Goal: Task Accomplishment & Management: Use online tool/utility

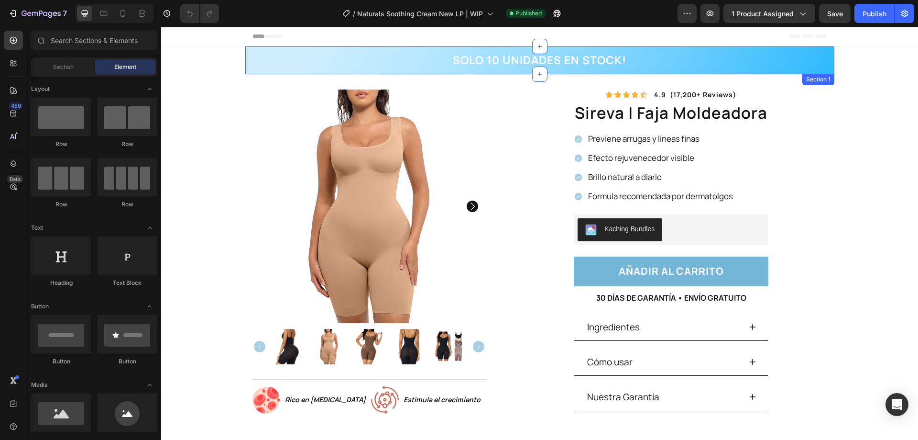
click at [692, 62] on div "SOLO 10 UNIDADES EN STOCK! Heading Row" at bounding box center [540, 60] width 575 height 16
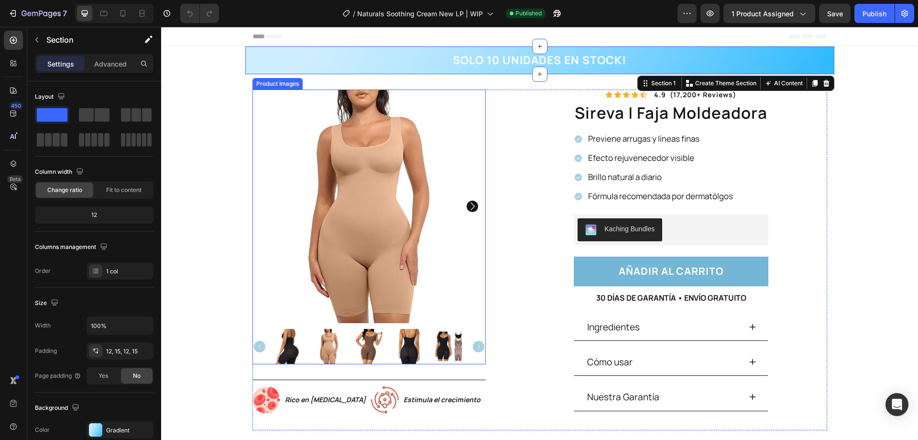
click at [378, 335] on img at bounding box center [369, 346] width 35 height 35
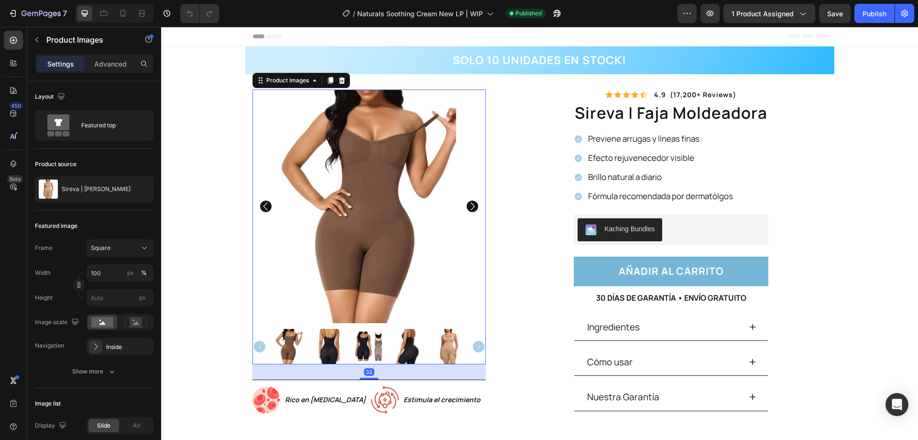
click at [382, 11] on html "7 Version history / Naturals Soothing Cream New LP | WIP Published Preview 1 pr…" at bounding box center [459, 5] width 918 height 11
click at [792, 40] on div "#75513D RGB(117, 81, 61)" at bounding box center [459, 54] width 918 height 32
click at [811, 38] on div "#75513D" at bounding box center [459, 43] width 918 height 11
click at [899, 16] on div "Chosen Colors" at bounding box center [459, 25] width 918 height 28
drag, startPoint x: 903, startPoint y: 15, endPoint x: 595, endPoint y: 33, distance: 309.1
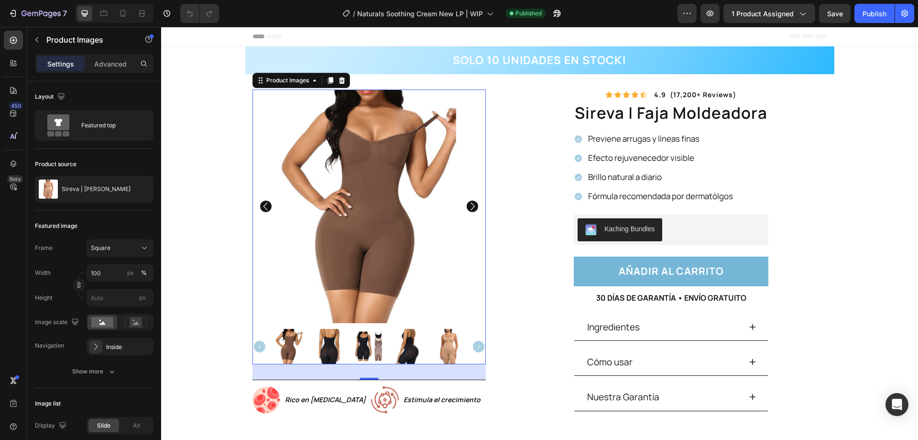
click at [7, 31] on icon at bounding box center [3, 33] width 5 height 5
click at [748, 63] on div "SOLO 10 UNIDADES EN STOCK! Heading Row" at bounding box center [540, 60] width 575 height 16
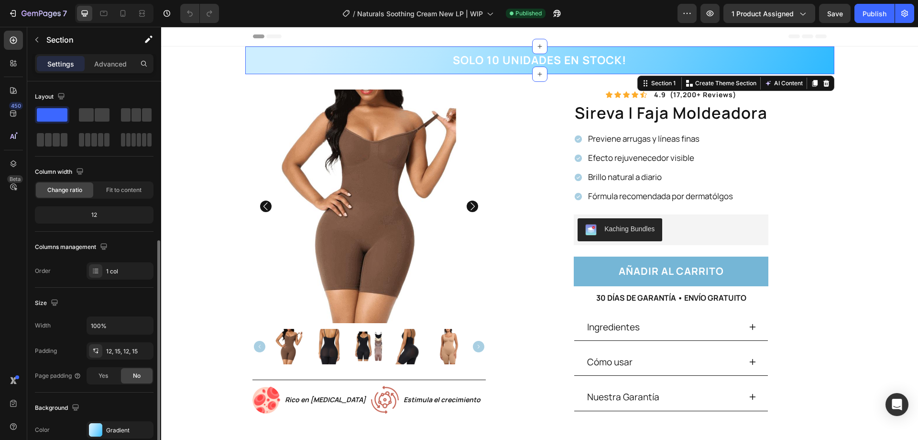
scroll to position [96, 0]
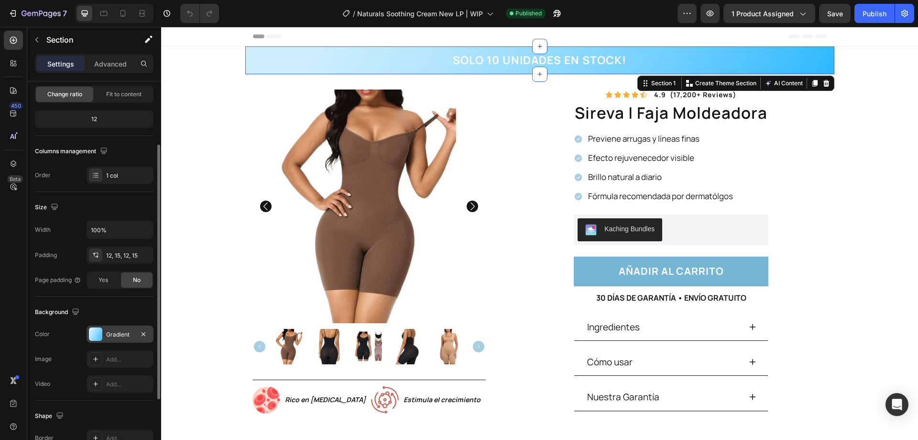
click at [118, 331] on div "Gradient" at bounding box center [120, 334] width 28 height 9
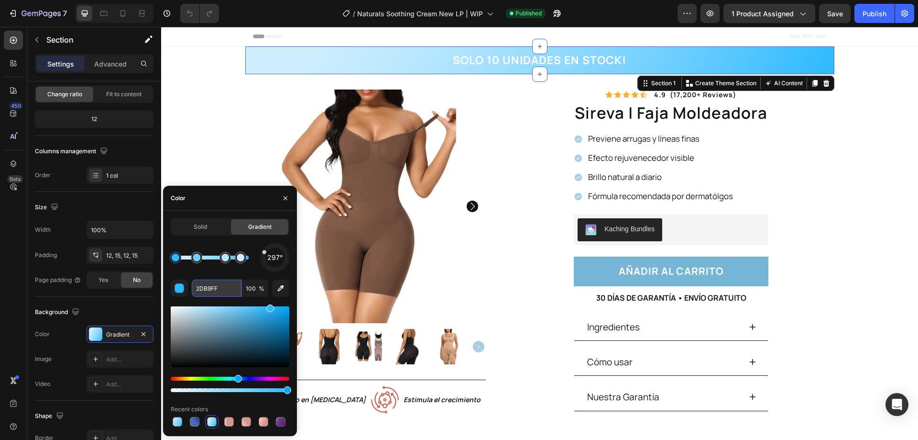
click at [216, 287] on input "2DB9FF" at bounding box center [217, 287] width 50 height 17
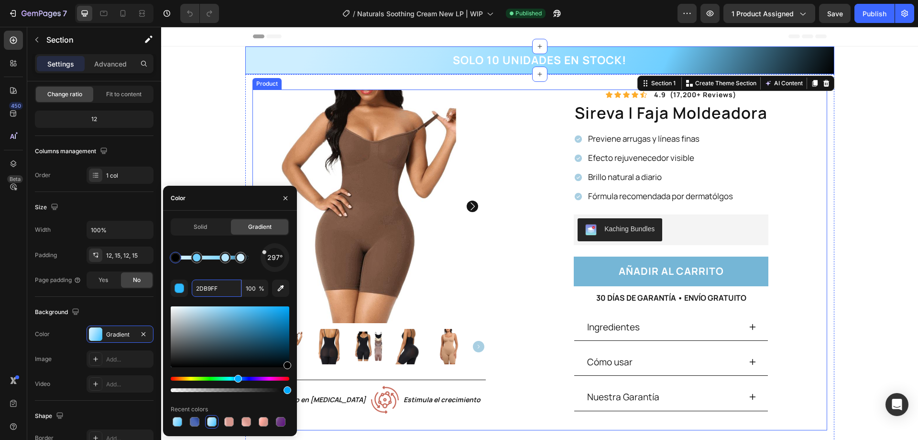
drag, startPoint x: 430, startPoint y: 389, endPoint x: 299, endPoint y: 374, distance: 131.0
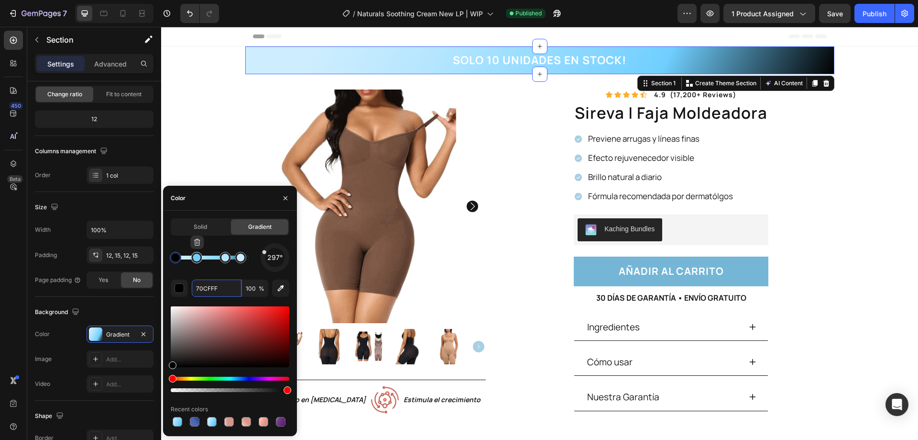
click at [198, 257] on div at bounding box center [197, 258] width 8 height 8
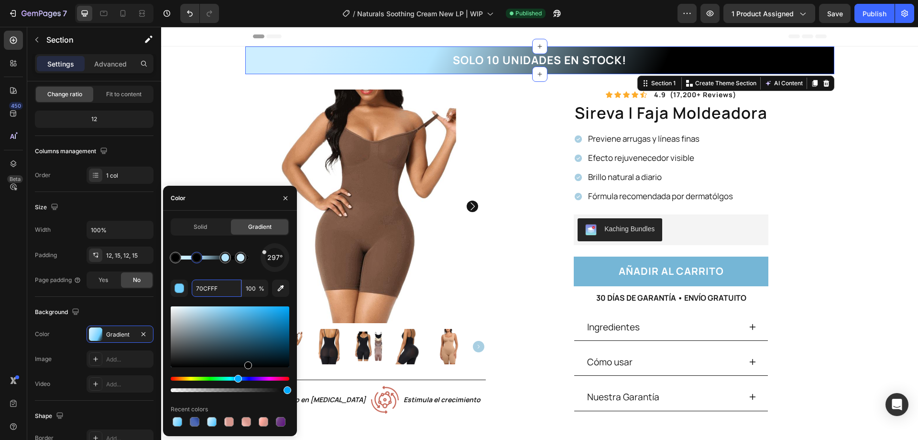
drag, startPoint x: 279, startPoint y: 362, endPoint x: 248, endPoint y: 375, distance: 34.1
click at [248, 375] on div at bounding box center [230, 348] width 119 height 89
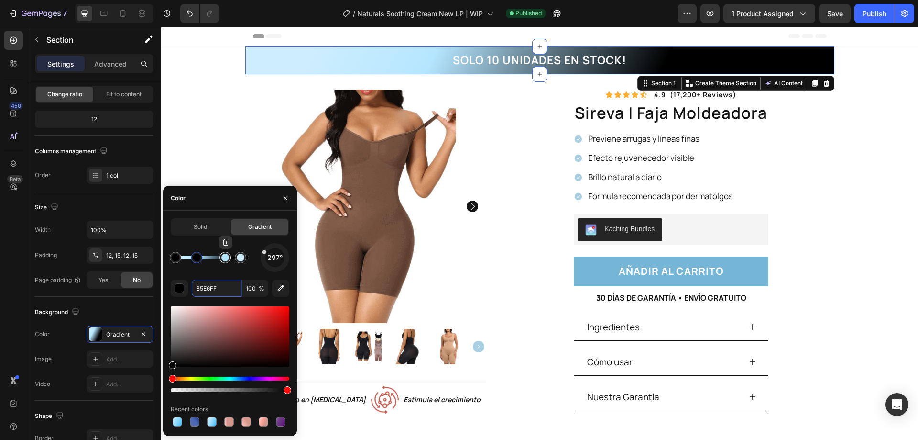
click at [222, 254] on div at bounding box center [225, 257] width 11 height 11
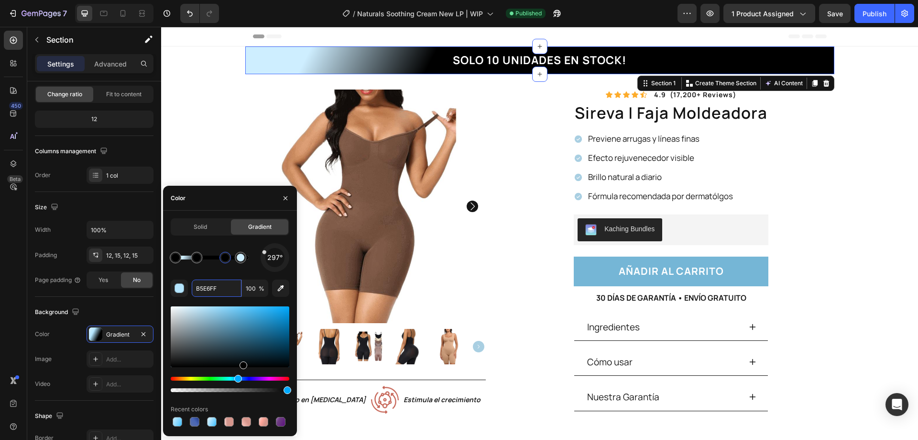
drag, startPoint x: 243, startPoint y: 365, endPoint x: 243, endPoint y: 371, distance: 6.7
click at [243, 371] on div at bounding box center [230, 348] width 119 height 89
click at [242, 261] on div at bounding box center [240, 257] width 11 height 11
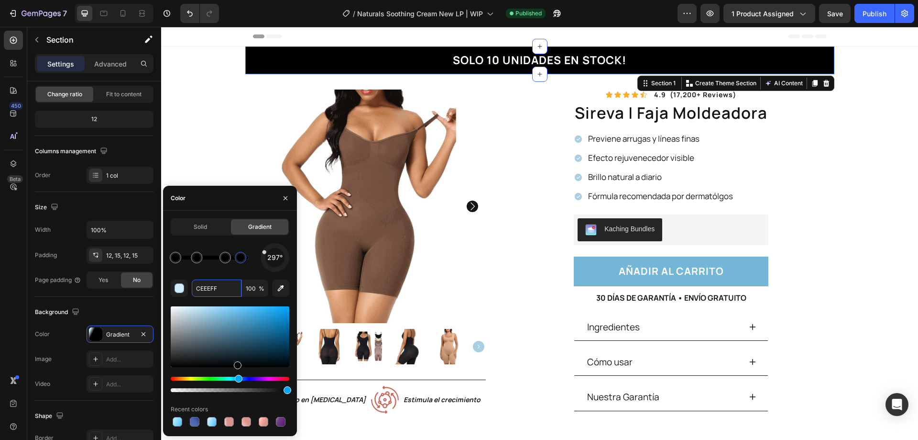
drag, startPoint x: 237, startPoint y: 364, endPoint x: 236, endPoint y: 372, distance: 7.7
click at [236, 372] on div at bounding box center [230, 348] width 119 height 89
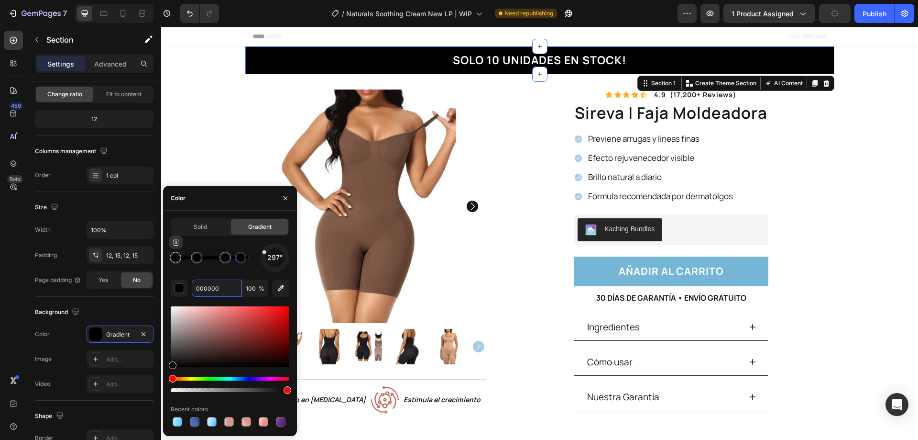
click at [177, 258] on div at bounding box center [176, 258] width 8 height 8
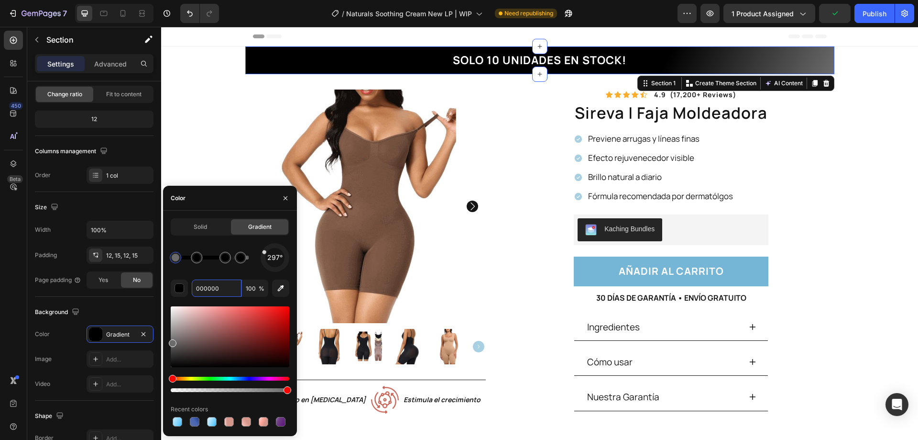
drag, startPoint x: 177, startPoint y: 361, endPoint x: 171, endPoint y: 341, distance: 21.2
click at [171, 341] on div at bounding box center [230, 336] width 119 height 61
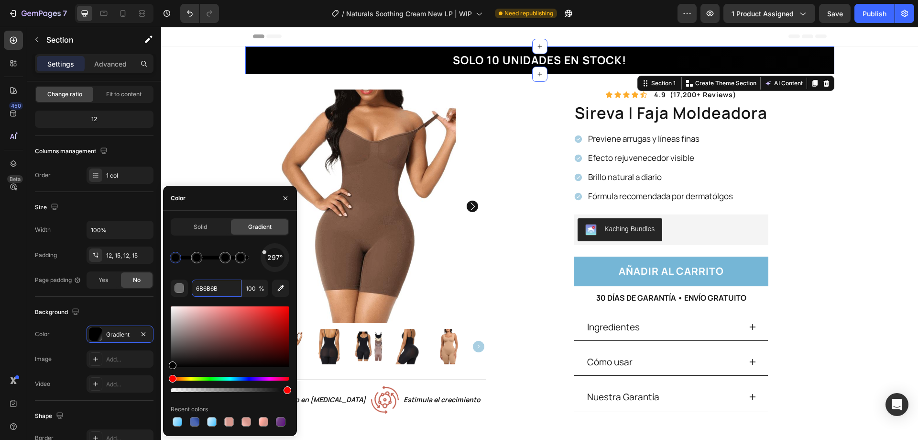
drag, startPoint x: 175, startPoint y: 342, endPoint x: 169, endPoint y: 366, distance: 25.1
click at [169, 366] on div at bounding box center [173, 365] width 8 height 8
click at [196, 258] on div at bounding box center [197, 258] width 8 height 8
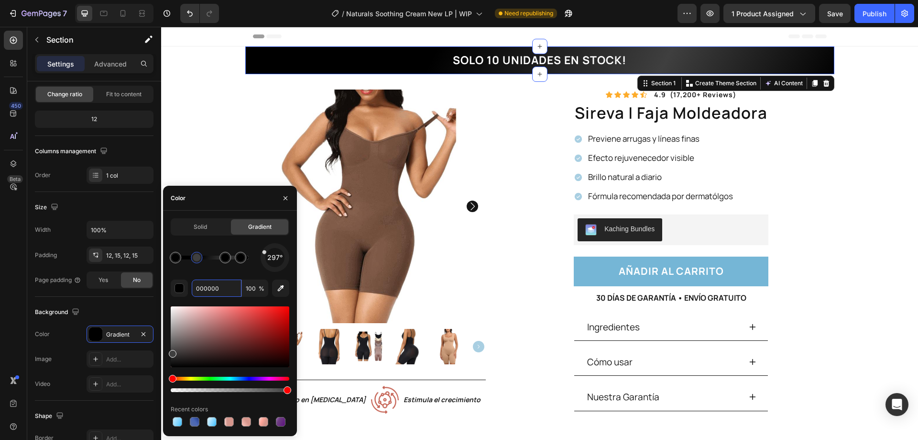
drag, startPoint x: 174, startPoint y: 361, endPoint x: 169, endPoint y: 352, distance: 10.5
click at [171, 352] on div at bounding box center [230, 336] width 119 height 61
click at [222, 260] on div at bounding box center [225, 258] width 8 height 8
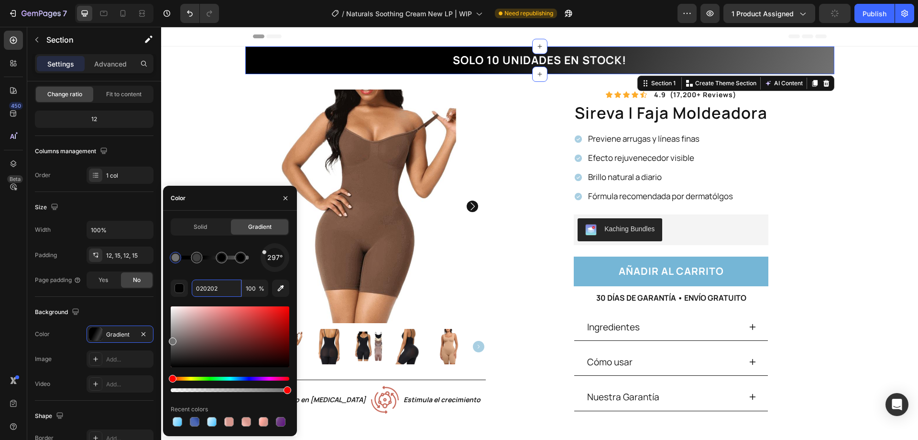
drag, startPoint x: 170, startPoint y: 365, endPoint x: 166, endPoint y: 338, distance: 27.2
click at [166, 339] on div "Solid Gradient 297° 020202 100 % Recent colors" at bounding box center [230, 323] width 134 height 210
click at [241, 258] on div at bounding box center [241, 258] width 8 height 8
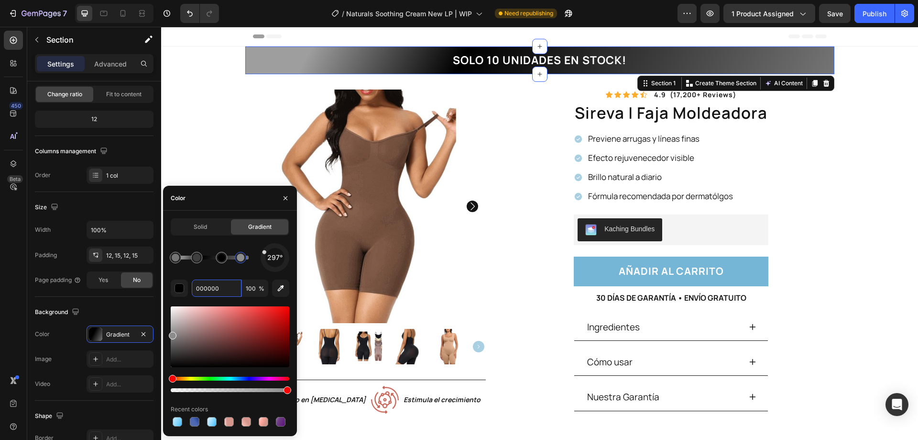
drag, startPoint x: 173, startPoint y: 364, endPoint x: 166, endPoint y: 329, distance: 35.6
click at [166, 329] on div "Solid Gradient 297° 000000 100 % Recent colors" at bounding box center [230, 323] width 134 height 210
click at [173, 258] on div at bounding box center [176, 258] width 8 height 8
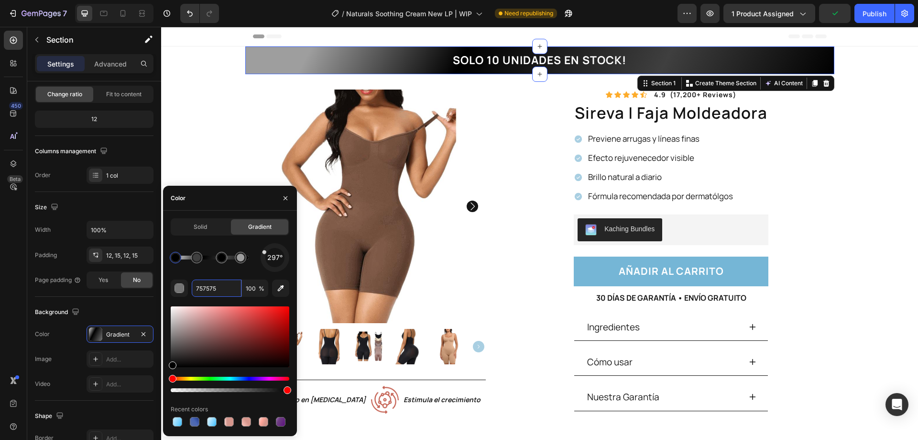
drag, startPoint x: 174, startPoint y: 343, endPoint x: 167, endPoint y: 371, distance: 28.7
click at [167, 371] on div "Solid Gradient 297° 757575 100 % Recent colors" at bounding box center [230, 323] width 134 height 210
click at [195, 258] on div at bounding box center [197, 258] width 8 height 8
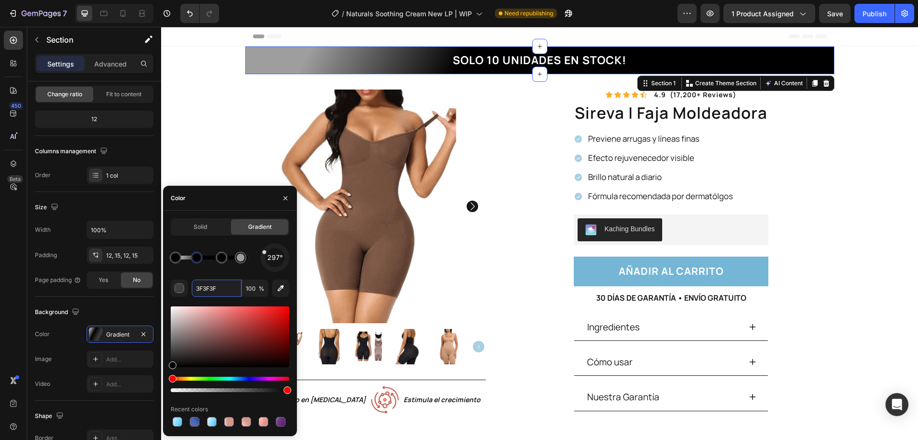
drag, startPoint x: 174, startPoint y: 353, endPoint x: 168, endPoint y: 370, distance: 18.8
click at [168, 370] on div "Solid Gradient 297° 3F3F3F 100 % Recent colors" at bounding box center [230, 323] width 134 height 210
type input "000000"
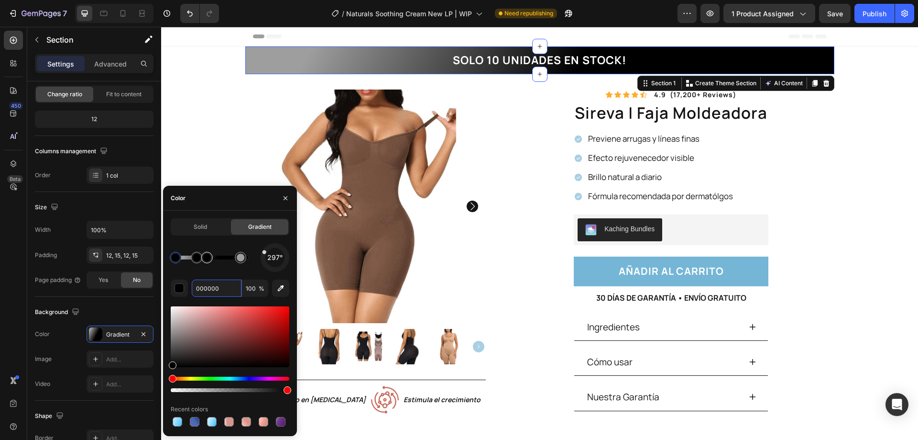
drag, startPoint x: 226, startPoint y: 258, endPoint x: 214, endPoint y: 259, distance: 11.5
click at [625, 167] on div "Previene arrugas y líneas finas Efecto rejuvenecedor visible Brillo natural a d…" at bounding box center [654, 167] width 161 height 71
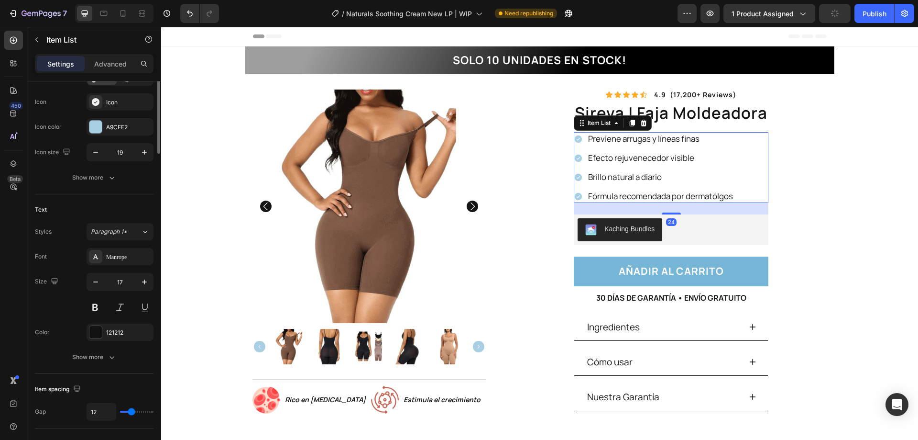
scroll to position [0, 0]
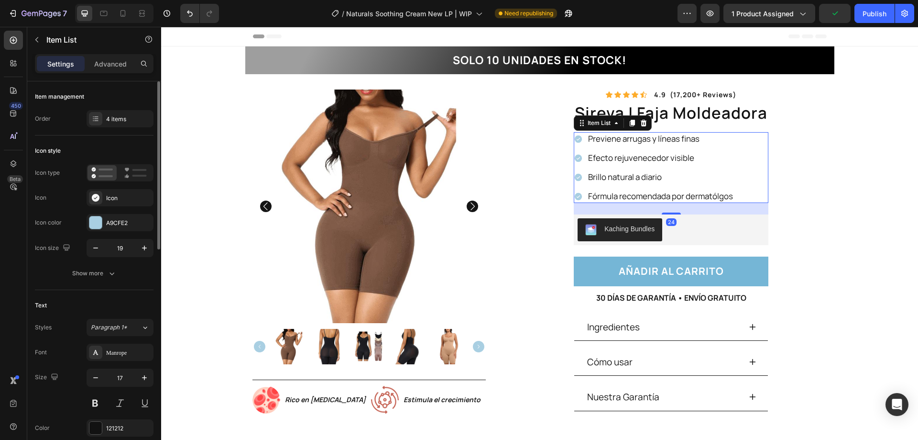
click at [579, 141] on icon at bounding box center [578, 138] width 7 height 7
click at [576, 140] on icon at bounding box center [578, 138] width 7 height 7
click at [122, 9] on icon at bounding box center [123, 14] width 10 height 10
type input "17"
type input "15"
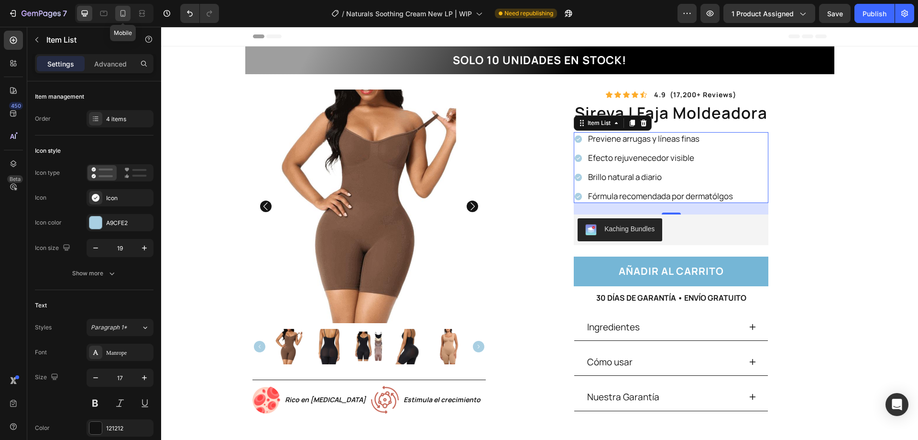
type input "4"
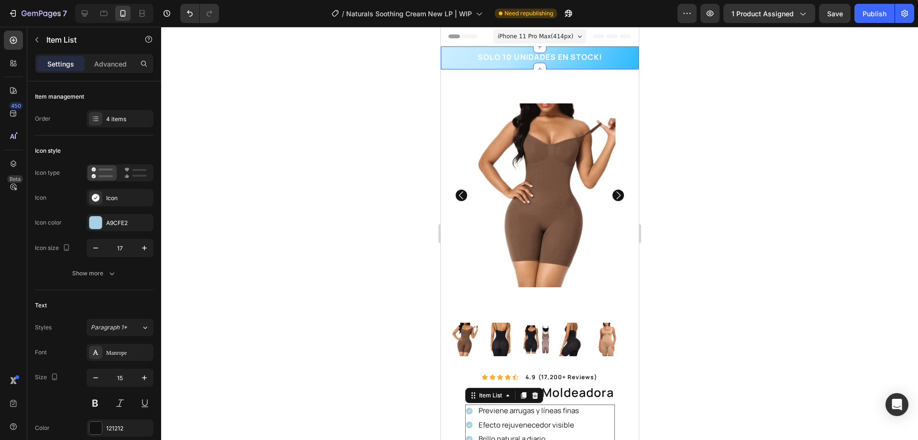
click at [620, 53] on div "SOLO 10 UNIDADES EN STOCK! Heading Row" at bounding box center [540, 57] width 184 height 13
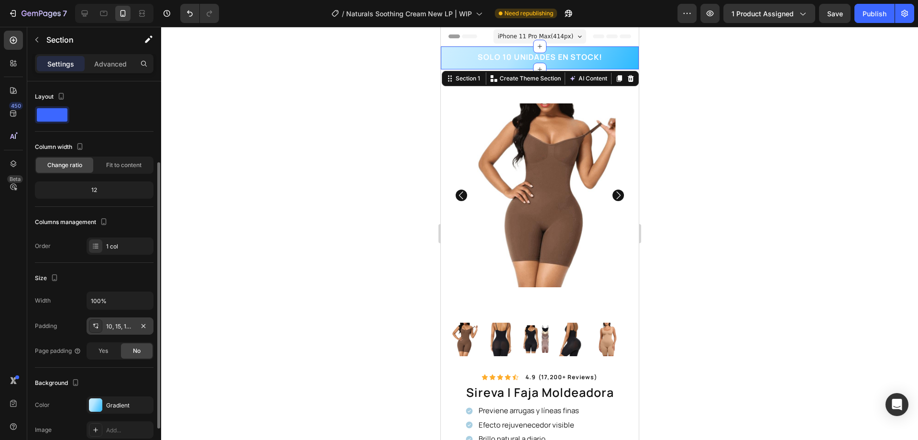
scroll to position [48, 0]
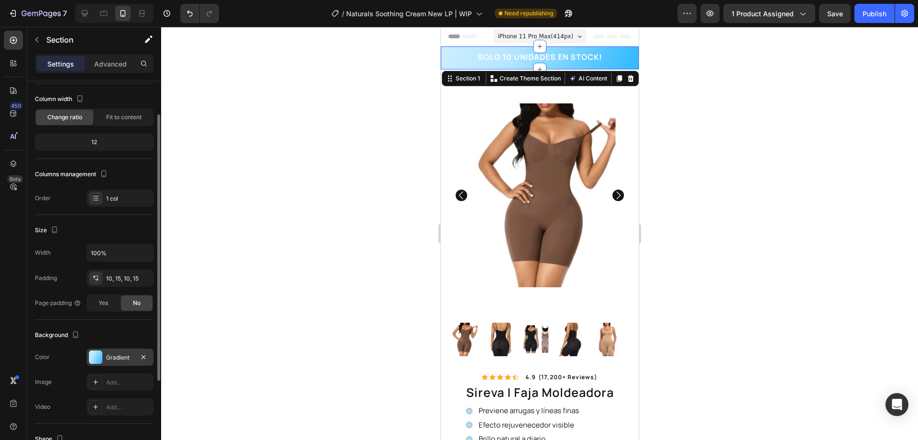
click at [113, 356] on div "Gradient" at bounding box center [120, 357] width 28 height 9
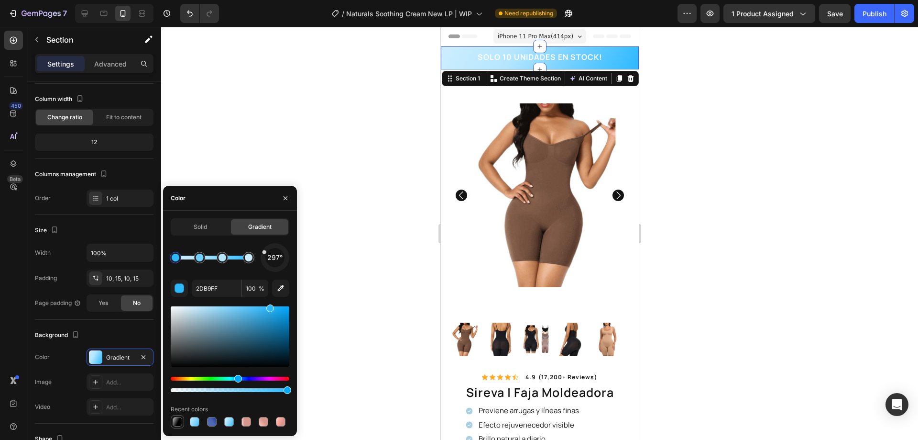
click at [173, 422] on div at bounding box center [178, 422] width 10 height 10
type input "000000"
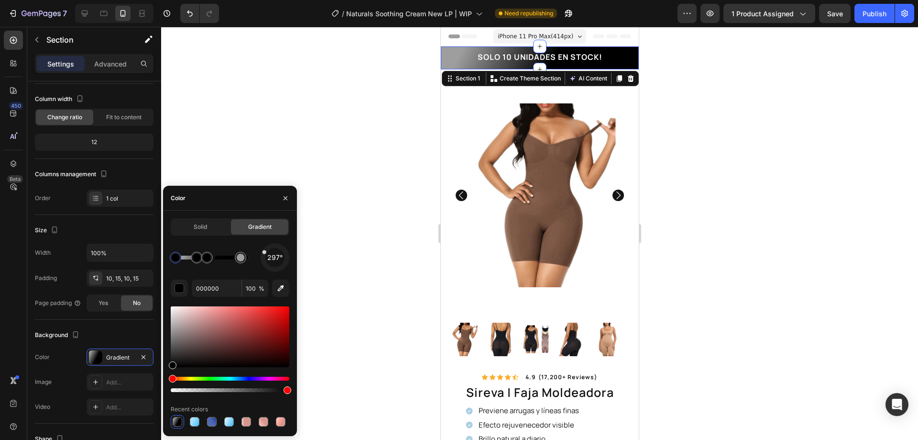
click at [720, 201] on div at bounding box center [539, 233] width 757 height 413
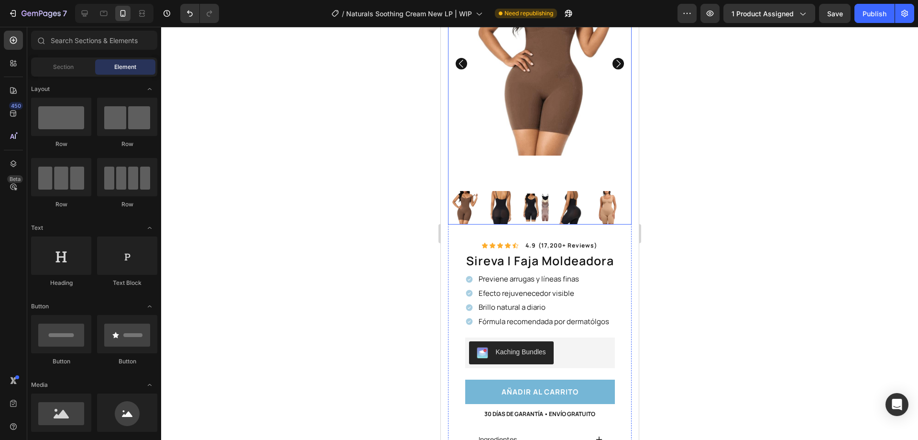
scroll to position [144, 0]
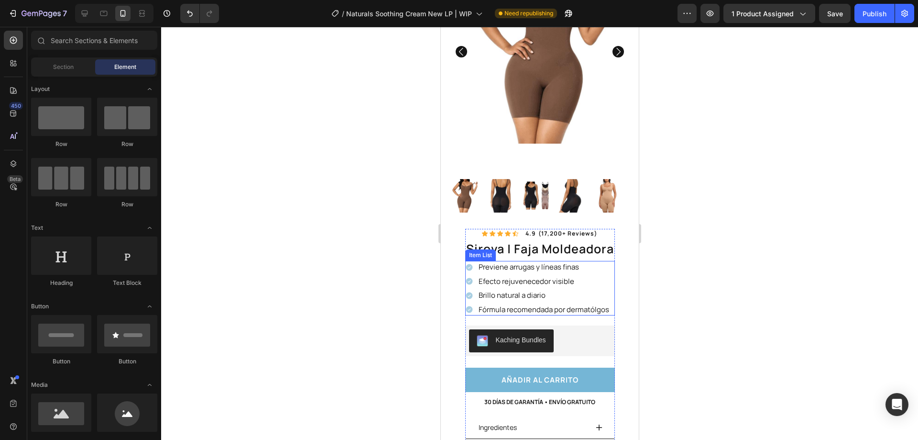
click at [466, 264] on icon at bounding box center [468, 267] width 7 height 7
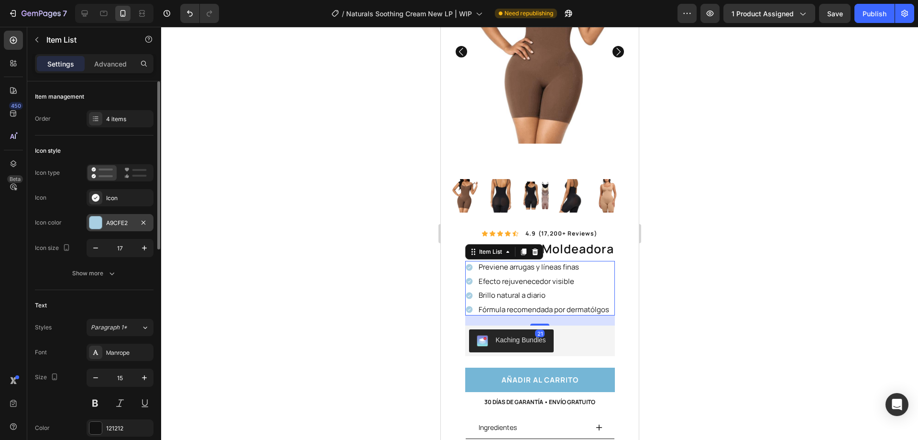
click at [122, 221] on div "A9CFE2" at bounding box center [120, 223] width 28 height 9
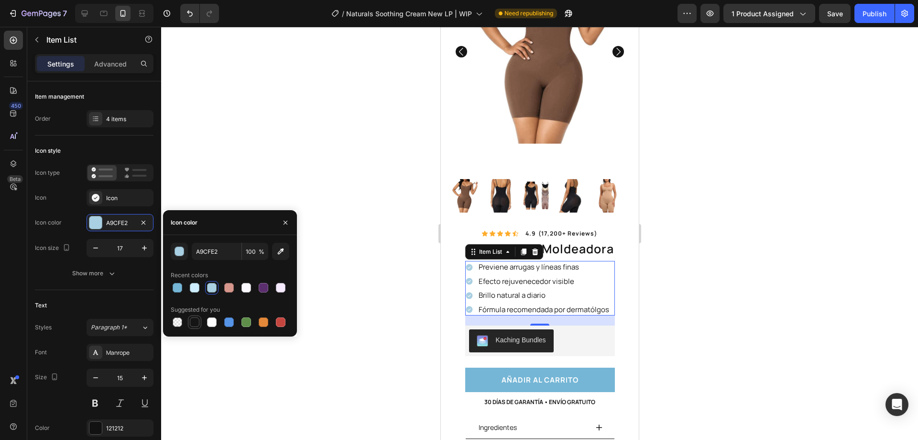
click at [194, 324] on div at bounding box center [195, 322] width 10 height 10
type input "151515"
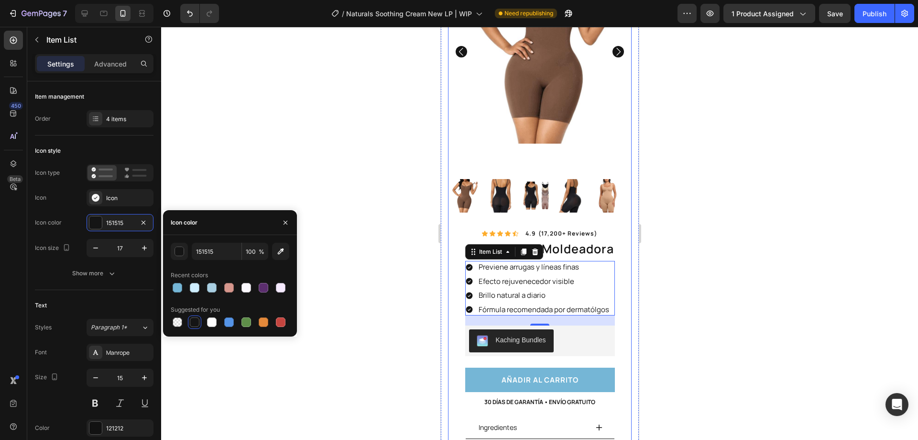
click at [675, 288] on div at bounding box center [539, 233] width 757 height 413
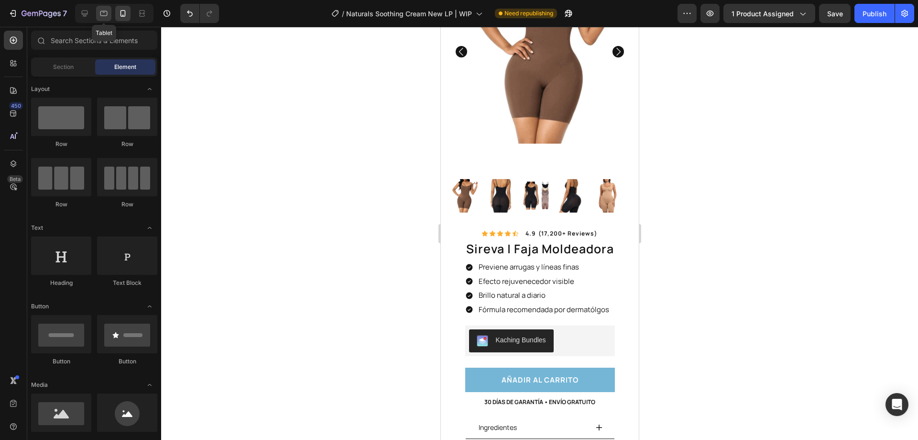
drag, startPoint x: 102, startPoint y: 12, endPoint x: 74, endPoint y: 95, distance: 87.4
click at [102, 12] on icon at bounding box center [104, 14] width 10 height 10
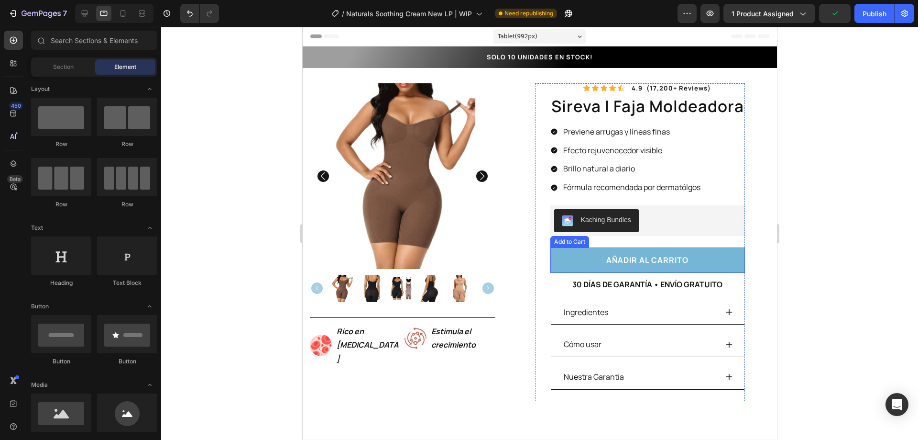
click at [594, 255] on button "Añadir al Carrito" at bounding box center [647, 259] width 195 height 25
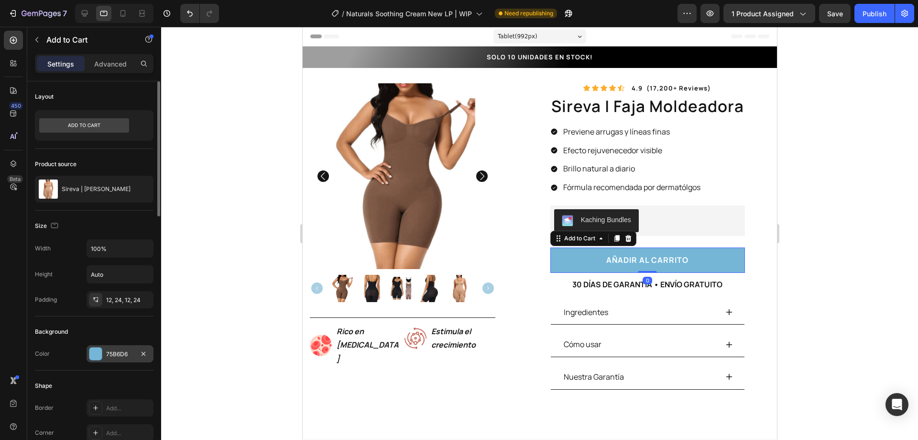
click at [115, 347] on div "75B6D6" at bounding box center [120, 353] width 67 height 17
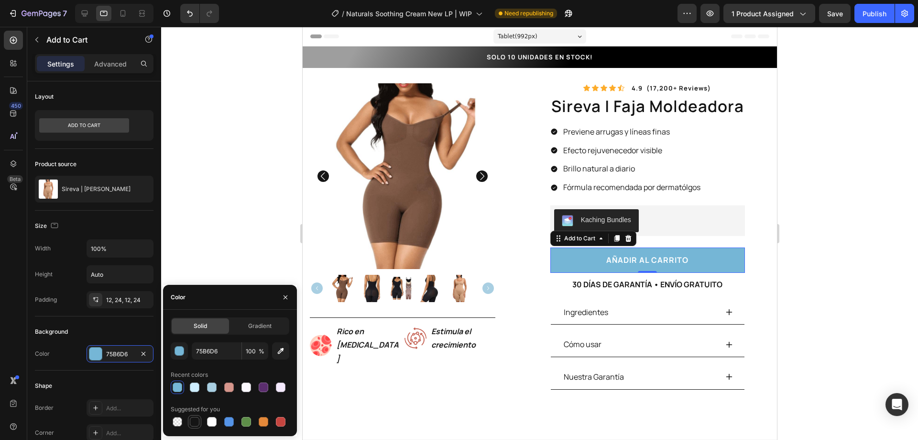
click at [197, 418] on div at bounding box center [195, 422] width 10 height 10
type input "151515"
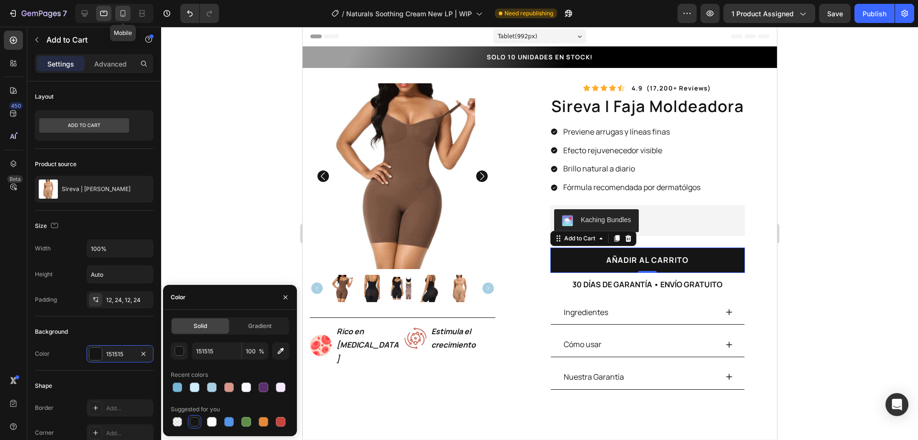
click at [118, 12] on div at bounding box center [122, 13] width 15 height 15
type input "15"
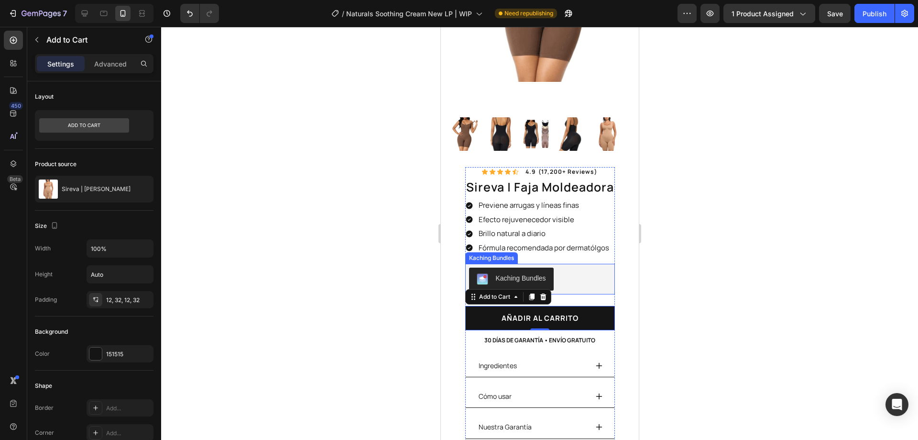
scroll to position [197, 0]
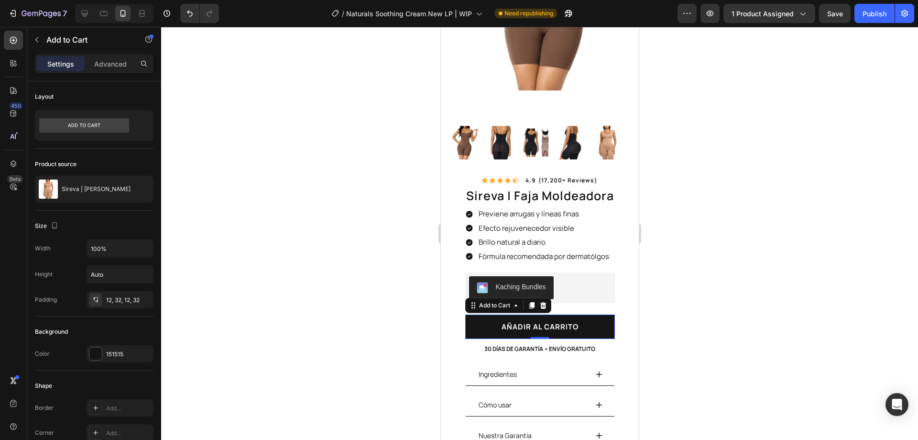
drag, startPoint x: 743, startPoint y: 245, endPoint x: 109, endPoint y: 204, distance: 636.1
click at [743, 245] on div at bounding box center [539, 233] width 757 height 413
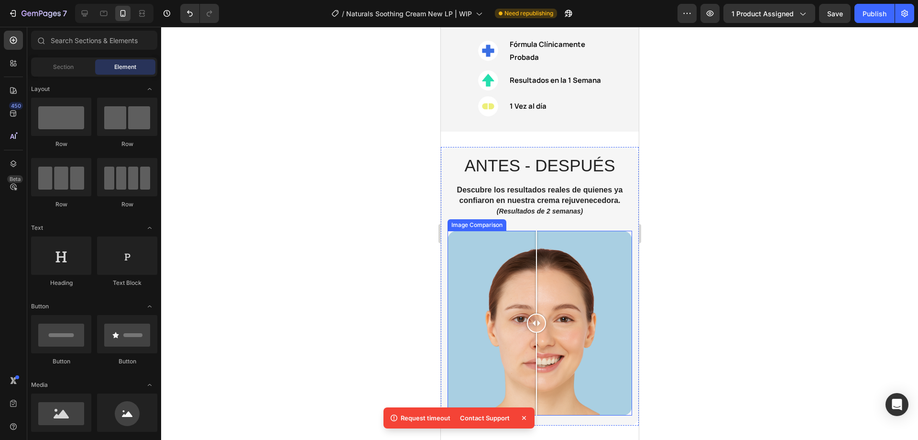
scroll to position [866, 0]
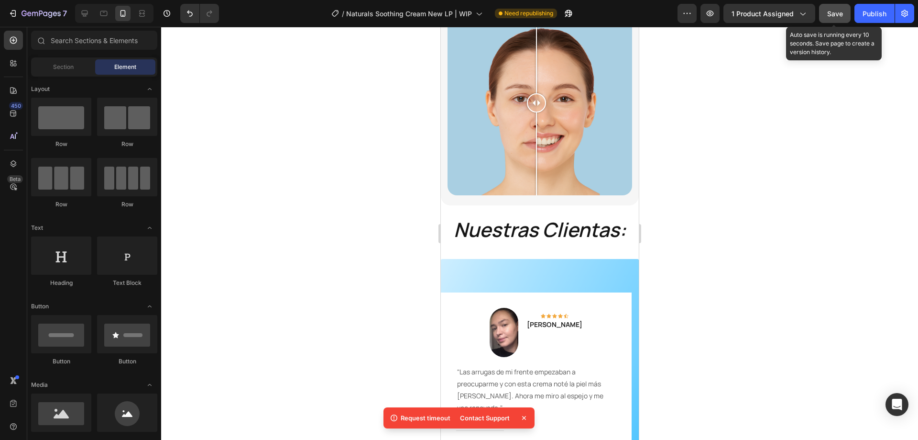
click at [840, 19] on button "Save" at bounding box center [835, 13] width 32 height 19
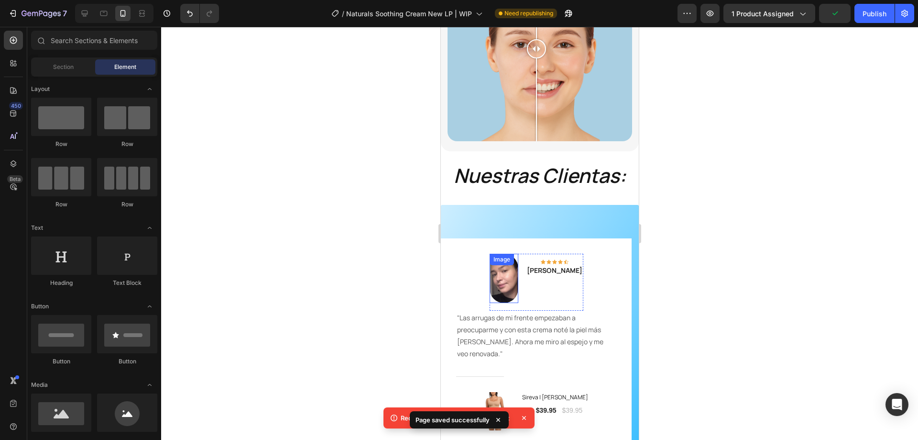
scroll to position [1010, 0]
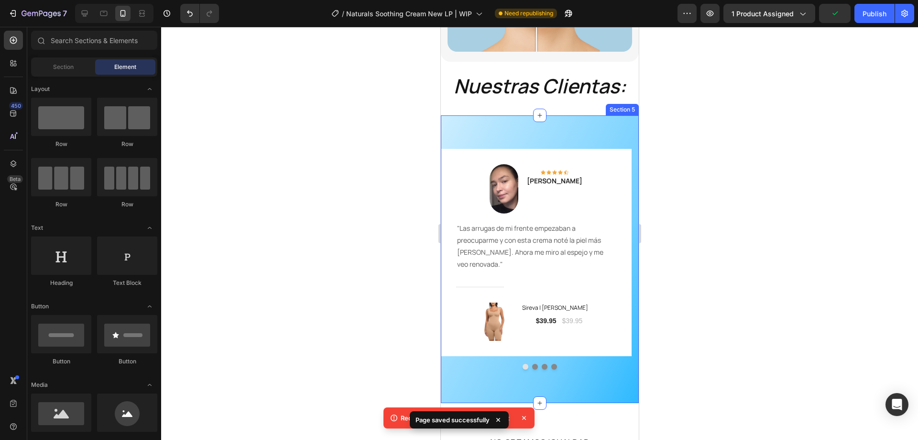
click at [513, 124] on div "Image Icon Icon Icon Icon Icon Row Mariana Torres Text block Row "Las arrugas d…" at bounding box center [540, 258] width 198 height 287
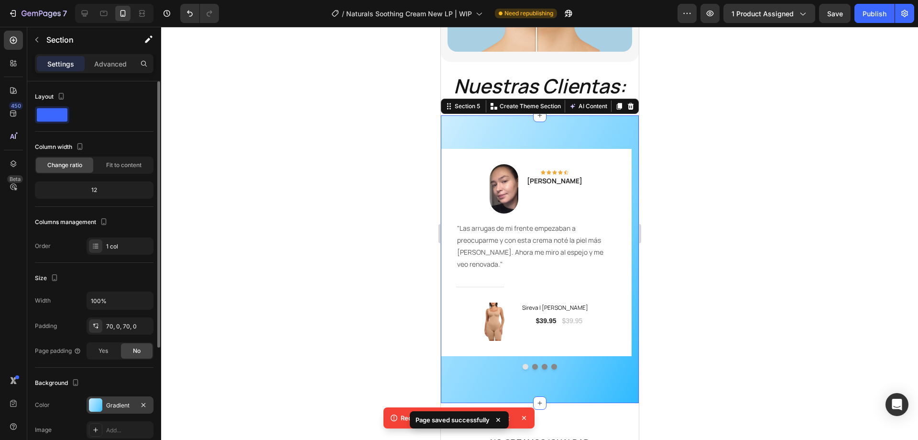
click at [109, 402] on div "Gradient" at bounding box center [120, 405] width 28 height 9
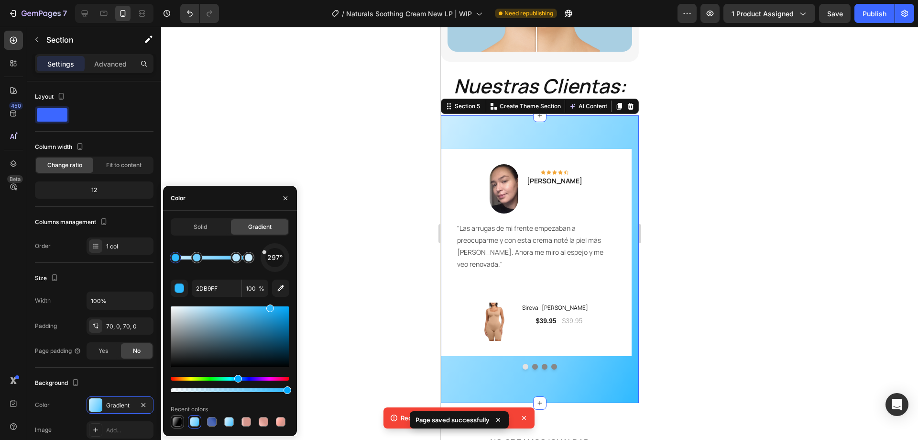
click at [176, 419] on div at bounding box center [178, 422] width 10 height 10
type input "000000"
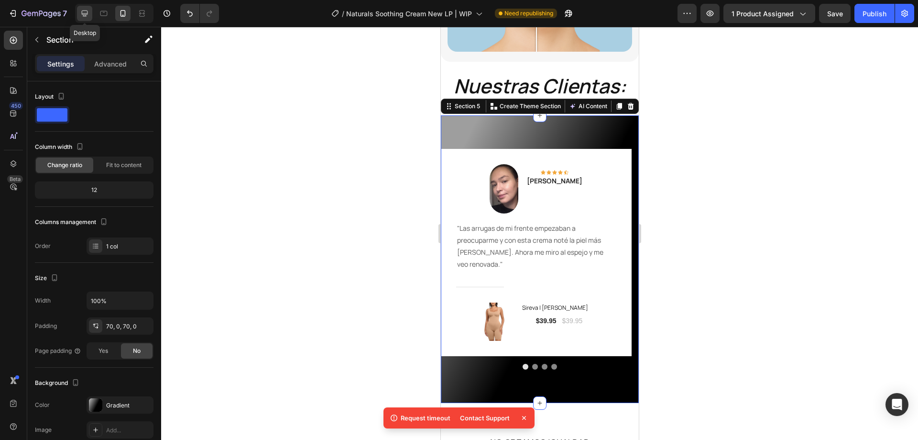
drag, startPoint x: 88, startPoint y: 16, endPoint x: 24, endPoint y: 78, distance: 89.3
click at [88, 16] on icon at bounding box center [85, 14] width 10 height 10
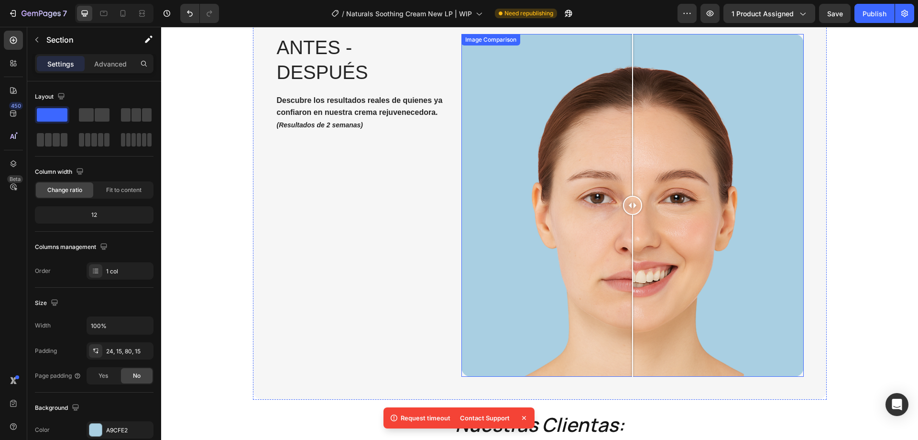
scroll to position [1117, 0]
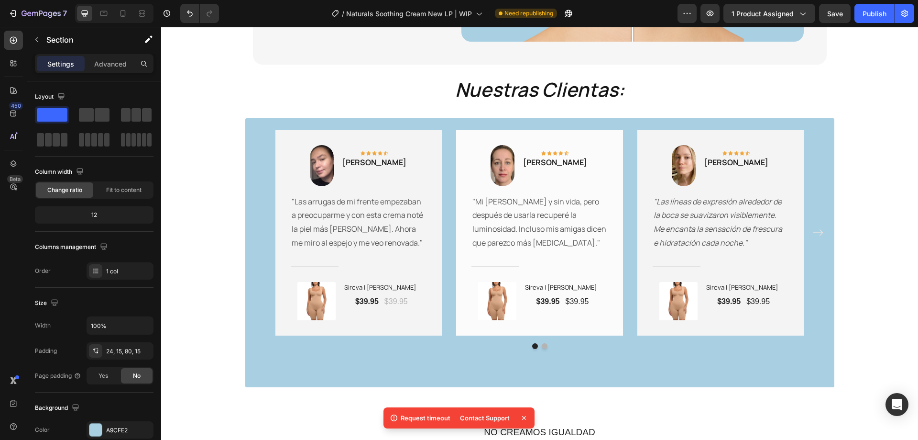
click at [428, 120] on div "Image Icon Icon Icon Icon Icon Row Mariana Torres Text block Row "Las arrugas d…" at bounding box center [539, 252] width 589 height 269
click at [255, 169] on div "Image Icon Icon Icon Icon Icon Row Mariana Torres Text block Row "Las arrugas d…" at bounding box center [540, 233] width 575 height 206
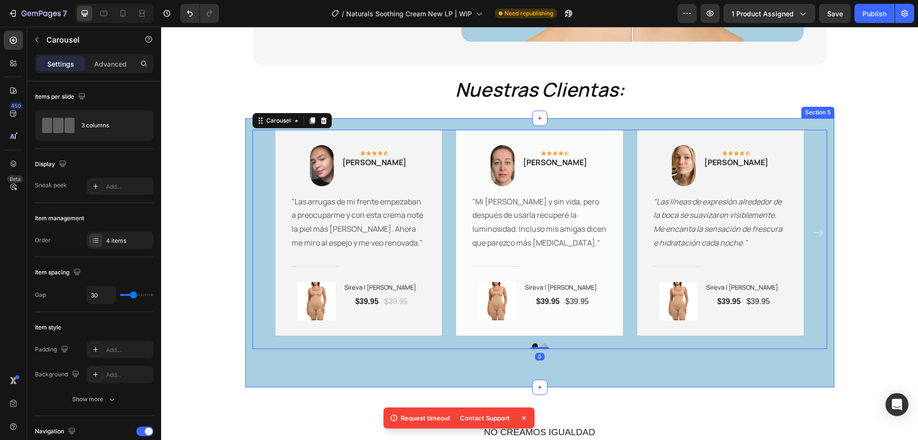
click at [245, 172] on div "Image Icon Icon Icon Icon Icon Row Mariana Torres Text block Row "Las arrugas d…" at bounding box center [539, 252] width 589 height 269
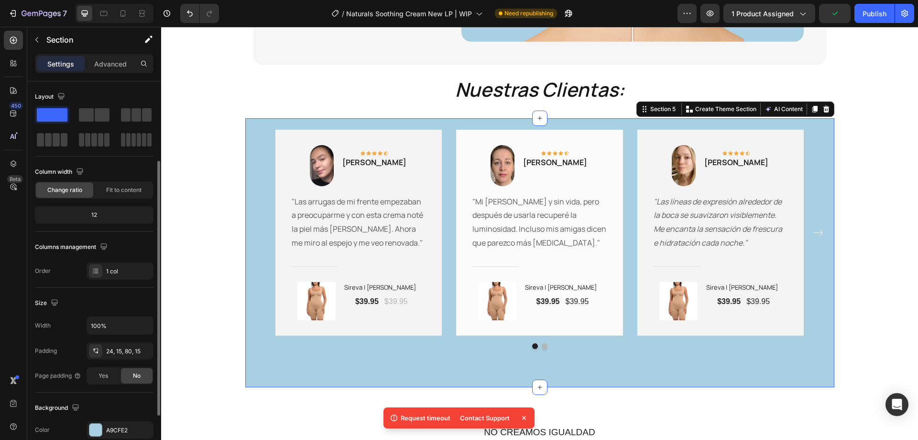
scroll to position [48, 0]
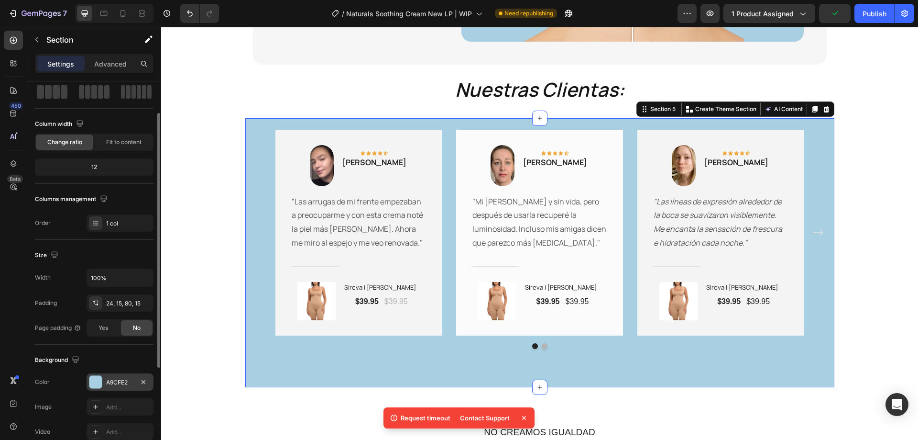
click at [103, 387] on div "A9CFE2" at bounding box center [120, 381] width 67 height 17
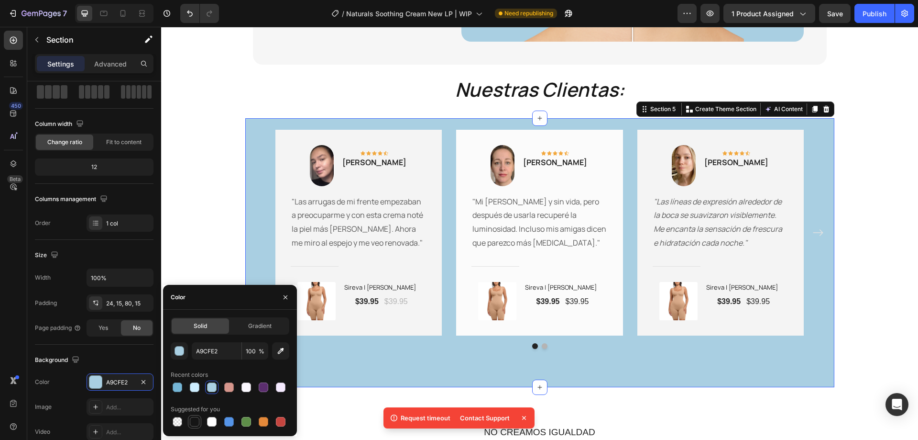
click at [190, 419] on div at bounding box center [195, 422] width 10 height 10
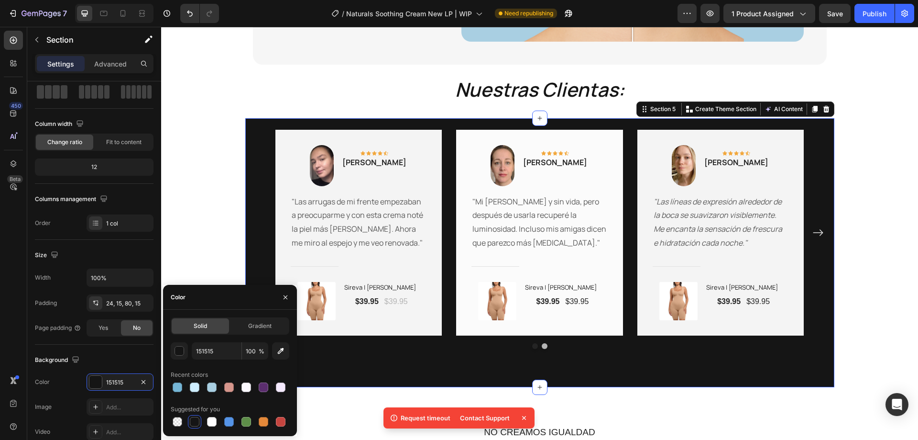
click at [198, 419] on div at bounding box center [195, 422] width 10 height 10
click at [183, 353] on div "button" at bounding box center [180, 351] width 10 height 10
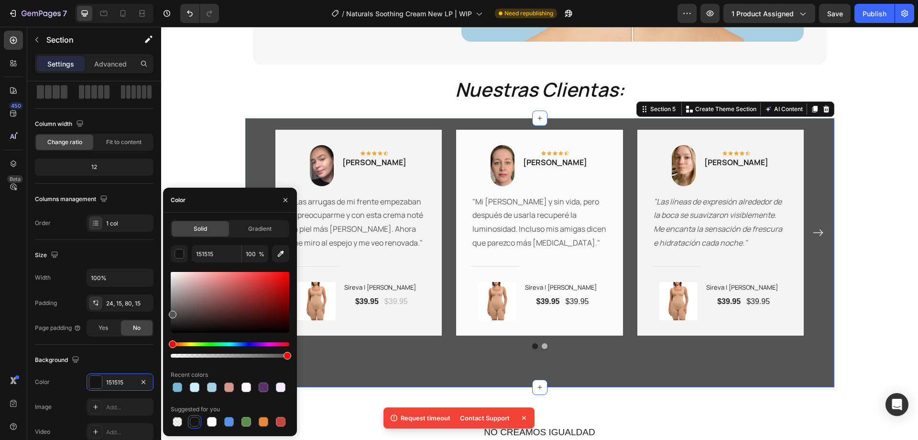
click at [167, 312] on div "Solid Gradient 151515 100 % Recent colors Suggested for you" at bounding box center [230, 324] width 134 height 208
type input "545454"
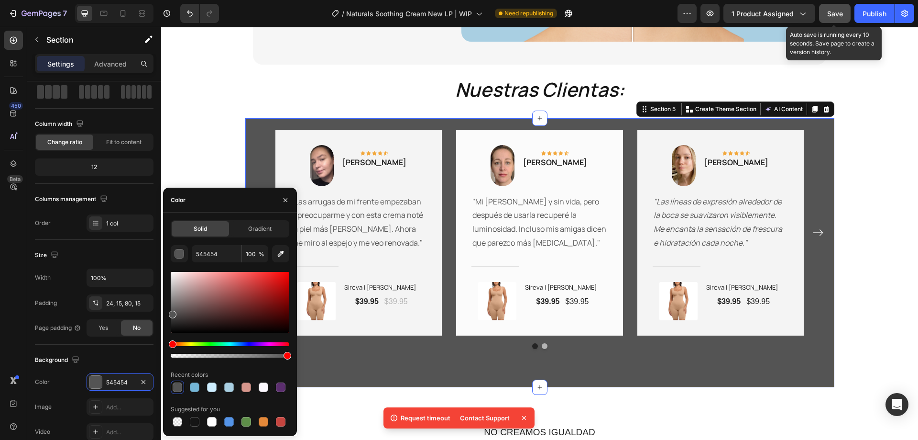
drag, startPoint x: 837, startPoint y: 20, endPoint x: 677, endPoint y: 19, distance: 159.3
click at [837, 20] on button "Save" at bounding box center [835, 13] width 32 height 19
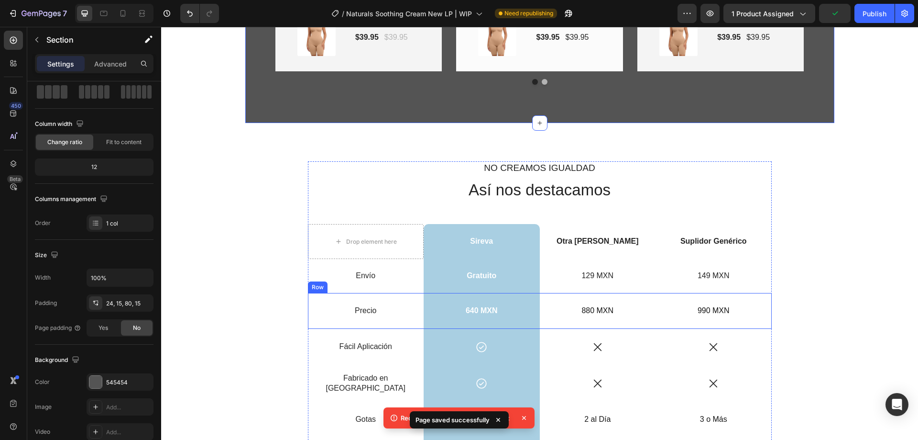
scroll to position [1404, 0]
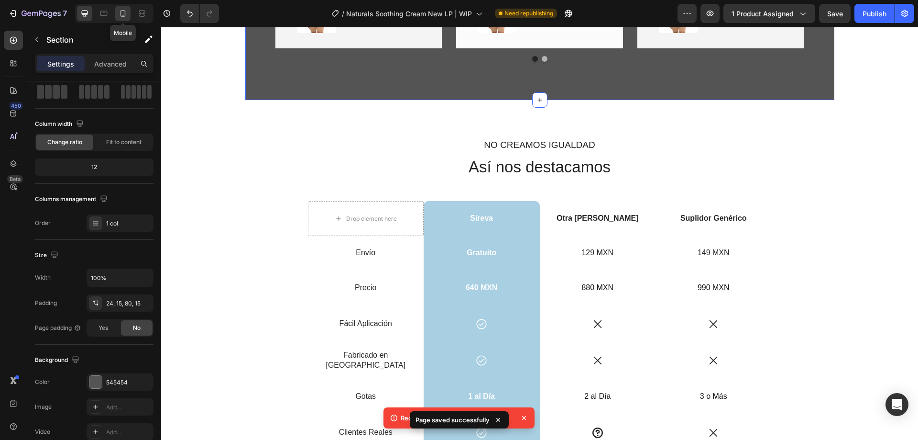
click at [124, 10] on icon at bounding box center [123, 14] width 10 height 10
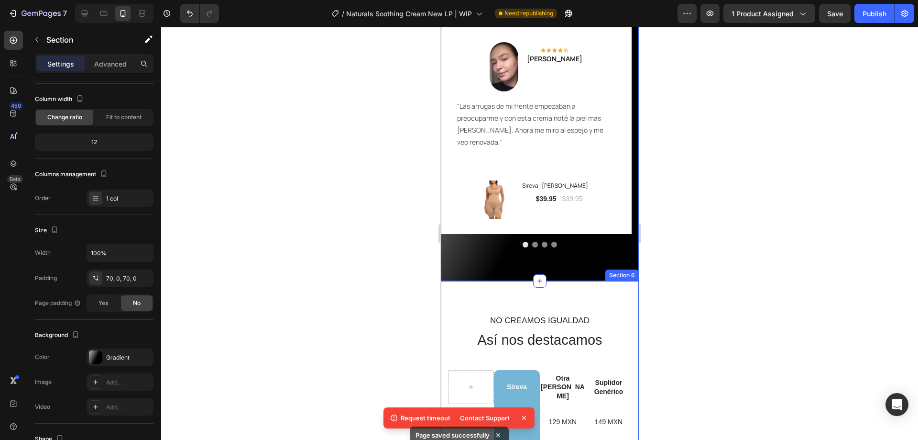
scroll to position [1366, 0]
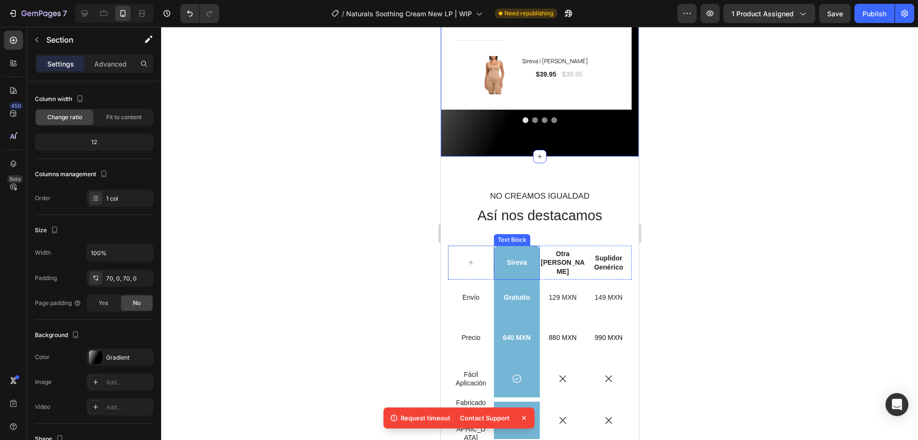
click at [528, 245] on div "Sireva" at bounding box center [517, 261] width 46 height 33
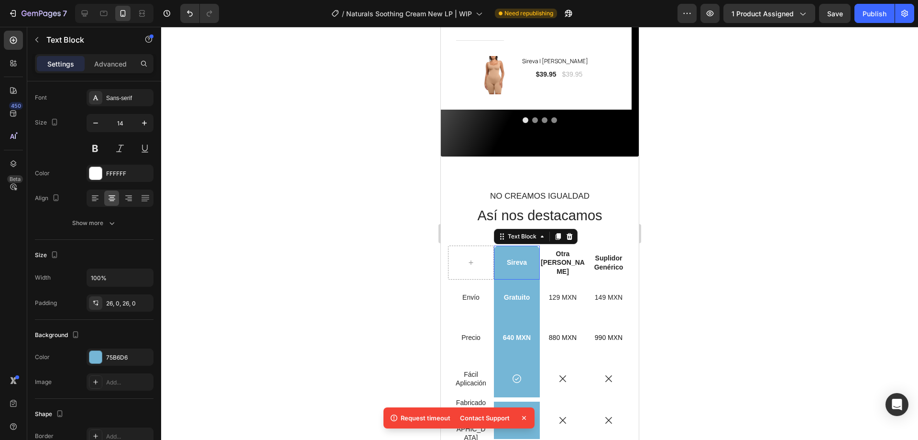
scroll to position [0, 0]
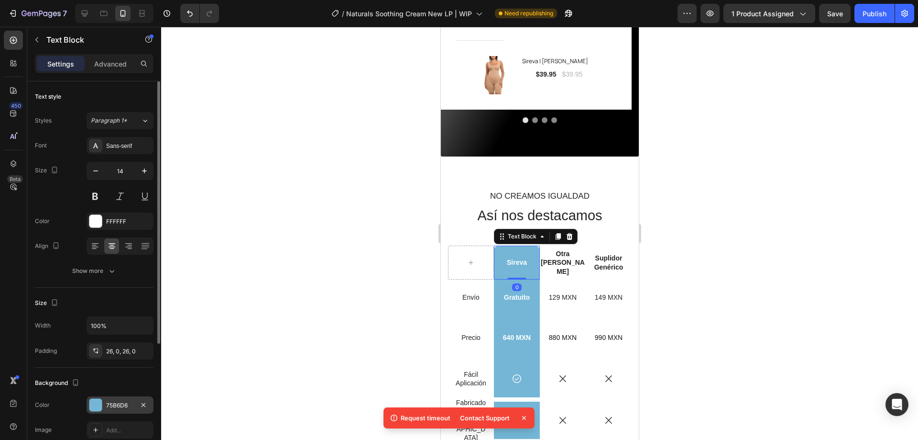
click at [110, 401] on div "75B6D6" at bounding box center [120, 405] width 28 height 9
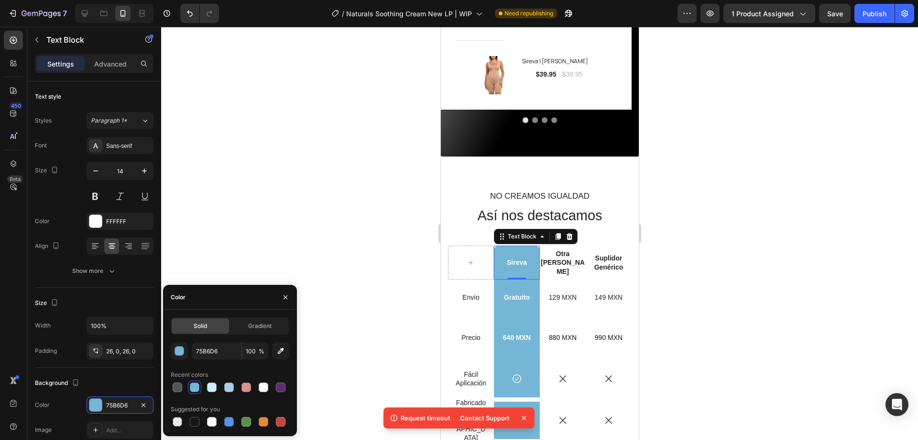
click at [170, 386] on div "Solid Gradient 75B6D6 100 % Recent colors Suggested for you" at bounding box center [230, 372] width 134 height 111
click at [177, 390] on div at bounding box center [178, 387] width 10 height 10
click at [198, 421] on div at bounding box center [195, 422] width 10 height 10
type input "151515"
click at [528, 279] on div "Gratuito" at bounding box center [517, 296] width 46 height 35
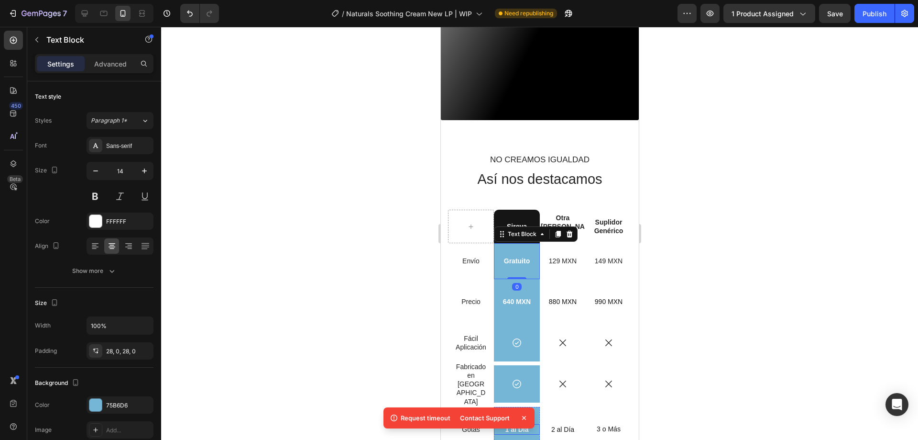
scroll to position [1510, 0]
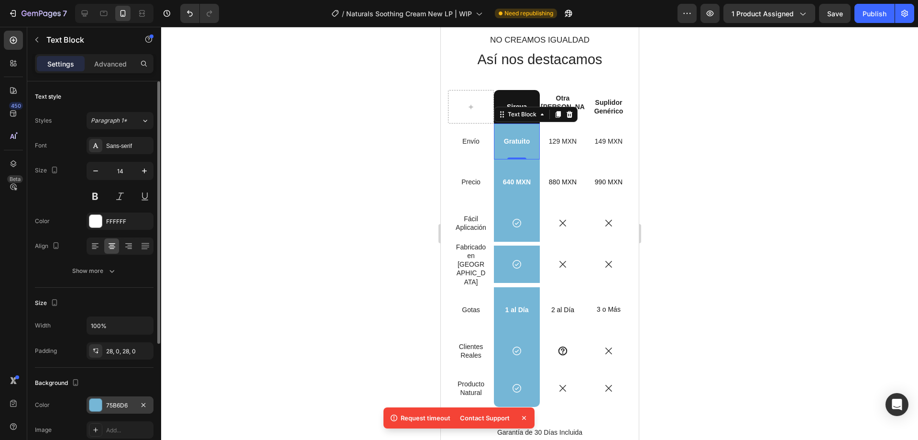
click at [103, 402] on div "75B6D6" at bounding box center [120, 404] width 67 height 17
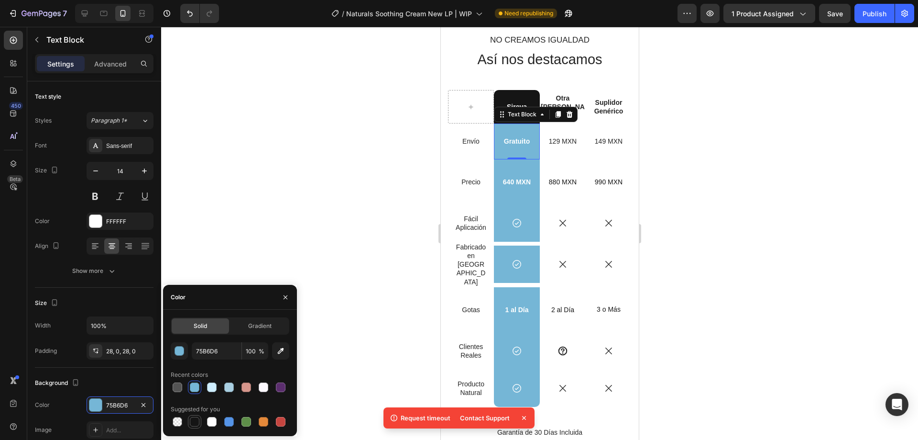
click at [195, 419] on div at bounding box center [195, 422] width 10 height 10
type input "151515"
click at [526, 171] on div "Text Block" at bounding box center [512, 170] width 33 height 9
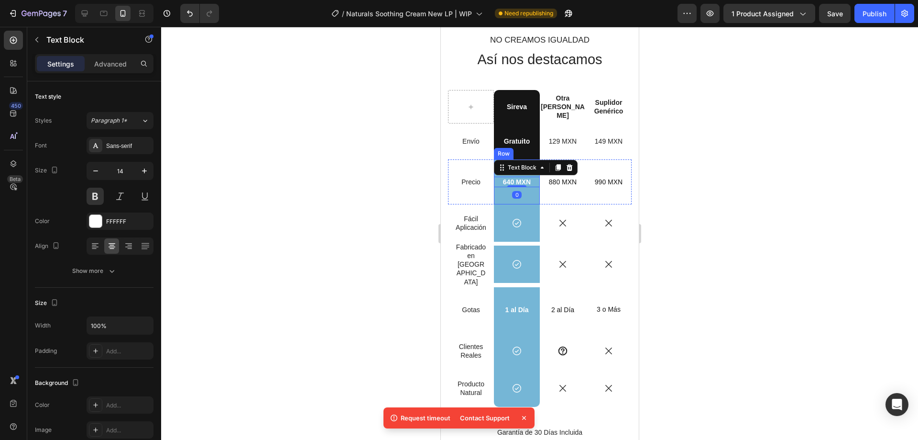
click at [530, 192] on div "640 MXN Text Block 0 Row" at bounding box center [517, 181] width 46 height 45
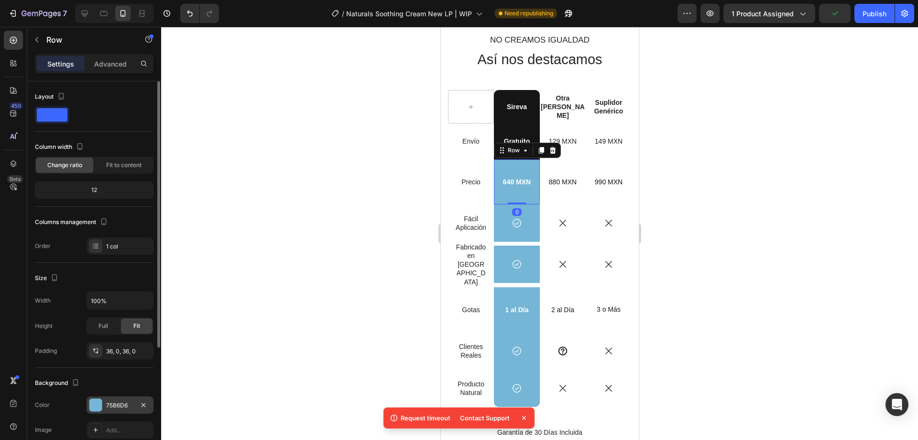
click at [105, 404] on div "75B6D6" at bounding box center [120, 404] width 67 height 17
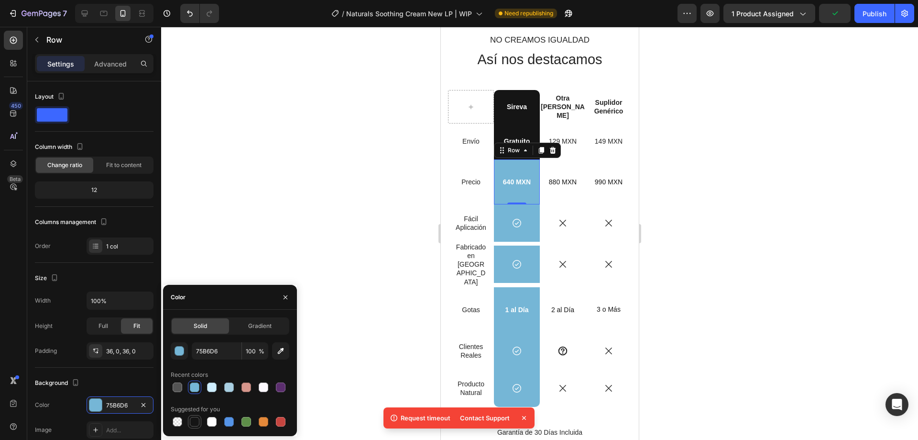
click at [196, 421] on div at bounding box center [195, 422] width 10 height 10
type input "151515"
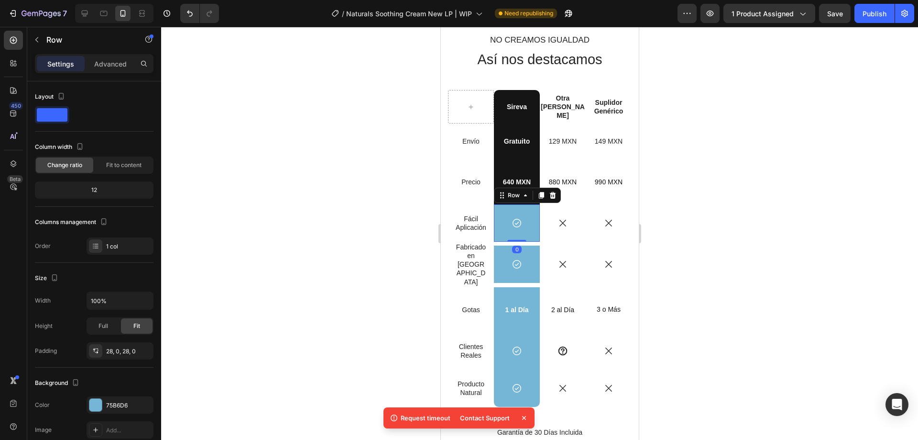
click at [521, 230] on div "Icon Row 0" at bounding box center [517, 222] width 46 height 37
click at [123, 409] on div "75B6D6" at bounding box center [120, 405] width 28 height 9
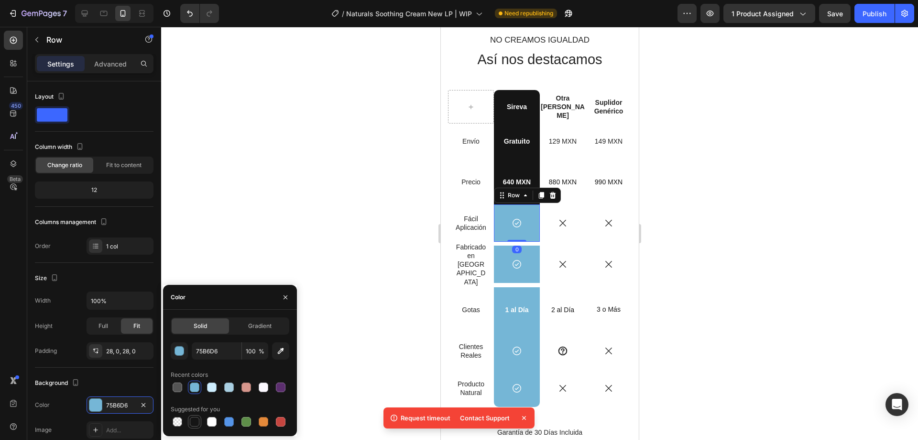
click at [193, 422] on div at bounding box center [195, 422] width 10 height 10
type input "151515"
click at [533, 251] on div "Icon Row" at bounding box center [517, 263] width 46 height 37
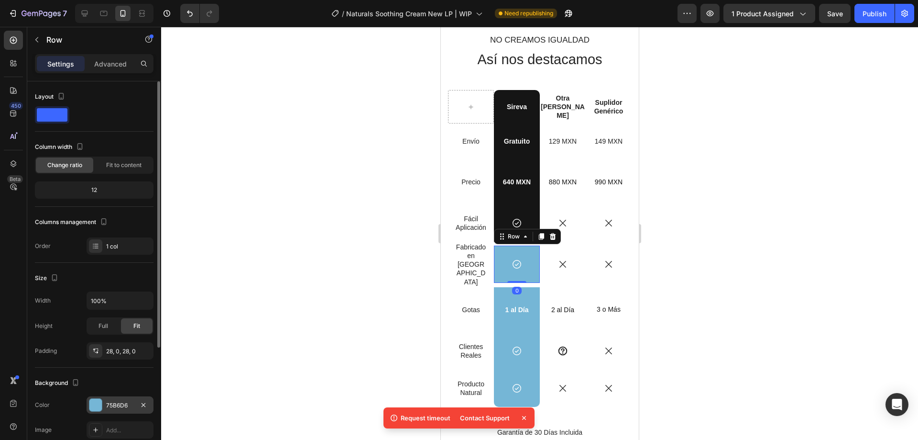
drag, startPoint x: 92, startPoint y: 413, endPoint x: 96, endPoint y: 409, distance: 6.1
click at [93, 413] on div "The changes might be hidden by the video. Color 75B6D6 Image Add... Video Add..." at bounding box center [94, 429] width 119 height 67
click at [97, 408] on div at bounding box center [95, 404] width 12 height 12
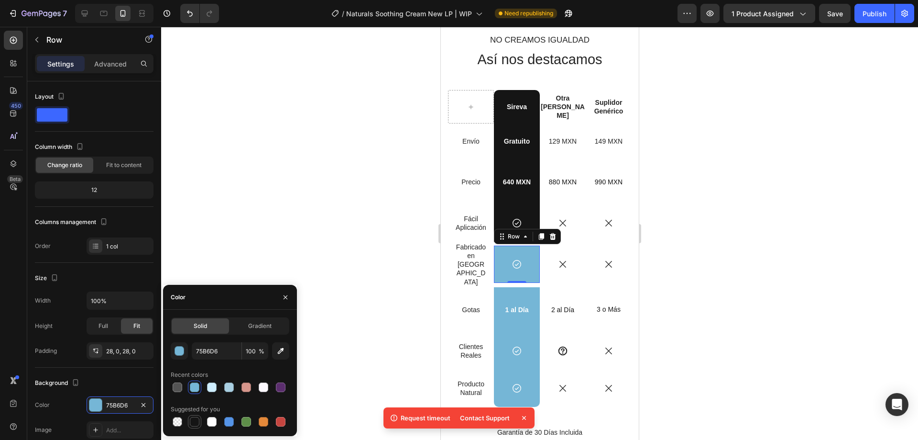
click at [193, 418] on div at bounding box center [195, 422] width 10 height 10
type input "151515"
click at [528, 288] on div "1 al Día Text Block Row" at bounding box center [517, 309] width 46 height 45
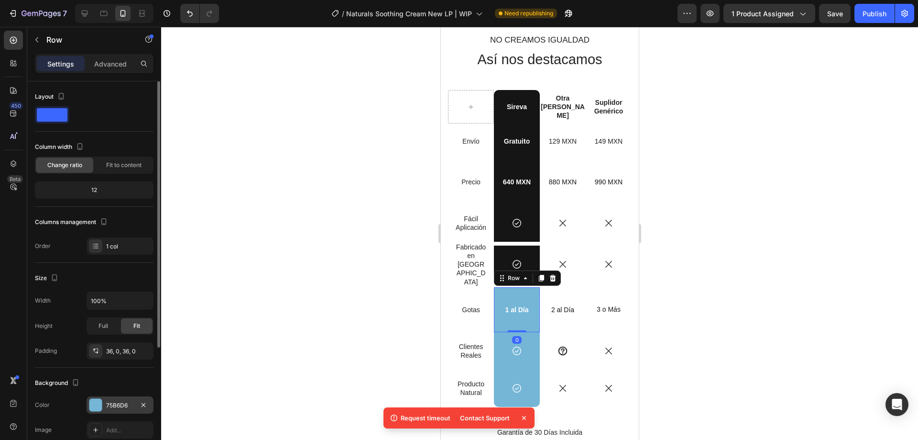
click at [108, 403] on div "75B6D6" at bounding box center [120, 405] width 28 height 9
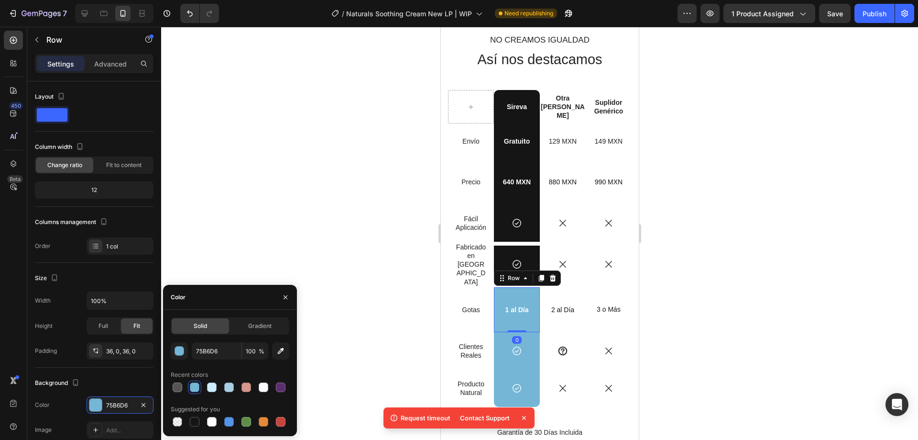
click at [194, 420] on div at bounding box center [195, 422] width 10 height 10
type input "151515"
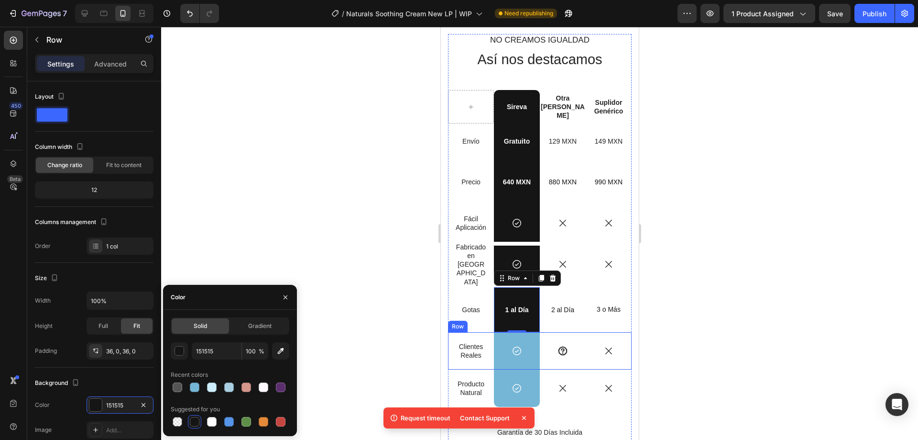
click at [529, 332] on div "Icon Row" at bounding box center [517, 350] width 46 height 37
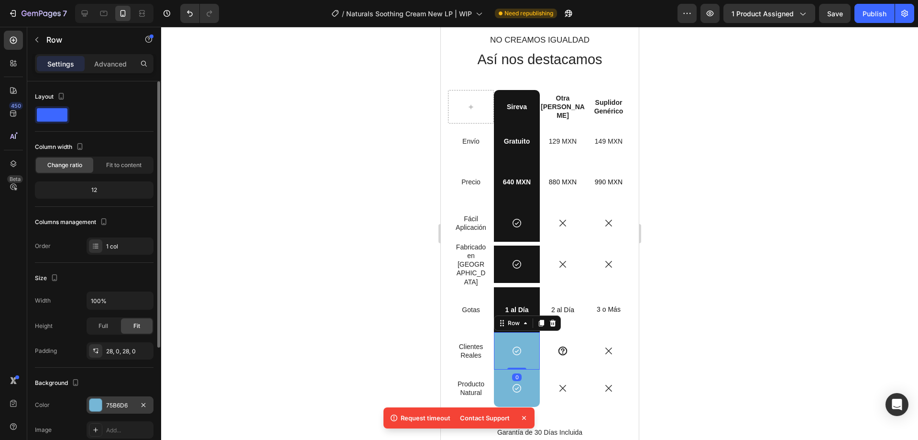
click at [96, 409] on div at bounding box center [95, 404] width 12 height 12
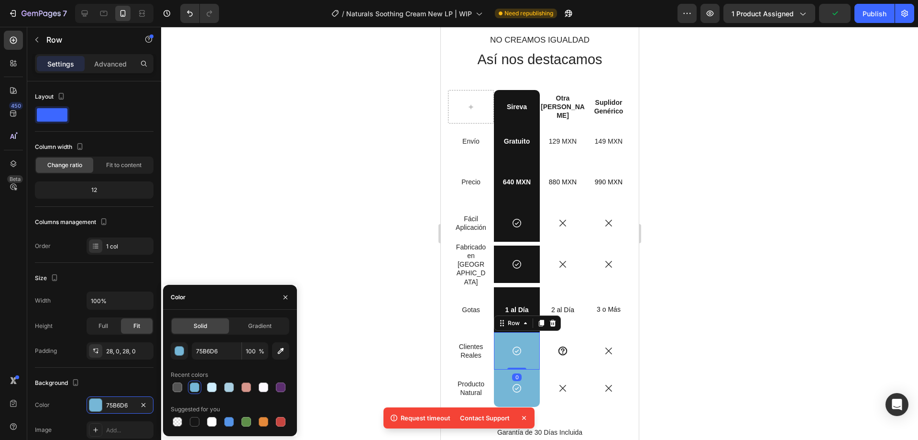
click at [194, 420] on div at bounding box center [195, 422] width 10 height 10
type input "151515"
click at [524, 371] on div "Icon Row" at bounding box center [517, 387] width 46 height 37
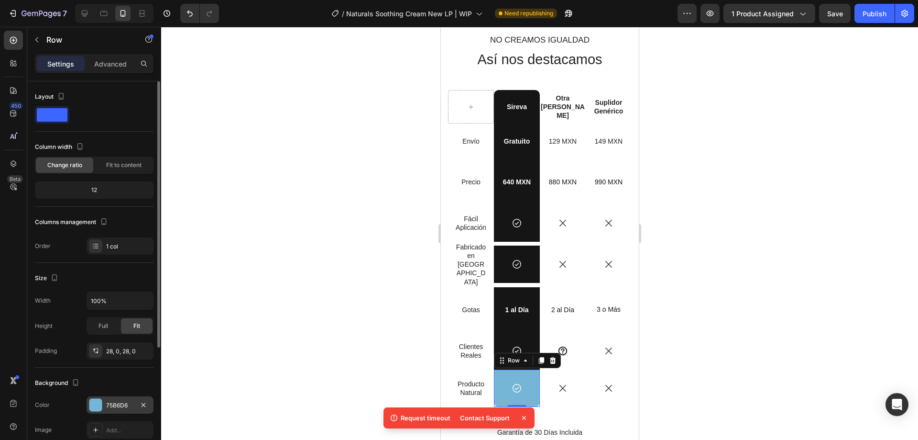
click at [105, 402] on div "75B6D6" at bounding box center [120, 404] width 67 height 17
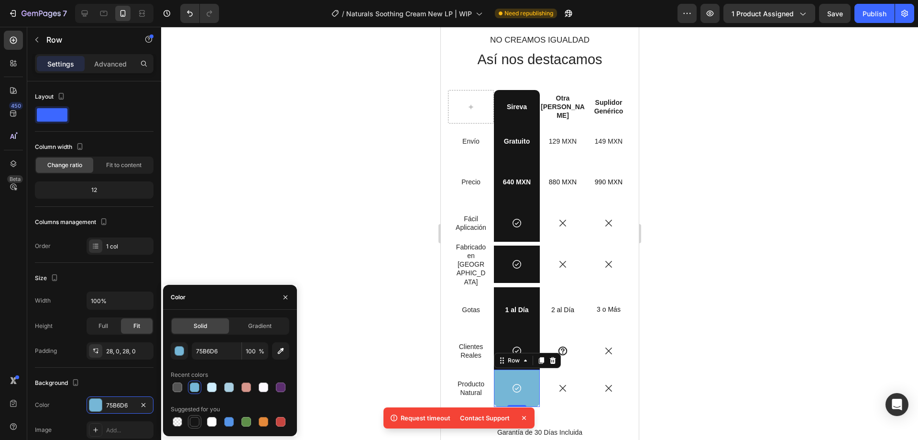
click at [197, 419] on div at bounding box center [195, 422] width 10 height 10
type input "151515"
click at [807, 332] on div at bounding box center [539, 233] width 757 height 413
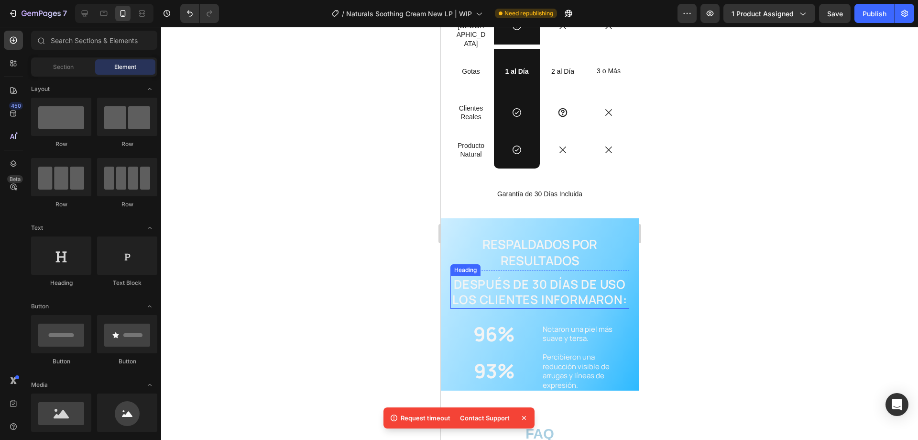
scroll to position [1749, 0]
click at [621, 217] on div "RESPALDADOS POR RESULTADOS Heading Después de 30 días DE USO LOS CLIENTES INFOR…" at bounding box center [540, 303] width 198 height 172
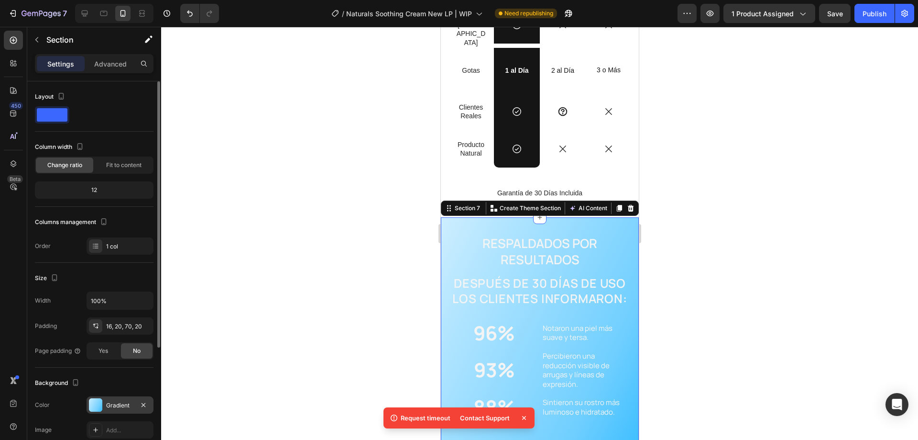
click at [99, 409] on div at bounding box center [95, 404] width 13 height 13
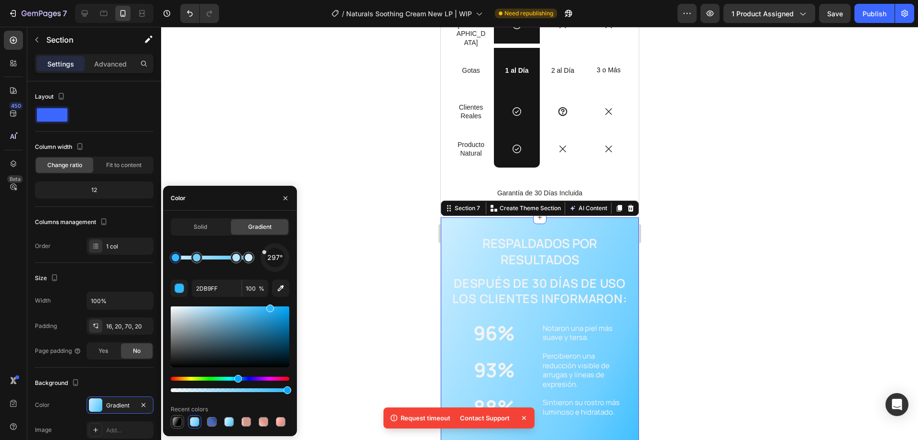
click at [181, 425] on div at bounding box center [178, 422] width 10 height 10
type input "000000"
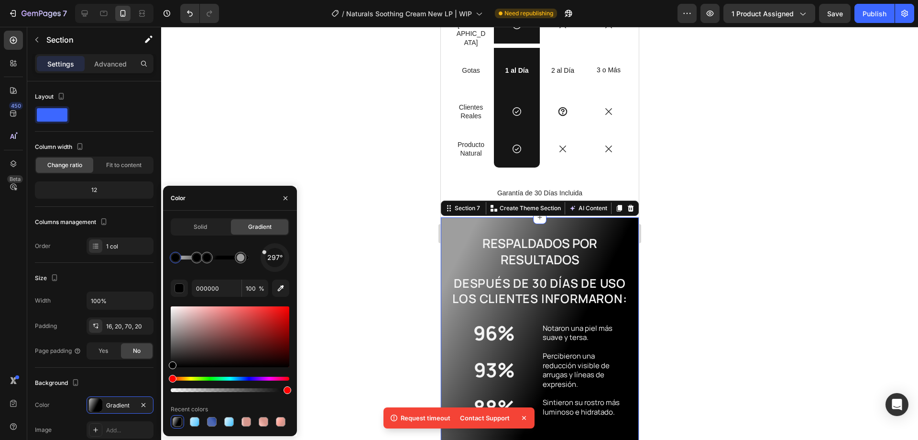
click at [766, 254] on div at bounding box center [539, 233] width 757 height 413
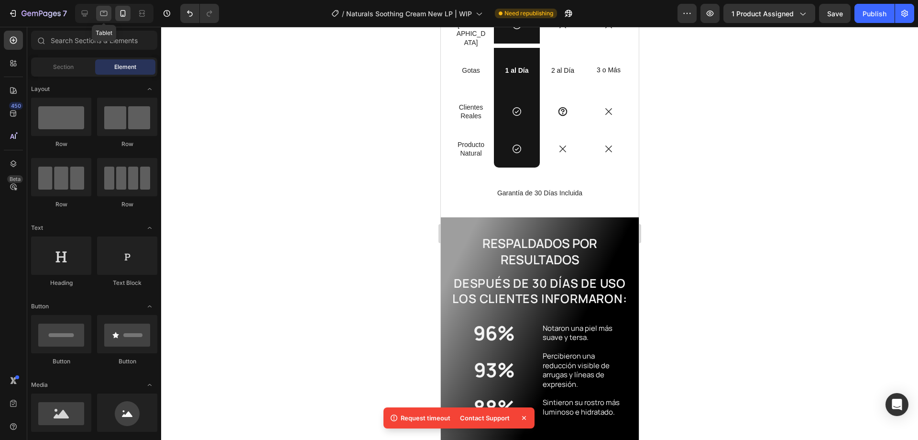
click at [109, 11] on icon at bounding box center [104, 14] width 10 height 10
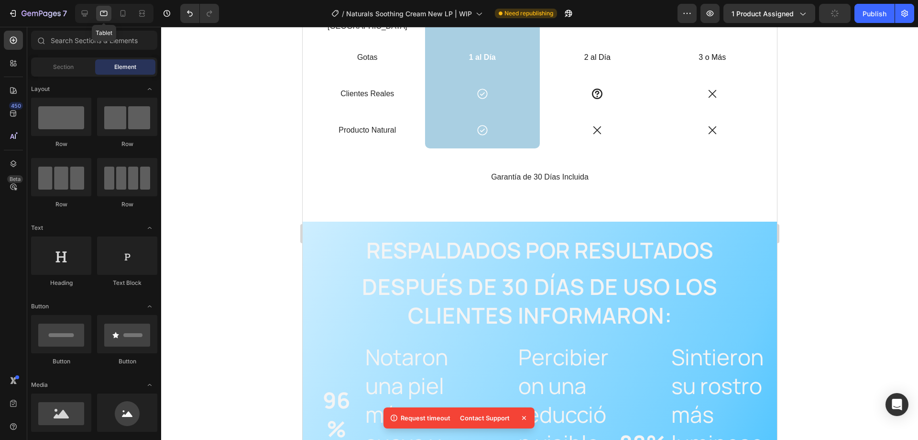
scroll to position [1753, 0]
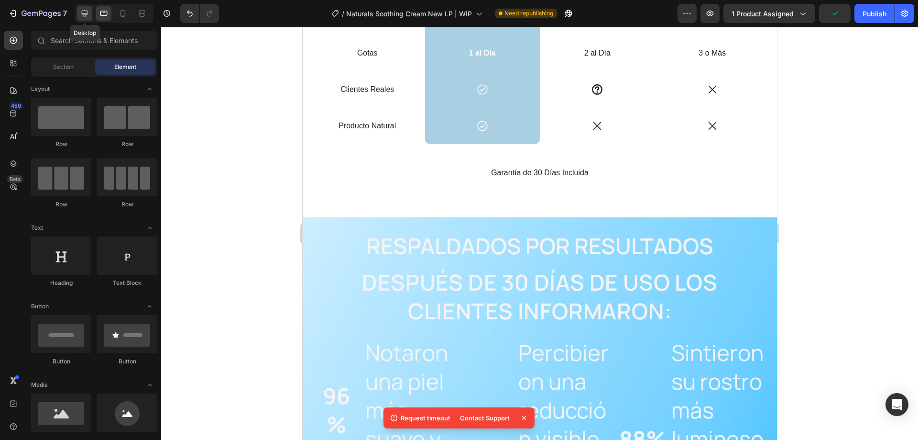
click at [87, 12] on icon at bounding box center [85, 14] width 10 height 10
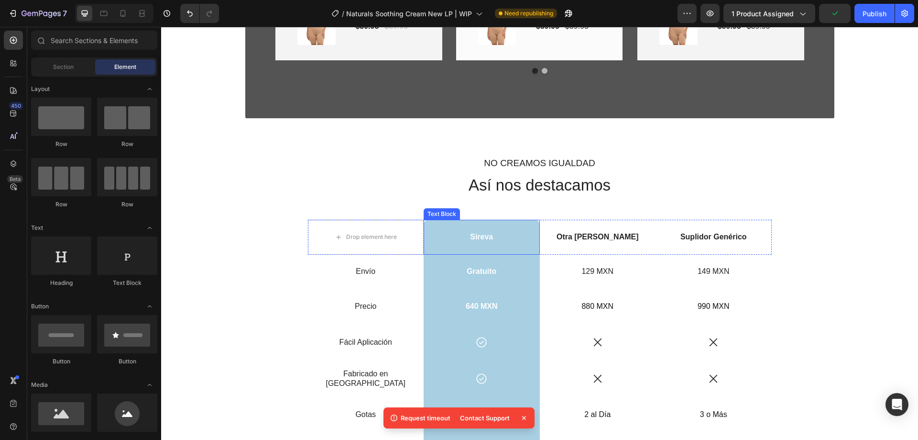
scroll to position [1418, 0]
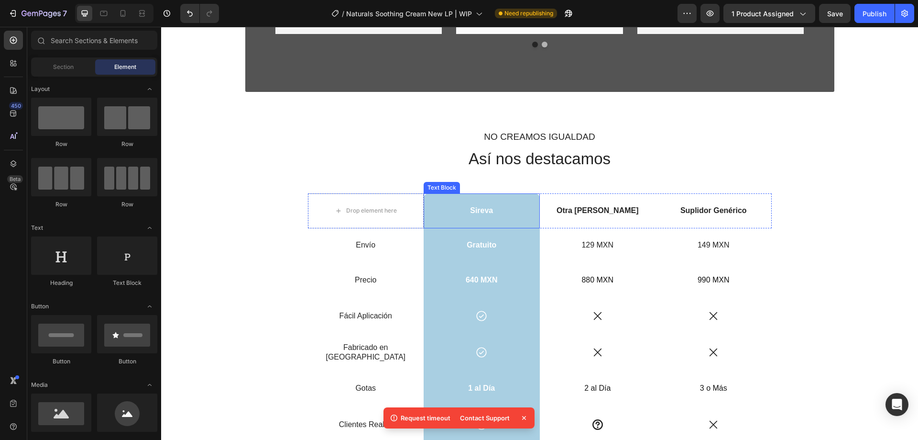
click at [516, 210] on p "Sireva" at bounding box center [482, 211] width 114 height 10
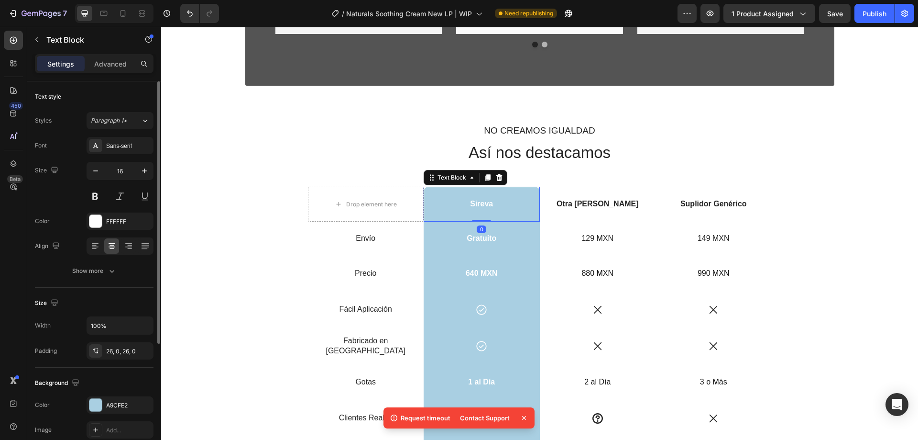
click at [112, 420] on div "The changes might be hidden by the video. Color A9CFE2 Image Add..." at bounding box center [94, 417] width 119 height 42
click at [113, 408] on div "A9CFE2" at bounding box center [120, 405] width 28 height 9
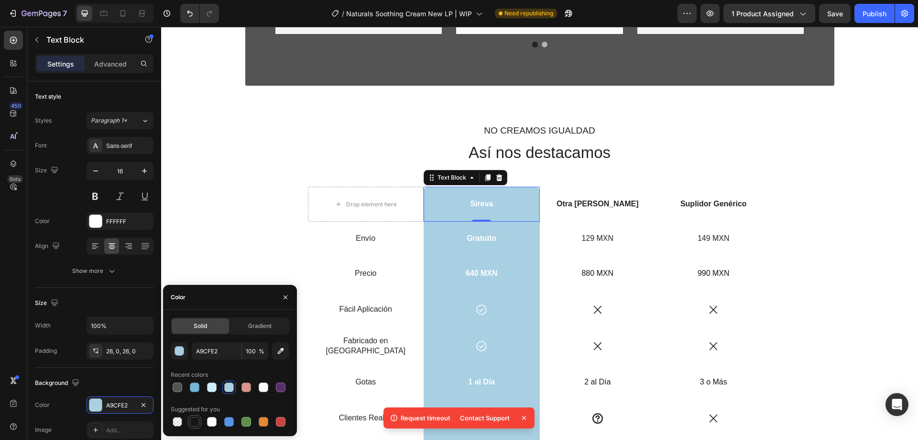
drag, startPoint x: 200, startPoint y: 424, endPoint x: 186, endPoint y: 327, distance: 97.7
click at [200, 424] on div at bounding box center [194, 421] width 11 height 11
type input "151515"
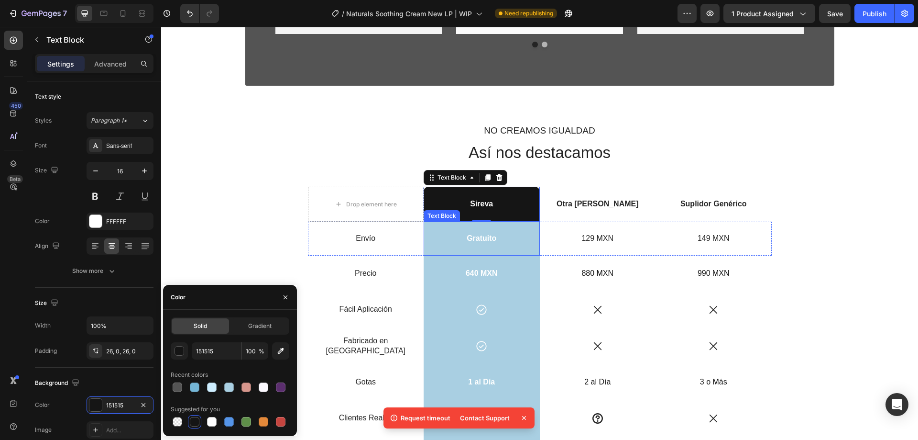
click at [520, 234] on p "Gratuito" at bounding box center [482, 238] width 114 height 10
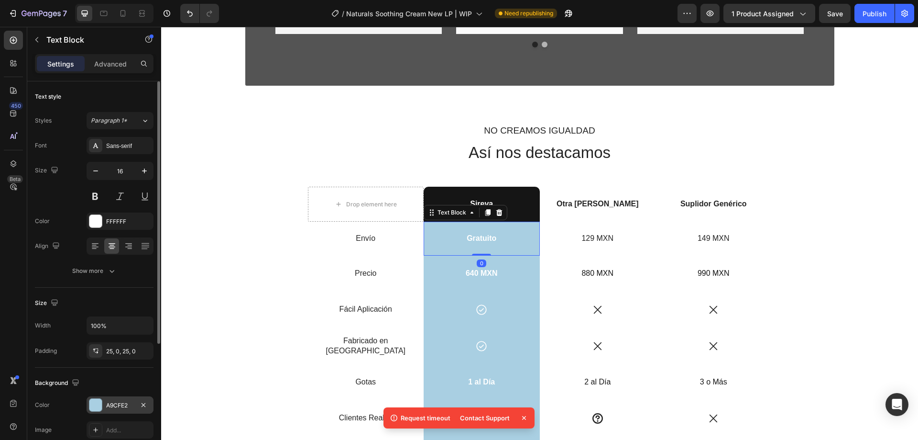
drag, startPoint x: 118, startPoint y: 394, endPoint x: 118, endPoint y: 401, distance: 7.2
click at [118, 395] on div "Background The changes might be hidden by the video. Color A9CFE2 Image Add..." at bounding box center [94, 406] width 119 height 79
click at [118, 401] on div "A9CFE2" at bounding box center [120, 405] width 28 height 9
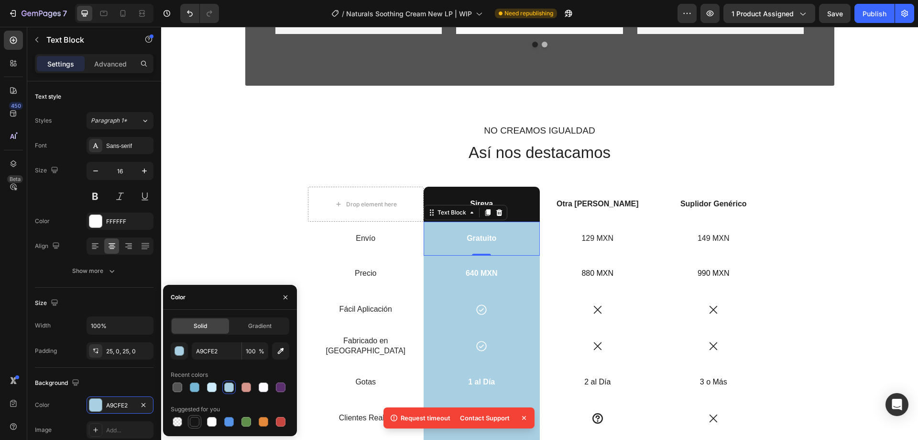
click at [194, 421] on div at bounding box center [195, 422] width 10 height 10
type input "151515"
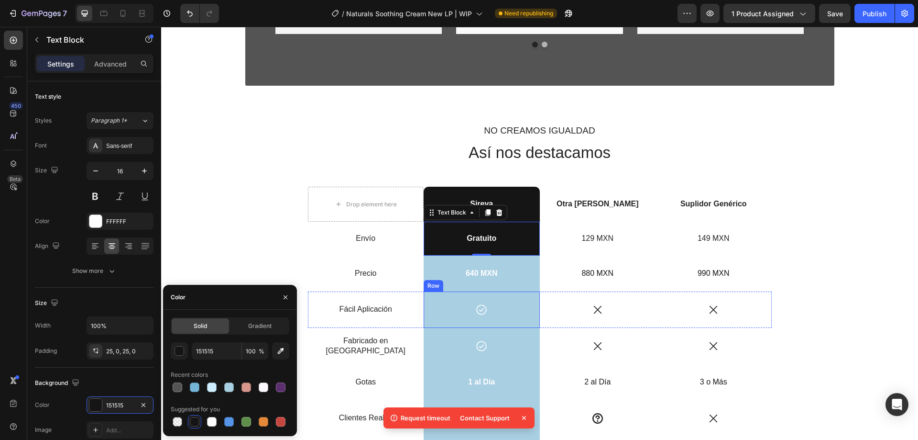
click at [528, 283] on div "640 MXN Text Block Row" at bounding box center [482, 273] width 116 height 36
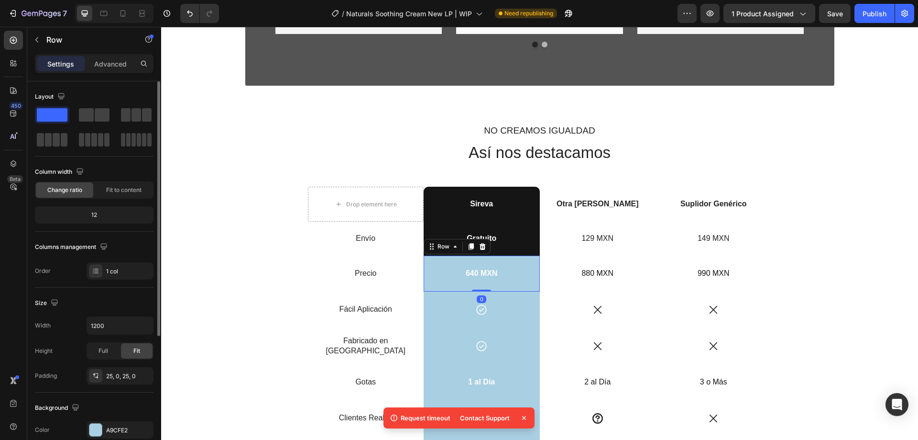
click at [114, 418] on div "Background The changes might be hidden by the video. Color A9CFE2 Image Add... …" at bounding box center [94, 444] width 119 height 104
click at [108, 429] on div "A9CFE2" at bounding box center [120, 430] width 28 height 9
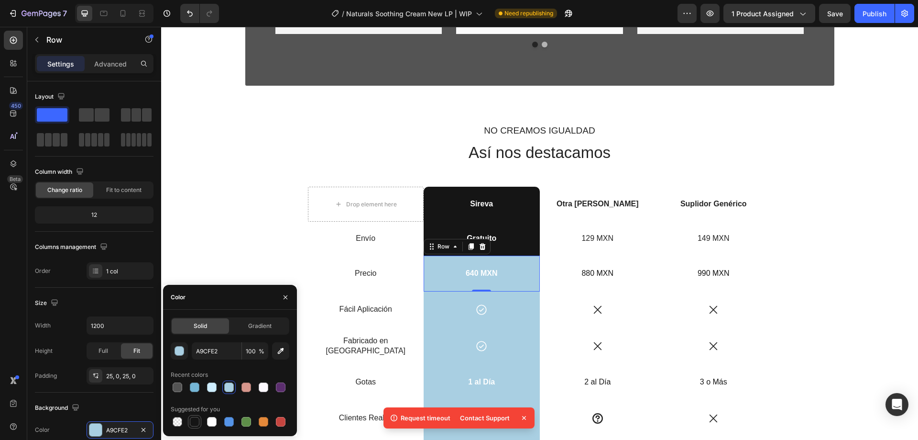
click at [191, 423] on div at bounding box center [195, 422] width 10 height 10
type input "151515"
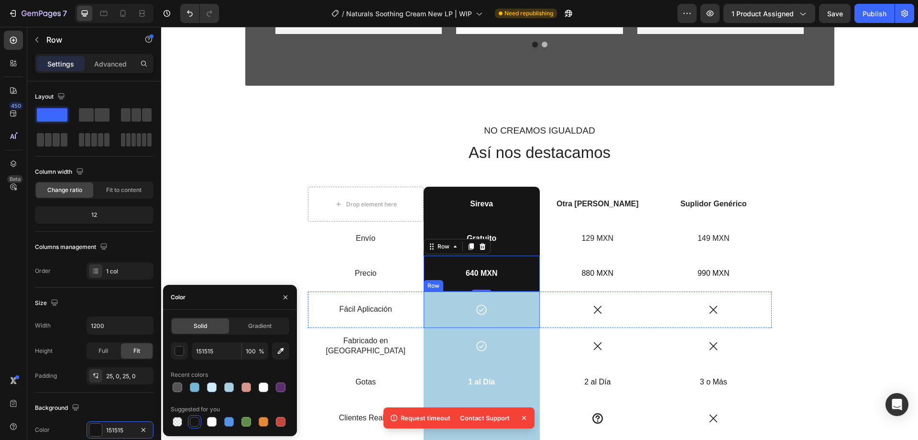
click at [533, 307] on div "Icon" at bounding box center [482, 309] width 116 height 12
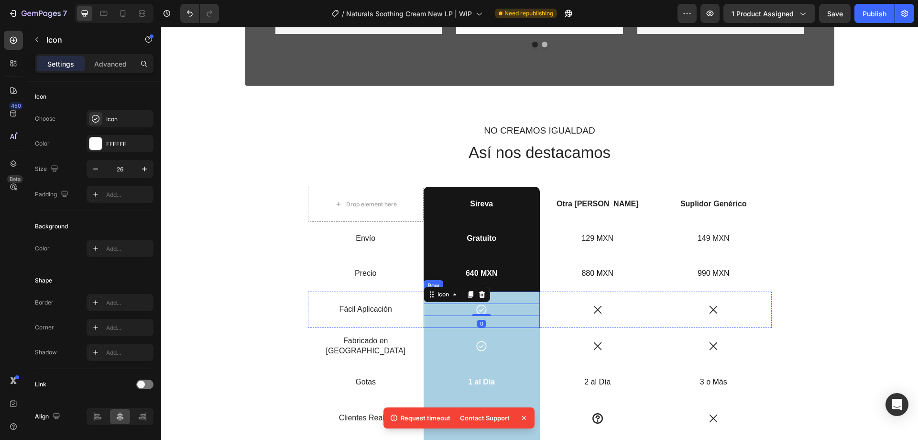
click at [529, 300] on div "Icon 0 Row" at bounding box center [482, 309] width 116 height 36
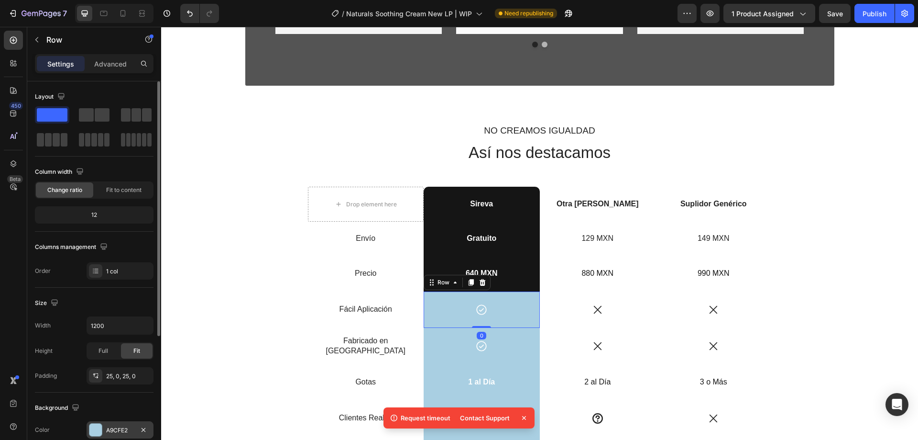
click at [113, 431] on div "A9CFE2" at bounding box center [120, 430] width 28 height 9
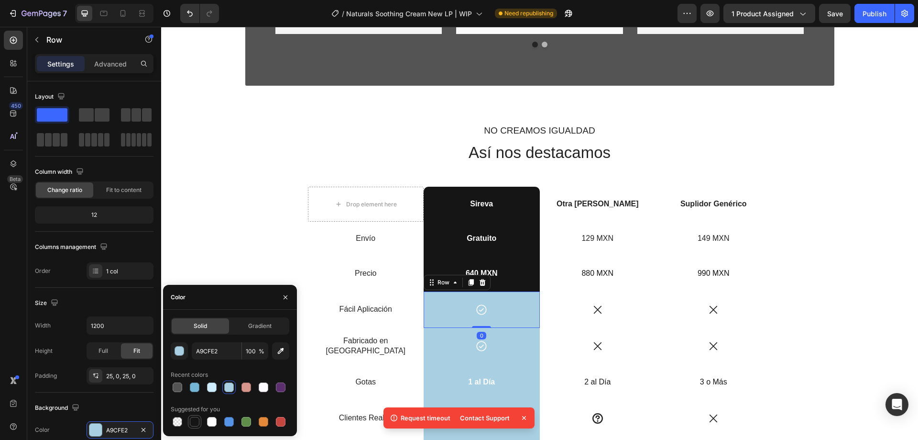
click at [194, 420] on div at bounding box center [195, 422] width 10 height 10
type input "151515"
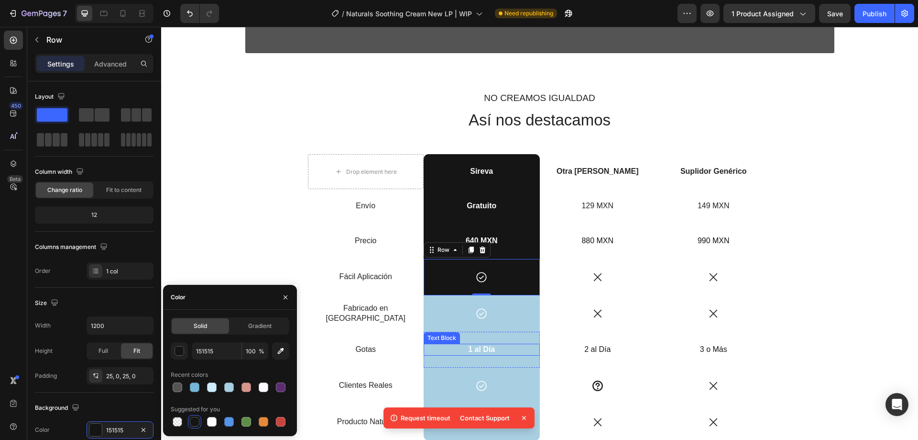
scroll to position [1514, 0]
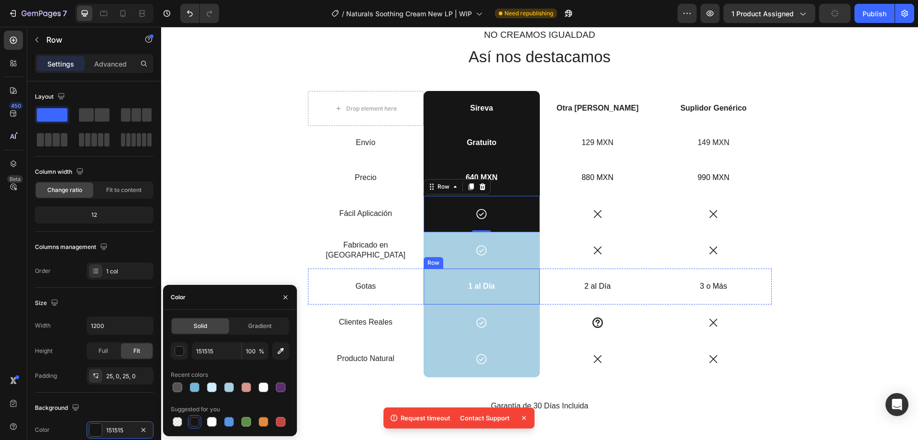
click at [516, 256] on div "Icon Row" at bounding box center [482, 250] width 116 height 36
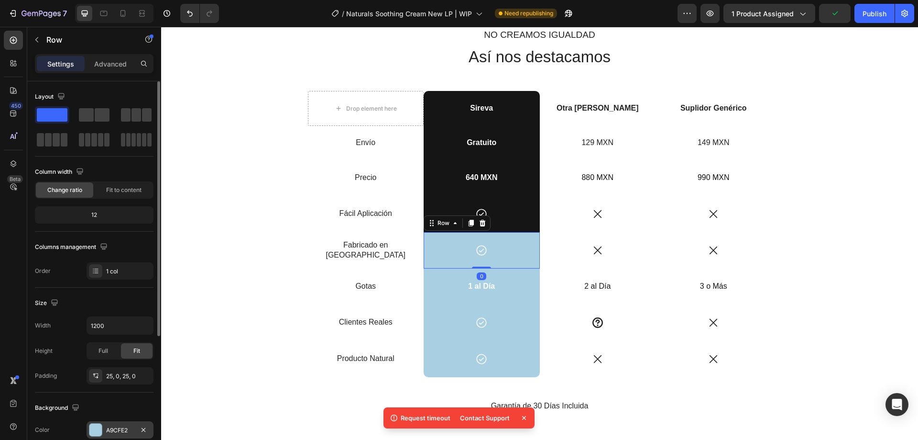
click at [97, 429] on div at bounding box center [95, 429] width 12 height 12
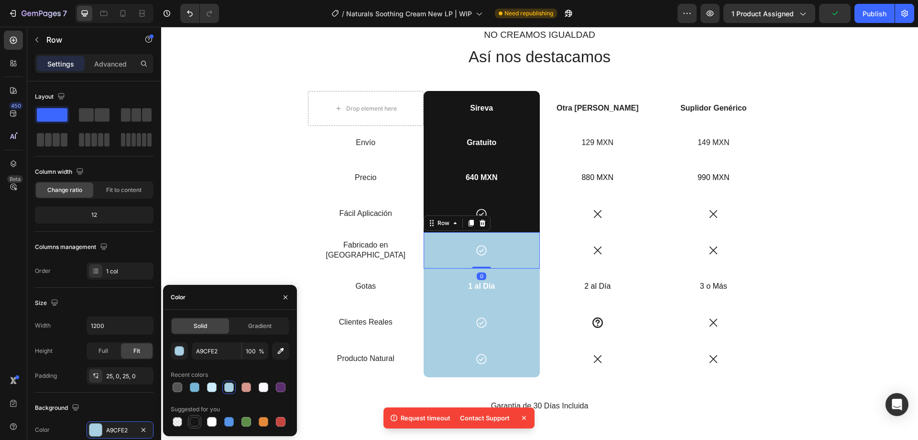
click at [193, 417] on div at bounding box center [195, 422] width 10 height 10
type input "151515"
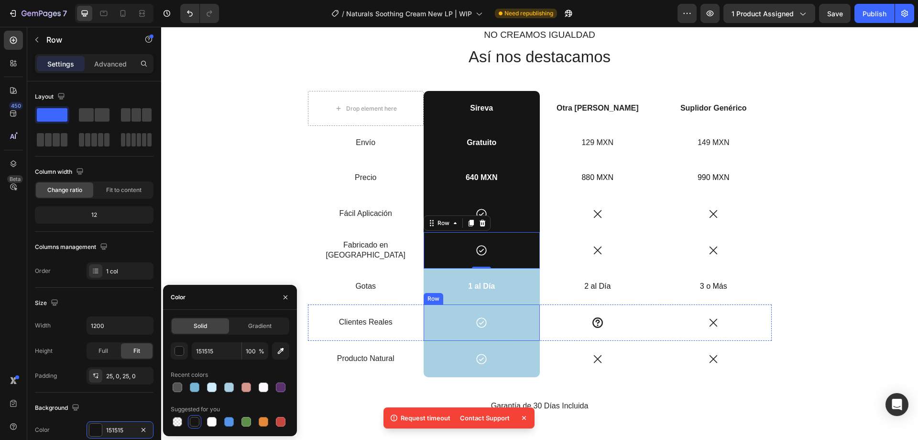
click at [519, 288] on p "1 al Día" at bounding box center [481, 286] width 91 height 10
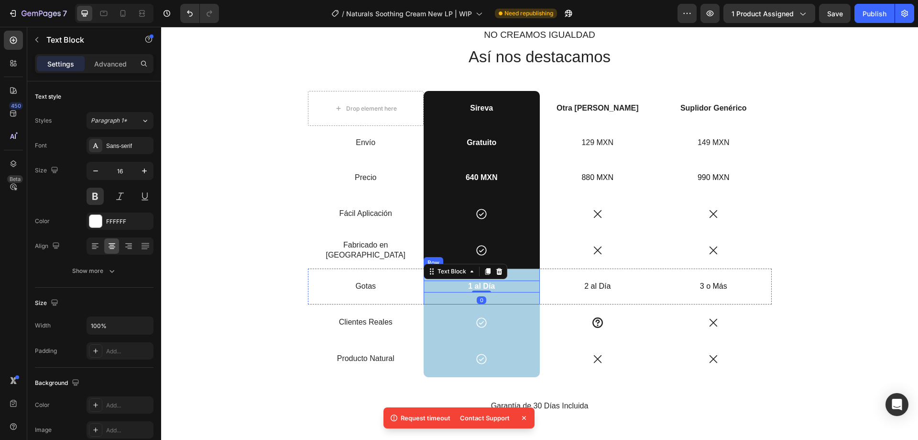
click at [521, 299] on div "1 al Día Text Block 0 Row" at bounding box center [482, 286] width 116 height 36
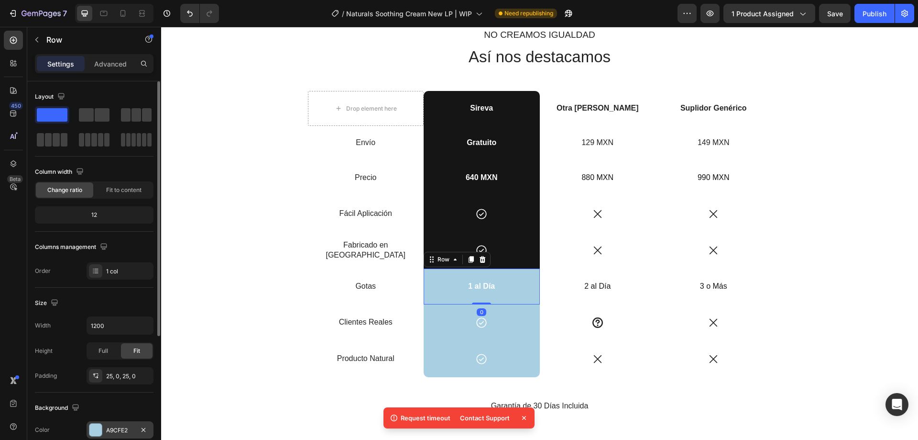
click at [135, 431] on div "A9CFE2" at bounding box center [120, 429] width 67 height 17
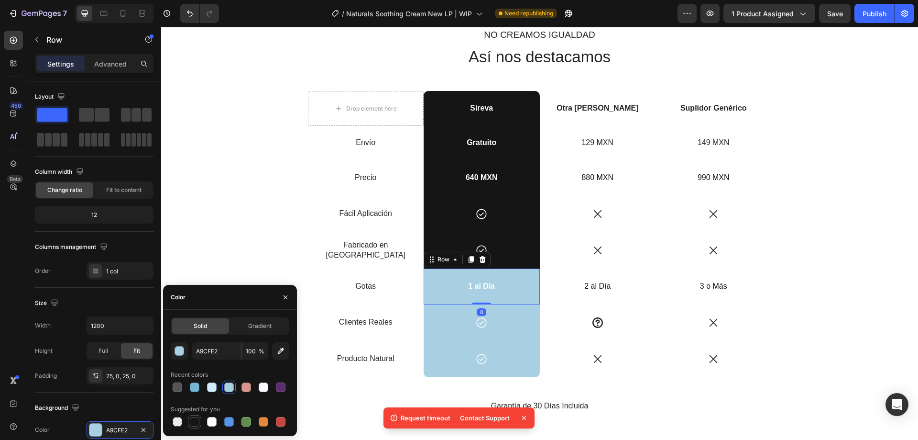
click at [192, 418] on div at bounding box center [195, 422] width 10 height 10
type input "151515"
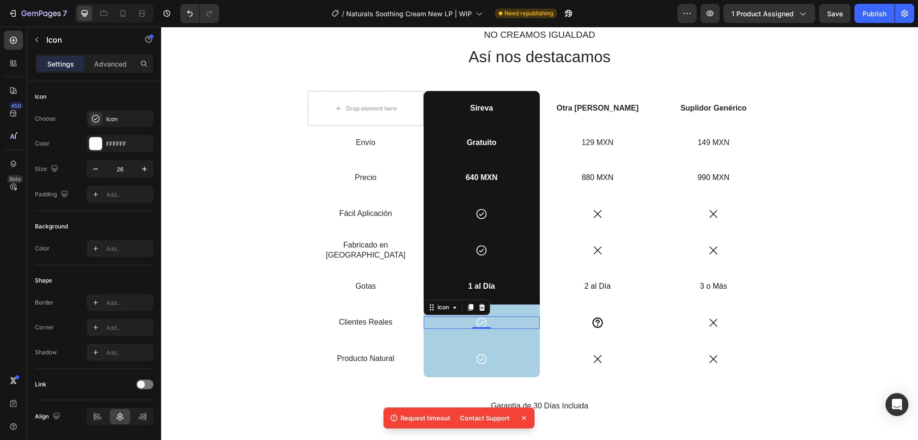
click at [528, 320] on div "Icon 0" at bounding box center [482, 322] width 116 height 12
click at [525, 311] on div "Icon 0 Row" at bounding box center [482, 322] width 116 height 36
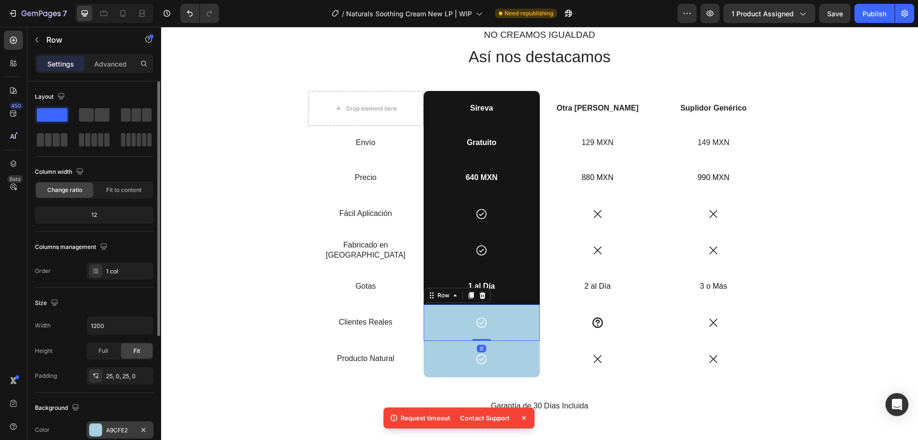
click at [105, 428] on div "A9CFE2" at bounding box center [120, 429] width 67 height 17
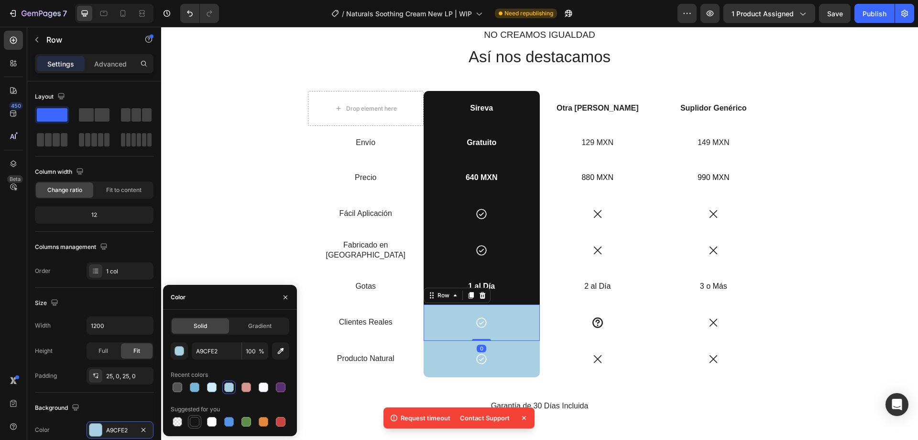
click at [196, 418] on div at bounding box center [195, 422] width 10 height 10
type input "151515"
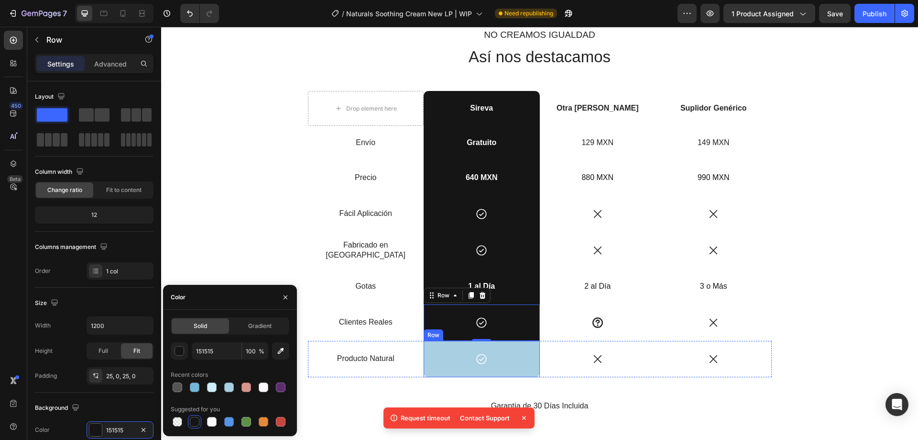
click at [519, 343] on div "Icon Row" at bounding box center [482, 359] width 116 height 36
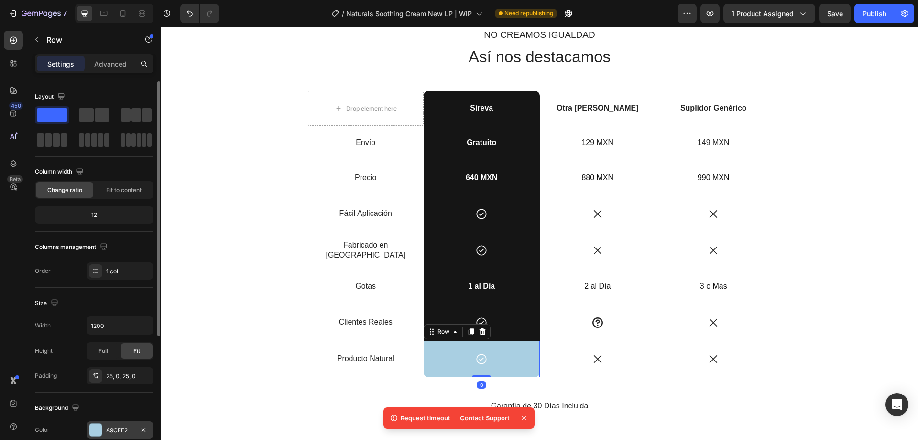
click at [109, 430] on div "A9CFE2" at bounding box center [120, 430] width 28 height 9
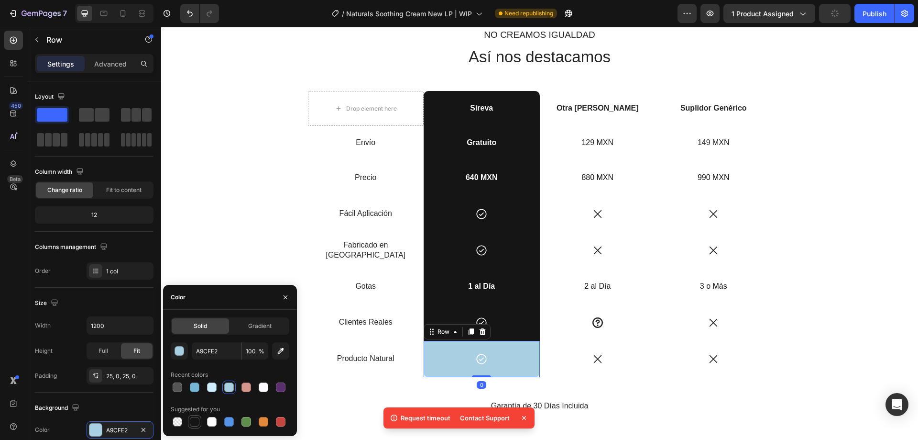
drag, startPoint x: 197, startPoint y: 423, endPoint x: 214, endPoint y: 323, distance: 101.9
click at [197, 423] on div at bounding box center [195, 422] width 10 height 10
type input "151515"
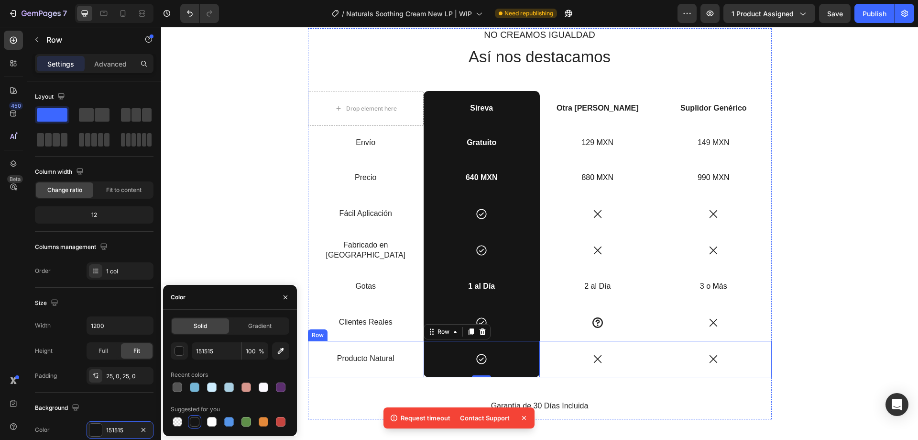
scroll to position [1753, 0]
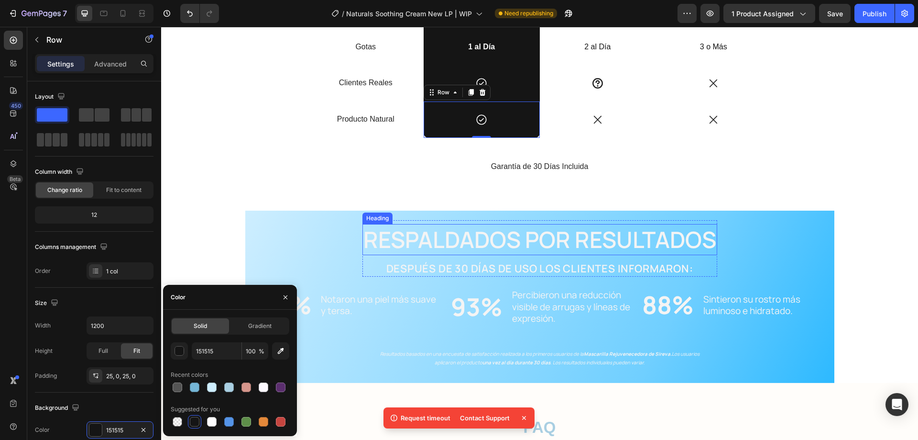
click at [643, 227] on h2 "RESPALDADOS POR RESULTADOS" at bounding box center [540, 239] width 355 height 31
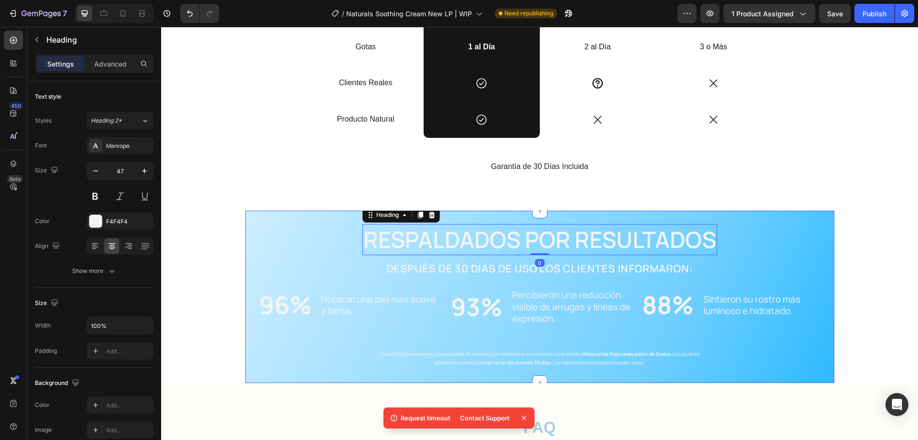
click at [728, 227] on div "RESPALDADOS POR RESULTADOS Heading 0 Después de 30 días DE USO LOS CLIENTES INF…" at bounding box center [540, 290] width 570 height 153
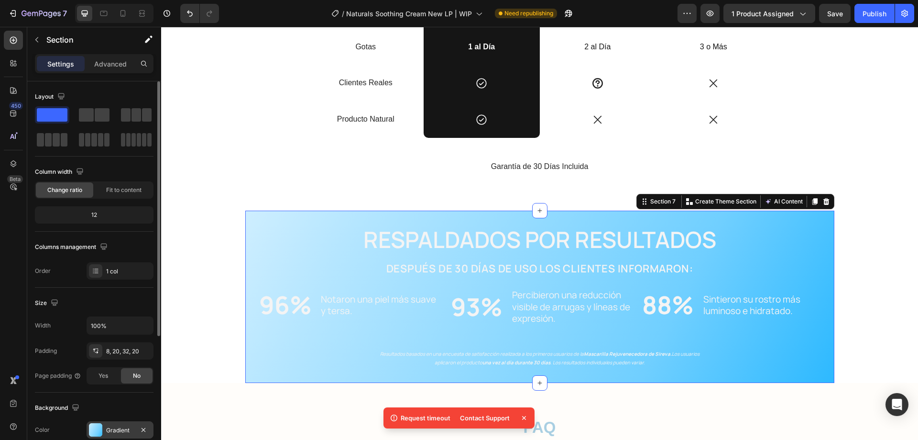
click at [105, 436] on div "Gradient" at bounding box center [120, 429] width 67 height 17
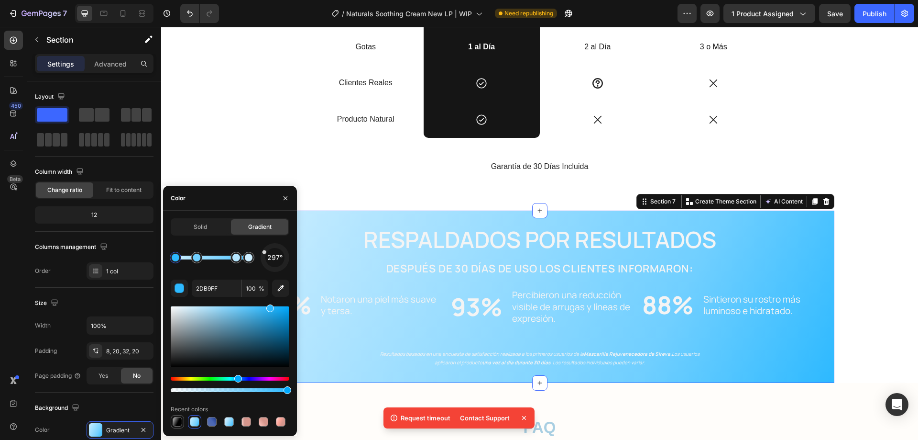
click at [174, 426] on div at bounding box center [178, 422] width 10 height 10
type input "000000"
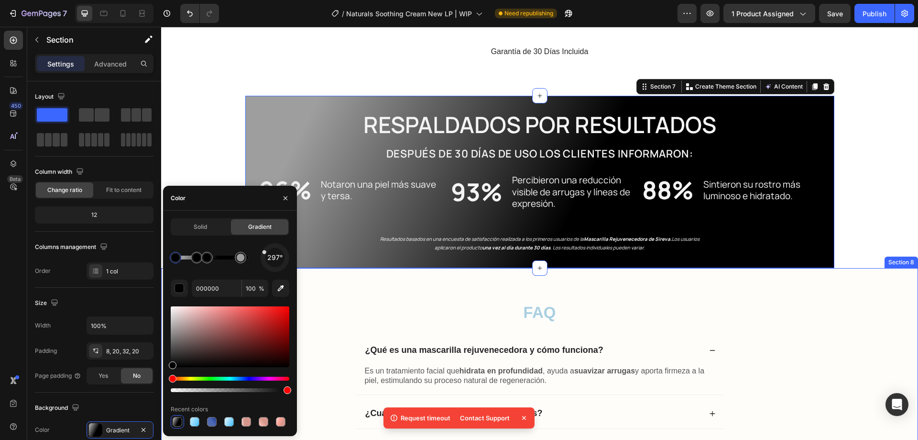
scroll to position [1897, 0]
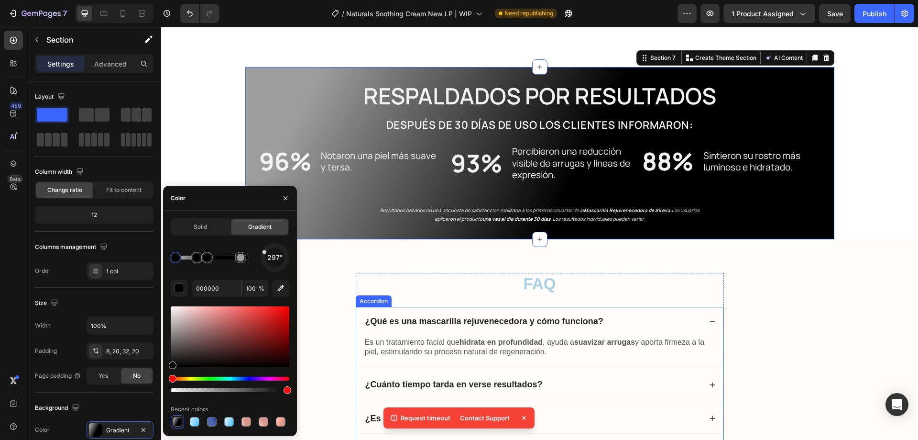
click at [743, 250] on div "FAQ Heading ¿Qué es una mascarilla rejuvenecedora y cómo funciona? Es un tratam…" at bounding box center [539, 405] width 757 height 332
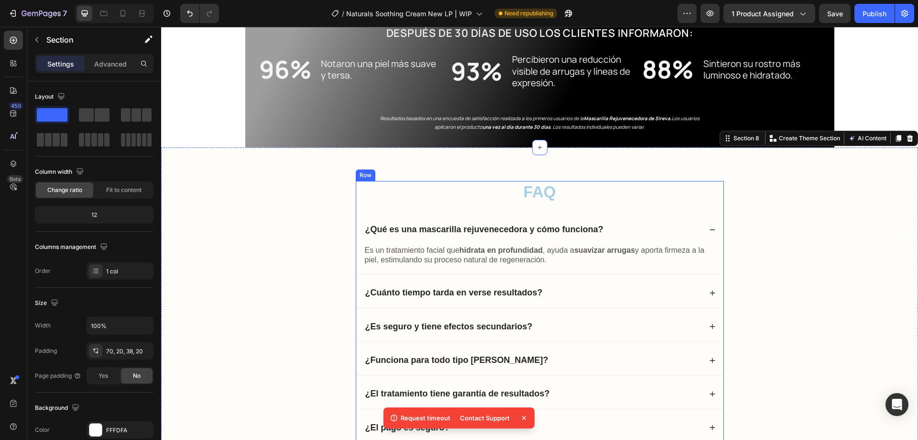
scroll to position [1992, 0]
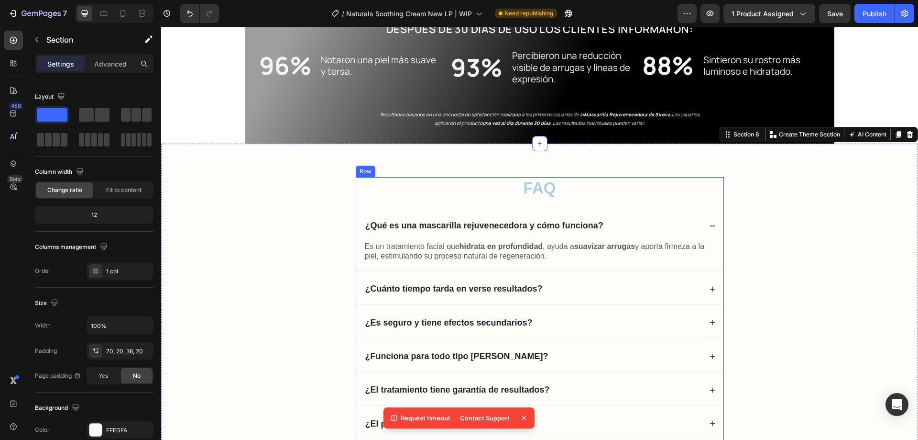
click at [546, 194] on h2 "FAQ" at bounding box center [540, 188] width 368 height 22
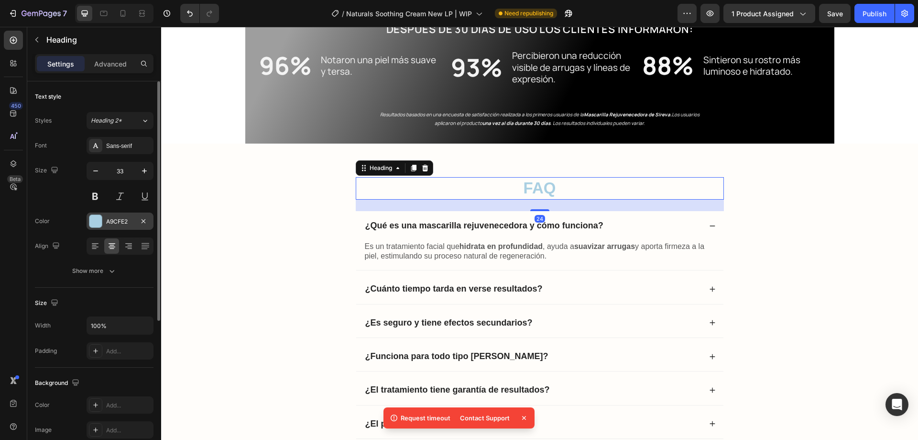
click at [106, 223] on div "A9CFE2" at bounding box center [120, 220] width 67 height 17
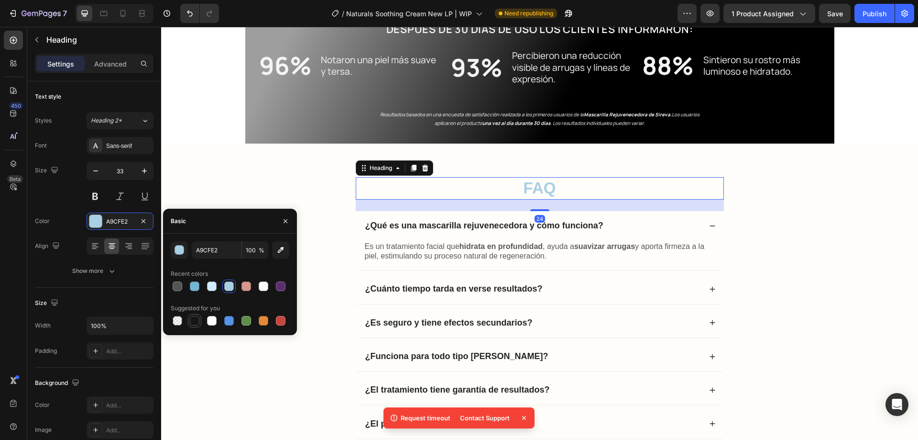
click at [192, 319] on div at bounding box center [195, 321] width 10 height 10
type input "151515"
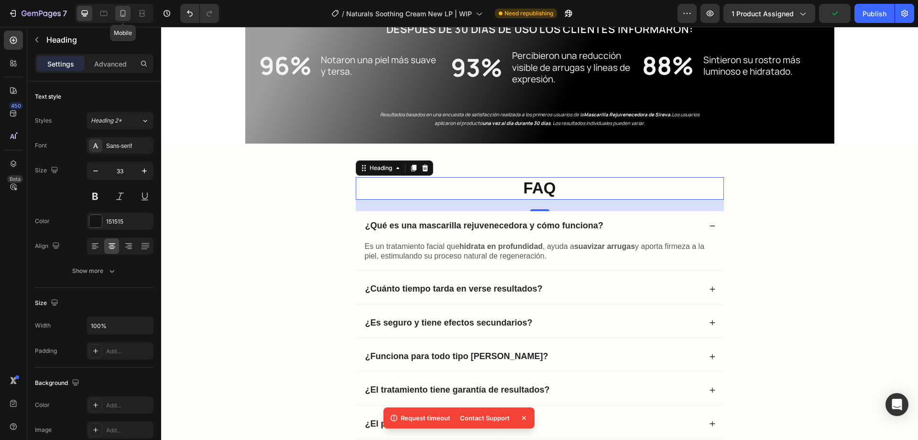
drag, startPoint x: 121, startPoint y: 14, endPoint x: 37, endPoint y: 53, distance: 92.9
click at [121, 14] on icon at bounding box center [123, 13] width 5 height 7
type input "29"
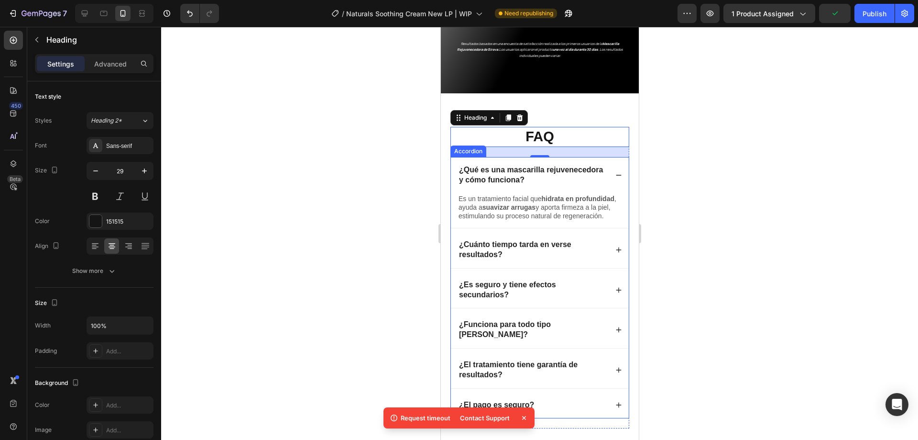
scroll to position [2232, 0]
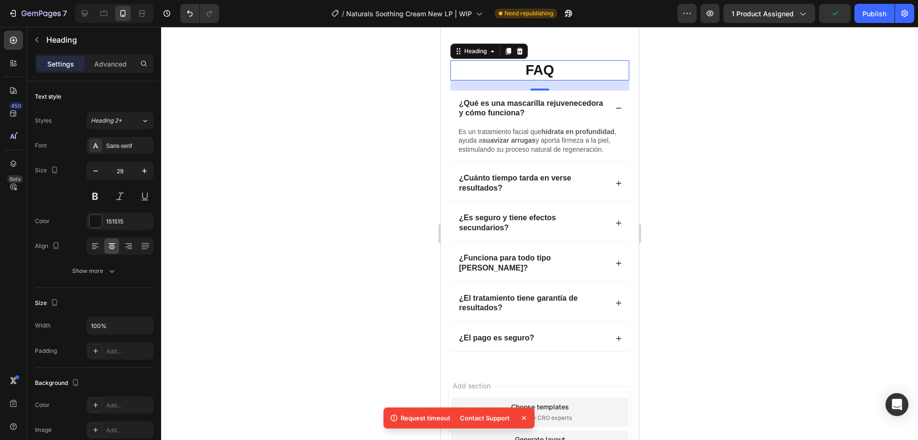
click at [554, 66] on h2 "FAQ" at bounding box center [539, 70] width 179 height 20
click at [766, 203] on div at bounding box center [539, 233] width 757 height 413
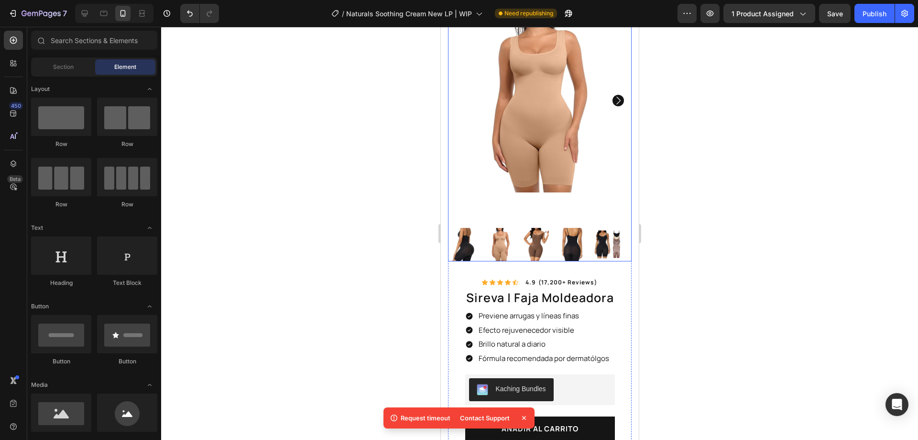
scroll to position [96, 0]
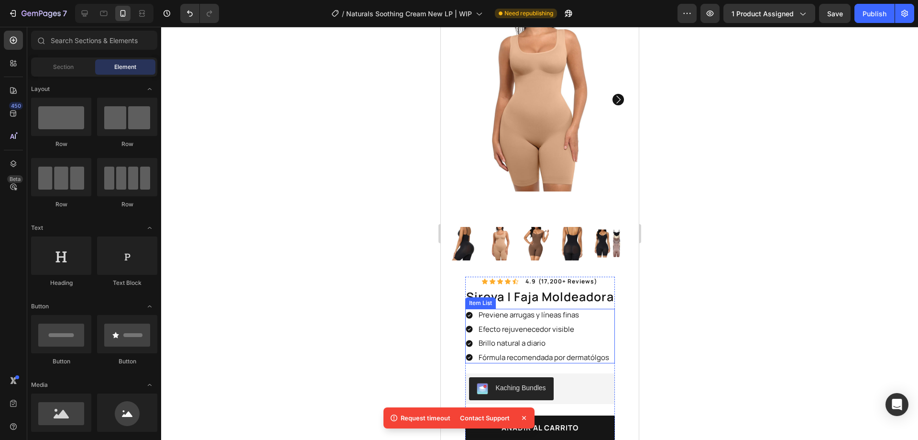
click at [538, 310] on p "Previene arrugas y líneas finas" at bounding box center [543, 315] width 131 height 10
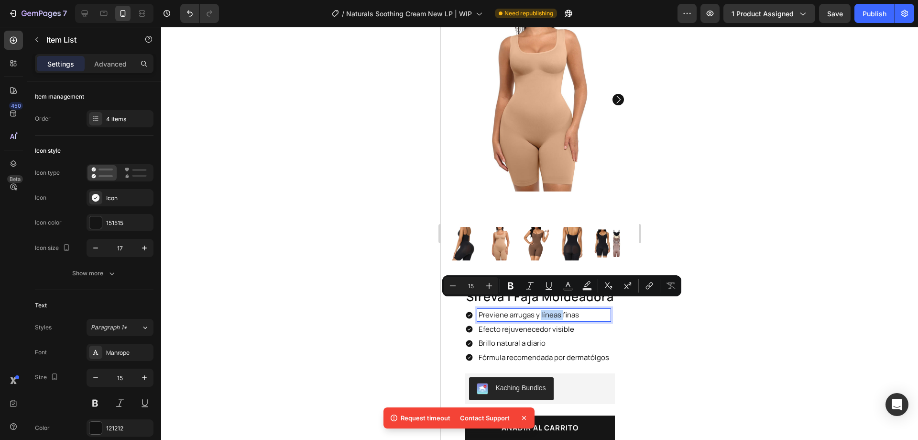
click at [587, 324] on p "Efecto rejuvenecedor visible" at bounding box center [543, 329] width 131 height 10
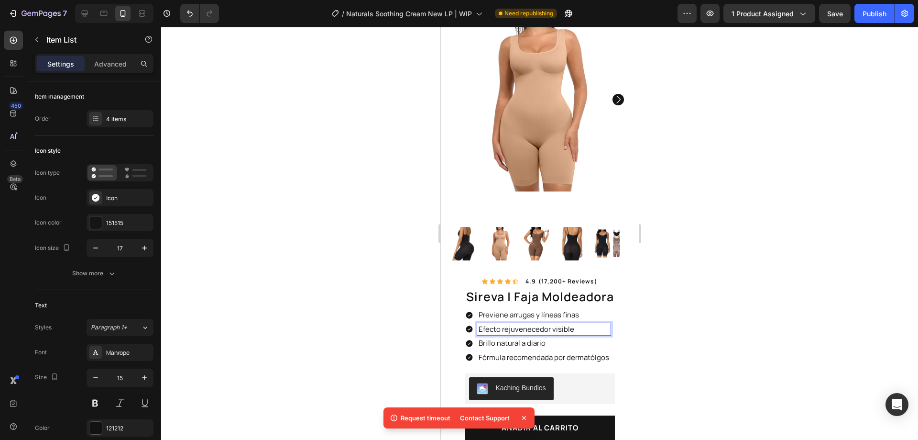
click at [584, 310] on p "Previene arrugas y líneas finas" at bounding box center [543, 315] width 131 height 10
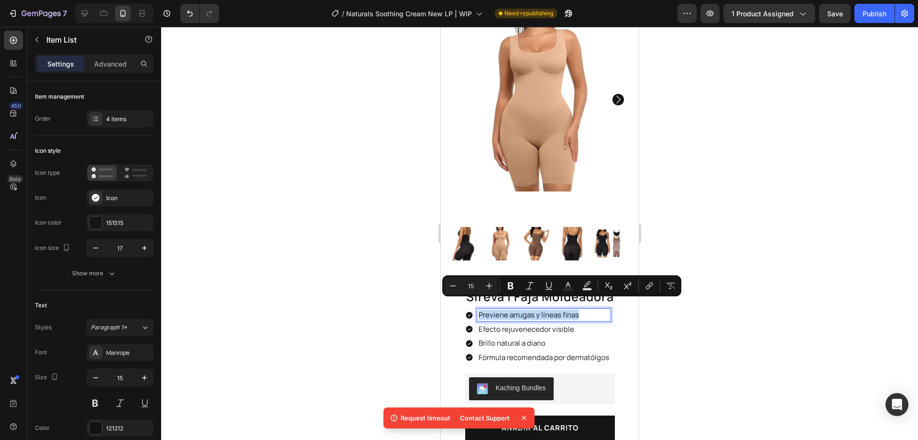
drag, startPoint x: 583, startPoint y: 307, endPoint x: 475, endPoint y: 312, distance: 107.7
click at [475, 312] on div "Previene arrugas y líneas finas Efecto rejuvenecedor visible Brillo natural a d…" at bounding box center [537, 336] width 145 height 55
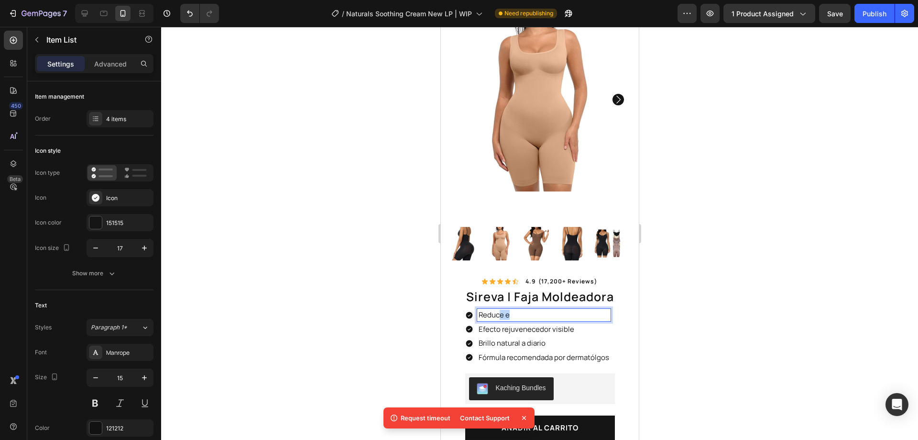
drag, startPoint x: 511, startPoint y: 306, endPoint x: 498, endPoint y: 306, distance: 12.4
click at [496, 310] on p "Reduce e" at bounding box center [543, 315] width 131 height 10
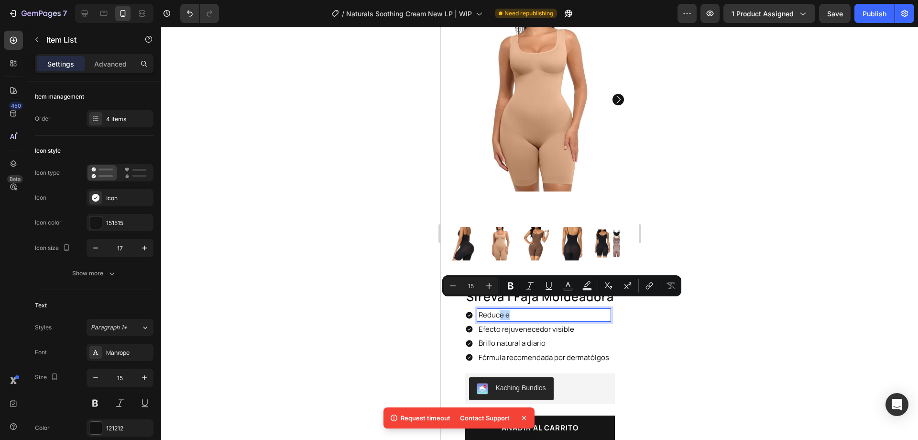
click at [504, 310] on p "Reduce e" at bounding box center [543, 315] width 131 height 10
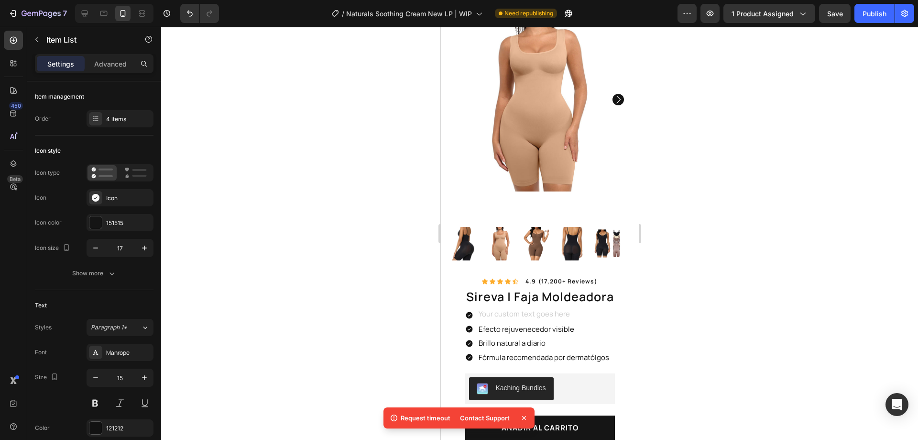
scroll to position [93, 0]
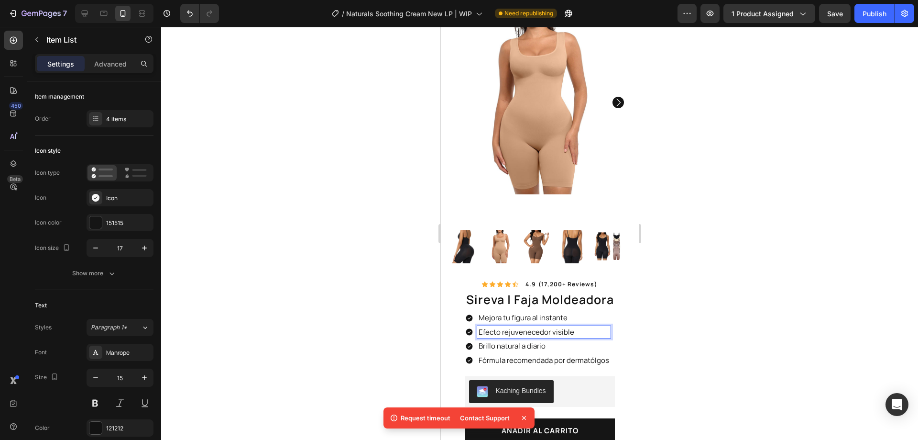
click at [520, 327] on p "Efecto rejuvenecedor visible" at bounding box center [543, 332] width 131 height 10
click at [507, 341] on p "Brillo natural a diario" at bounding box center [543, 346] width 131 height 10
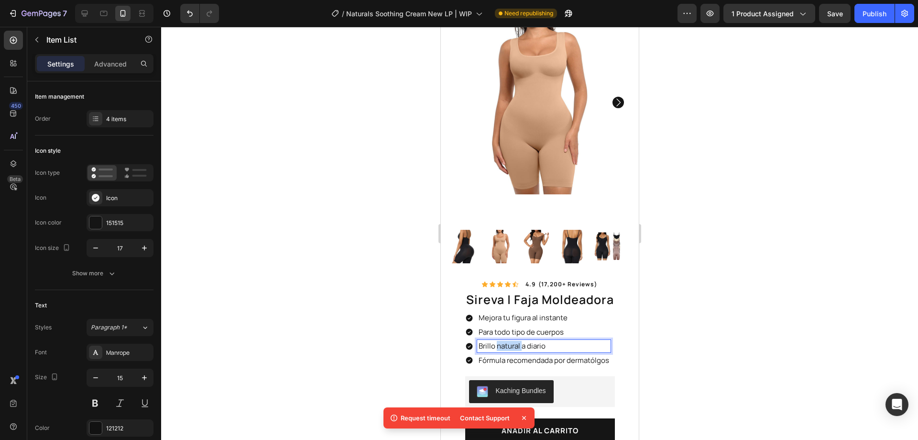
click at [507, 341] on p "Brillo natural a diario" at bounding box center [543, 346] width 131 height 10
click at [553, 355] on p "Fórmula recomendada por dermatólgos" at bounding box center [543, 360] width 131 height 10
click at [758, 324] on div at bounding box center [539, 233] width 757 height 413
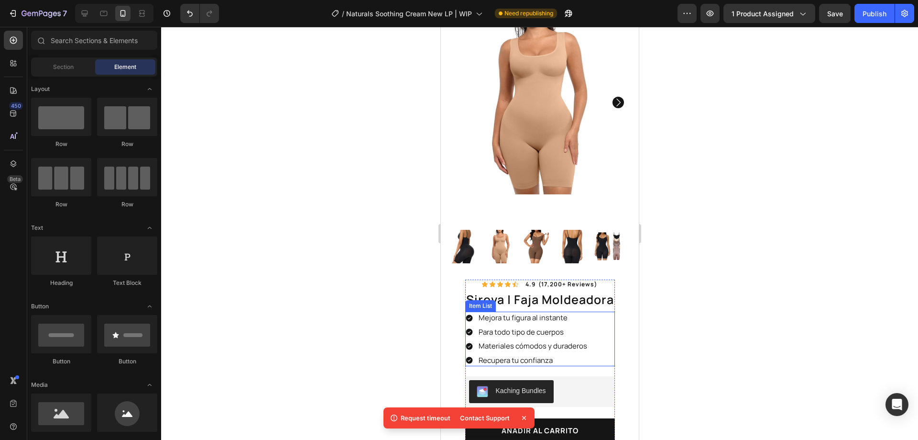
click at [532, 313] on p "Mejora tu figura al instante" at bounding box center [532, 318] width 109 height 10
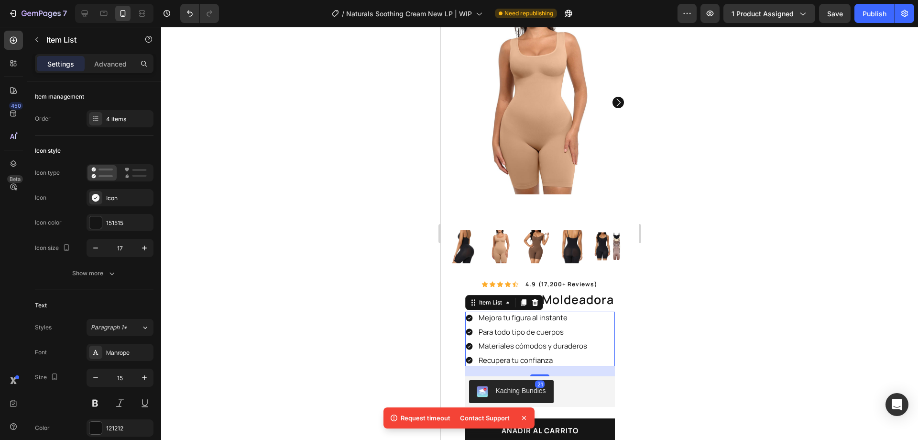
click at [804, 295] on div at bounding box center [539, 233] width 757 height 413
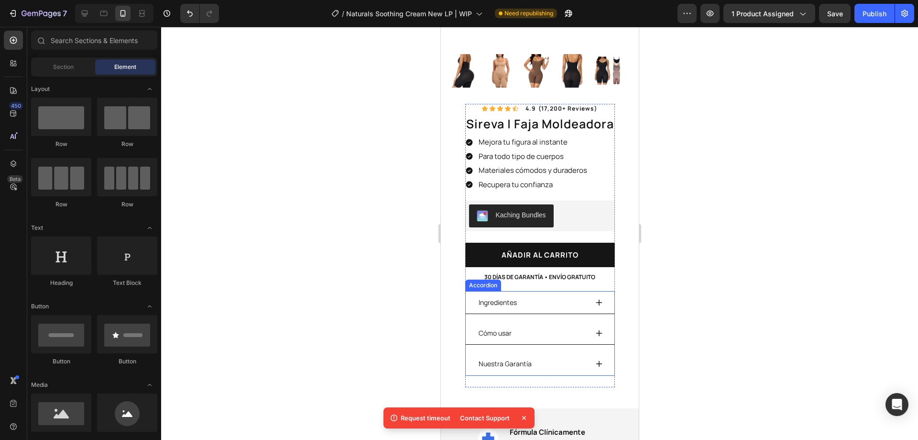
scroll to position [284, 0]
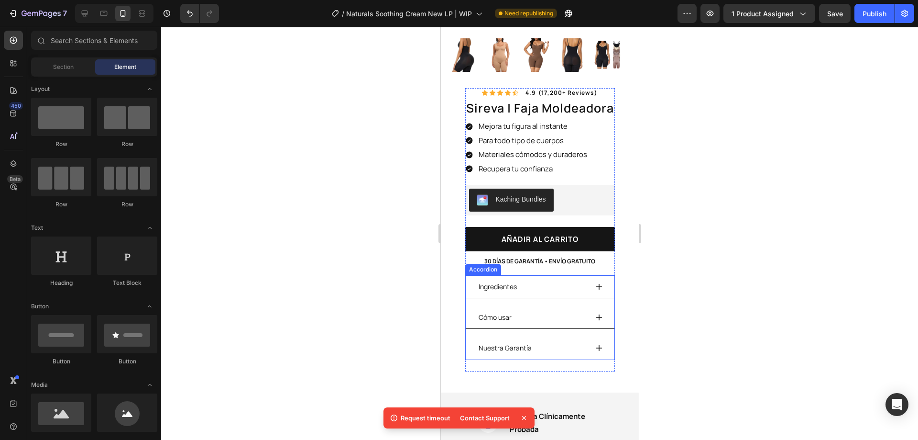
click at [507, 280] on p "Ingredientes" at bounding box center [497, 286] width 38 height 12
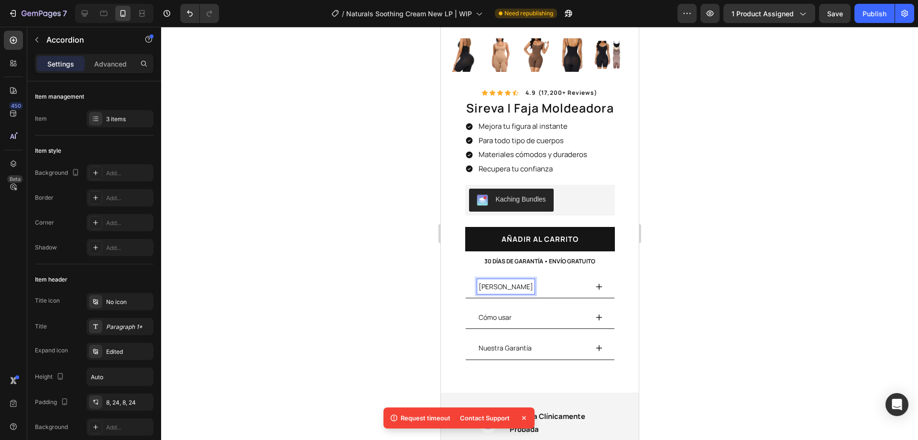
click at [357, 282] on div at bounding box center [539, 233] width 757 height 413
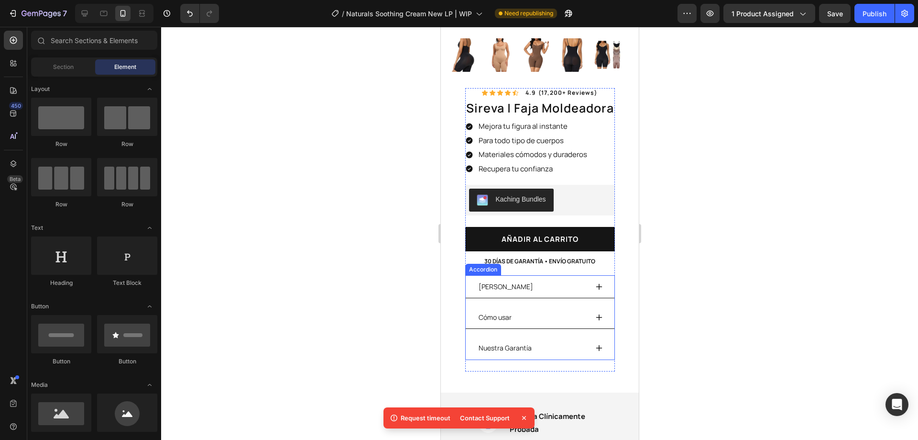
click at [596, 283] on icon at bounding box center [599, 286] width 6 height 6
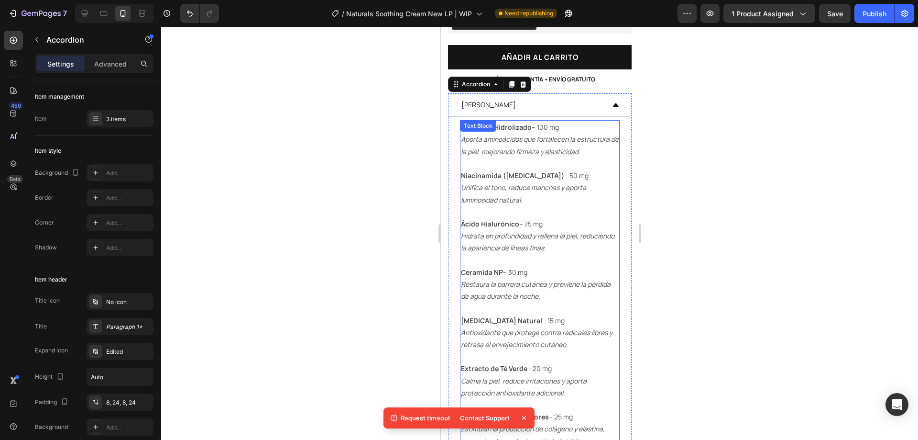
scroll to position [475, 0]
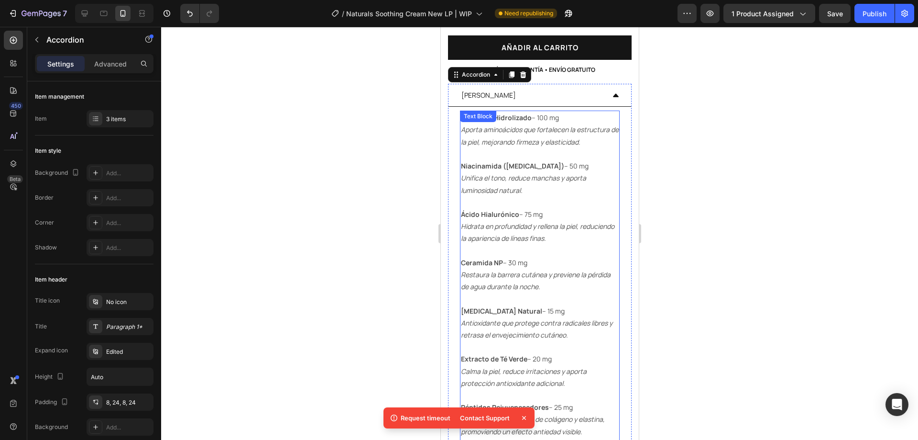
click at [544, 221] on icon "Hidrata en profundidad y rellena la piel, reduciendo la apariencia de líneas fi…" at bounding box center [538, 231] width 154 height 21
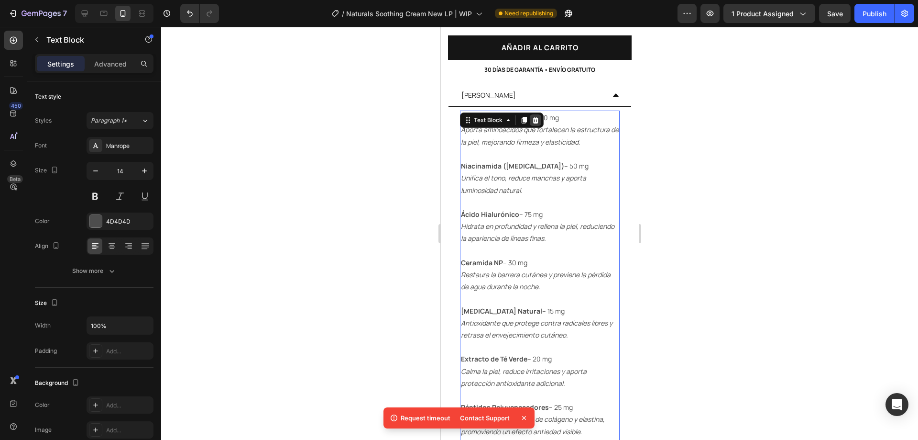
click at [534, 116] on icon at bounding box center [535, 120] width 8 height 8
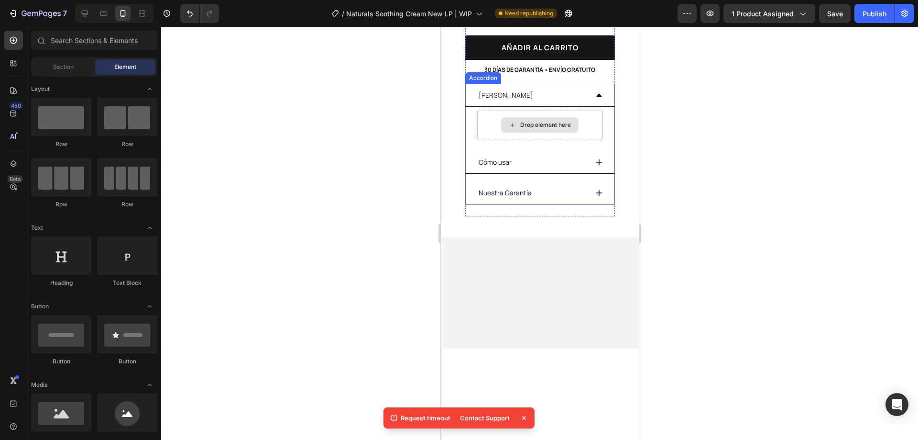
click at [528, 121] on div "Drop element here" at bounding box center [545, 125] width 51 height 8
click at [512, 117] on div "Drop element here" at bounding box center [539, 124] width 77 height 15
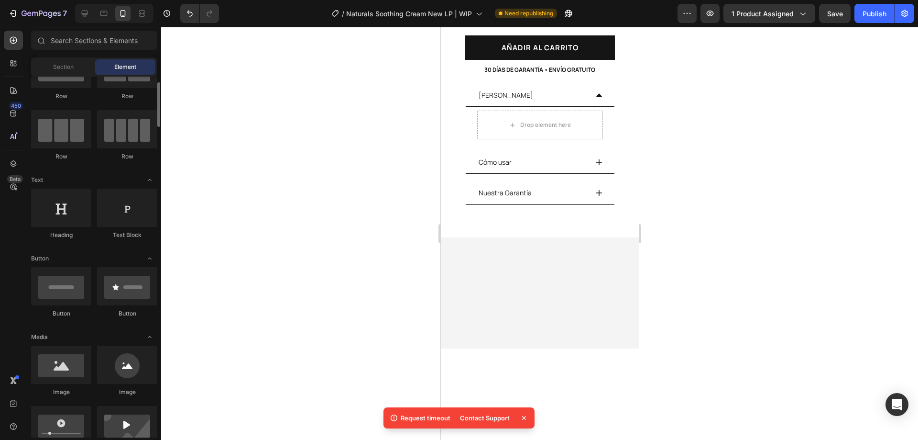
scroll to position [96, 0]
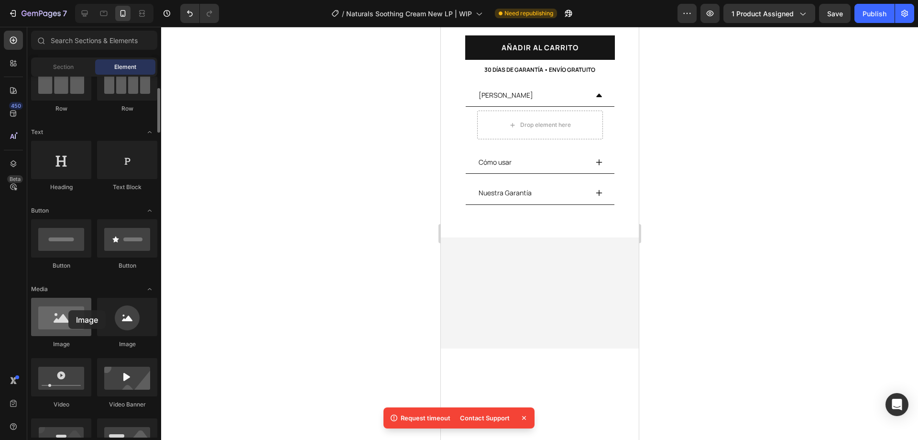
click at [68, 310] on div at bounding box center [61, 317] width 60 height 38
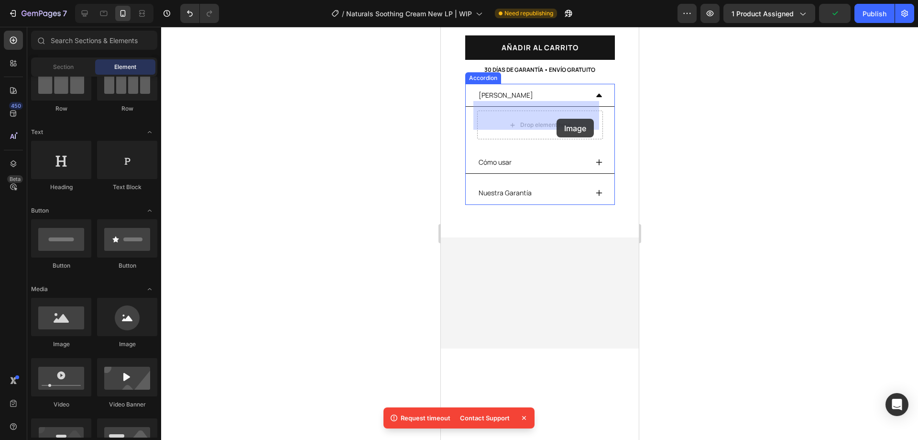
drag, startPoint x: 506, startPoint y: 347, endPoint x: 556, endPoint y: 119, distance: 234.1
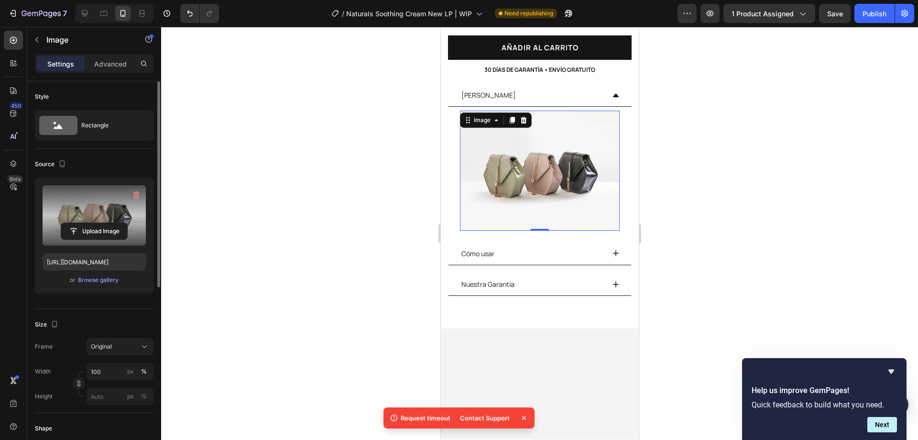
click at [99, 217] on label at bounding box center [94, 215] width 103 height 60
click at [99, 223] on input "file" at bounding box center [94, 231] width 66 height 16
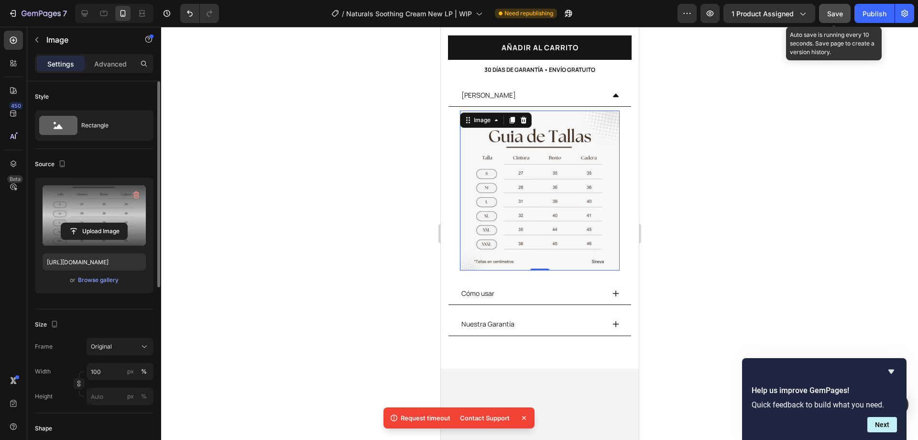
click at [830, 11] on span "Save" at bounding box center [836, 14] width 16 height 8
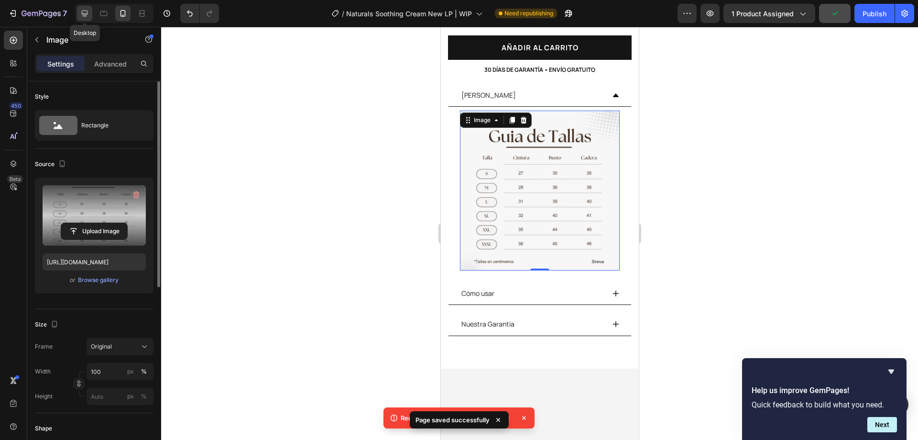
click at [86, 16] on icon at bounding box center [85, 14] width 6 height 6
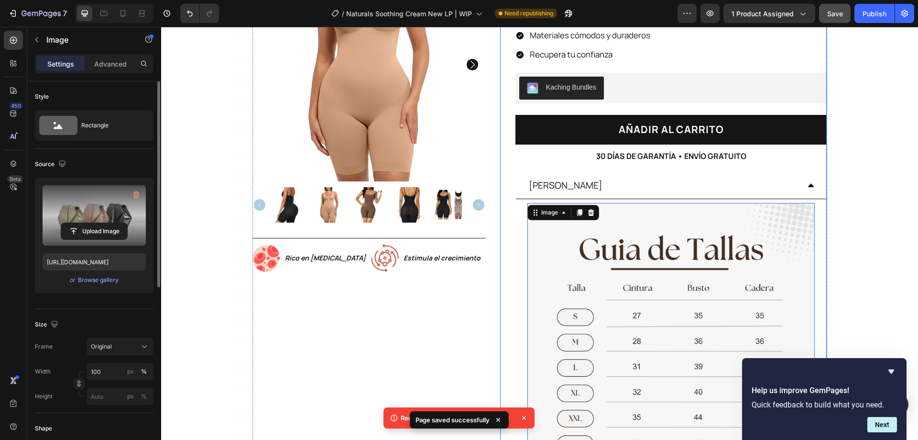
scroll to position [184, 0]
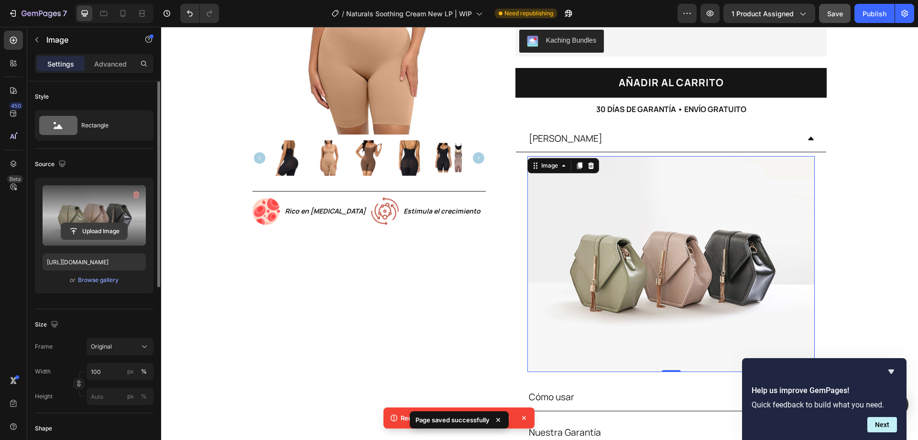
click at [96, 226] on input "file" at bounding box center [94, 231] width 66 height 16
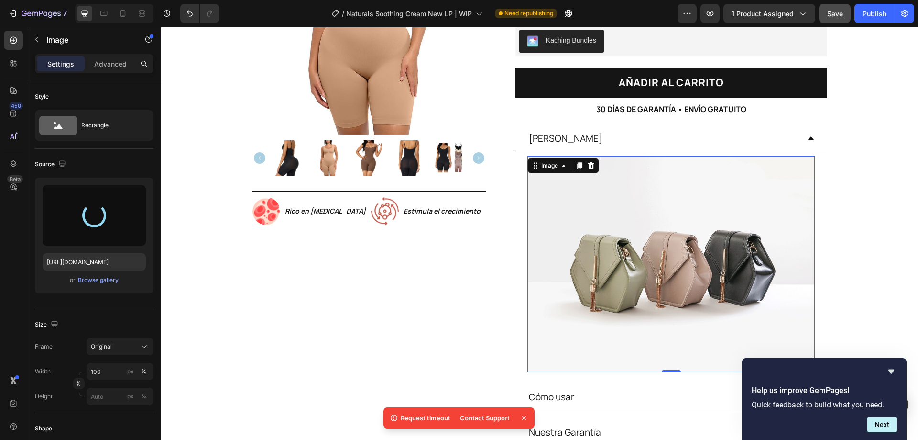
type input "https://cdn.shopify.com/s/files/1/0950/4292/8972/files/gempages_580770781596746…"
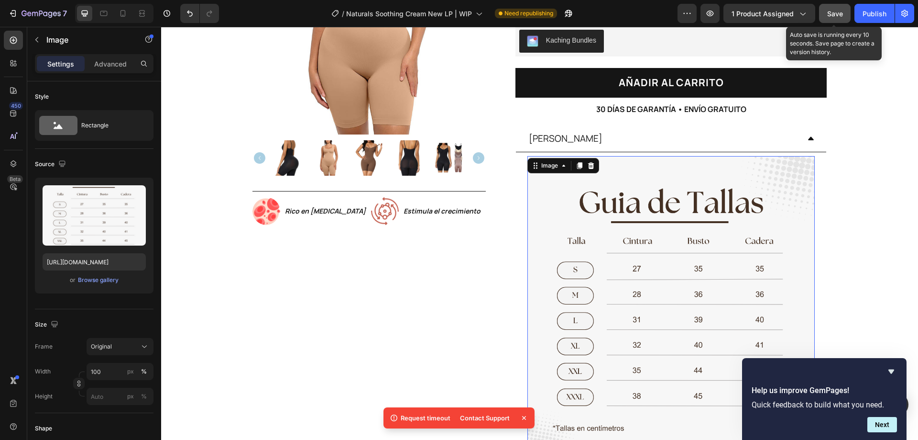
click at [835, 13] on span "Save" at bounding box center [836, 14] width 16 height 8
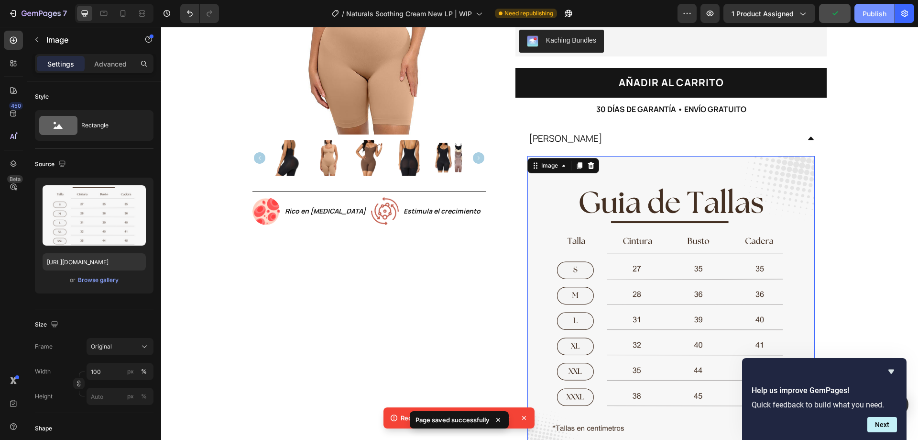
click at [868, 13] on div "Publish" at bounding box center [875, 14] width 24 height 10
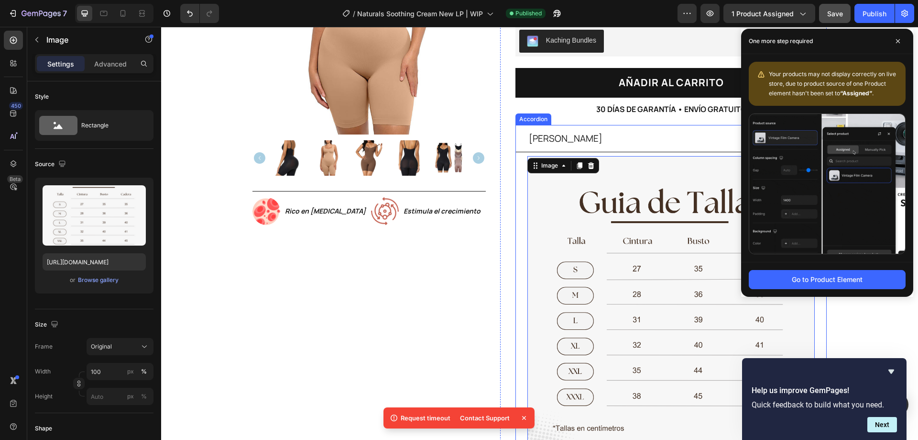
click at [439, 253] on div "Product Images Image Rico en Biotina Text Block Row Image Estimula el crecimien…" at bounding box center [369, 219] width 233 height 636
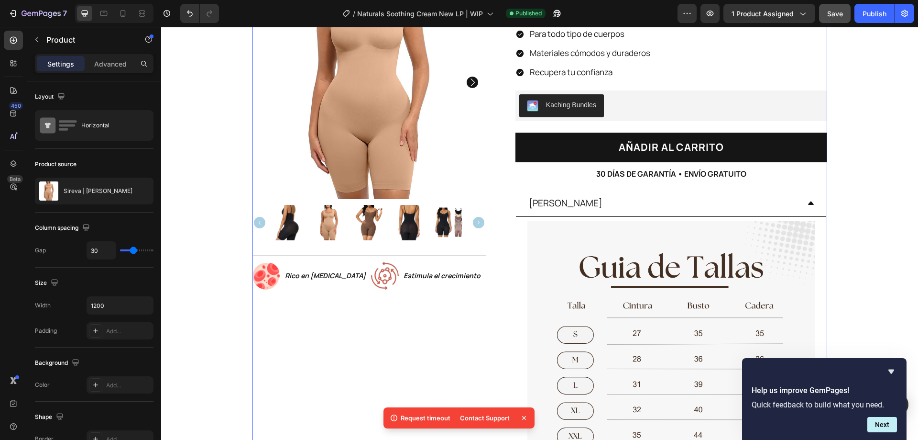
scroll to position [88, 0]
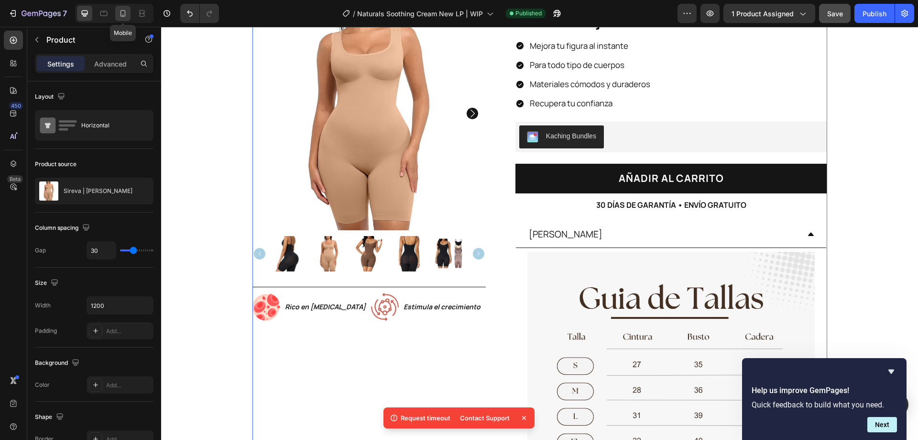
click at [120, 14] on icon at bounding box center [123, 14] width 10 height 10
type input "16"
type input "100%"
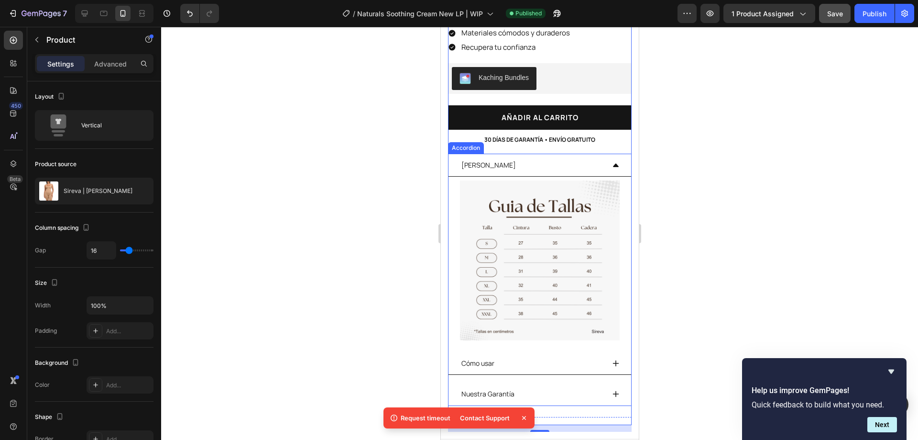
scroll to position [478, 0]
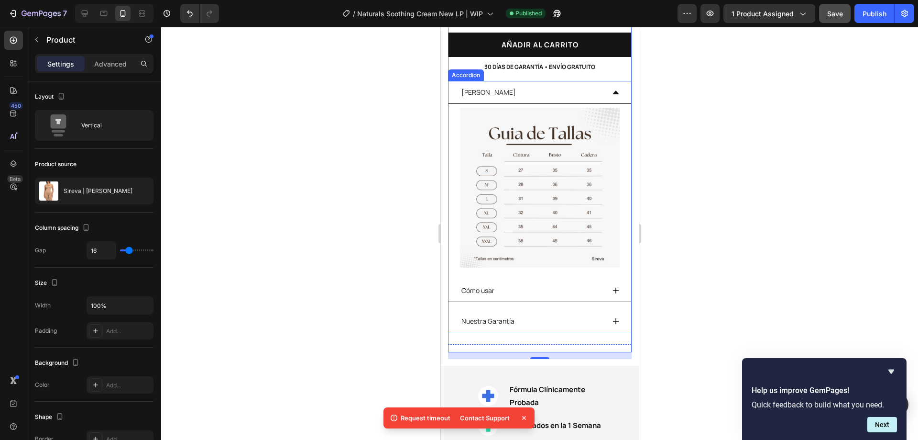
click at [608, 89] on div "[PERSON_NAME]" at bounding box center [539, 92] width 183 height 23
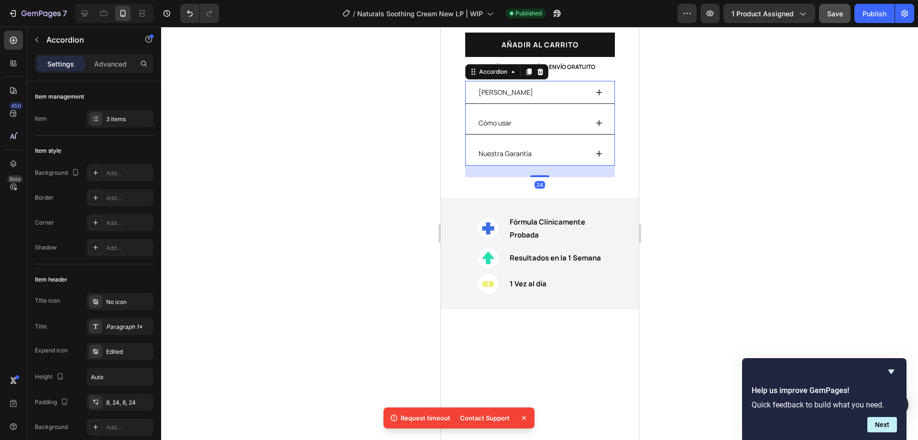
click at [595, 118] on div "Cómo usar" at bounding box center [539, 122] width 149 height 23
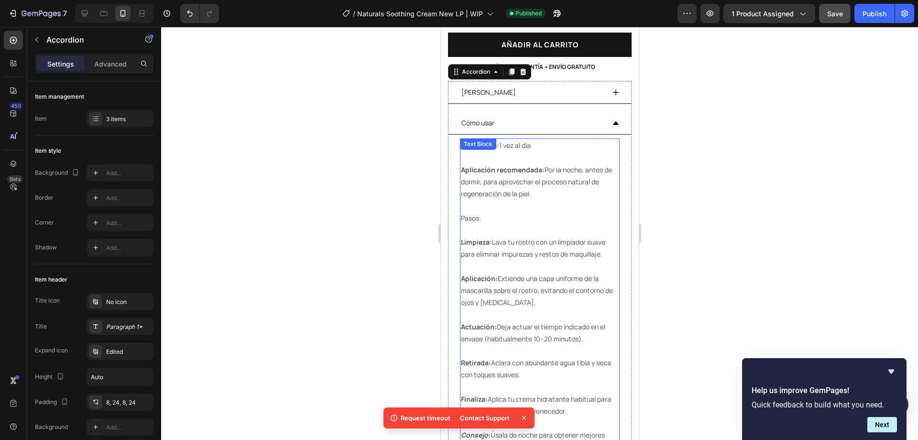
click at [500, 166] on p "Aplicación recomendada: Por la noche, antes de dormir, para aprovechar el proce…" at bounding box center [540, 182] width 158 height 36
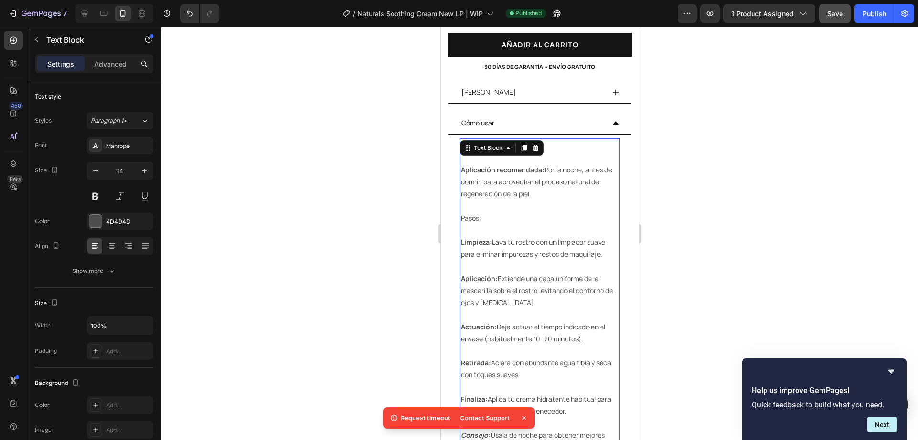
click at [500, 166] on p "Aplicación recomendada: Por la noche, antes de dormir, para aprovechar el proce…" at bounding box center [540, 182] width 158 height 36
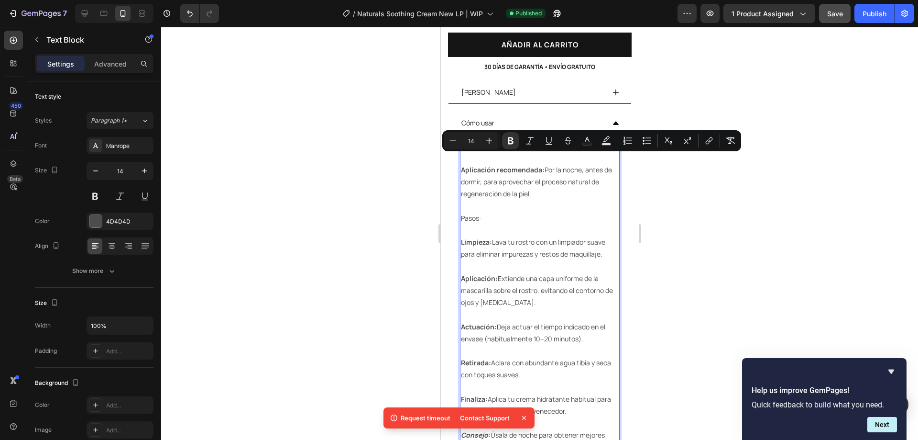
click at [514, 236] on p "Limpieza: Lava tu rostro con un limpiador suave para eliminar impurezas y resto…" at bounding box center [540, 248] width 158 height 24
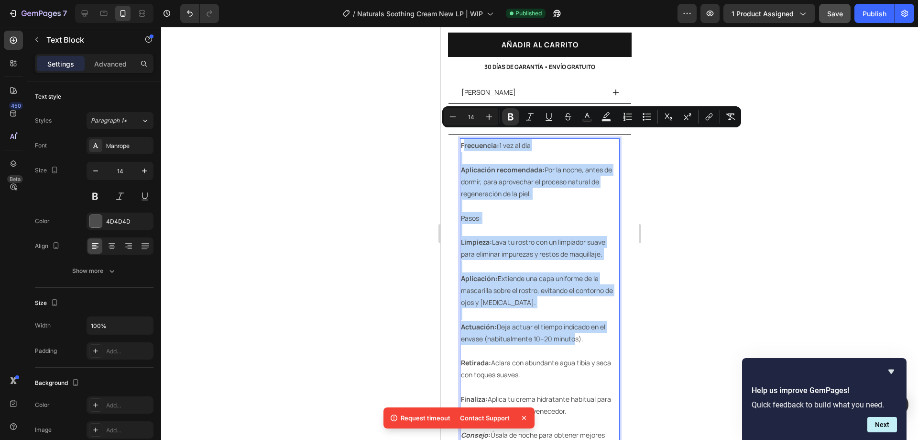
drag, startPoint x: 463, startPoint y: 137, endPoint x: 572, endPoint y: 332, distance: 223.4
click at [572, 332] on div "Frecuencia: 1 vez al día Aplicación recomendada: Por la noche, antes de dormir,…" at bounding box center [540, 301] width 160 height 327
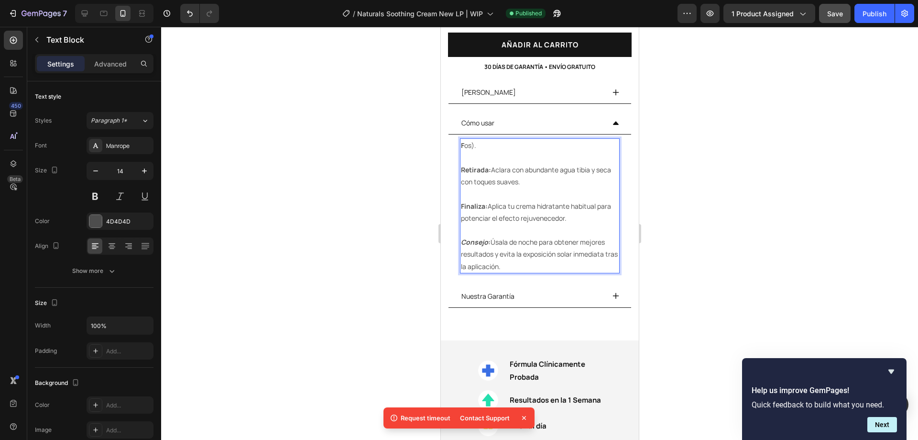
drag, startPoint x: 530, startPoint y: 257, endPoint x: 463, endPoint y: 129, distance: 144.4
click at [463, 138] on div "F os). Retirada: Aclara con abundante agua tibia y seca con toques suaves. Fina…" at bounding box center [540, 205] width 160 height 134
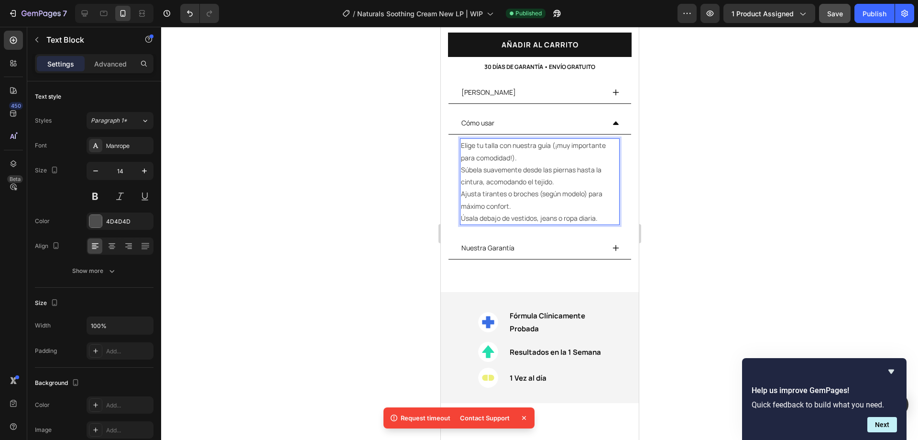
click at [522, 141] on p "Elige tu talla con nuestra guía (¡muy importante para comodidad!)." at bounding box center [540, 151] width 158 height 24
click at [523, 148] on p "Elige tu talla con nuestra guía (¡muy importante para comodidad!)." at bounding box center [540, 151] width 158 height 24
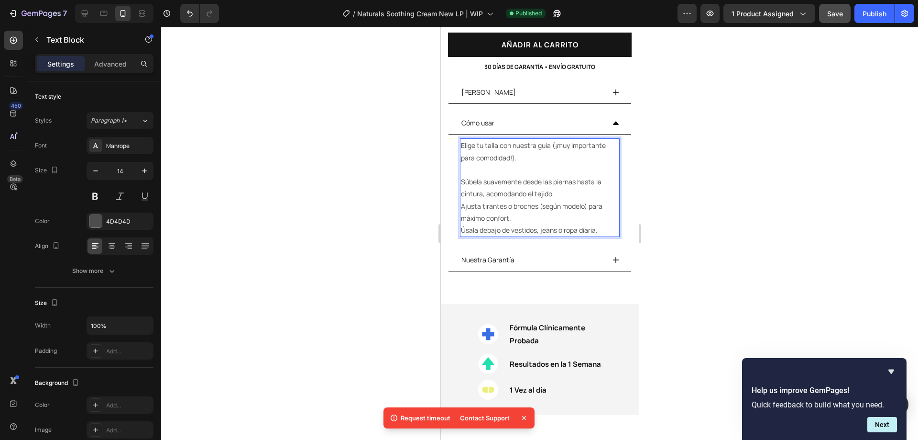
click at [561, 184] on p "Súbela suavemente desde las piernas hasta la cintura, acomodando el tejido." at bounding box center [540, 188] width 158 height 24
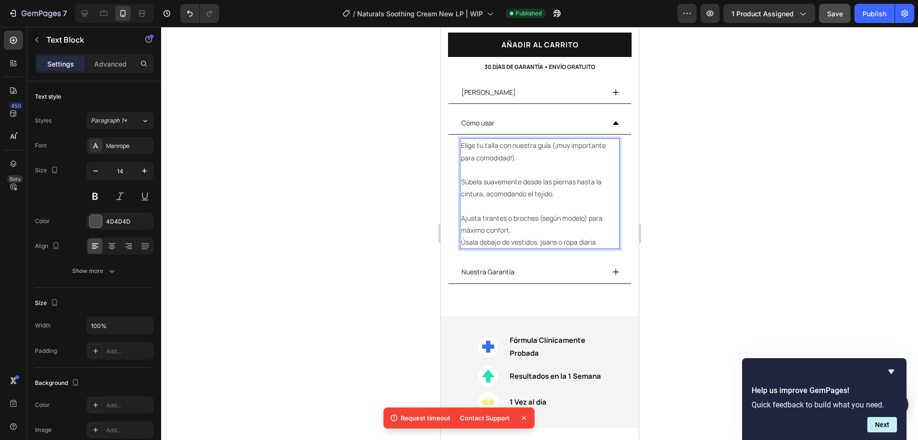
click at [527, 216] on p "Ajusta tirantes o broches (según modelo) para máximo confort." at bounding box center [540, 224] width 158 height 24
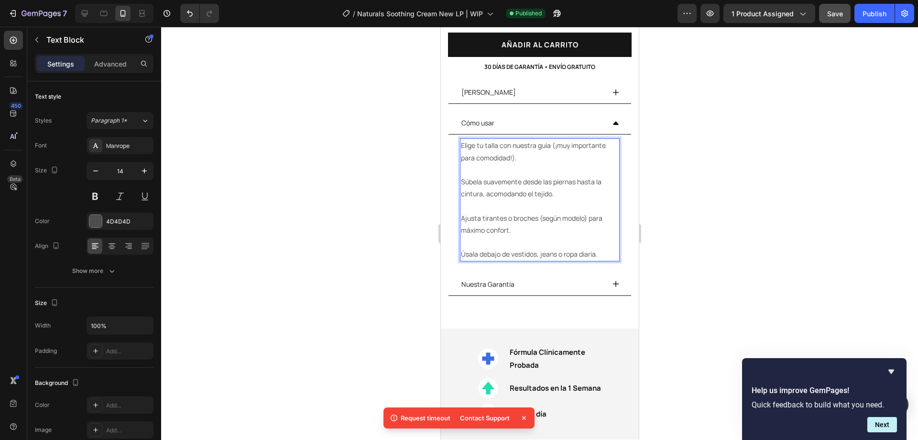
click at [461, 139] on p "Elige tu talla con nuestra guía (¡muy importante para comodidad!)." at bounding box center [540, 151] width 158 height 24
click at [461, 176] on p "Súbela suavemente desde las piernas hasta la cintura, acomodando el tejido." at bounding box center [540, 188] width 158 height 24
click at [460, 210] on div "1. Elige tu talla con nuestra guía (¡muy importante para comodidad!). 2. Súbela…" at bounding box center [540, 199] width 160 height 122
click at [466, 139] on p "1. Elige tu talla con nuestra guía (¡muy importante para comodidad!)." at bounding box center [540, 151] width 158 height 24
click at [464, 139] on p "1. Elige tu talla con nuestra guía (¡muy importante para comodidad!)." at bounding box center [540, 151] width 158 height 24
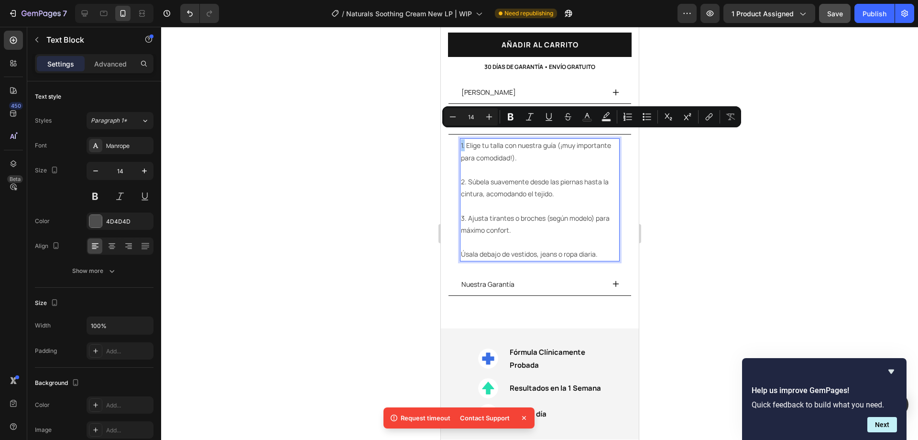
click at [510, 119] on icon "Editor contextual toolbar" at bounding box center [511, 116] width 6 height 7
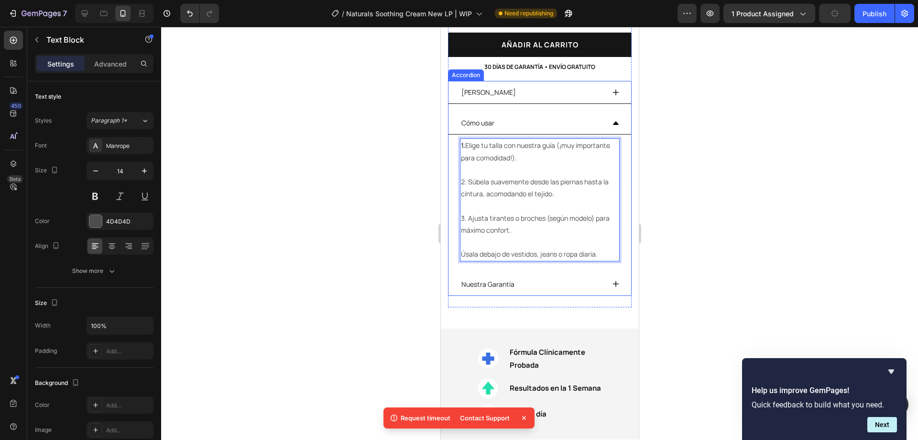
drag, startPoint x: 466, startPoint y: 171, endPoint x: 457, endPoint y: 171, distance: 9.6
click at [457, 171] on div "1. Elige tu talla con nuestra guía (¡muy importante para comodidad!). 2. Súbela…" at bounding box center [539, 199] width 183 height 130
click at [466, 139] on p "1. Elige tu talla con nuestra guía (¡muy importante para comodidad!)." at bounding box center [540, 151] width 158 height 24
click at [729, 186] on div at bounding box center [539, 233] width 757 height 413
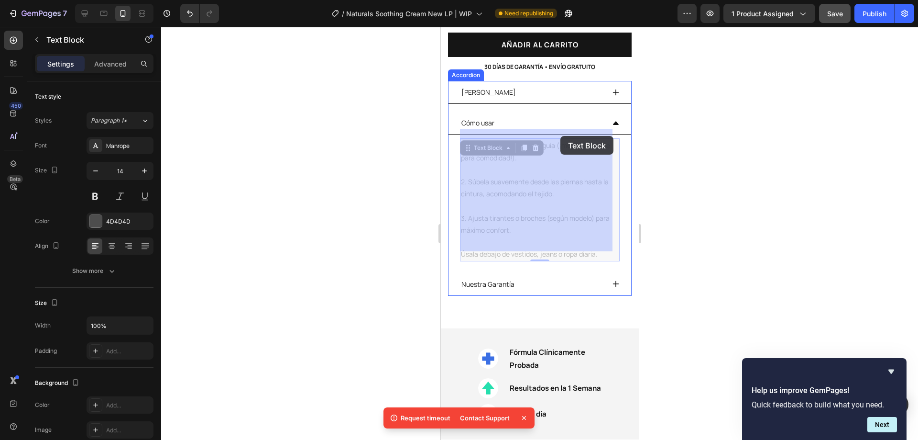
drag, startPoint x: 573, startPoint y: 147, endPoint x: 560, endPoint y: 137, distance: 16.0
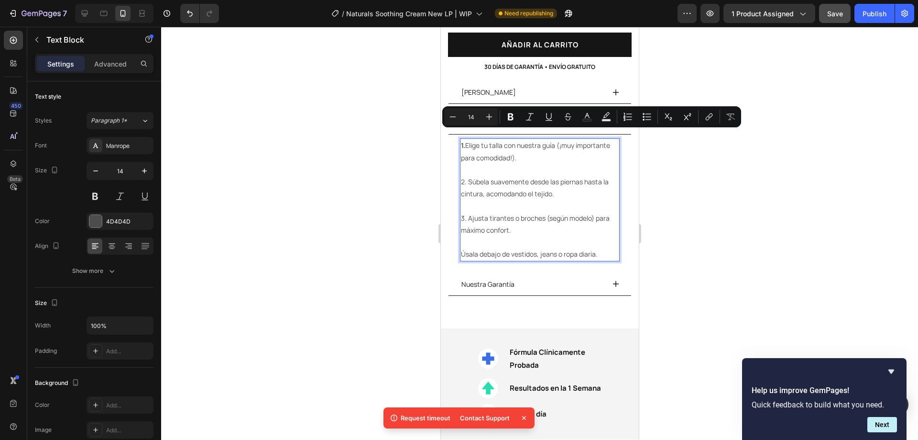
drag, startPoint x: 558, startPoint y: 151, endPoint x: 559, endPoint y: 138, distance: 12.4
click at [559, 139] on p "1. Elige tu talla con nuestra guía (¡muy importante para comodidad!)." at bounding box center [540, 151] width 158 height 24
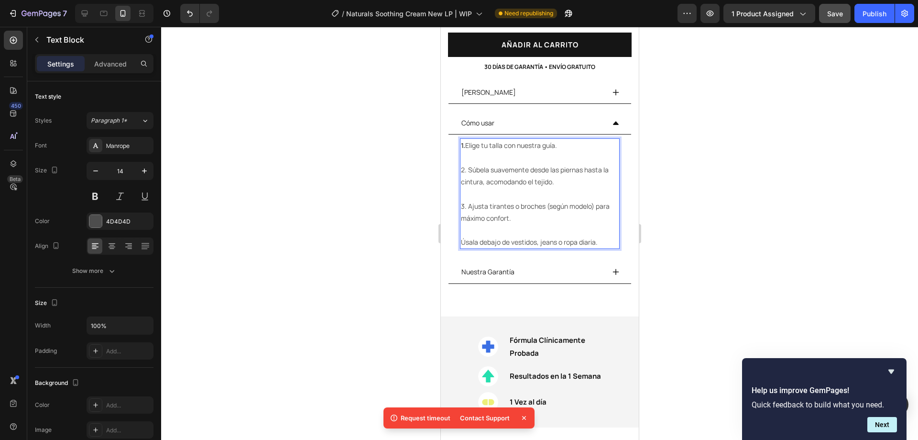
drag, startPoint x: 667, startPoint y: 197, endPoint x: 165, endPoint y: 165, distance: 503.3
click at [667, 197] on div at bounding box center [539, 233] width 757 height 413
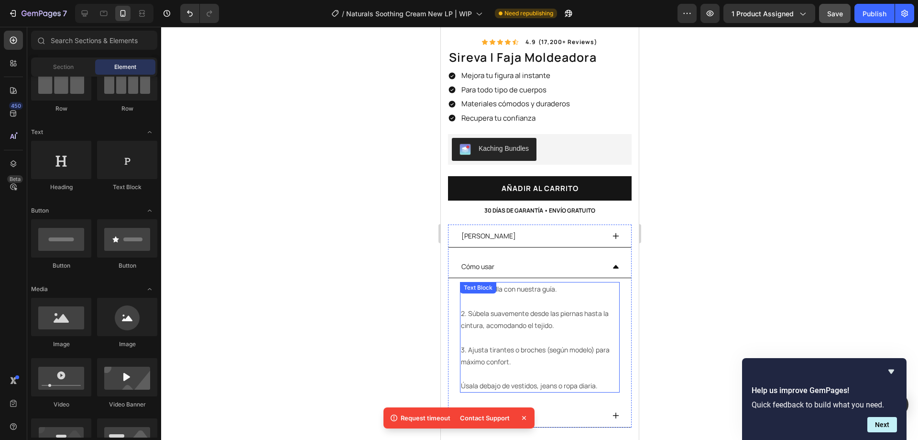
scroll to position [383, 0]
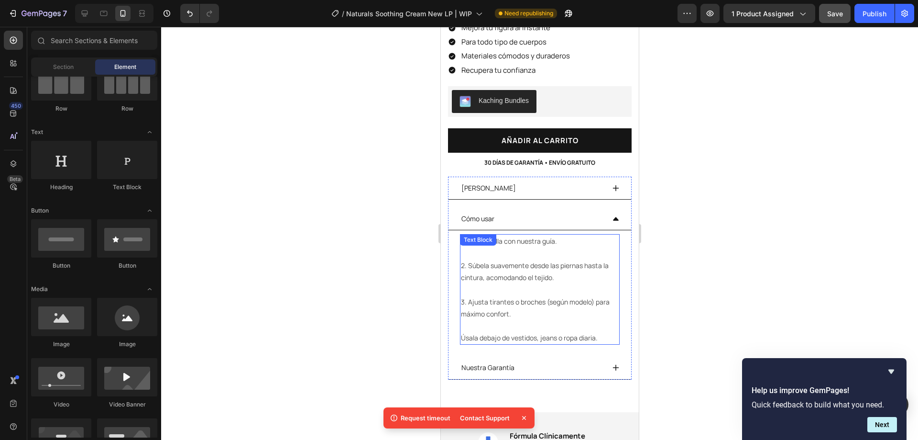
click at [502, 259] on p "2. Súbela suavemente desde las piernas hasta la cintura, acomodando el tejido." at bounding box center [540, 271] width 158 height 24
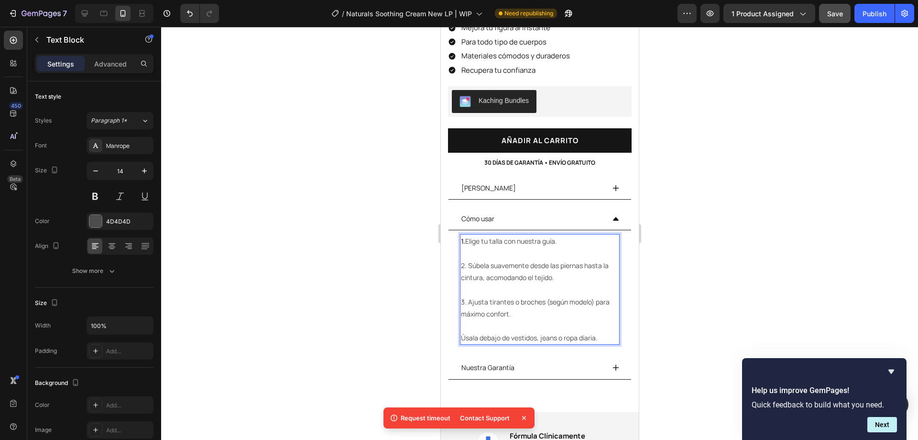
click at [463, 259] on p "2. Súbela suavemente desde las piernas hasta la cintura, acomodando el tejido." at bounding box center [540, 271] width 158 height 24
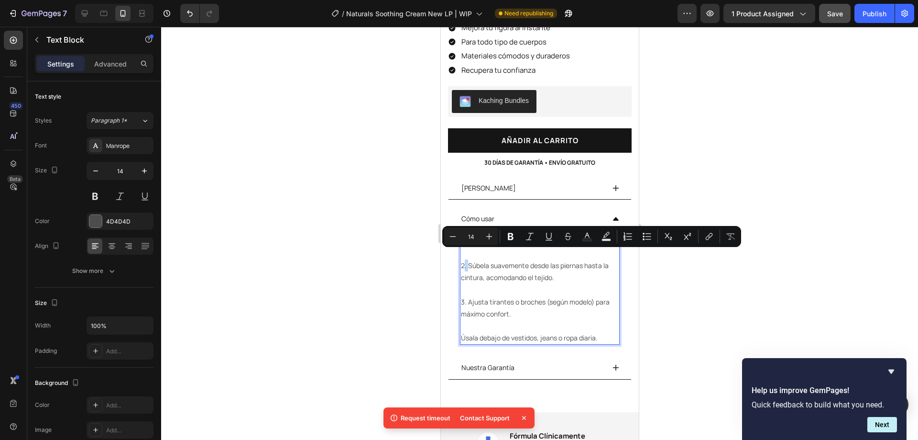
click at [464, 259] on p "2. Súbela suavemente desde las piernas hasta la cintura, acomodando el tejido." at bounding box center [540, 271] width 158 height 24
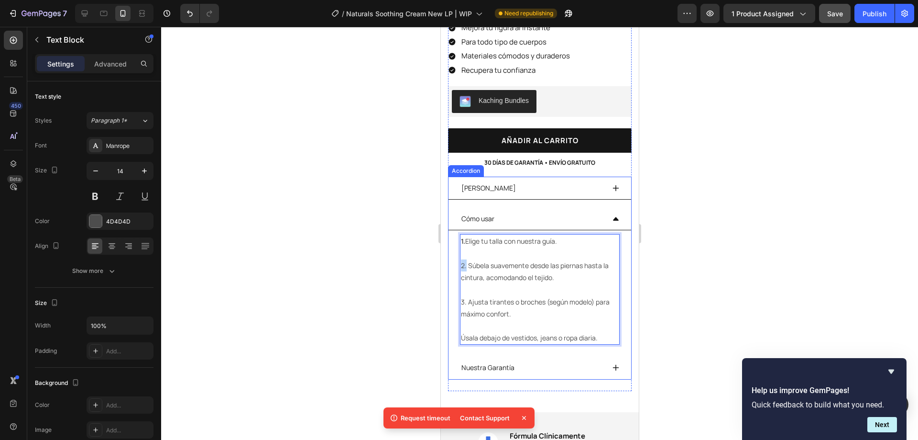
drag, startPoint x: 466, startPoint y: 257, endPoint x: 458, endPoint y: 258, distance: 8.1
click at [458, 258] on div "1. Elige tu talla con nuestra guía. 2. Súbela suavemente desde las piernas hast…" at bounding box center [539, 289] width 183 height 118
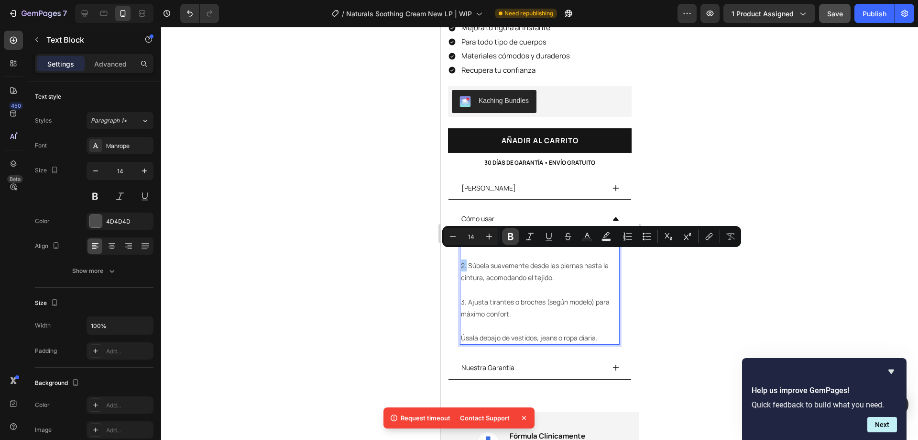
drag, startPoint x: 510, startPoint y: 243, endPoint x: 29, endPoint y: 256, distance: 481.9
click at [510, 243] on button "Bold" at bounding box center [510, 236] width 17 height 17
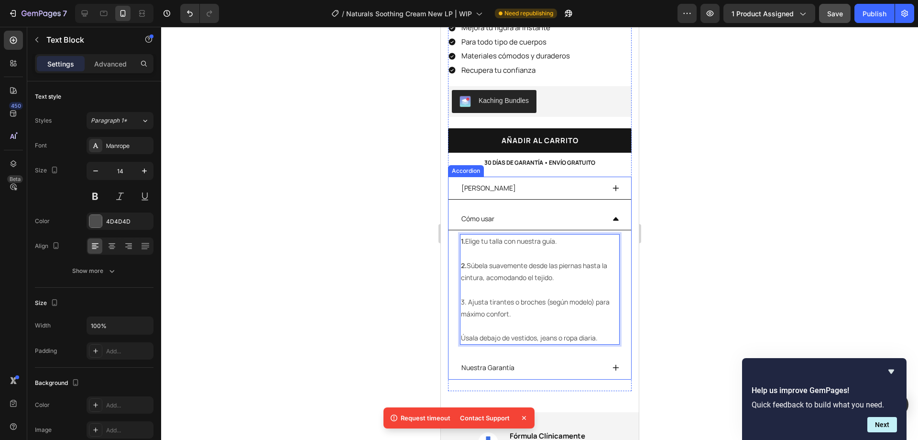
click at [467, 296] on p "3. Ajusta tirantes o broches (según modelo) para máximo confort." at bounding box center [540, 308] width 158 height 24
drag, startPoint x: 465, startPoint y: 294, endPoint x: 458, endPoint y: 294, distance: 7.2
click at [458, 294] on div "1. Elige tu talla con nuestra guía. 2. Súbela suavemente desde las piernas hast…" at bounding box center [539, 289] width 183 height 118
click at [102, 199] on button at bounding box center [95, 196] width 17 height 17
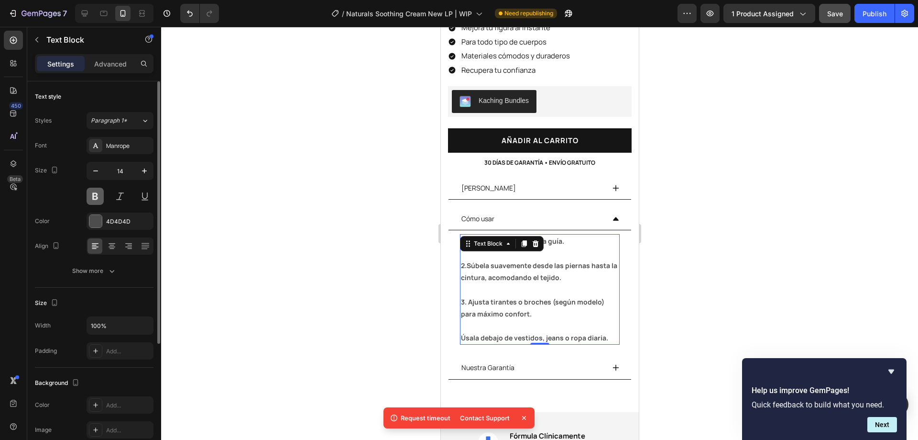
drag, startPoint x: 95, startPoint y: 196, endPoint x: 4, endPoint y: 211, distance: 91.8
click at [95, 196] on button at bounding box center [95, 196] width 17 height 17
click at [466, 296] on p "3. Ajusta tirantes o broches (según modelo) para máximo confort." at bounding box center [540, 308] width 158 height 24
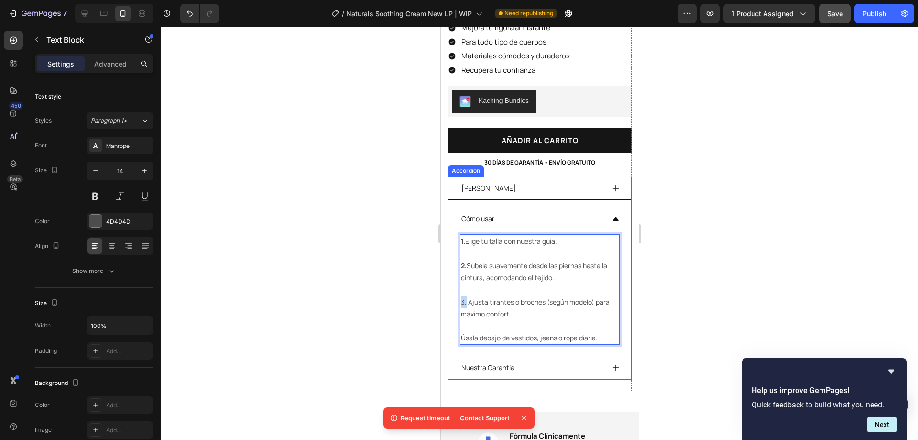
drag, startPoint x: 465, startPoint y: 293, endPoint x: 455, endPoint y: 292, distance: 10.1
click at [455, 292] on div "1. Elige tu talla con nuestra guía. 2. Súbela suavemente desde las piernas hast…" at bounding box center [539, 289] width 183 height 118
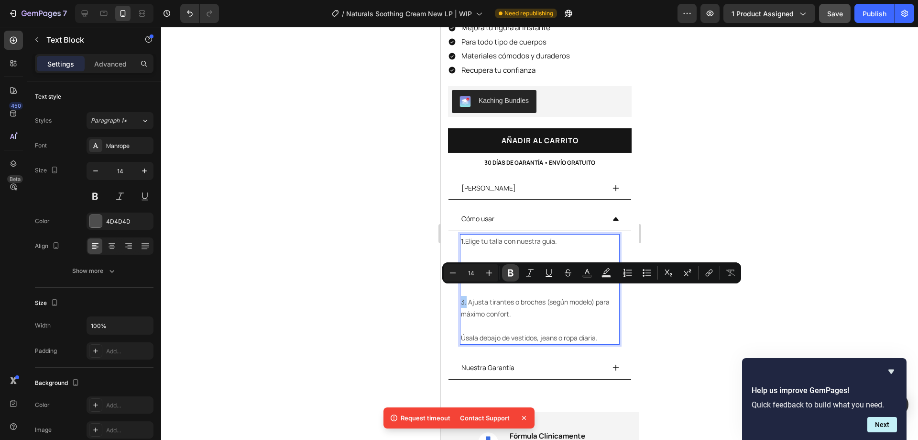
drag, startPoint x: 510, startPoint y: 271, endPoint x: 28, endPoint y: 292, distance: 482.7
click at [510, 271] on icon "Editor contextual toolbar" at bounding box center [511, 273] width 10 height 10
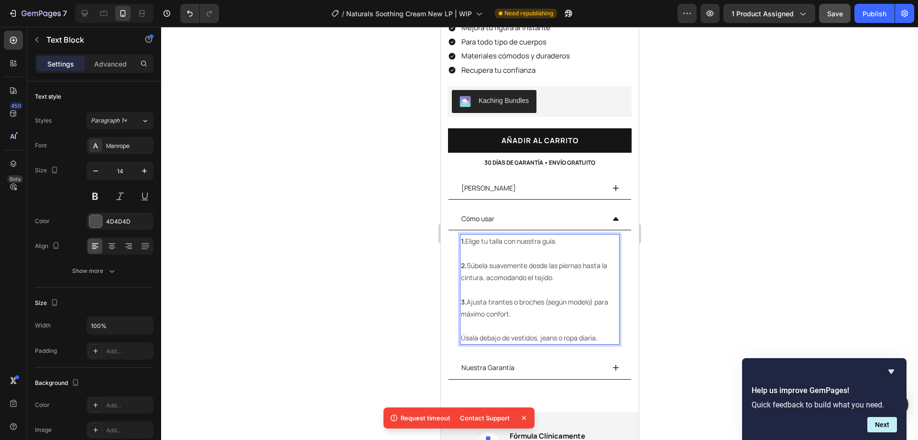
click at [469, 320] on p "Rich Text Editor. Editing area: main" at bounding box center [540, 326] width 158 height 12
drag, startPoint x: 462, startPoint y: 327, endPoint x: 468, endPoint y: 328, distance: 6.2
click at [463, 331] on p "Úsala debajo de vestidos, jeans o ropa diaria." at bounding box center [540, 337] width 158 height 12
drag, startPoint x: 601, startPoint y: 329, endPoint x: 461, endPoint y: 327, distance: 140.2
click at [461, 331] on p "Úsala debajo de vestidos, jeans o ropa diaria." at bounding box center [540, 337] width 158 height 12
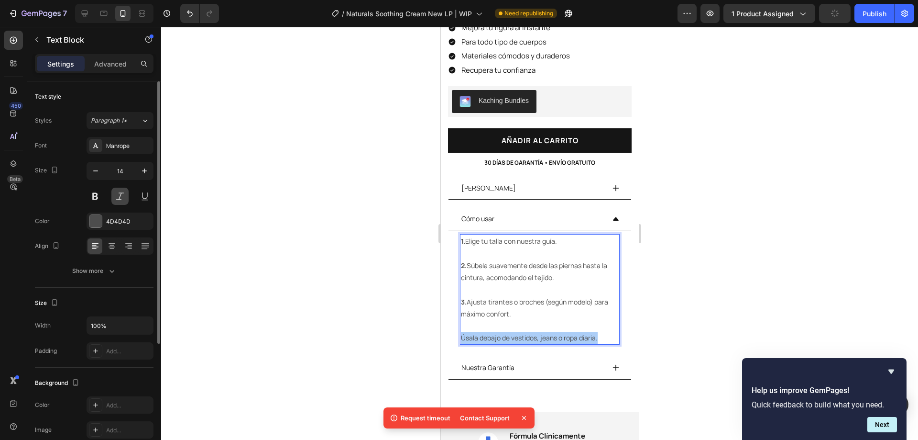
click at [122, 196] on button at bounding box center [119, 196] width 17 height 17
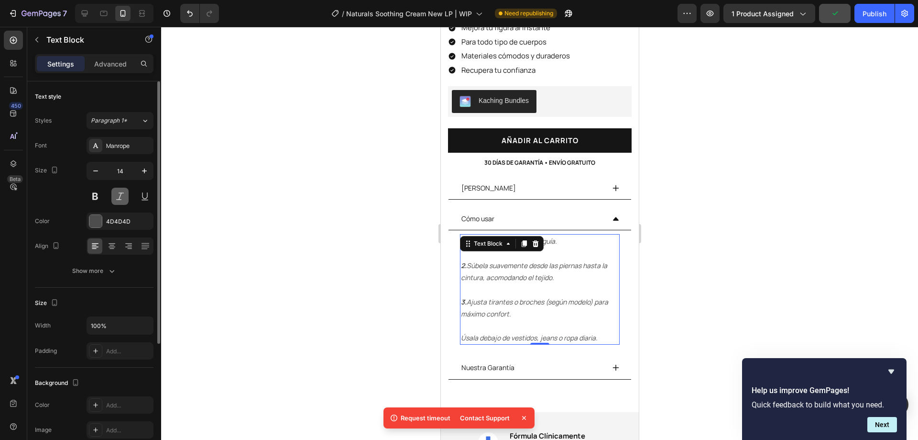
click at [122, 196] on button at bounding box center [119, 196] width 17 height 17
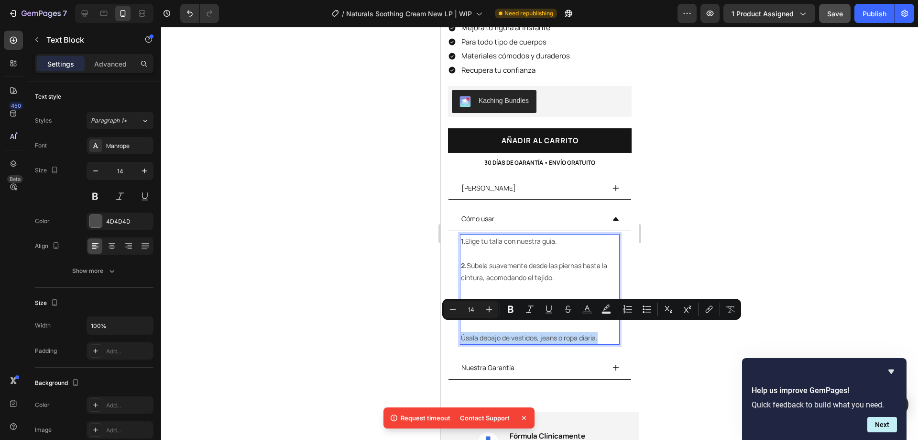
drag, startPoint x: 599, startPoint y: 328, endPoint x: 461, endPoint y: 329, distance: 138.2
click at [461, 331] on p "Úsala debajo de vestidos, jeans o ropa diaria." at bounding box center [540, 337] width 158 height 12
click at [528, 313] on icon "Editor contextual toolbar" at bounding box center [530, 309] width 10 height 10
click at [392, 343] on div at bounding box center [539, 233] width 757 height 413
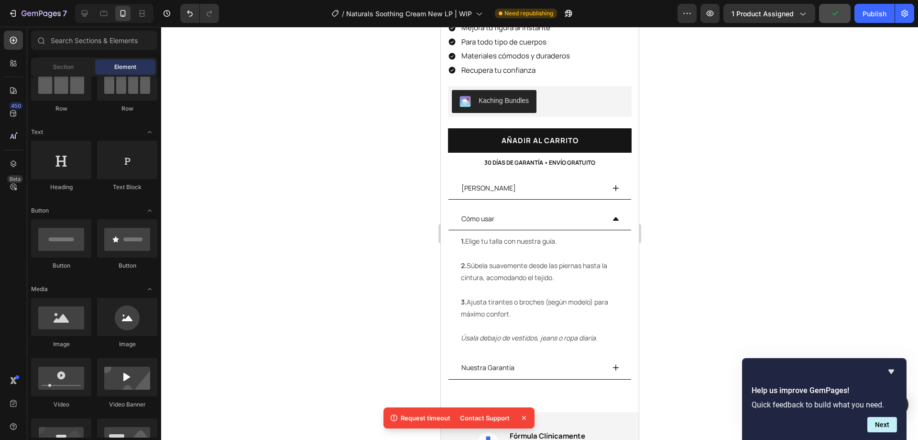
click at [705, 297] on div at bounding box center [539, 233] width 757 height 413
click at [613, 217] on icon at bounding box center [616, 218] width 6 height 3
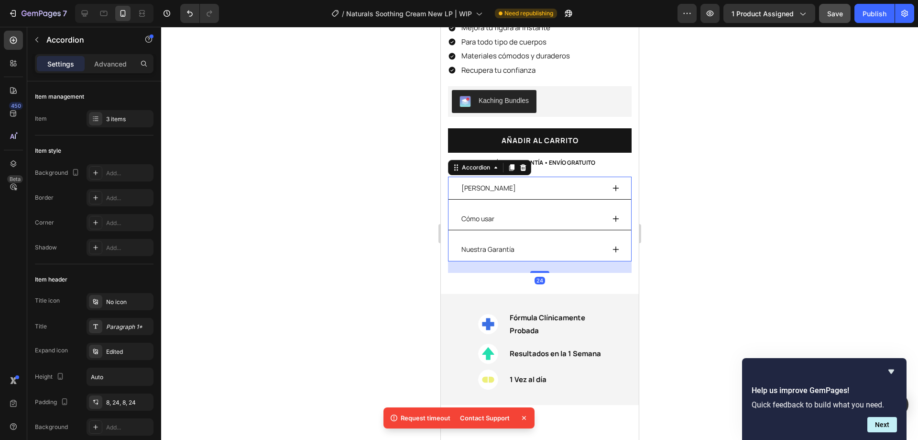
click at [608, 209] on div "Cómo usar" at bounding box center [539, 218] width 183 height 23
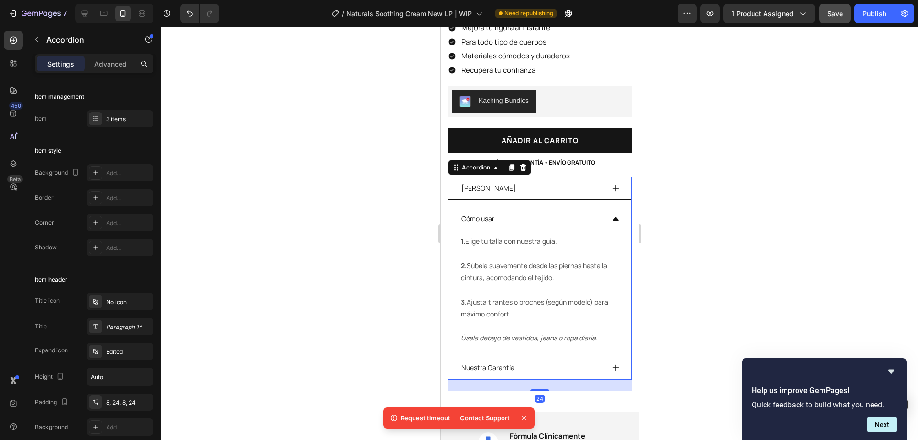
click at [517, 214] on div "Cómo usar" at bounding box center [532, 218] width 144 height 15
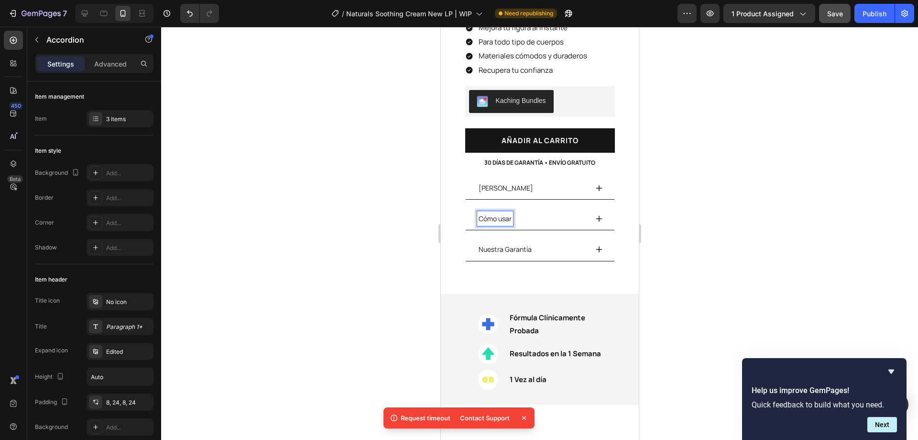
click at [509, 211] on div "Cómo usar" at bounding box center [495, 218] width 36 height 15
drag, startPoint x: 509, startPoint y: 211, endPoint x: 495, endPoint y: 213, distance: 14.5
click at [495, 213] on div "Cómo usar" at bounding box center [495, 218] width 36 height 15
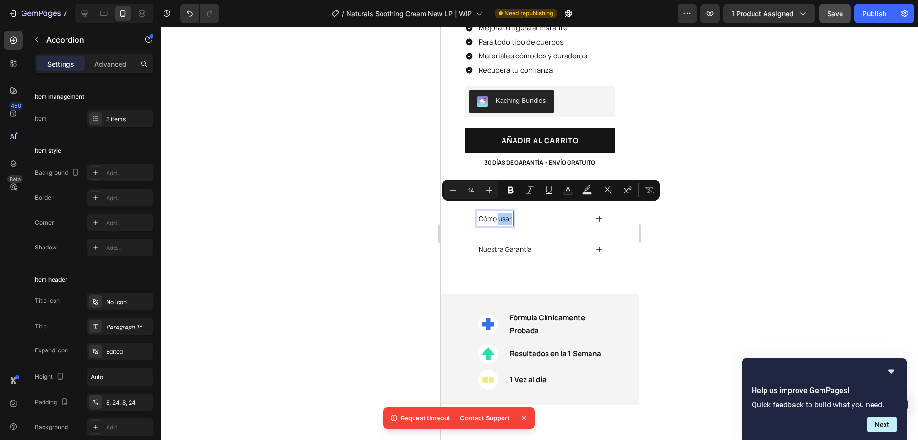
click at [669, 222] on div at bounding box center [539, 233] width 757 height 413
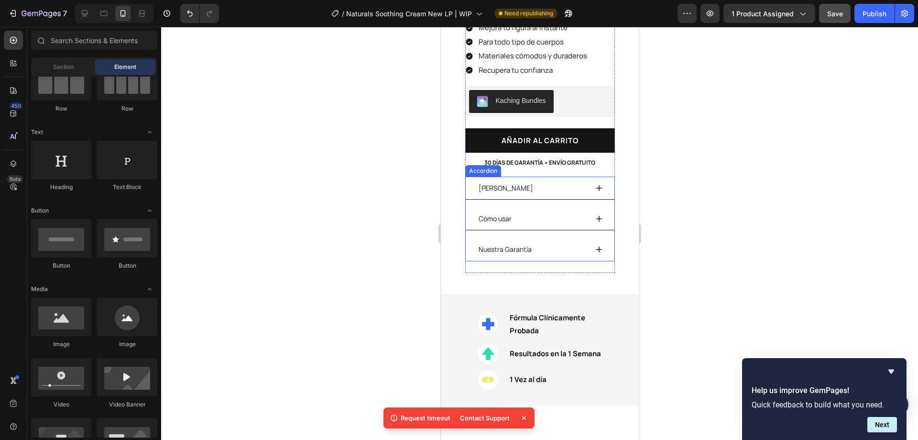
click at [488, 212] on p "Cómo usar" at bounding box center [494, 218] width 33 height 12
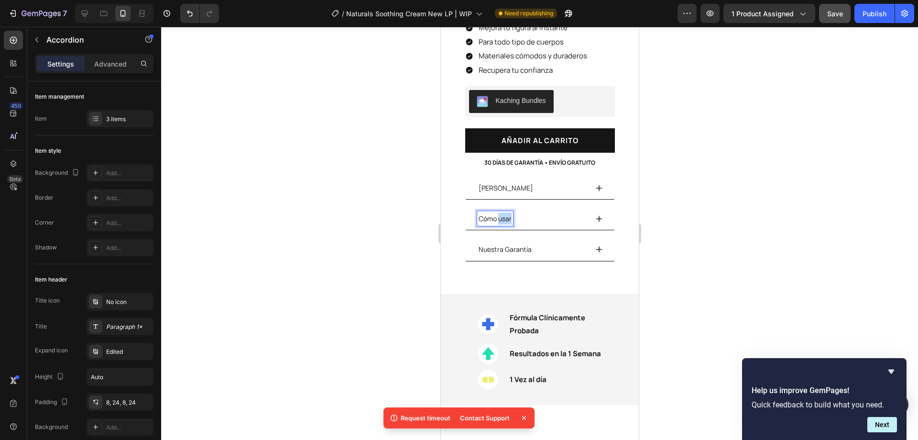
drag, startPoint x: 495, startPoint y: 210, endPoint x: 507, endPoint y: 211, distance: 12.5
click at [746, 231] on div at bounding box center [539, 233] width 757 height 413
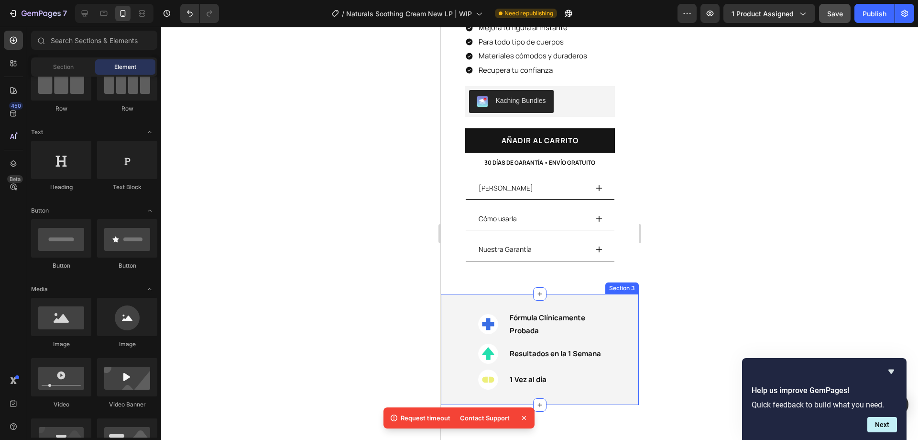
click at [568, 242] on div "Nuestra Garantía" at bounding box center [532, 249] width 110 height 15
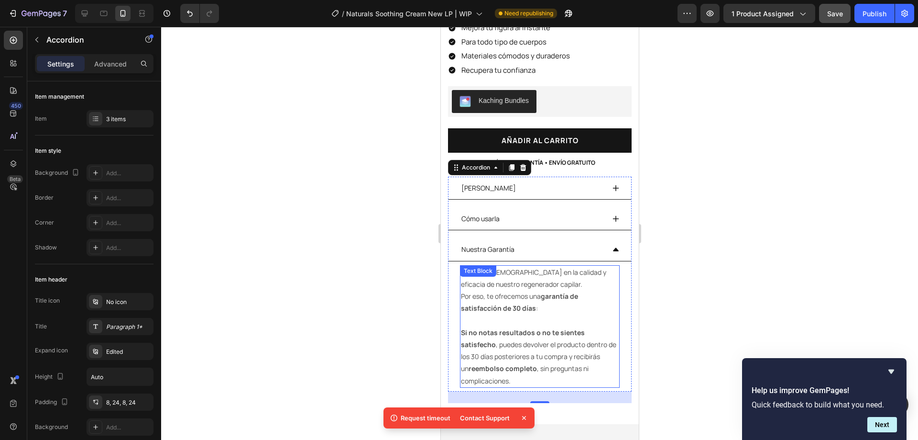
click at [483, 275] on p "En Sireva creemos en la calidad y eficacia de nuestro regenerador capilar. Por …" at bounding box center [540, 290] width 158 height 48
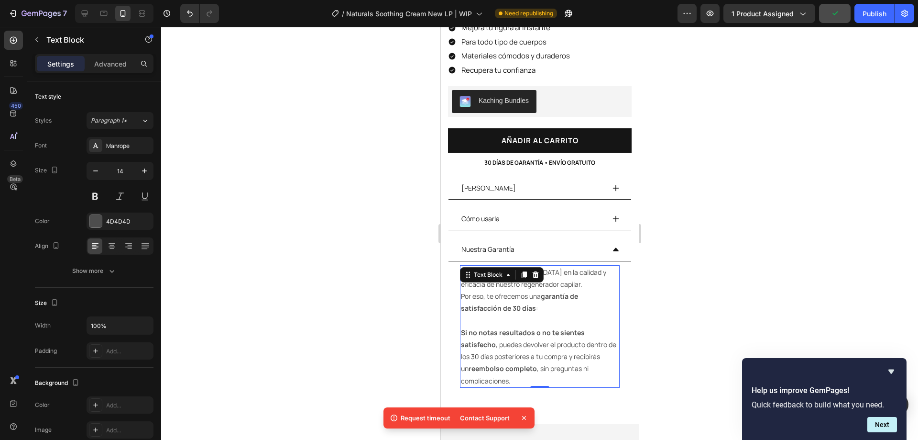
click at [486, 276] on p "En Sireva creemos en la calidad y eficacia de nuestro regenerador capilar. Por …" at bounding box center [540, 290] width 158 height 48
drag, startPoint x: 551, startPoint y: 271, endPoint x: 486, endPoint y: 276, distance: 64.7
click at [486, 276] on p "En Sireva creemos en la calidad y eficacia de nuestra regenerador capilar. Por …" at bounding box center [540, 290] width 158 height 48
click at [741, 260] on div at bounding box center [539, 233] width 757 height 413
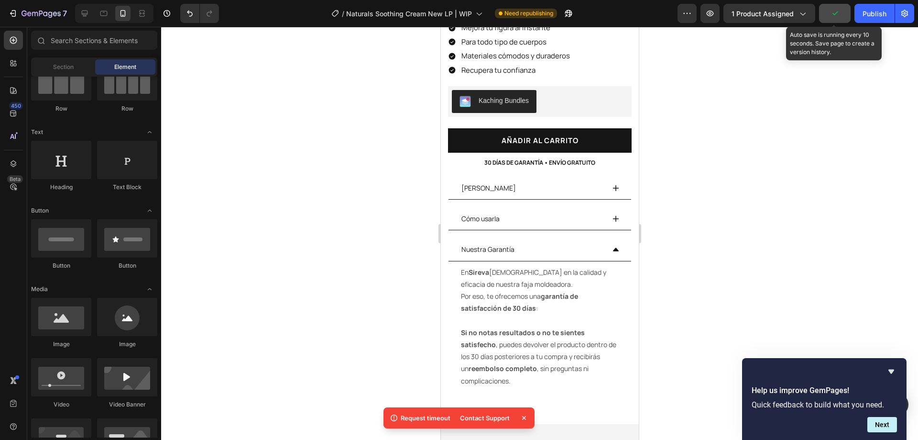
click at [841, 12] on button "button" at bounding box center [835, 13] width 32 height 19
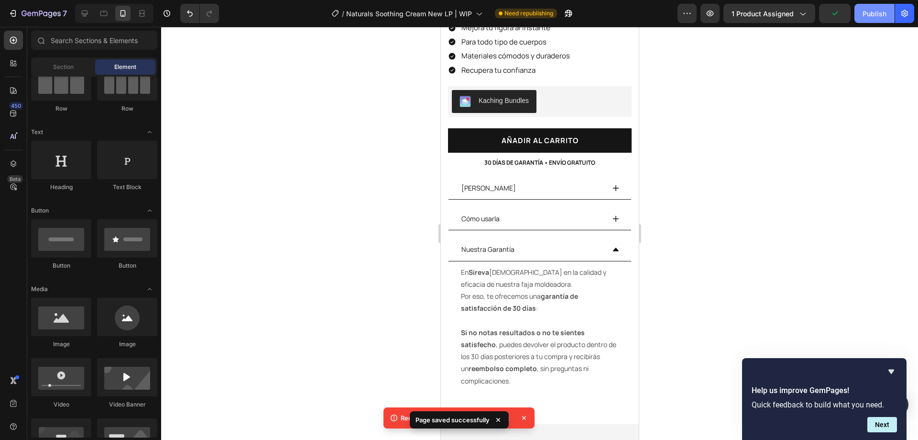
click at [867, 13] on div "Publish" at bounding box center [875, 14] width 24 height 10
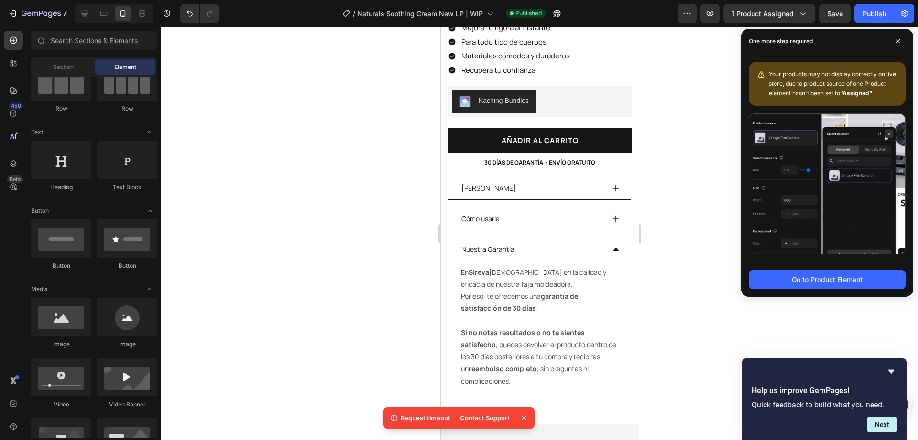
click at [309, 237] on div at bounding box center [539, 233] width 757 height 413
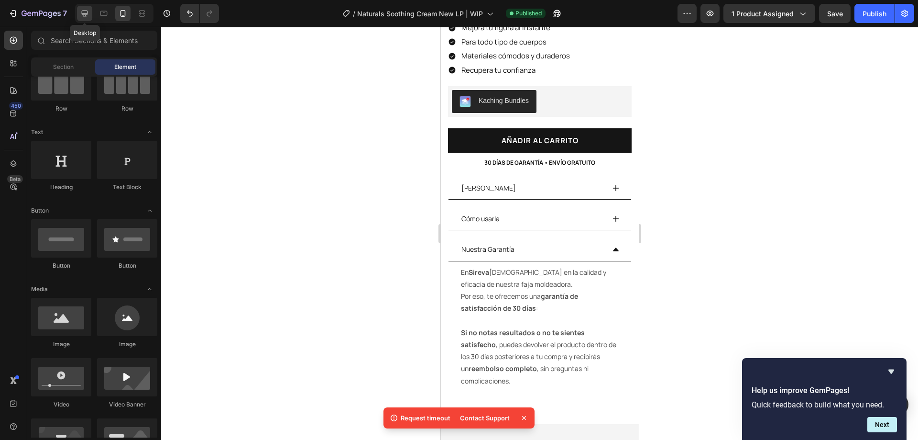
click at [89, 15] on div at bounding box center [84, 13] width 15 height 15
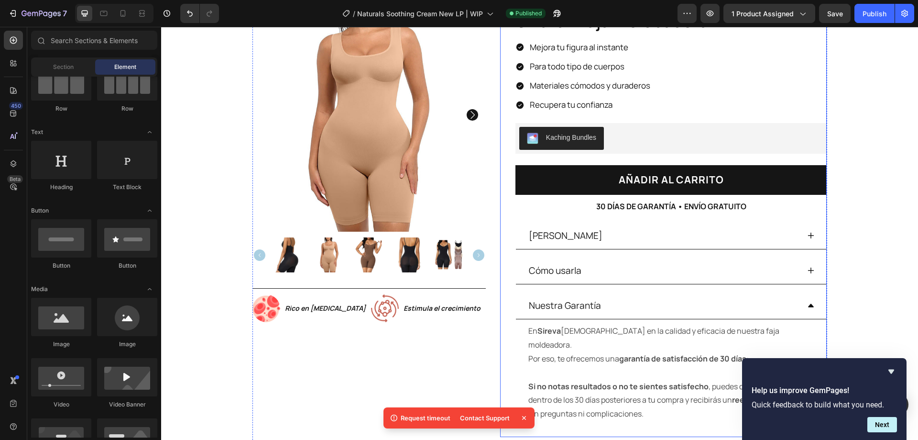
scroll to position [197, 0]
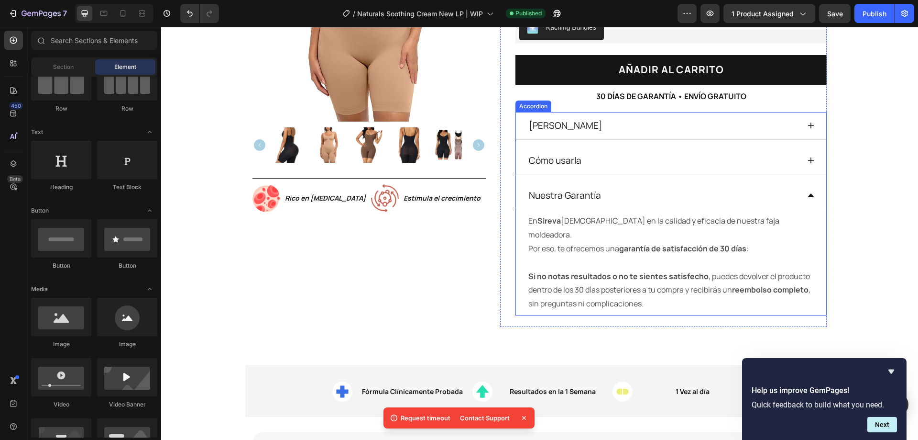
click at [644, 195] on div "Nuestra Garantía" at bounding box center [664, 195] width 273 height 19
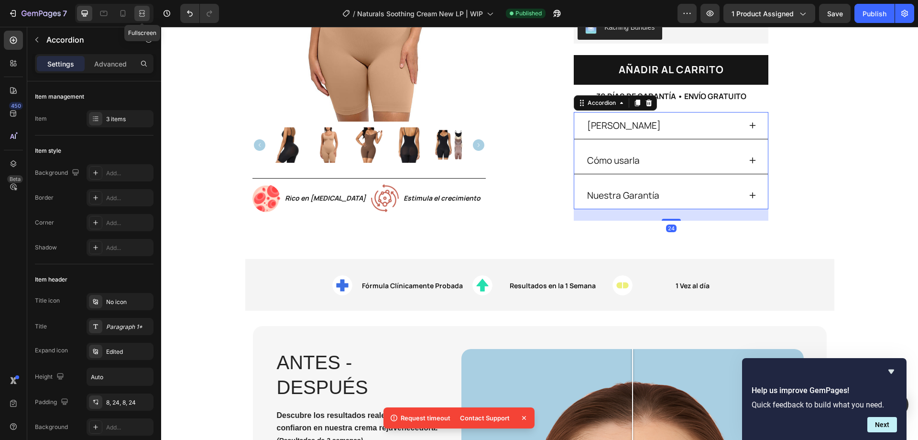
click at [138, 14] on icon at bounding box center [142, 14] width 10 height 10
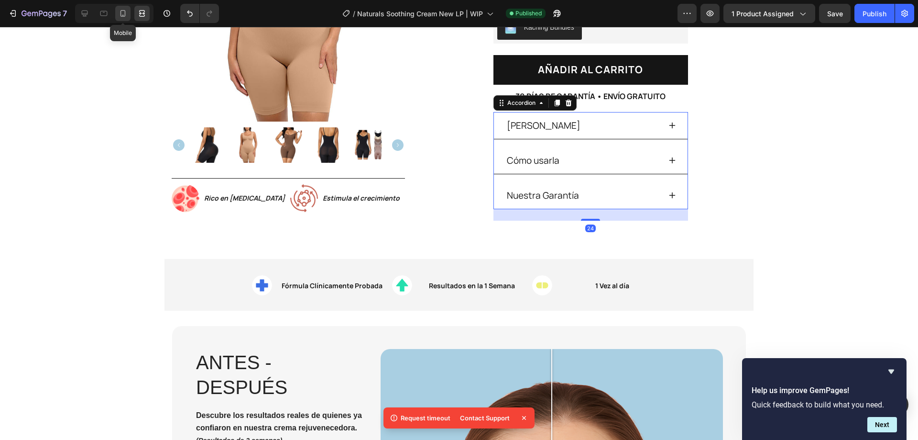
drag, startPoint x: 122, startPoint y: 14, endPoint x: 12, endPoint y: 150, distance: 174.8
click at [122, 14] on icon at bounding box center [123, 14] width 10 height 10
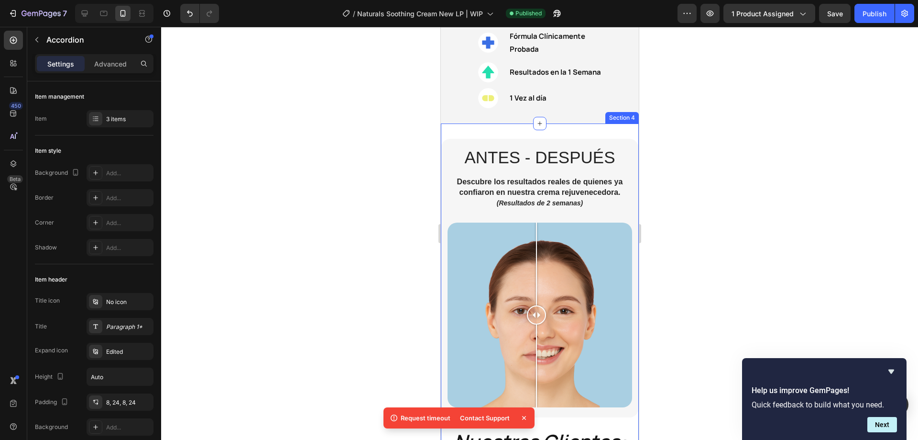
scroll to position [489, 0]
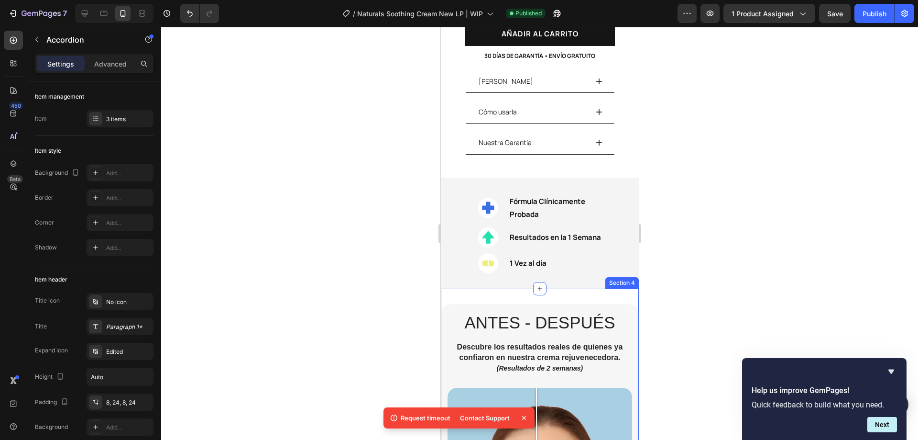
click at [537, 210] on p "Fórmula Clínicamente Probada" at bounding box center [558, 208] width 98 height 26
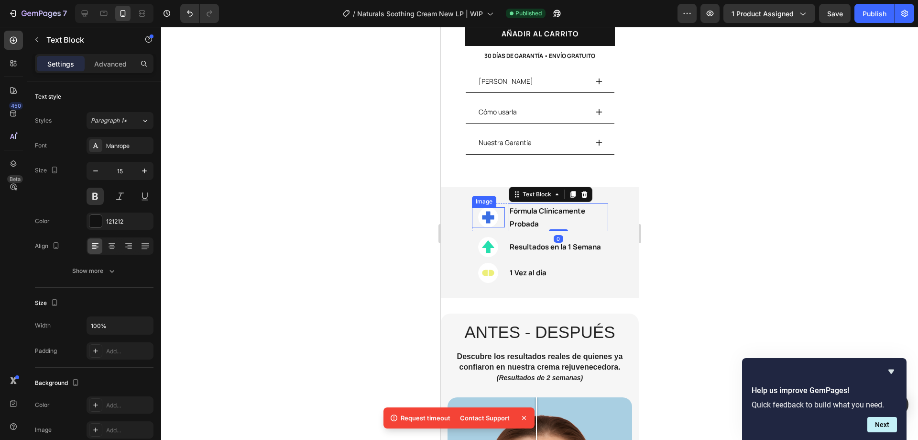
click at [486, 213] on img at bounding box center [488, 217] width 20 height 20
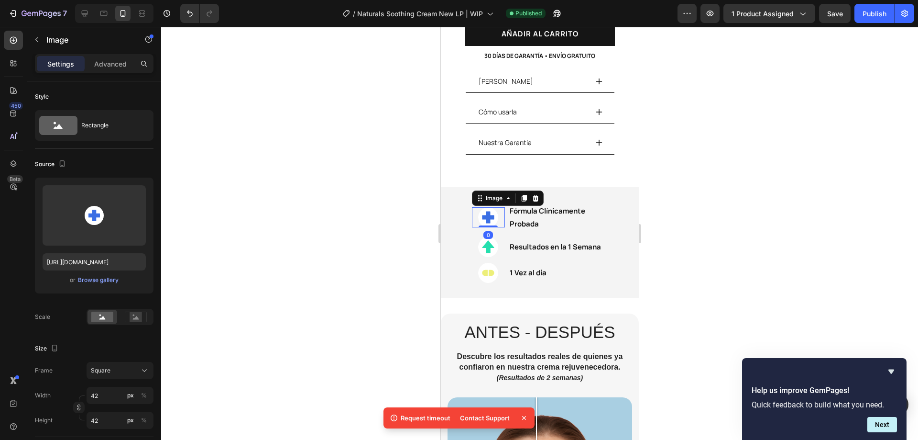
click at [544, 210] on p "Fórmula Clínicamente Probada" at bounding box center [558, 217] width 98 height 26
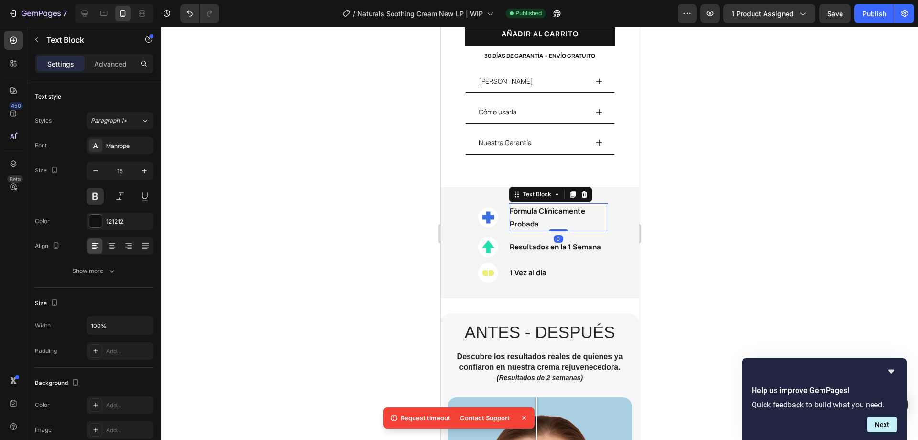
click at [544, 210] on p "Fórmula Clínicamente Probada" at bounding box center [558, 217] width 98 height 26
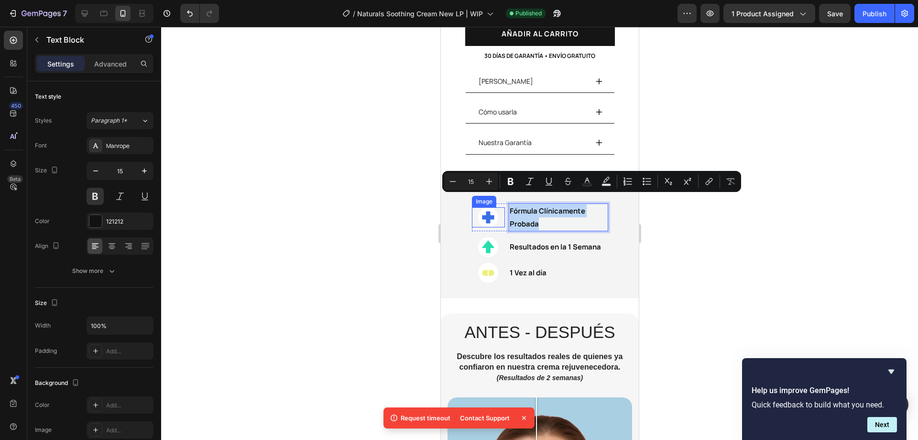
click at [486, 209] on img at bounding box center [488, 217] width 20 height 20
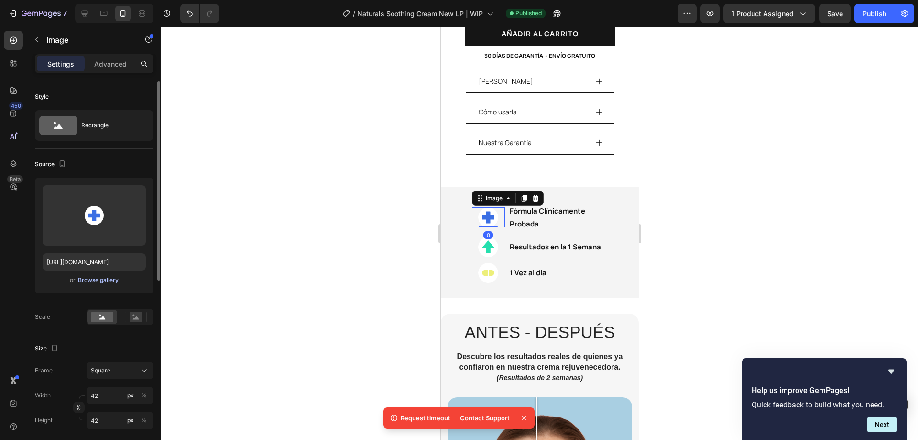
click at [99, 281] on div "Browse gallery" at bounding box center [98, 280] width 41 height 9
click at [784, 221] on div at bounding box center [539, 233] width 757 height 413
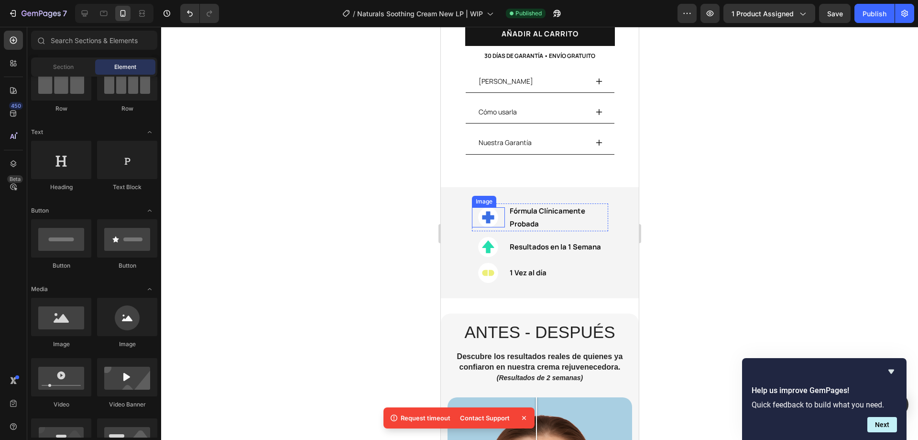
click at [478, 207] on img at bounding box center [488, 217] width 20 height 20
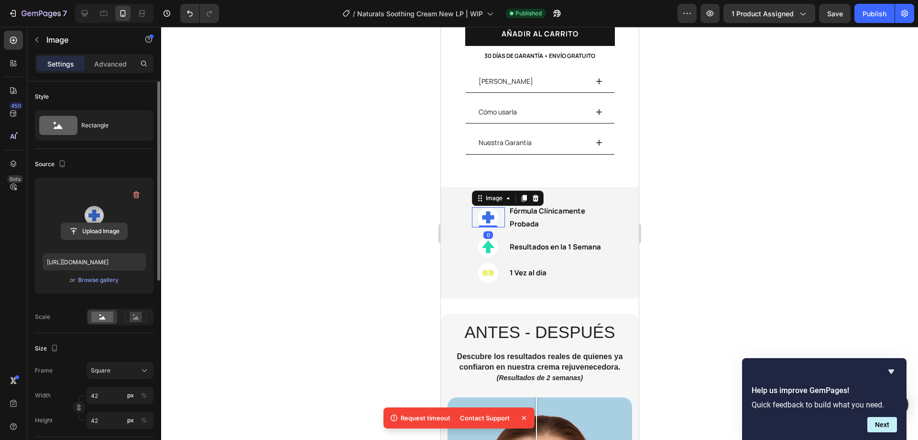
click at [99, 226] on input "file" at bounding box center [94, 231] width 66 height 16
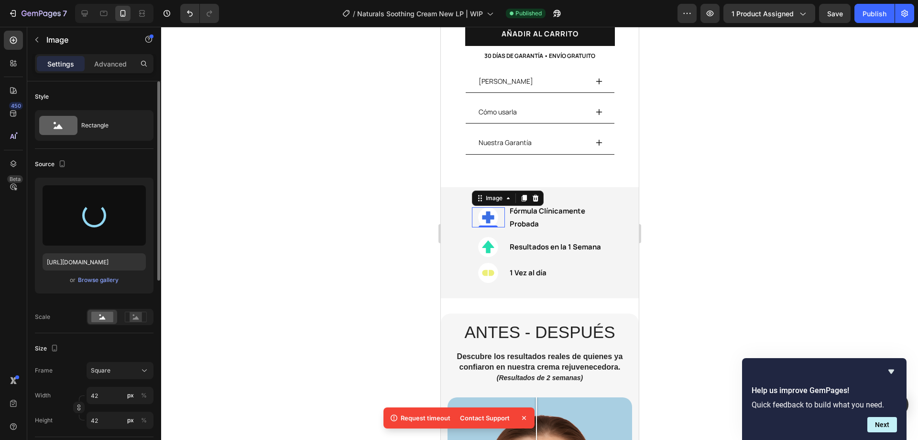
type input "[URL][DOMAIN_NAME]"
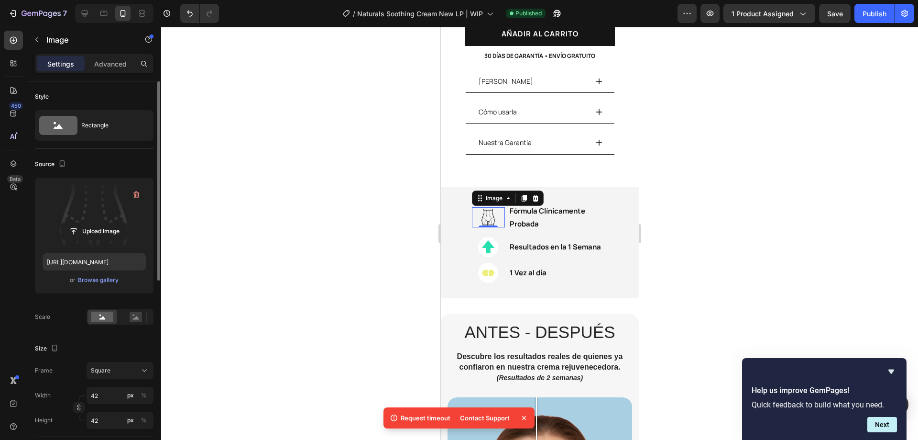
click at [809, 164] on div at bounding box center [539, 233] width 757 height 413
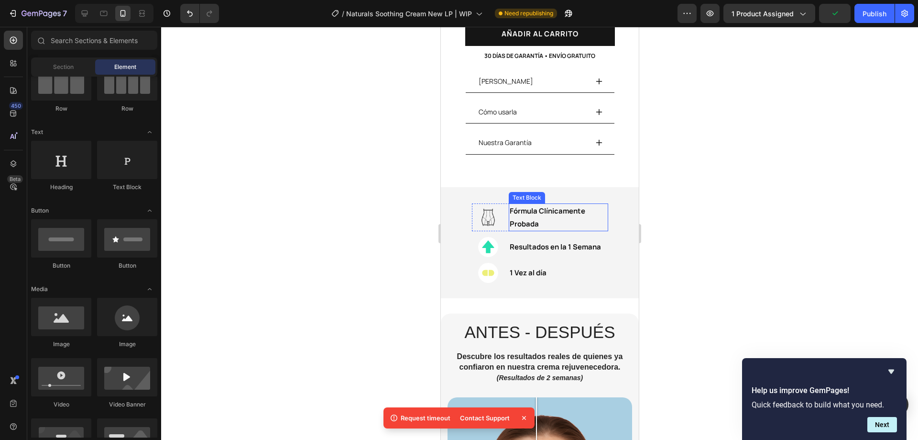
click at [524, 204] on p "Fórmula Clínicamente Probada" at bounding box center [558, 217] width 98 height 26
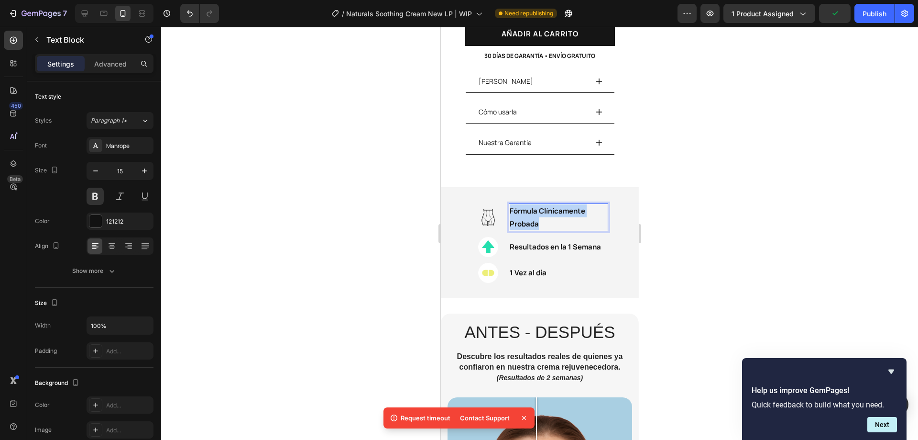
click at [524, 204] on p "Fórmula Clínicamente Probada" at bounding box center [558, 217] width 98 height 26
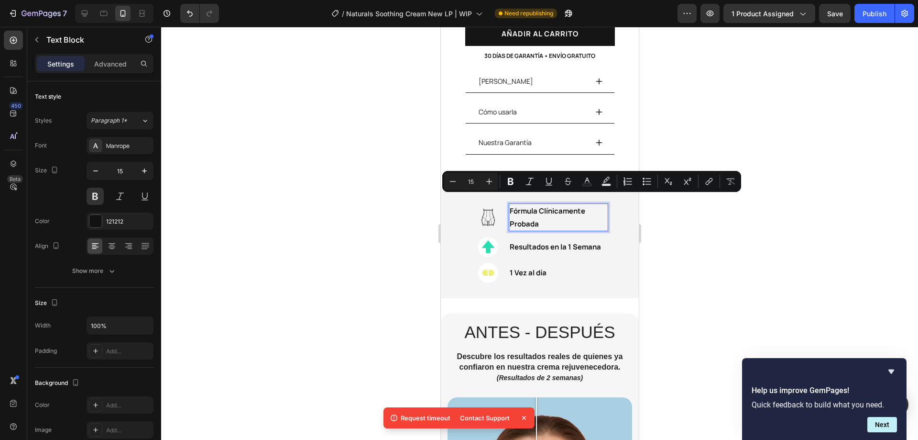
scroll to position [492, 0]
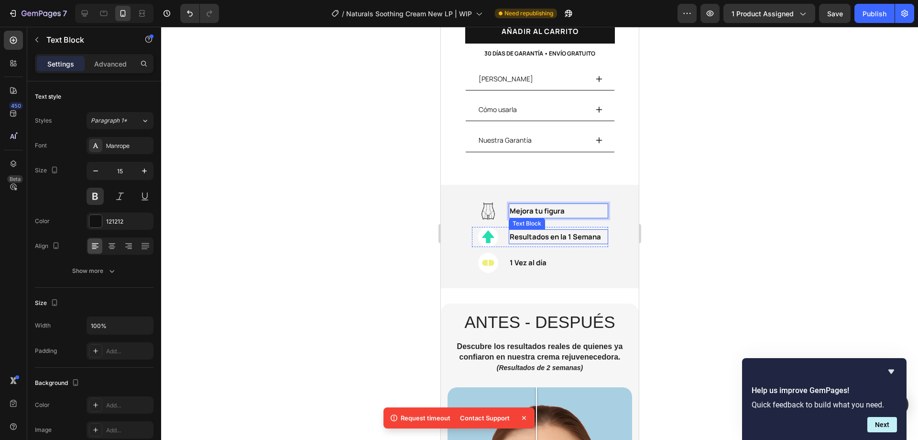
click at [542, 230] on p "Resultados en la 1 Semana" at bounding box center [558, 236] width 98 height 13
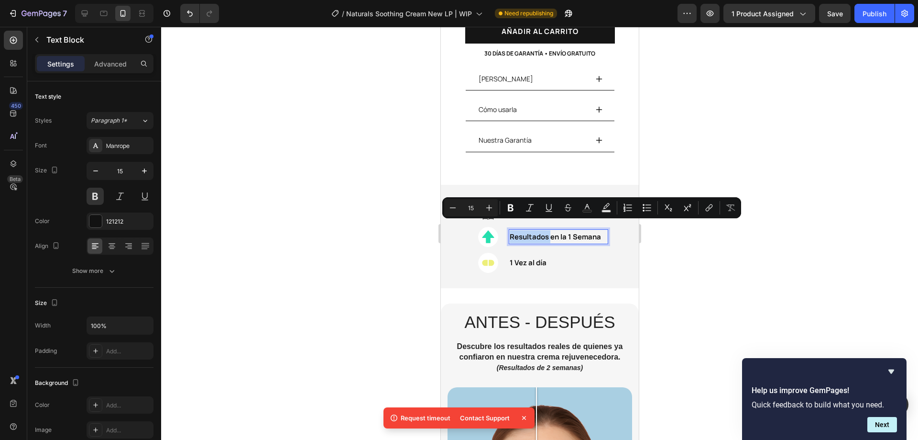
click at [543, 230] on p "Resultados en la 1 Semana" at bounding box center [558, 236] width 98 height 13
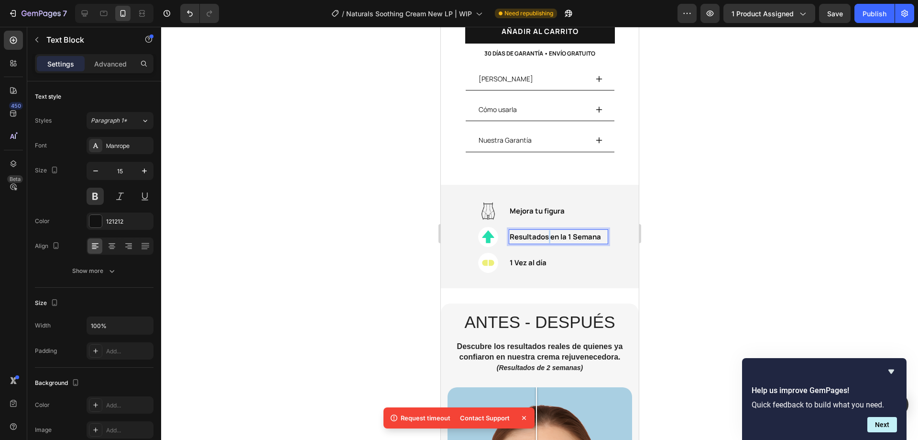
click at [543, 230] on p "Resultados en la 1 Semana" at bounding box center [558, 236] width 98 height 13
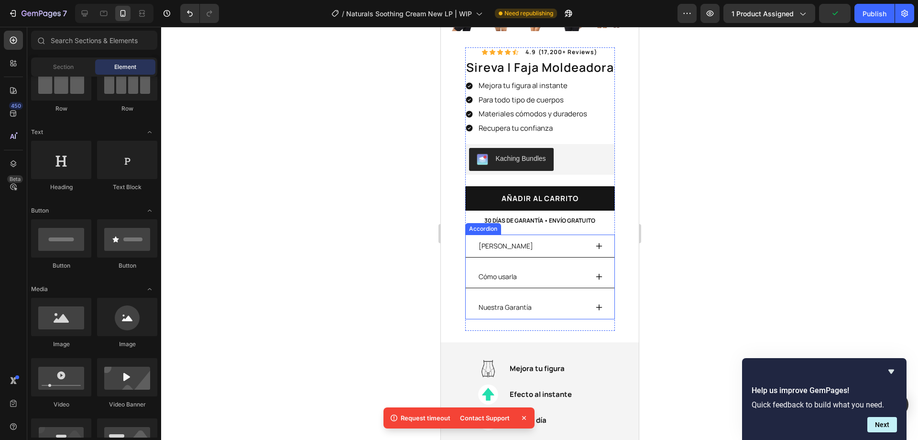
scroll to position [422, 0]
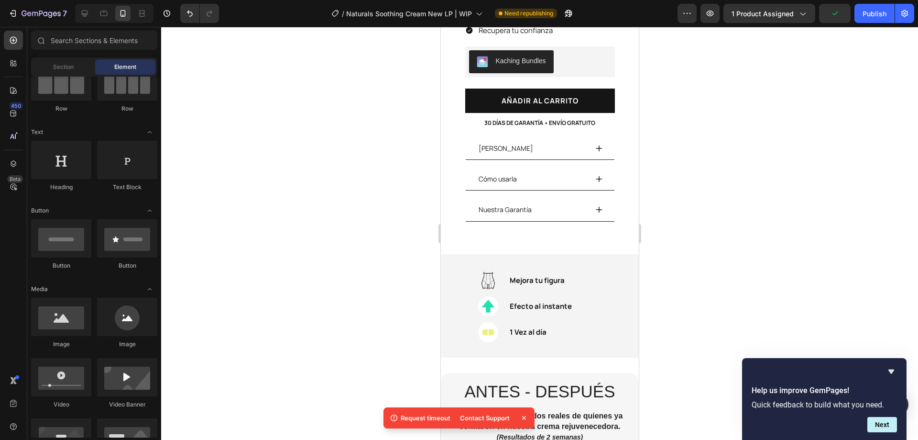
click at [681, 296] on div at bounding box center [539, 233] width 757 height 413
click at [528, 325] on p "1 Vez al día" at bounding box center [558, 331] width 98 height 13
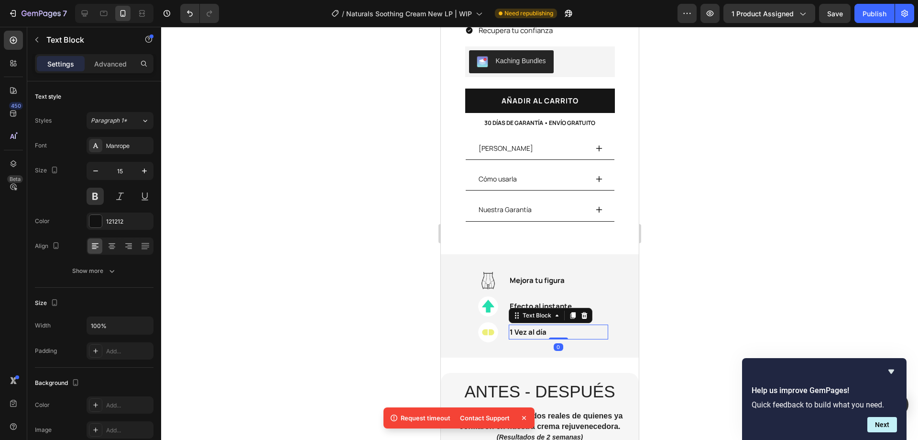
click at [528, 325] on p "1 Vez al día" at bounding box center [558, 331] width 98 height 13
click at [482, 322] on img at bounding box center [488, 332] width 20 height 20
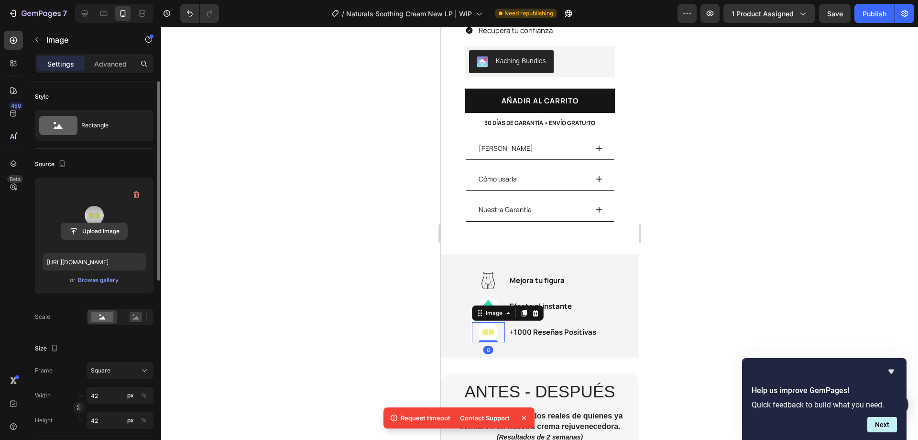
click at [108, 233] on input "file" at bounding box center [94, 231] width 66 height 16
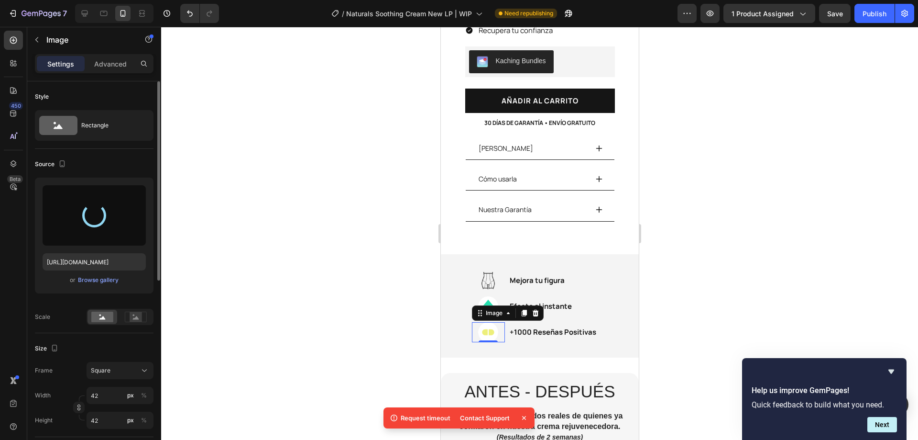
type input "https://cdn.shopify.com/s/files/1/0950/4292/8972/files/gempages_580770781596746…"
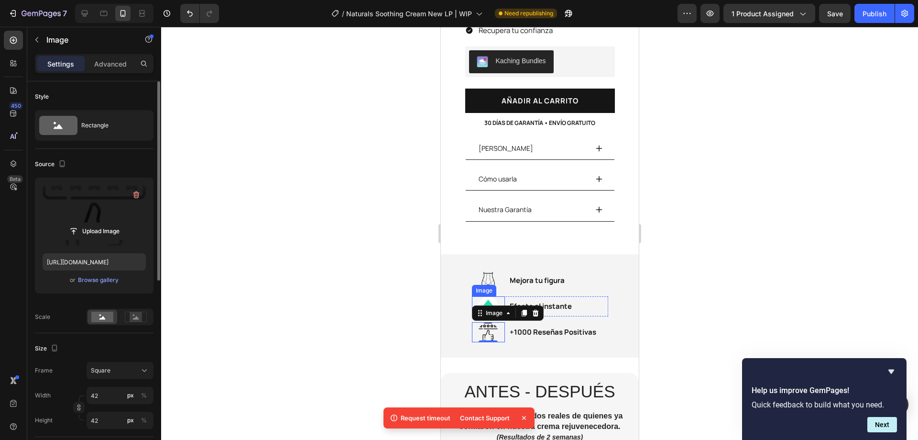
click at [480, 296] on img at bounding box center [488, 306] width 20 height 20
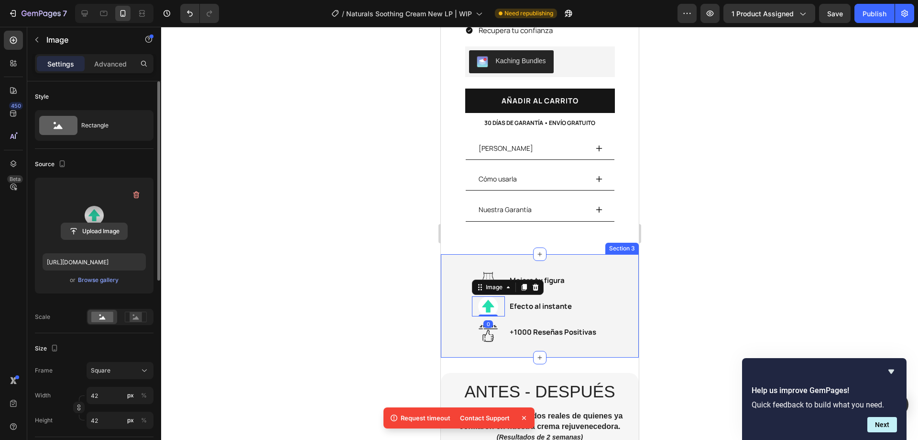
click at [89, 231] on input "file" at bounding box center [94, 231] width 66 height 16
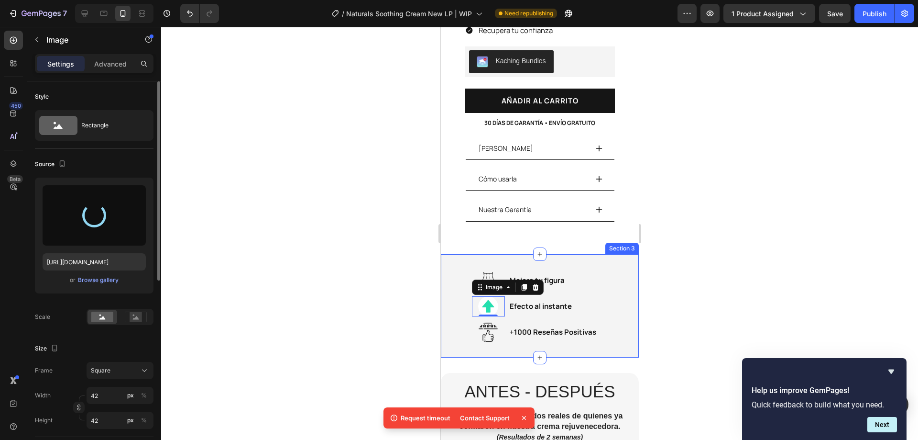
type input "[URL][DOMAIN_NAME]"
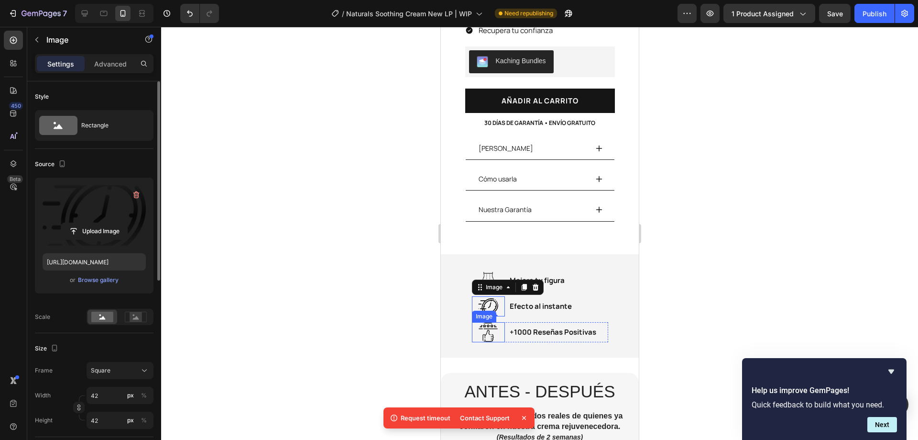
click at [483, 326] on img at bounding box center [488, 332] width 20 height 20
click at [106, 214] on label at bounding box center [94, 215] width 103 height 60
click at [106, 223] on input "file" at bounding box center [94, 231] width 66 height 16
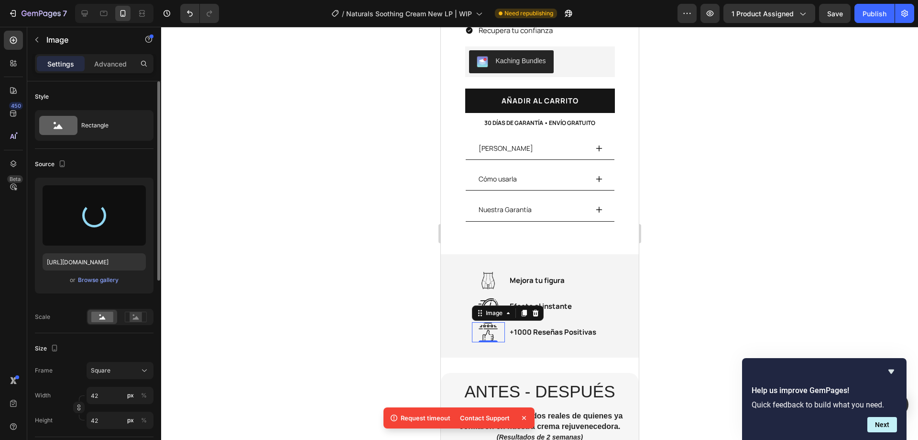
type input "[URL][DOMAIN_NAME]"
click at [785, 220] on div at bounding box center [539, 233] width 757 height 413
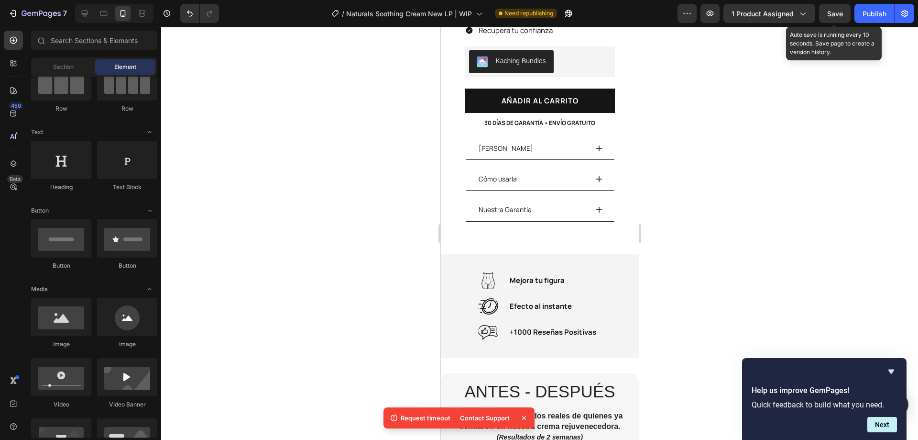
click at [836, 13] on span "Save" at bounding box center [836, 14] width 16 height 8
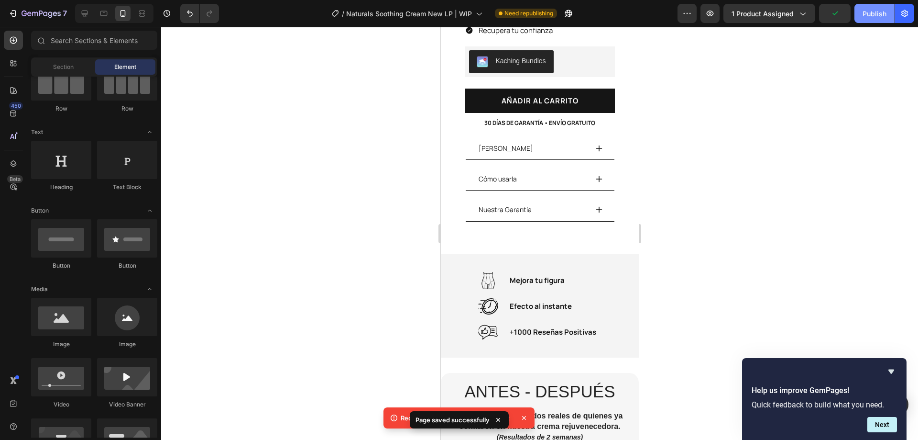
click at [872, 15] on div "Publish" at bounding box center [875, 14] width 24 height 10
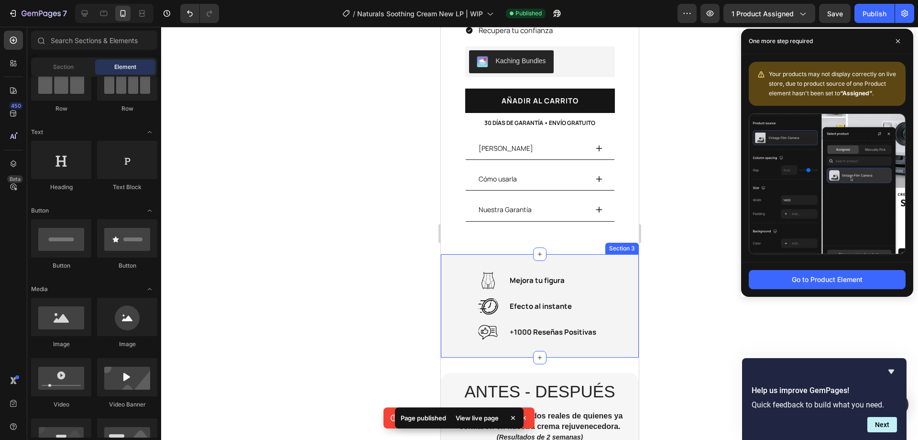
click at [607, 255] on div "Image Mejora tu figura Text Block Row Image Efecto al instante Text Block Row I…" at bounding box center [540, 305] width 198 height 103
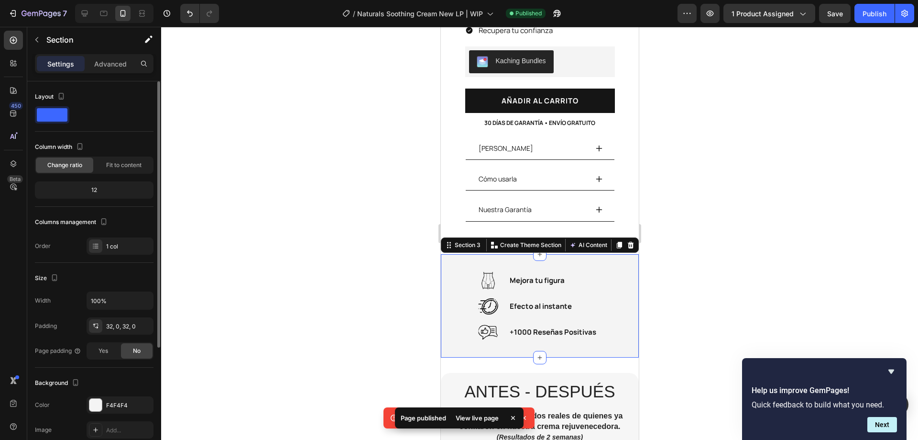
click at [91, 389] on div "Background" at bounding box center [94, 382] width 119 height 15
click at [99, 400] on div at bounding box center [95, 404] width 12 height 12
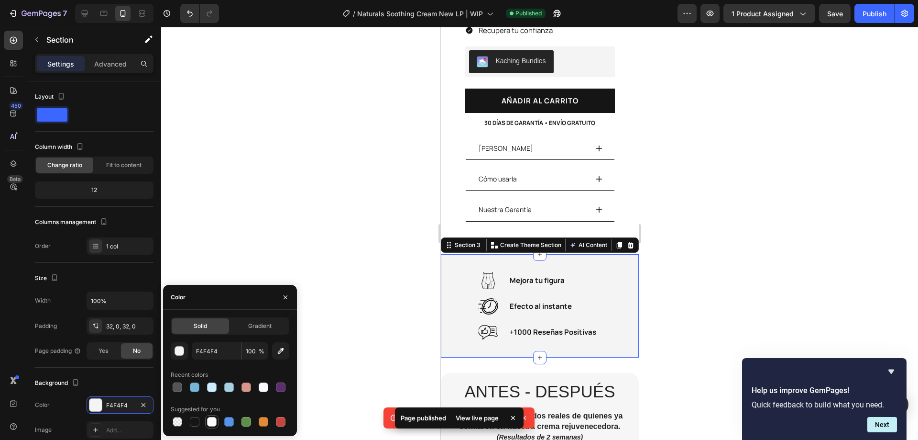
click at [211, 417] on div at bounding box center [212, 422] width 10 height 10
type input "FFFFFF"
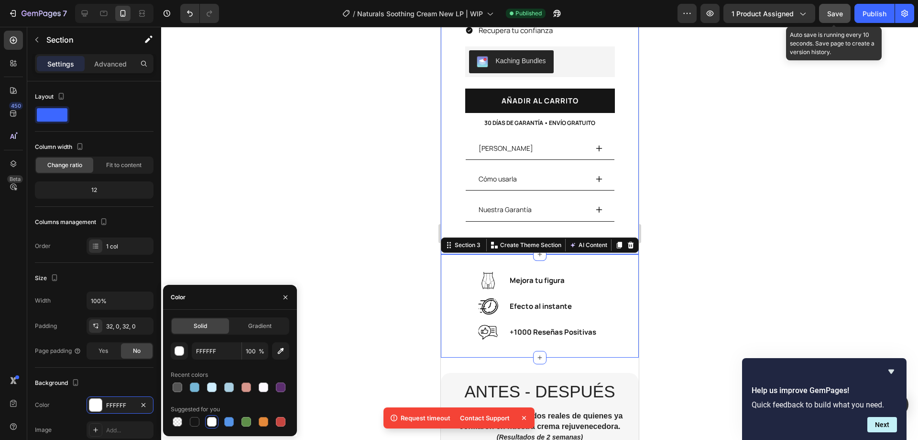
click at [847, 11] on button "Save" at bounding box center [835, 13] width 32 height 19
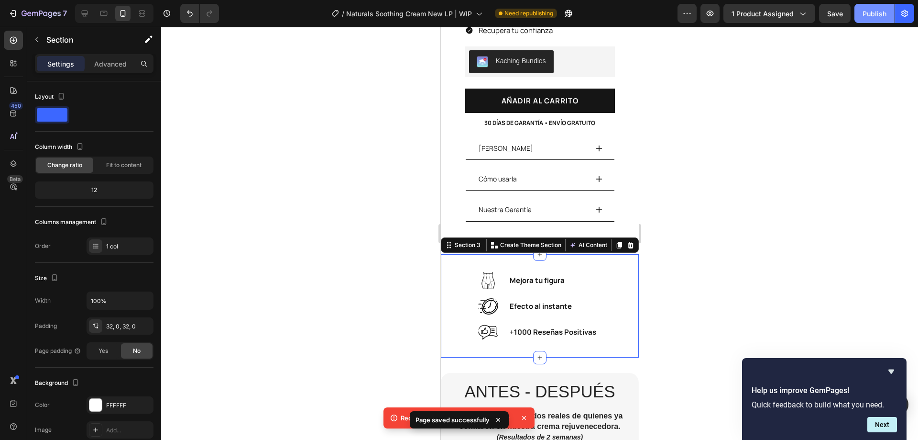
click at [870, 8] on button "Publish" at bounding box center [875, 13] width 40 height 19
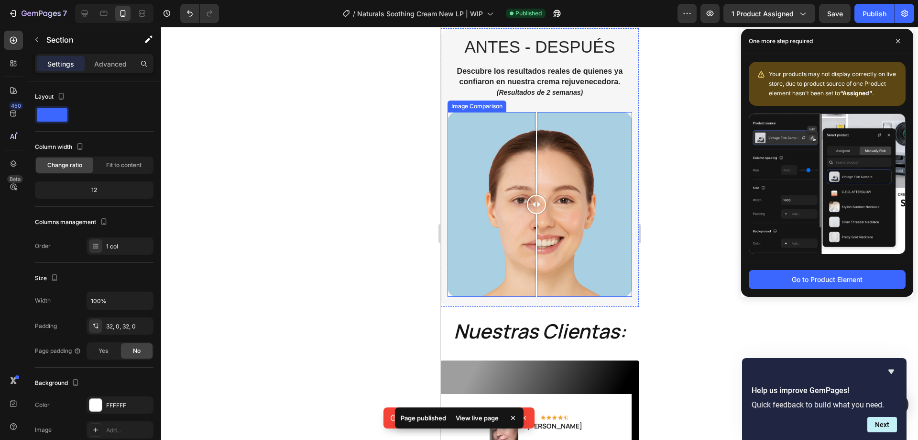
scroll to position [709, 0]
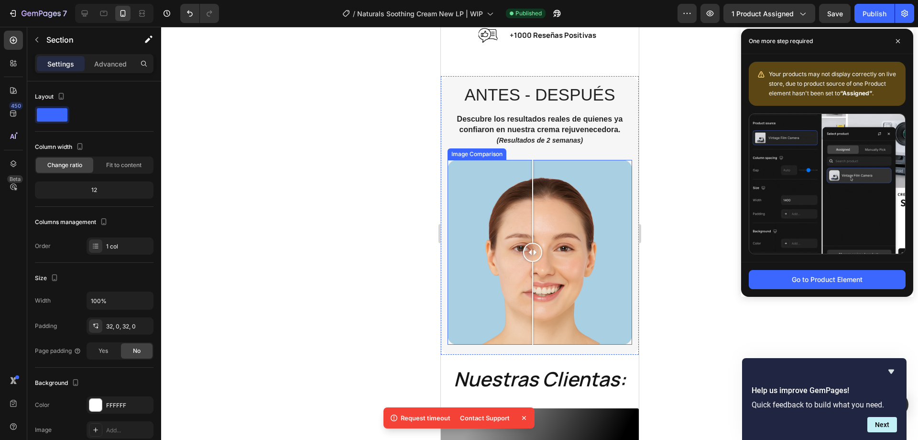
click at [532, 170] on div at bounding box center [532, 252] width 19 height 185
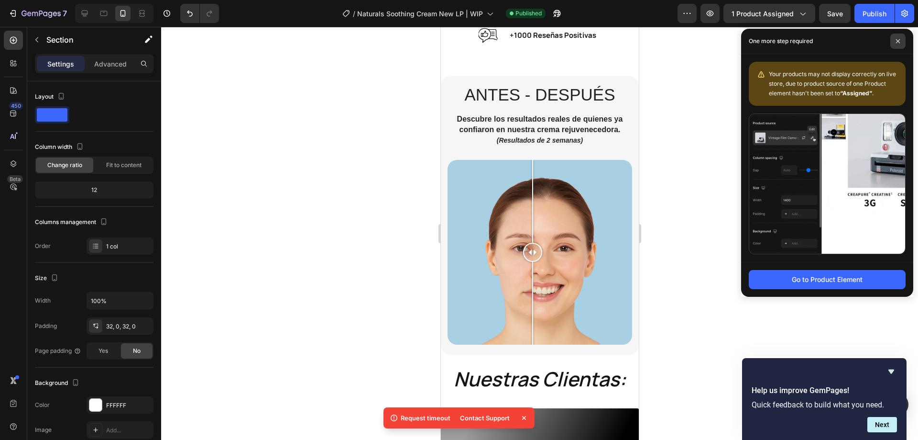
click at [899, 41] on icon at bounding box center [898, 41] width 5 height 5
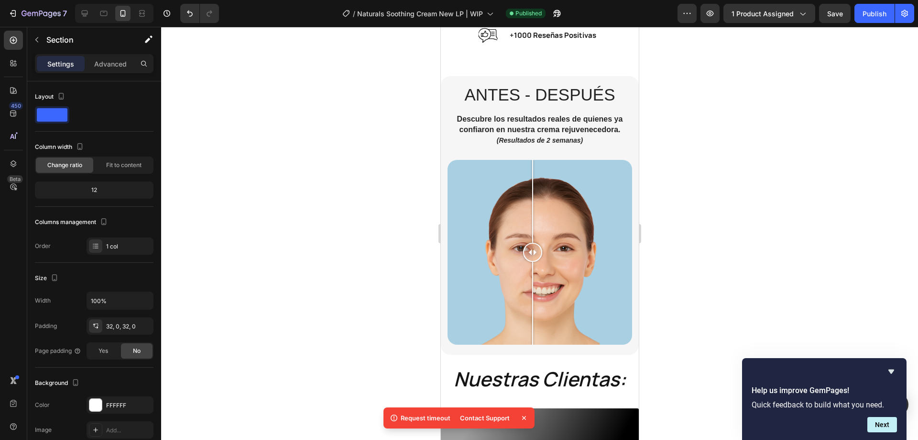
click at [417, 209] on div at bounding box center [539, 233] width 757 height 413
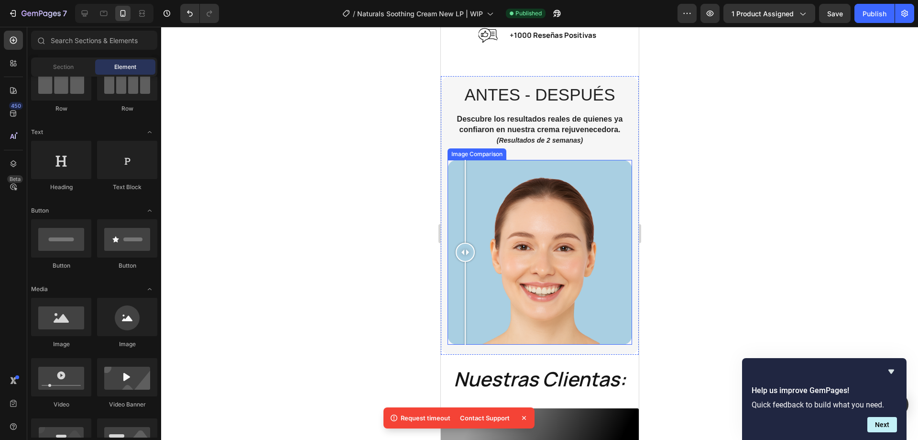
click at [465, 208] on div at bounding box center [539, 252] width 185 height 185
click at [513, 194] on div at bounding box center [539, 252] width 185 height 185
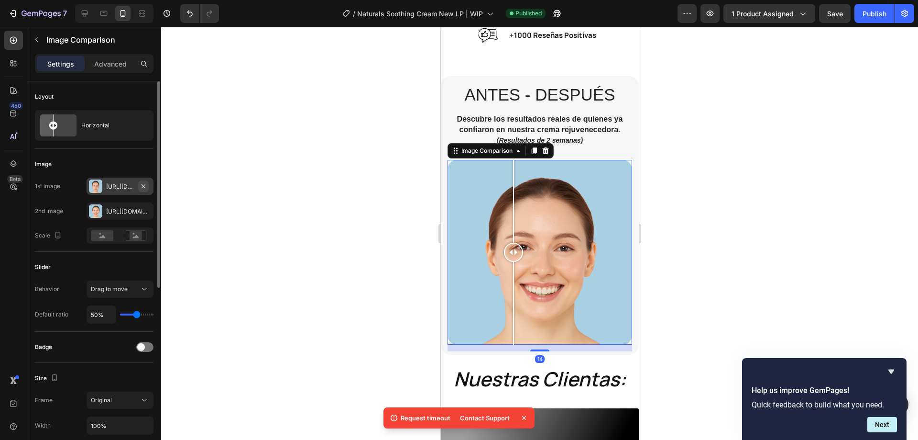
click at [145, 183] on icon "button" at bounding box center [144, 186] width 8 height 8
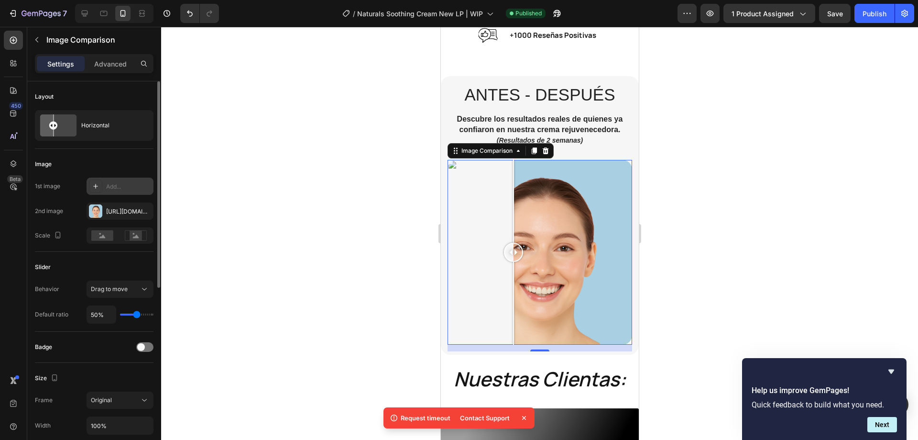
click at [123, 189] on div "Add..." at bounding box center [128, 186] width 45 height 9
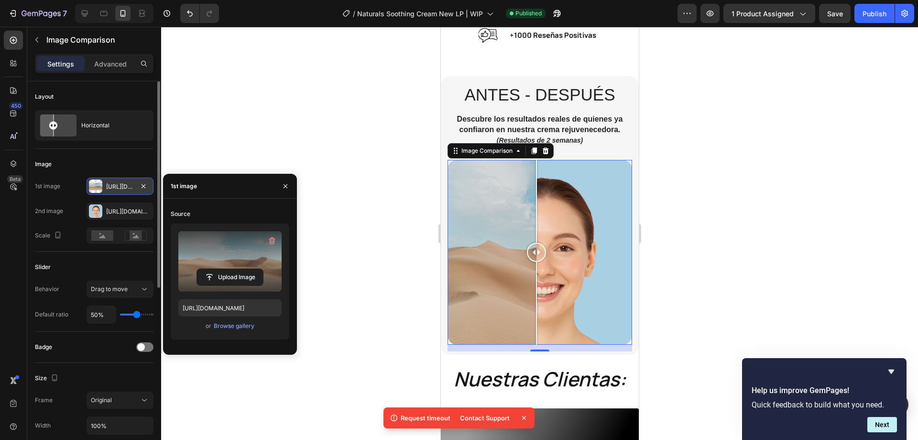
click at [210, 249] on label at bounding box center [229, 261] width 103 height 60
click at [210, 269] on input "file" at bounding box center [230, 277] width 66 height 16
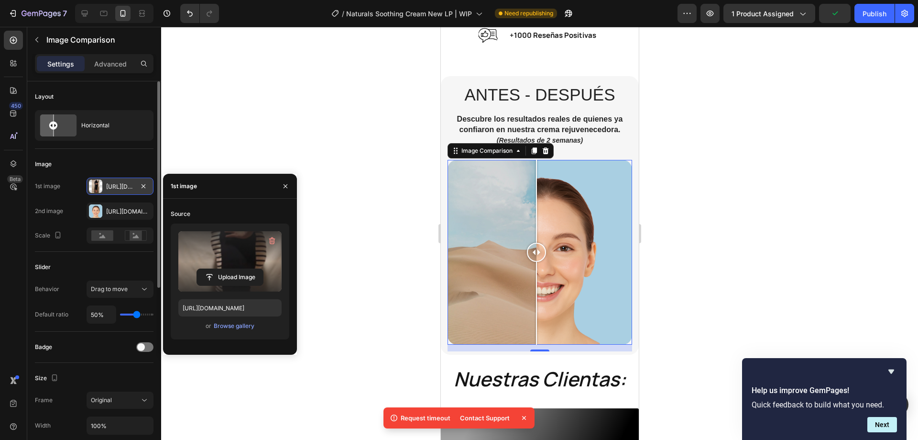
type input "https://cdn.shopify.com/s/files/1/0950/4292/8972/files/gempages_580770781596746…"
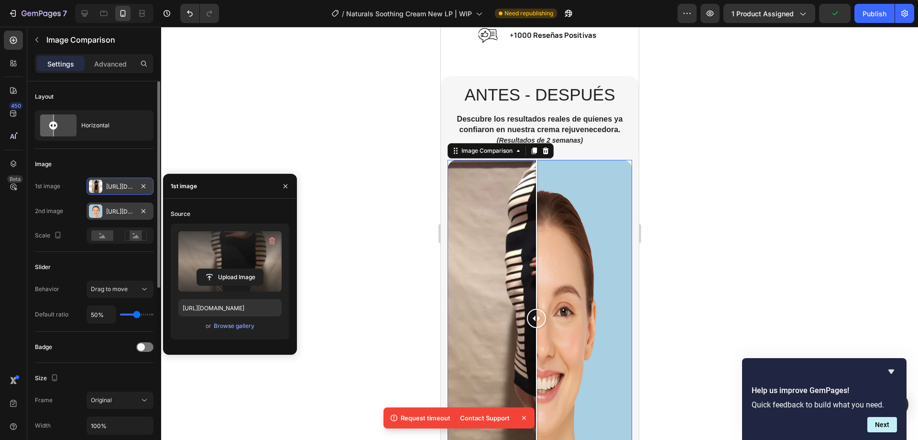
click at [111, 210] on div "Https://cdn.Shopify.Com/s/files/1/0950/4292/8972/files/gempages_580770781596746…" at bounding box center [120, 211] width 28 height 9
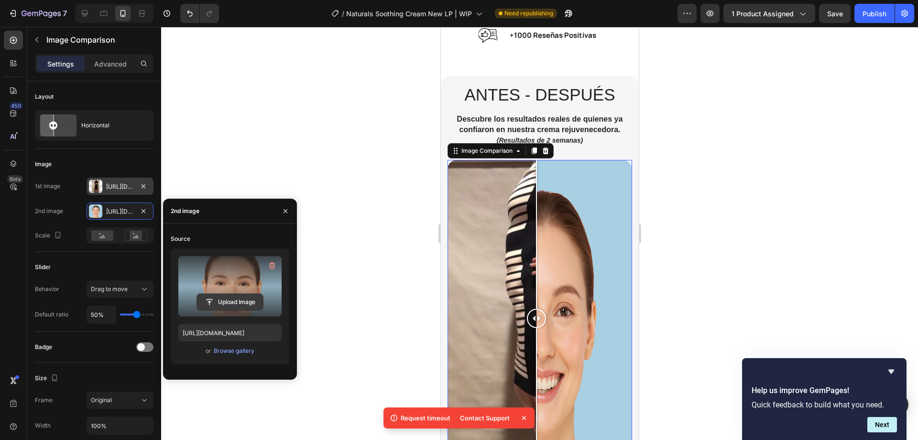
click at [228, 300] on input "file" at bounding box center [230, 302] width 66 height 16
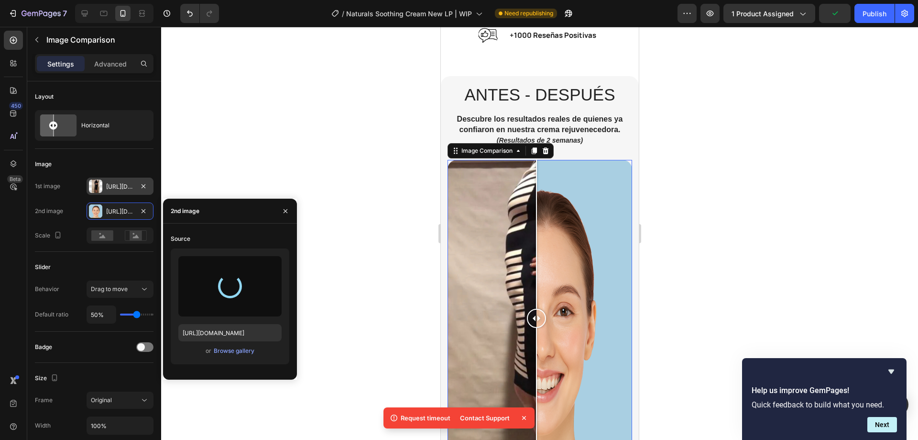
type input "https://cdn.shopify.com/s/files/1/0950/4292/8972/files/gempages_580770781596746…"
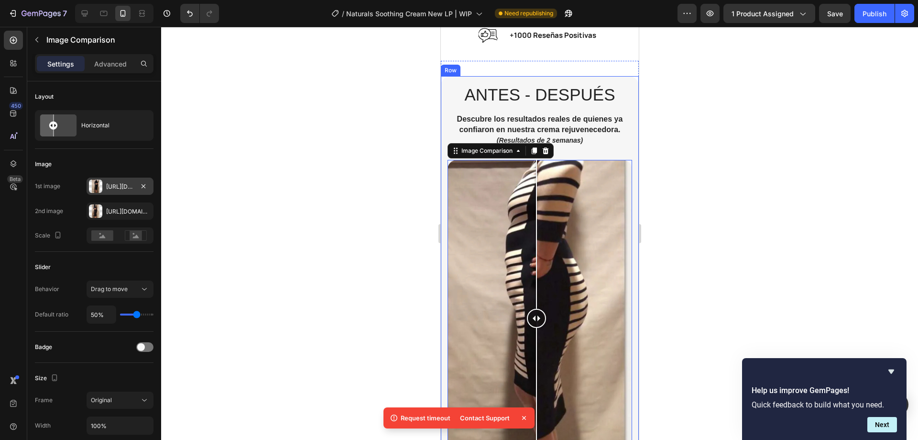
click at [669, 188] on div at bounding box center [539, 233] width 757 height 413
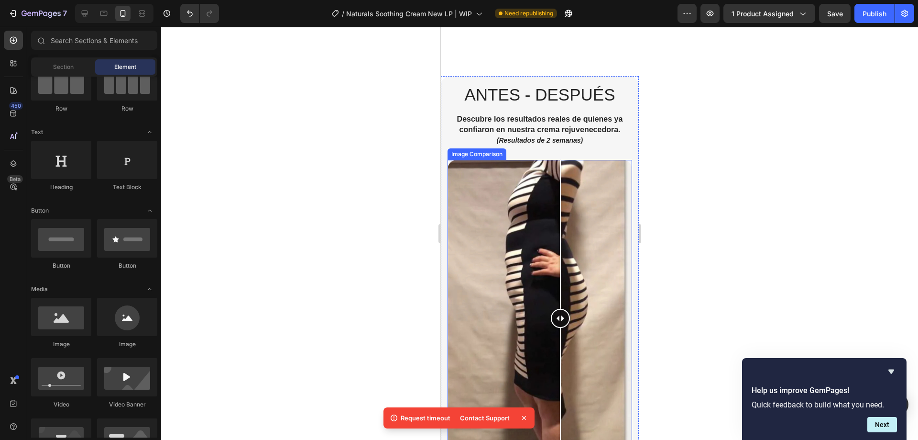
scroll to position [805, 0]
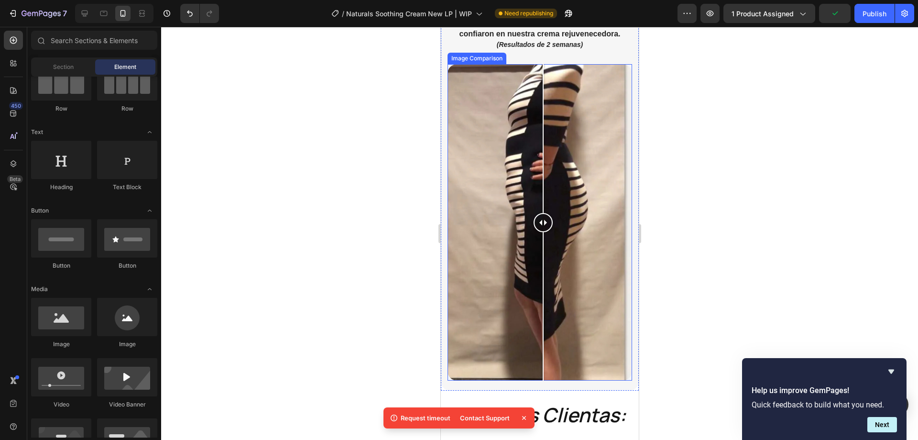
drag, startPoint x: 537, startPoint y: 211, endPoint x: 544, endPoint y: 263, distance: 52.1
click at [544, 263] on div at bounding box center [542, 222] width 19 height 316
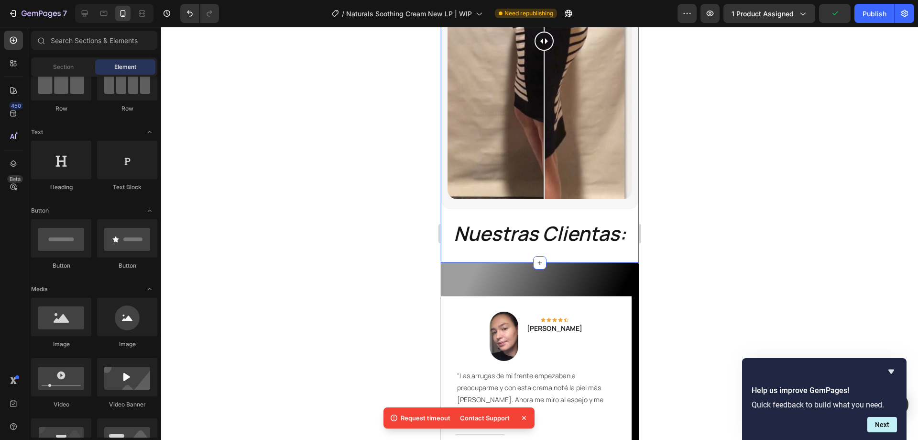
scroll to position [996, 0]
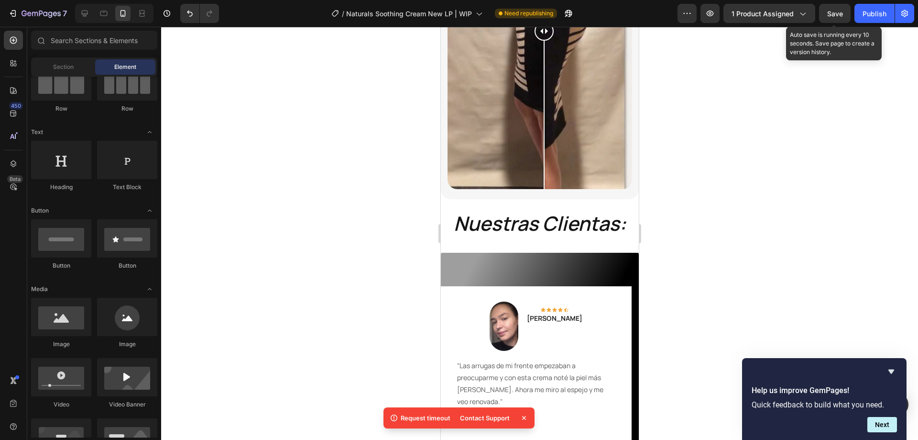
click at [828, 14] on span "Save" at bounding box center [836, 14] width 16 height 8
click at [859, 15] on button "Publish" at bounding box center [875, 13] width 40 height 19
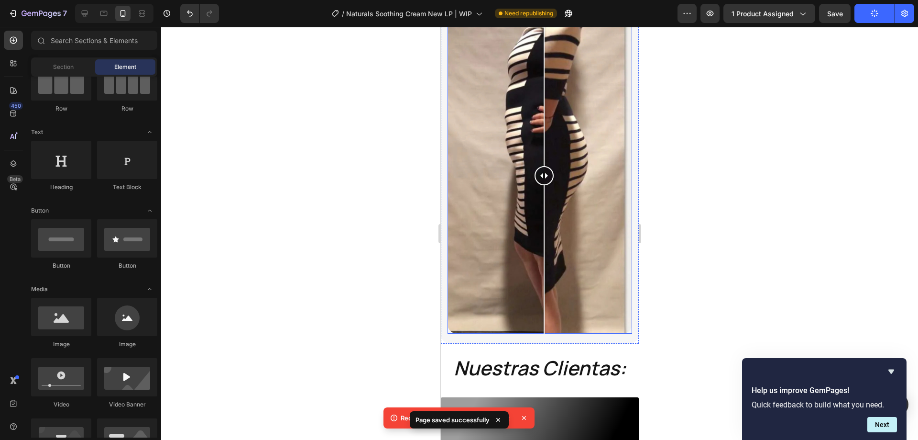
scroll to position [709, 0]
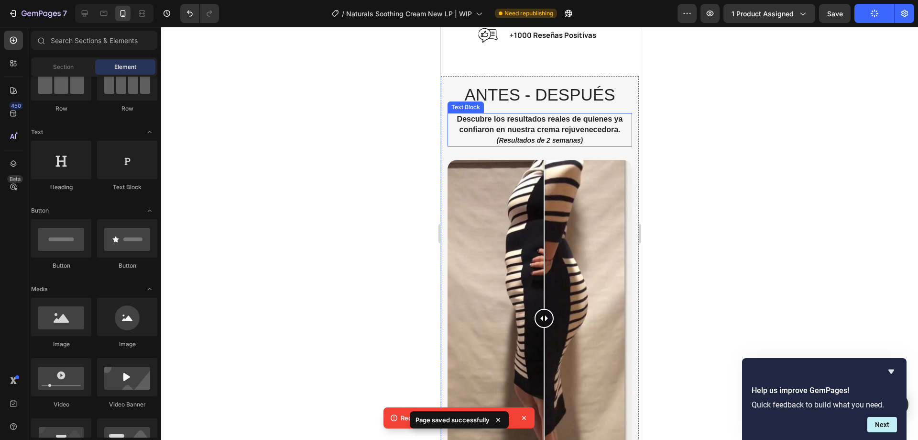
click at [545, 134] on p "Descubre los resultados reales de quienes ya confiaron en nuestra crema rejuven…" at bounding box center [539, 124] width 183 height 21
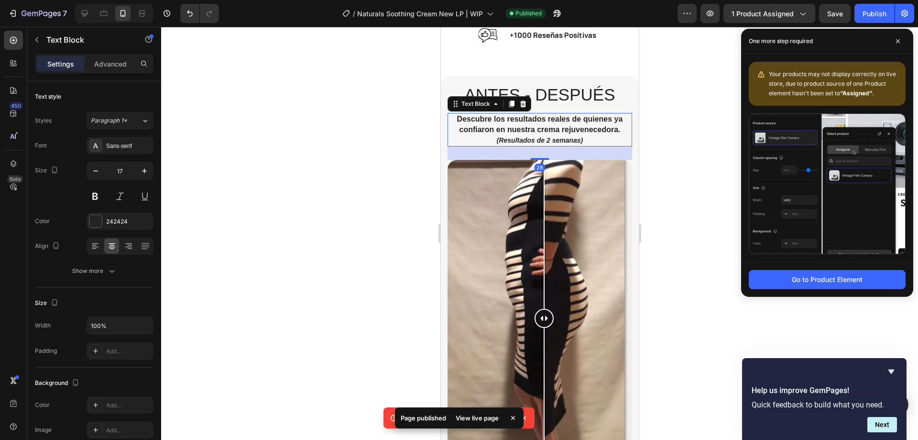
click at [530, 129] on span "Descubre los resultados reales de quienes ya confiaron en nuestra crema rejuven…" at bounding box center [540, 124] width 166 height 19
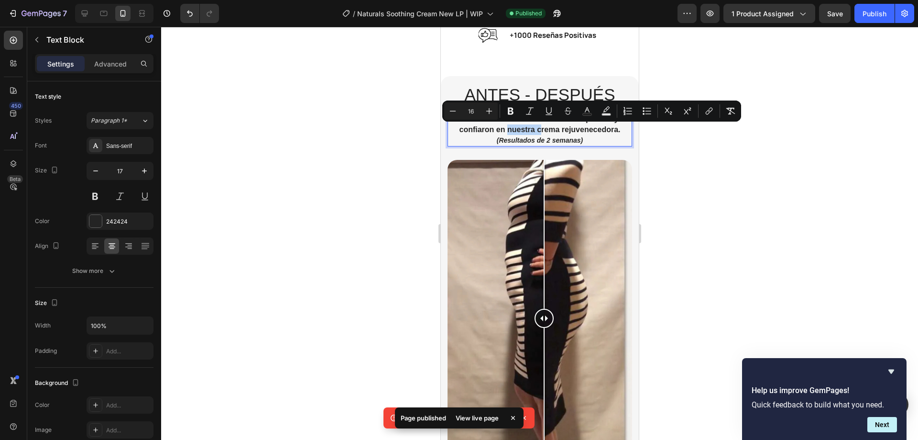
drag, startPoint x: 503, startPoint y: 131, endPoint x: 537, endPoint y: 127, distance: 34.1
click at [537, 127] on span "Descubre los resultados reales de quienes ya confiaron en nuestra crema rejuven…" at bounding box center [540, 124] width 166 height 19
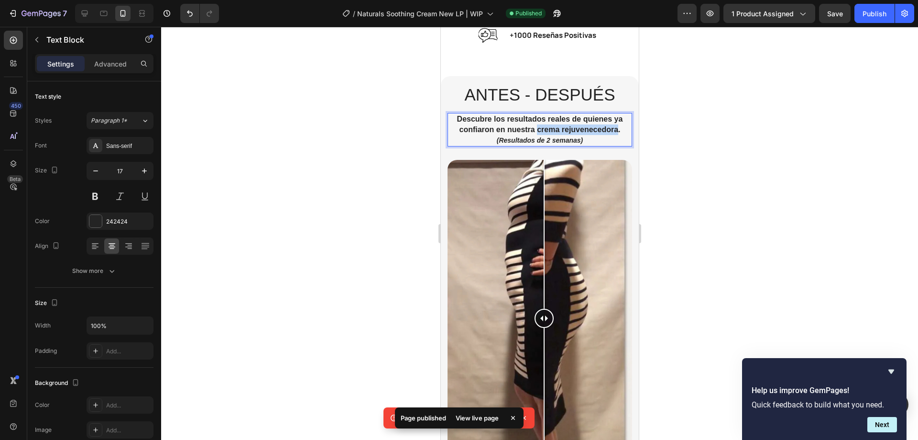
drag, startPoint x: 533, startPoint y: 128, endPoint x: 612, endPoint y: 131, distance: 79.0
click at [612, 131] on span "Descubre los resultados reales de quienes ya confiaron en nuestra crema rejuven…" at bounding box center [540, 124] width 166 height 19
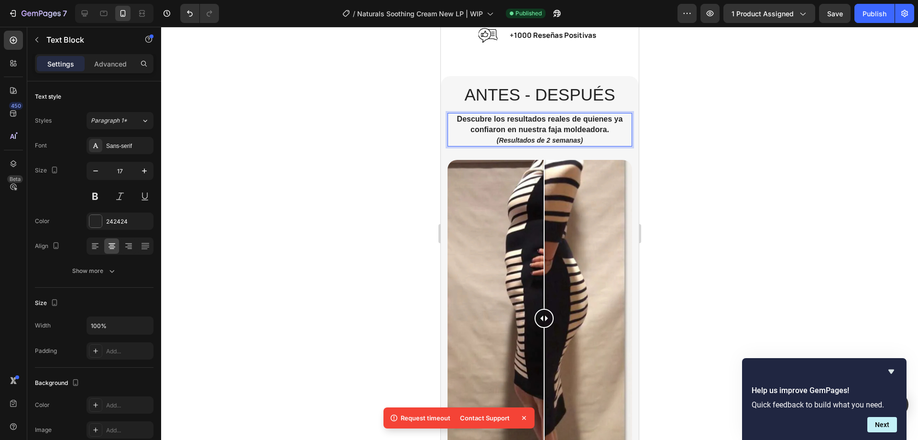
click at [778, 91] on div at bounding box center [539, 233] width 757 height 413
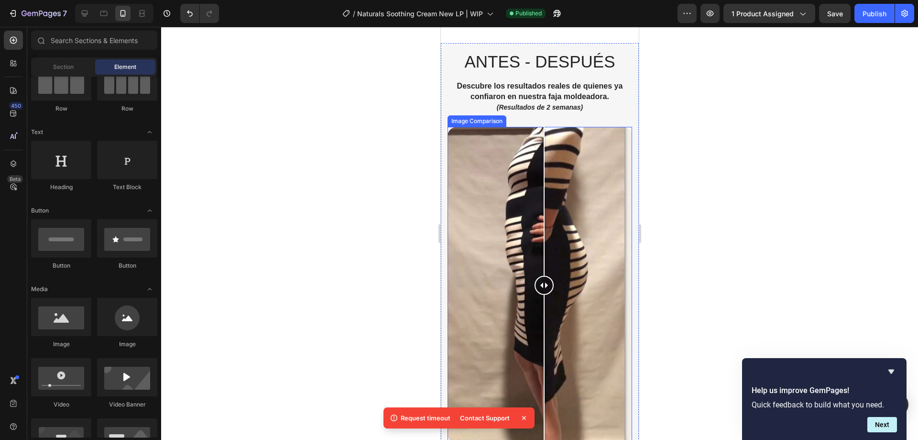
scroll to position [790, 0]
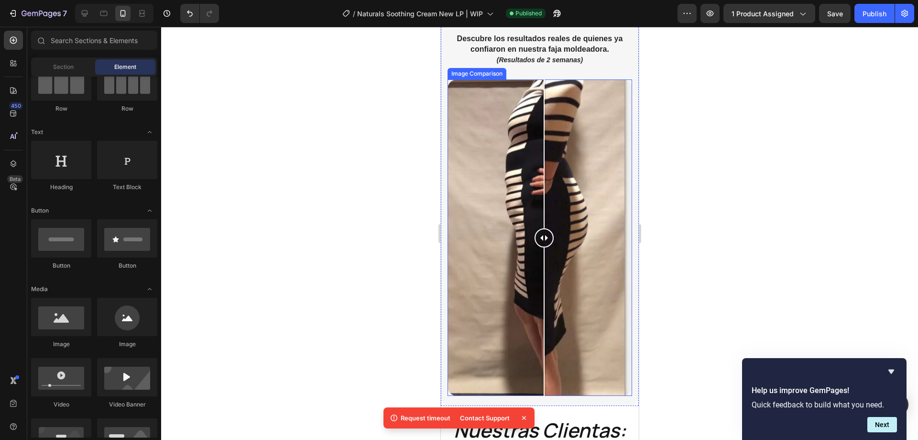
click at [845, 19] on button "Save" at bounding box center [835, 13] width 32 height 19
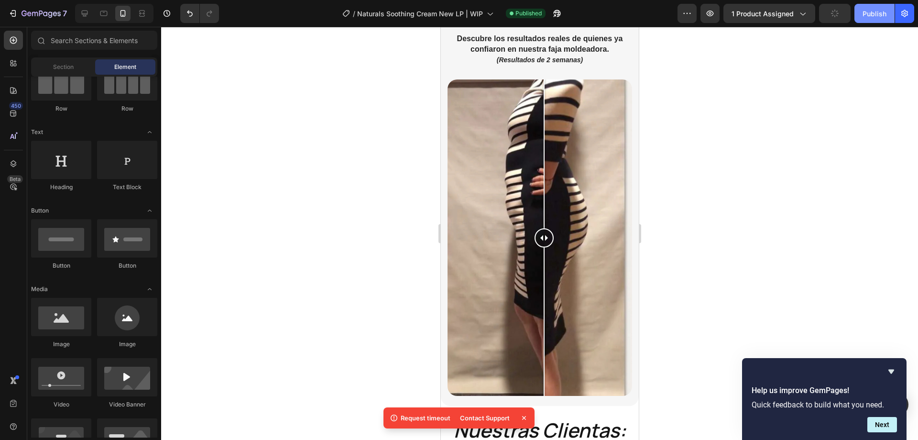
scroll to position [805, 0]
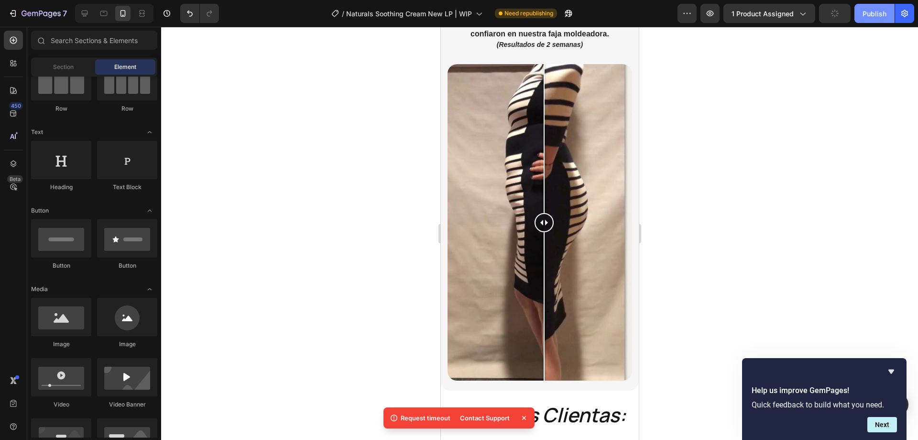
click at [872, 12] on div "Publish" at bounding box center [875, 14] width 24 height 10
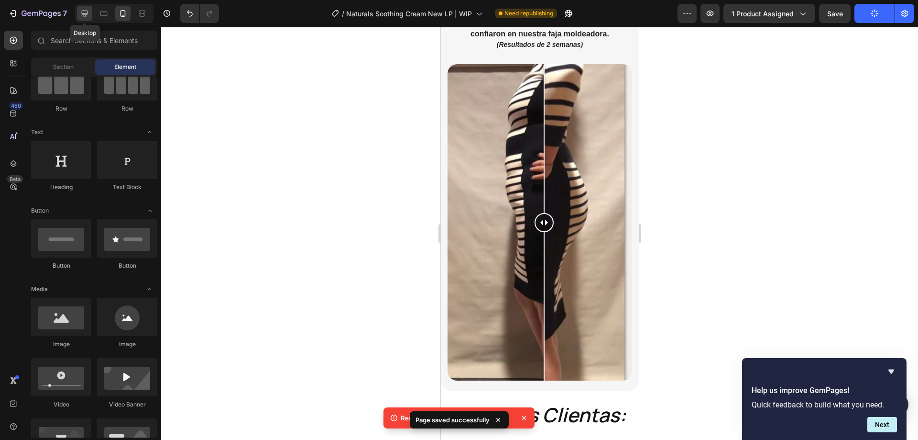
click at [90, 14] on div at bounding box center [84, 13] width 15 height 15
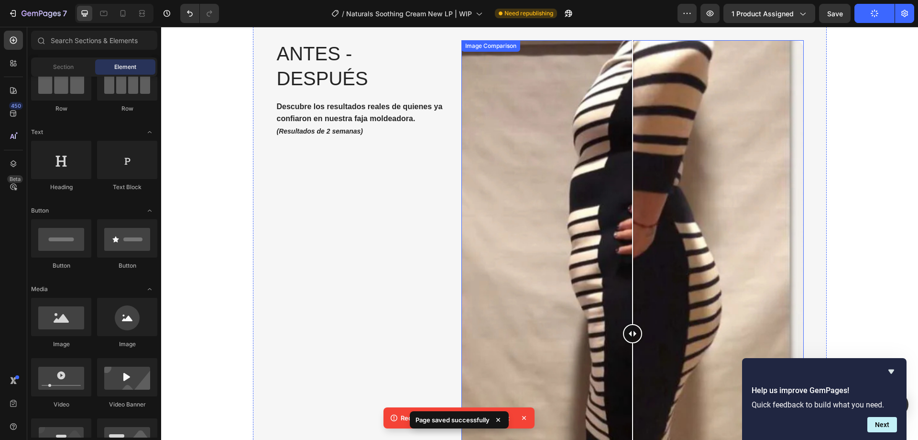
scroll to position [709, 0]
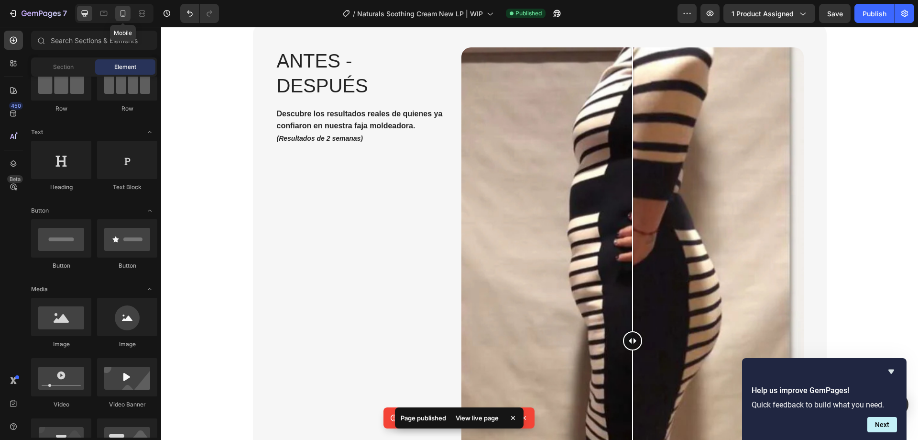
click at [124, 9] on icon at bounding box center [123, 14] width 10 height 10
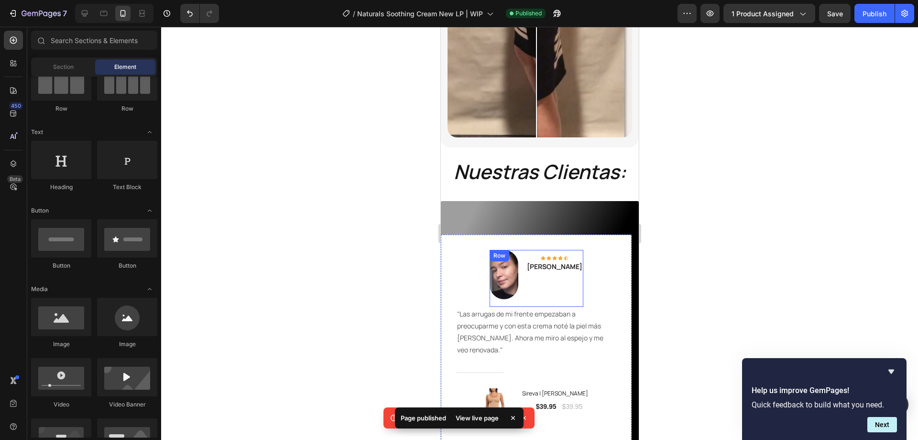
scroll to position [1092, 0]
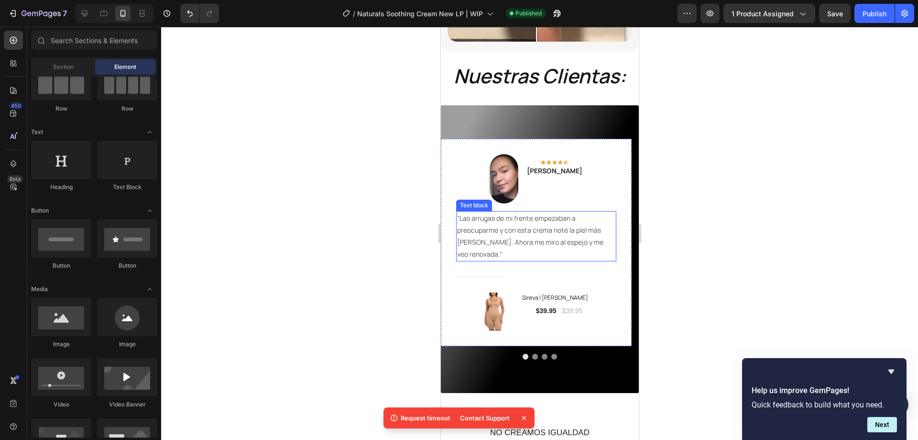
click at [535, 212] on p ""Las arrugas de mi frente empezaban a preocuparme y con esta crema noté la piel…" at bounding box center [536, 236] width 158 height 48
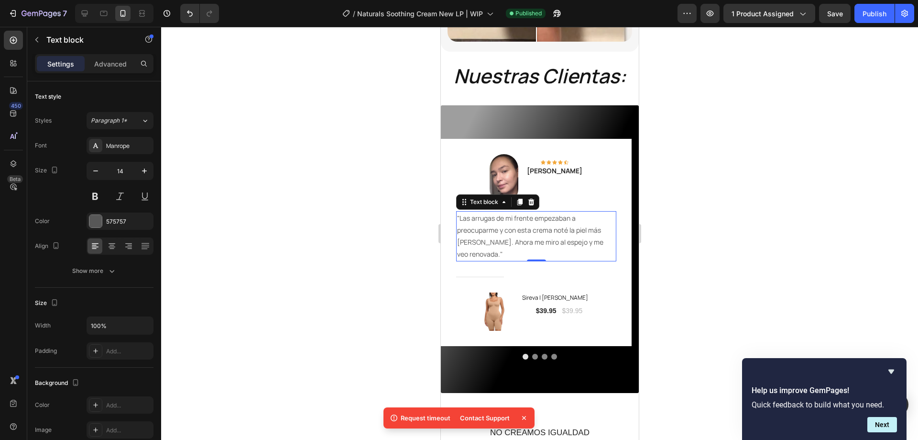
click at [498, 212] on p ""Las arrugas de mi frente empezaban a preocuparme y con esta crema noté la piel…" at bounding box center [536, 236] width 158 height 48
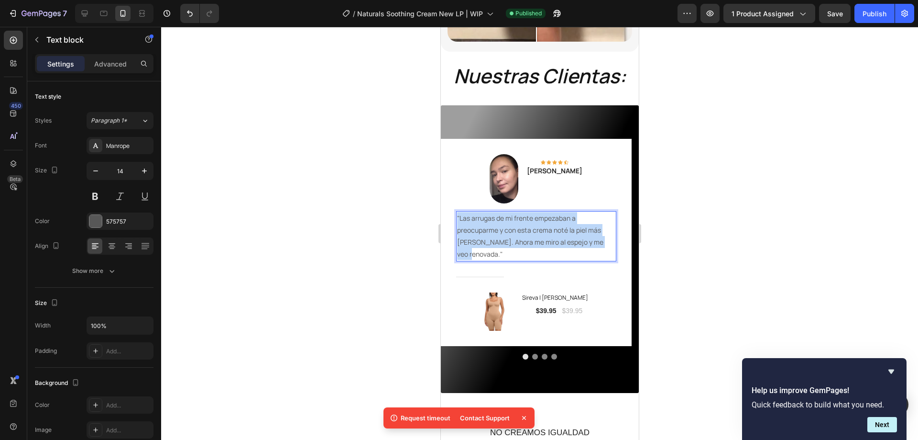
click at [498, 212] on p ""Las arrugas de mi frente empezaban a preocuparme y con esta crema noté la piel…" at bounding box center [536, 236] width 158 height 48
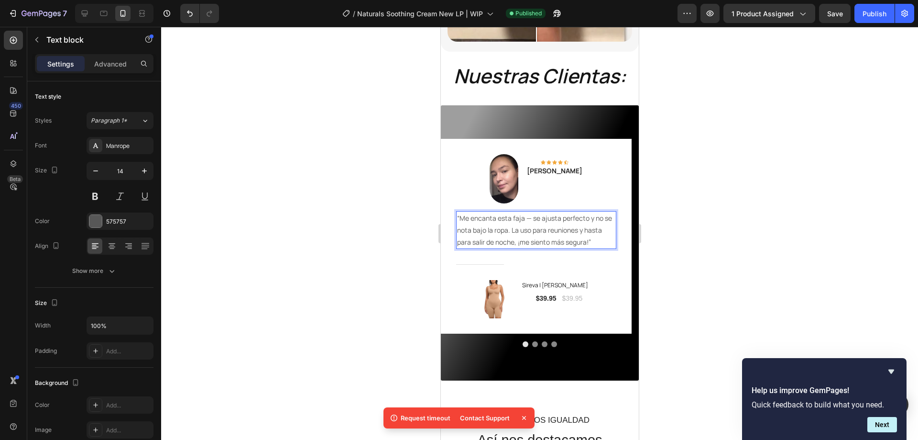
click at [529, 212] on p "“Me encanta esta faja — se ajusta perfecto y no se nota bajo la ropa. La uso pa…" at bounding box center [536, 230] width 158 height 36
click at [662, 254] on div at bounding box center [539, 233] width 757 height 413
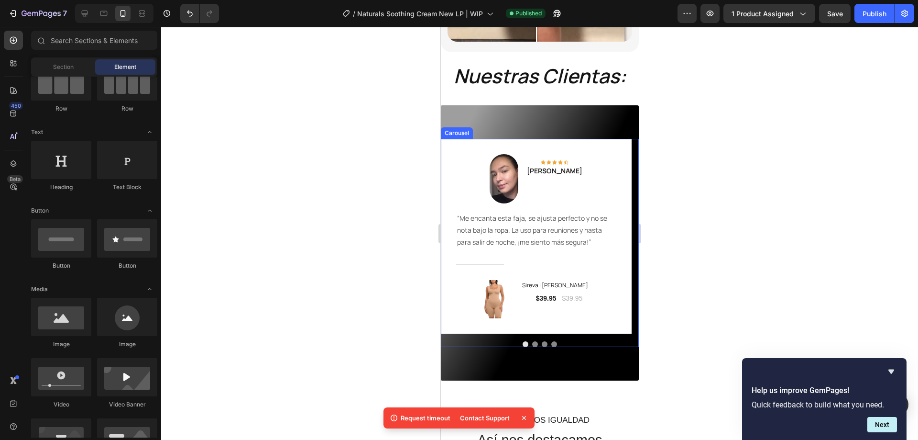
click at [532, 341] on button "Dot" at bounding box center [535, 344] width 6 height 6
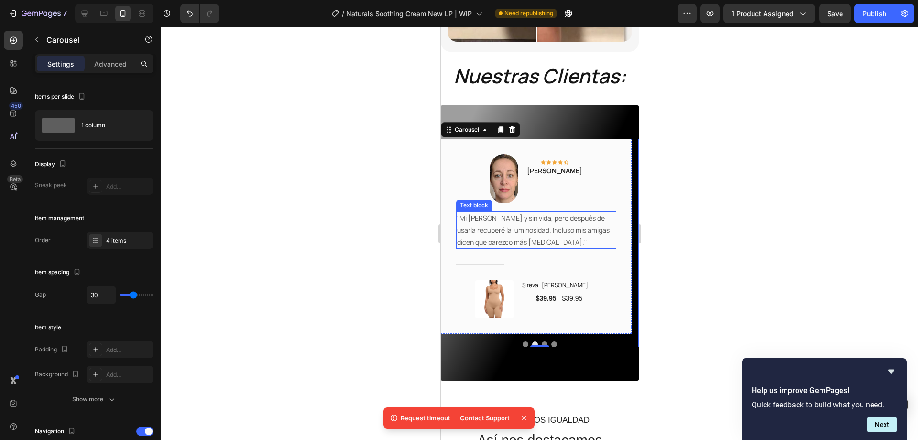
click at [505, 217] on p ""Mi piel lucía cansada y sin vida, pero después de usarla recuperé la luminosid…" at bounding box center [536, 230] width 158 height 36
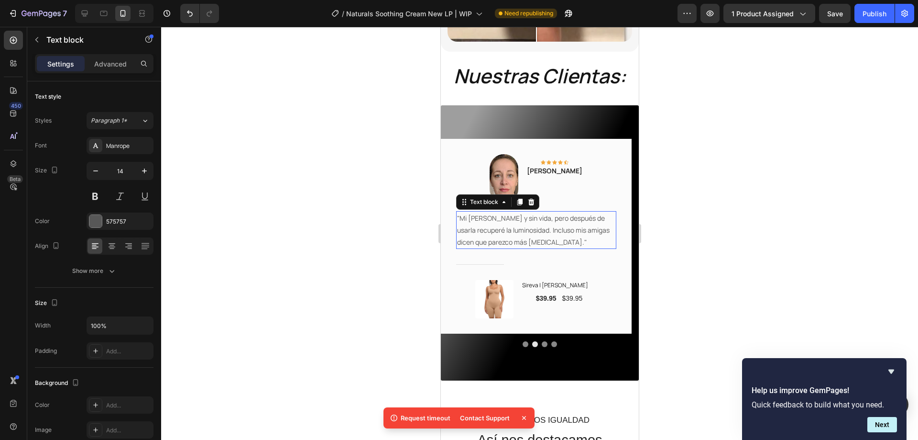
click at [505, 217] on p ""Mi piel lucía cansada y sin vida, pero después de usarla recuperé la luminosid…" at bounding box center [536, 230] width 158 height 36
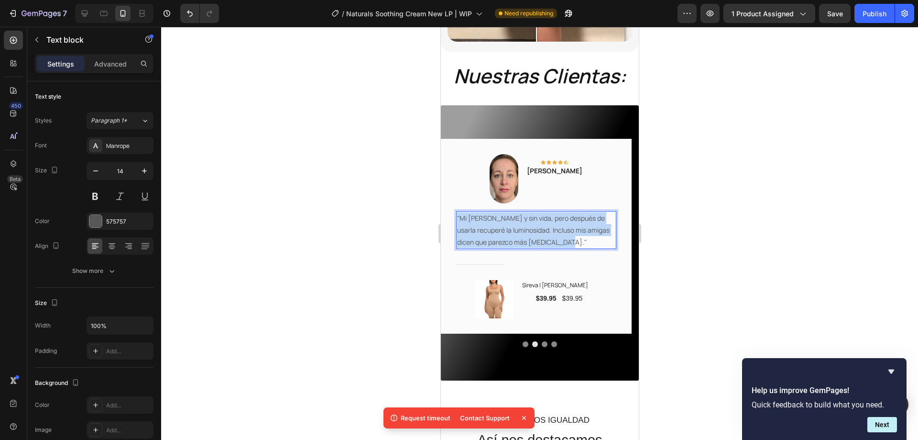
click at [505, 217] on p ""Mi piel lucía cansada y sin vida, pero después de usarla recuperé la luminosid…" at bounding box center [536, 230] width 158 height 36
click at [395, 239] on div at bounding box center [539, 233] width 757 height 413
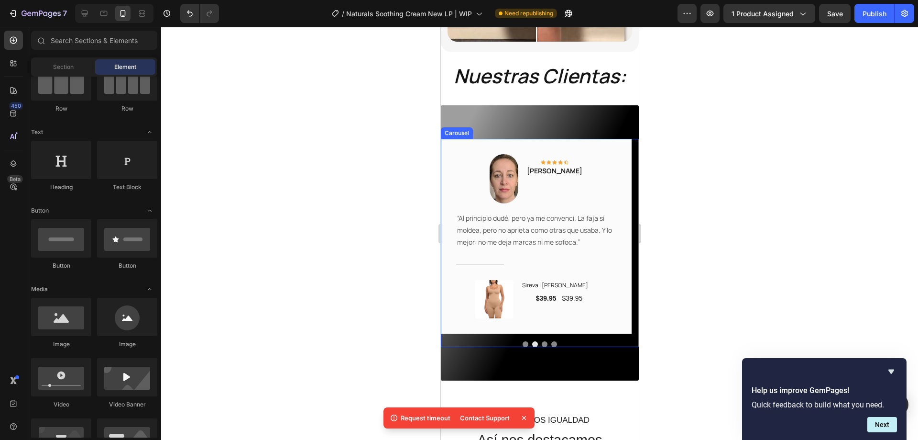
click at [541, 341] on button "Dot" at bounding box center [544, 344] width 6 height 6
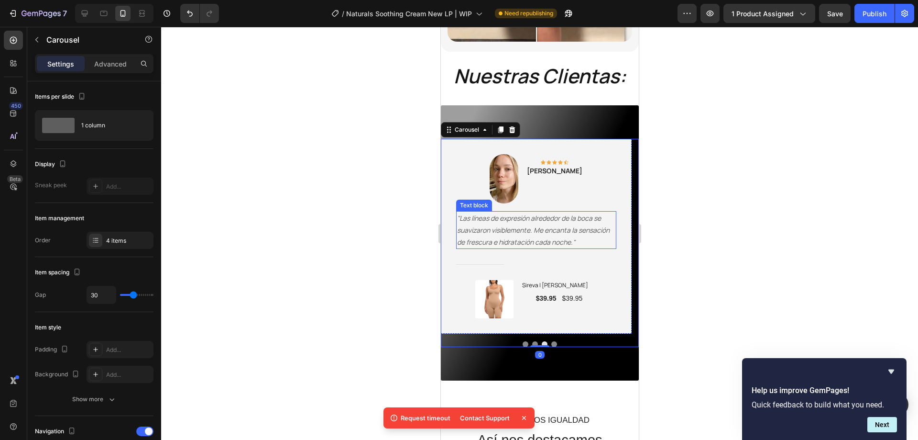
click at [507, 212] on p ""Las líneas de expresión alrededor de la boca se suavizaron visiblemente. Me en…" at bounding box center [536, 230] width 158 height 36
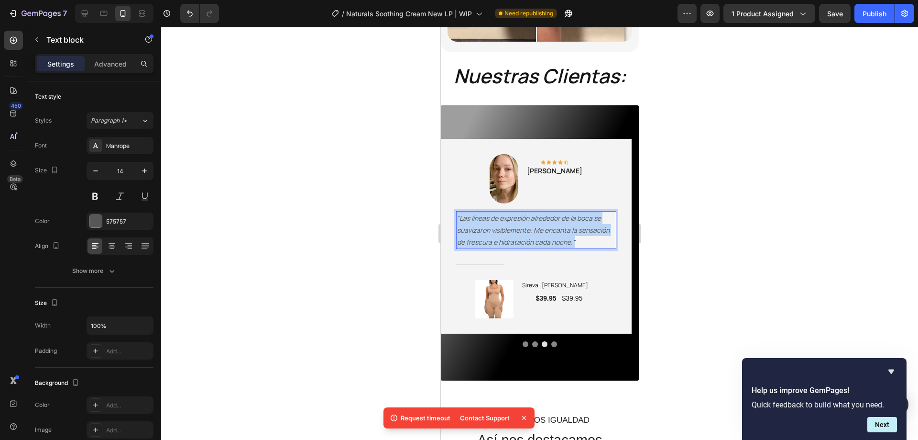
click at [507, 212] on p ""Las líneas de expresión alrededor de la boca se suavizaron visiblemente. Me en…" at bounding box center [536, 230] width 158 height 36
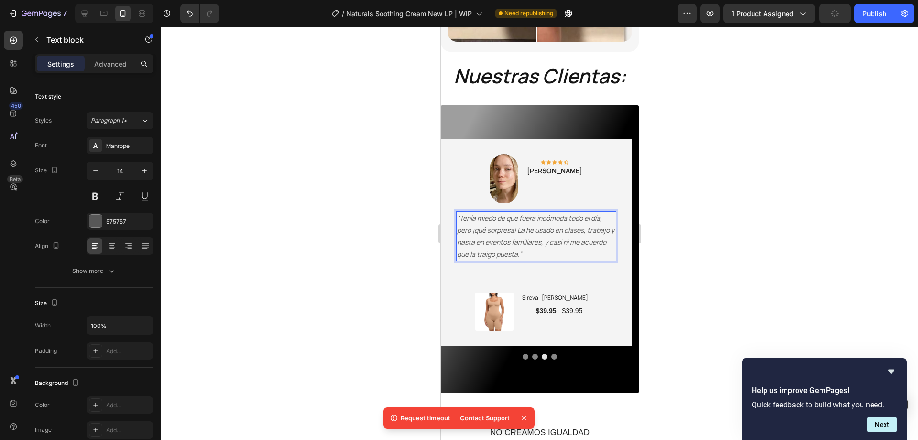
scroll to position [1092, 0]
click at [376, 230] on div at bounding box center [539, 233] width 757 height 413
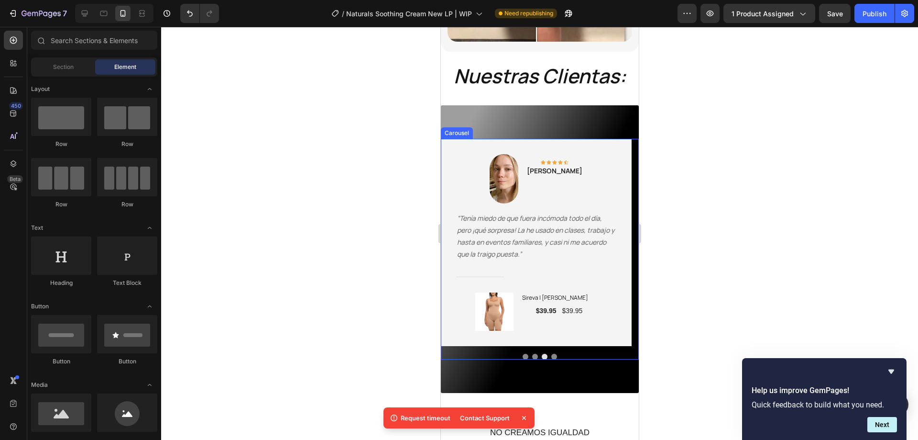
click at [549, 354] on div at bounding box center [540, 357] width 198 height 6
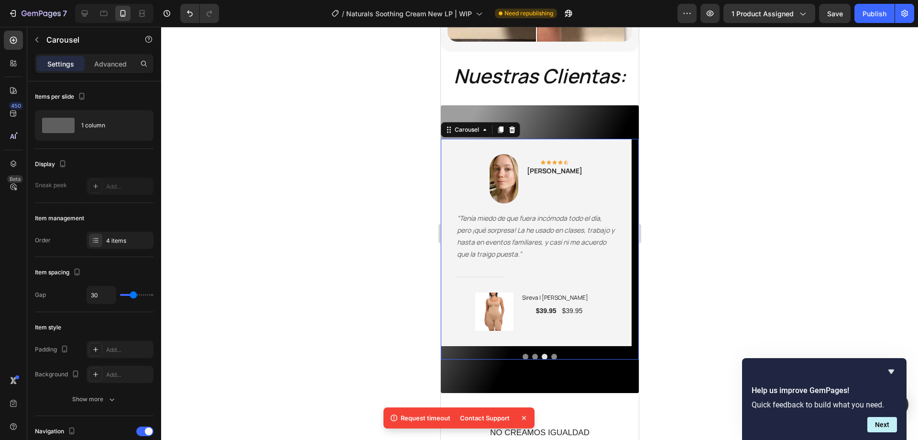
click at [551, 354] on button "Dot" at bounding box center [554, 357] width 6 height 6
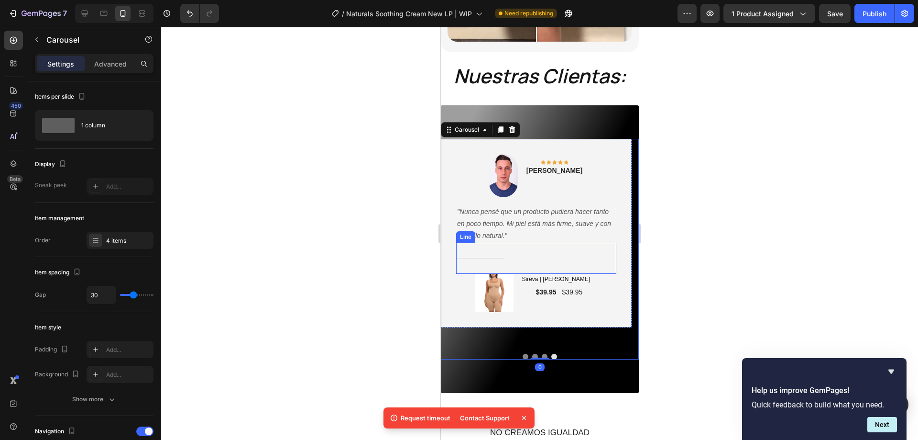
click at [495, 217] on p ""Nunca pensé que un producto pudiera hacer tanto en poco tiempo. Mi piel está m…" at bounding box center [536, 224] width 158 height 36
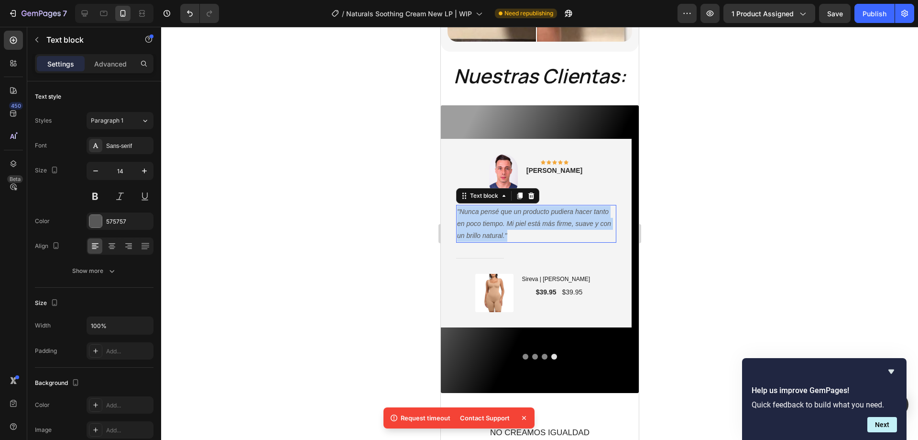
click at [495, 217] on p ""Nunca pensé que un producto pudiera hacer tanto en poco tiempo. Mi piel está m…" at bounding box center [536, 224] width 158 height 36
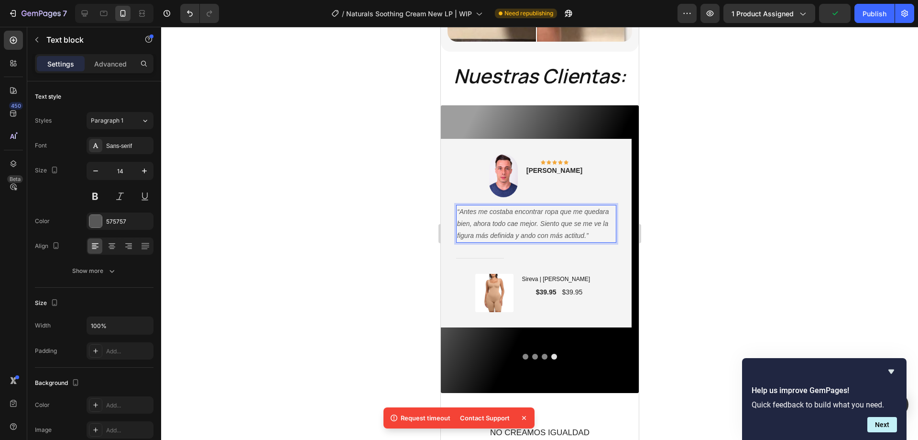
click at [380, 236] on div at bounding box center [539, 233] width 757 height 413
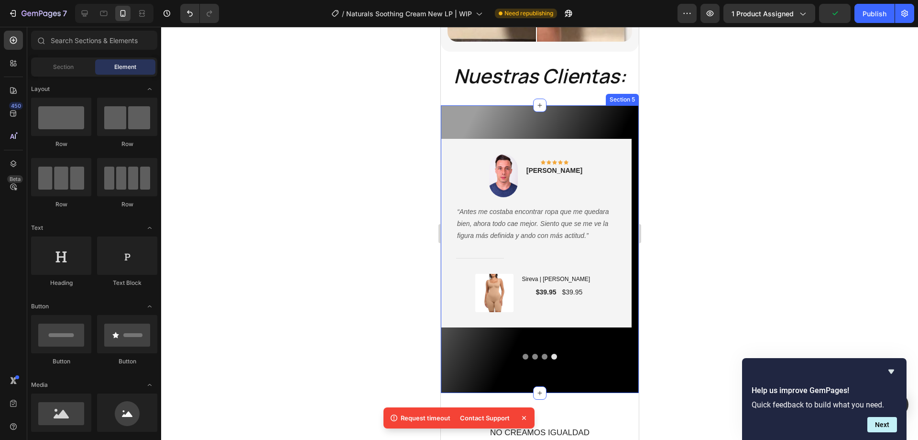
click at [520, 354] on div at bounding box center [540, 357] width 198 height 6
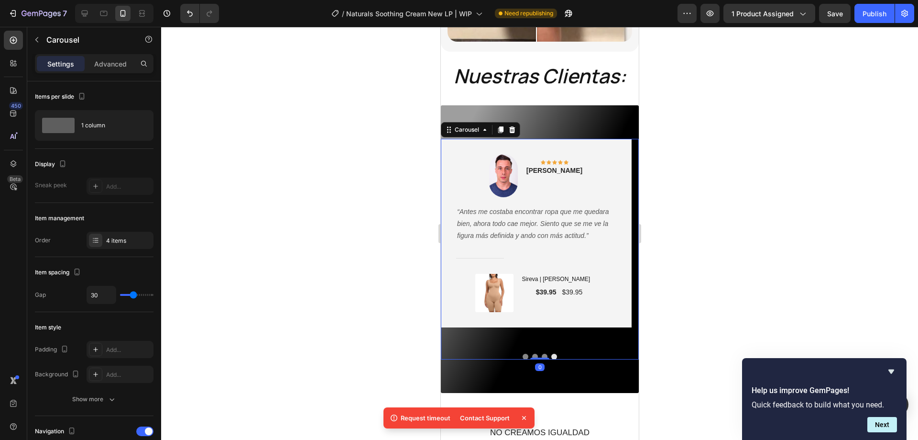
click at [519, 347] on div "Image Icon Icon Icon Icon Icon Row Mariana Torres Text block Row “Me encanta es…" at bounding box center [540, 248] width 198 height 287
click at [522, 354] on button "Dot" at bounding box center [525, 357] width 6 height 6
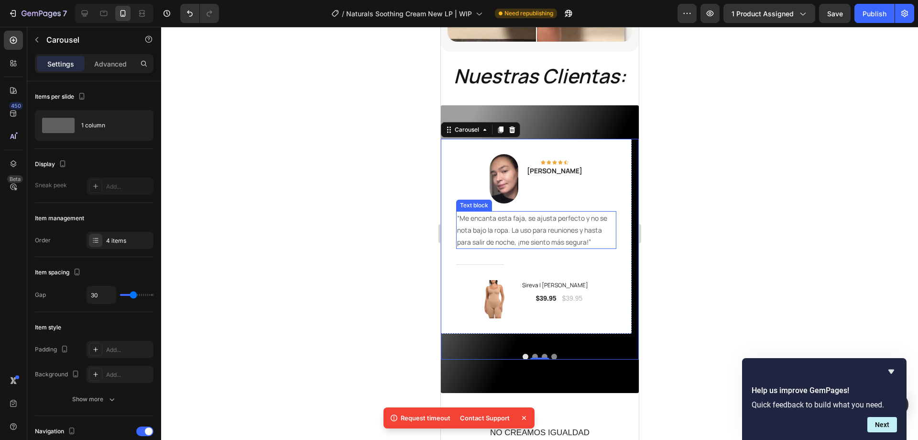
click at [493, 214] on p "“Me encanta esta faja, se ajusta perfecto y no se nota bajo la ropa. La uso par…" at bounding box center [536, 230] width 158 height 36
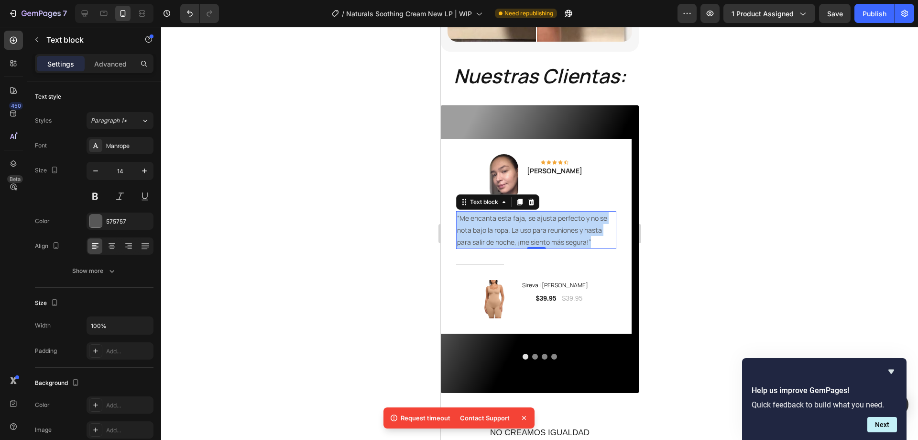
click at [493, 214] on p "“Me encanta esta faja, se ajusta perfecto y no se nota bajo la ropa. La uso par…" at bounding box center [536, 230] width 158 height 36
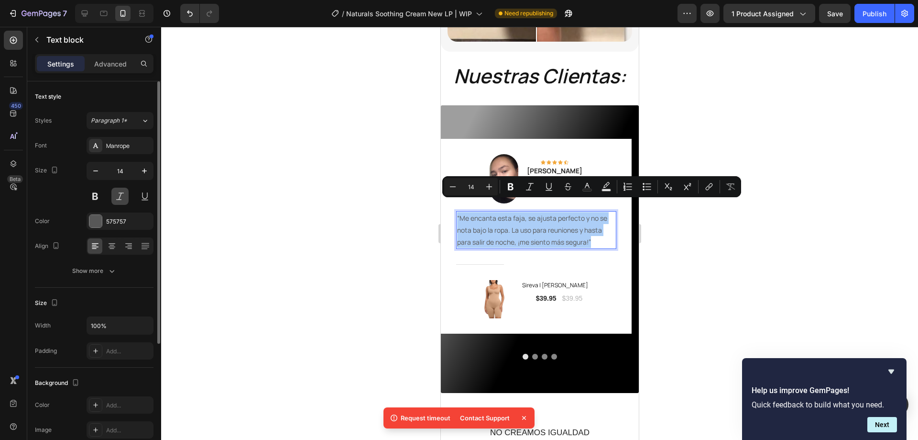
click at [117, 201] on button at bounding box center [119, 196] width 17 height 17
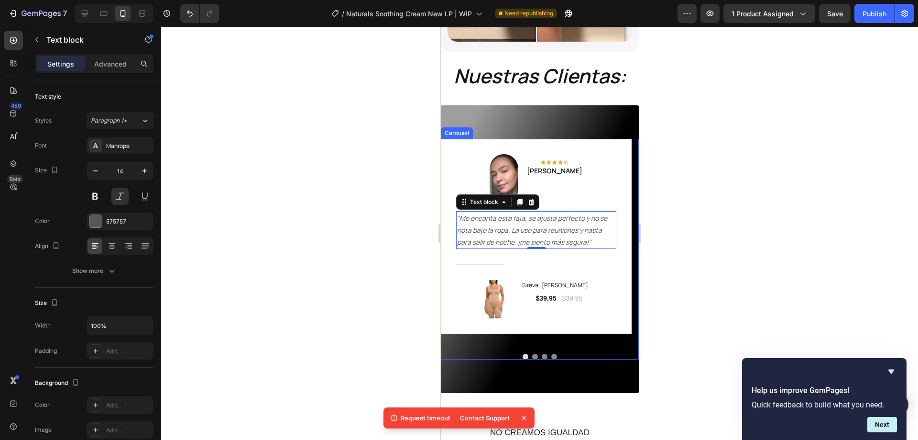
click at [532, 354] on button "Dot" at bounding box center [535, 357] width 6 height 6
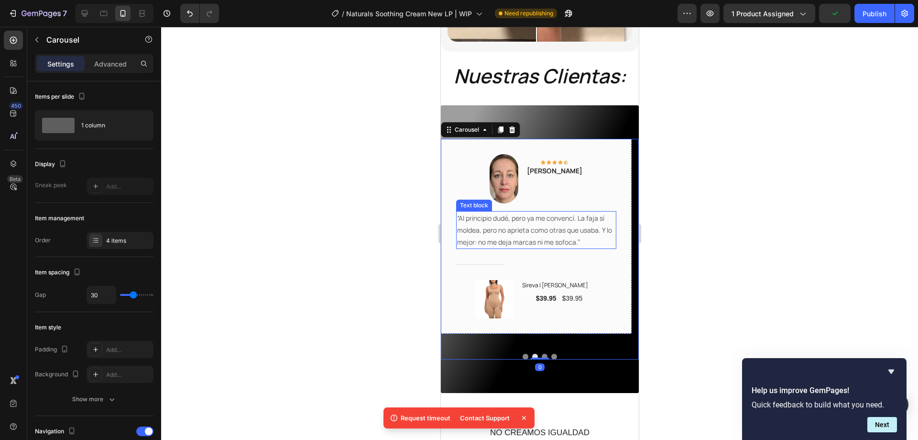
click at [533, 216] on p "“Al principio dudé, pero ya me convencí. La faja sí moldea, pero no aprieta com…" at bounding box center [536, 230] width 158 height 36
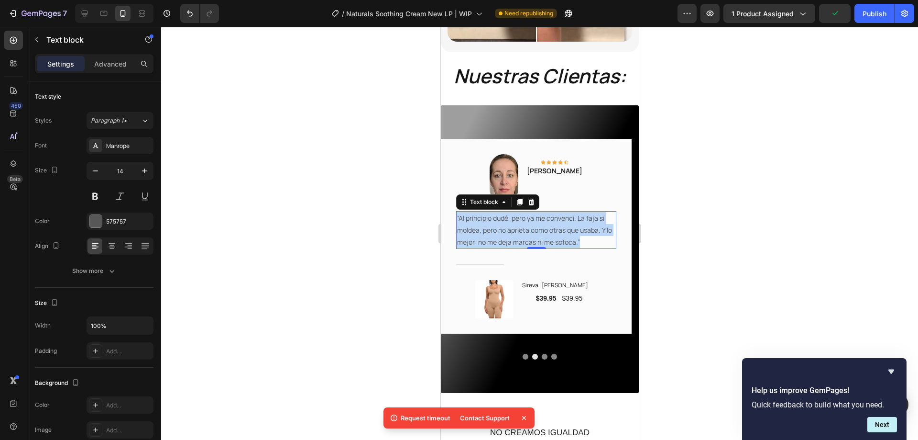
click at [533, 216] on p "“Al principio dudé, pero ya me convencí. La faja sí moldea, pero no aprieta com…" at bounding box center [536, 230] width 158 height 36
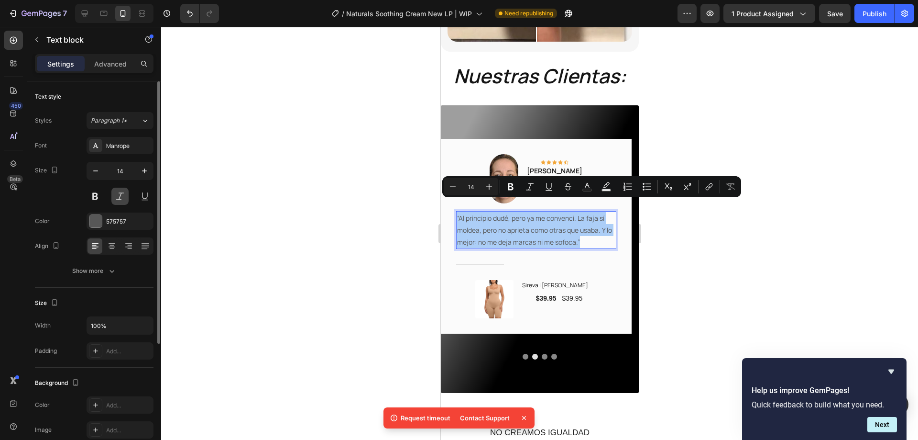
click at [123, 195] on button at bounding box center [119, 196] width 17 height 17
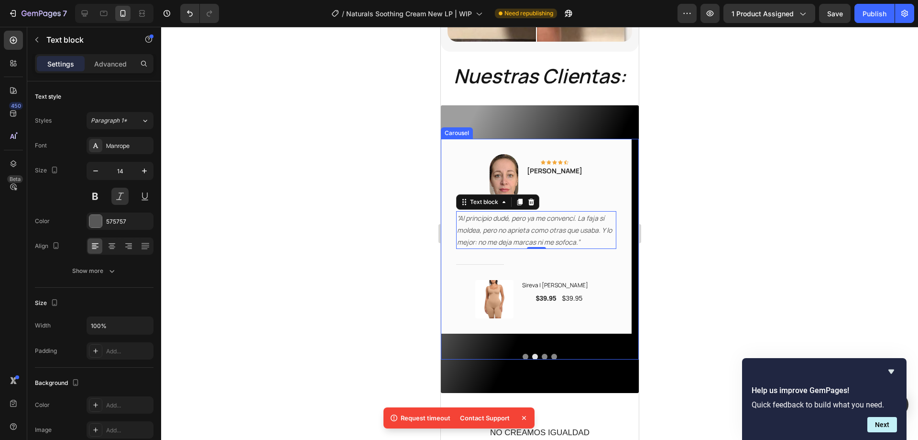
click at [541, 354] on button "Dot" at bounding box center [544, 357] width 6 height 6
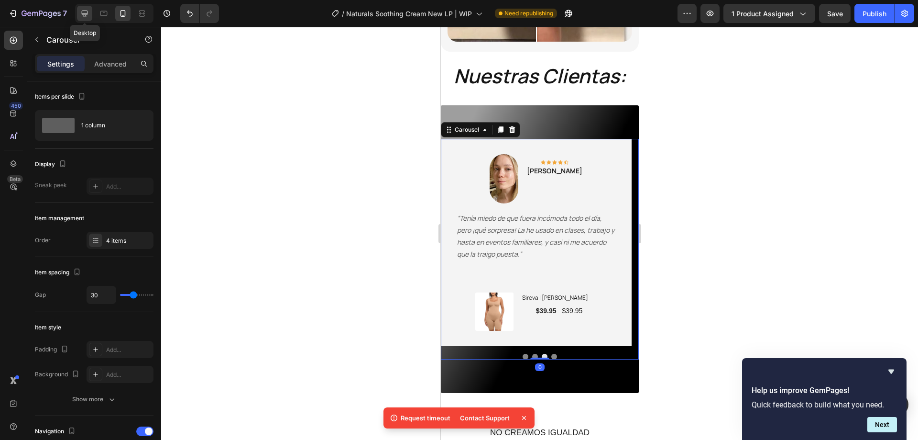
click at [82, 11] on icon at bounding box center [85, 14] width 6 height 6
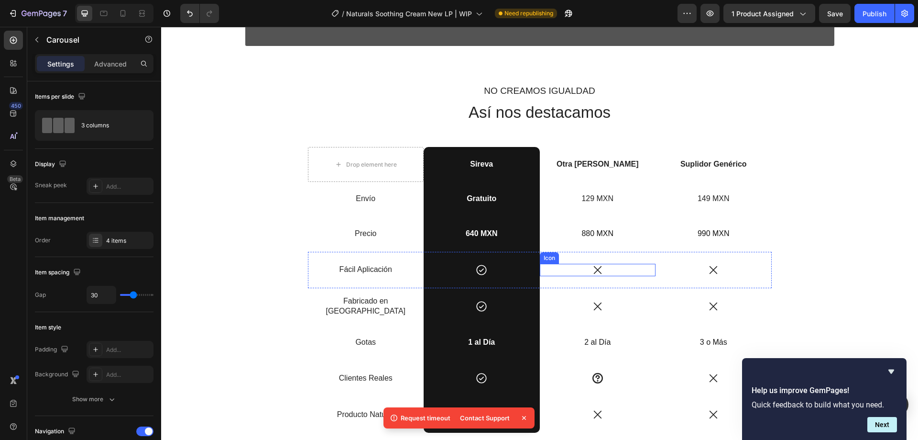
scroll to position [1658, 0]
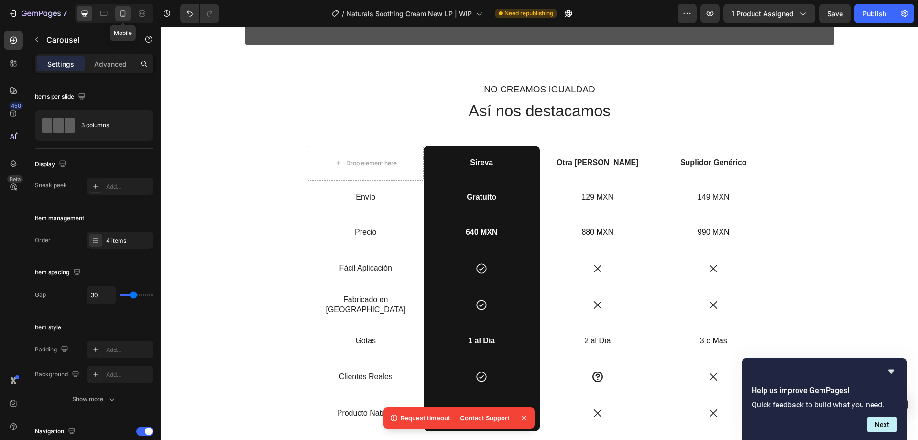
drag, startPoint x: 118, startPoint y: 14, endPoint x: 88, endPoint y: 179, distance: 167.7
click at [118, 14] on div at bounding box center [122, 13] width 15 height 15
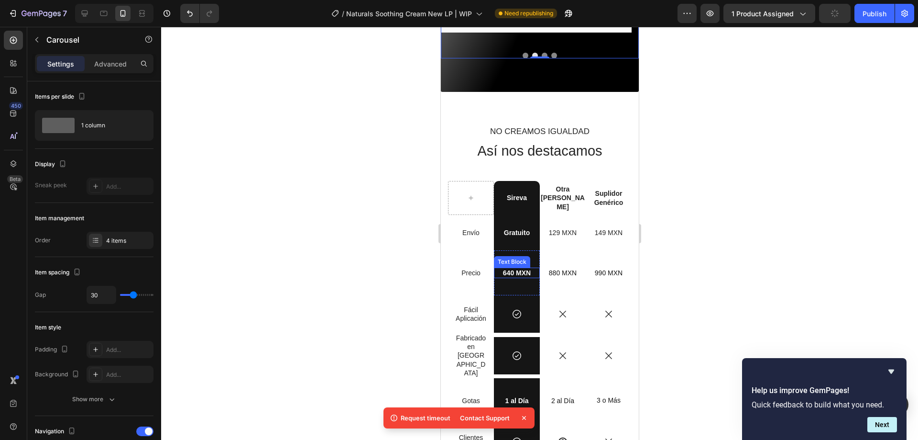
scroll to position [1632, 0]
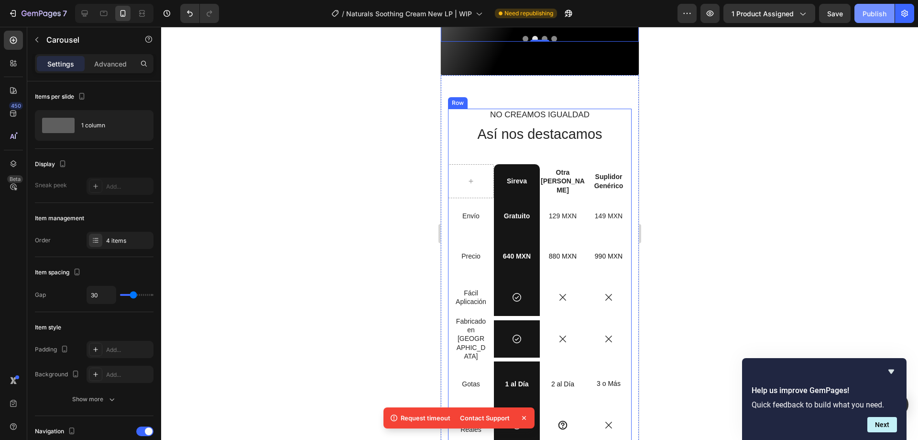
click at [882, 15] on div "Publish" at bounding box center [875, 14] width 24 height 10
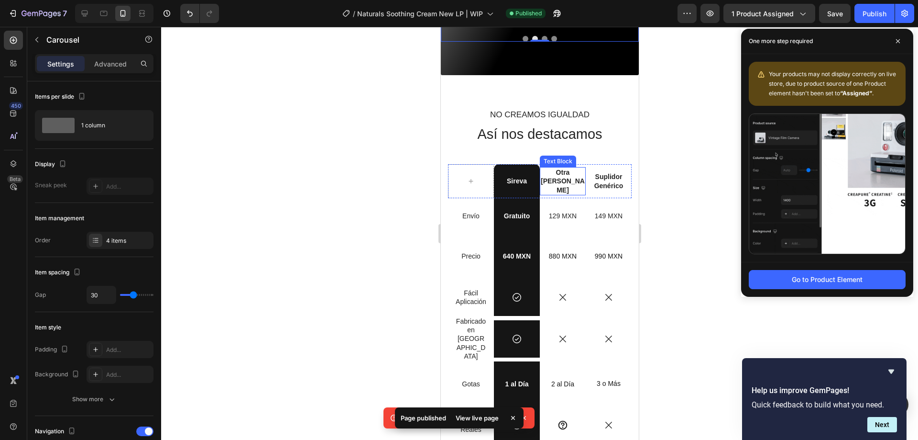
click at [565, 182] on p "Otra Marca de Cabello" at bounding box center [563, 181] width 44 height 26
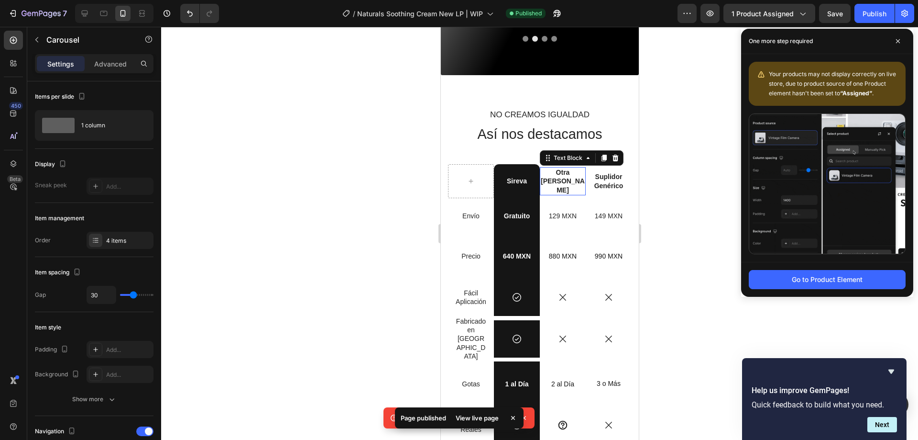
click at [565, 182] on p "Otra Marca de Cabello" at bounding box center [563, 181] width 44 height 26
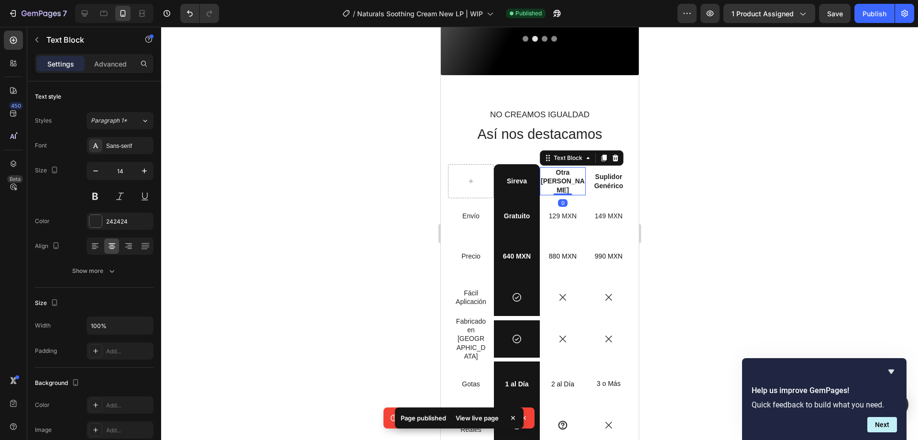
click at [565, 182] on p "Otra Marca de Cabello" at bounding box center [563, 181] width 44 height 26
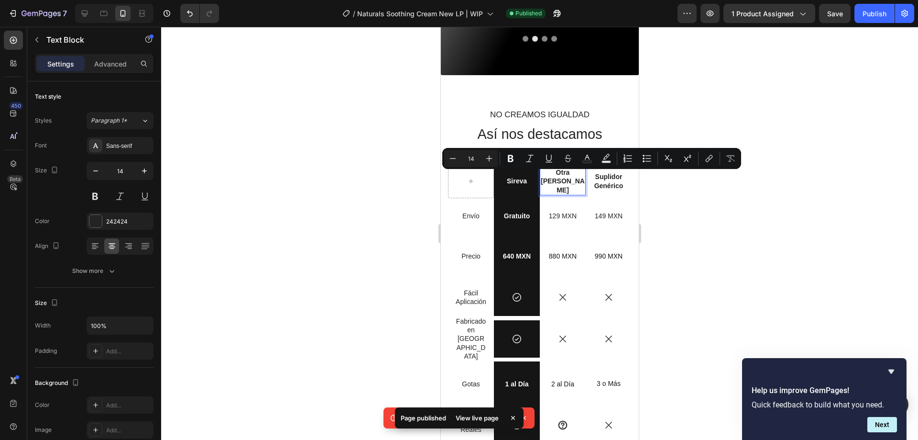
click at [562, 185] on p "Otra Marca de Cabello" at bounding box center [563, 181] width 44 height 26
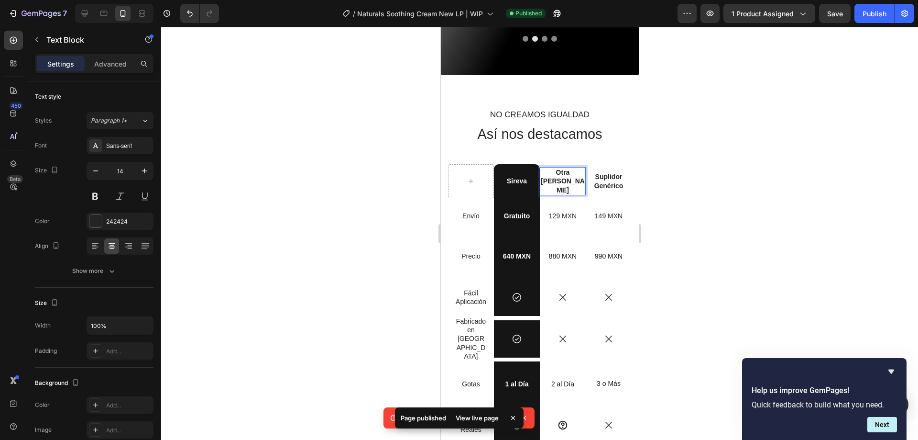
click at [559, 185] on p "Otra Marca de Cabello" at bounding box center [563, 181] width 44 height 26
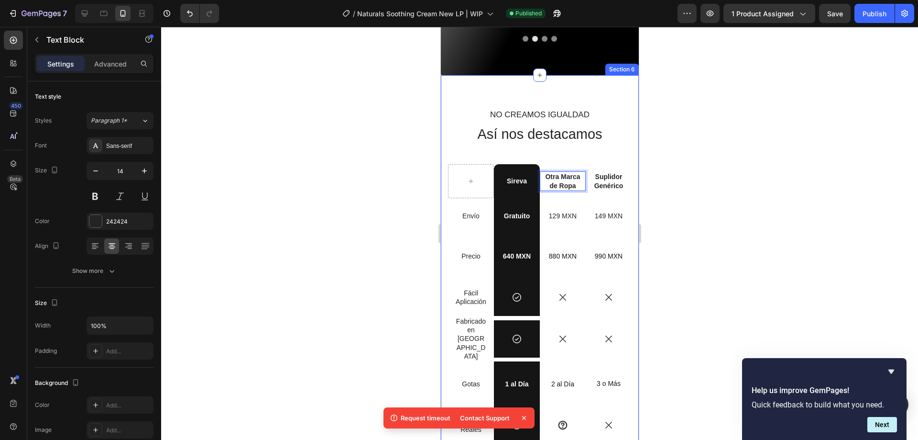
click at [716, 185] on div at bounding box center [539, 233] width 757 height 413
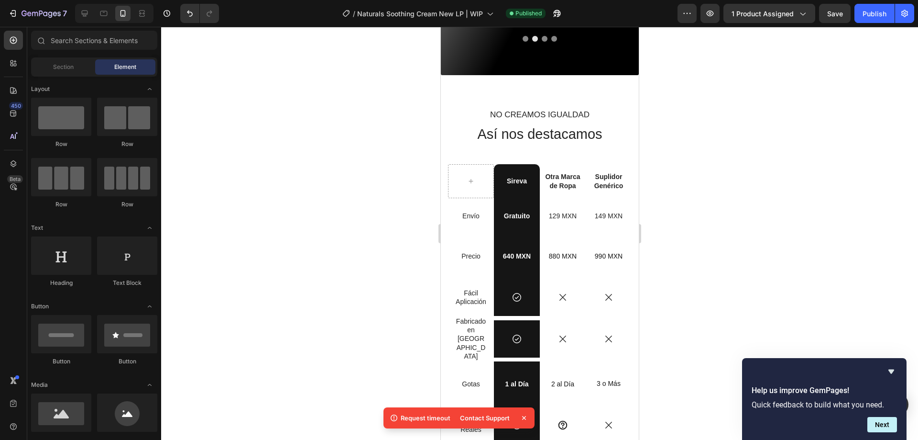
click at [708, 179] on div at bounding box center [539, 233] width 757 height 413
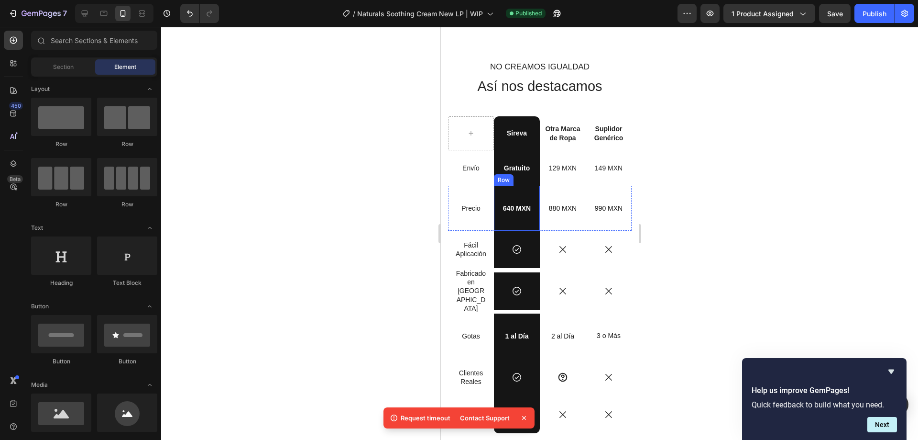
scroll to position [1728, 0]
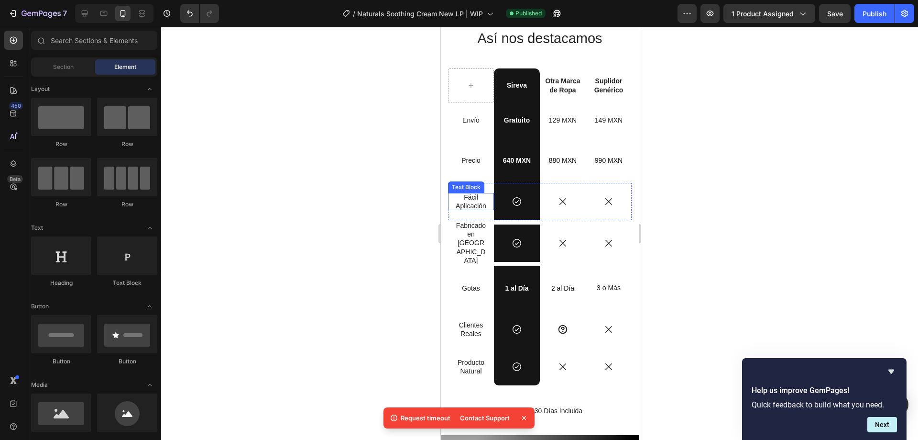
click at [467, 200] on p "fácil aplicación" at bounding box center [470, 201] width 33 height 17
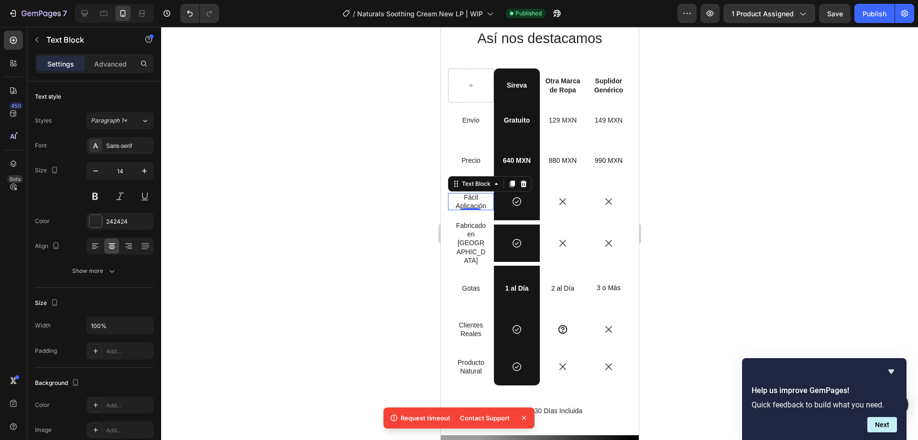
click at [467, 200] on p "fácil aplicación" at bounding box center [470, 201] width 33 height 17
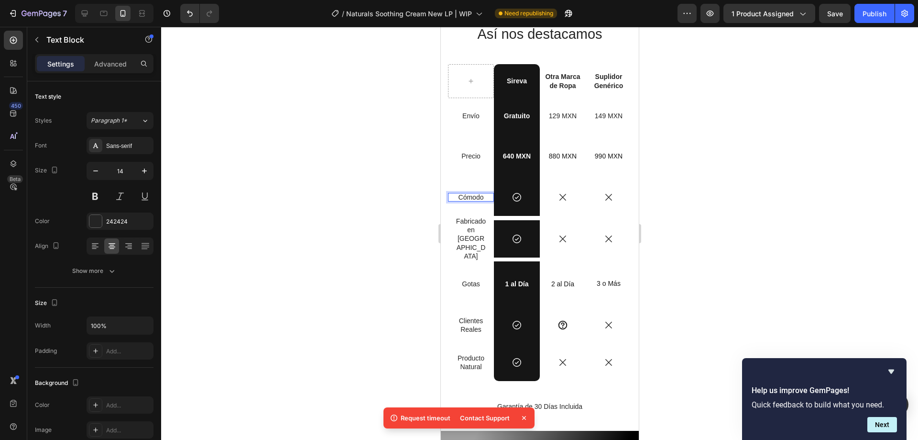
click at [270, 200] on div at bounding box center [539, 233] width 757 height 413
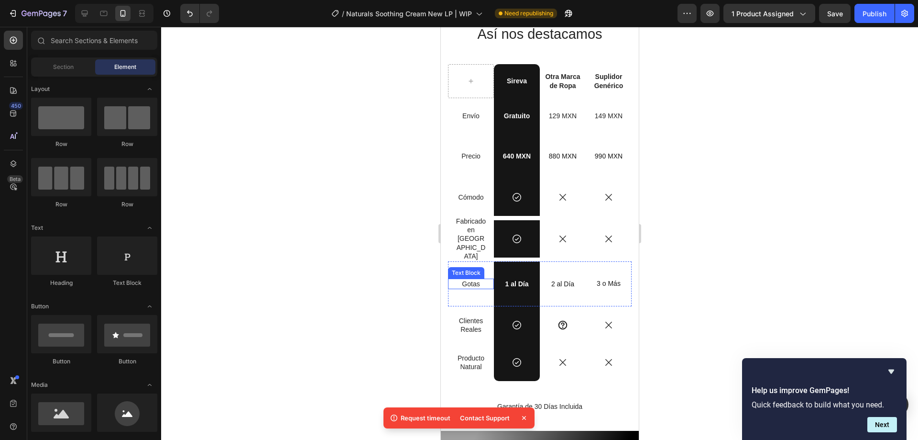
click at [464, 279] on p "Gotas" at bounding box center [470, 283] width 31 height 9
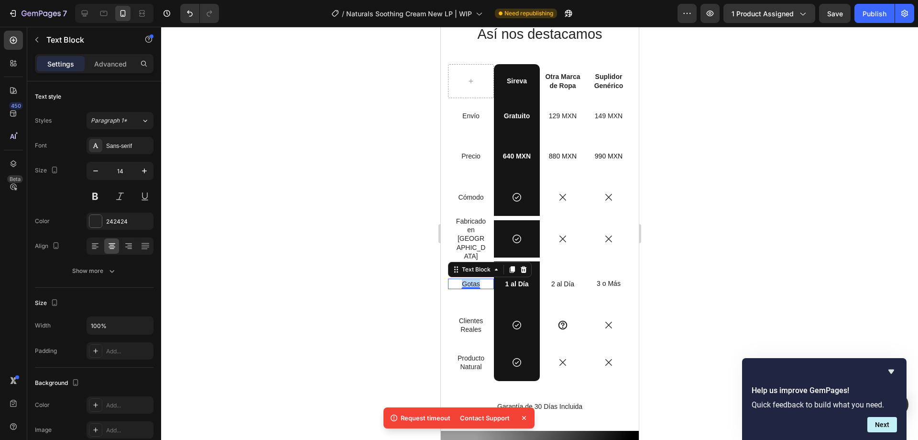
click at [464, 279] on p "Gotas" at bounding box center [470, 283] width 31 height 9
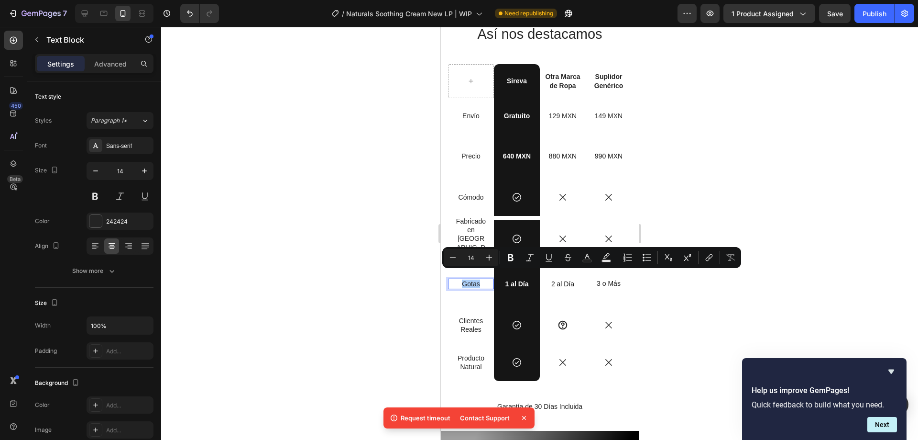
click at [361, 264] on div at bounding box center [539, 233] width 757 height 413
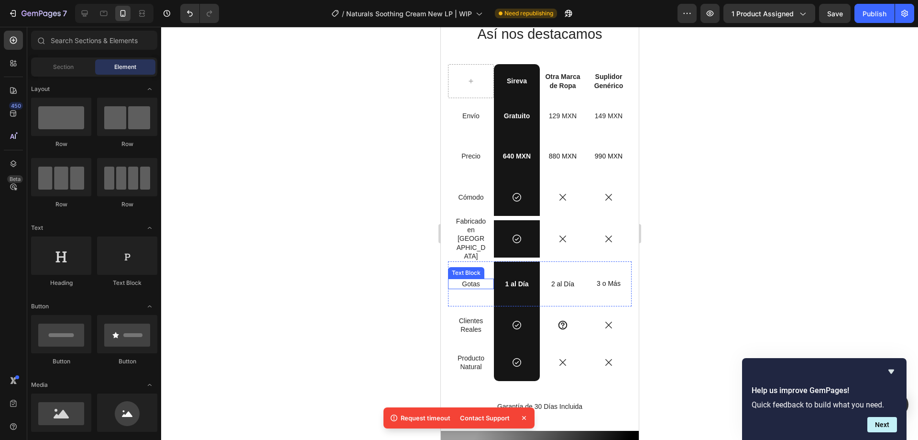
click at [471, 279] on p "Gotas" at bounding box center [470, 283] width 31 height 9
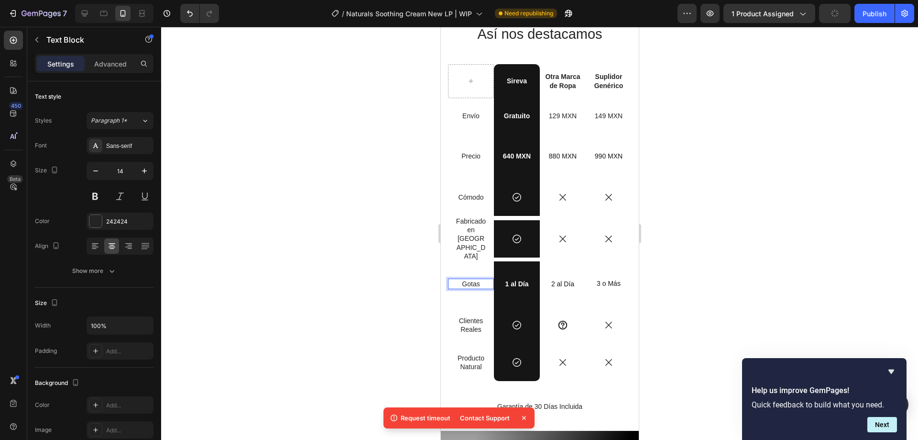
click at [476, 279] on p "Gotas" at bounding box center [470, 283] width 31 height 9
click at [345, 271] on div at bounding box center [539, 233] width 757 height 413
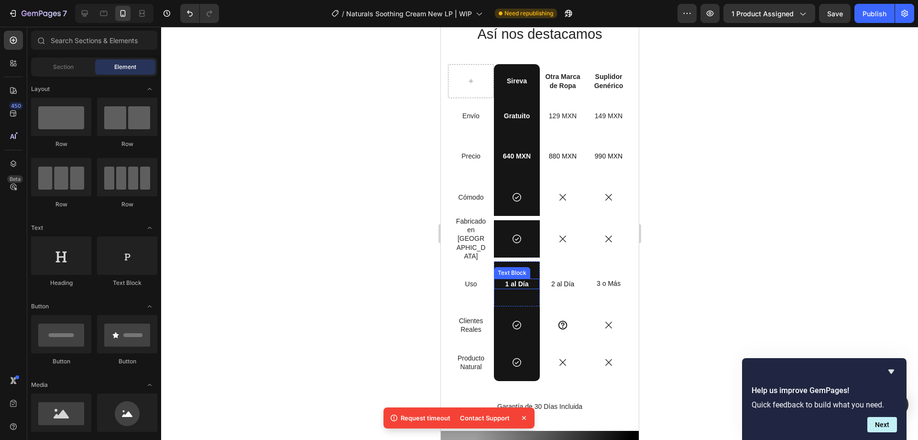
click at [512, 279] on p "1 al Día" at bounding box center [516, 283] width 31 height 9
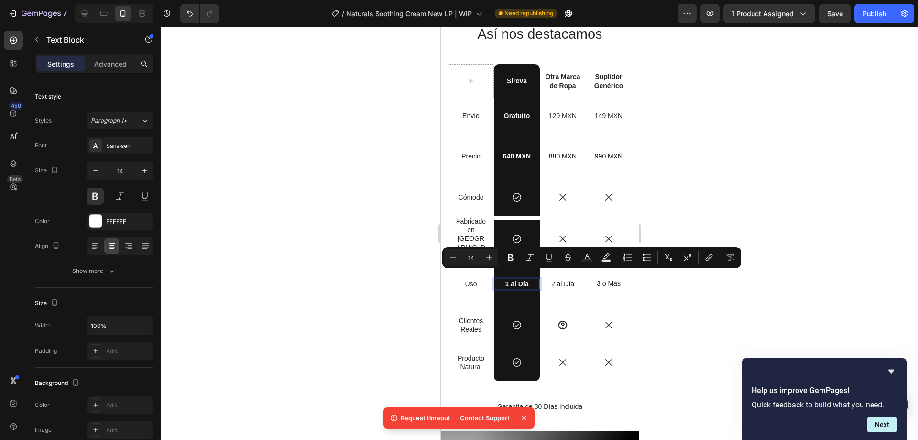
click at [508, 279] on p "1 al Día" at bounding box center [516, 283] width 31 height 9
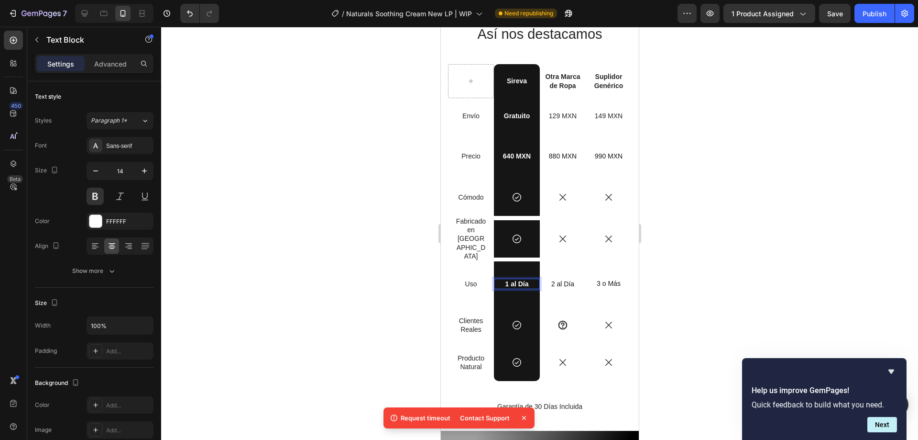
click at [506, 279] on p "1 al Día" at bounding box center [516, 283] width 31 height 9
click at [715, 262] on div at bounding box center [539, 233] width 757 height 413
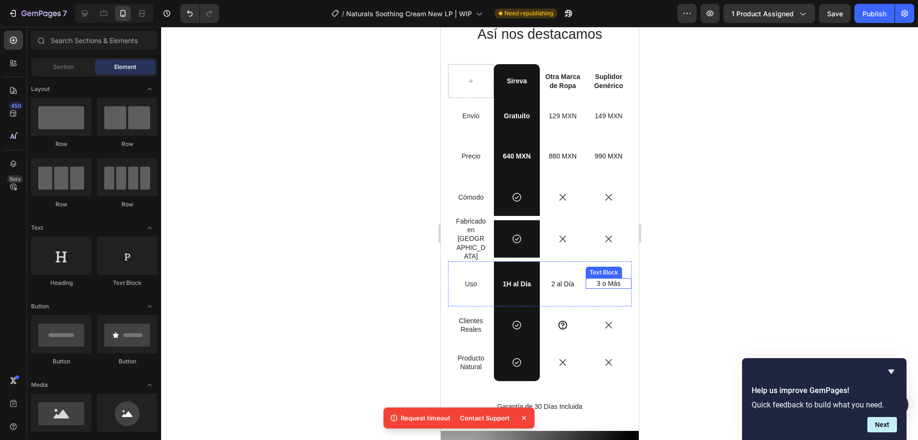
click at [562, 279] on p "2 al Día" at bounding box center [562, 283] width 31 height 9
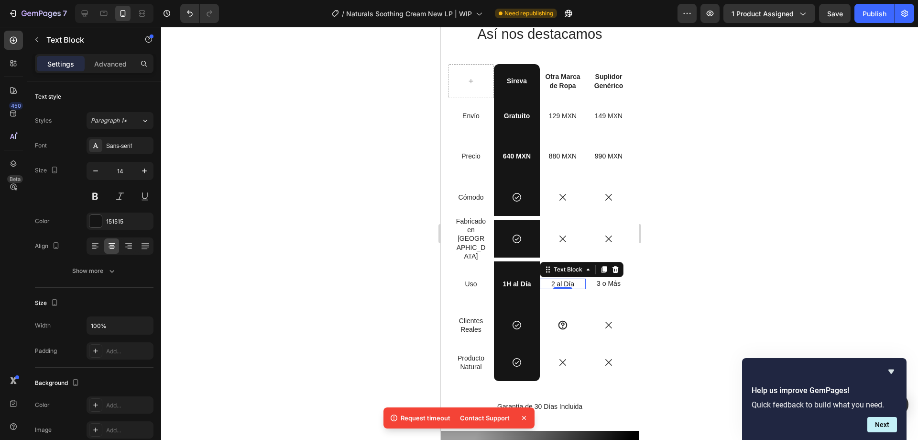
click at [562, 279] on p "2 al Día" at bounding box center [562, 283] width 31 height 9
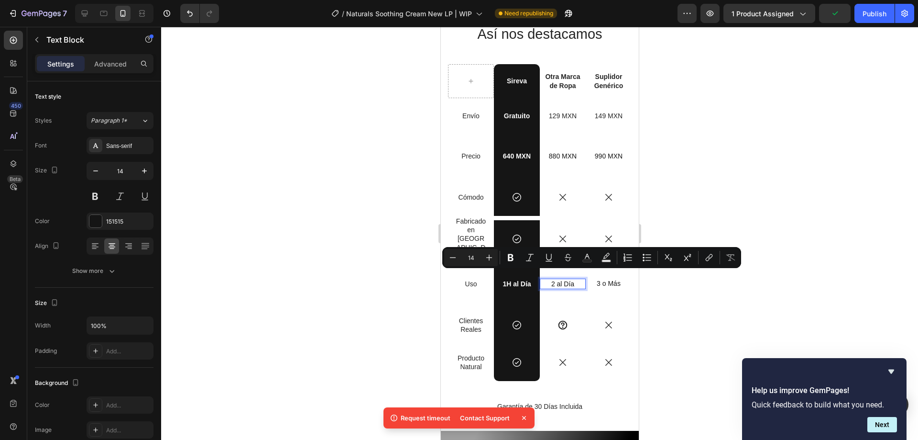
click at [547, 279] on p "2 al Día" at bounding box center [562, 283] width 31 height 9
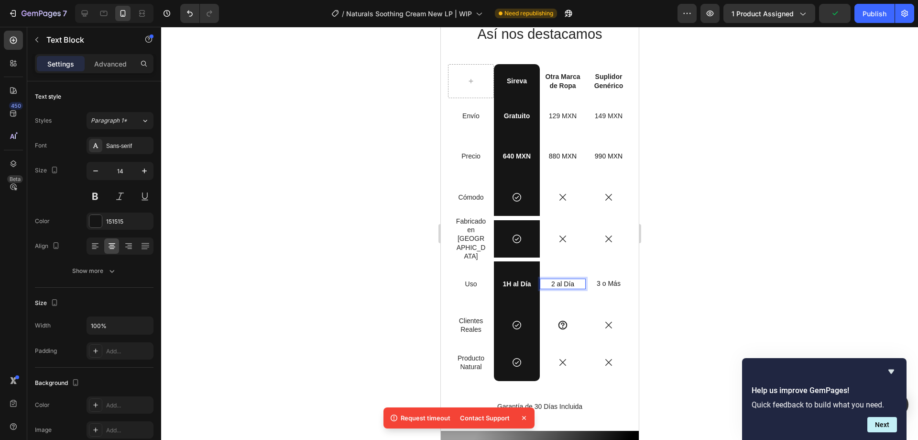
click at [549, 279] on p "2 al Día" at bounding box center [562, 283] width 31 height 9
click at [594, 279] on p "3 o Más" at bounding box center [608, 283] width 31 height 9
click at [593, 279] on p "3 o Más" at bounding box center [608, 283] width 31 height 9
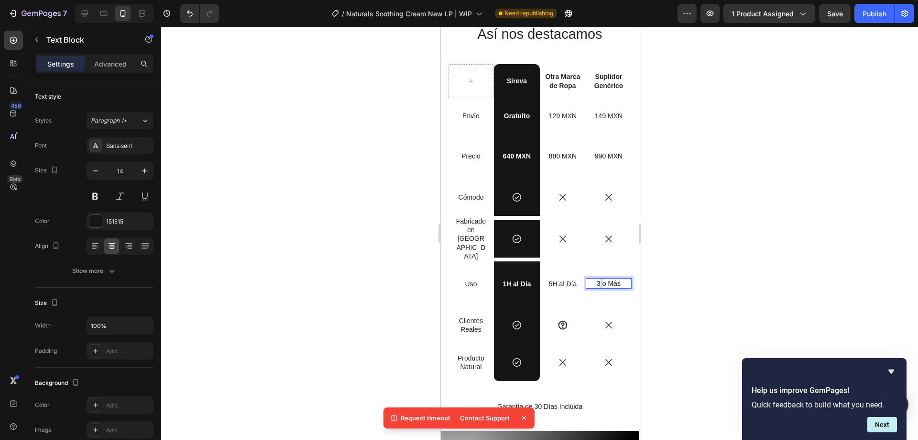
click at [593, 279] on p "3 o Más" at bounding box center [608, 283] width 31 height 9
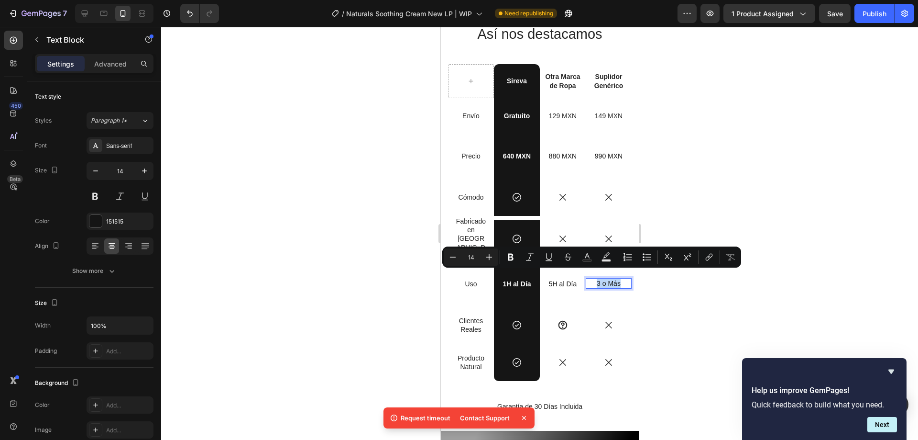
click at [593, 279] on p "3 o Más" at bounding box center [608, 283] width 31 height 9
click at [598, 279] on p "3 o Más" at bounding box center [608, 283] width 31 height 9
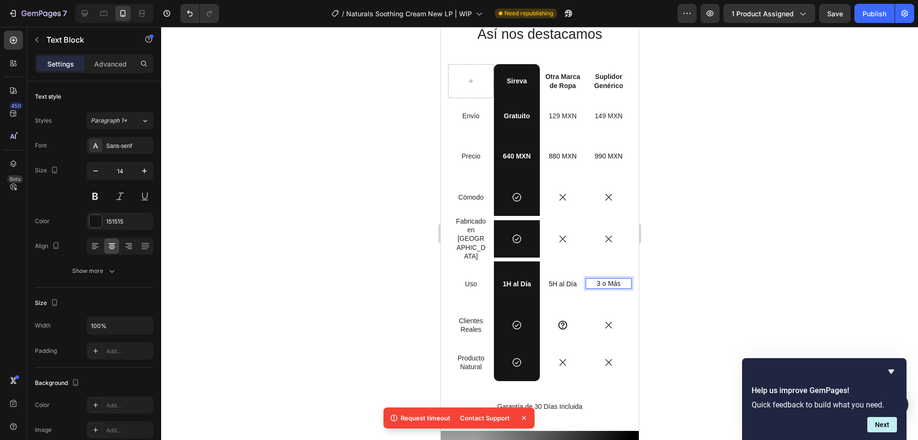
click at [593, 279] on p "3 o Más" at bounding box center [608, 283] width 31 height 9
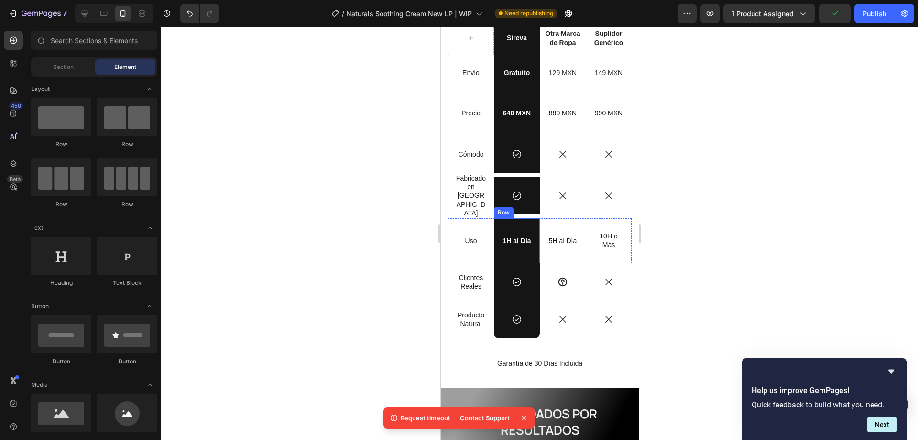
scroll to position [1776, 0]
click at [470, 310] on p "Producto Natural" at bounding box center [470, 318] width 31 height 17
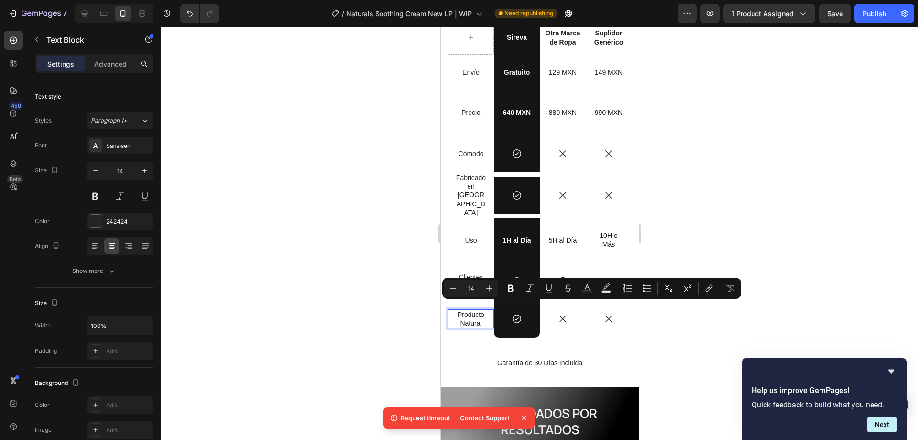
click at [485, 312] on div "Producto Natural" at bounding box center [470, 318] width 33 height 19
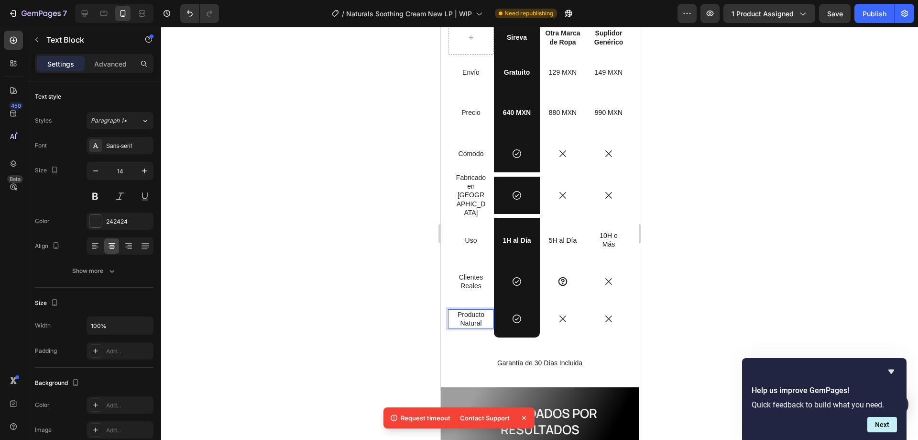
click at [485, 312] on div "Producto Natural" at bounding box center [470, 318] width 33 height 19
click at [335, 311] on div at bounding box center [539, 233] width 757 height 413
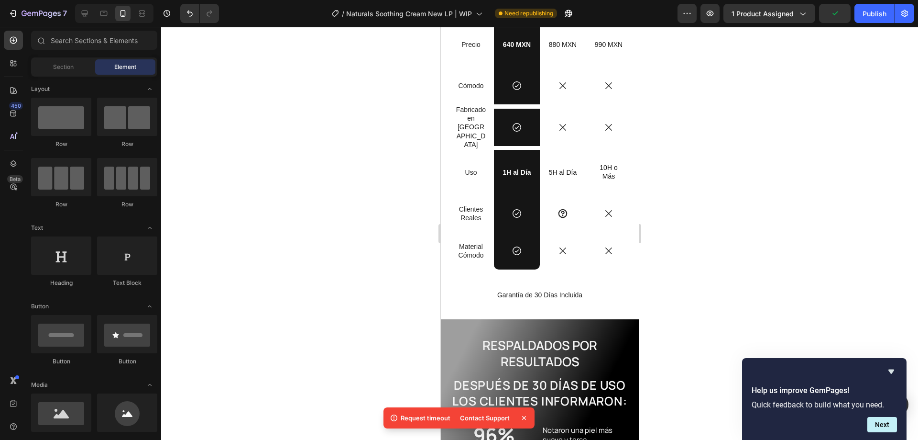
scroll to position [2082, 0]
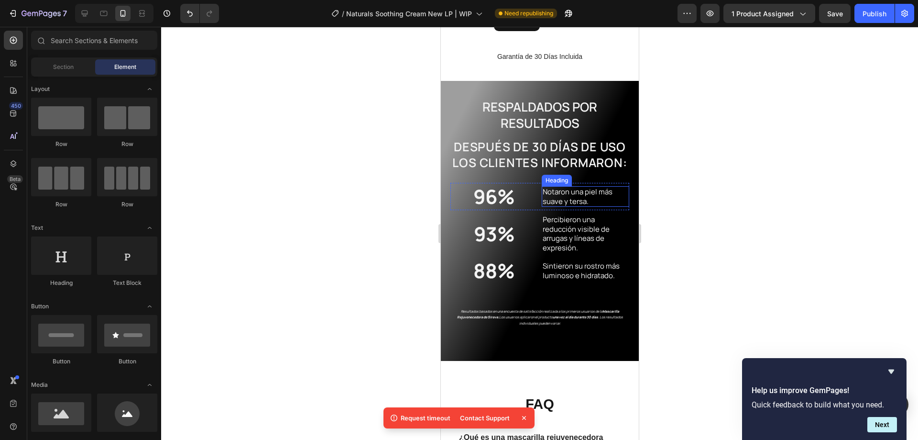
click at [569, 201] on h2 "Notaron una piel más suave y tersa." at bounding box center [585, 196] width 88 height 21
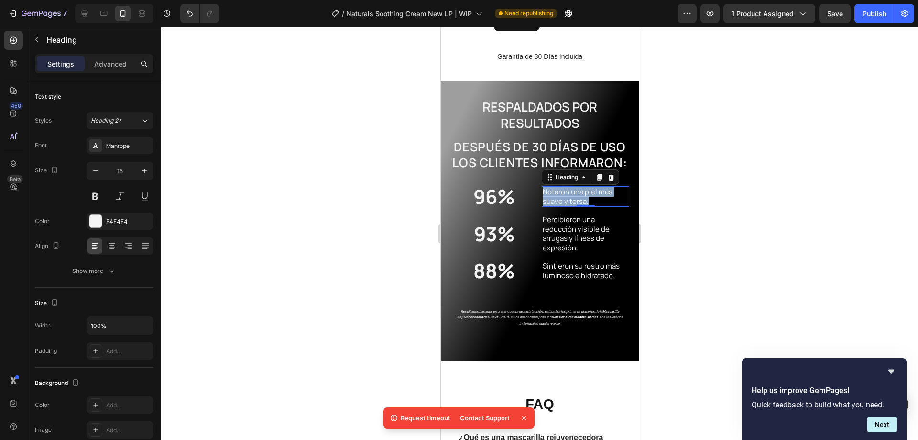
click at [569, 201] on p "Notaron una piel más suave y tersa." at bounding box center [585, 196] width 86 height 19
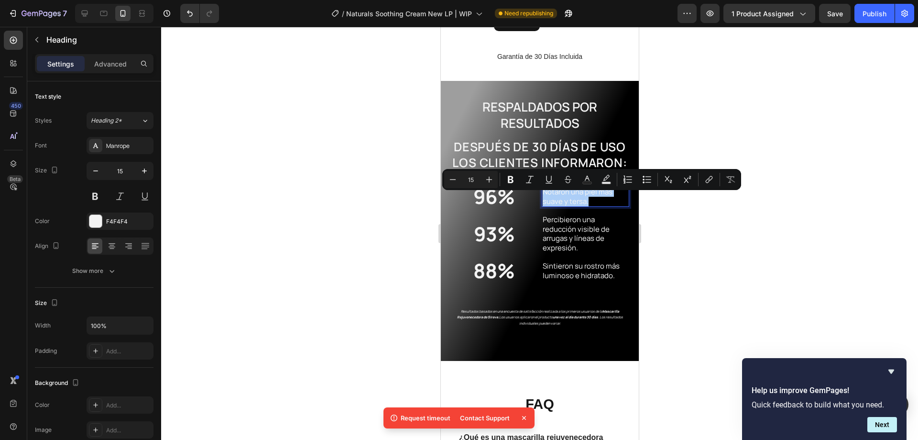
click at [718, 218] on div at bounding box center [539, 233] width 757 height 413
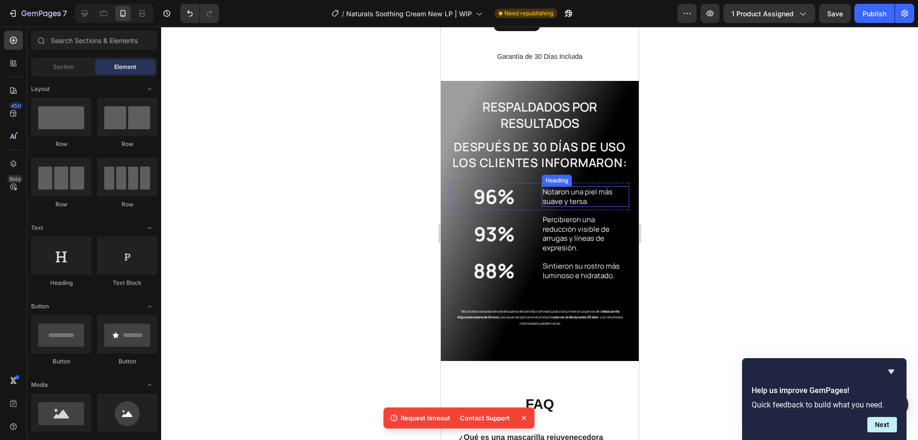
click at [553, 203] on p "Notaron una piel más suave y tersa." at bounding box center [585, 196] width 86 height 19
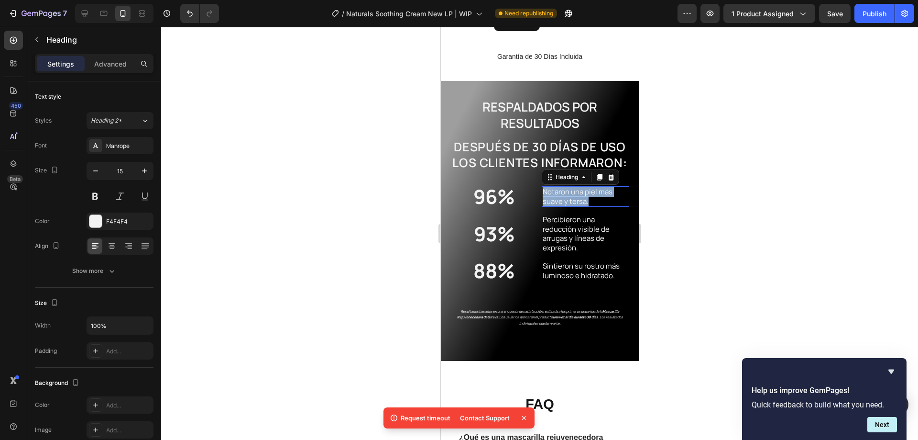
click at [553, 203] on p "Notaron una piel más suave y tersa." at bounding box center [585, 196] width 86 height 19
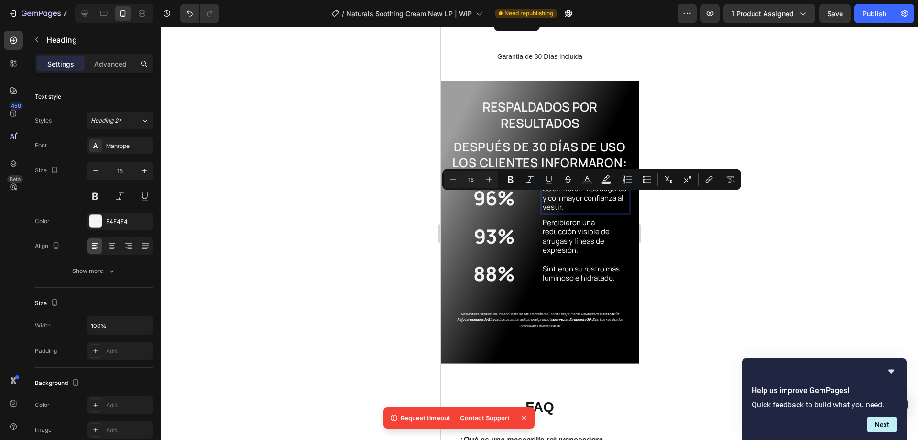
scroll to position [2078, 0]
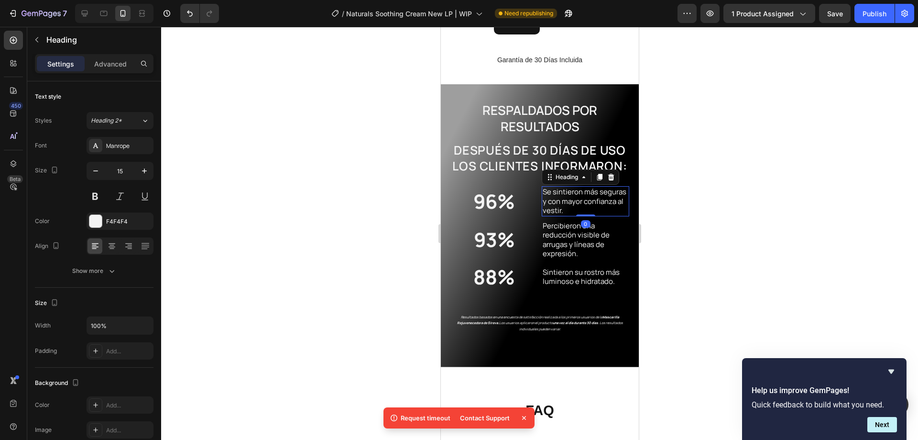
click at [677, 243] on div at bounding box center [539, 233] width 757 height 413
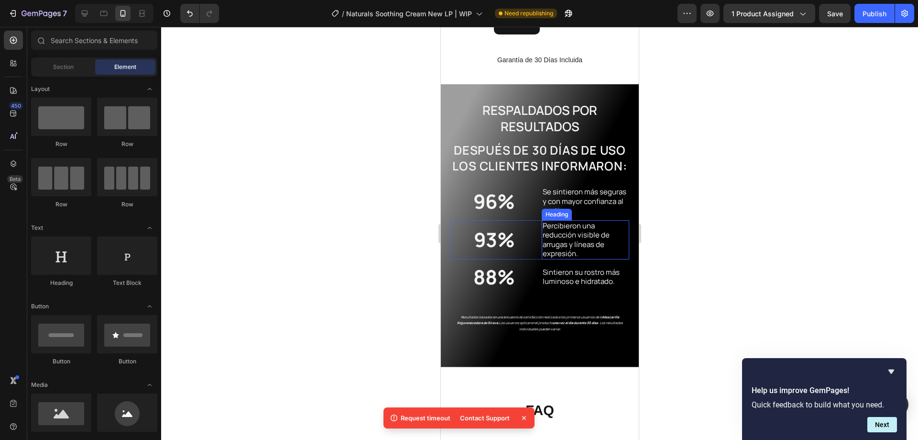
click at [559, 242] on h2 "Percibieron una reducción visible de arrugas y líneas de expresión." at bounding box center [585, 239] width 88 height 39
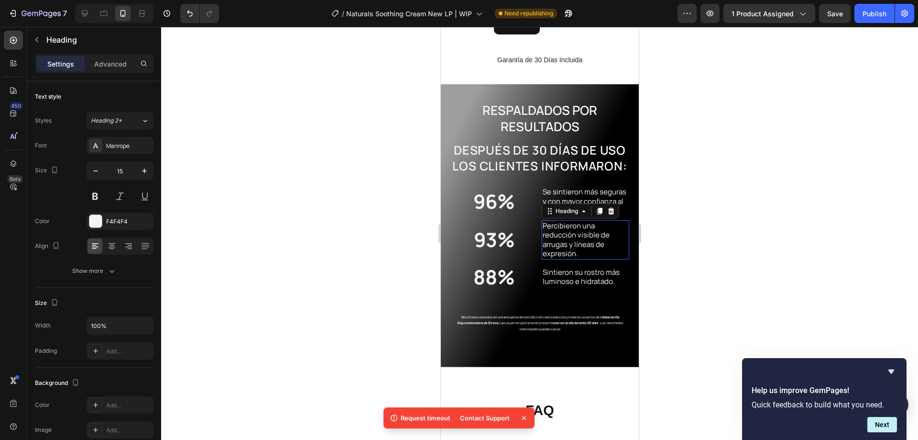
click at [559, 242] on p "Percibieron una reducción visible de arrugas y líneas de expresión." at bounding box center [585, 239] width 86 height 37
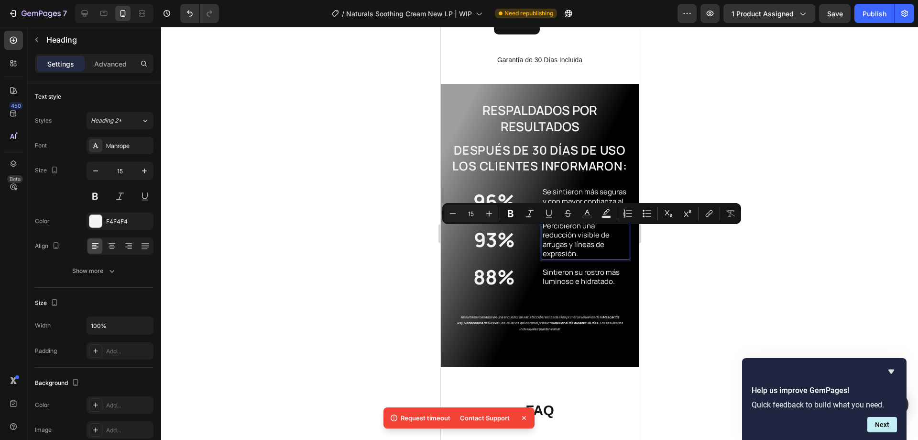
click at [560, 242] on p "Percibieron una reducción visible de arrugas y líneas de expresión." at bounding box center [585, 239] width 86 height 37
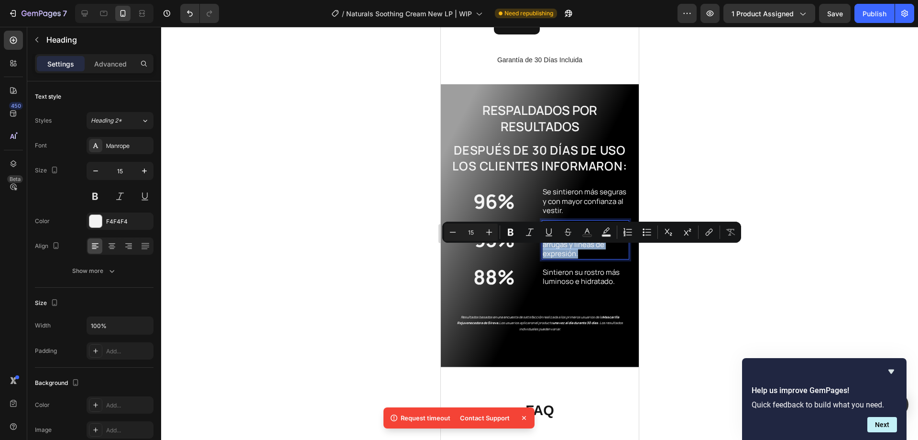
drag, startPoint x: 578, startPoint y: 260, endPoint x: 539, endPoint y: 252, distance: 40.0
click at [542, 252] on p "Percibieron una reducción visible de arrugas y líneas de expresión." at bounding box center [585, 239] width 86 height 37
click at [550, 252] on p "Percibieron una reducción visible de arrugas y líneas de expresión." at bounding box center [585, 239] width 86 height 37
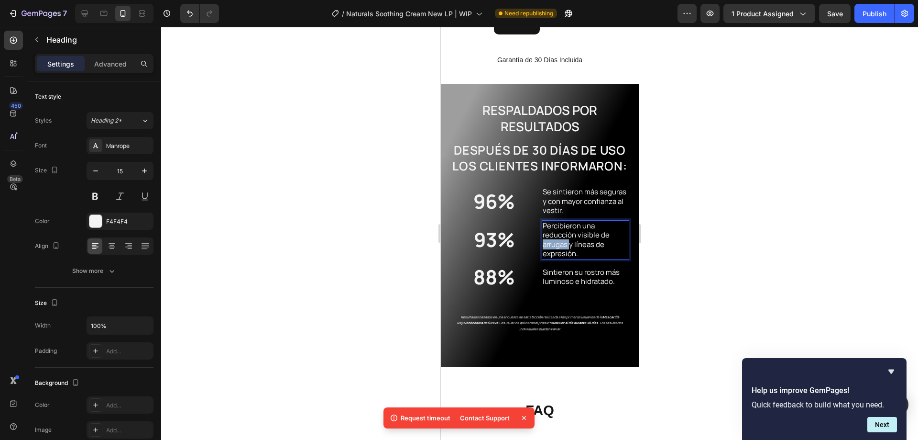
click at [550, 252] on p "Percibieron una reducción visible de arrugas y líneas de expresión." at bounding box center [585, 239] width 86 height 37
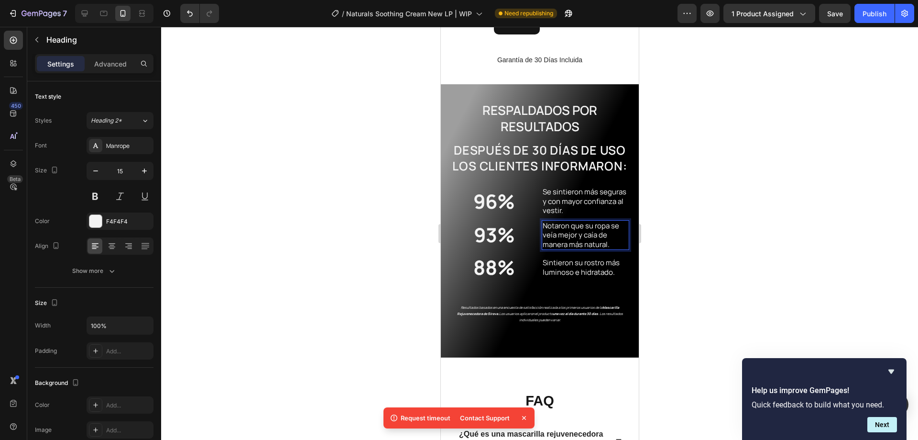
click at [238, 232] on div at bounding box center [539, 233] width 757 height 413
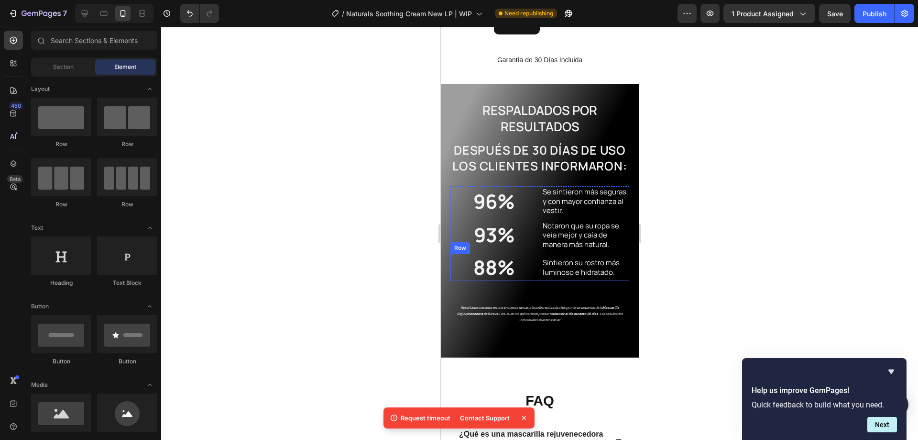
click at [557, 264] on div "Sintieron su rostro más luminoso e hidratado. Heading" at bounding box center [585, 267] width 88 height 21
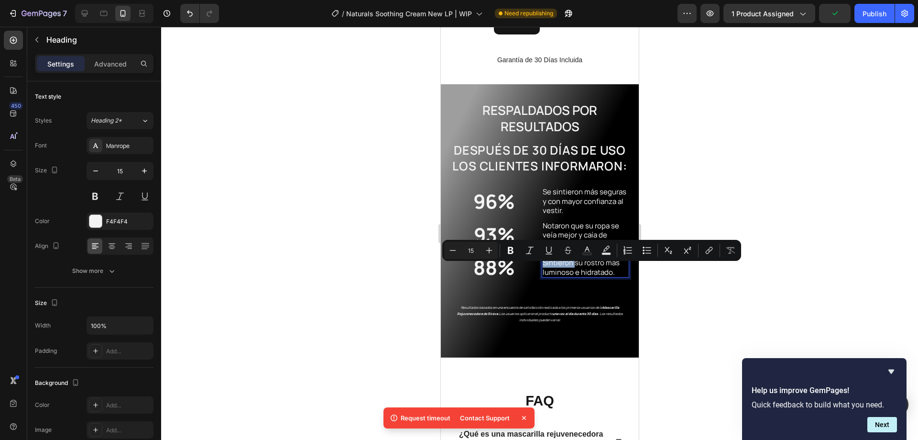
click at [569, 273] on p "Sintieron su rostro más luminoso e hidratado." at bounding box center [585, 267] width 86 height 19
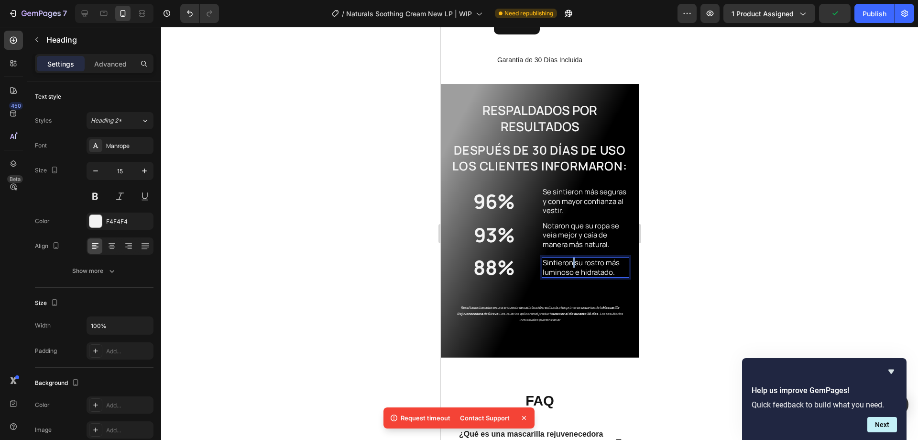
click at [569, 272] on p "Sintieron su rostro más luminoso e hidratado." at bounding box center [585, 267] width 86 height 19
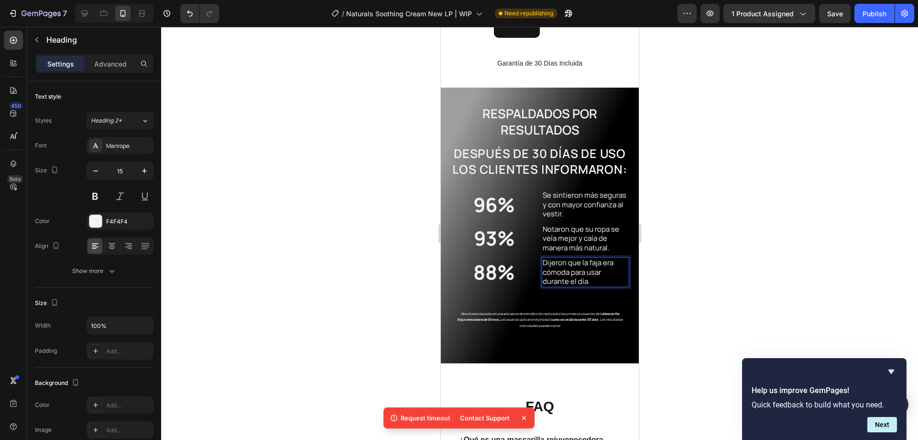
click at [290, 246] on div at bounding box center [539, 233] width 757 height 413
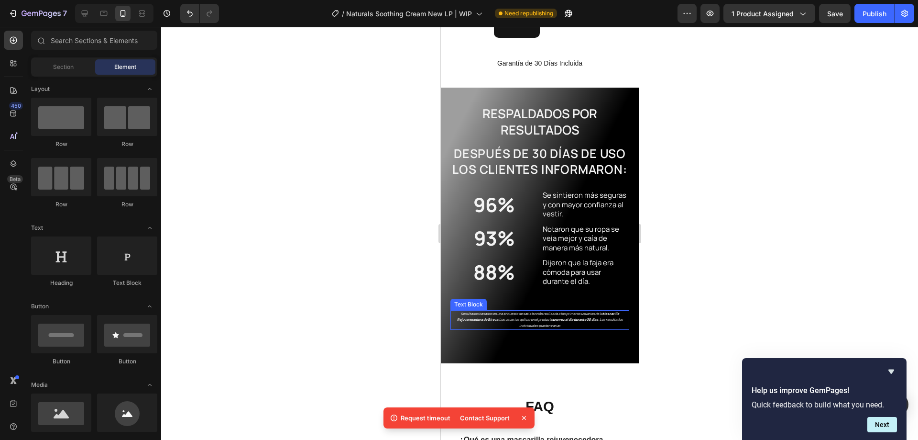
click at [583, 318] on div "Resultados basados en una encuesta de satisfacción realizada a los primeros usu…" at bounding box center [539, 320] width 179 height 20
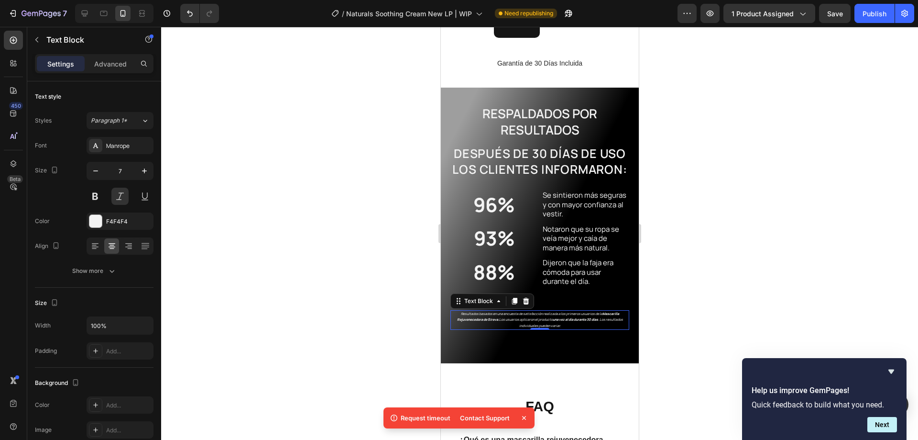
click at [583, 318] on div "Resultados basados en una encuesta de satisfacción realizada a los primeros usu…" at bounding box center [539, 320] width 179 height 20
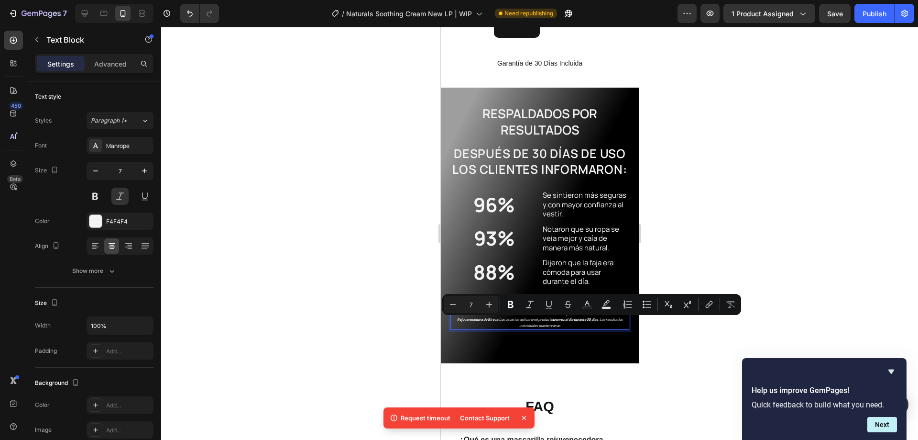
click at [613, 324] on p "Resultados basados en una encuesta de satisfacción realizada a los primeros usu…" at bounding box center [539, 320] width 177 height 18
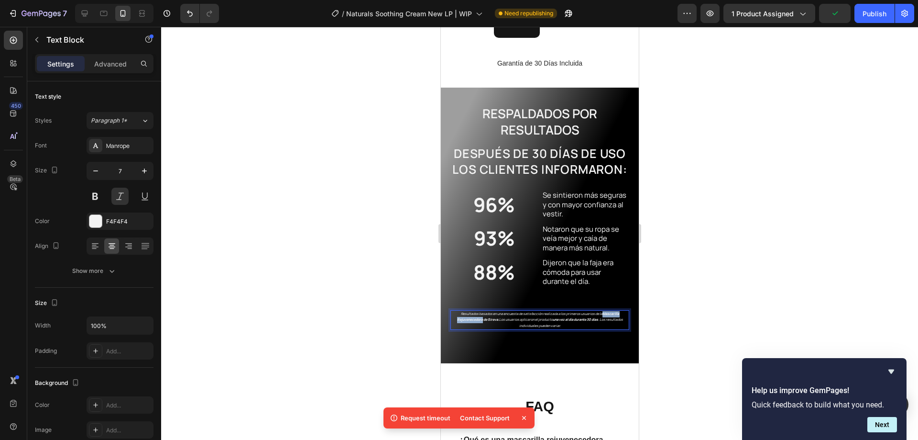
drag, startPoint x: 478, startPoint y: 328, endPoint x: 599, endPoint y: 319, distance: 121.8
click at [599, 320] on strong "Mascarilla Rejuvenecedora de Sireva." at bounding box center [538, 316] width 162 height 11
click at [387, 317] on div at bounding box center [539, 233] width 757 height 413
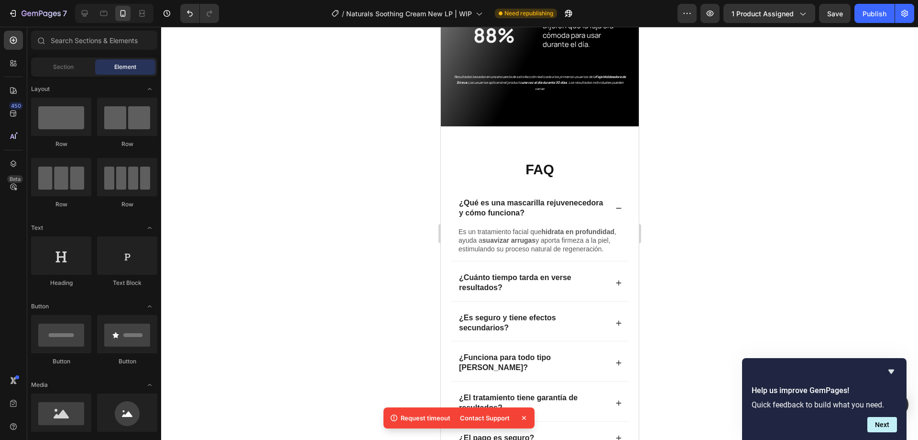
scroll to position [2314, 0]
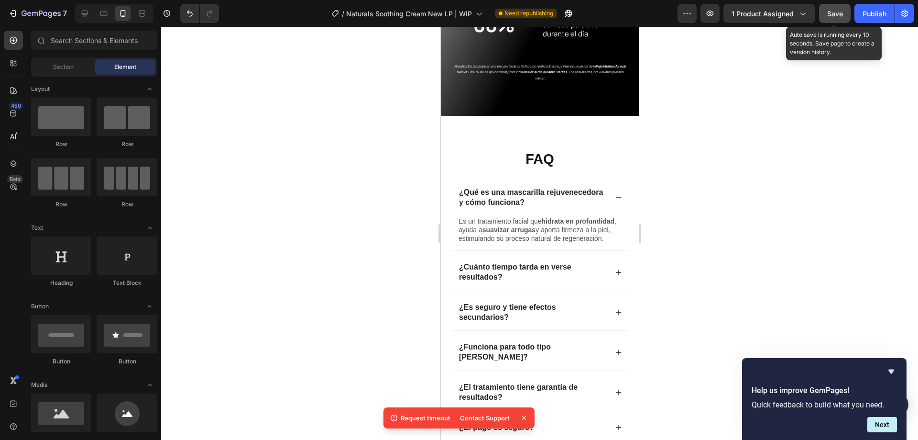
click at [844, 12] on button "Save" at bounding box center [835, 13] width 32 height 19
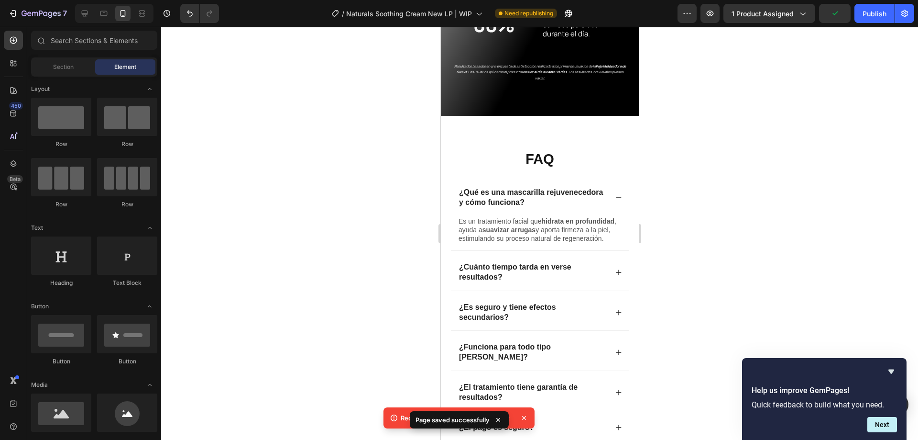
drag, startPoint x: 868, startPoint y: 13, endPoint x: 850, endPoint y: 107, distance: 95.4
click at [868, 13] on div "Publish" at bounding box center [875, 14] width 24 height 10
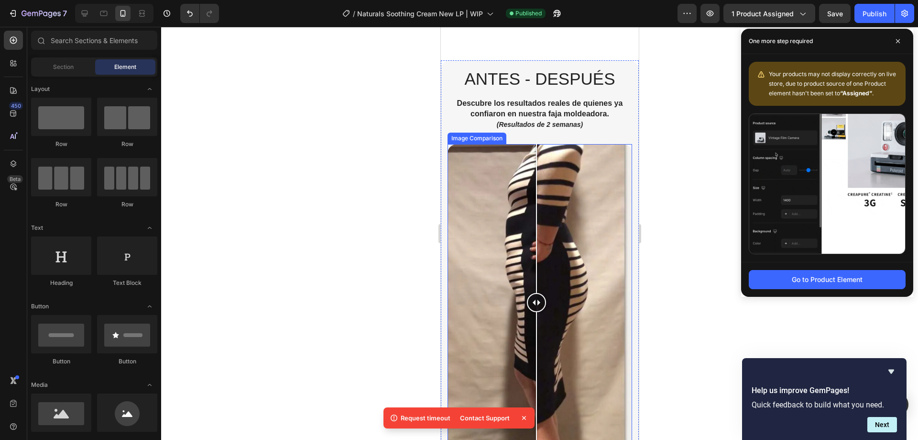
scroll to position [736, 0]
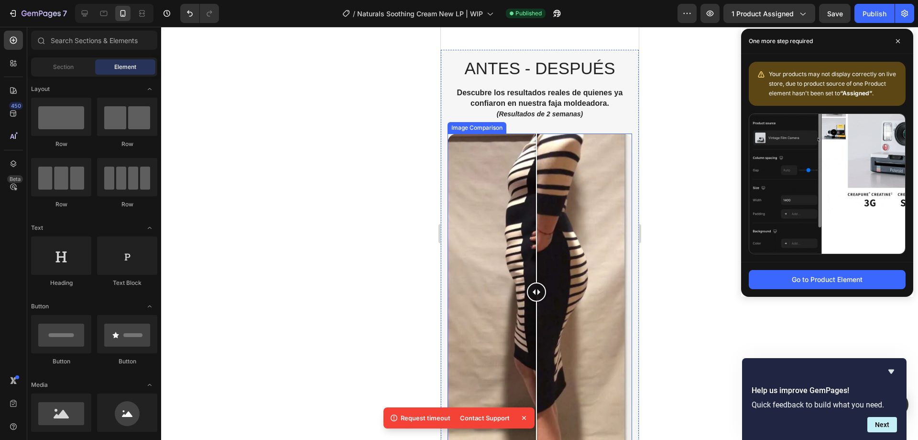
click at [576, 200] on div at bounding box center [539, 291] width 185 height 316
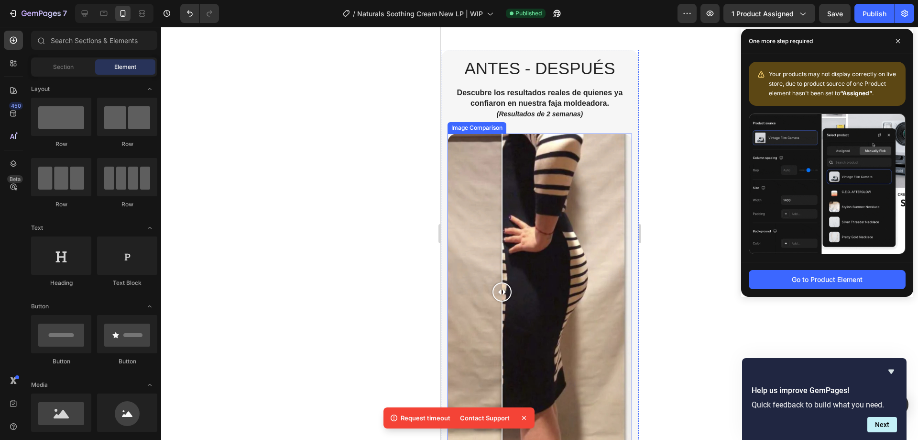
click at [502, 141] on div at bounding box center [539, 291] width 185 height 316
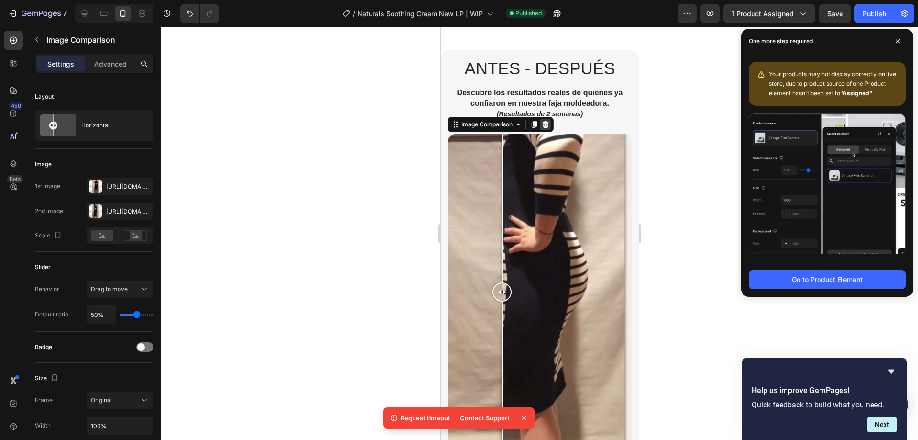
click at [546, 124] on icon at bounding box center [545, 125] width 8 height 8
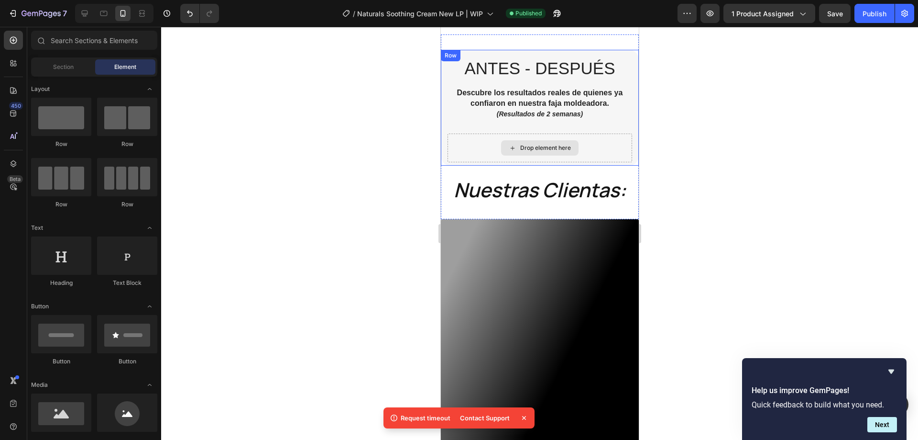
click at [503, 131] on div "Antes - Después Heading Descubre los resultados reales de quienes ya confiaron …" at bounding box center [539, 94] width 185 height 77
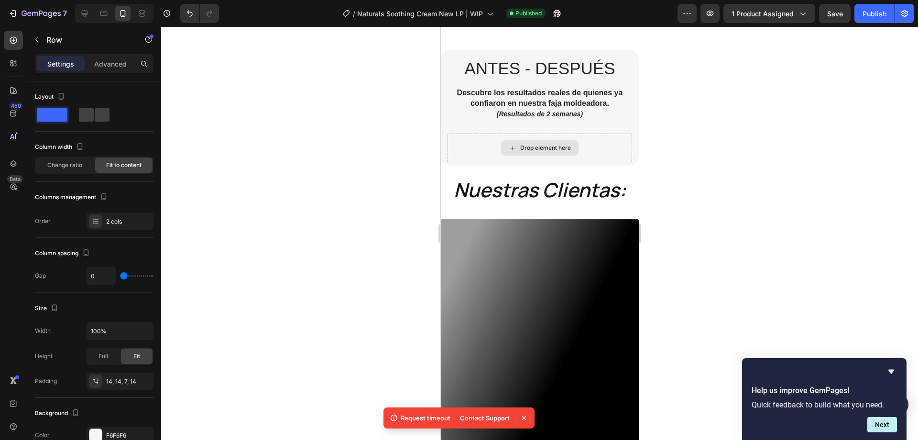
click at [501, 154] on div "Drop element here" at bounding box center [539, 147] width 77 height 15
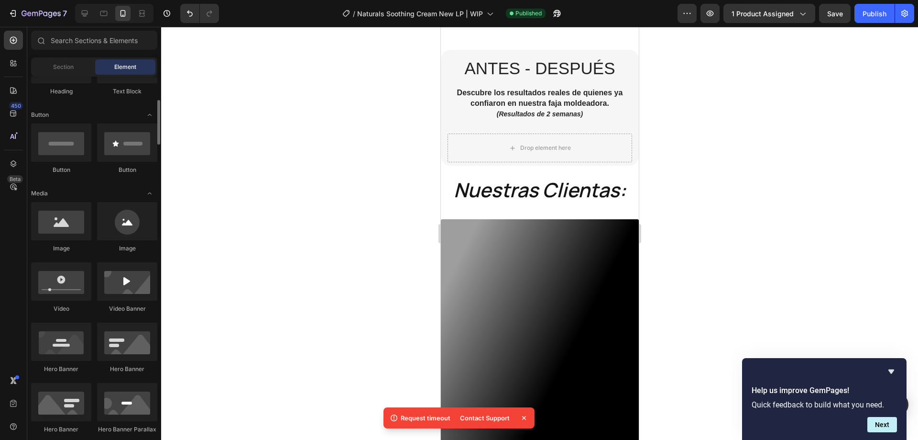
scroll to position [144, 0]
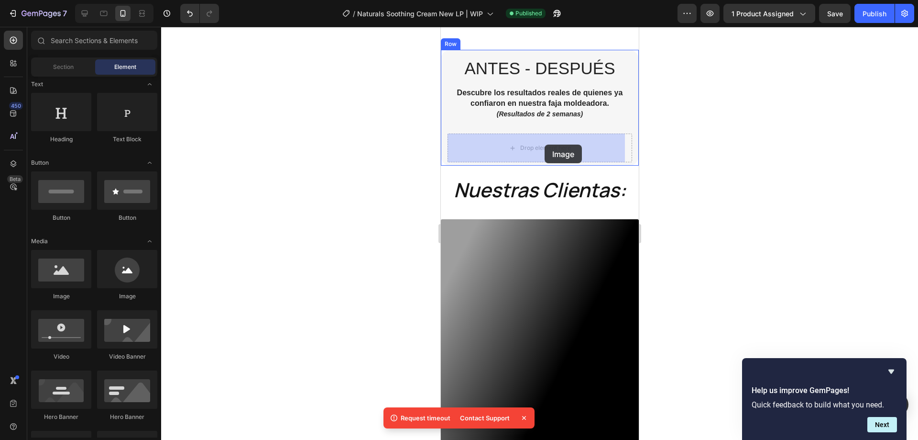
drag, startPoint x: 508, startPoint y: 309, endPoint x: 544, endPoint y: 144, distance: 168.0
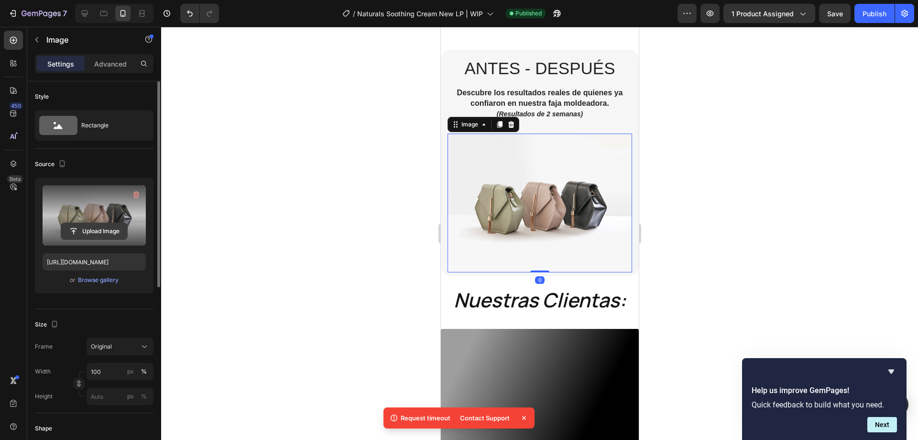
click at [96, 224] on input "file" at bounding box center [94, 231] width 66 height 16
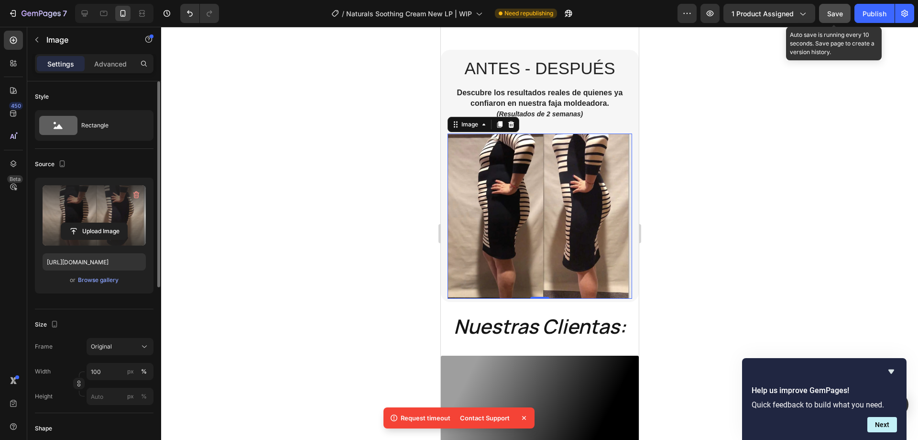
click at [838, 13] on span "Save" at bounding box center [836, 14] width 16 height 8
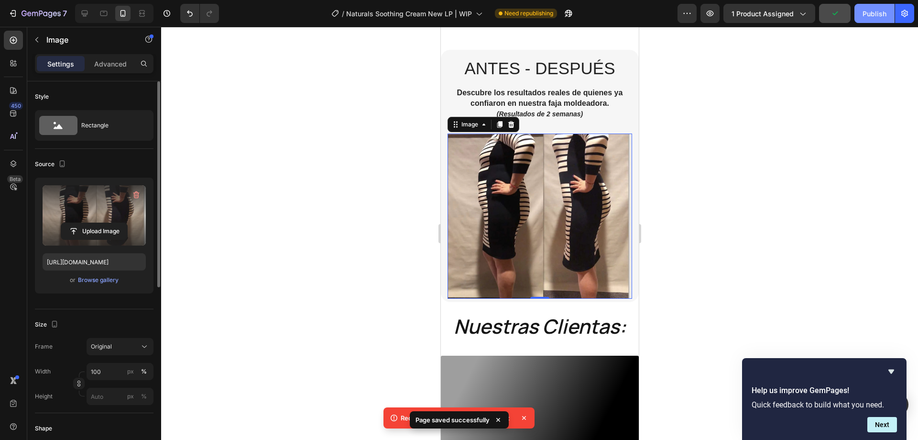
click at [871, 12] on div "Publish" at bounding box center [875, 14] width 24 height 10
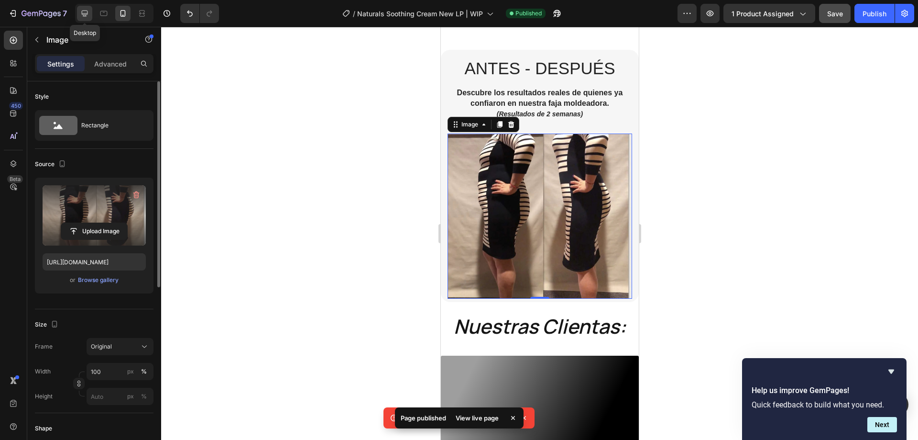
click at [88, 16] on icon at bounding box center [85, 14] width 10 height 10
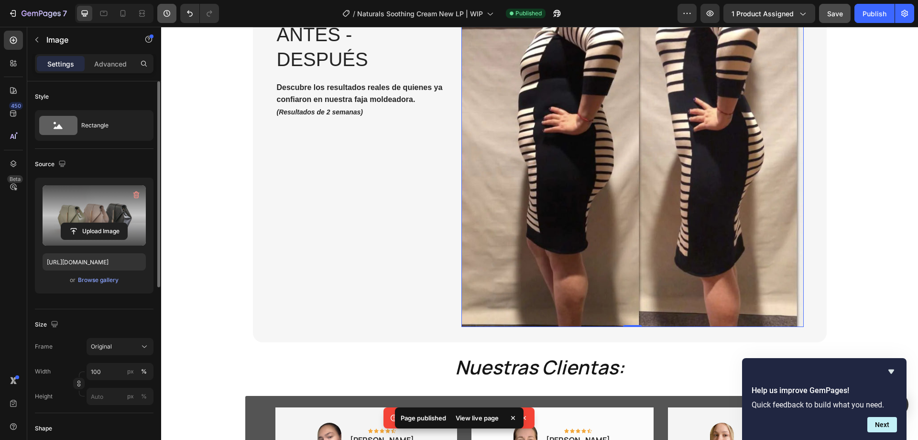
scroll to position [696, 0]
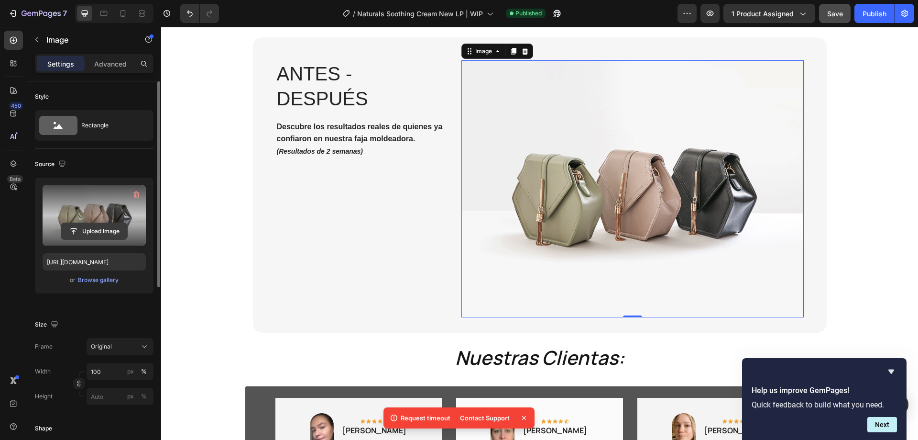
click at [99, 225] on input "file" at bounding box center [94, 231] width 66 height 16
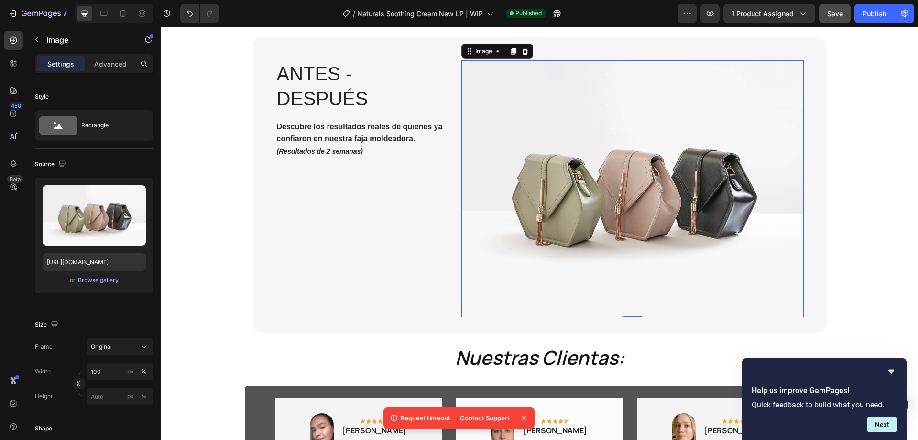
type input "https://cdn.shopify.com/s/files/1/0950/4292/8972/files/gempages_580770781596746…"
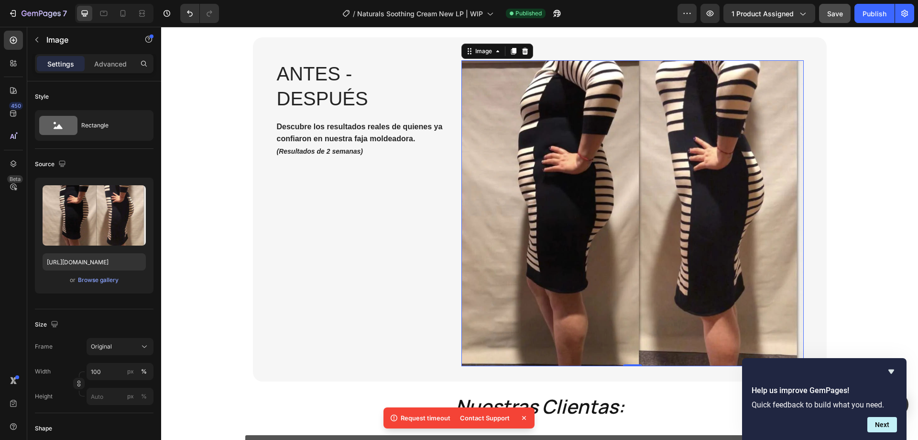
click at [829, 19] on button "Save" at bounding box center [835, 13] width 32 height 19
click at [875, 11] on div "Publish" at bounding box center [875, 14] width 24 height 10
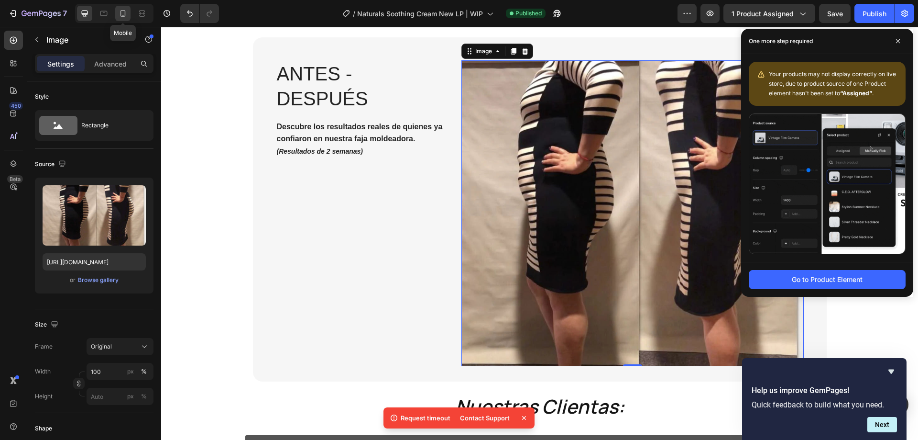
click at [124, 11] on icon at bounding box center [123, 13] width 5 height 7
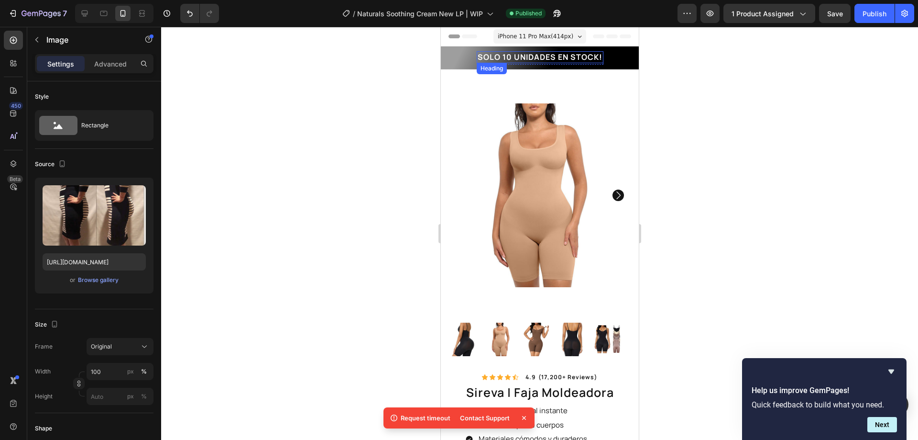
click at [502, 55] on h2 "SOLO 10 UNIDADES EN STOCK!" at bounding box center [539, 57] width 127 height 12
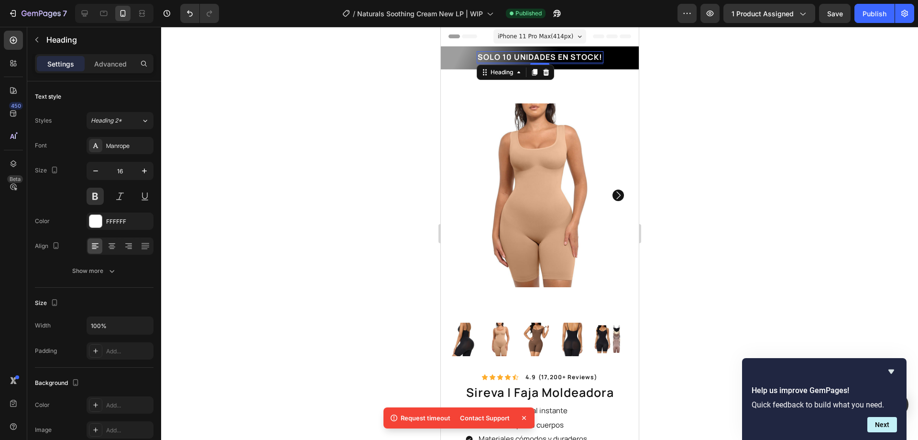
click at [580, 53] on h2 "SOLO 10 UNIDADES EN STOCK!" at bounding box center [539, 57] width 127 height 12
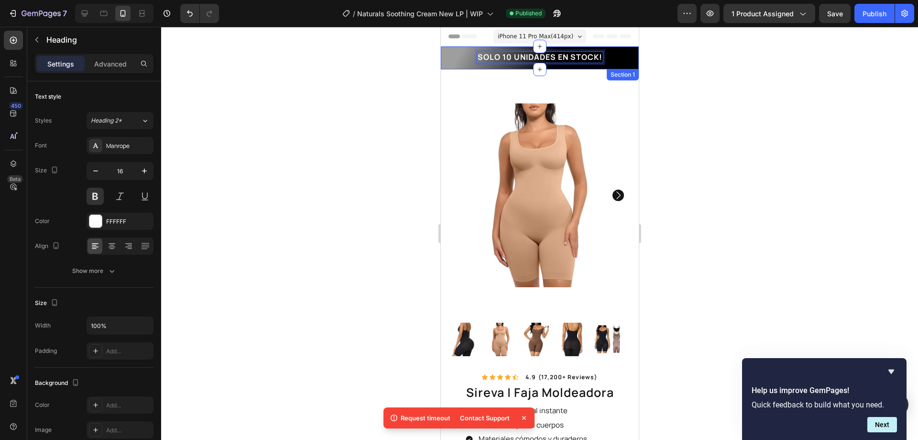
click at [612, 56] on div "SOLO 10 UNIDADES EN STOCK! Heading 3 Row" at bounding box center [540, 57] width 184 height 13
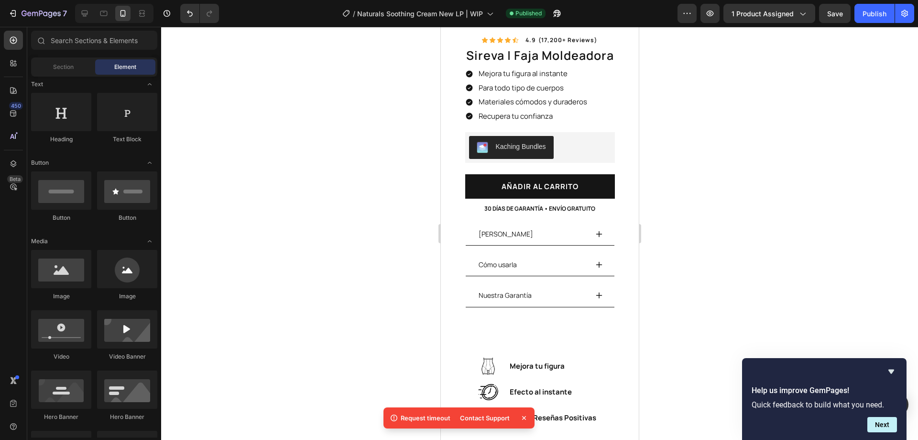
scroll to position [459, 0]
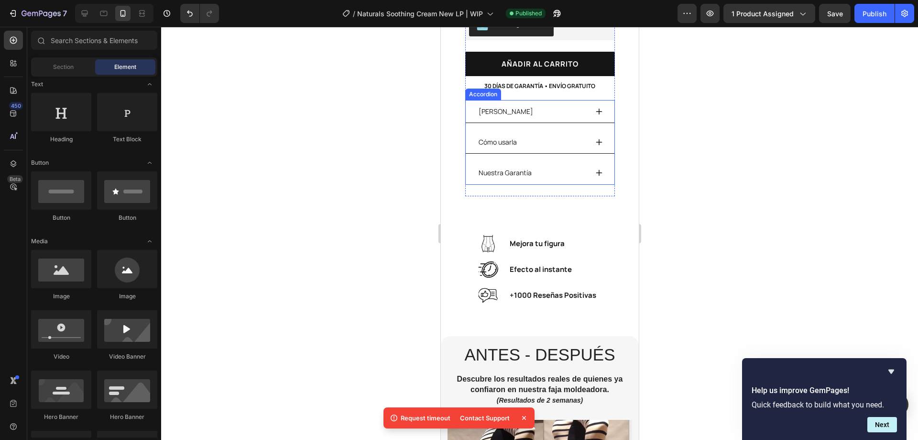
click at [551, 134] on div "Cómo usarla" at bounding box center [532, 141] width 110 height 15
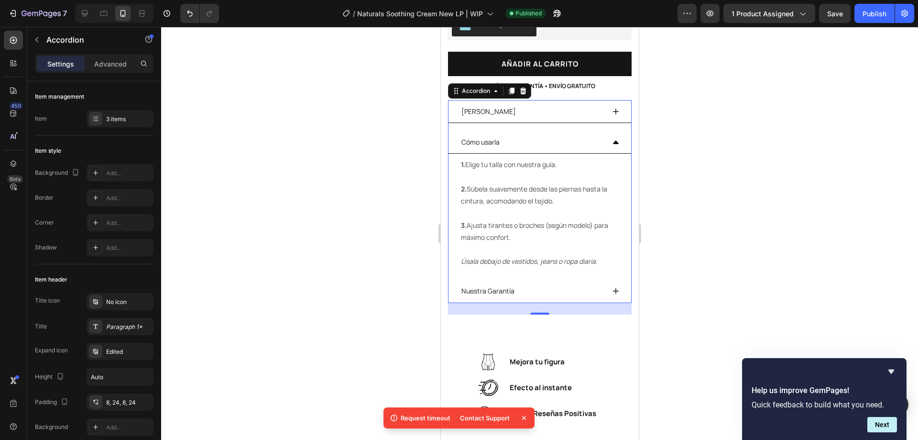
click at [568, 134] on div "Cómo usarla" at bounding box center [532, 141] width 144 height 15
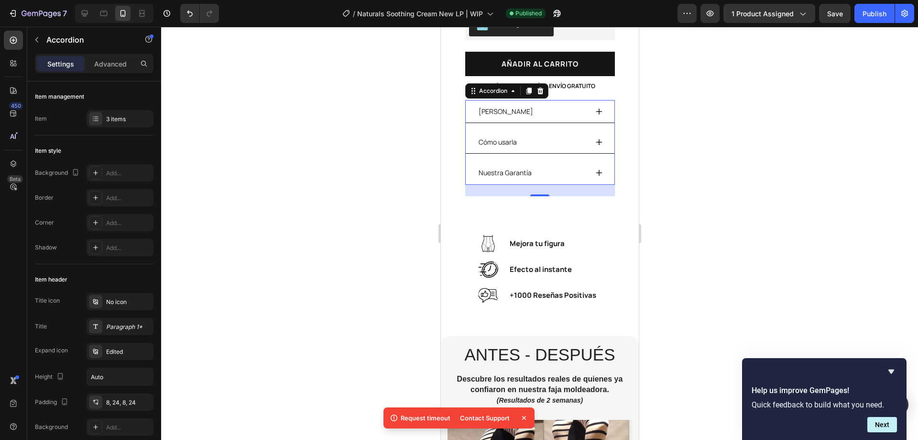
click at [562, 165] on div "Nuestra Garantía" at bounding box center [532, 172] width 110 height 15
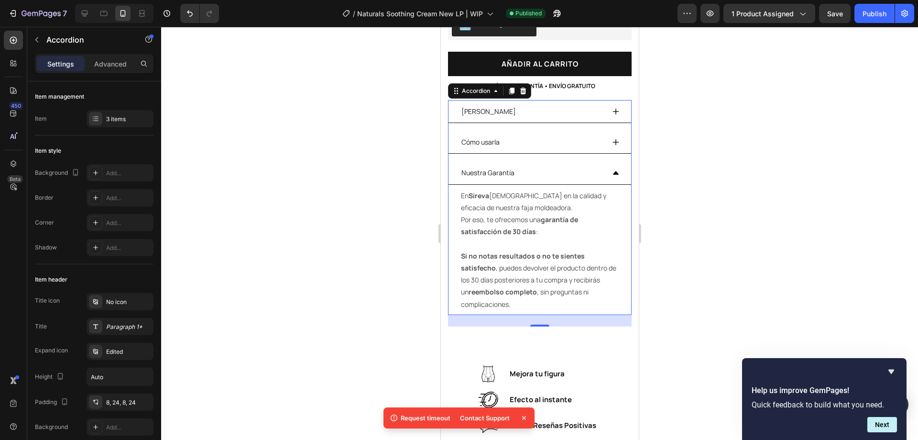
click at [562, 165] on div "Nuestra Garantía" at bounding box center [532, 172] width 144 height 15
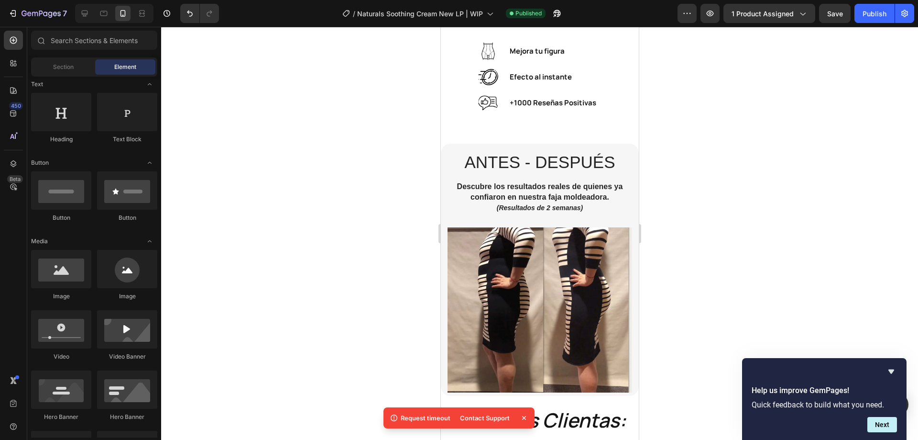
scroll to position [742, 0]
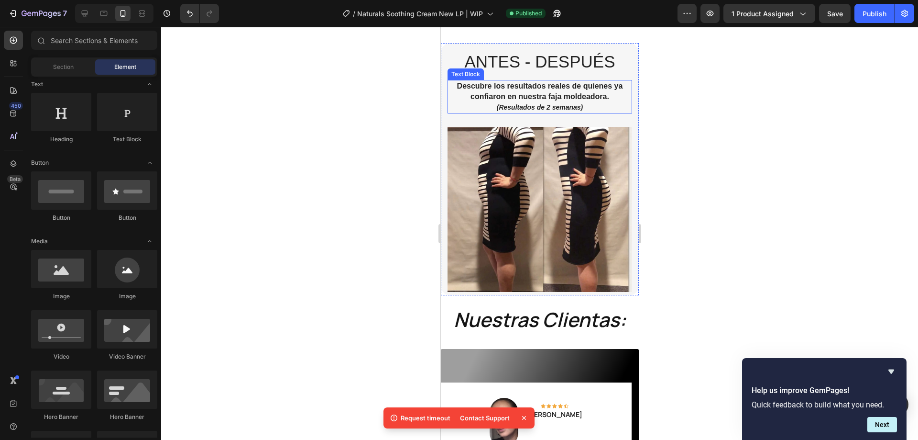
click at [547, 110] on icon "(Resultados de 2 semanas)" at bounding box center [540, 107] width 87 height 8
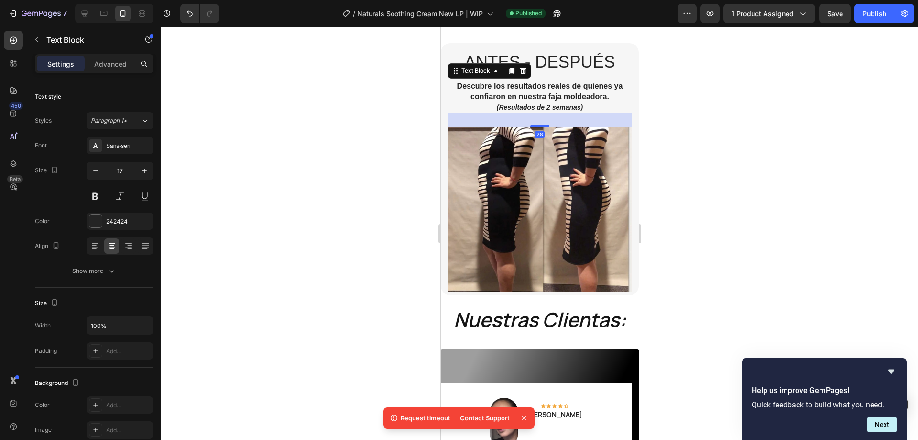
click at [547, 109] on icon "(Resultados de 2 semanas)" at bounding box center [540, 107] width 87 height 8
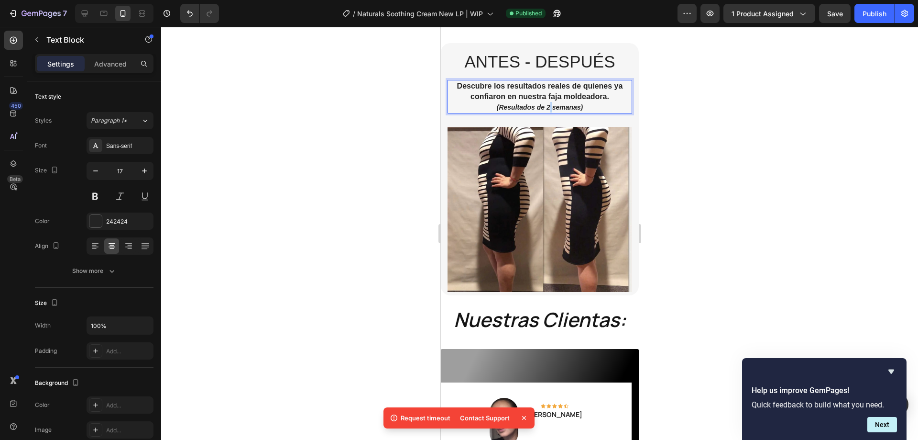
click at [547, 109] on icon "(Resultados de 2 semanas)" at bounding box center [540, 107] width 87 height 8
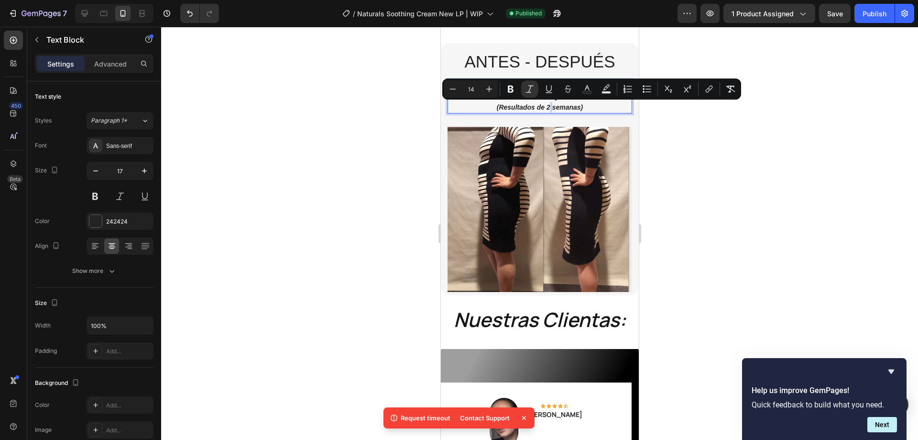
click at [547, 109] on icon "(Resultados de 2 semanas)" at bounding box center [540, 107] width 87 height 8
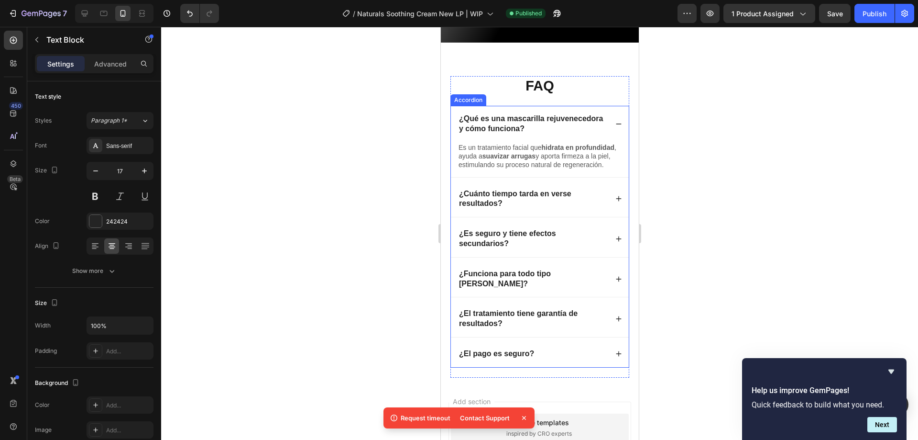
scroll to position [2082, 0]
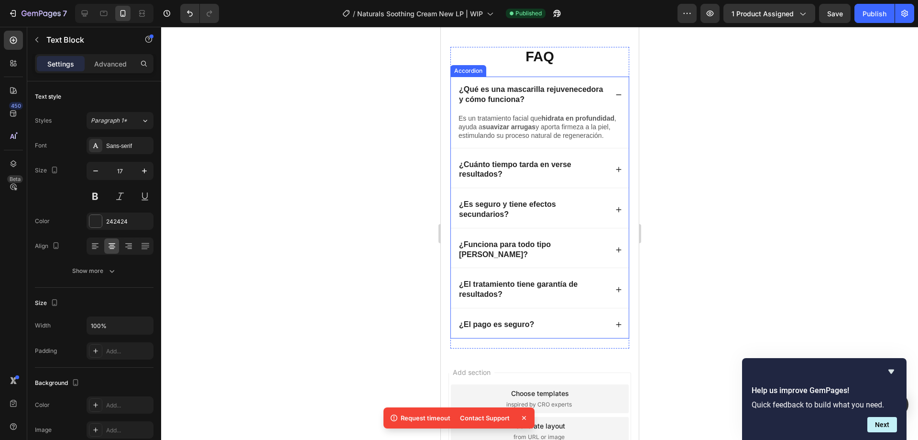
click at [516, 103] on strong "¿Qué es una mascarilla rejuvenecedora y cómo funciona?" at bounding box center [531, 94] width 144 height 18
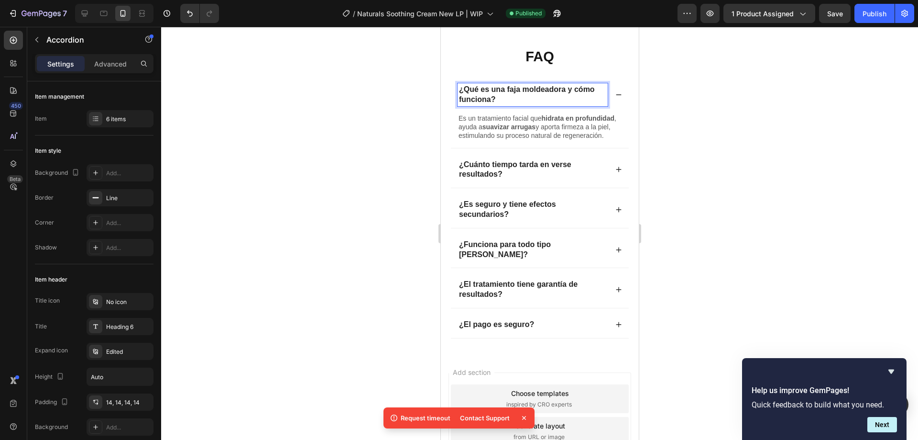
click at [510, 105] on p "¿Qué es una faja moldeadora y cómo funciona?" at bounding box center [532, 95] width 147 height 20
click at [398, 112] on div at bounding box center [539, 233] width 757 height 413
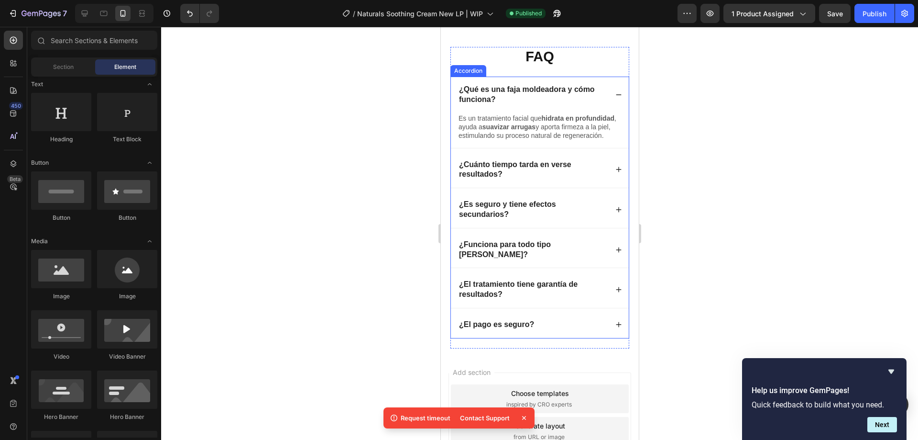
click at [528, 102] on strong "¿Qué es una faja moldeadora y cómo funciona?" at bounding box center [527, 94] width 136 height 18
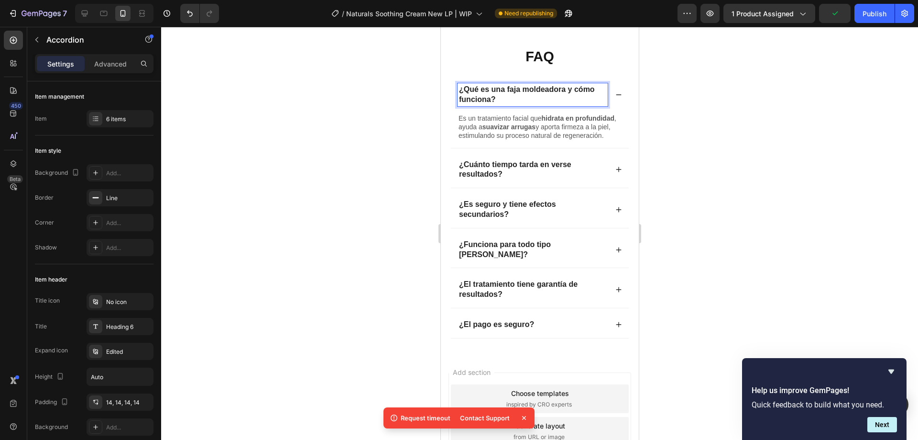
click at [484, 140] on p "Es un tratamiento facial que hidrata en profundidad , ayuda a suavizar arrugas …" at bounding box center [539, 127] width 163 height 26
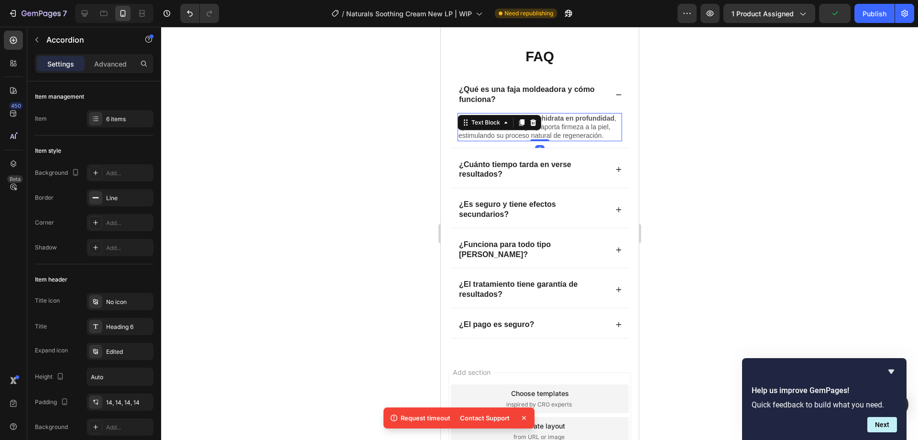
click at [484, 140] on p "Es un tratamiento facial que hidrata en profundidad , ayuda a suavizar arrugas …" at bounding box center [539, 127] width 163 height 26
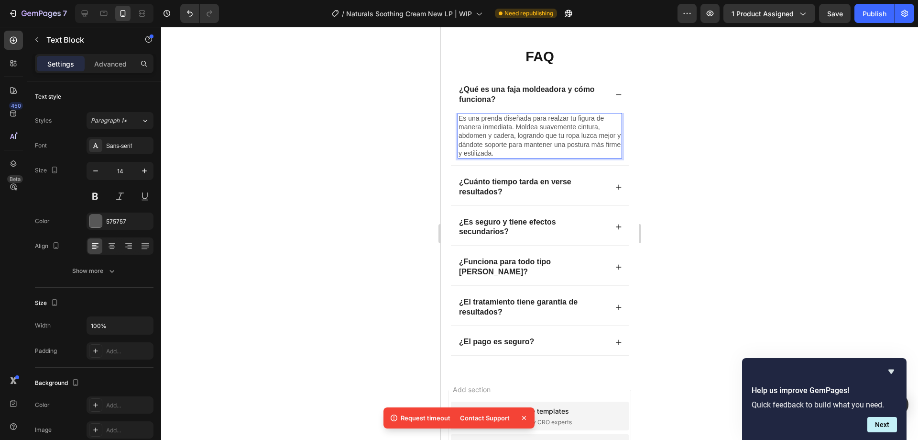
click at [328, 242] on div at bounding box center [539, 233] width 757 height 413
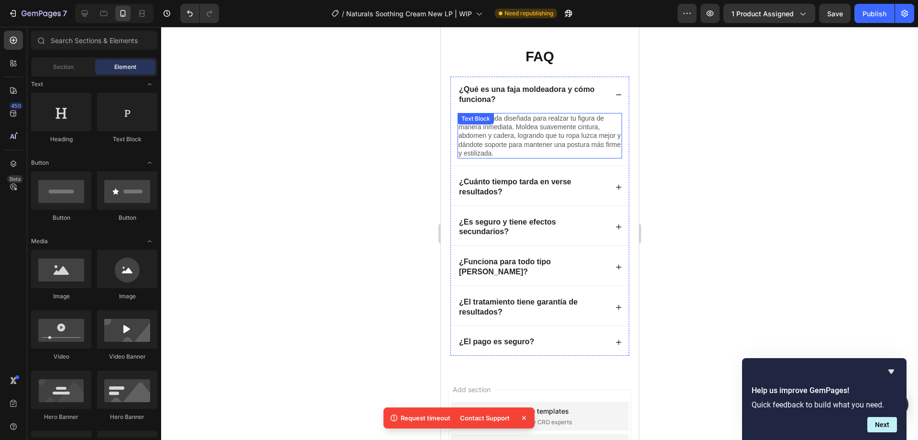
click at [515, 142] on p "Es una prenda diseñada para realzar tu figura de manera inmediata. Moldea suave…" at bounding box center [539, 136] width 163 height 44
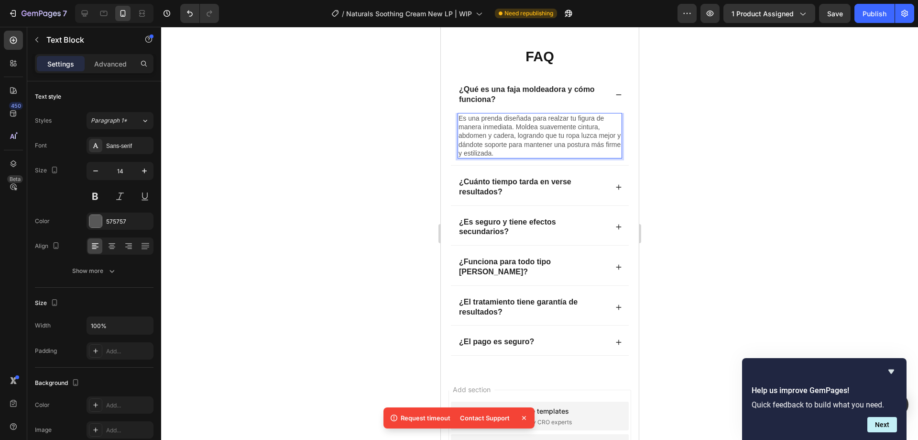
click at [515, 142] on p "Es una prenda diseñada para realzar tu figura de manera inmediata. Moldea suave…" at bounding box center [539, 136] width 163 height 44
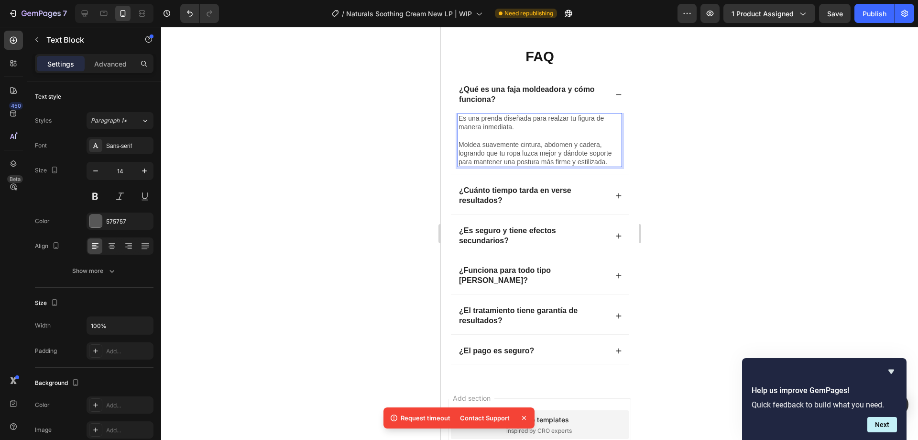
click at [432, 150] on div at bounding box center [539, 233] width 757 height 413
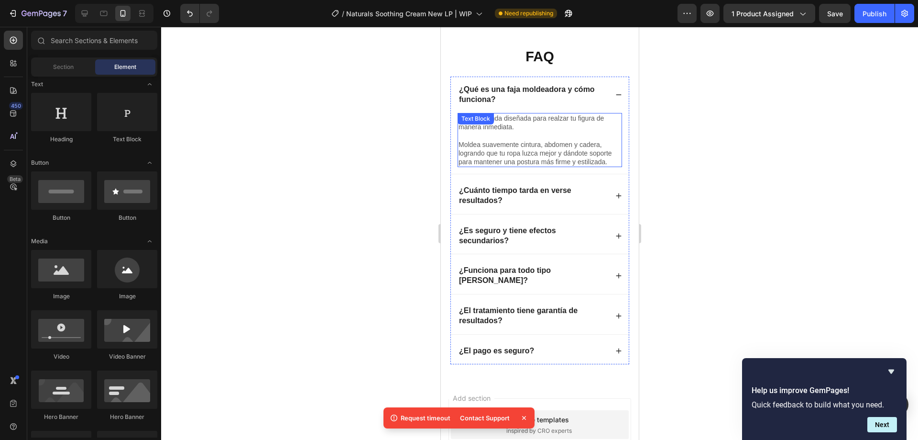
click at [527, 131] on p "Es una prenda diseñada para realzar tu figura de manera inmediata." at bounding box center [539, 122] width 163 height 17
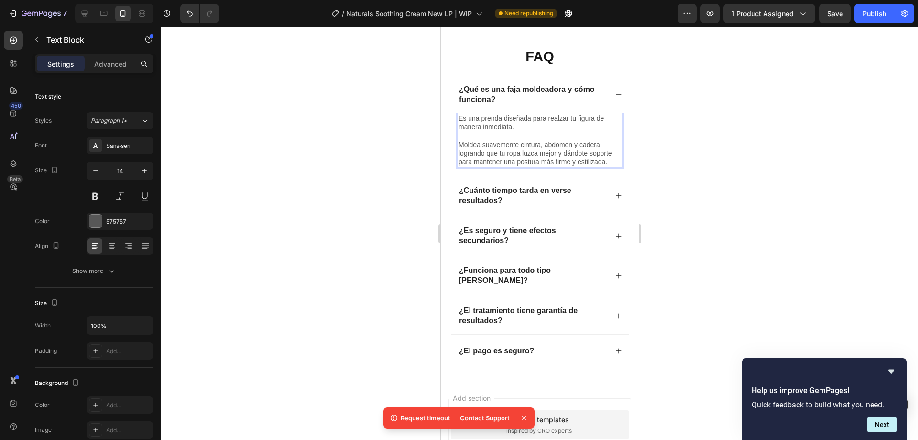
click at [553, 131] on p "Es una prenda diseñada para realzar tu figura de manera inmediata." at bounding box center [539, 122] width 163 height 17
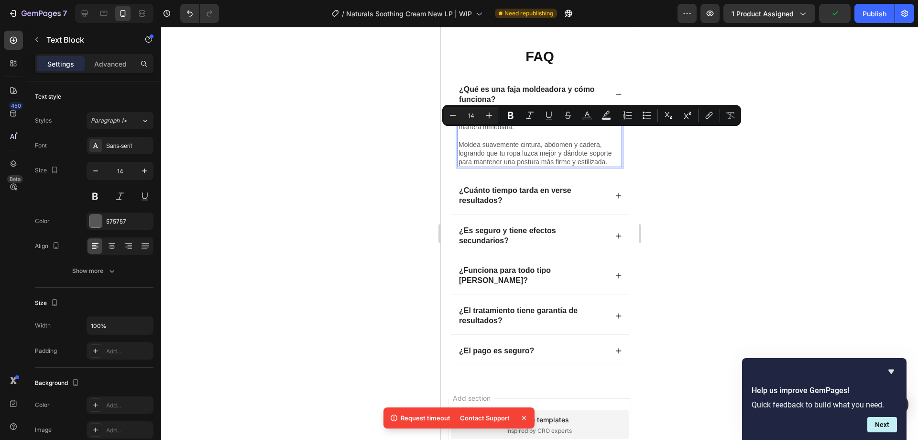
drag, startPoint x: 548, startPoint y: 134, endPoint x: 558, endPoint y: 139, distance: 11.1
click at [558, 131] on p "Es una prenda diseñada para realzar tu figura de manera inmediata." at bounding box center [539, 122] width 163 height 17
click at [512, 114] on icon "Editor contextual toolbar" at bounding box center [511, 115] width 6 height 7
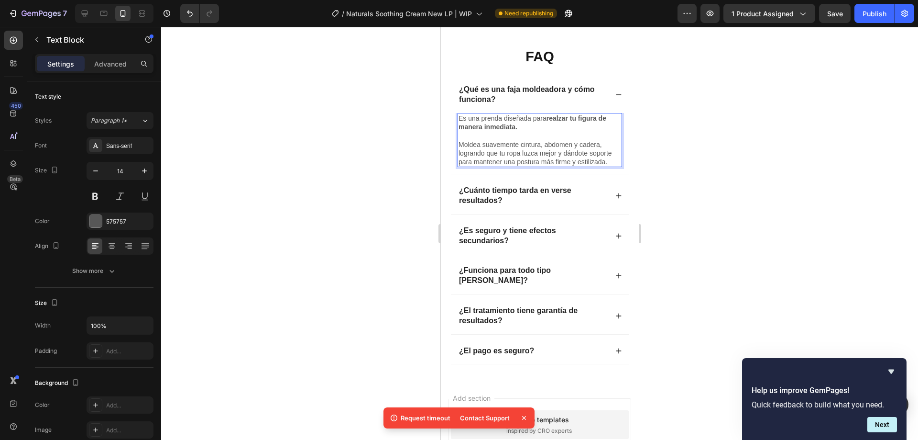
click at [399, 164] on div at bounding box center [539, 233] width 757 height 413
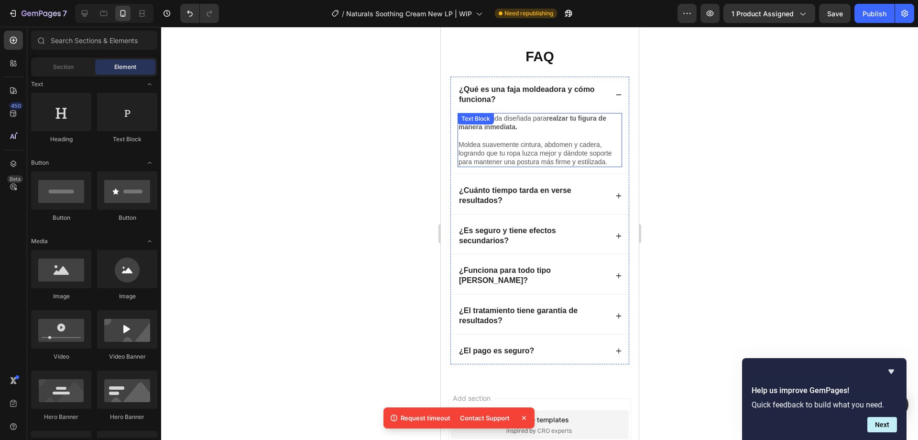
click at [510, 164] on p "Moldea suavemente cintura, abdomen y cadera, logrando que tu ropa luzca mejor y…" at bounding box center [539, 153] width 163 height 26
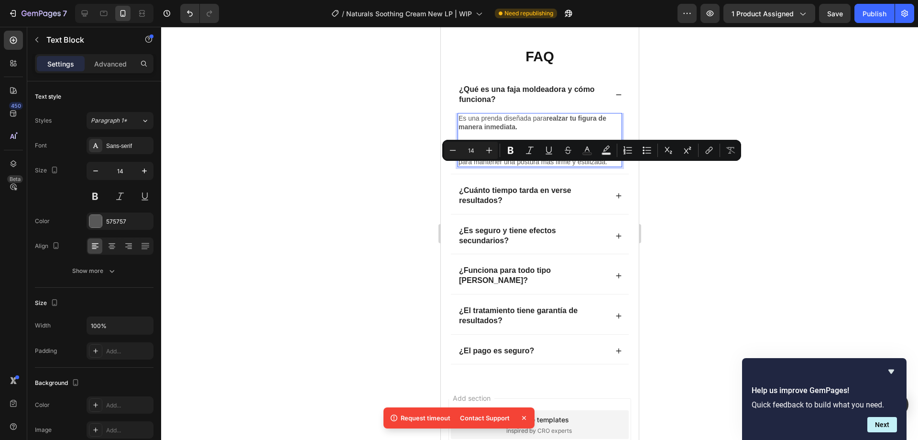
drag, startPoint x: 508, startPoint y: 169, endPoint x: 526, endPoint y: 169, distance: 18.2
click at [526, 166] on p "Moldea suavemente cintura, abdomen y cadera, logrando que tu ropa luzca mejor y…" at bounding box center [539, 153] width 163 height 26
click at [512, 166] on p "Moldea suavemente cintura, abdomen y cadera, logrando que tu ropa luzca mejor y…" at bounding box center [539, 153] width 163 height 26
drag, startPoint x: 507, startPoint y: 169, endPoint x: 557, endPoint y: 170, distance: 50.2
click at [557, 166] on p "Moldea suavemente cintura, abdomen y cadera, logrando que tu ropa luzca mejor y…" at bounding box center [539, 153] width 163 height 26
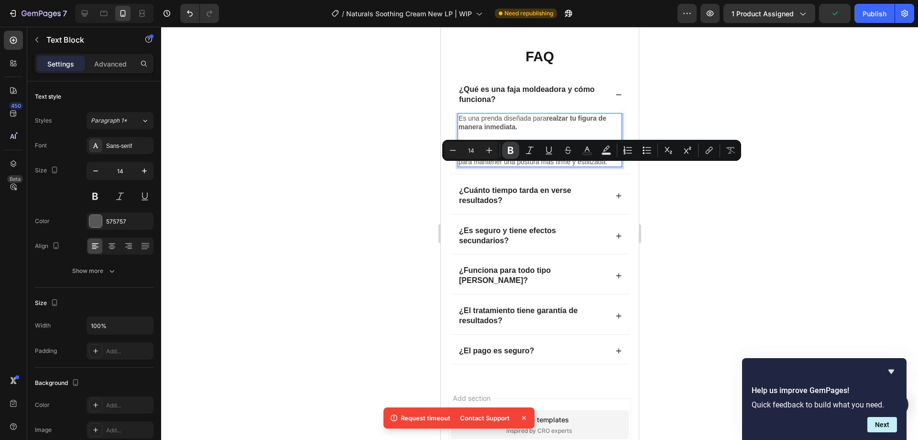
drag, startPoint x: 509, startPoint y: 151, endPoint x: 106, endPoint y: 137, distance: 403.0
click at [509, 151] on icon "Editor contextual toolbar" at bounding box center [511, 150] width 6 height 7
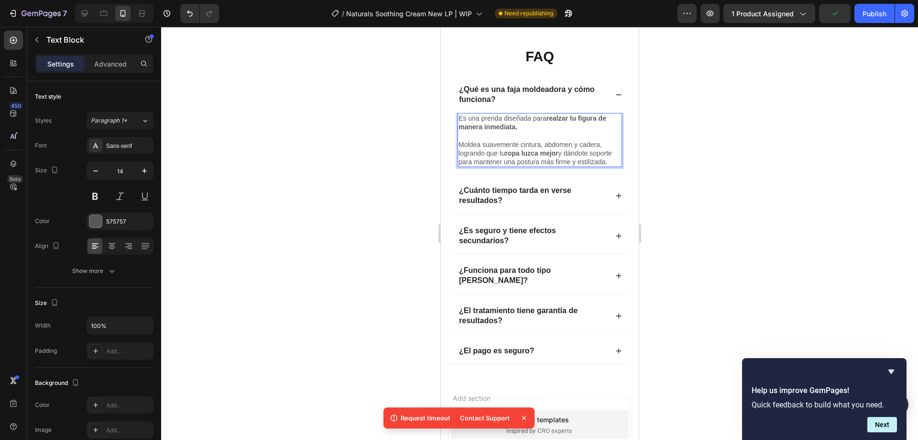
click at [560, 166] on p "Moldea suavemente cintura, abdomen y cadera, logrando que tu ropa luzca mejor y…" at bounding box center [539, 153] width 163 height 26
click at [504, 166] on p "Moldea suavemente cintura, abdomen y cadera, logrando que tu ropa luzca mejor y…" at bounding box center [539, 153] width 163 height 26
click at [503, 166] on p "Moldea suavemente cintura, abdomen y cadera, logrando que tu ropa luzca mejor y…" at bounding box center [539, 153] width 163 height 26
click at [505, 166] on p "Moldea suavemente cintura, abdomen y cadera, logrando que tu ropa luzca mejor y…" at bounding box center [539, 153] width 163 height 26
drag, startPoint x: 500, startPoint y: 168, endPoint x: 505, endPoint y: 168, distance: 4.8
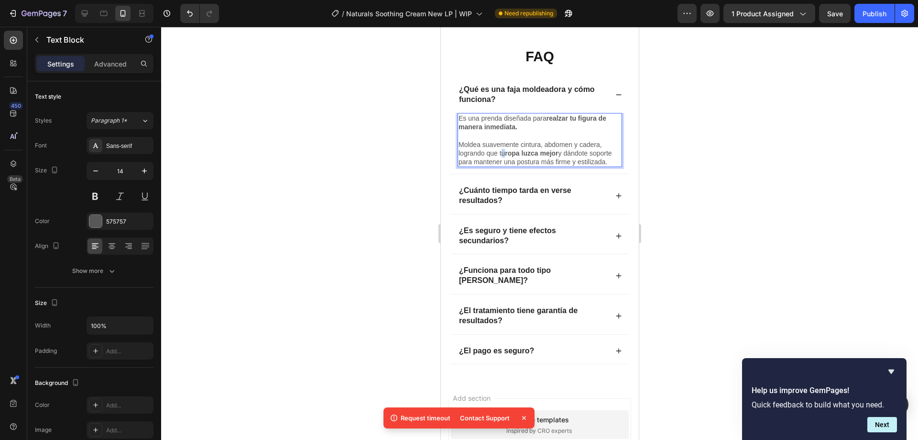
click at [505, 166] on p "Moldea suavemente cintura, abdomen y cadera, logrando que tu ropa luzca mejor y…" at bounding box center [539, 153] width 163 height 26
click at [498, 166] on p "Moldea suavemente cintura, abdomen y cadera, logrando que tu ropa luzca mejor y…" at bounding box center [539, 153] width 163 height 26
drag, startPoint x: 469, startPoint y: 175, endPoint x: 508, endPoint y: 176, distance: 38.8
click at [508, 166] on p "Moldea suavemente cintura, abdomen y cadera, logrando que tu ropa luzca mejor y…" at bounding box center [539, 153] width 163 height 26
click at [521, 166] on p "Moldea suavemente cintura, abdomen y cadera, logrando que tu ropa luzca mejor y…" at bounding box center [539, 153] width 163 height 26
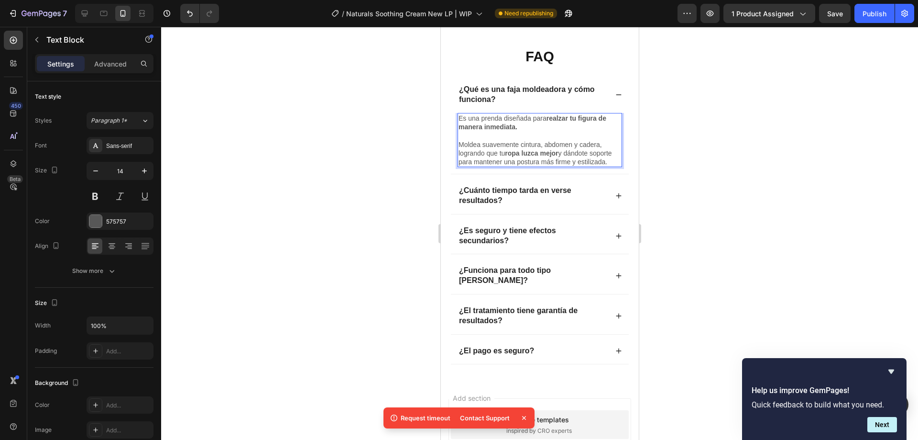
drag, startPoint x: 499, startPoint y: 167, endPoint x: 508, endPoint y: 170, distance: 8.9
click at [508, 166] on p "Moldea suavemente cintura, abdomen y cadera, logrando que tu ropa luzca mejor y…" at bounding box center [539, 153] width 163 height 26
click at [92, 204] on button at bounding box center [95, 196] width 17 height 17
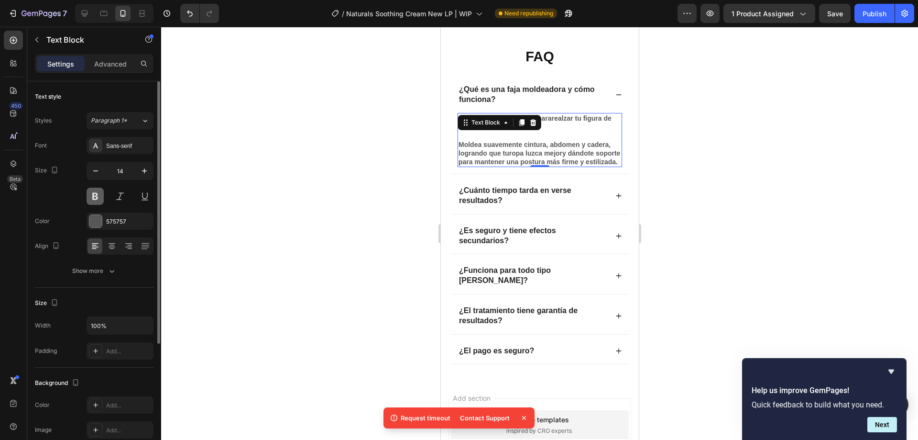
click at [93, 201] on button at bounding box center [95, 196] width 17 height 17
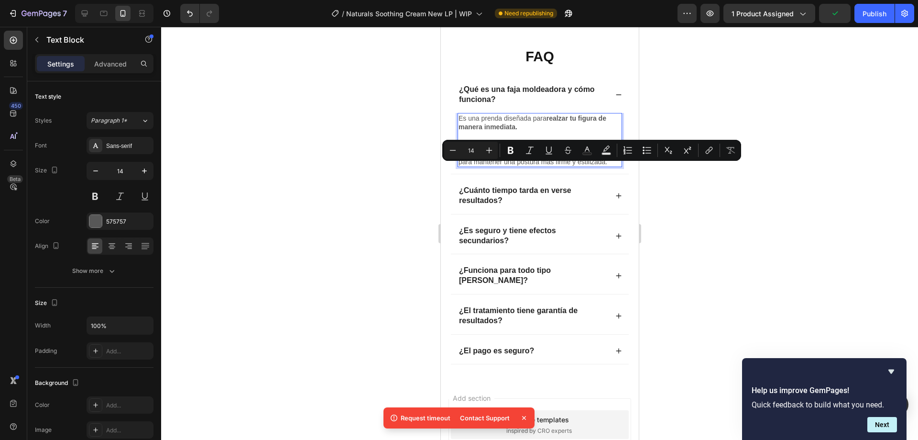
click at [504, 166] on p "Moldea suavemente cintura, abdomen y cadera, logrando que tu ropa luzca mejor y…" at bounding box center [539, 153] width 163 height 26
click at [501, 166] on p "Moldea suavemente cintura, abdomen y cadera, logrando que tu ropa luzca mejor y…" at bounding box center [539, 153] width 163 height 26
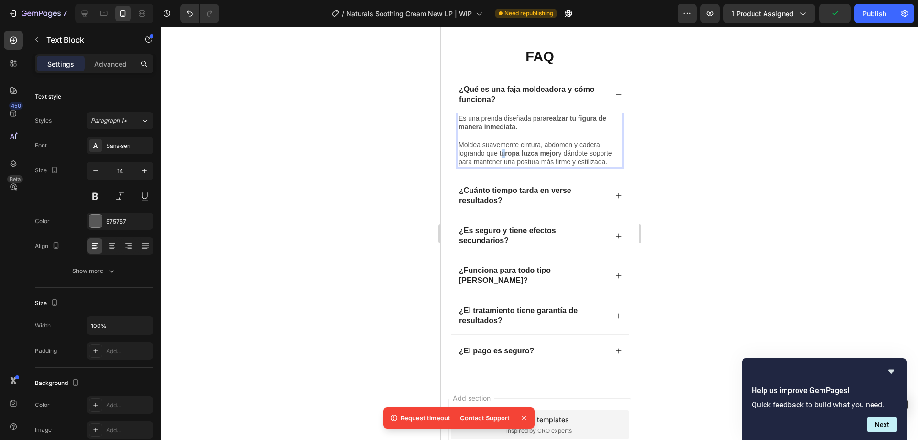
click at [501, 166] on p "Moldea suavemente cintura, abdomen y cadera, logrando que tu ropa luzca mejor y…" at bounding box center [539, 153] width 163 height 26
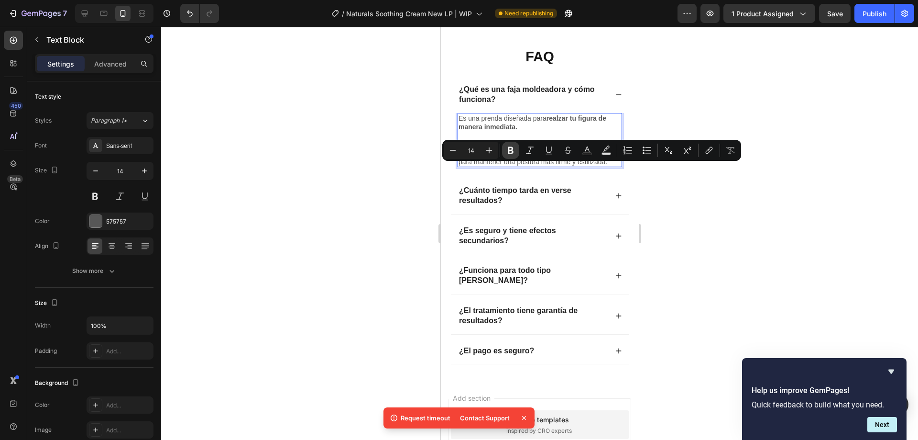
drag, startPoint x: 511, startPoint y: 153, endPoint x: 83, endPoint y: 149, distance: 428.6
click at [511, 153] on icon "Editor contextual toolbar" at bounding box center [511, 150] width 6 height 7
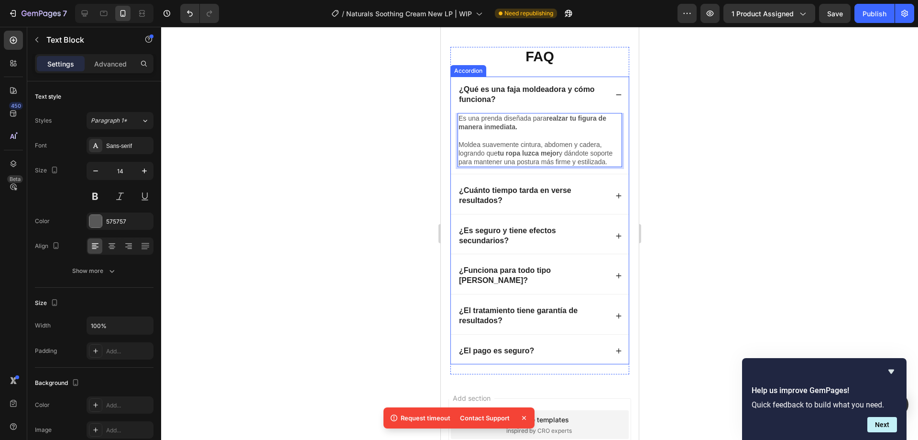
click at [488, 204] on strong "¿Cuánto tiempo tarda en verse resultados?" at bounding box center [515, 195] width 112 height 18
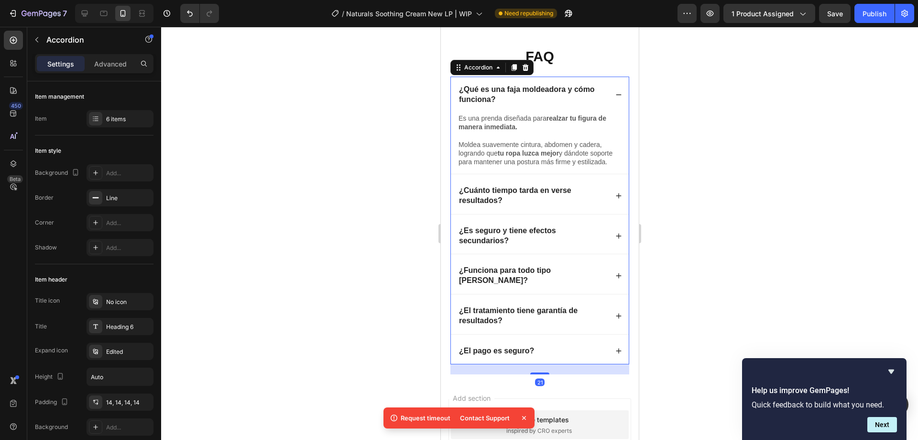
click at [615, 199] on icon at bounding box center [618, 195] width 7 height 7
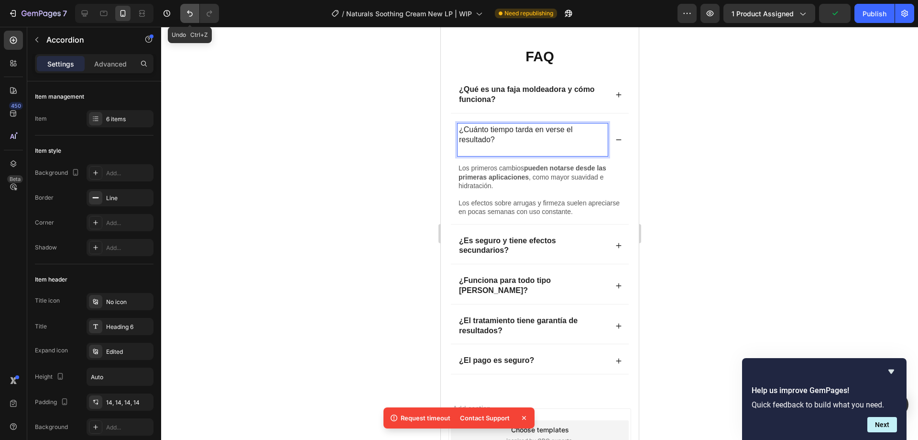
drag, startPoint x: 188, startPoint y: 11, endPoint x: 63, endPoint y: 111, distance: 159.6
click at [188, 11] on icon "Undo/Redo" at bounding box center [190, 14] width 6 height 6
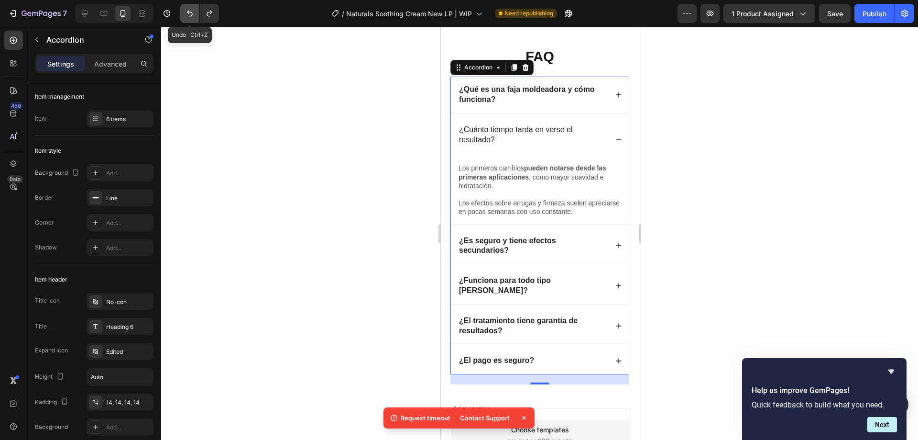
click at [186, 14] on icon "Undo/Redo" at bounding box center [190, 14] width 10 height 10
click at [355, 152] on div at bounding box center [539, 233] width 757 height 413
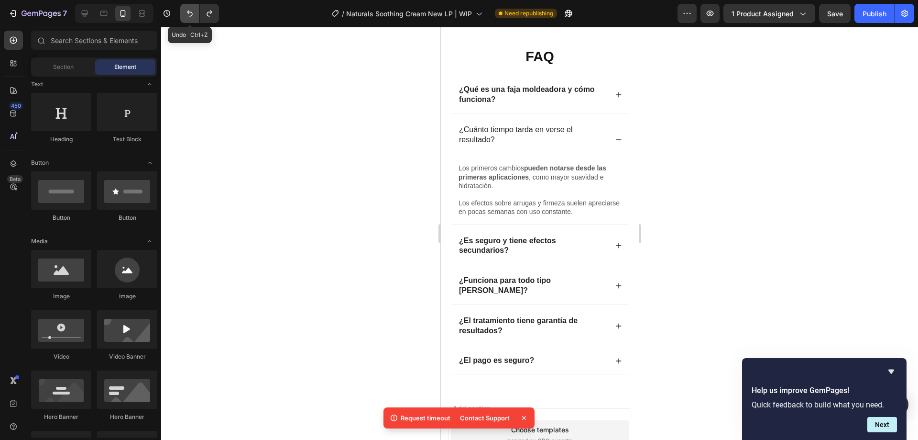
click at [183, 18] on button "Undo/Redo" at bounding box center [189, 13] width 19 height 19
click at [183, 16] on button "Undo/Redo" at bounding box center [189, 13] width 19 height 19
click at [513, 145] on p "¿Cuánto tiempo tarda en verse el resultado?" at bounding box center [532, 135] width 147 height 20
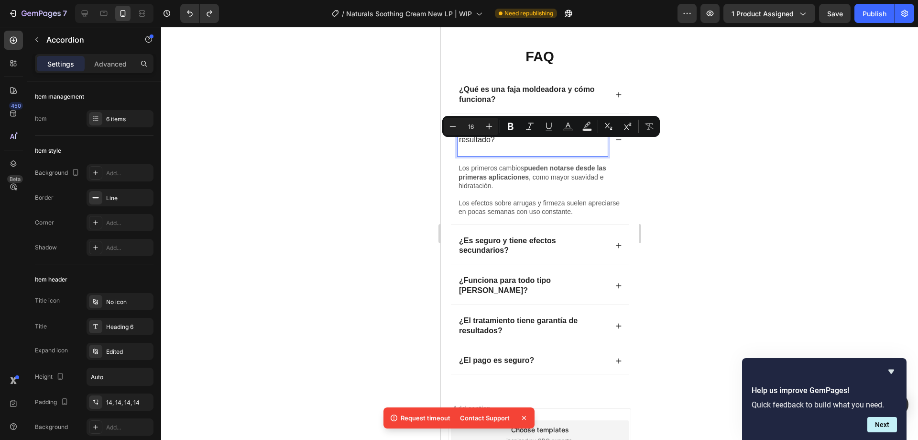
click at [505, 142] on p "¿Cuánto tiempo tarda en verse el resultado?" at bounding box center [532, 135] width 147 height 20
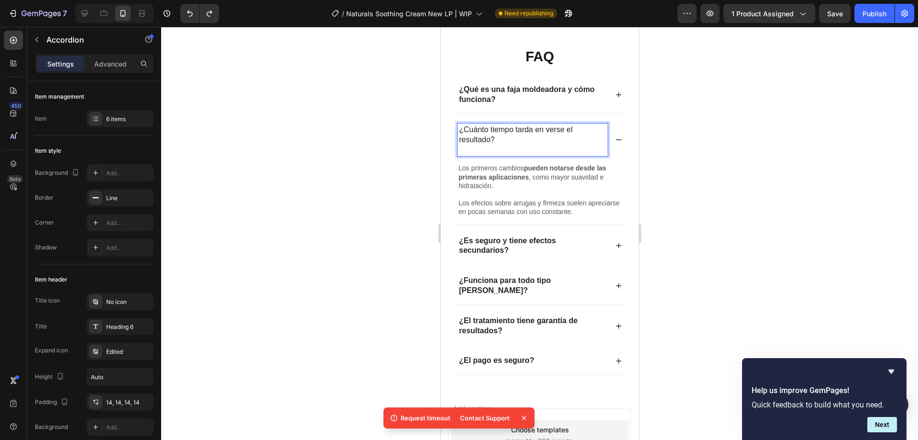
click at [484, 145] on p "¿Cuánto tiempo tarda en verse el resultado?" at bounding box center [532, 135] width 147 height 20
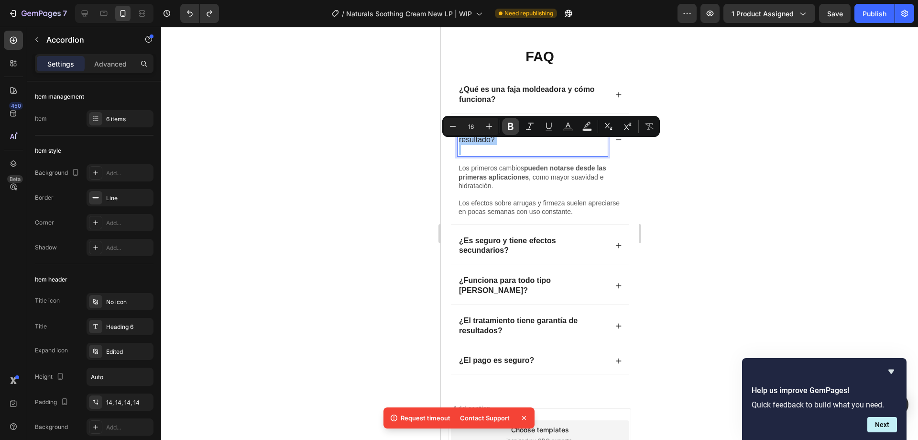
click at [507, 126] on icon "Editor contextual toolbar" at bounding box center [511, 127] width 10 height 10
click at [517, 145] on p "¿Cuánto tiempo tarda en verse el resultado?" at bounding box center [532, 135] width 147 height 20
click at [615, 143] on icon at bounding box center [618, 139] width 7 height 7
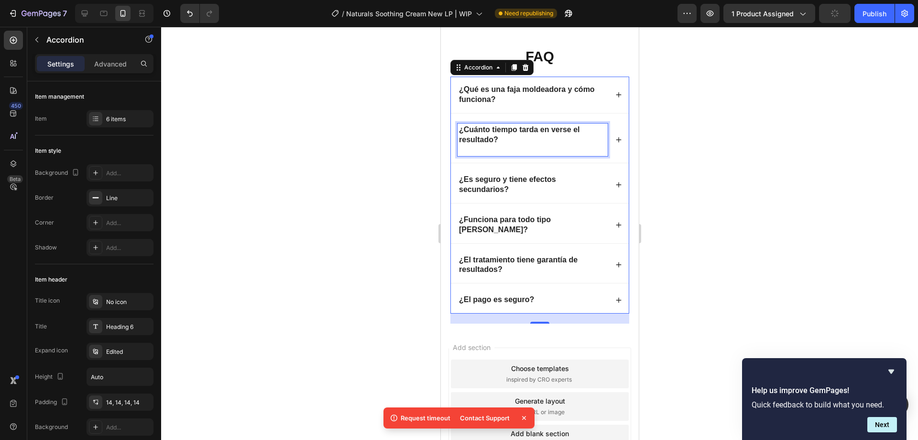
click at [508, 155] on p "Rich Text Editor. Editing area: main" at bounding box center [532, 150] width 147 height 10
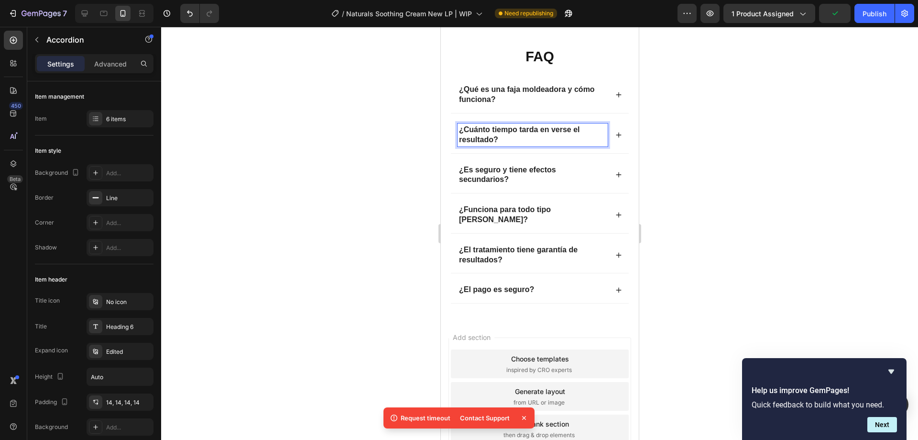
click at [615, 138] on icon at bounding box center [618, 135] width 7 height 7
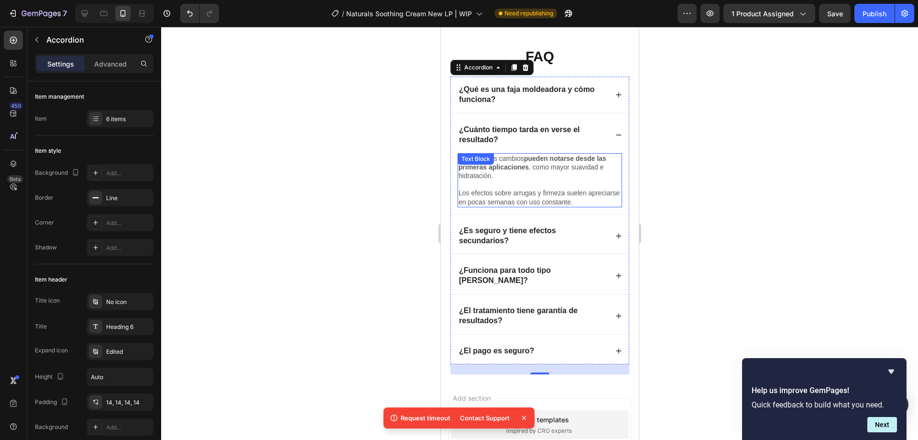
click at [529, 179] on p "Los primeros cambios pueden notarse desde las primeras aplicaciones , como mayo…" at bounding box center [539, 167] width 163 height 26
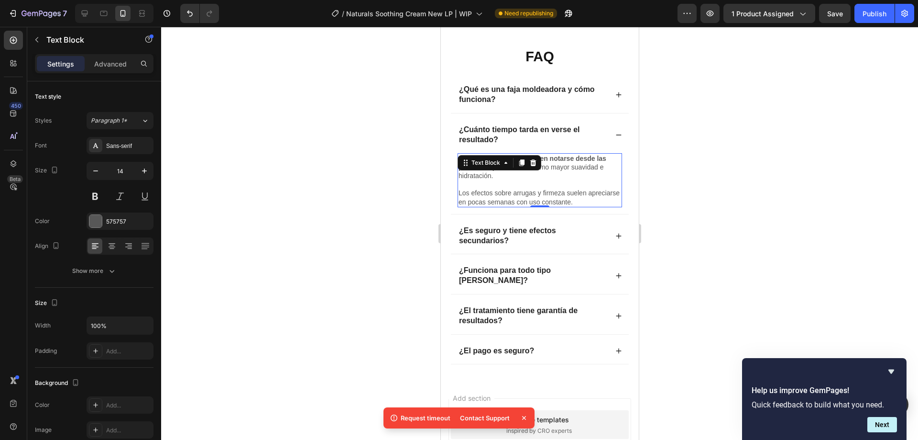
click at [473, 206] on p "Los efectos sobre arrugas y firmeza suelen apreciarse en pocas semanas con uso …" at bounding box center [539, 196] width 163 height 17
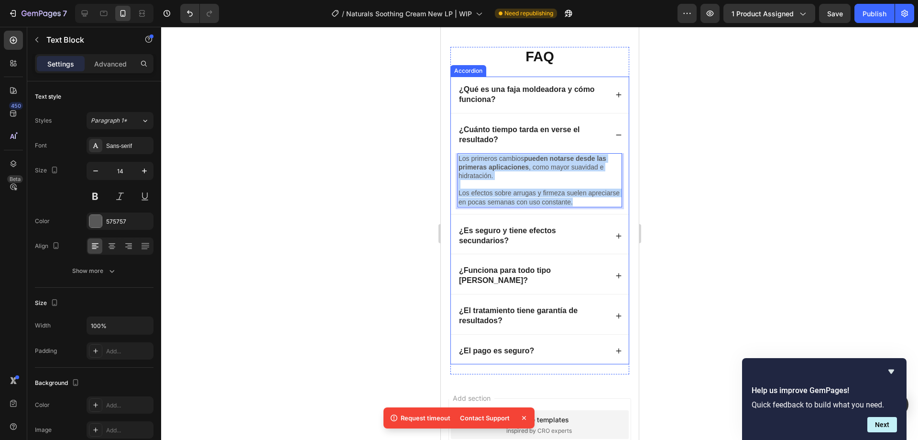
drag, startPoint x: 608, startPoint y: 216, endPoint x: 454, endPoint y: 173, distance: 160.1
click at [454, 173] on div "Los primeros cambios pueden notarse desde las primeras aplicaciones , como mayo…" at bounding box center [540, 183] width 178 height 61
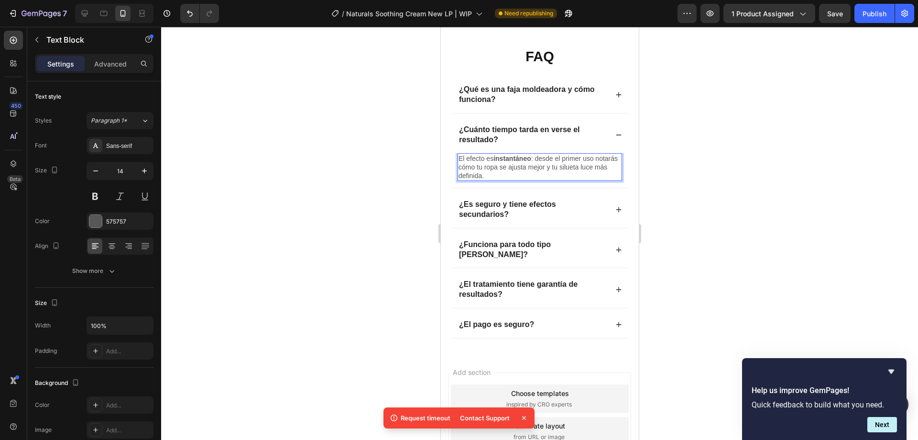
click at [536, 175] on p "El efecto es instantáneo : desde el primer uso notarás cómo tu ropa se ajusta m…" at bounding box center [539, 167] width 163 height 26
click at [549, 180] on p "El efecto es instantáneo, desde el primer uso notarás cómo tu ropa se ajusta me…" at bounding box center [539, 167] width 163 height 26
click at [532, 162] on strong "instantáneo," at bounding box center [512, 159] width 39 height 8
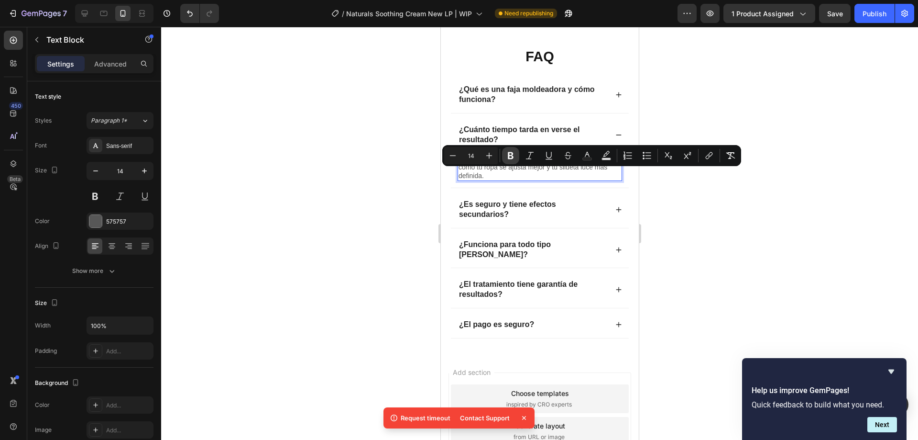
click at [515, 156] on icon "Editor contextual toolbar" at bounding box center [511, 156] width 10 height 10
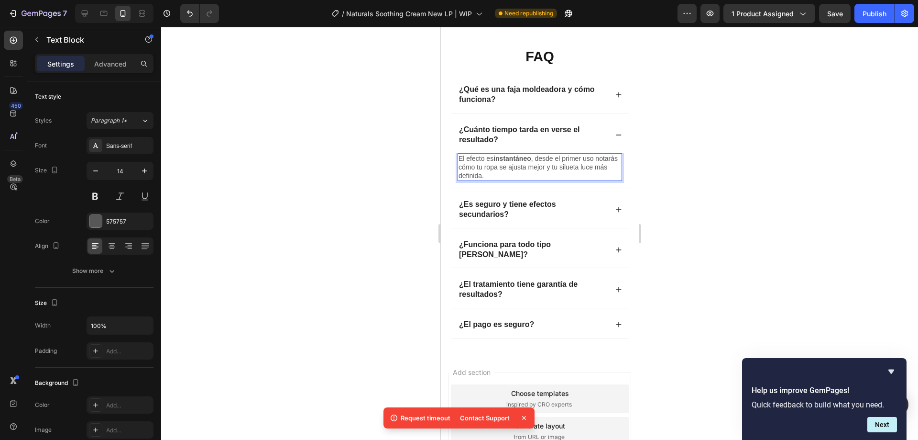
click at [529, 181] on div "El efecto es instantáneo , desde el primer uso notarás cómo tu ropa se ajusta m…" at bounding box center [539, 167] width 165 height 28
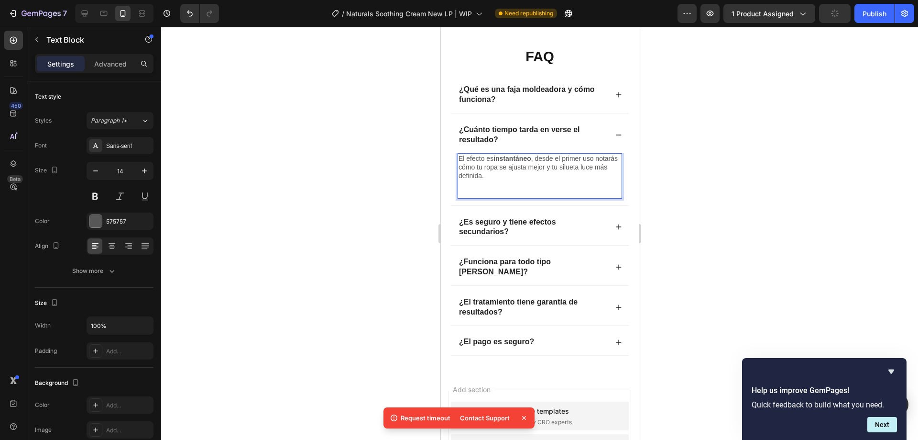
click at [499, 197] on p "Rich Text Editor. Editing area: main" at bounding box center [539, 192] width 163 height 9
click at [460, 174] on p "iEl efecto es instantáneo , desde el primer uso notarás cómo tu ropa se ajusta …" at bounding box center [539, 167] width 163 height 26
click at [473, 197] on p "S" at bounding box center [539, 192] width 163 height 9
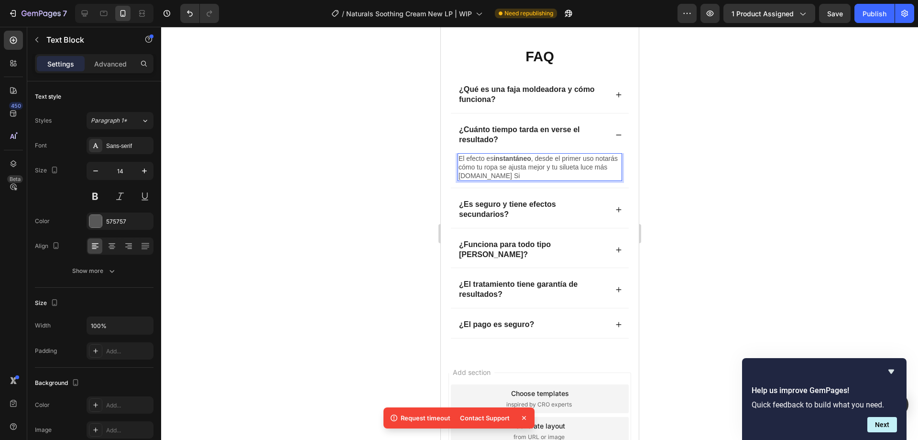
click at [527, 180] on p "El efecto es instantáneo , desde el primer uso notarás cómo tu ropa se ajusta m…" at bounding box center [539, 167] width 163 height 26
drag, startPoint x: 533, startPoint y: 190, endPoint x: 510, endPoint y: 192, distance: 23.5
click at [510, 180] on p "El efecto es instantáneo , desde el primer uso notarás cómo tu ropa se ajusta m…" at bounding box center [539, 167] width 163 height 26
click at [538, 175] on p "El efecto es instantáneo , desde el primer uso notarás cómo tu ropa se ajusta m…" at bounding box center [539, 167] width 163 height 26
click at [522, 180] on p "El efecto es instantáneo , desde el primer uso notarás cómo tu ropa se ajusta m…" at bounding box center [539, 167] width 163 height 26
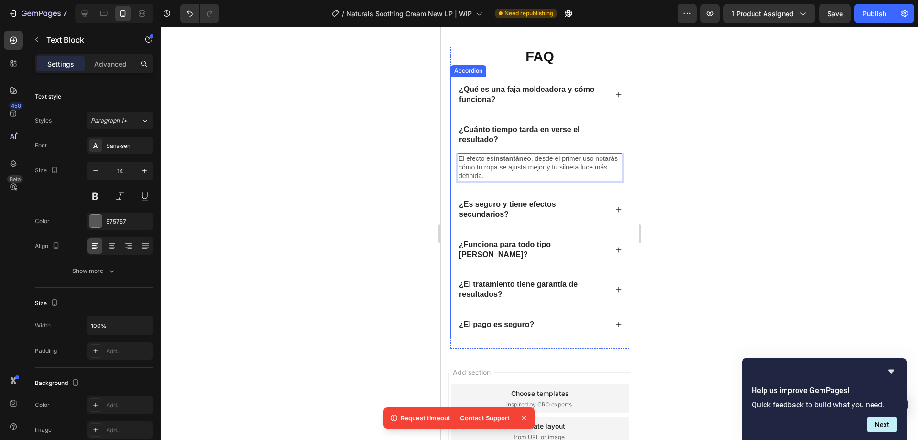
click at [615, 138] on icon at bounding box center [618, 135] width 7 height 7
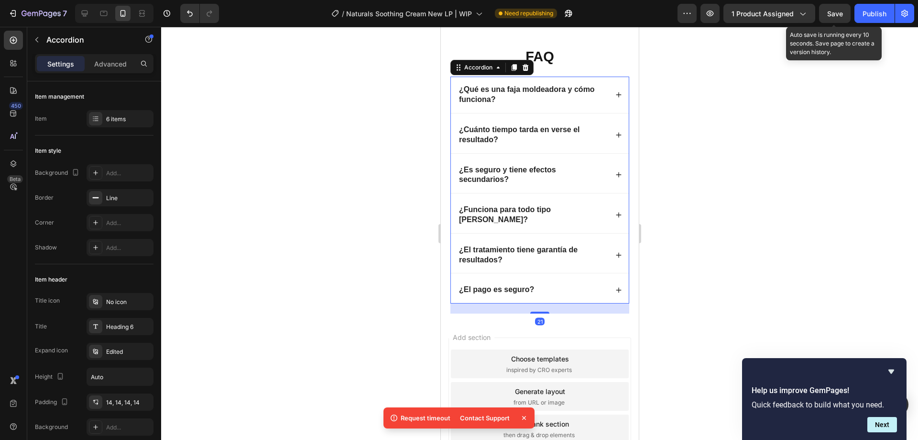
click at [839, 9] on div "Save" at bounding box center [836, 14] width 16 height 10
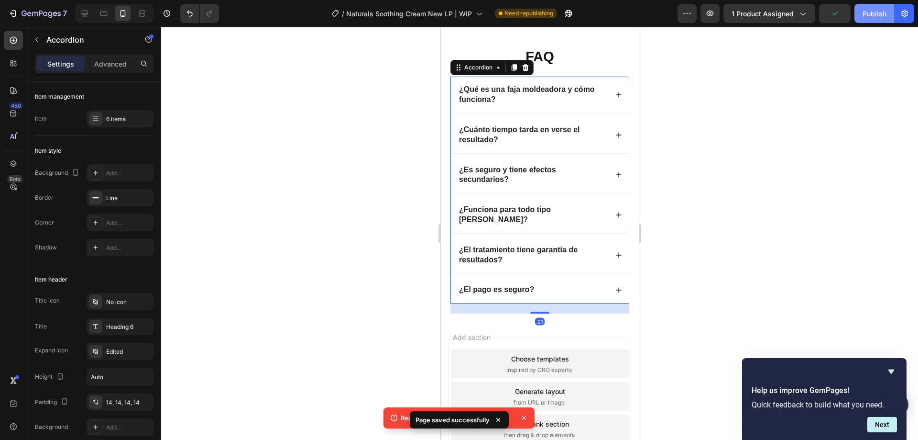
click at [863, 11] on div "Publish" at bounding box center [875, 14] width 24 height 10
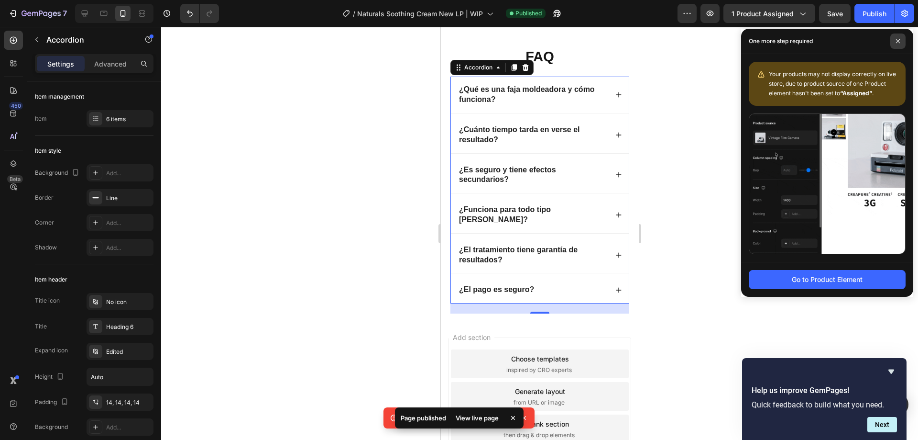
click at [898, 38] on span at bounding box center [898, 40] width 15 height 15
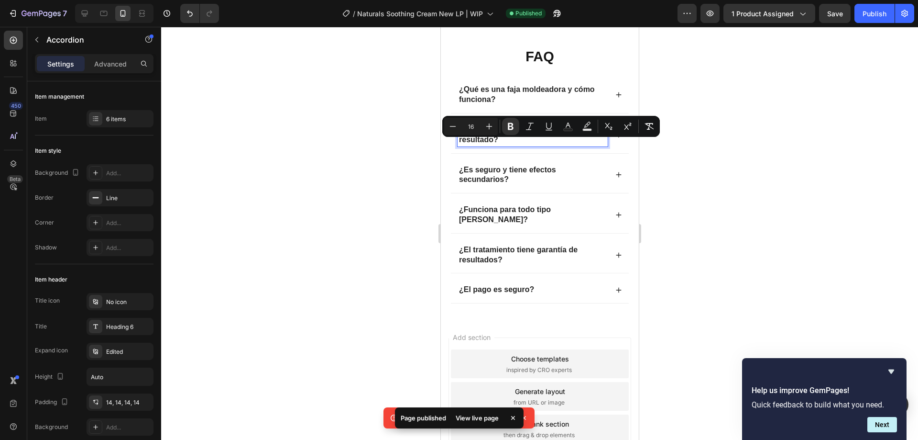
click at [501, 145] on p "¿Cuánto tiempo tarda en verse el resultado?" at bounding box center [532, 135] width 147 height 20
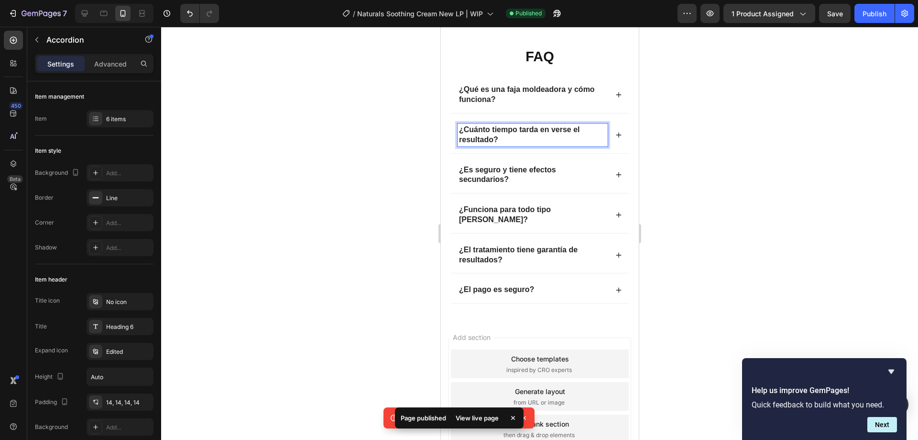
click at [685, 156] on div at bounding box center [539, 233] width 757 height 413
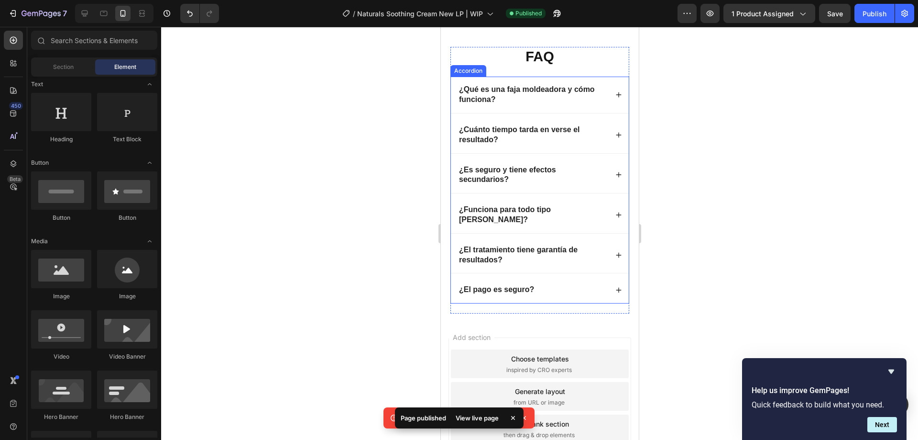
click at [615, 138] on icon at bounding box center [618, 135] width 7 height 7
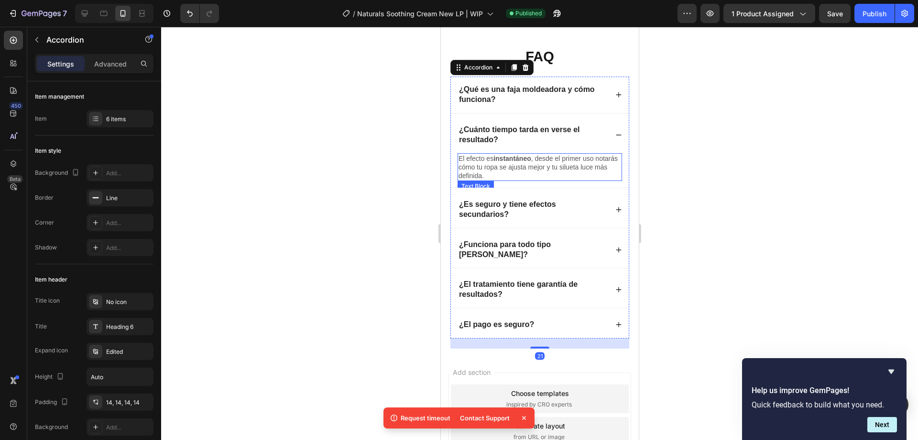
click at [492, 180] on p "El efecto es instantáneo , desde el primer uso notarás cómo tu ropa se ajusta m…" at bounding box center [539, 167] width 163 height 26
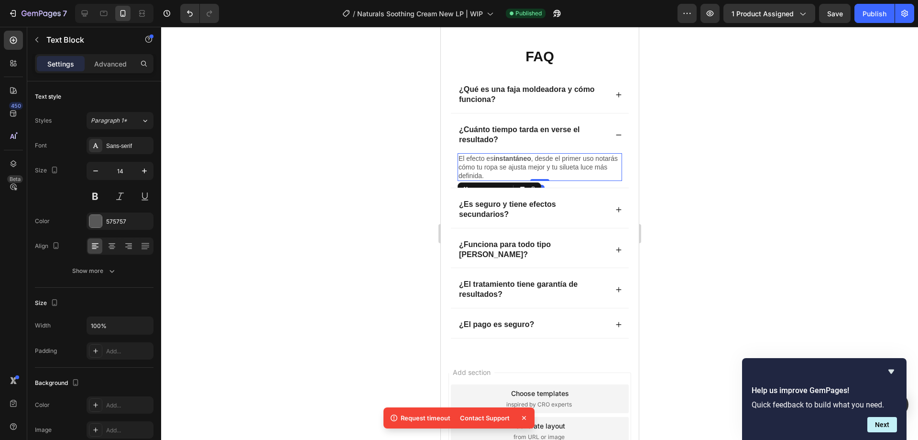
click at [516, 180] on p "El efecto es instantáneo , desde el primer uso notarás cómo tu ropa se ajusta m…" at bounding box center [539, 167] width 163 height 26
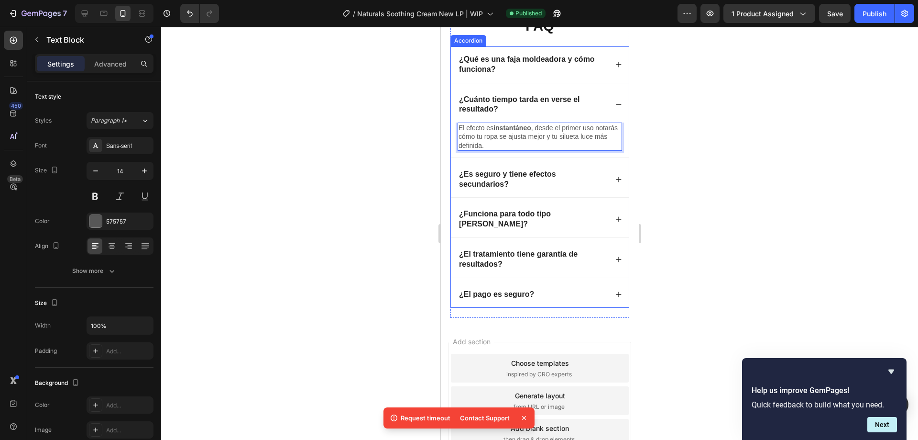
scroll to position [2130, 0]
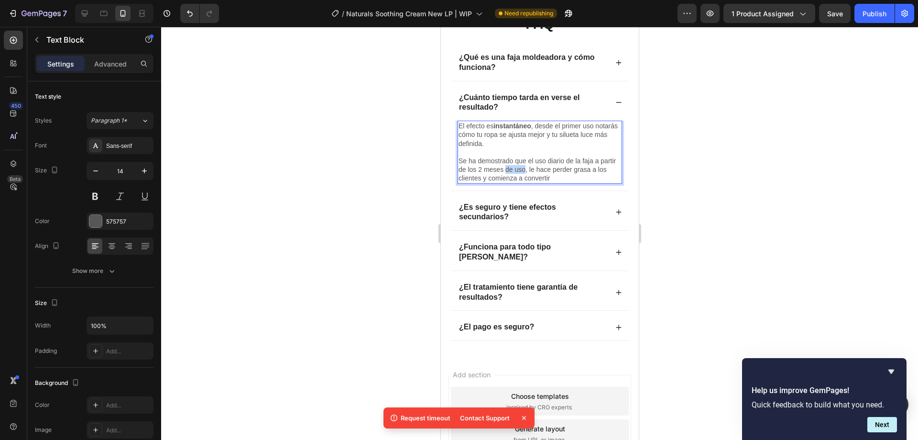
drag, startPoint x: 523, startPoint y: 168, endPoint x: 541, endPoint y: 171, distance: 18.9
click at [541, 171] on p "Se ha demostrado que el uso diario de la faja a partir de los 2 meses de uso, l…" at bounding box center [539, 169] width 163 height 26
click at [575, 177] on p "Se ha demostrado que el uso diario de la faja a partir de los 2 meses, le hace …" at bounding box center [539, 169] width 163 height 26
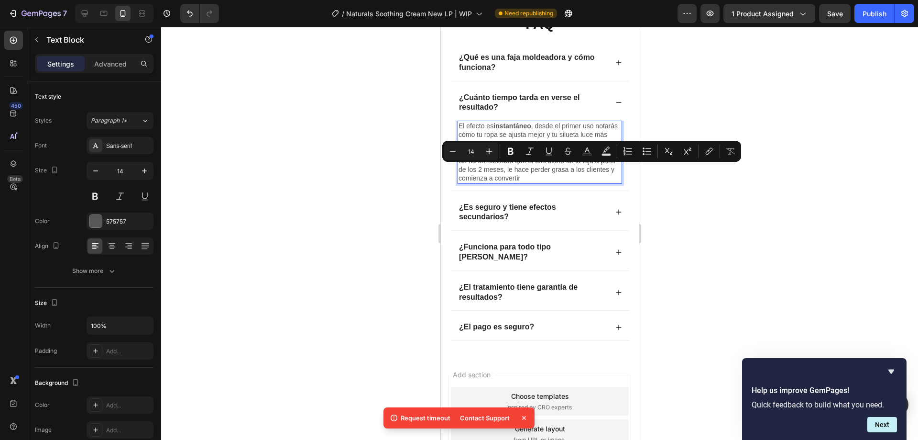
drag, startPoint x: 571, startPoint y: 176, endPoint x: 460, endPoint y: 168, distance: 111.8
click at [460, 168] on p "Se ha demostrado que el uso diario de la faja a partir de los 2 meses, le hace …" at bounding box center [539, 169] width 163 height 26
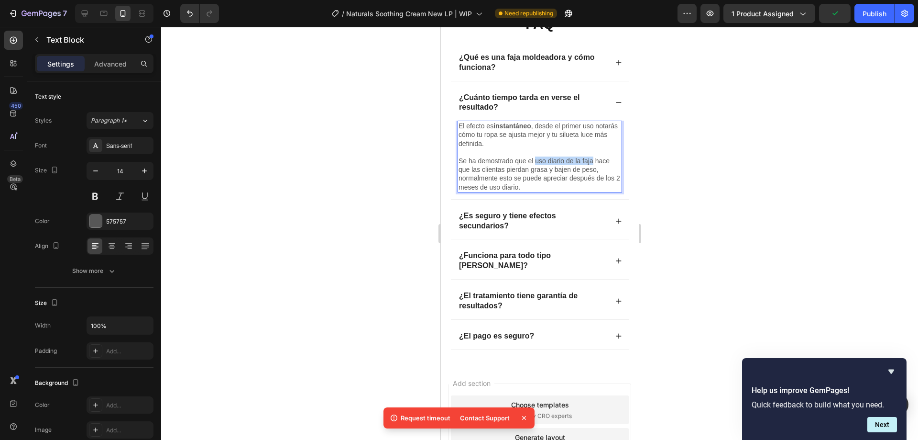
drag, startPoint x: 536, startPoint y: 159, endPoint x: 593, endPoint y: 163, distance: 57.1
click at [593, 163] on p "Se ha demostrado que el uso diario de la faja hace que las clientas pierdan gra…" at bounding box center [539, 173] width 163 height 35
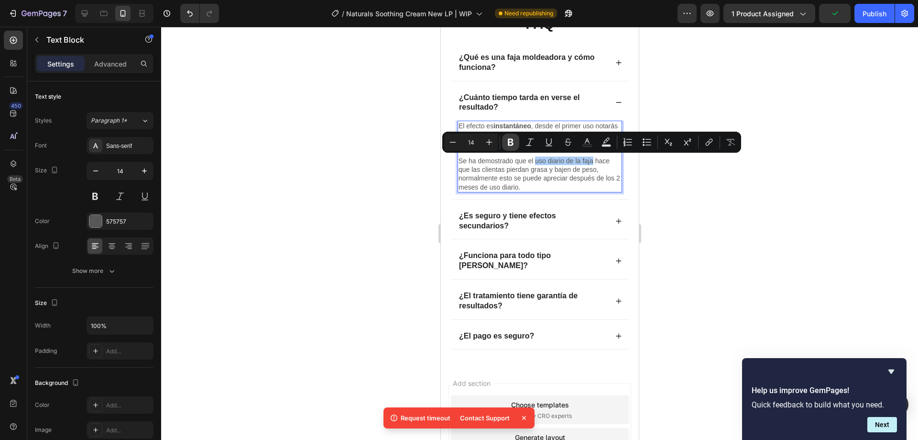
click at [518, 141] on button "Bold" at bounding box center [510, 141] width 17 height 17
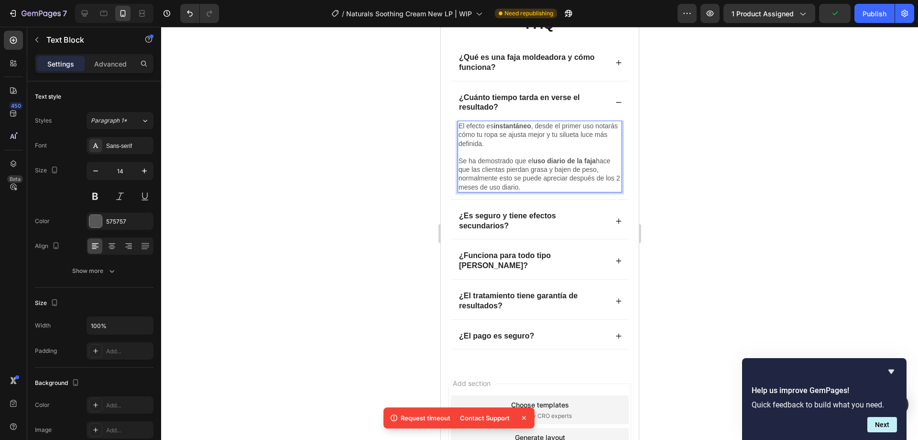
click at [517, 171] on p "Se ha demostrado que el uso diario de la faja hace que las clientas pierdan gra…" at bounding box center [539, 173] width 163 height 35
drag, startPoint x: 498, startPoint y: 168, endPoint x: 473, endPoint y: 176, distance: 27.1
click at [473, 176] on p "Se ha demostrado que el uso diario de la faja hace que las clientas pierdan gra…" at bounding box center [539, 173] width 163 height 35
click at [514, 166] on p "Se ha demostrado que el uso diario de la faja hace que las clientas pierdan gra…" at bounding box center [539, 173] width 163 height 35
drag, startPoint x: 499, startPoint y: 168, endPoint x: 471, endPoint y: 178, distance: 30.0
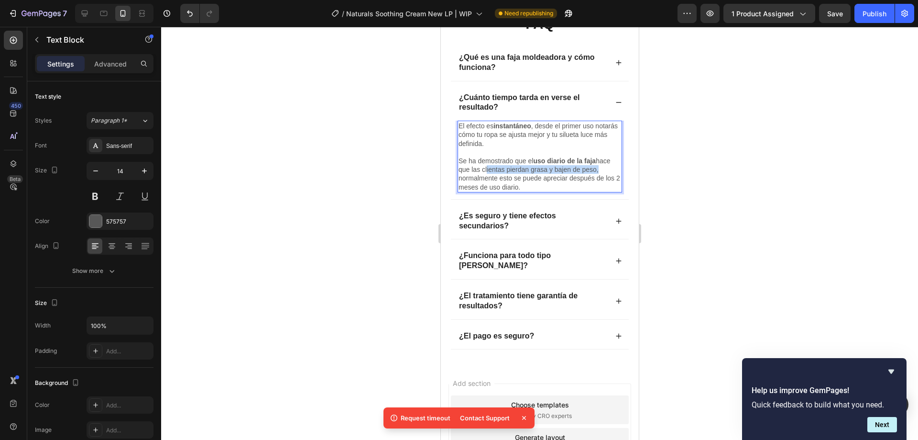
click at [471, 178] on p "Se ha demostrado que el uso diario de la faja hace que las clientas pierdan gra…" at bounding box center [539, 173] width 163 height 35
click at [117, 197] on button at bounding box center [119, 196] width 17 height 17
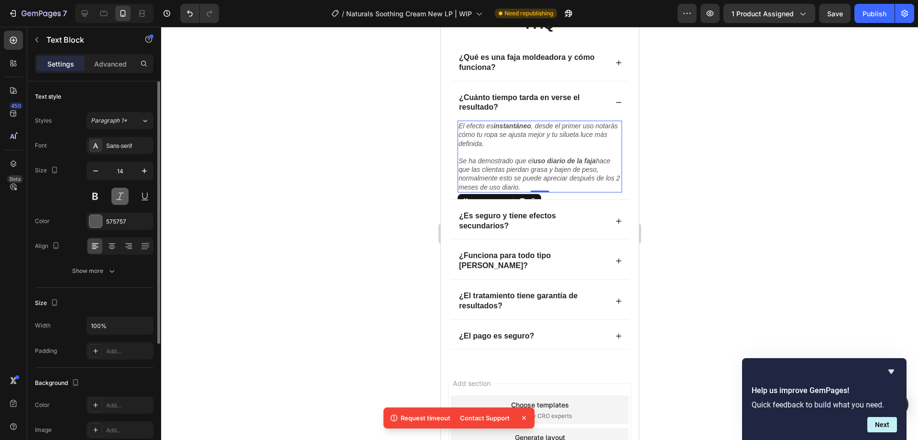
click at [117, 197] on button at bounding box center [119, 196] width 17 height 17
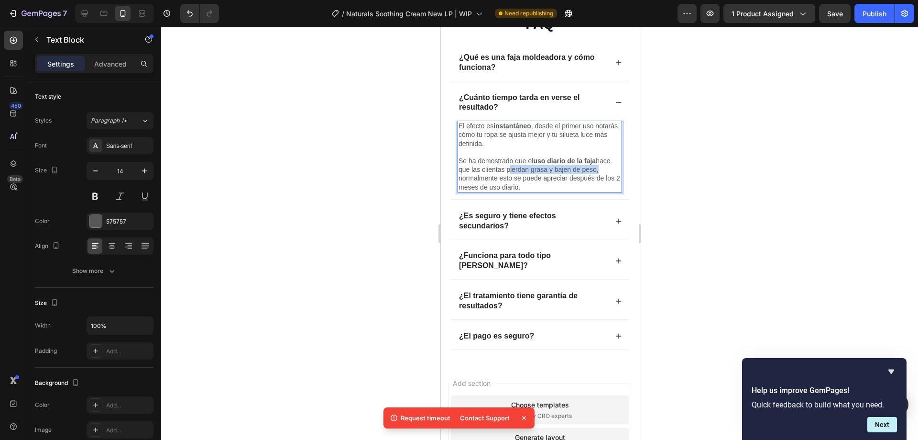
drag, startPoint x: 523, startPoint y: 170, endPoint x: 472, endPoint y: 178, distance: 51.4
click at [472, 178] on p "Se ha demostrado que el uso diario de la faja hace que las clientas pierdan gra…" at bounding box center [539, 173] width 163 height 35
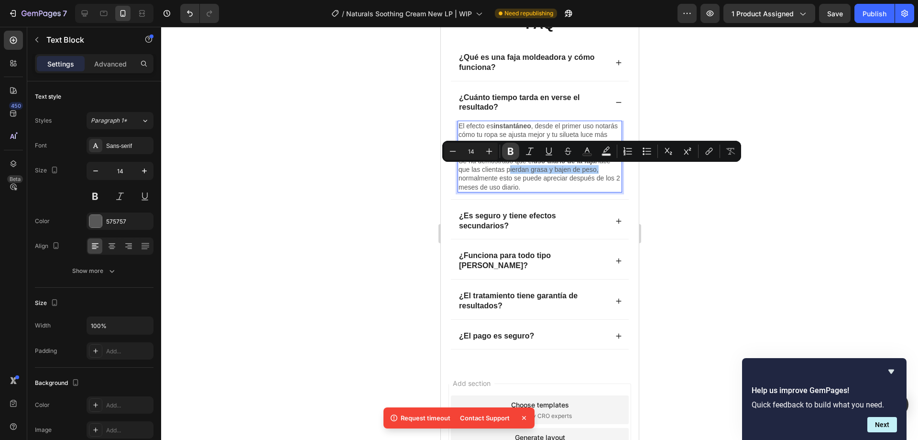
click at [508, 151] on icon "Editor contextual toolbar" at bounding box center [511, 151] width 10 height 10
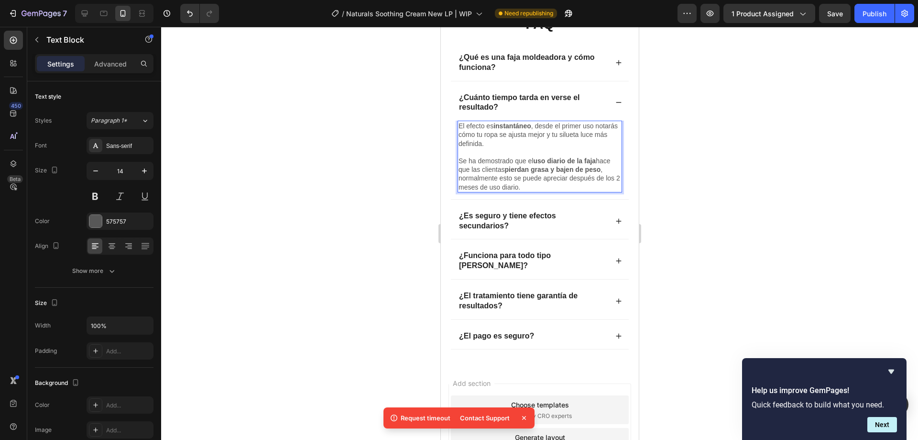
click at [706, 220] on div at bounding box center [539, 233] width 757 height 413
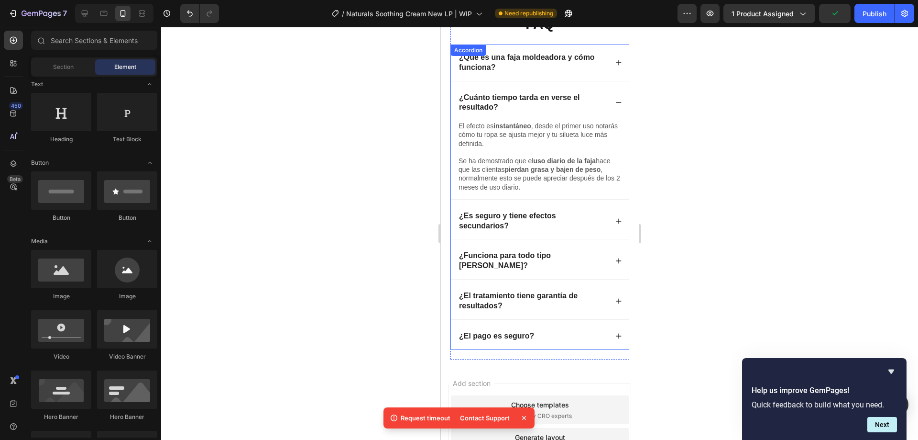
click at [509, 217] on strong "¿Es seguro y tiene efectos secundarios?" at bounding box center [507, 220] width 97 height 18
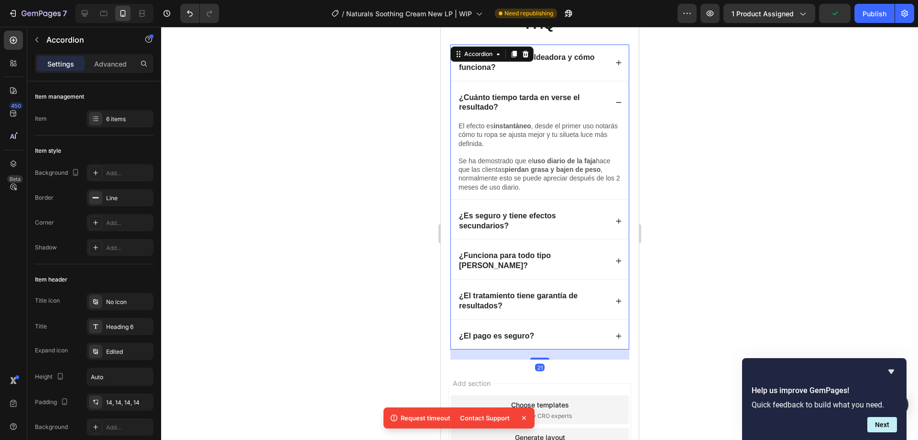
click at [615, 221] on icon at bounding box center [618, 221] width 7 height 7
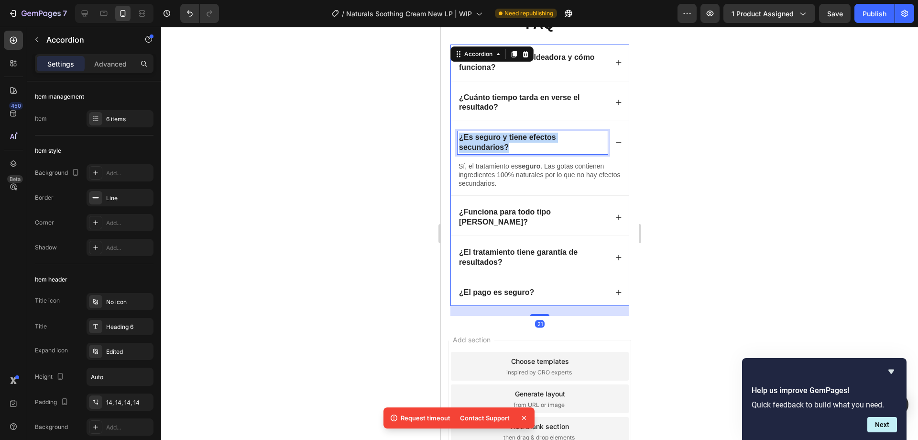
click at [511, 145] on p "¿Es seguro y tiene efectos secundarios?" at bounding box center [532, 143] width 147 height 20
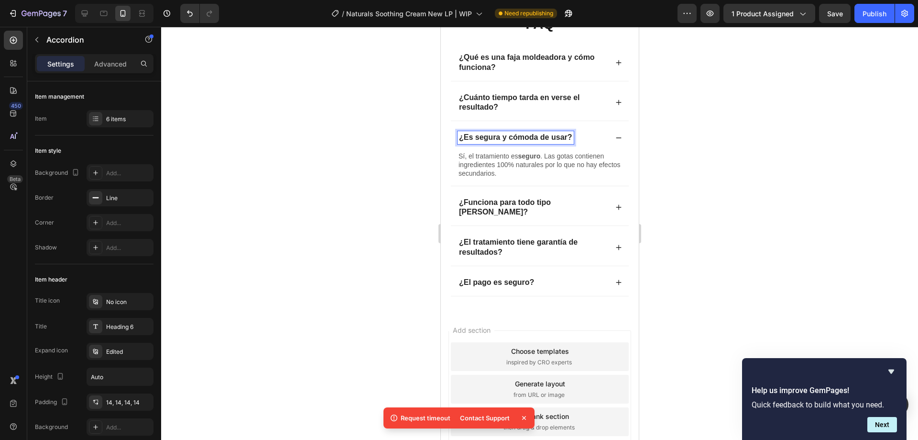
click at [415, 148] on div at bounding box center [539, 233] width 757 height 413
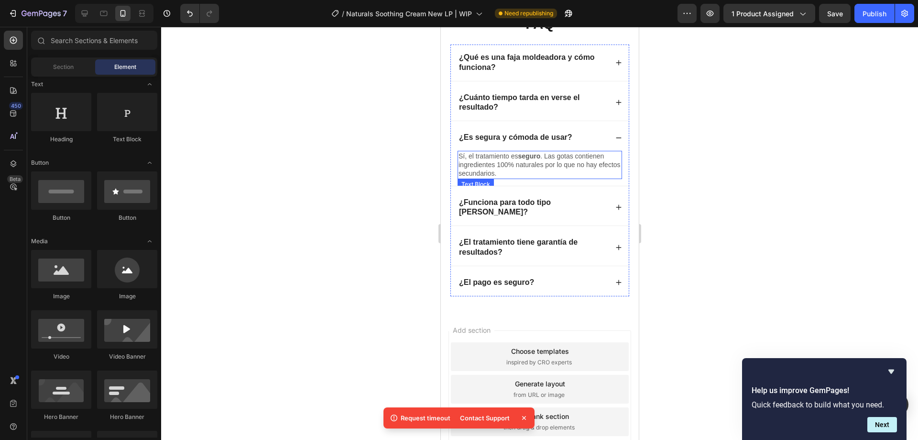
click at [471, 169] on p "Sí, el tratamiento es seguro . Las gotas contienen ingredientes 100% naturales …" at bounding box center [539, 165] width 163 height 26
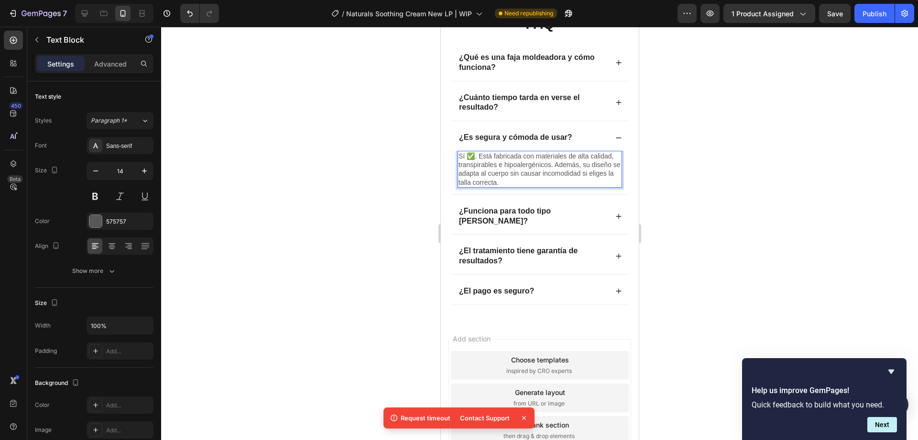
click at [474, 160] on p "Sí ✅. Está fabricada con materiales de alta calidad, transpirables e hipoalergé…" at bounding box center [539, 169] width 163 height 35
click at [390, 176] on div at bounding box center [539, 233] width 757 height 413
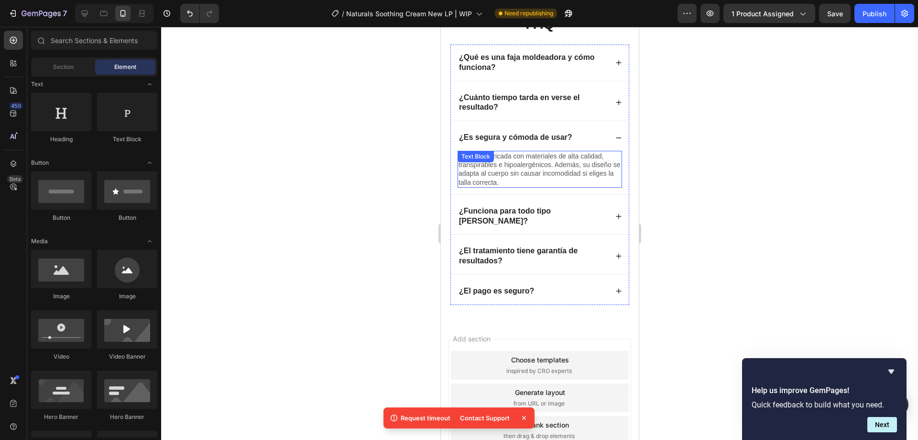
click at [545, 173] on p "Sí. Está fabricada con materiales de alta calidad, transpirables e hipoalergéni…" at bounding box center [539, 169] width 163 height 35
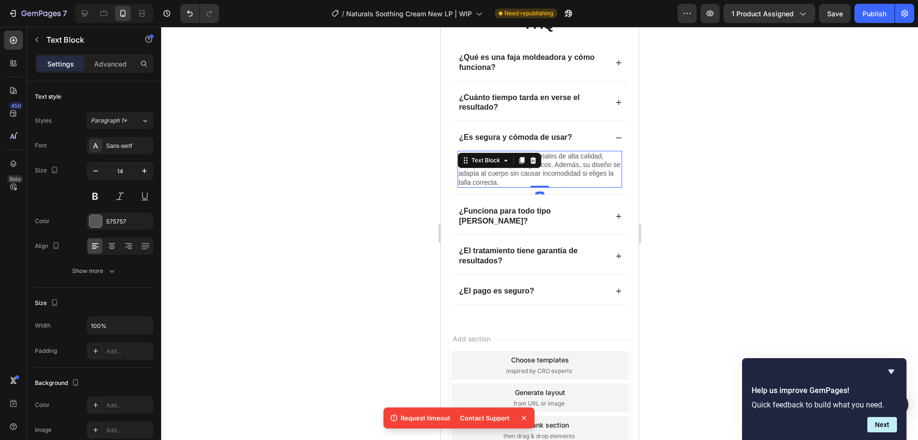
click at [703, 191] on div at bounding box center [539, 233] width 757 height 413
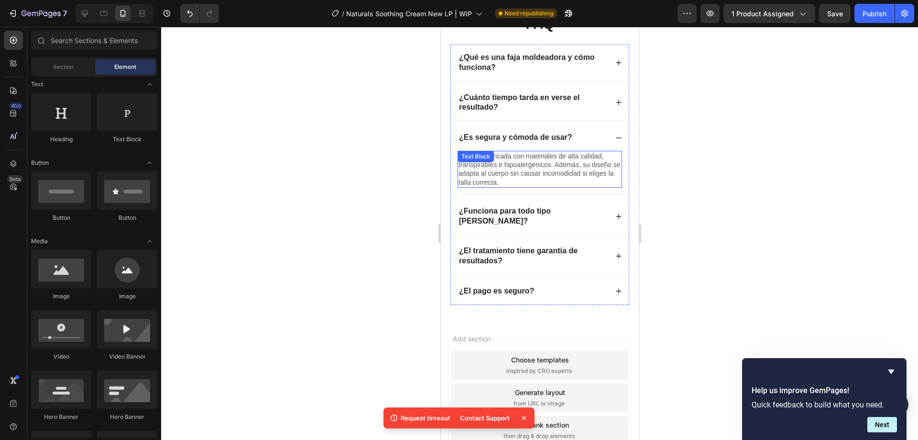
click at [555, 166] on p "Sí. Está fabricada con materiales de alta calidad, transpirables e hipoalergéni…" at bounding box center [539, 169] width 163 height 35
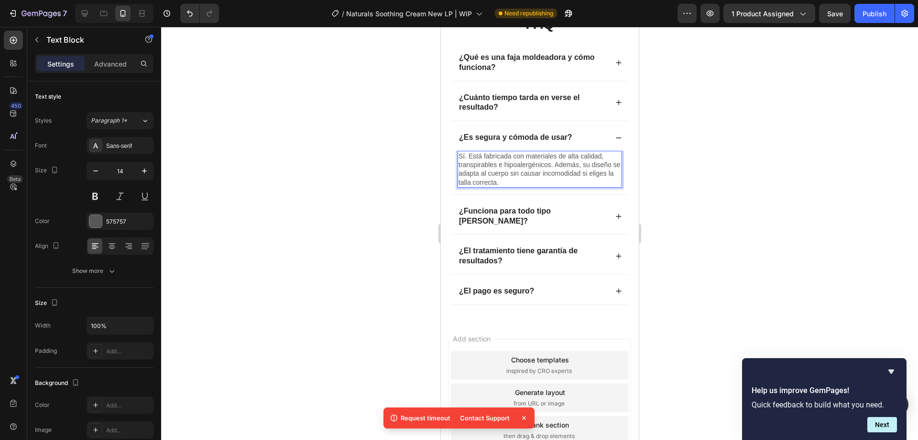
click at [553, 165] on p "Sí. Está fabricada con materiales de alta calidad, transpirables e hipoalergéni…" at bounding box center [539, 169] width 163 height 35
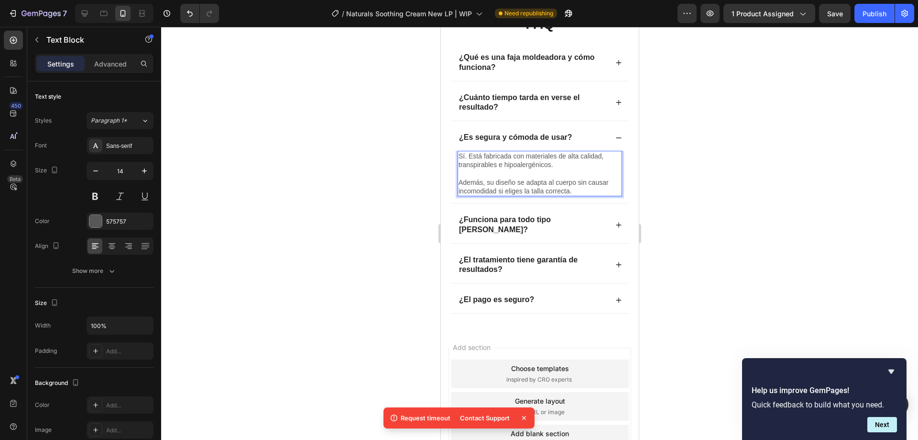
click at [460, 183] on p "Además, su diseño se adapta al cuerpo sin causar incomodidad si eliges la talla…" at bounding box center [539, 186] width 163 height 17
click at [502, 188] on p "Además, su diseño se adapta al cuerpo sin causar incomodidad si eliges la talla…" at bounding box center [539, 186] width 163 height 17
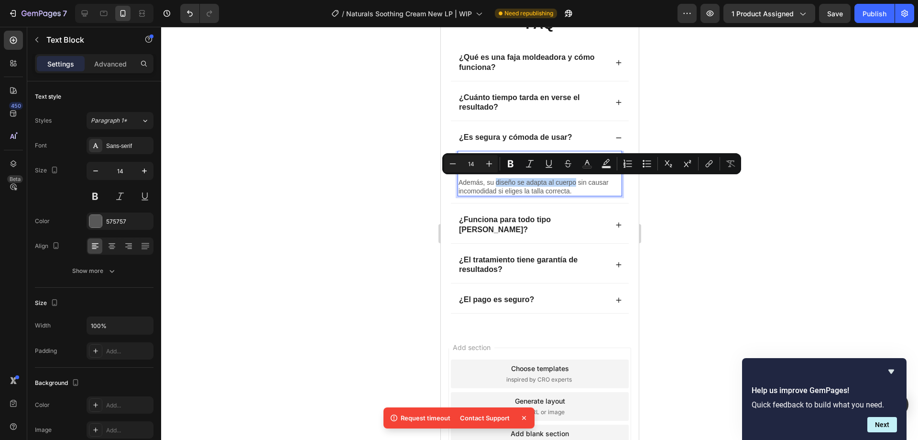
drag, startPoint x: 496, startPoint y: 182, endPoint x: 575, endPoint y: 183, distance: 79.9
click at [575, 183] on p "Además, su diseño se adapta al cuerpo sin causar incomodidad si eliges la talla…" at bounding box center [539, 186] width 163 height 17
click at [508, 164] on icon "Editor contextual toolbar" at bounding box center [511, 163] width 6 height 7
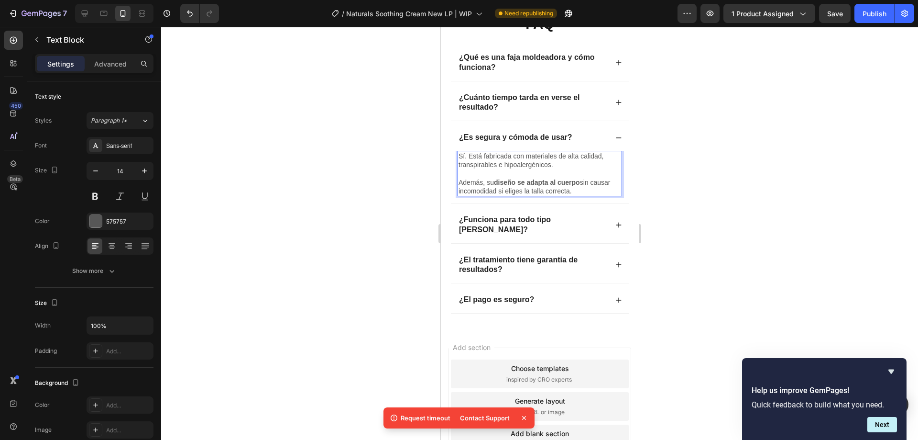
click at [652, 203] on div at bounding box center [539, 233] width 757 height 413
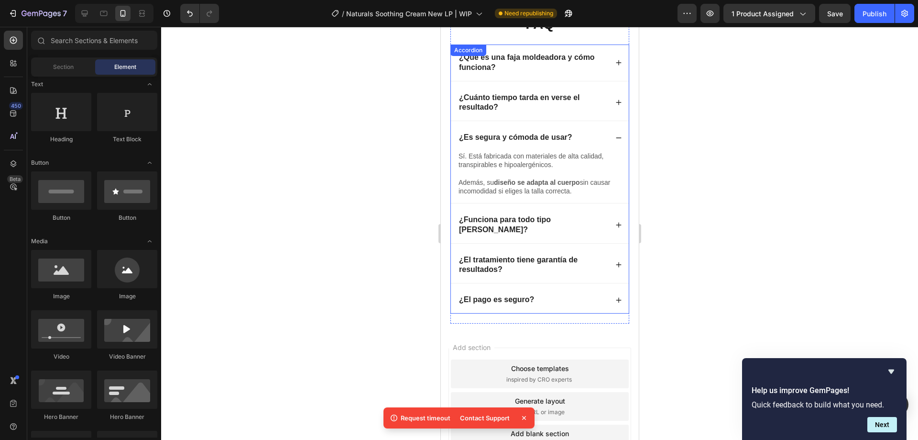
click at [607, 138] on div "¿Es segura y cómoda de usar?" at bounding box center [540, 137] width 178 height 26
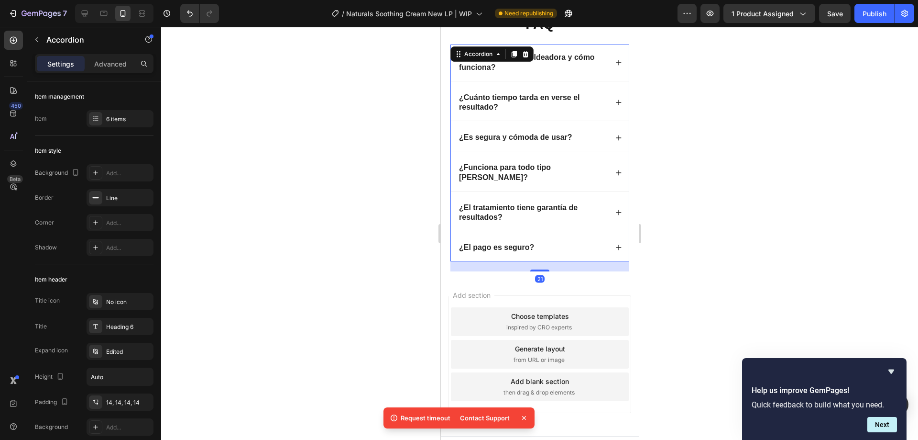
click at [616, 170] on icon at bounding box center [618, 172] width 5 height 5
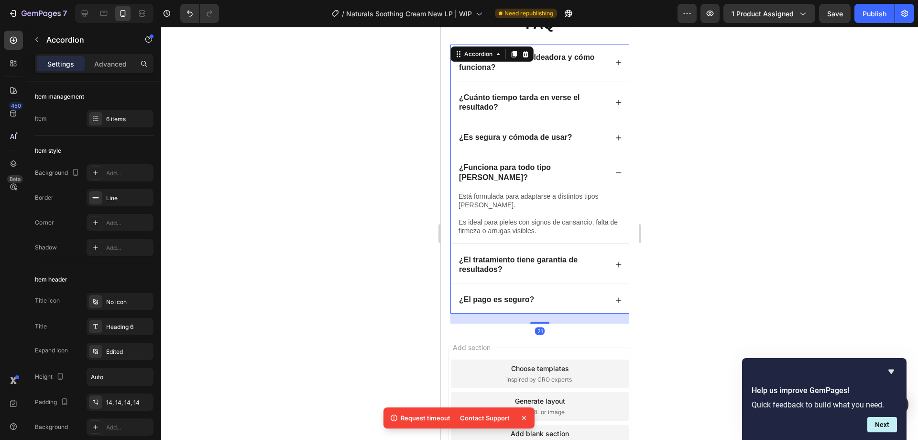
click at [560, 160] on div "¿Funciona para todo tipo de piel?" at bounding box center [540, 173] width 178 height 36
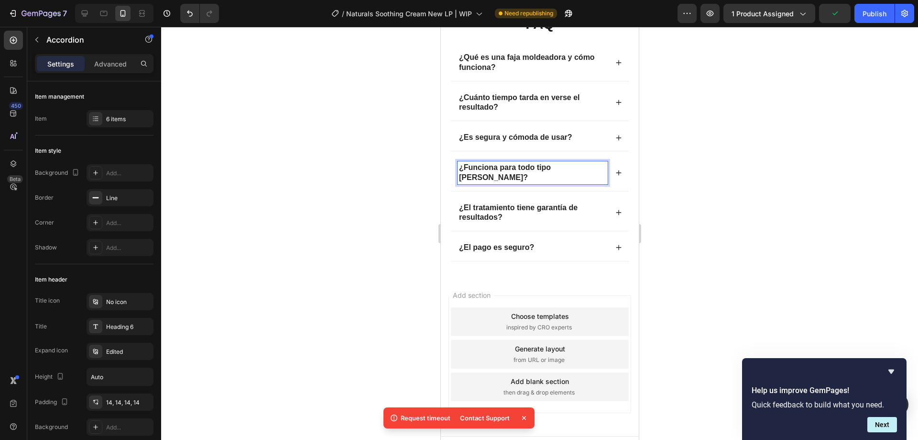
click at [551, 166] on strong "¿Funciona para todo tipo de piel?" at bounding box center [505, 172] width 92 height 18
drag, startPoint x: 565, startPoint y: 166, endPoint x: 577, endPoint y: 167, distance: 12.0
click at [551, 167] on strong "¿Funciona para todo tipo de piel?" at bounding box center [505, 172] width 92 height 18
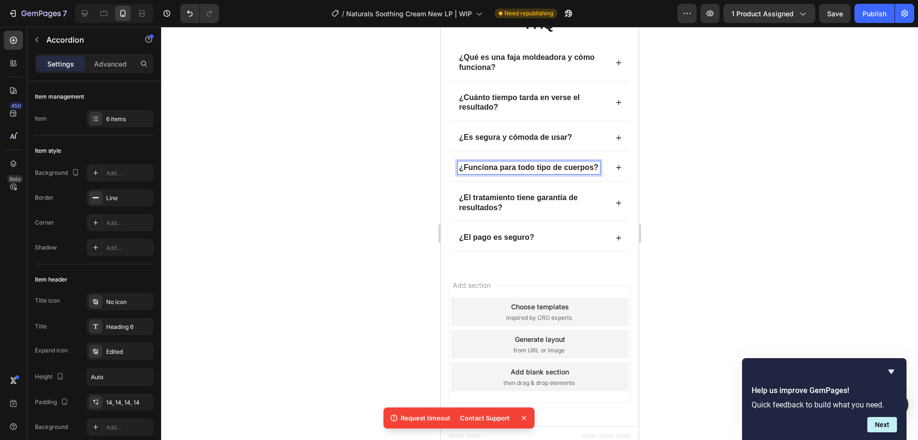
click at [615, 165] on icon at bounding box center [618, 167] width 7 height 7
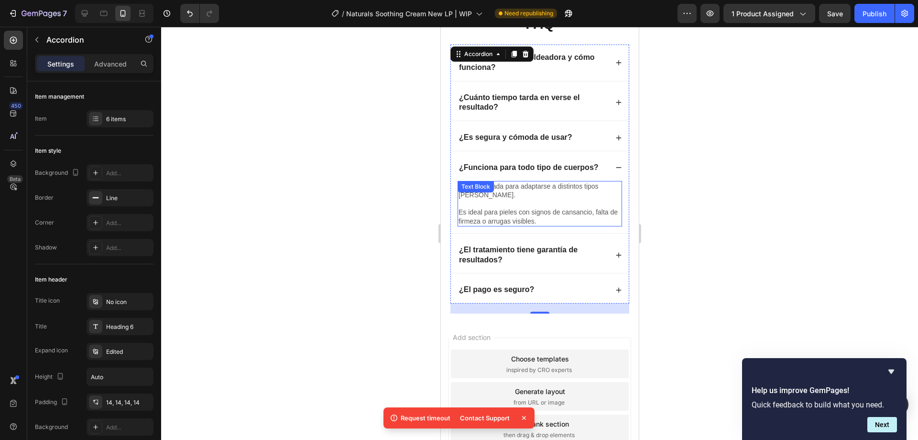
click at [522, 191] on p "Está formulada para adaptarse a distintos tipos de piel." at bounding box center [539, 190] width 163 height 17
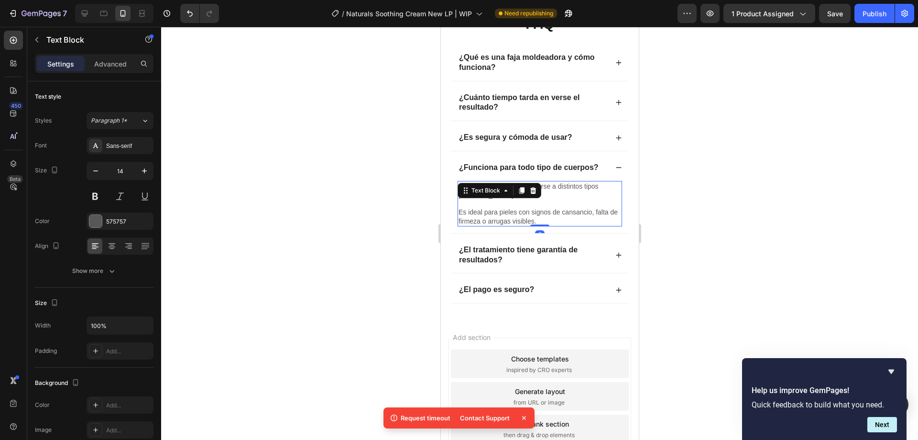
click at [570, 213] on p "Es ideal para pieles con signos de cansancio, falta de firmeza o arrugas visibl…" at bounding box center [539, 216] width 163 height 17
drag, startPoint x: 508, startPoint y: 210, endPoint x: 470, endPoint y: 191, distance: 43.2
click at [470, 191] on div "Está formulada para adaptarse a distintos tipos de piel. Es ideal para pieles c…" at bounding box center [539, 203] width 165 height 45
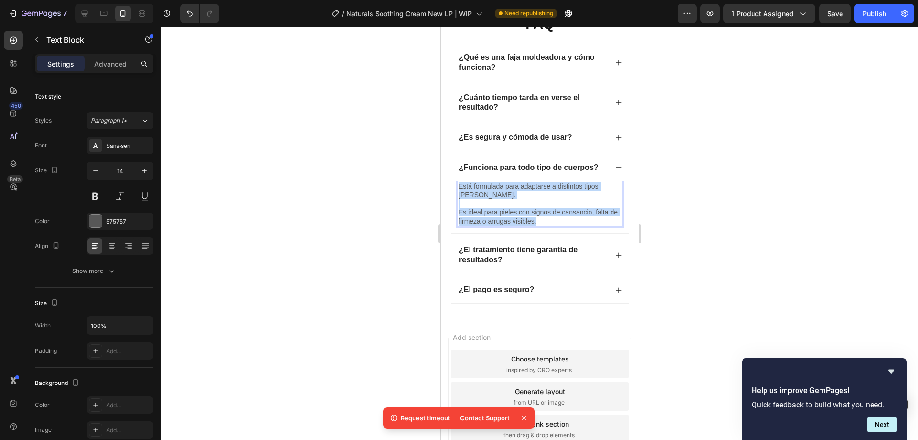
drag, startPoint x: 553, startPoint y: 220, endPoint x: 460, endPoint y: 184, distance: 99.8
click at [460, 184] on div "Está formulada para adaptarse a distintos tipos de piel. Es ideal para pieles c…" at bounding box center [539, 203] width 165 height 45
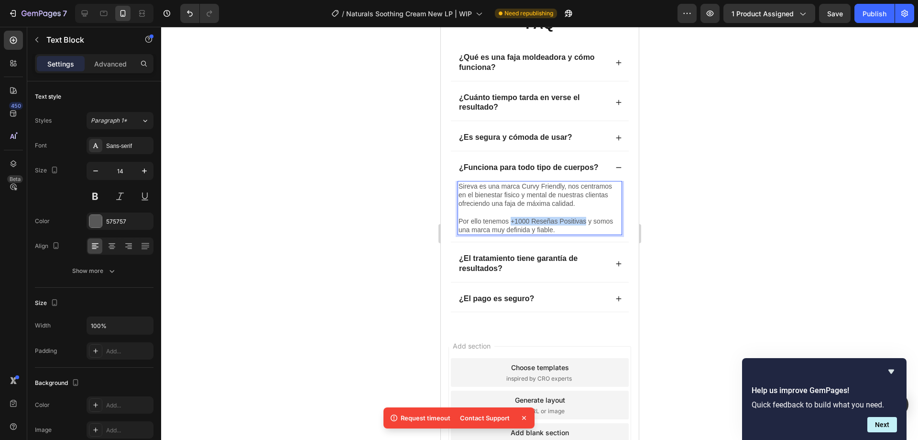
drag, startPoint x: 511, startPoint y: 221, endPoint x: 585, endPoint y: 221, distance: 74.2
click at [585, 221] on p "Por ello tenemos +1000 Reseñas Positivas y somos una marca muy definida y fiabl…" at bounding box center [539, 225] width 163 height 17
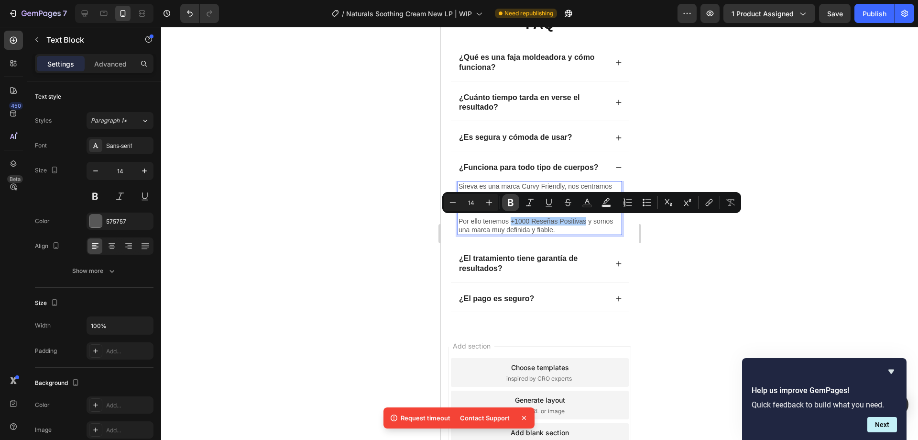
click at [509, 200] on icon "Editor contextual toolbar" at bounding box center [511, 202] width 6 height 7
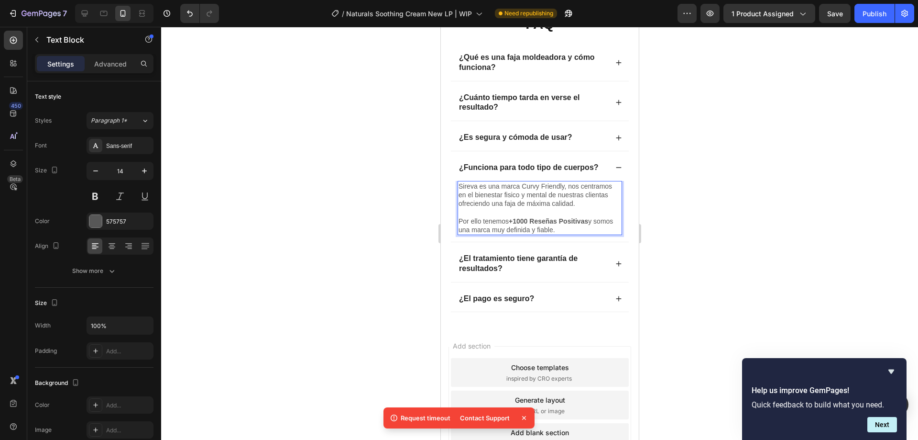
click at [580, 229] on p "Por ello tenemos +1000 Reseñas Positivas y somos una marca muy definida y fiabl…" at bounding box center [539, 225] width 163 height 17
click at [714, 194] on div at bounding box center [539, 233] width 757 height 413
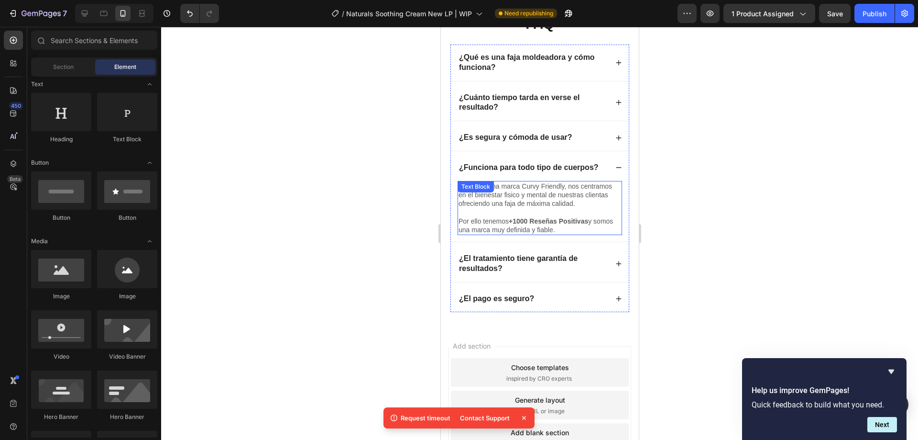
click at [525, 187] on p "Sireva es una marca Curvy Friendly, nos centramos en el bienestar fisico y ment…" at bounding box center [539, 195] width 163 height 26
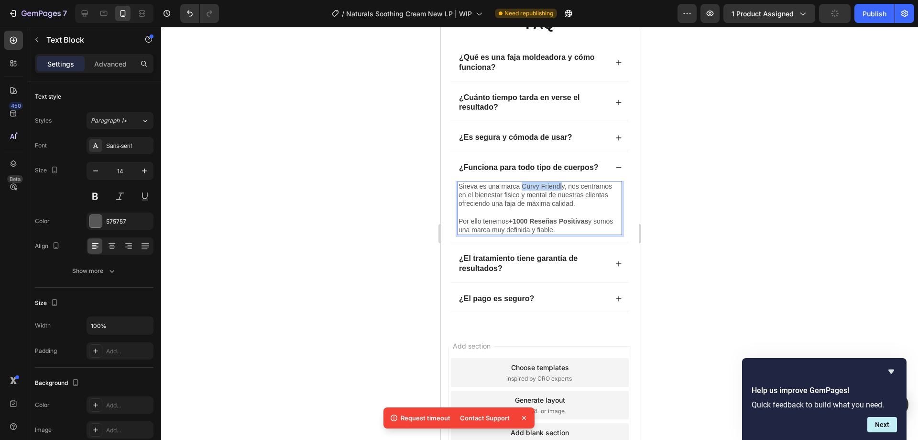
drag, startPoint x: 522, startPoint y: 185, endPoint x: 563, endPoint y: 187, distance: 40.7
click at [563, 187] on p "Sireva es una marca Curvy Friendly, nos centramos en el bienestar fisico y ment…" at bounding box center [539, 195] width 163 height 26
drag, startPoint x: 563, startPoint y: 186, endPoint x: 522, endPoint y: 187, distance: 41.1
click at [522, 187] on p "Sireva es una marca Curvy Friendly, nos centramos en el bienestar fisico y ment…" at bounding box center [539, 195] width 163 height 26
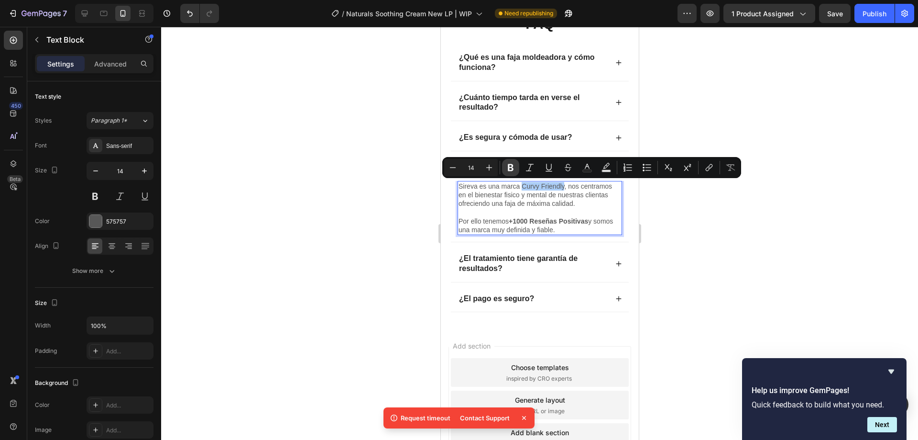
drag, startPoint x: 518, startPoint y: 169, endPoint x: 134, endPoint y: 177, distance: 383.7
click at [518, 169] on button "Bold" at bounding box center [510, 167] width 17 height 17
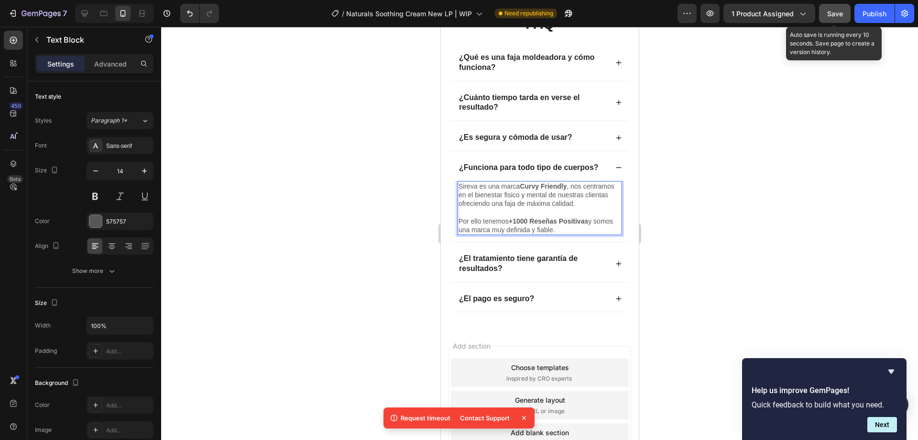
click at [825, 20] on button "Save" at bounding box center [835, 13] width 32 height 19
click at [870, 10] on div "Publish" at bounding box center [875, 14] width 24 height 10
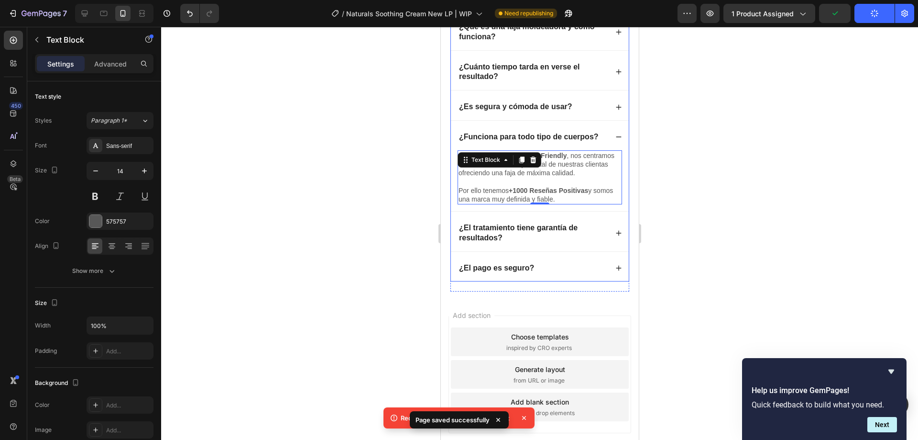
scroll to position [2177, 0]
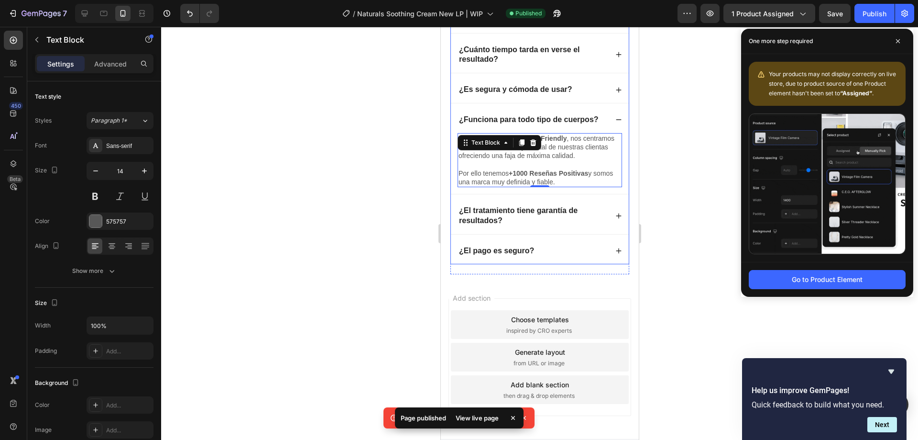
click at [508, 221] on strong "¿El tratamiento tiene garantía de resultados?" at bounding box center [518, 215] width 119 height 18
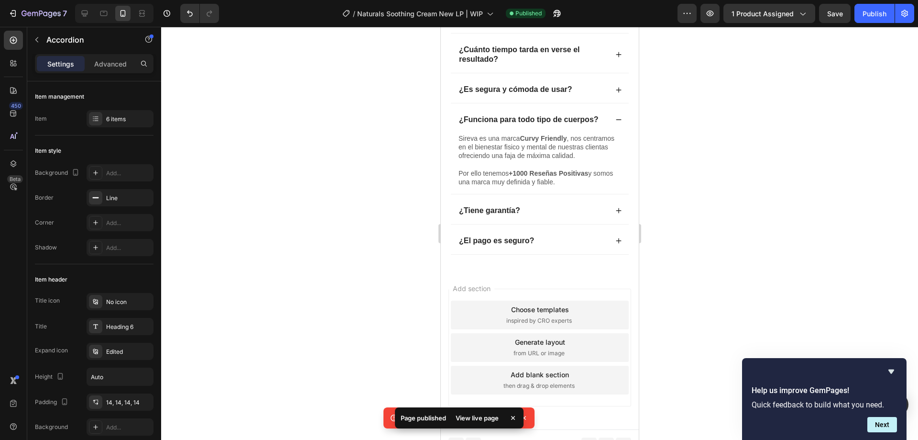
click at [615, 214] on icon at bounding box center [618, 210] width 7 height 7
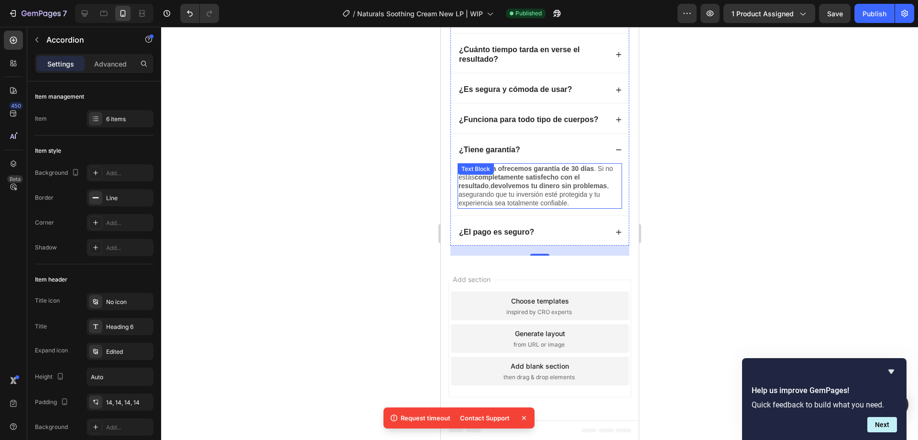
click at [540, 190] on p "Sí, en Sireva ofrecemos garantía de 30 días . Si no estás completamente satisfe…" at bounding box center [539, 186] width 163 height 44
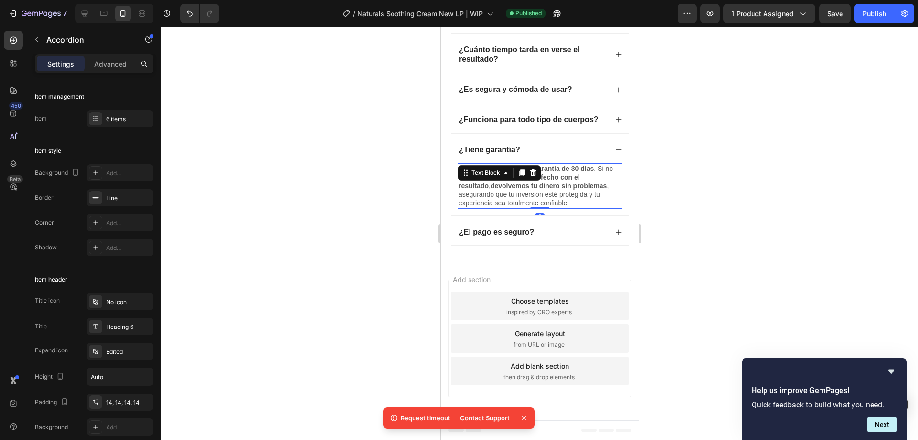
click at [540, 190] on p "Sí, en Sireva ofrecemos garantía de 30 días . Si no estás completamente satisfe…" at bounding box center [539, 186] width 163 height 44
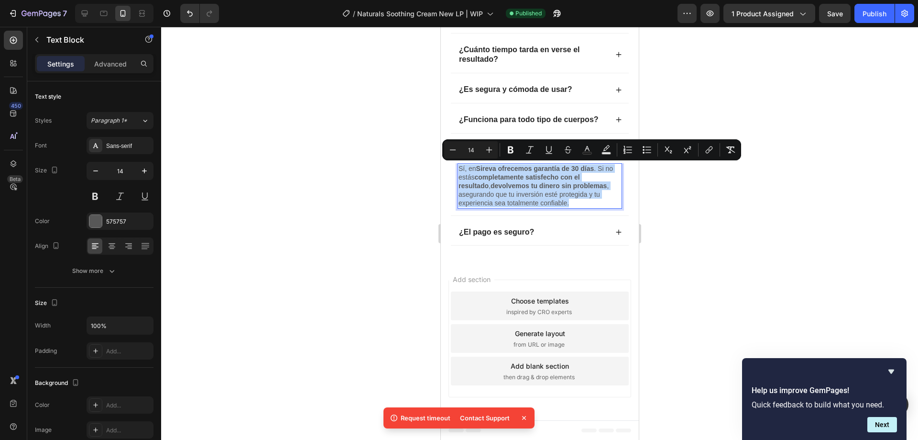
scroll to position [2161, 0]
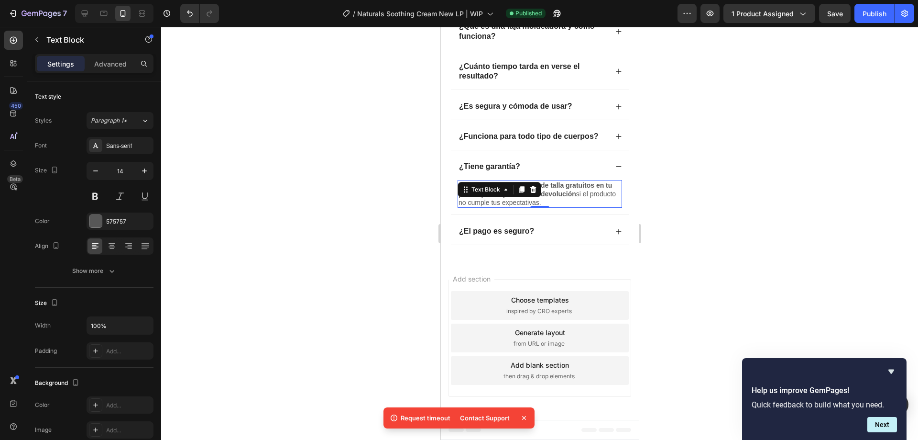
click at [722, 205] on div at bounding box center [539, 233] width 757 height 413
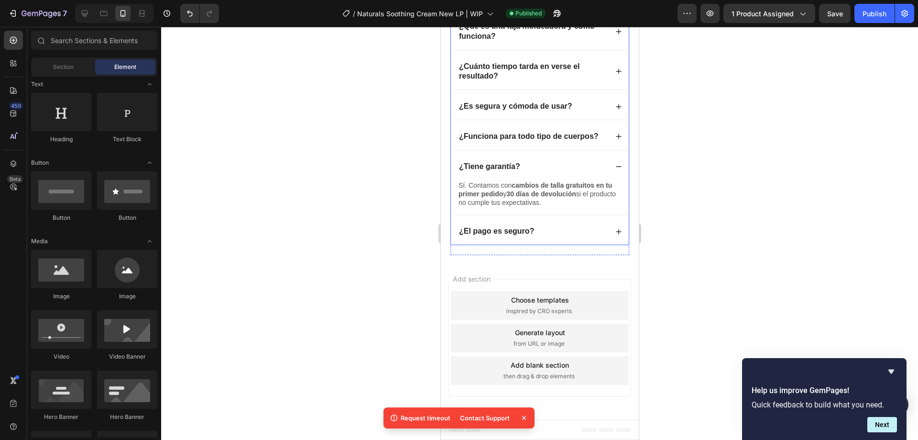
click at [617, 232] on div "¿El pago es seguro?" at bounding box center [540, 231] width 178 height 26
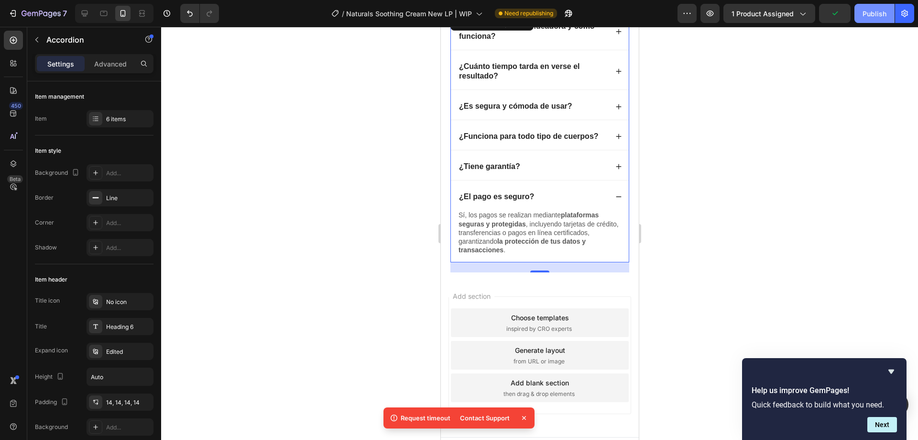
click at [866, 12] on div "Publish" at bounding box center [875, 14] width 24 height 10
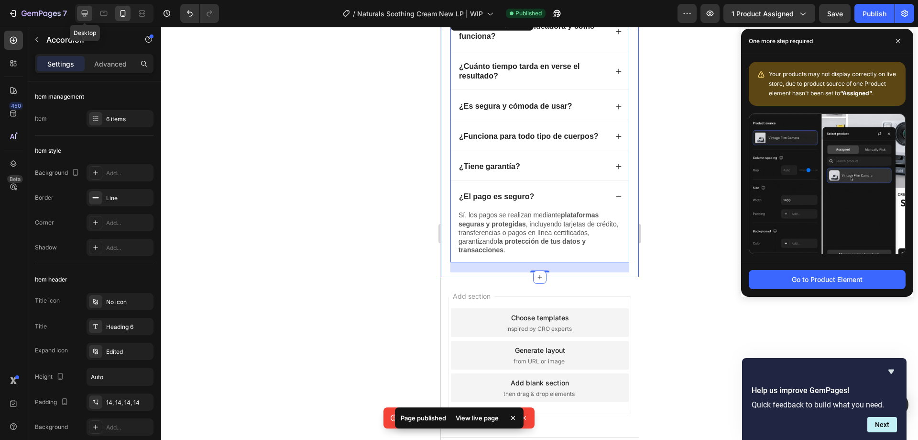
click at [85, 14] on icon at bounding box center [85, 14] width 6 height 6
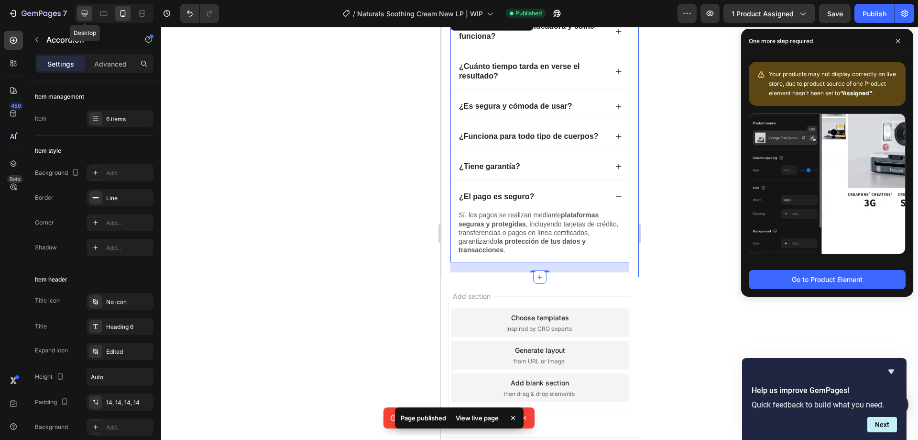
type input "8"
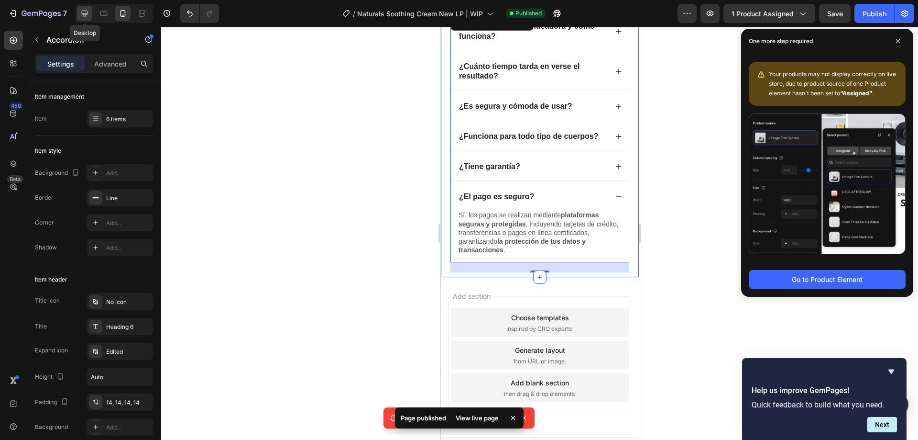
type input "8"
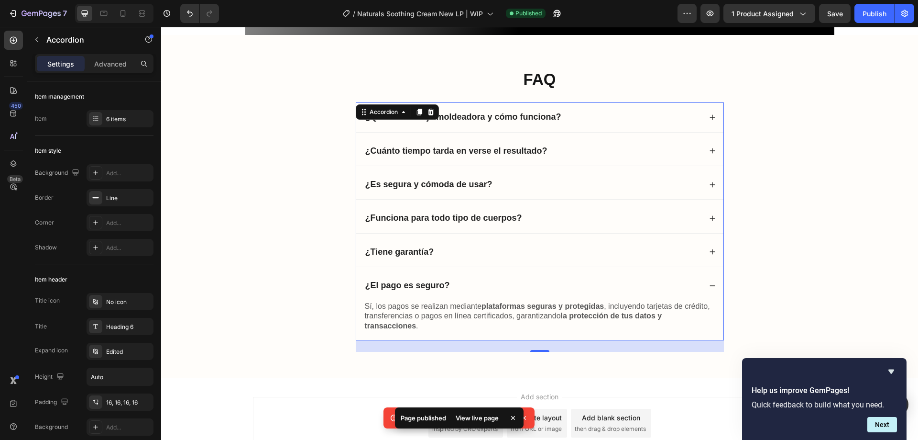
scroll to position [2118, 0]
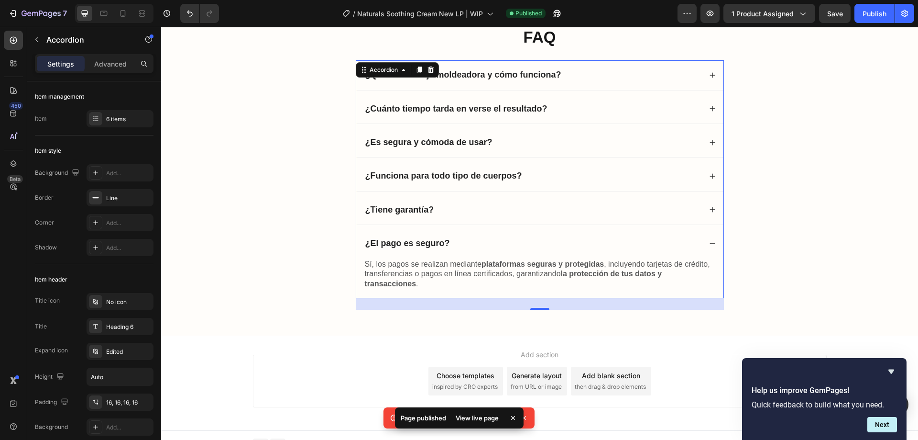
click at [709, 242] on icon at bounding box center [712, 243] width 7 height 7
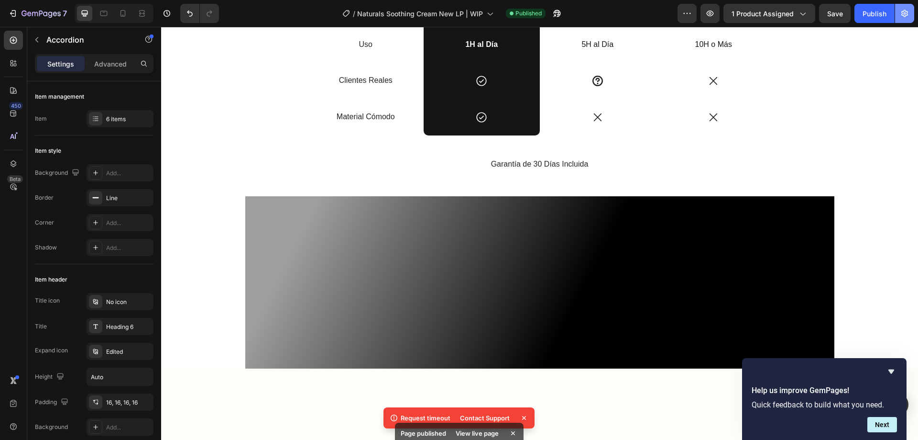
scroll to position [996, 0]
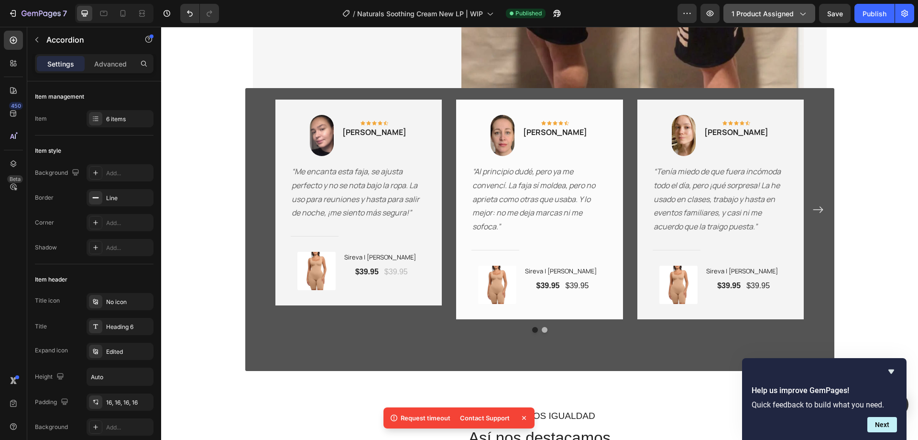
click at [802, 16] on icon "button" at bounding box center [803, 14] width 10 height 10
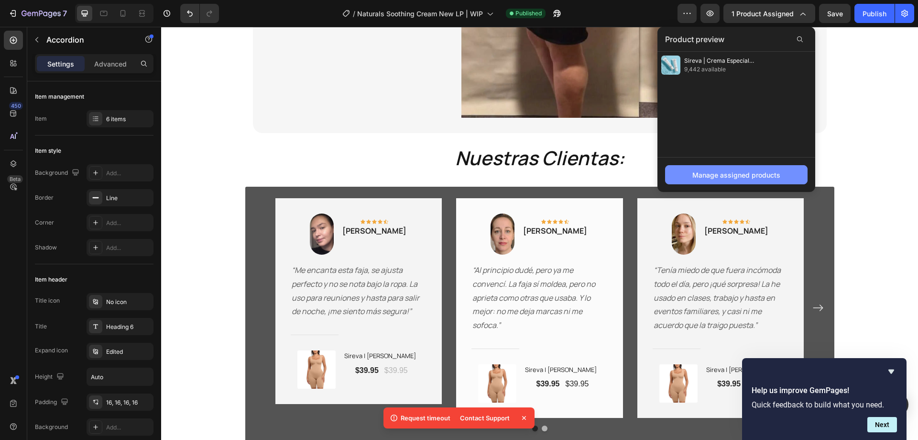
click at [765, 175] on div "Manage assigned products" at bounding box center [737, 175] width 88 height 10
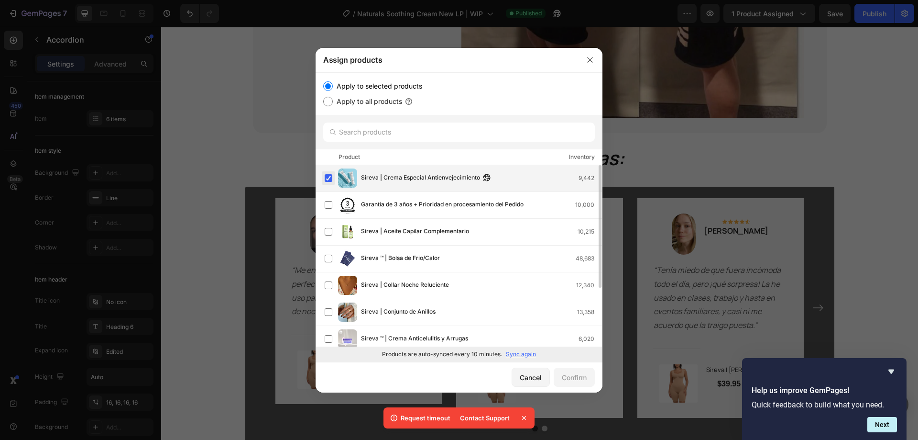
click at [331, 177] on label at bounding box center [329, 178] width 8 height 8
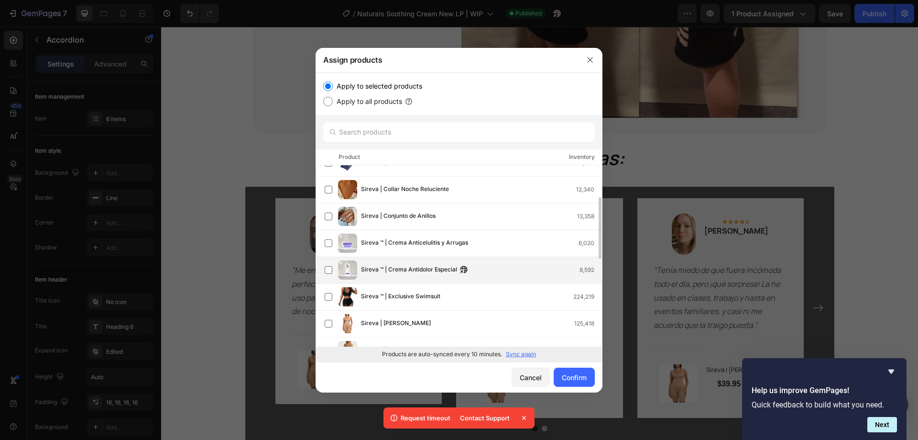
scroll to position [144, 0]
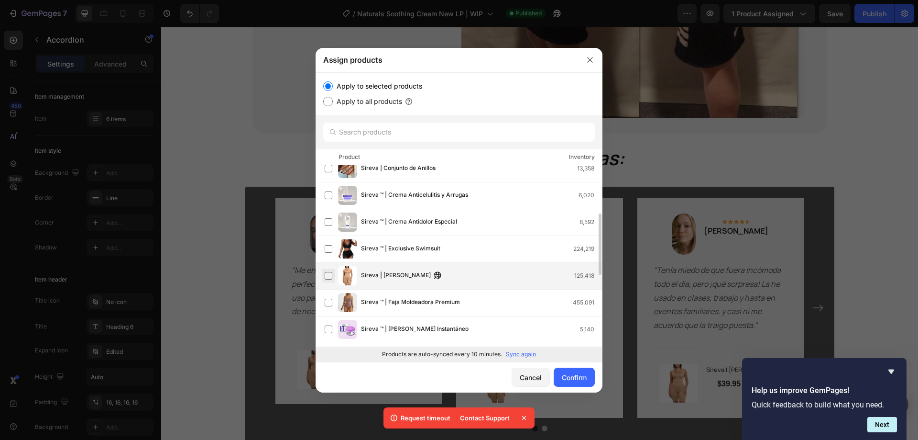
click at [325, 278] on label at bounding box center [329, 276] width 8 height 8
click at [559, 375] on button "Confirm" at bounding box center [574, 376] width 41 height 19
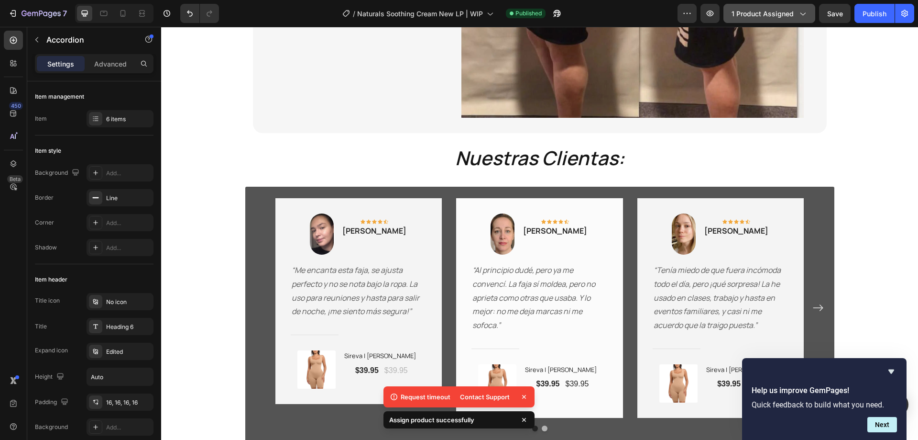
click at [806, 11] on icon "button" at bounding box center [803, 14] width 10 height 10
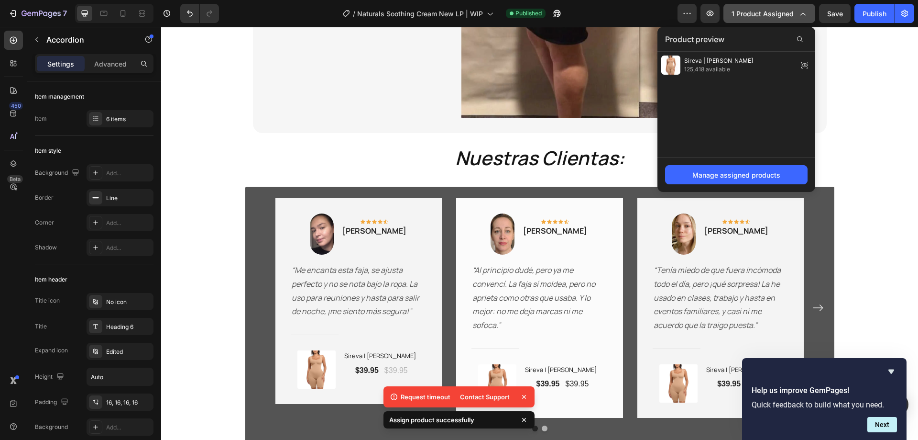
click at [803, 11] on icon "button" at bounding box center [803, 14] width 10 height 10
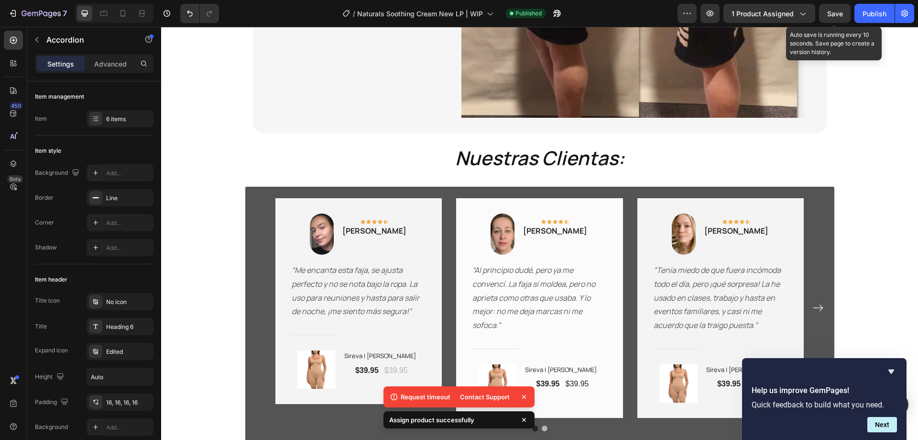
click at [840, 14] on span "Save" at bounding box center [836, 14] width 16 height 8
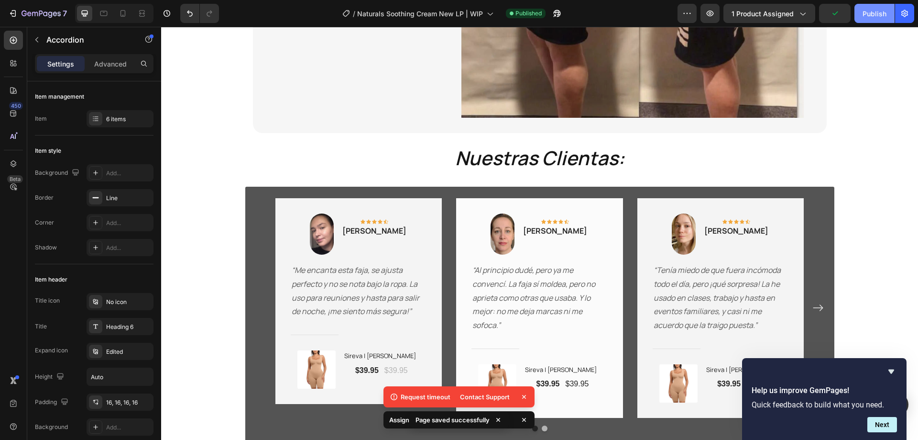
click at [871, 15] on div "Publish" at bounding box center [875, 14] width 24 height 10
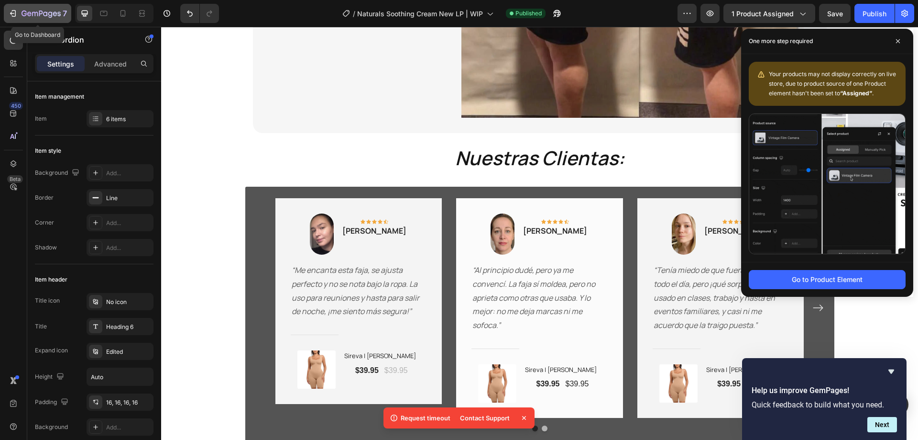
click at [19, 12] on div "7" at bounding box center [37, 13] width 59 height 11
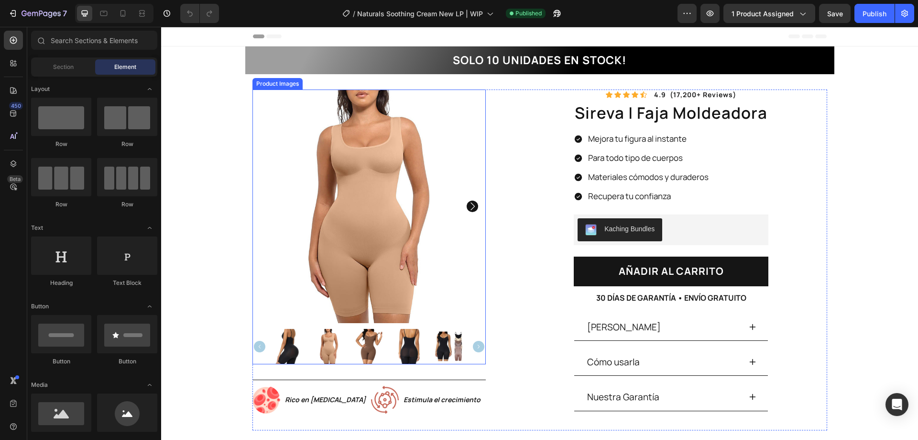
scroll to position [48, 0]
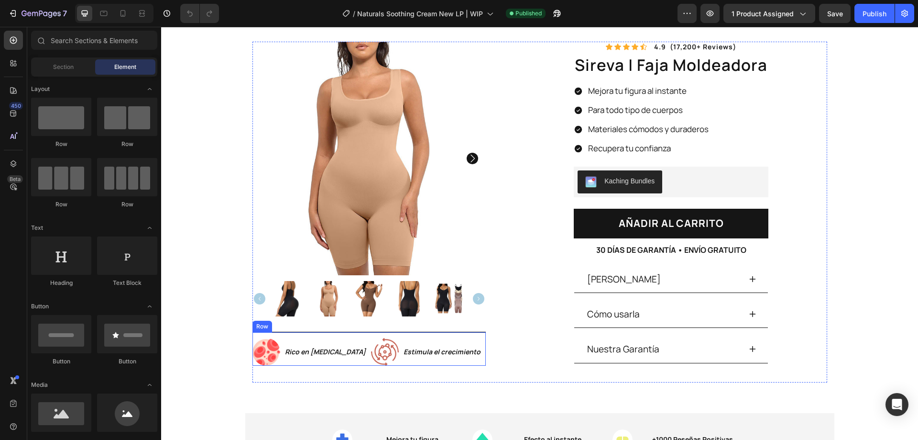
click at [298, 342] on div "Rico en [MEDICAL_DATA] Text Block" at bounding box center [325, 352] width 83 height 28
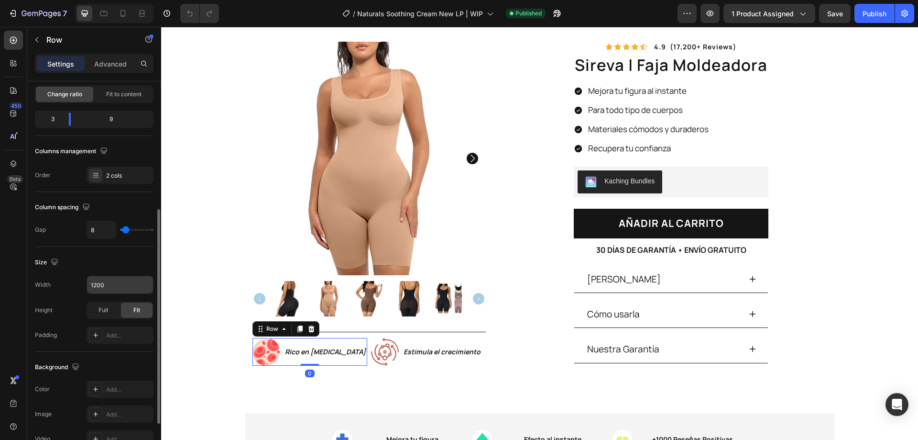
scroll to position [287, 0]
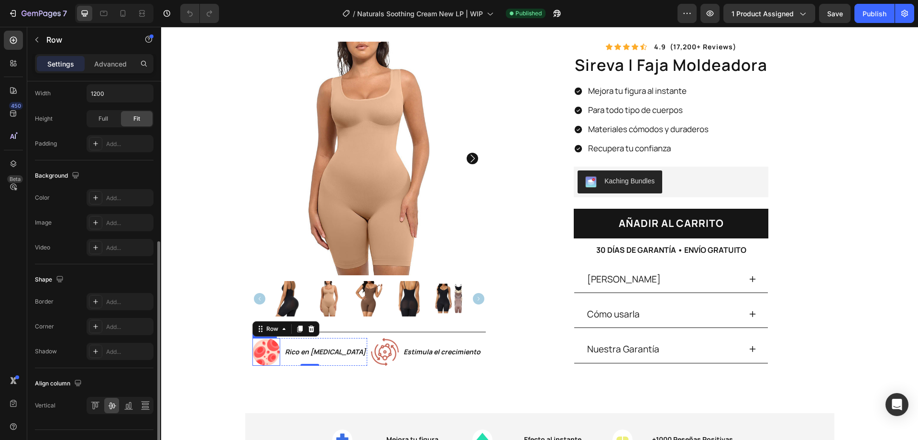
click at [256, 348] on div "Product Images Image Rico en [MEDICAL_DATA] Text Block Row 0 Image Estimula el …" at bounding box center [369, 212] width 233 height 341
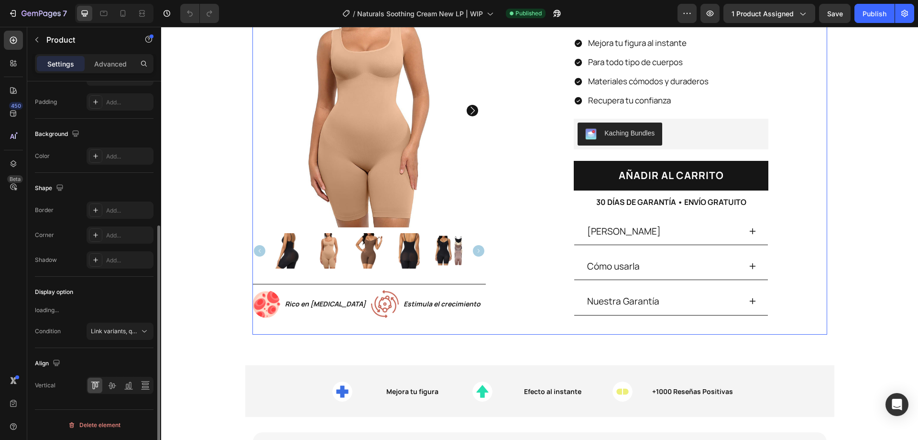
scroll to position [0, 0]
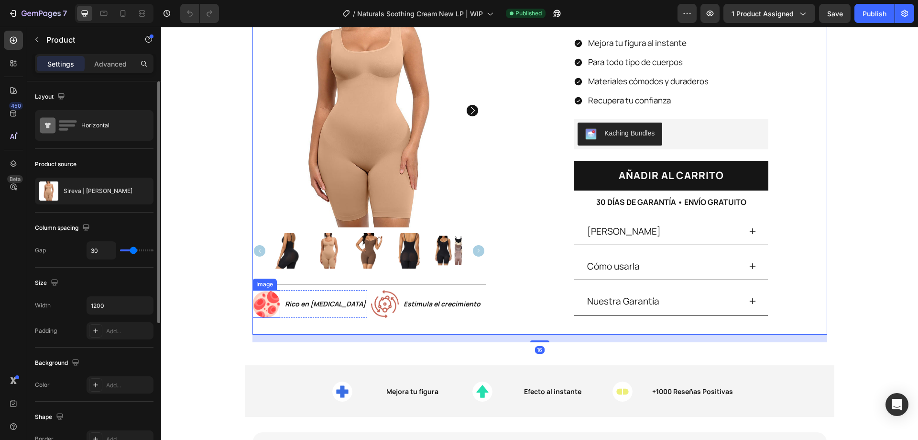
click at [259, 303] on img at bounding box center [267, 304] width 28 height 28
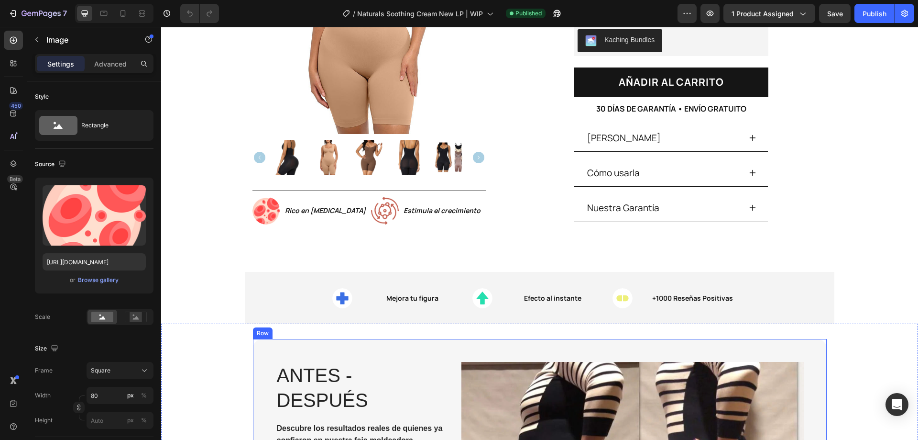
scroll to position [239, 0]
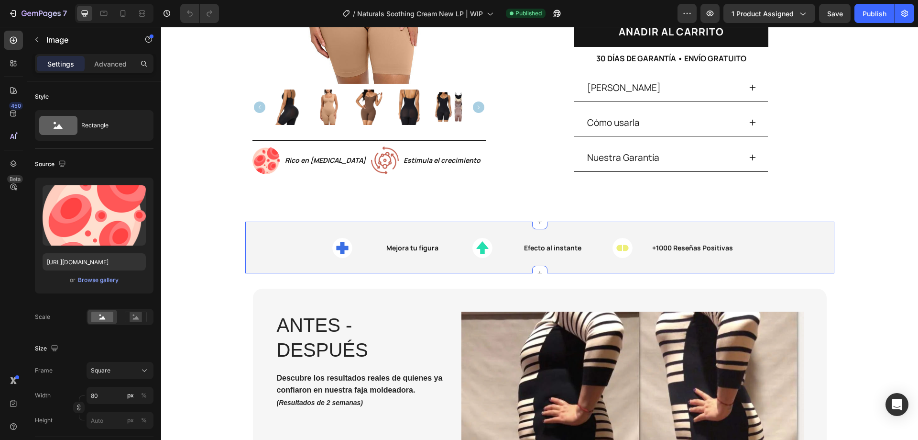
click at [334, 244] on img at bounding box center [342, 248] width 20 height 20
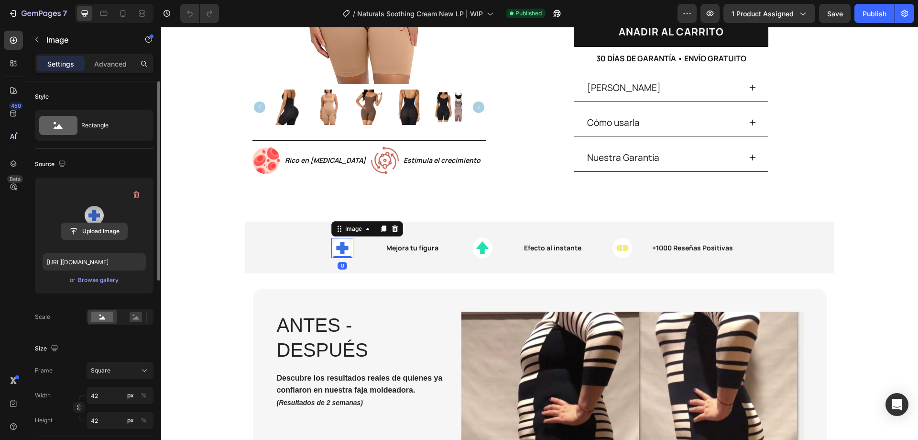
click at [89, 229] on input "file" at bounding box center [94, 231] width 66 height 16
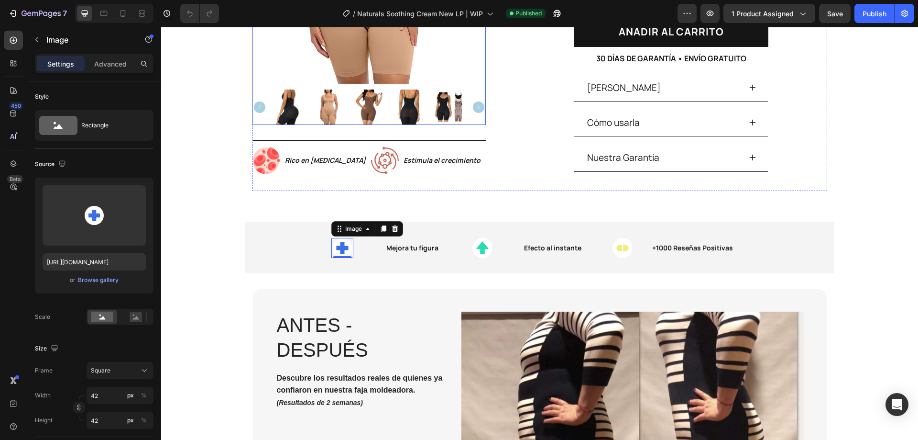
type input "[URL][DOMAIN_NAME]"
click at [483, 249] on img at bounding box center [483, 248] width 20 height 20
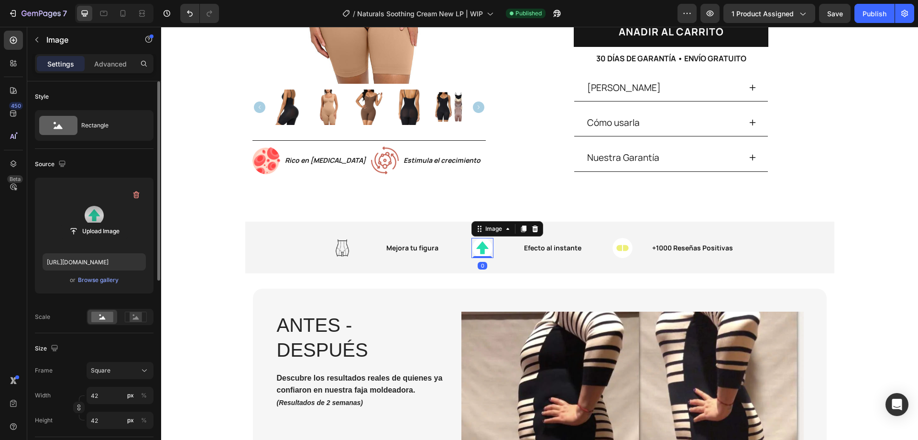
click at [71, 205] on label at bounding box center [94, 215] width 103 height 60
click at [71, 223] on input "file" at bounding box center [94, 231] width 66 height 16
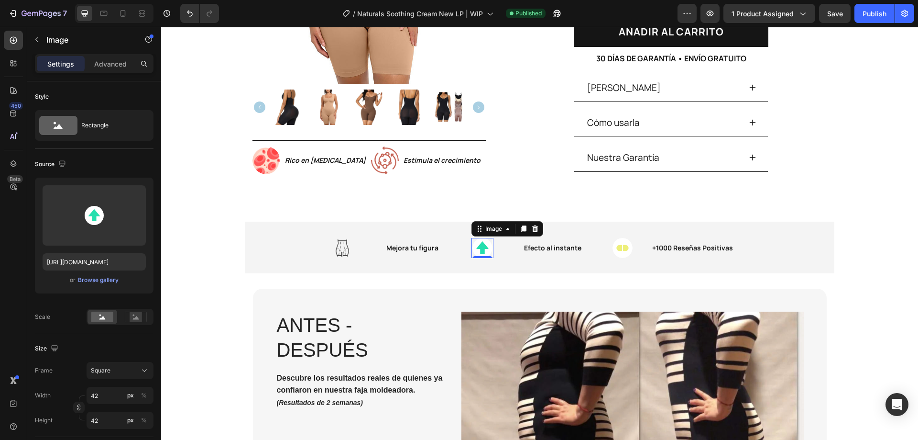
type input "[URL][DOMAIN_NAME]"
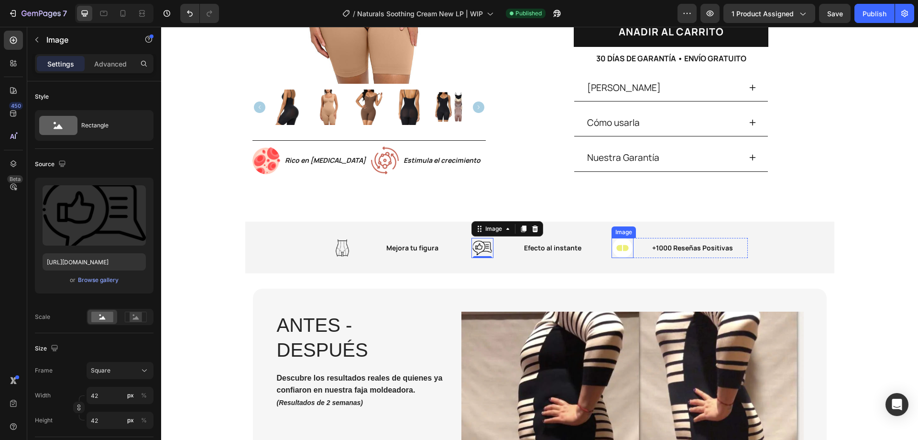
click at [617, 245] on img at bounding box center [623, 248] width 20 height 20
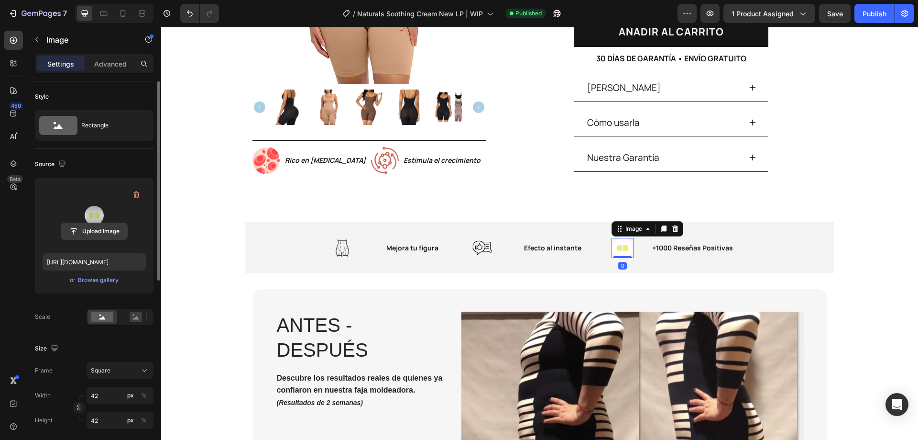
click at [93, 226] on input "file" at bounding box center [94, 231] width 66 height 16
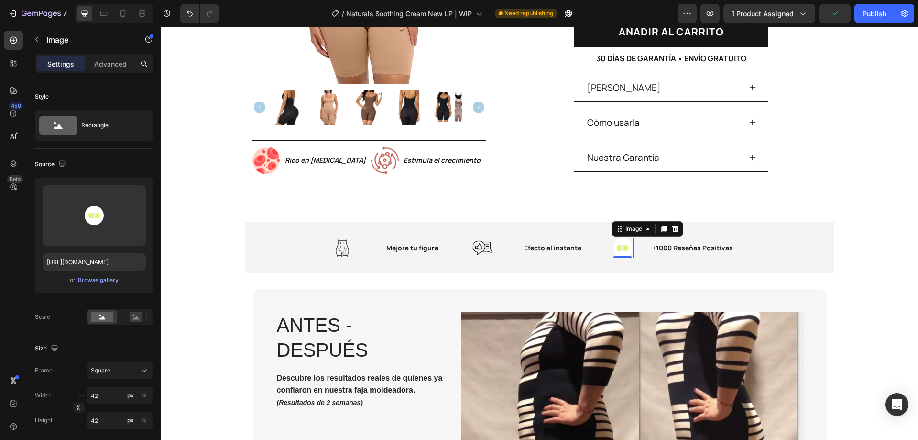
type input "[URL][DOMAIN_NAME]"
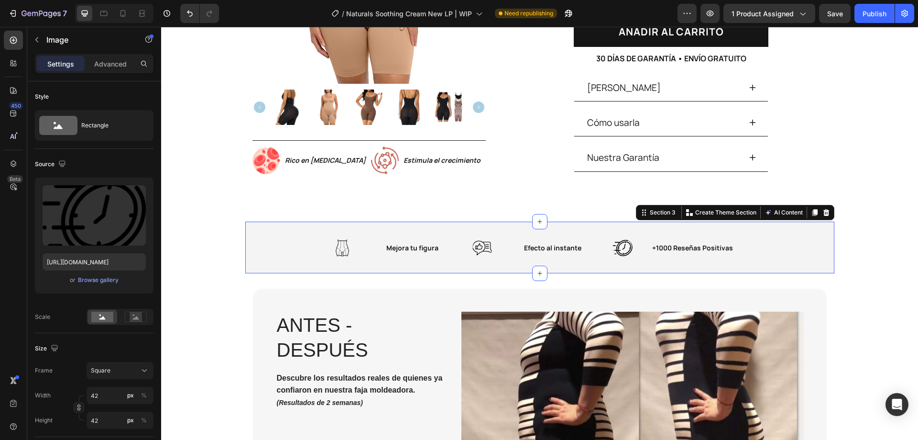
click at [278, 242] on div "Image Mejora tu figura Text Block Row Image Efecto al instante Text Block Row I…" at bounding box center [539, 247] width 589 height 21
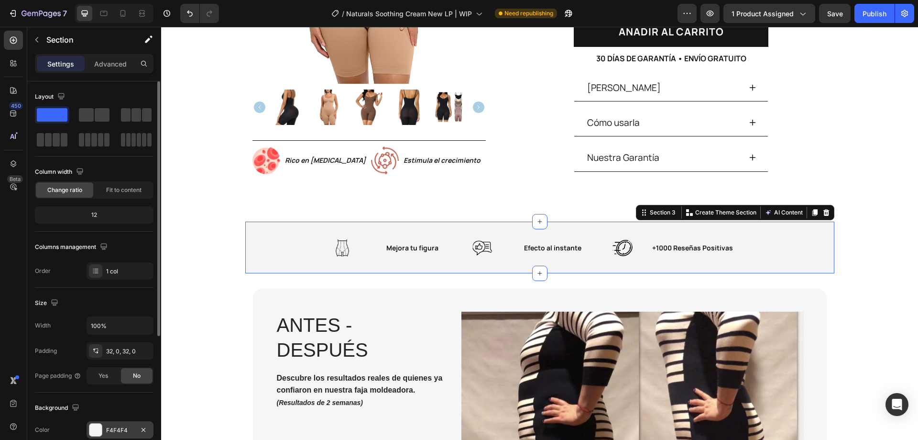
click at [106, 425] on div "F4F4F4" at bounding box center [120, 429] width 67 height 17
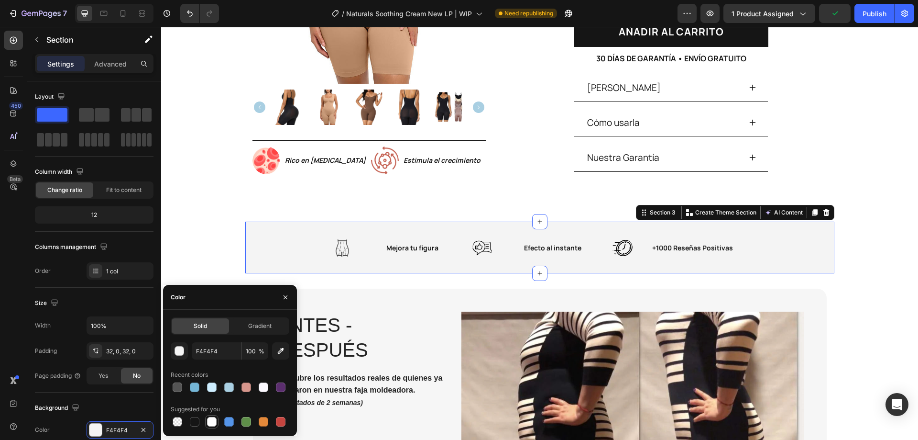
click at [218, 423] on div at bounding box center [211, 421] width 13 height 13
type input "FFFFFF"
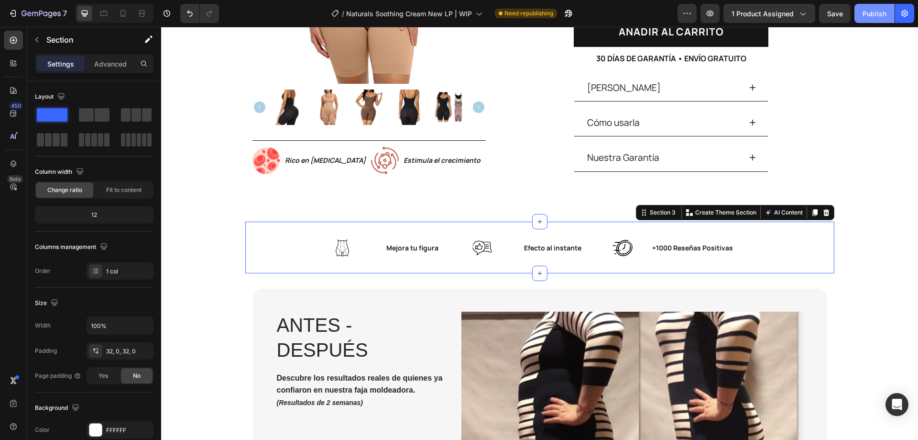
drag, startPoint x: 884, startPoint y: 13, endPoint x: 723, endPoint y: 7, distance: 160.4
click at [884, 13] on div "Publish" at bounding box center [875, 14] width 24 height 10
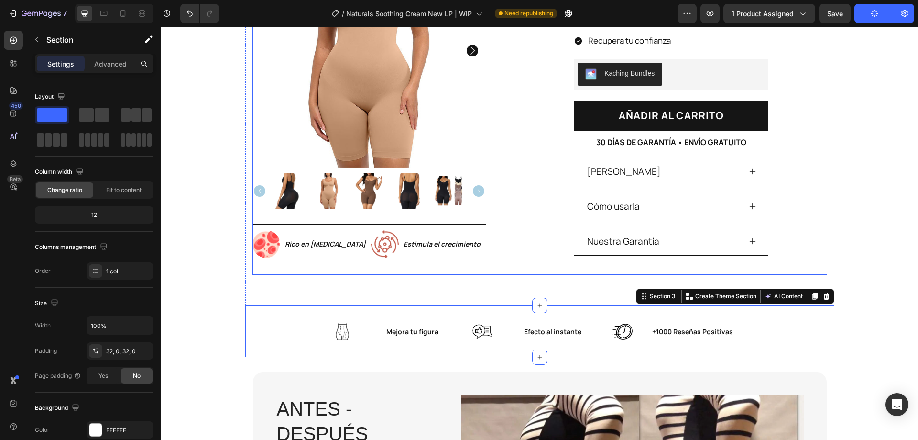
scroll to position [144, 0]
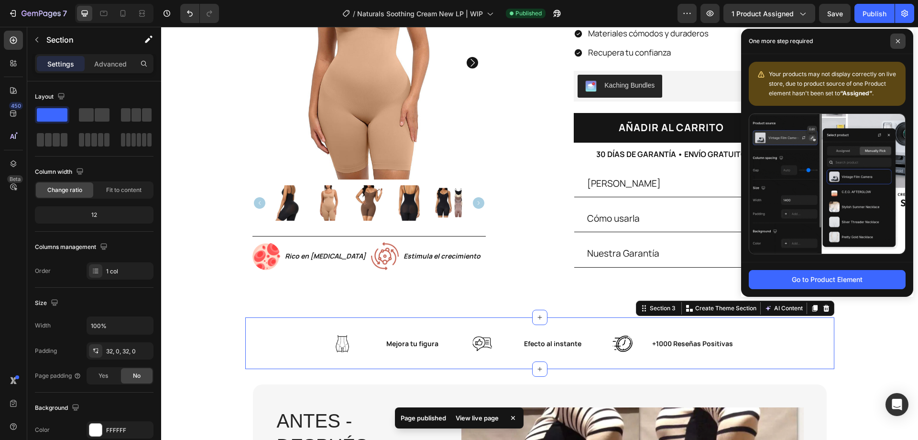
click at [895, 40] on span at bounding box center [898, 40] width 15 height 15
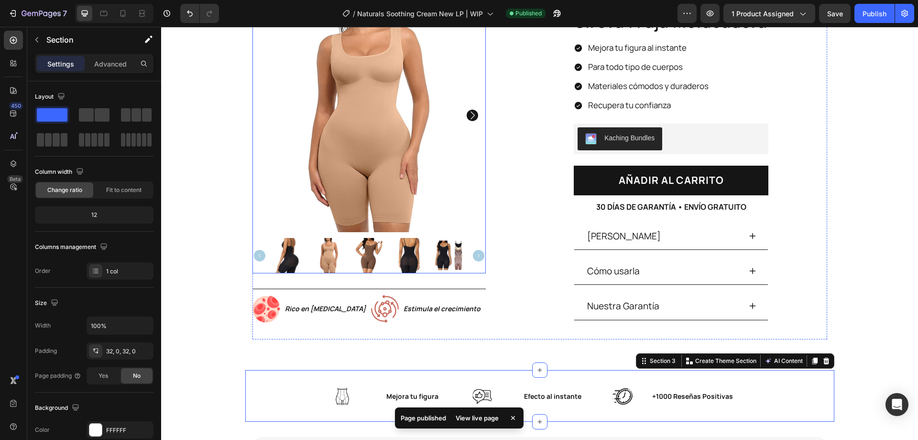
scroll to position [96, 0]
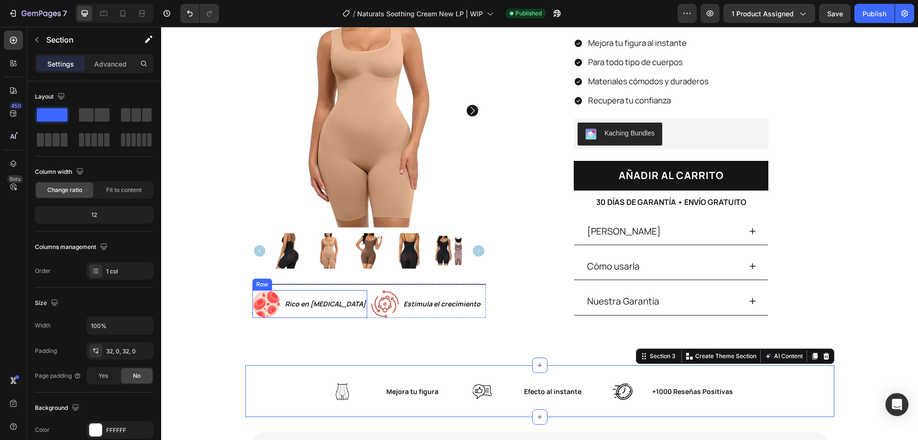
click at [254, 306] on img at bounding box center [267, 304] width 28 height 28
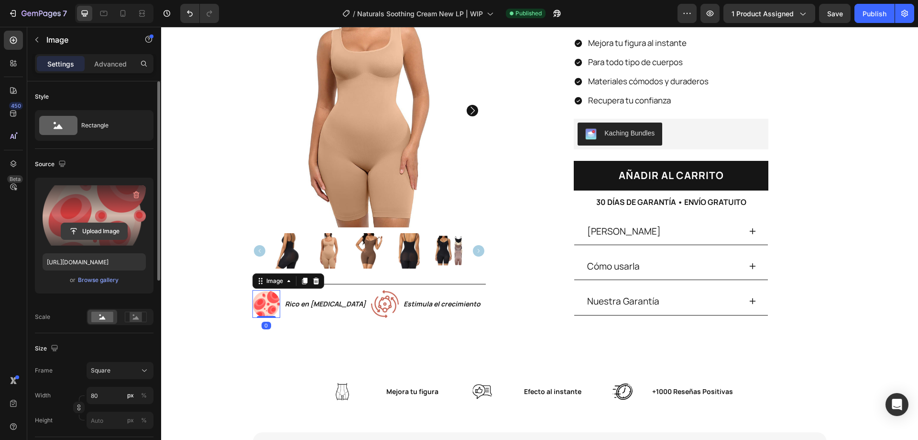
click at [101, 238] on input "file" at bounding box center [94, 231] width 66 height 16
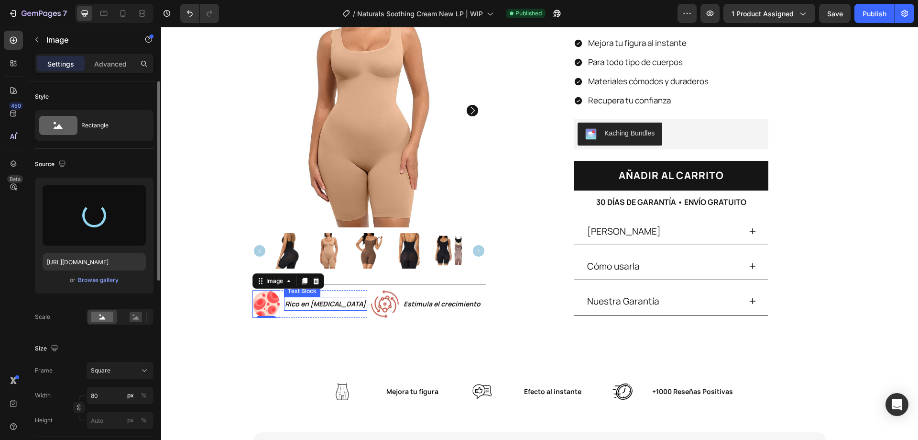
type input "[URL][DOMAIN_NAME]"
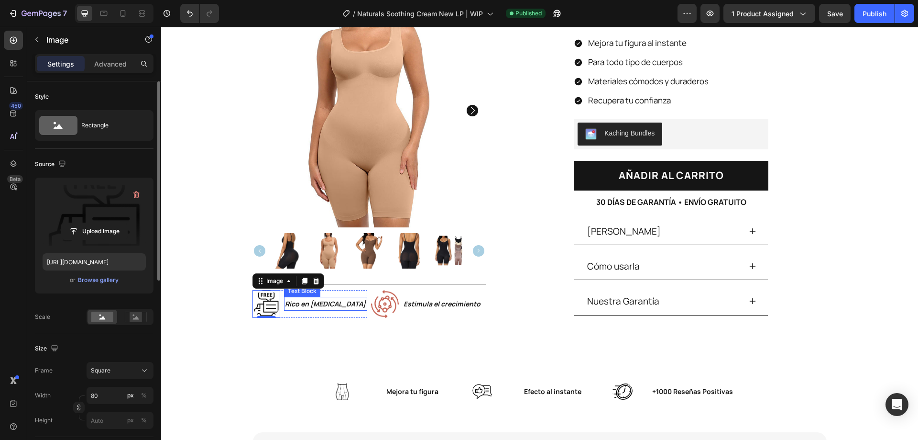
click at [307, 304] on strong "Rico en [MEDICAL_DATA]" at bounding box center [325, 303] width 81 height 9
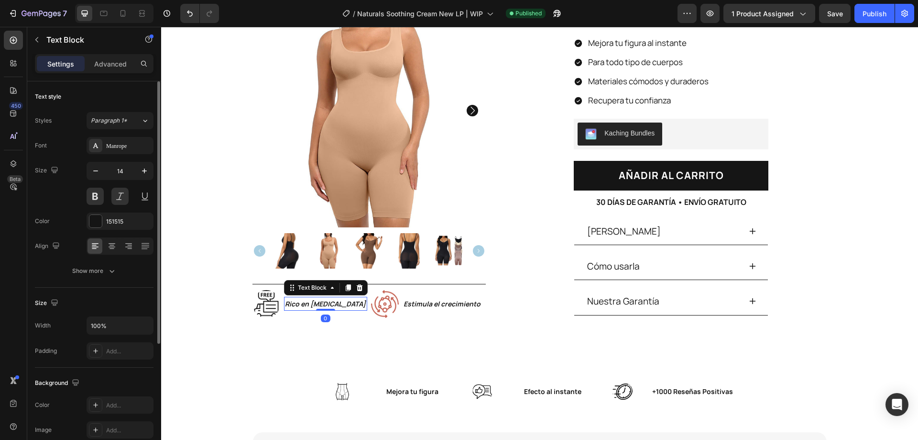
click at [307, 304] on strong "Rico en [MEDICAL_DATA]" at bounding box center [325, 303] width 81 height 9
click at [431, 300] on p "Estimula el crecimiento" at bounding box center [444, 304] width 81 height 12
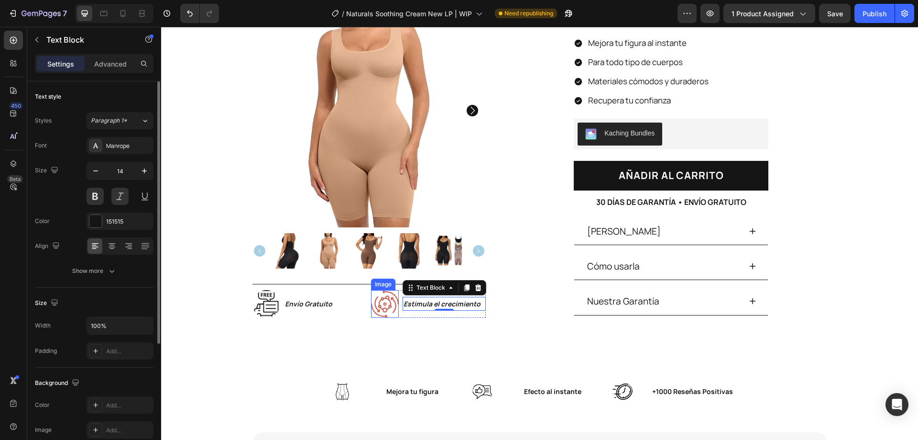
click at [383, 292] on img at bounding box center [385, 304] width 28 height 28
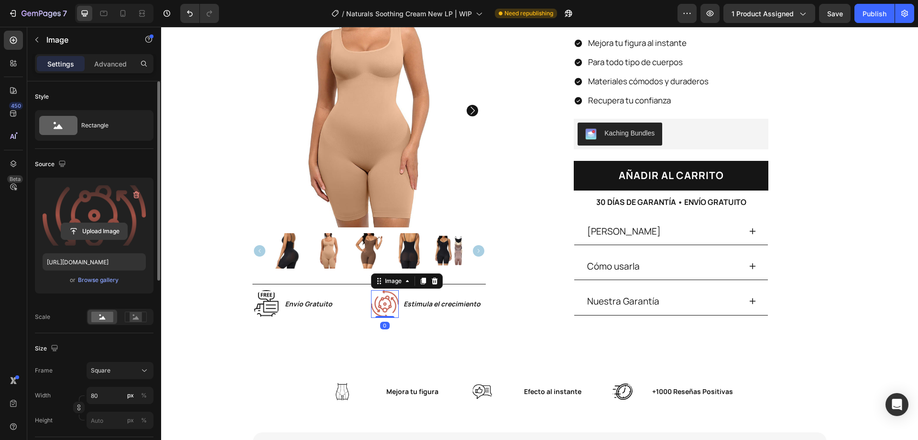
click at [90, 238] on input "file" at bounding box center [94, 231] width 66 height 16
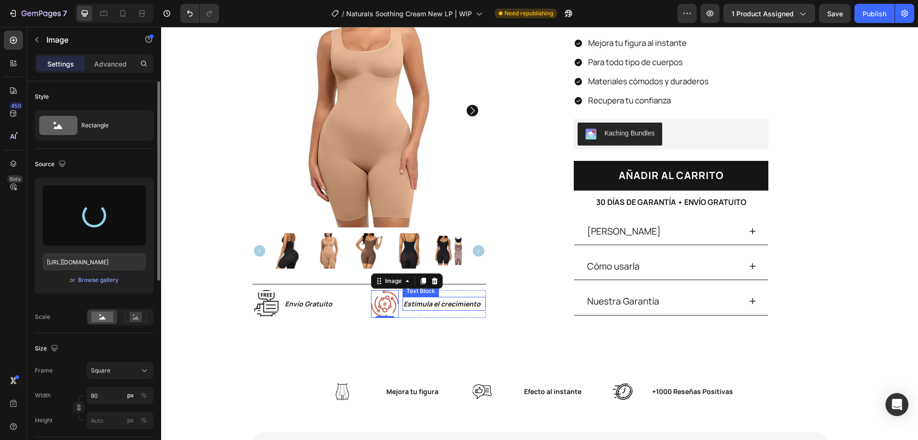
type input "[URL][DOMAIN_NAME]"
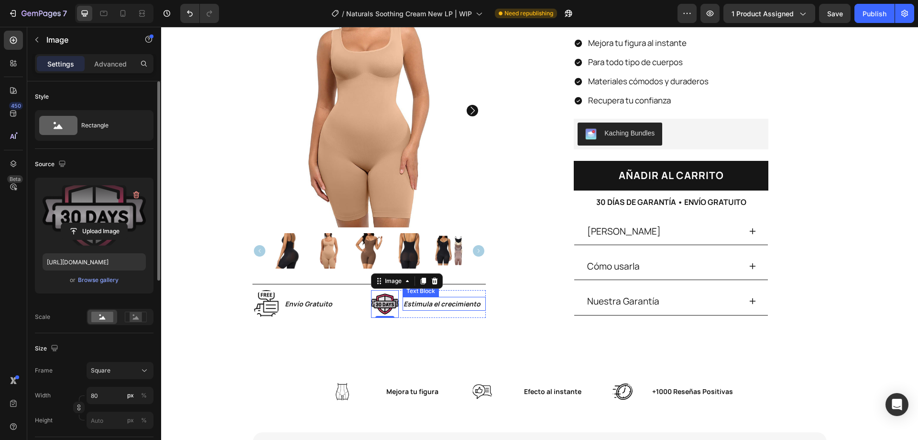
click at [421, 302] on p "Estimula el crecimiento" at bounding box center [444, 304] width 81 height 12
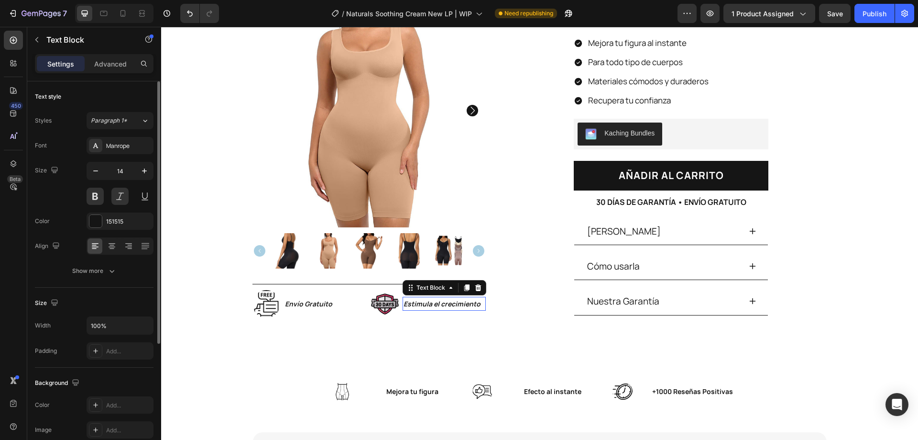
click at [421, 302] on p "Estimula el crecimiento" at bounding box center [444, 304] width 81 height 12
click at [866, 15] on div "Publish" at bounding box center [875, 14] width 24 height 10
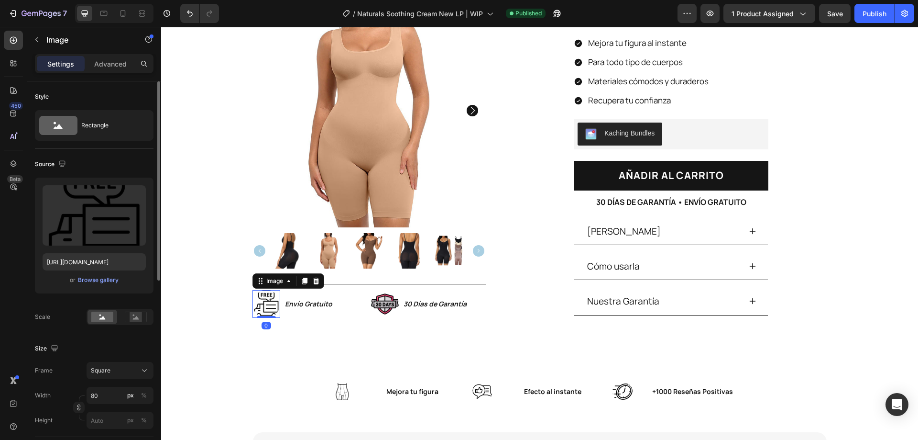
click at [268, 309] on img at bounding box center [267, 304] width 28 height 28
click at [316, 283] on icon at bounding box center [316, 281] width 8 height 8
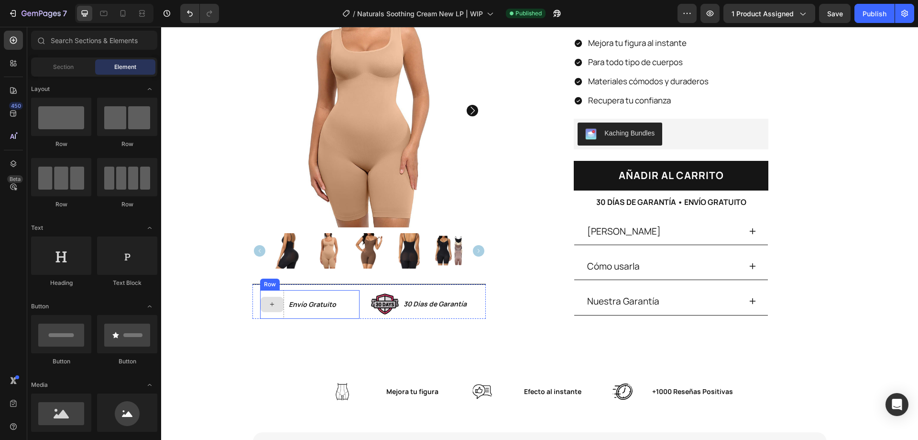
click at [267, 309] on div at bounding box center [272, 304] width 23 height 15
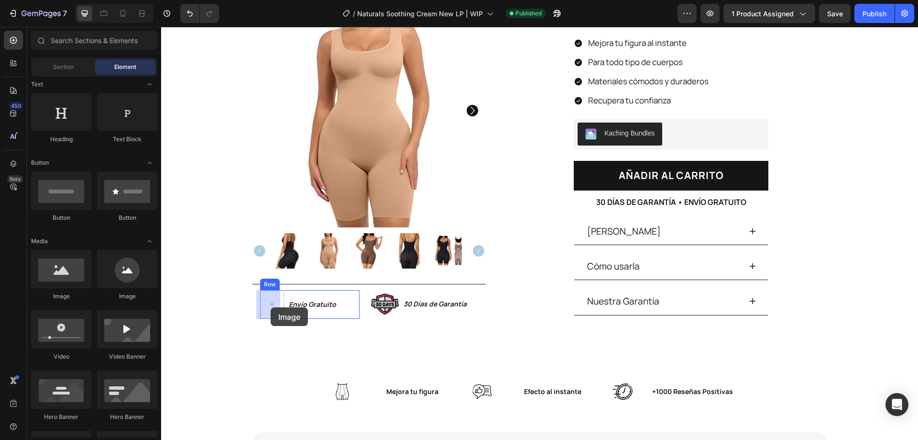
drag, startPoint x: 257, startPoint y: 300, endPoint x: 271, endPoint y: 307, distance: 15.2
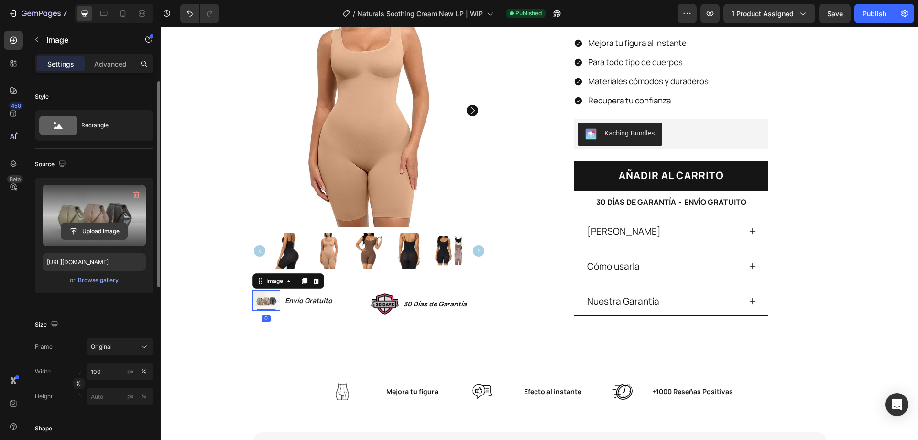
click at [84, 239] on input "file" at bounding box center [94, 231] width 66 height 16
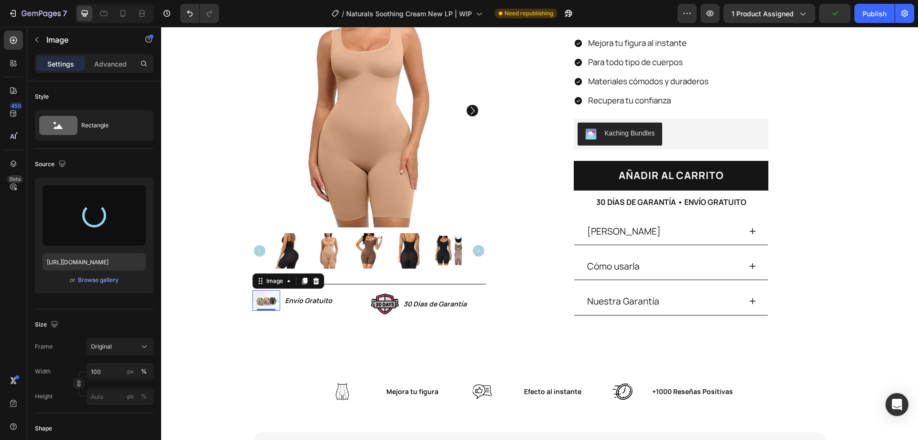
type input "[URL][DOMAIN_NAME]"
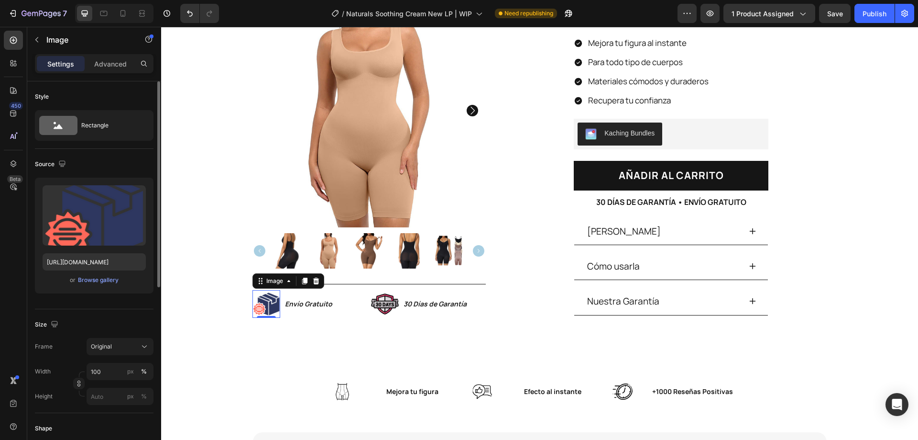
scroll to position [48, 0]
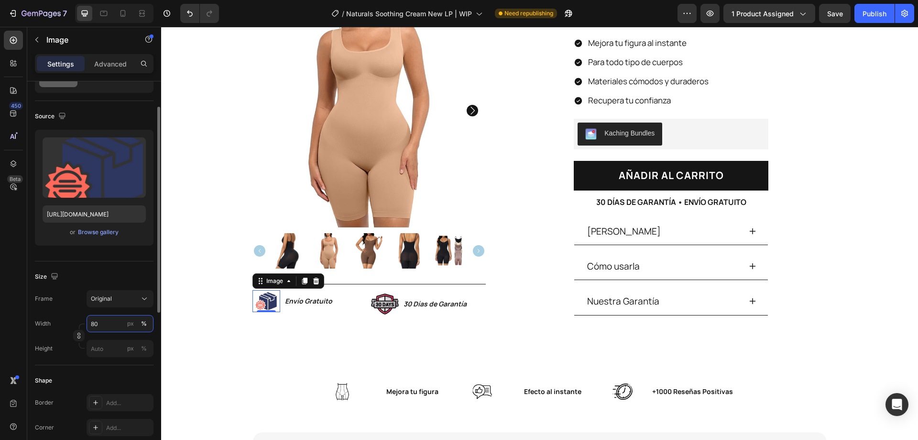
type input "8"
type input "9"
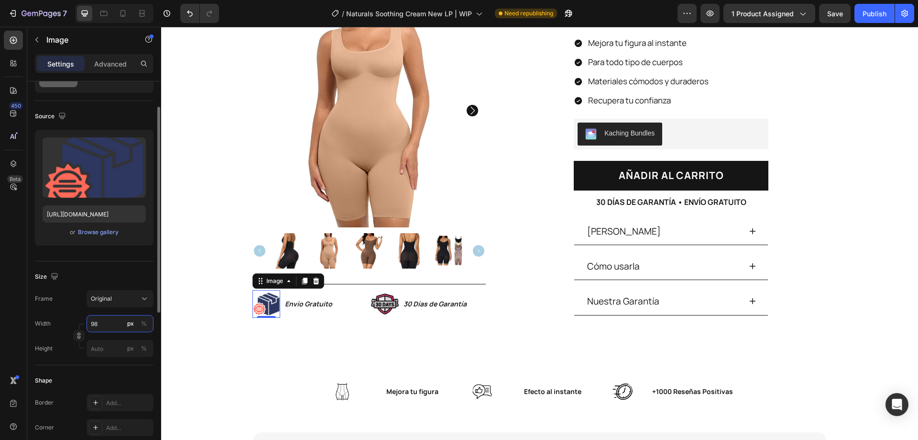
type input "9"
type input "80"
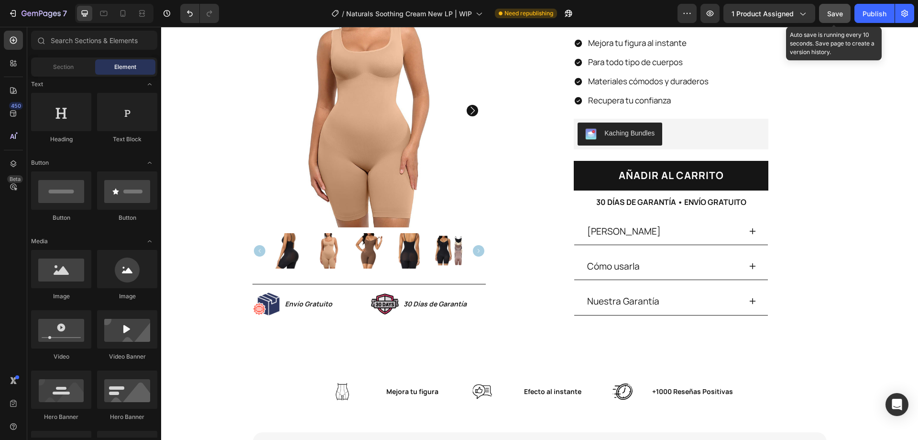
click at [844, 17] on button "Save" at bounding box center [835, 13] width 32 height 19
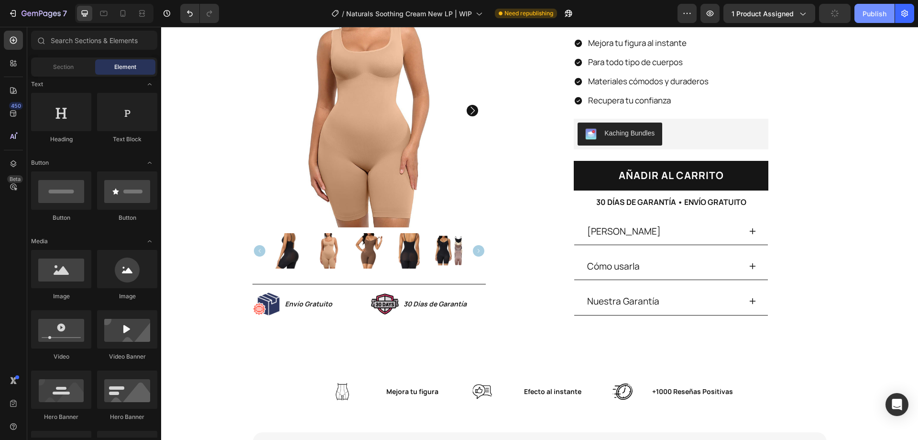
click at [870, 11] on div "Publish" at bounding box center [875, 14] width 24 height 10
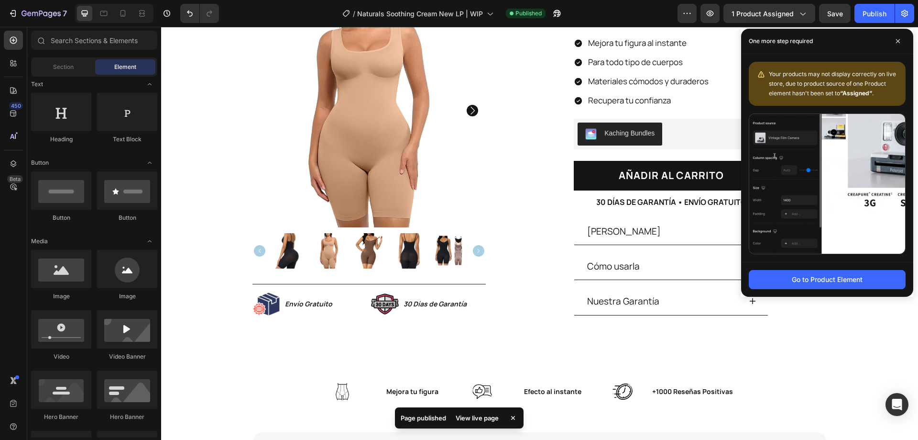
click at [122, 22] on div at bounding box center [114, 13] width 78 height 19
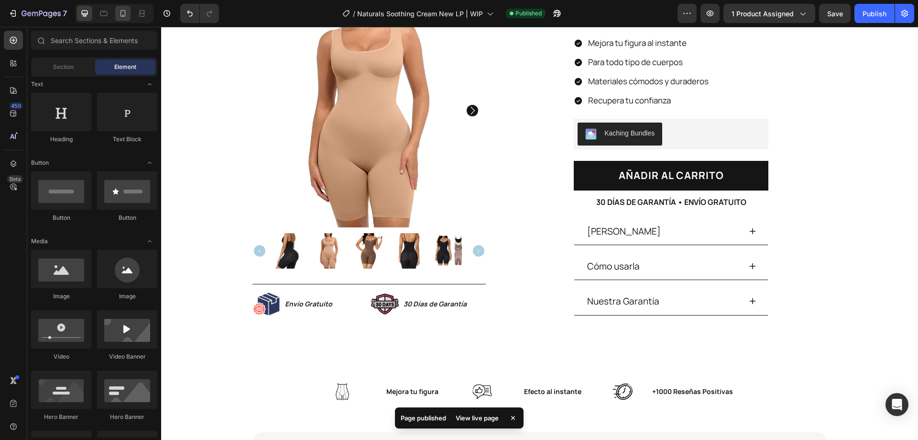
click at [121, 16] on icon at bounding box center [123, 13] width 5 height 7
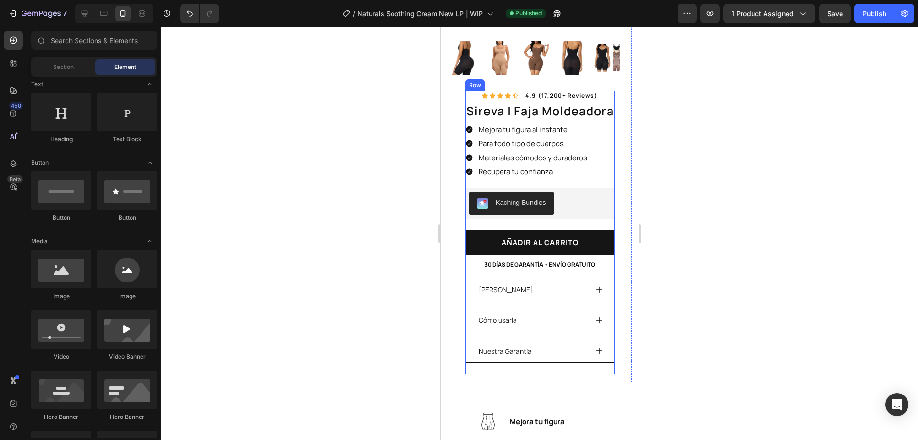
scroll to position [431, 0]
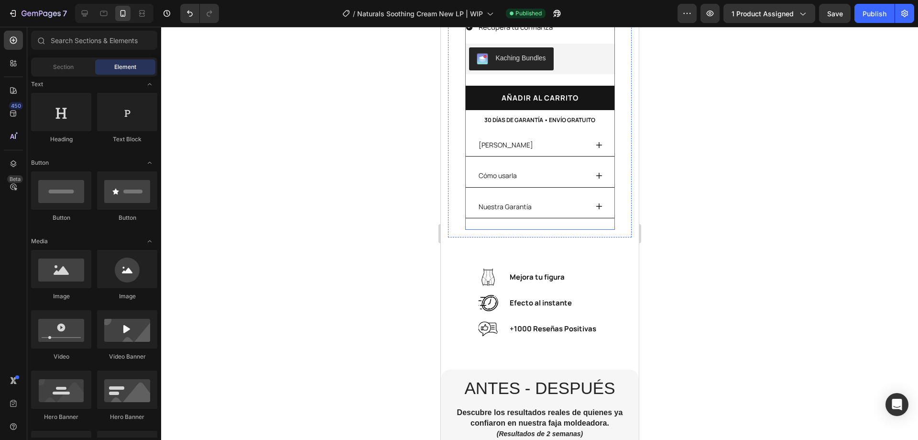
click at [526, 219] on div "Icon Icon Icon Icon Icon Icon List 4.9 (17,200+ reviews) Text Block Row sireva …" at bounding box center [540, 87] width 150 height 283
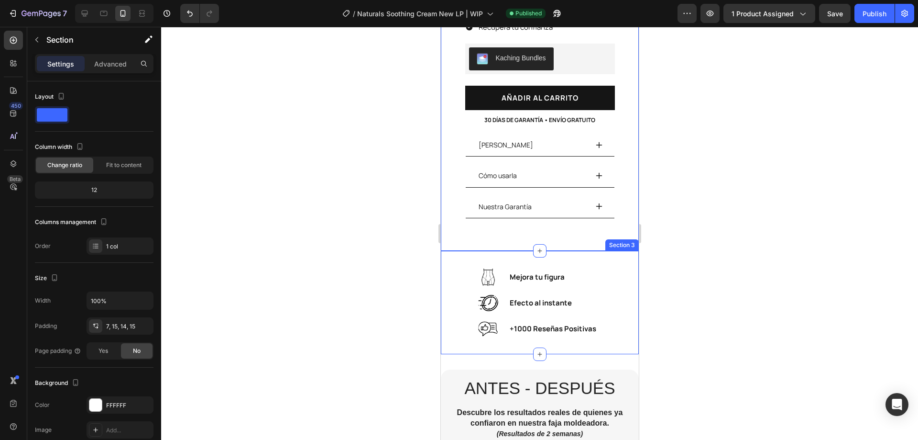
click at [506, 253] on div "Image Mejora tu figura Text Block Row Image Efecto al instante Text Block Row I…" at bounding box center [540, 302] width 198 height 103
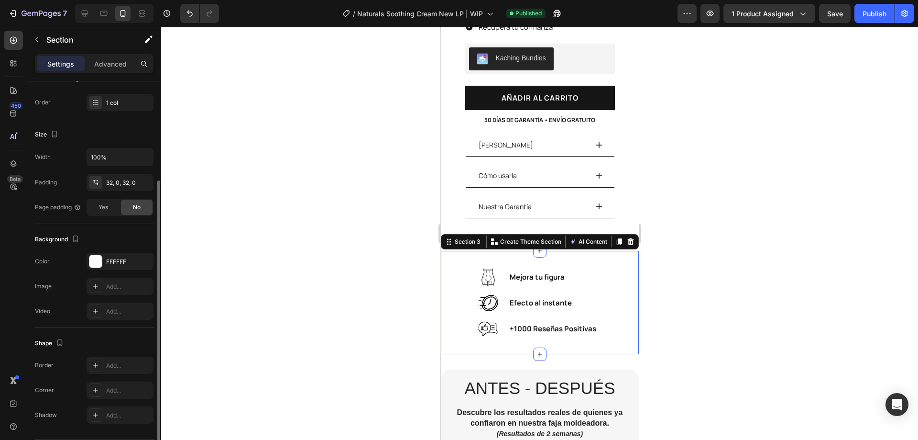
scroll to position [0, 0]
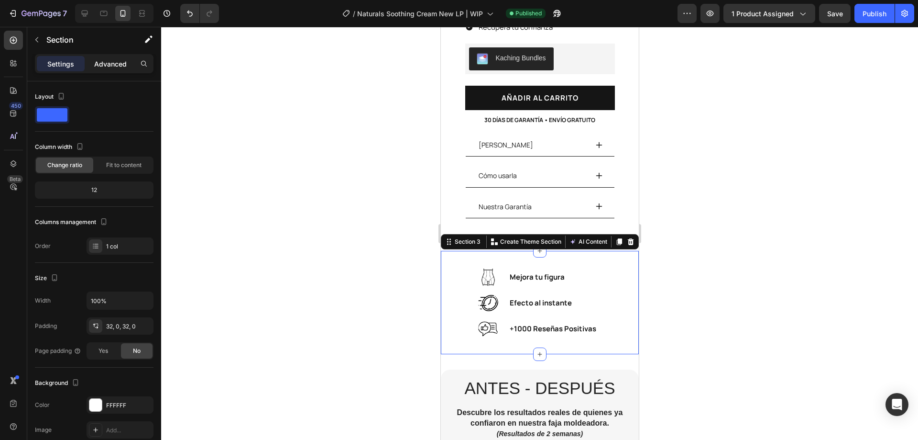
click at [103, 64] on p "Advanced" at bounding box center [110, 64] width 33 height 10
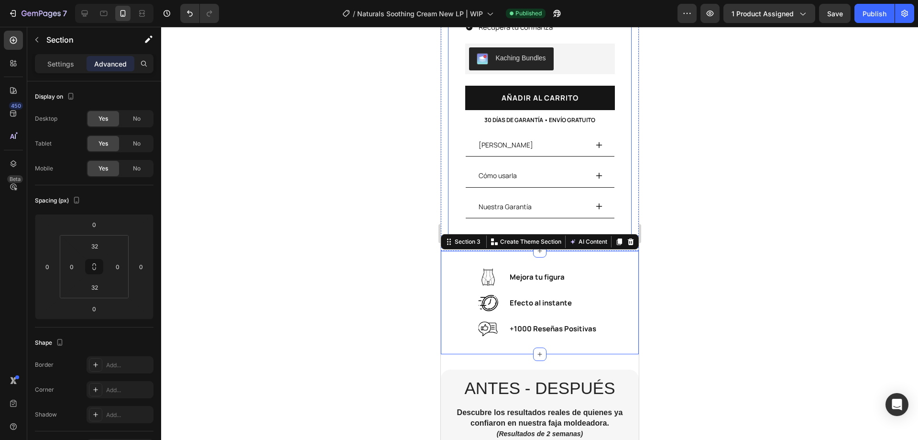
click at [448, 213] on div "Icon Icon Icon Icon Icon Icon List 4.9 (17,200+ reviews) Text Block Row sireva …" at bounding box center [540, 91] width 184 height 290
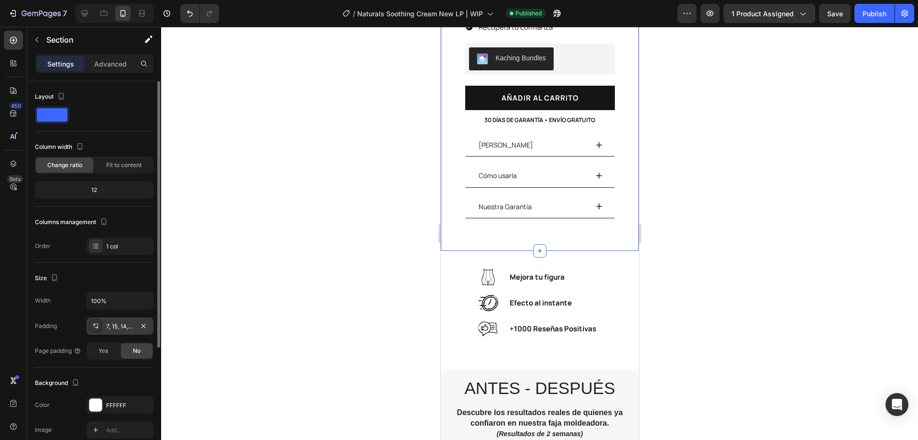
click at [121, 331] on div "7, 15, 14, 15" at bounding box center [120, 325] width 67 height 17
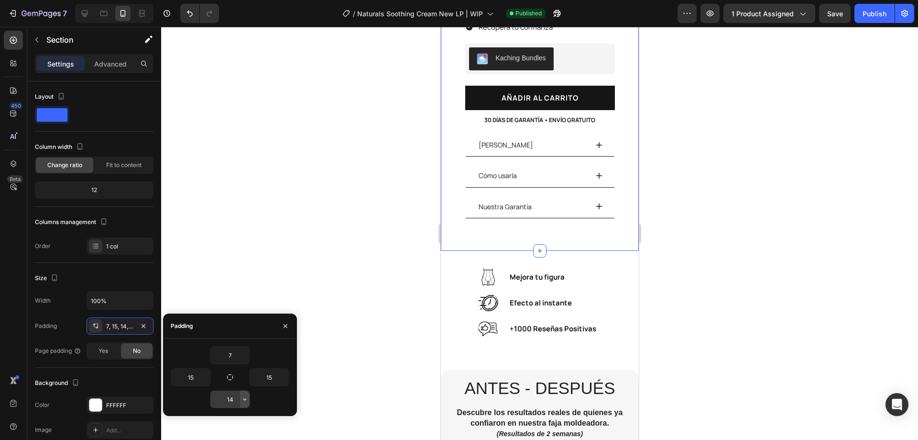
click at [244, 399] on icon "button" at bounding box center [245, 399] width 8 height 8
click at [97, 66] on p "Advanced" at bounding box center [110, 64] width 33 height 10
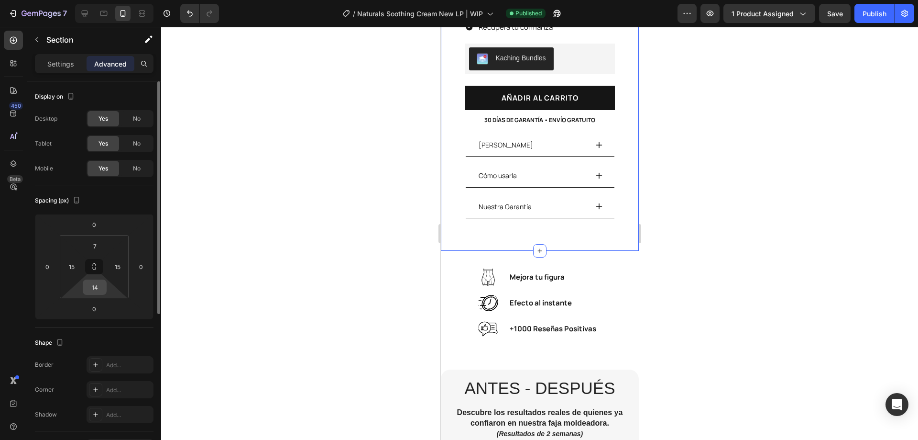
click at [101, 289] on input "14" at bounding box center [94, 287] width 19 height 14
type input "1"
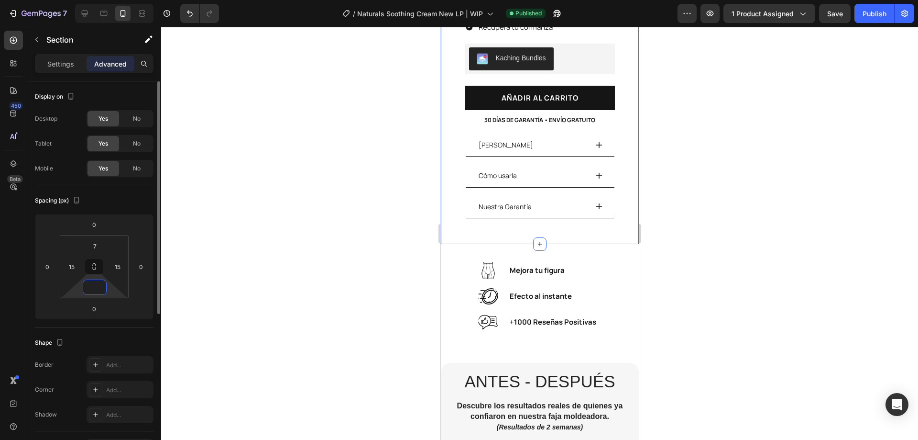
type input "0"
click at [209, 342] on div at bounding box center [539, 233] width 757 height 413
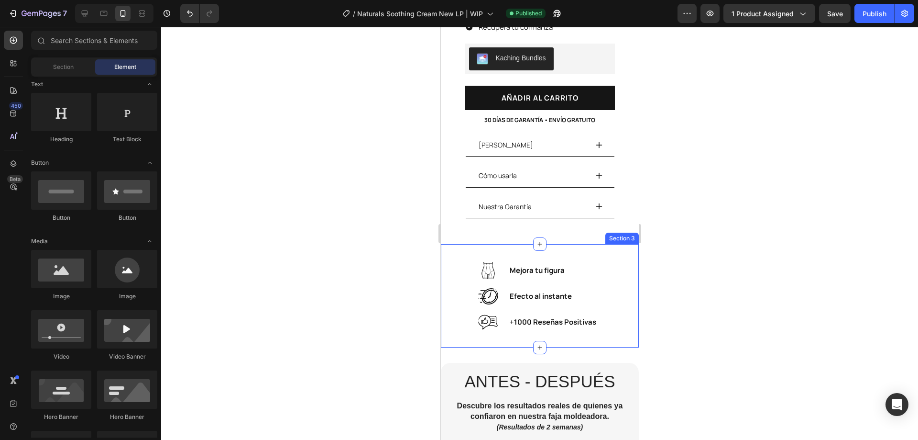
click at [565, 323] on div "Image Mejora tu figura Text Block Row Image Efecto al instante Text Block Row I…" at bounding box center [540, 295] width 198 height 103
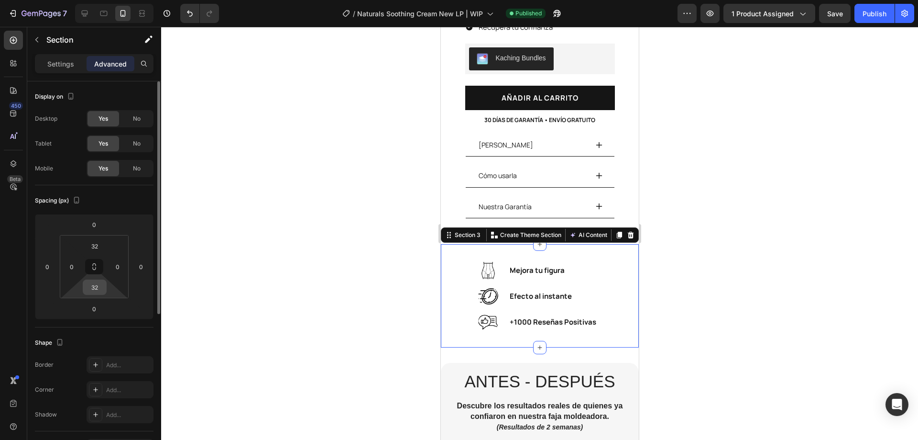
click at [96, 290] on input "32" at bounding box center [94, 287] width 19 height 14
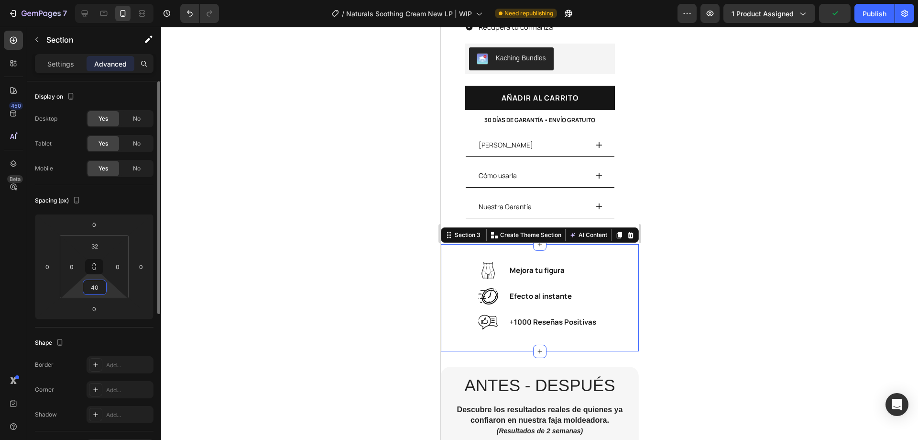
type input "4"
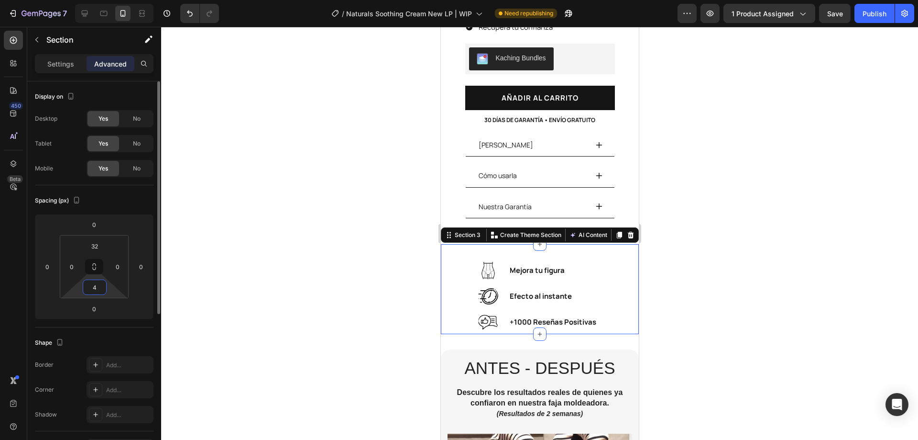
type input "45"
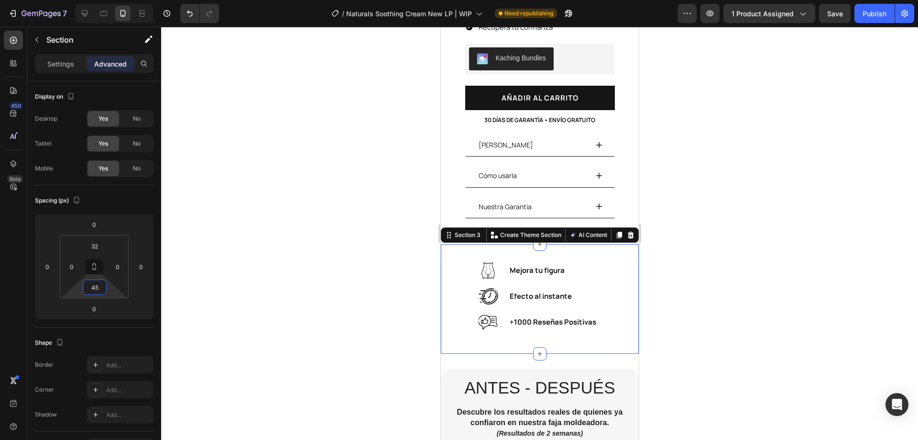
click at [361, 231] on div at bounding box center [539, 233] width 757 height 413
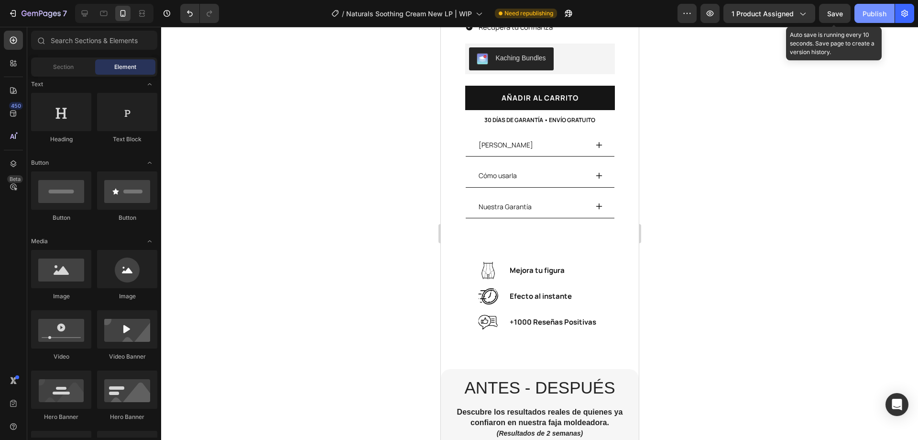
click at [835, 12] on span "Save" at bounding box center [836, 14] width 16 height 8
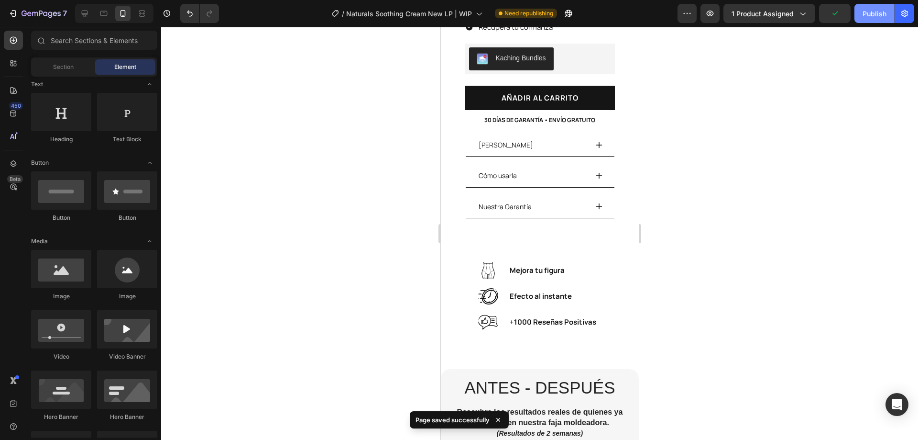
click at [882, 17] on div "Publish" at bounding box center [875, 14] width 24 height 10
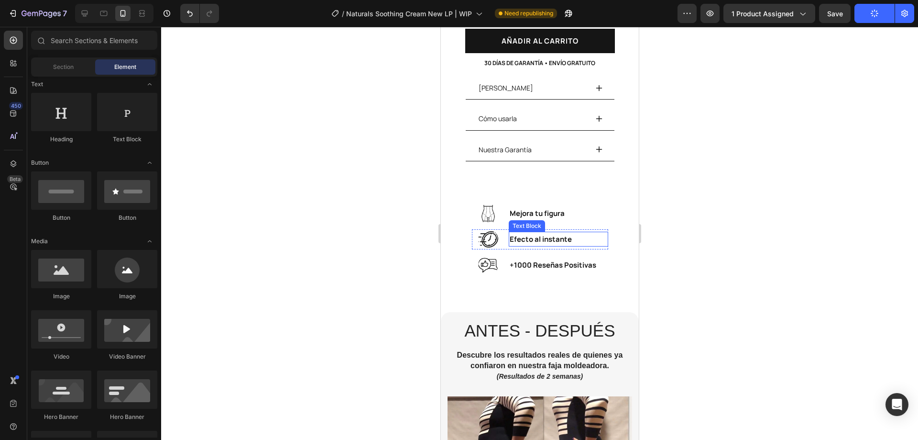
scroll to position [574, 0]
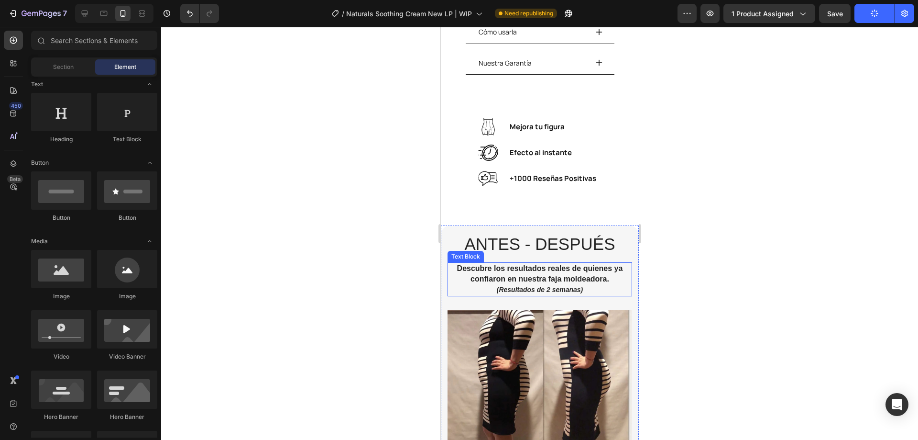
click at [562, 286] on icon "(Resultados de 2 semanas)" at bounding box center [540, 290] width 87 height 8
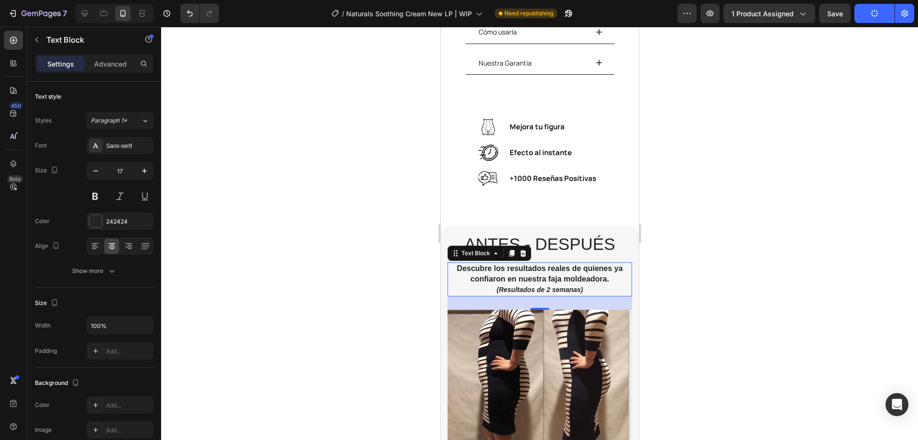
click at [562, 286] on icon "(Resultados de 2 semanas)" at bounding box center [540, 290] width 87 height 8
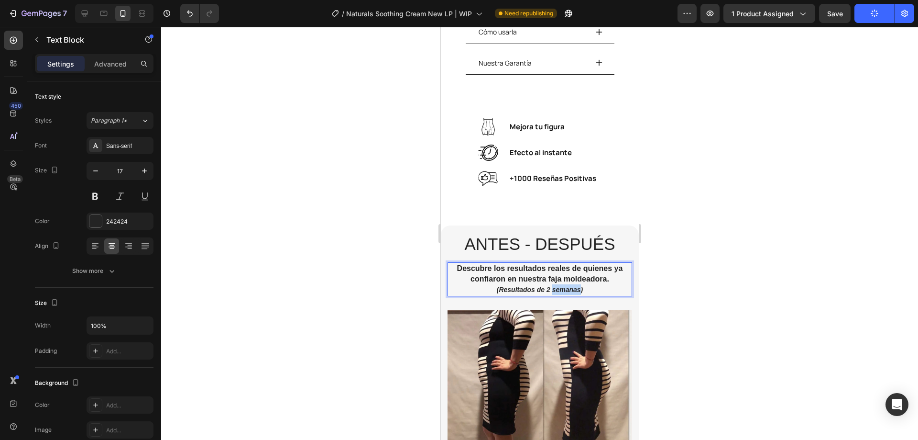
click at [562, 286] on icon "(Resultados de 2 semanas)" at bounding box center [540, 290] width 87 height 8
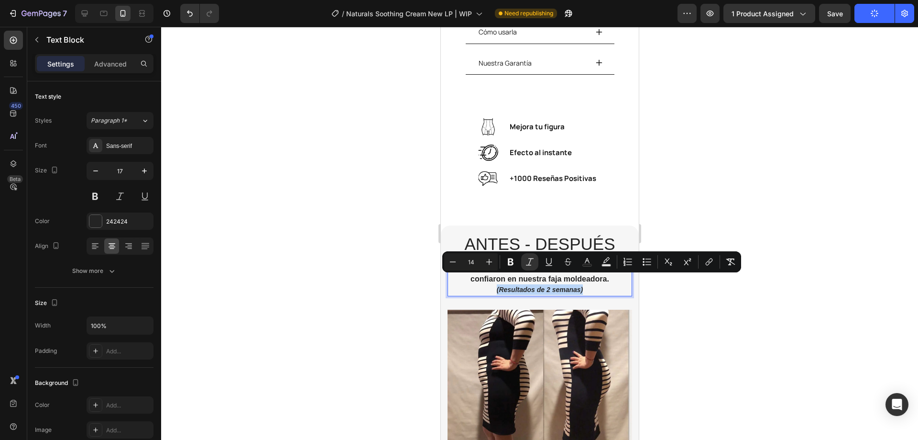
click at [538, 286] on icon "(Resultados de 2 semanas)" at bounding box center [540, 290] width 87 height 8
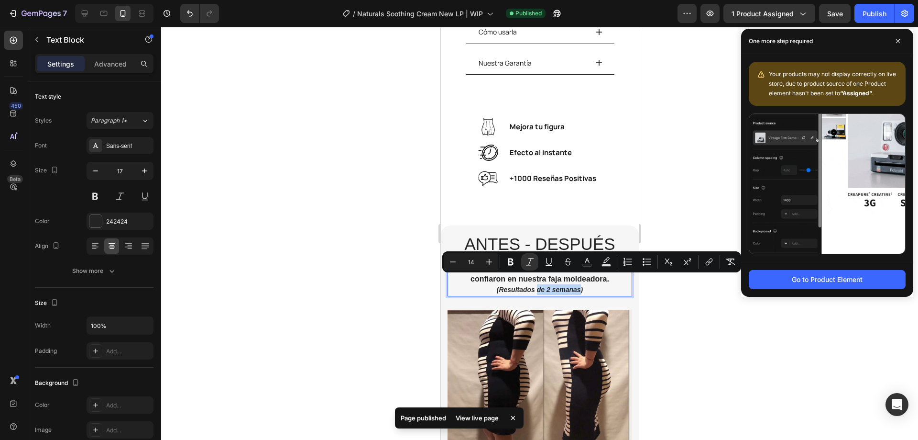
drag, startPoint x: 533, startPoint y: 279, endPoint x: 576, endPoint y: 277, distance: 42.6
click at [576, 286] on icon "(Resultados de 2 semanas)" at bounding box center [540, 290] width 87 height 8
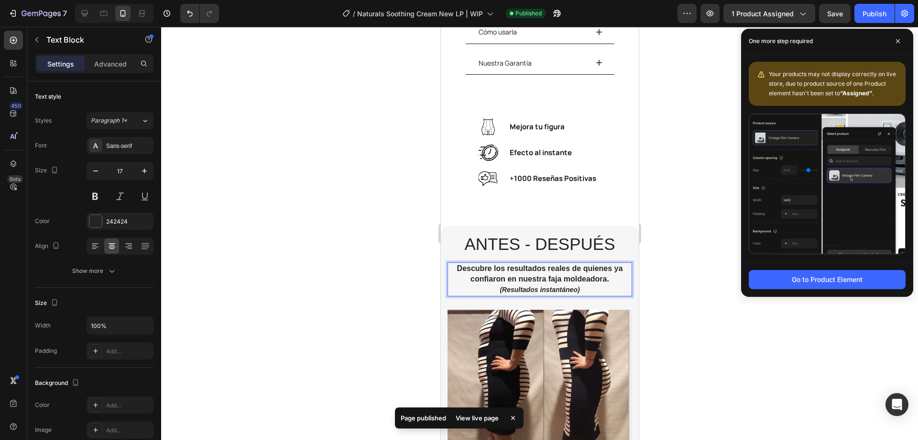
click at [529, 284] on p "(Resultados instantáneo)" at bounding box center [539, 289] width 183 height 11
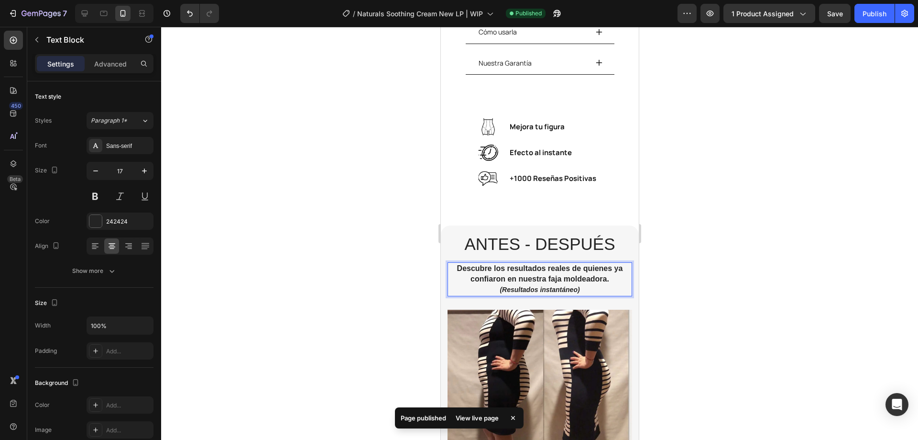
click at [533, 286] on icon "(Resultados instantáneo)" at bounding box center [539, 290] width 80 height 8
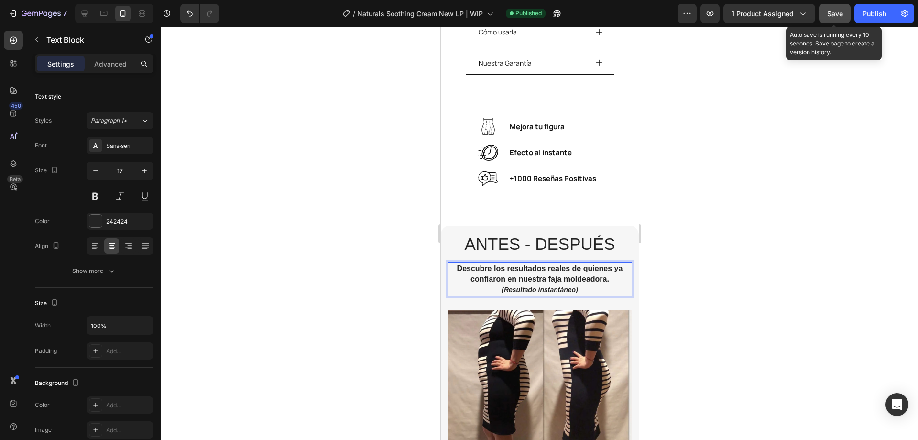
click at [829, 10] on span "Save" at bounding box center [836, 14] width 16 height 8
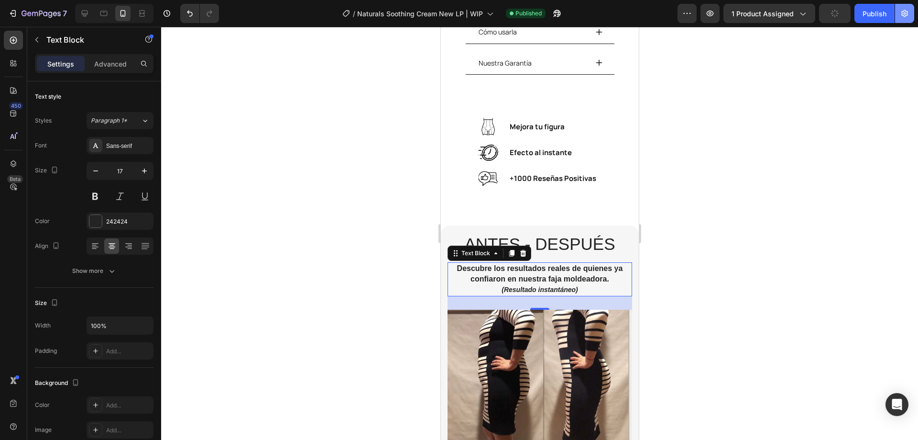
drag, startPoint x: 896, startPoint y: 16, endPoint x: 893, endPoint y: 30, distance: 14.2
click at [896, 17] on button "button" at bounding box center [904, 13] width 19 height 19
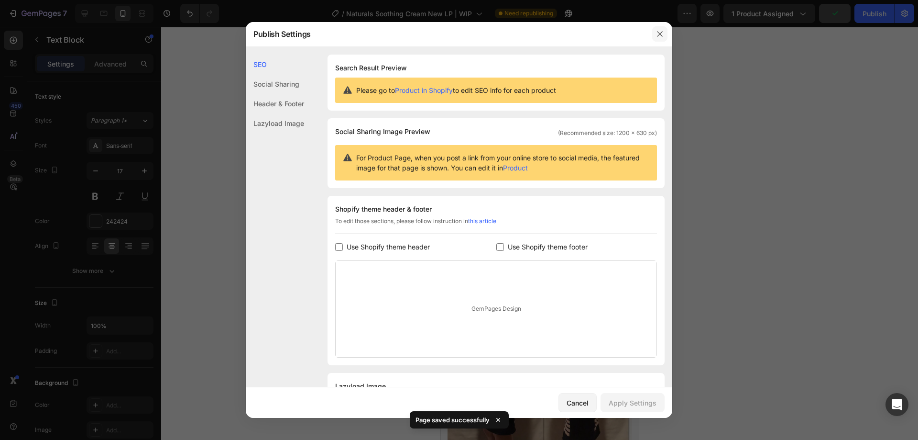
click at [662, 33] on icon "button" at bounding box center [660, 34] width 8 height 8
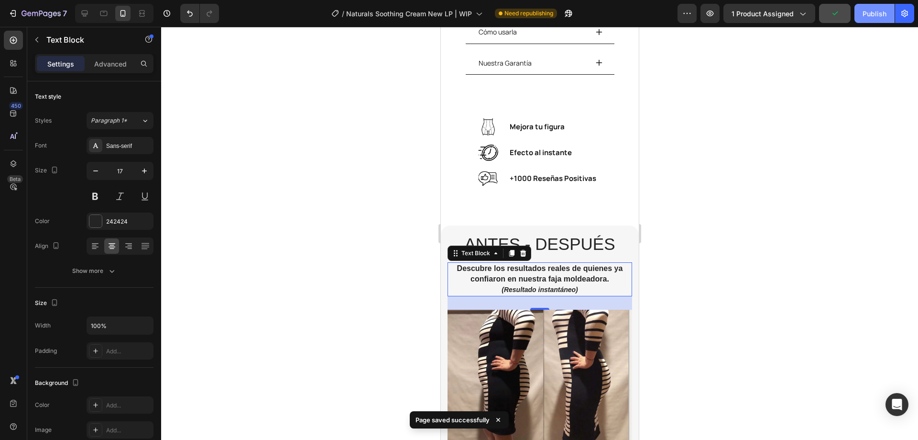
click at [863, 16] on div "Publish" at bounding box center [875, 14] width 24 height 10
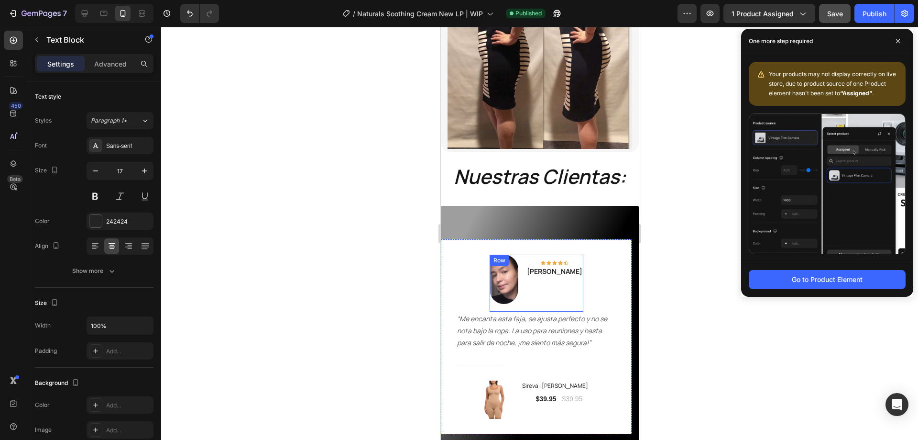
scroll to position [909, 0]
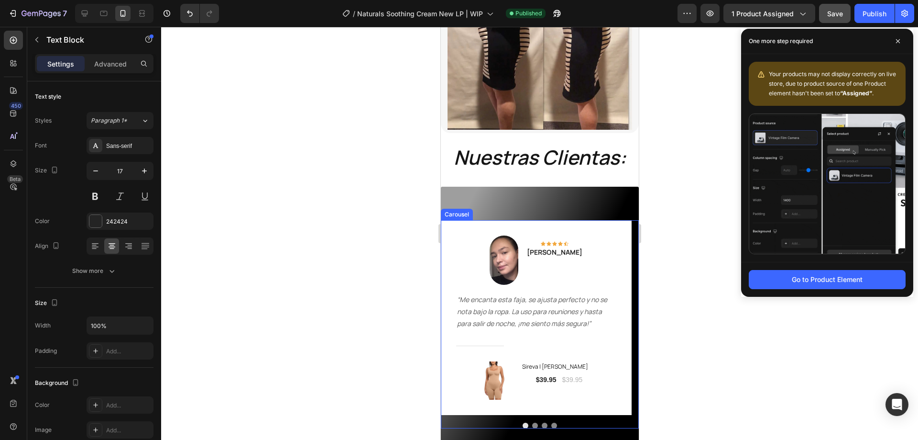
click at [552, 422] on button "Dot" at bounding box center [554, 425] width 6 height 6
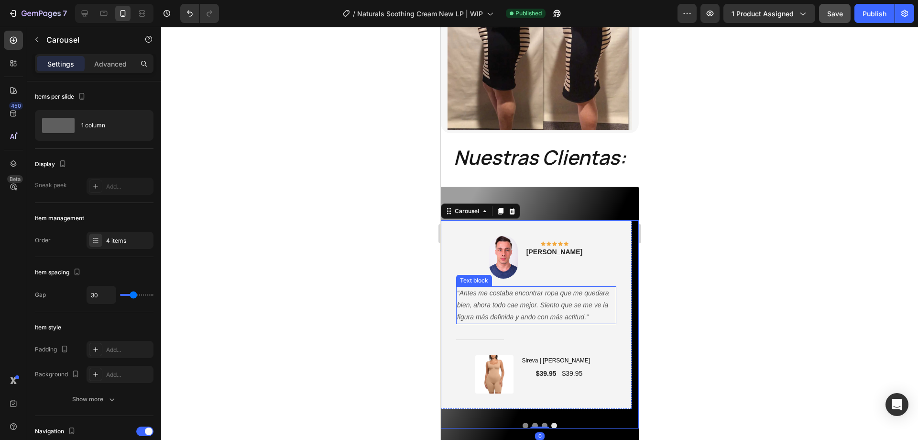
click at [537, 297] on icon "“Antes me costaba encontrar ropa que me quedara bien, ahora todo cae mejor. Sie…" at bounding box center [533, 305] width 152 height 32
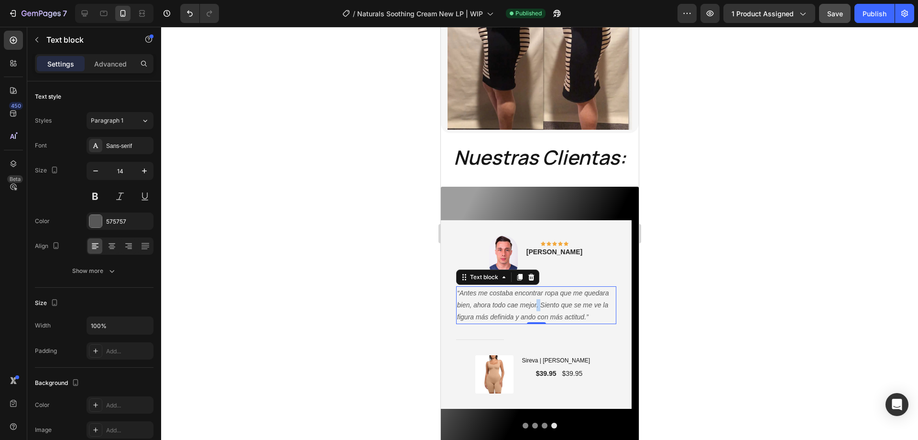
click at [537, 297] on icon "“Antes me costaba encontrar ropa que me quedara bien, ahora todo cae mejor. Sie…" at bounding box center [533, 305] width 152 height 32
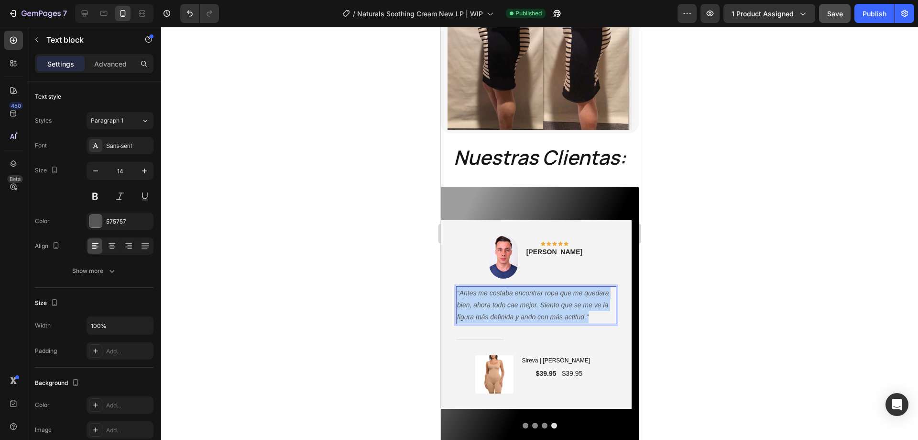
click at [537, 297] on icon "“Antes me costaba encontrar ropa que me quedara bien, ahora todo cae mejor. Sie…" at bounding box center [533, 305] width 152 height 32
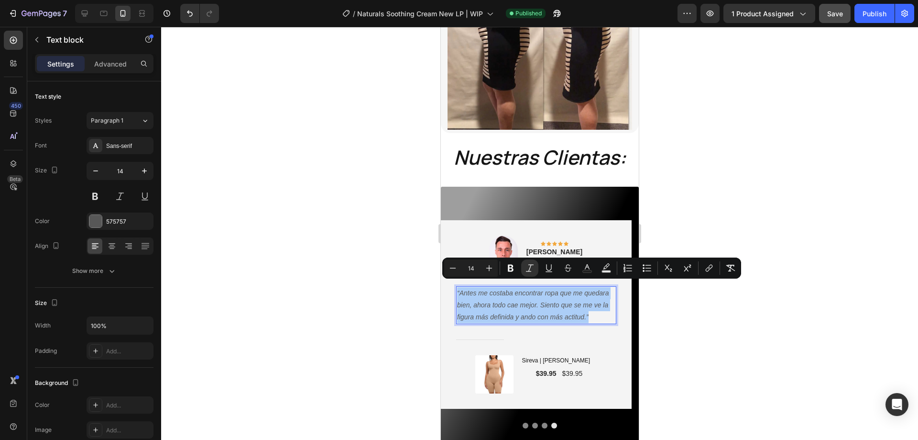
click at [353, 297] on div at bounding box center [539, 233] width 757 height 413
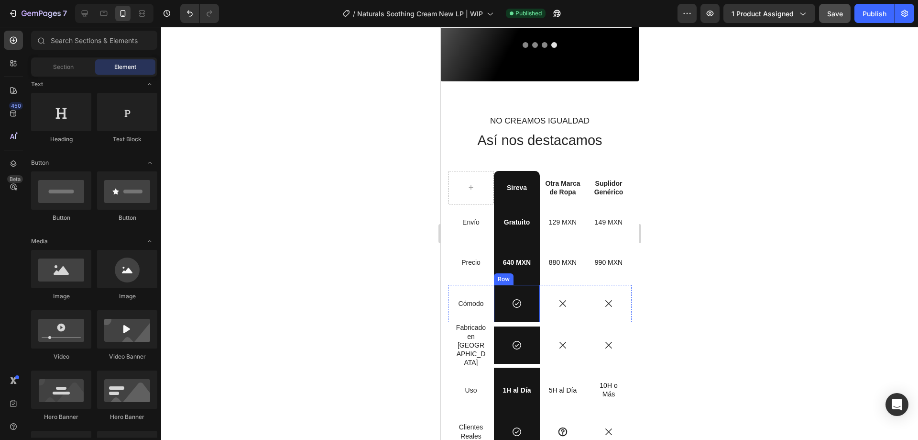
scroll to position [1292, 0]
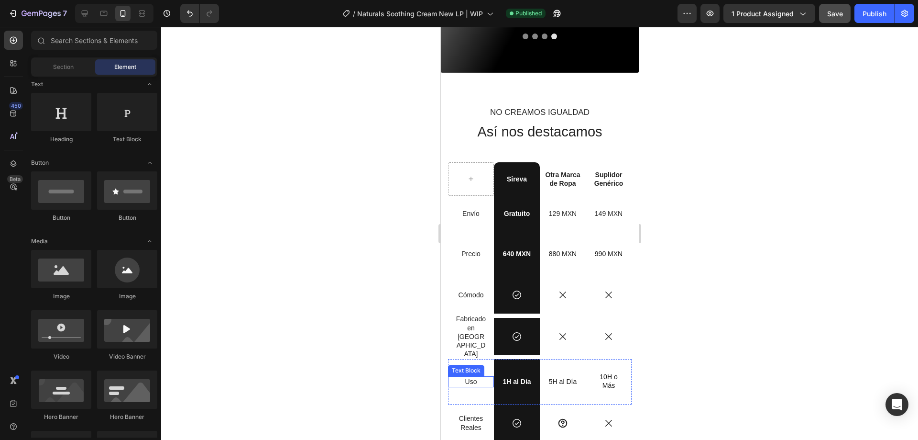
click at [471, 386] on p "Uso" at bounding box center [470, 381] width 31 height 9
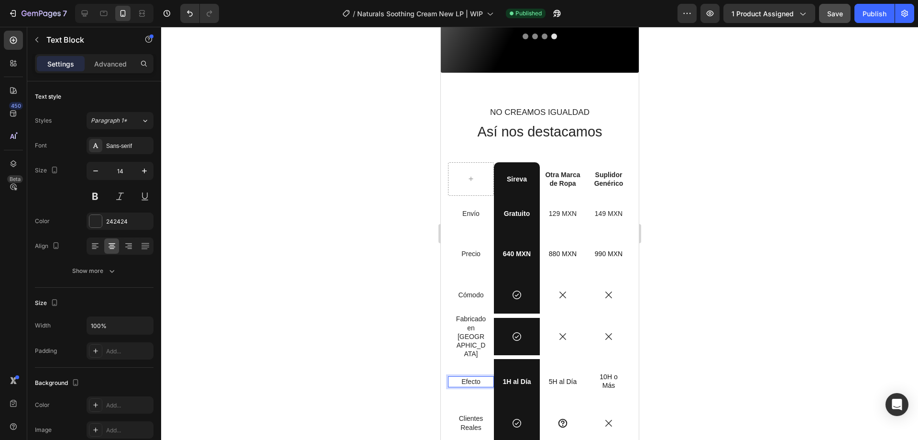
click at [502, 385] on p "1H al Día" at bounding box center [516, 381] width 31 height 9
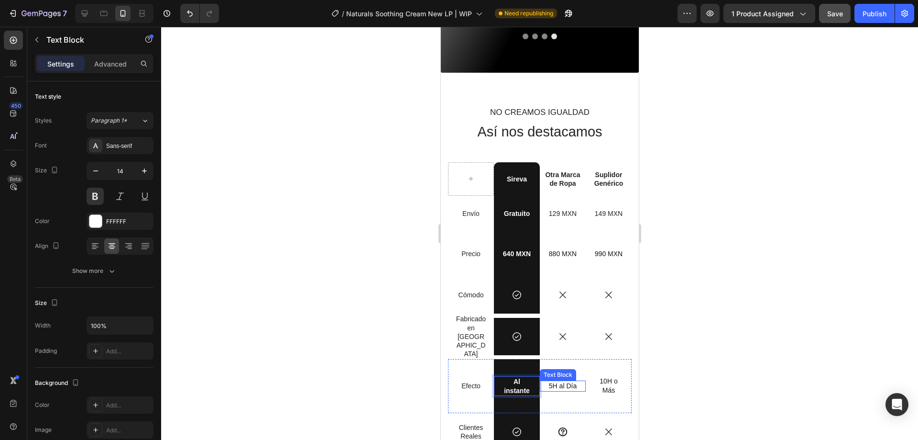
click at [552, 388] on p "5H al Día" at bounding box center [562, 385] width 31 height 9
click at [603, 382] on p "10H o Más" at bounding box center [608, 384] width 31 height 17
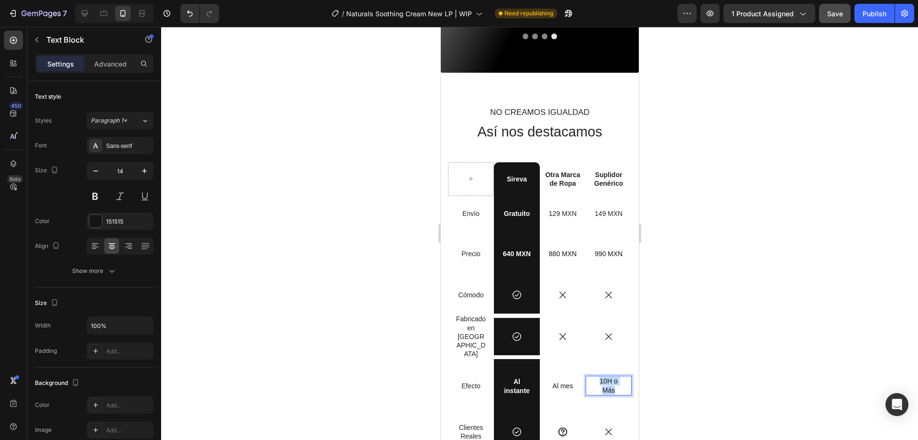
click at [603, 382] on p "10H o Más" at bounding box center [608, 384] width 31 height 17
click at [753, 361] on div at bounding box center [539, 233] width 757 height 413
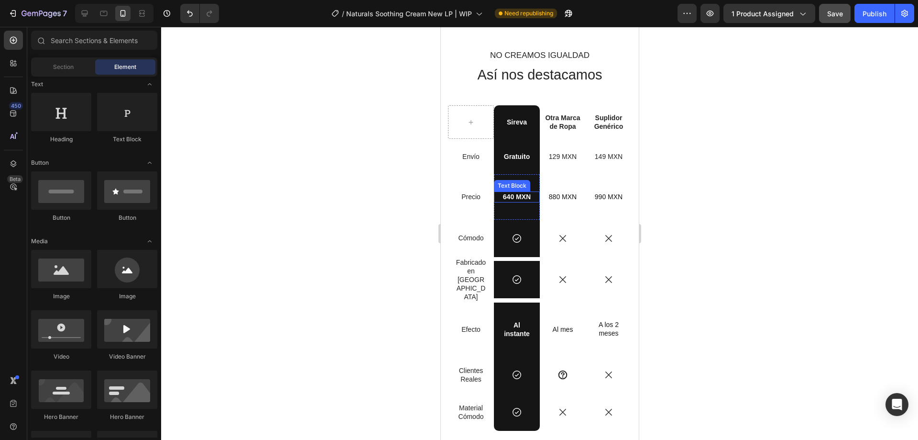
scroll to position [1339, 0]
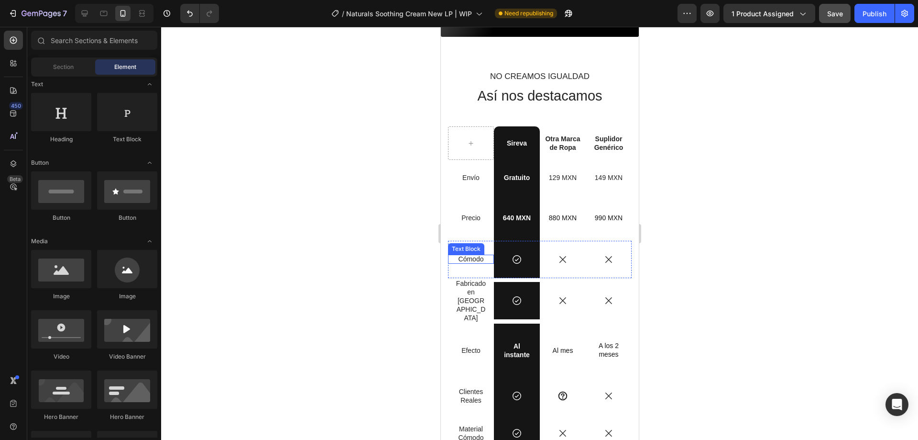
click at [473, 259] on p "cómodo" at bounding box center [470, 258] width 33 height 9
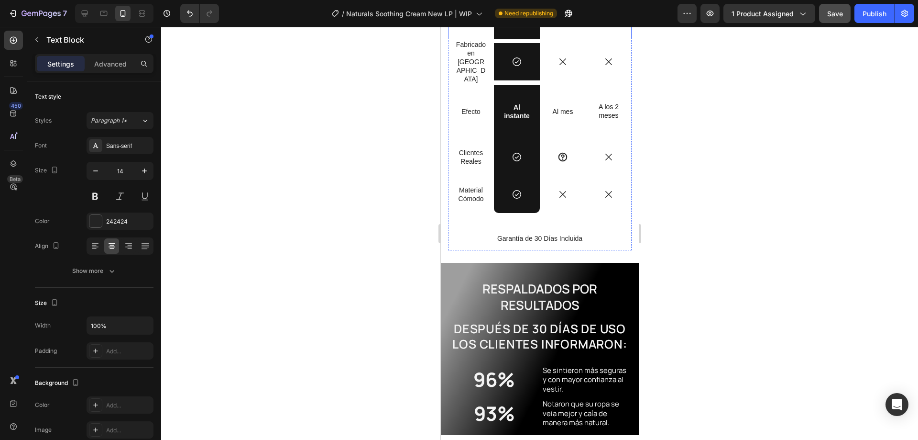
scroll to position [1579, 0]
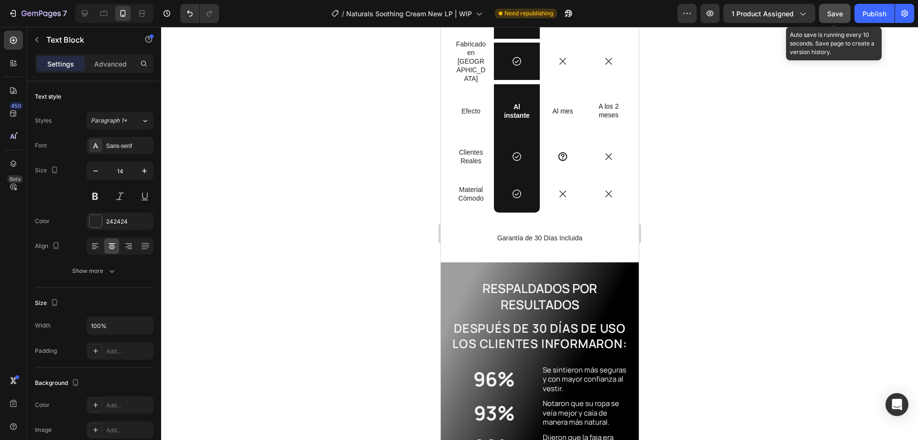
click at [840, 16] on span "Save" at bounding box center [836, 14] width 16 height 8
click at [872, 13] on div "Publish" at bounding box center [875, 14] width 24 height 10
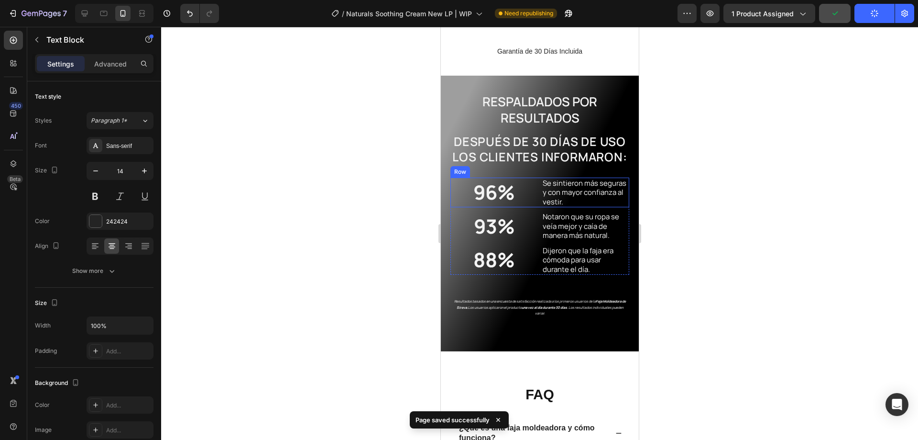
scroll to position [1770, 0]
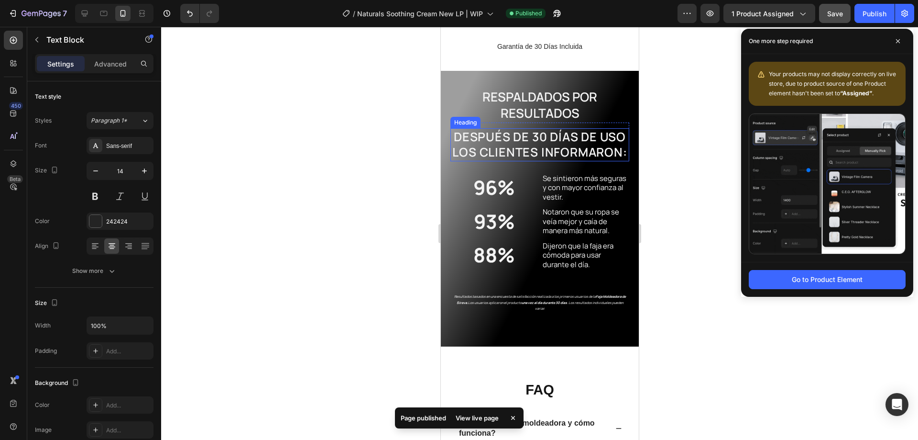
click at [529, 140] on h2 "Después de 30 días DE USO LOS CLIENTES INFORMARON:" at bounding box center [539, 144] width 179 height 33
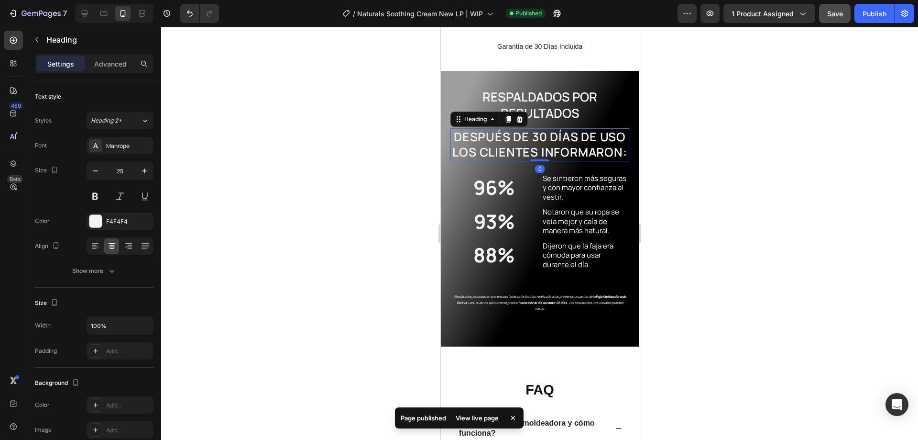
click at [529, 140] on h2 "Después de 30 días DE USO LOS CLIENTES INFORMARON:" at bounding box center [539, 144] width 179 height 33
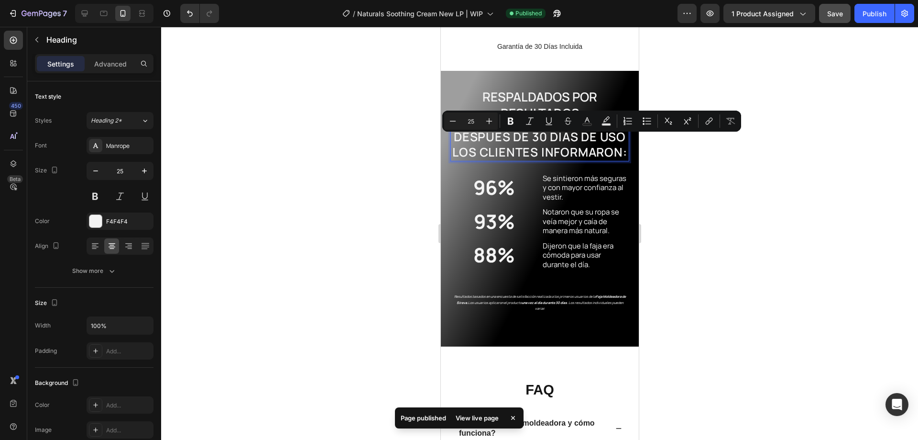
click at [521, 143] on p "Después de 30 días DE USO LOS CLIENTES INFORMARON:" at bounding box center [539, 144] width 177 height 31
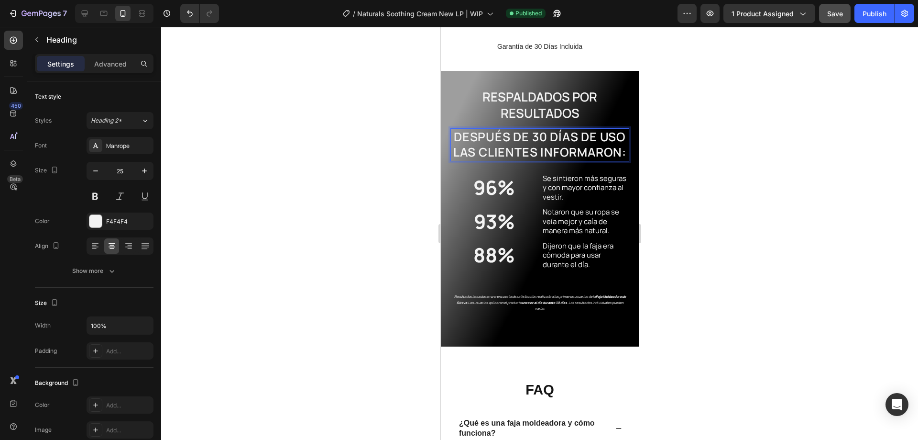
click at [584, 144] on p "Después de 30 días DE USO LaS CLIENTES INFORMARON:" at bounding box center [539, 144] width 177 height 31
click at [866, 16] on div "Publish" at bounding box center [875, 14] width 24 height 10
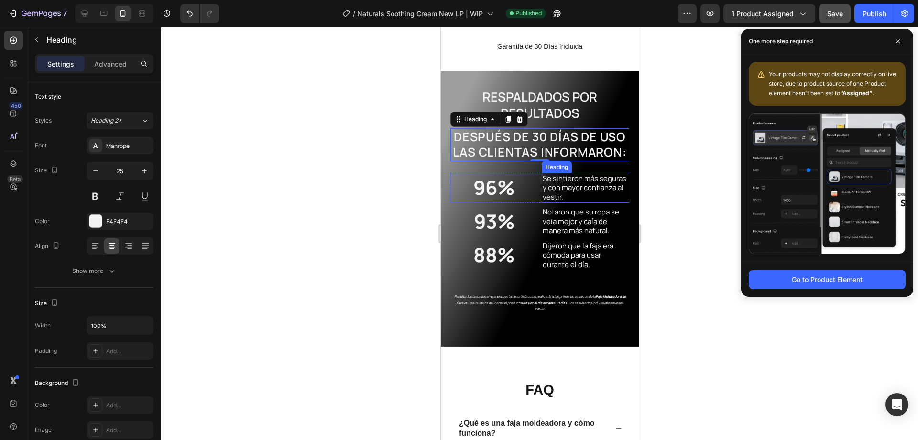
click at [579, 203] on h2 "Se sintieron más seguras y con mayor confianza al vestir." at bounding box center [585, 188] width 88 height 30
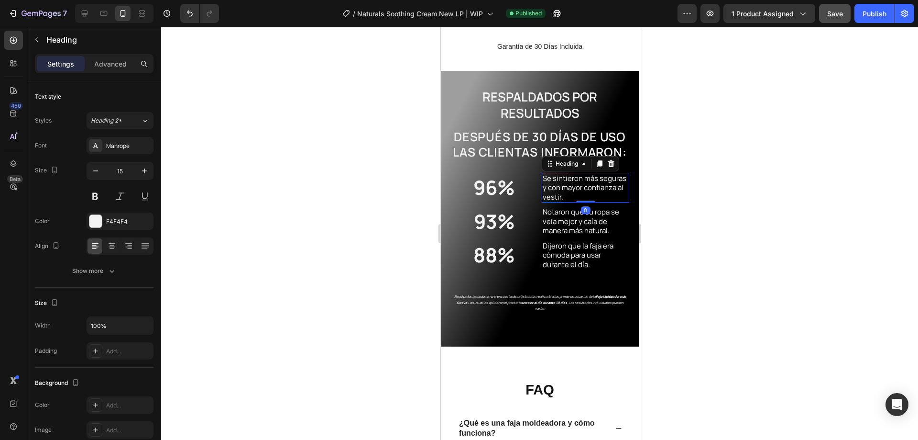
click at [582, 200] on h2 "Se sintieron más seguras y con mayor confianza al vestir." at bounding box center [585, 188] width 88 height 30
click at [602, 201] on p "Se sintieron más seguras y con mayor confianza al vestir." at bounding box center [585, 188] width 86 height 28
drag, startPoint x: 607, startPoint y: 206, endPoint x: 573, endPoint y: 195, distance: 35.7
click at [573, 195] on p "Se sintieron más seguras y con mayor confianza al vestir." at bounding box center [585, 188] width 86 height 28
click at [669, 210] on div at bounding box center [539, 233] width 757 height 413
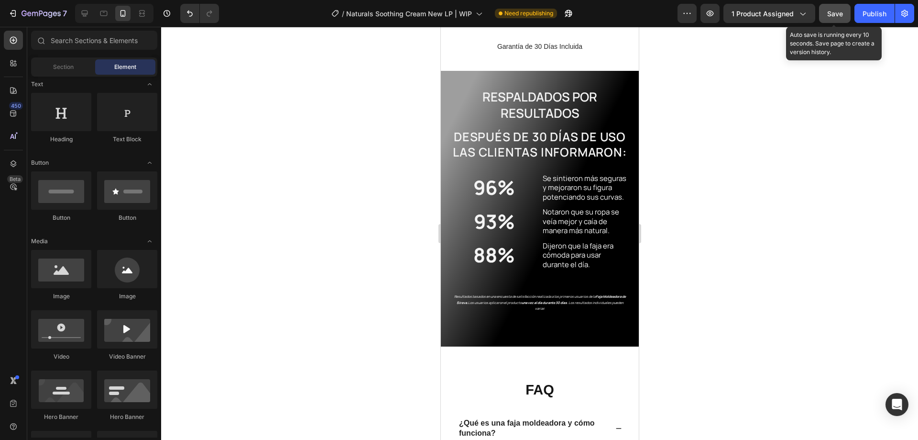
click at [826, 18] on button "Save" at bounding box center [835, 13] width 32 height 19
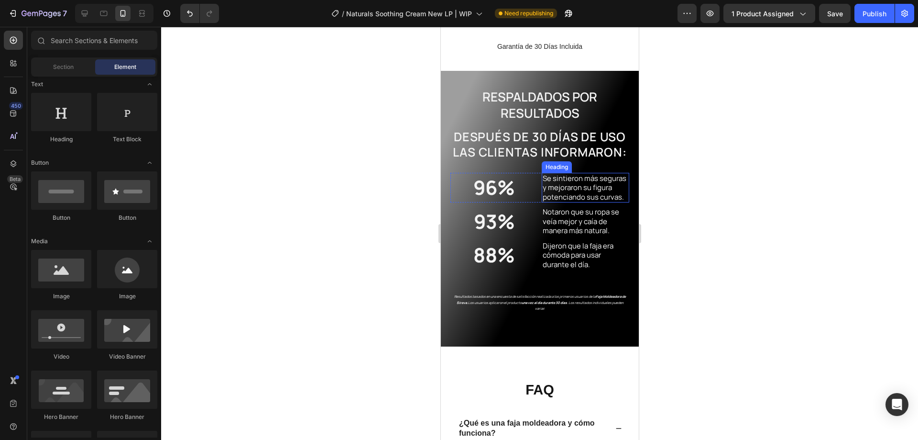
click at [579, 197] on p "Se sintieron más seguras y mejoraron su figura potenciando sus curvas." at bounding box center [585, 188] width 86 height 28
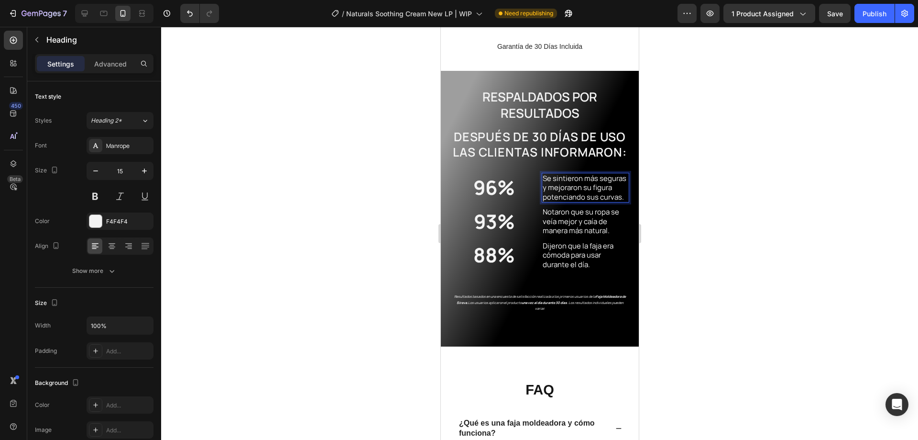
click at [576, 195] on p "Se sintieron más seguras y mejoraron su figura potenciando sus curvas." at bounding box center [585, 188] width 86 height 28
drag, startPoint x: 572, startPoint y: 194, endPoint x: 540, endPoint y: 186, distance: 33.1
click at [542, 186] on p "Se sintieron más seguras y Mejoraron su figura potenciando sus curvas." at bounding box center [585, 188] width 86 height 28
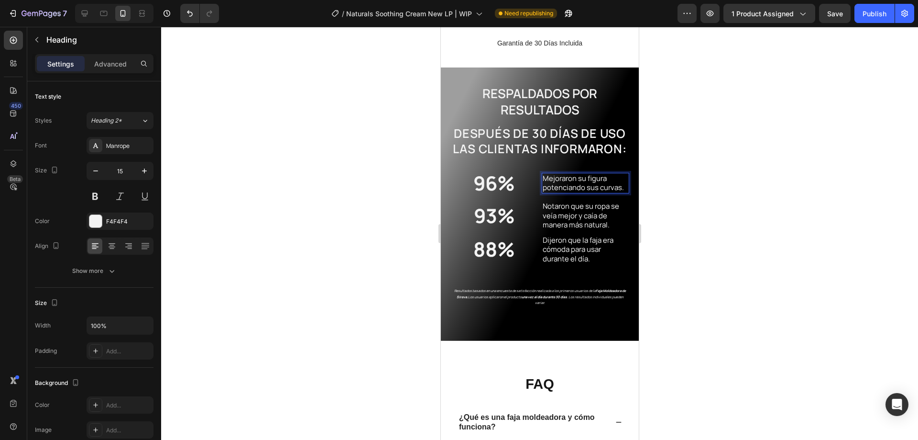
click at [586, 191] on p "Mejoraron su figura potenciando sus curvas." at bounding box center [585, 183] width 86 height 19
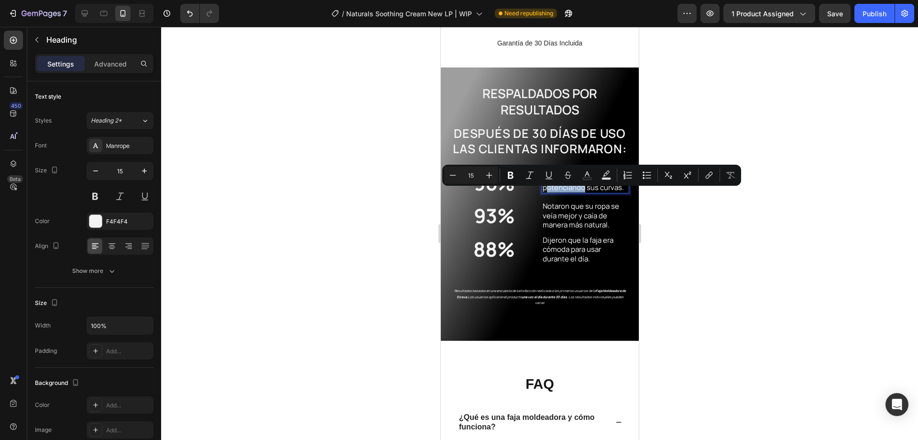
drag, startPoint x: 580, startPoint y: 194, endPoint x: 541, endPoint y: 194, distance: 38.7
click at [542, 192] on p "Mejoraron su figura potenciando sus curvas." at bounding box center [585, 183] width 86 height 19
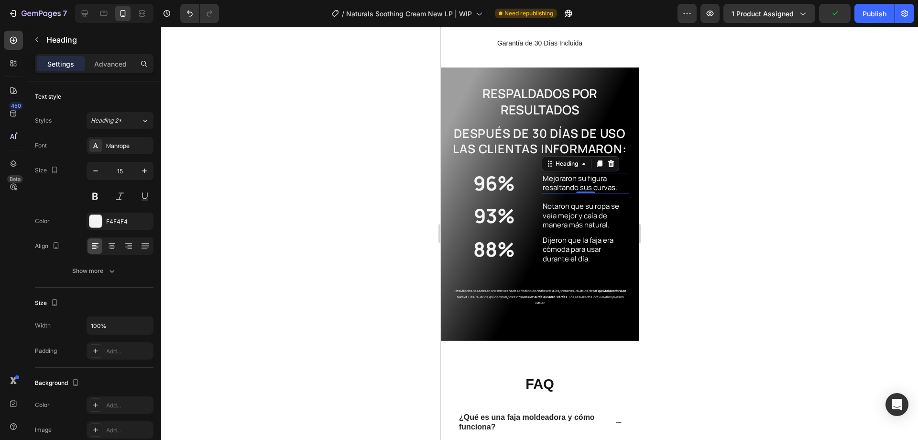
click at [701, 200] on div at bounding box center [539, 233] width 757 height 413
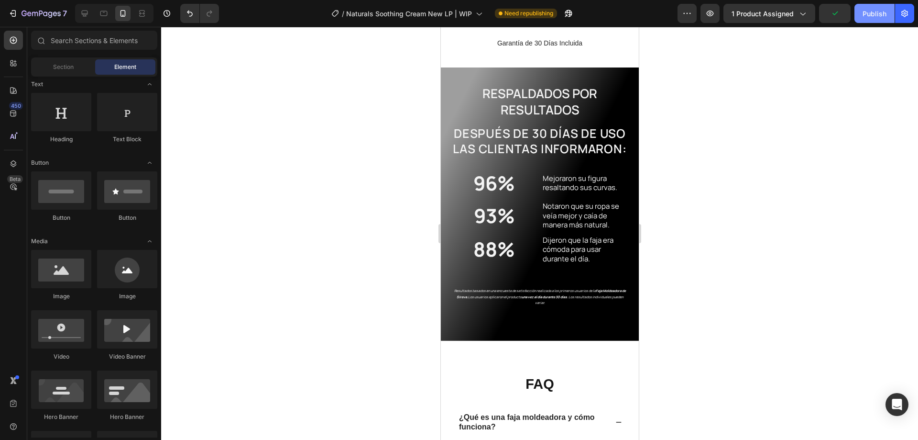
click at [878, 10] on div "Publish" at bounding box center [875, 14] width 24 height 10
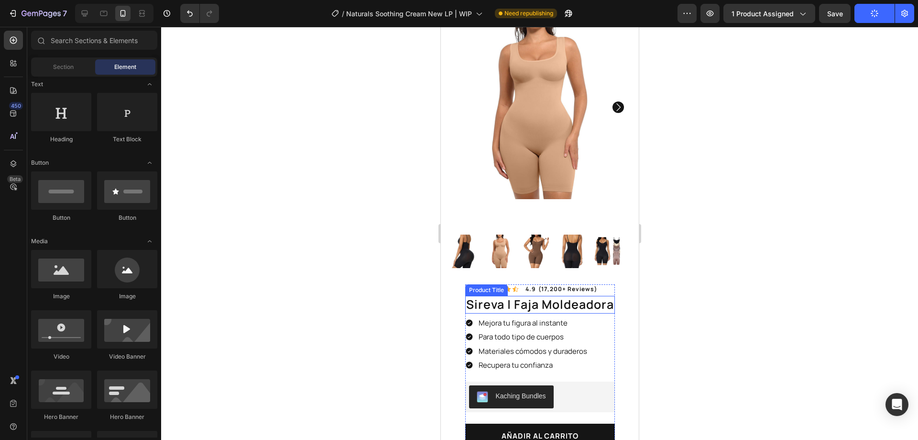
scroll to position [96, 0]
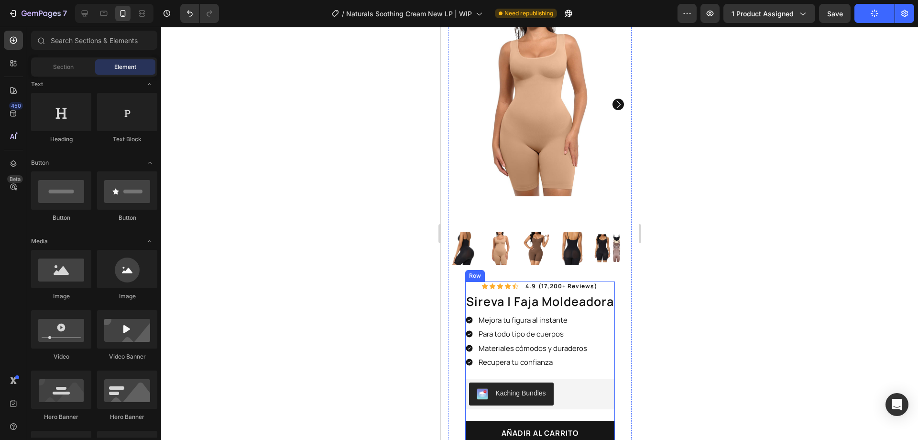
click at [522, 315] on p "Mejora tu figura al instante" at bounding box center [532, 320] width 109 height 10
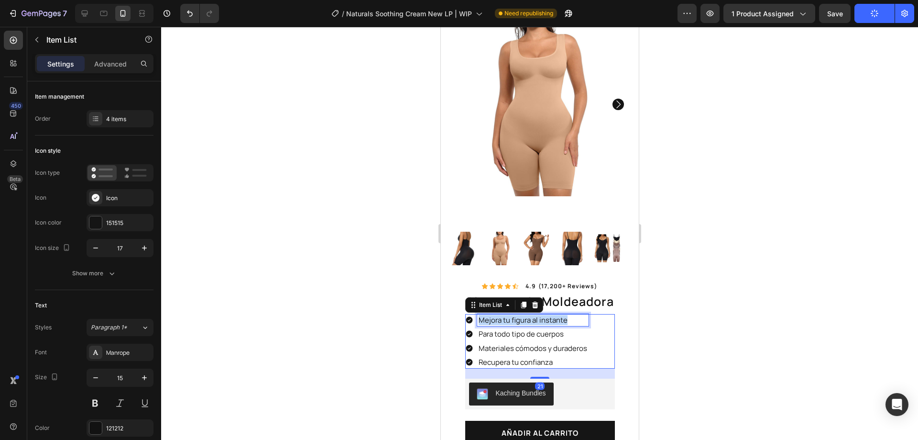
click at [522, 315] on p "Mejora tu figura al instante" at bounding box center [532, 320] width 109 height 10
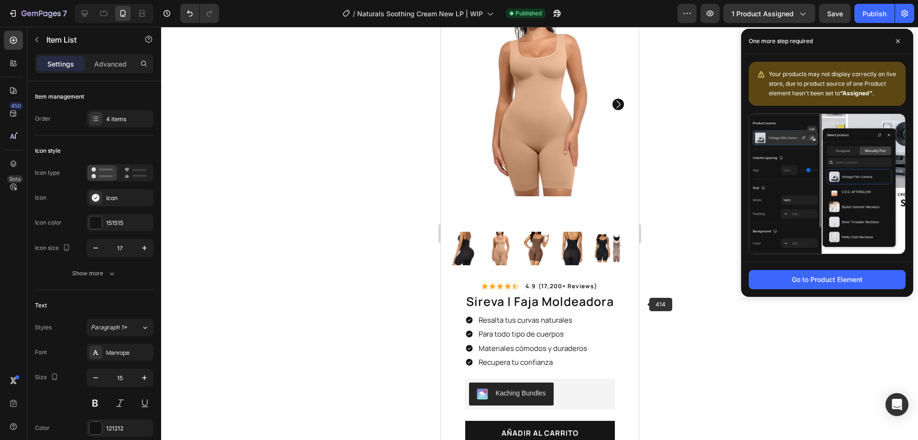
click at [674, 312] on div at bounding box center [539, 233] width 757 height 413
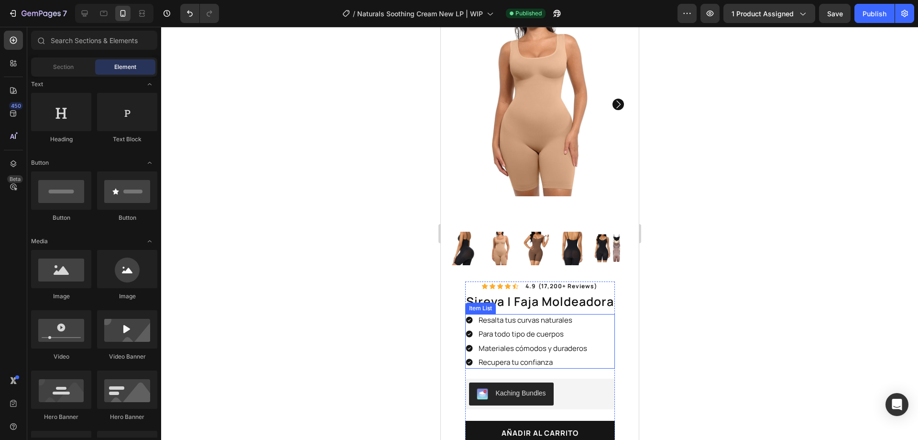
click at [505, 343] on p "Materiales cómodos y duraderos" at bounding box center [532, 348] width 109 height 10
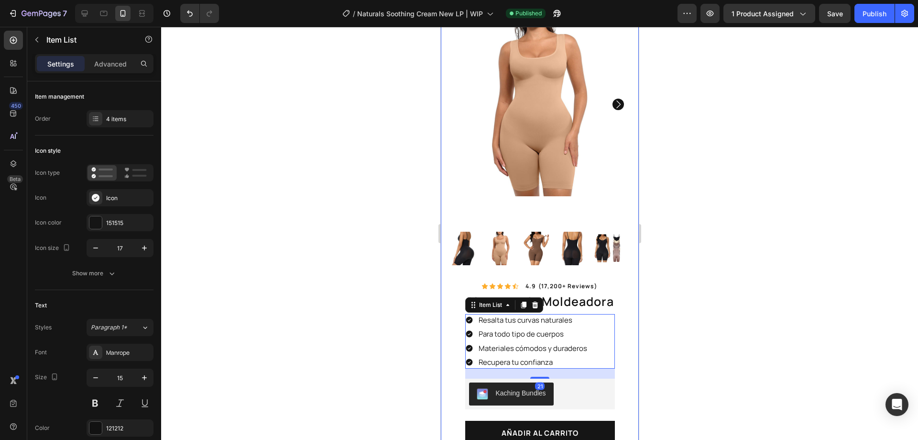
click at [704, 345] on div at bounding box center [539, 233] width 757 height 413
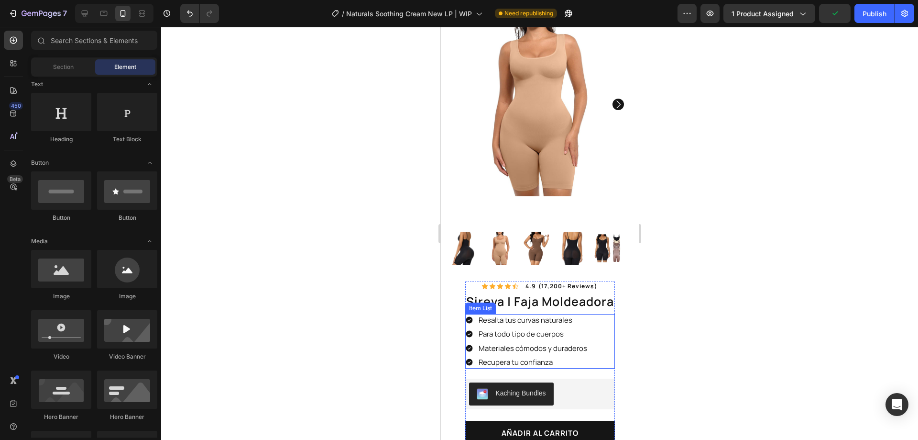
click at [535, 357] on p "Recupera tu confianza" at bounding box center [532, 362] width 109 height 10
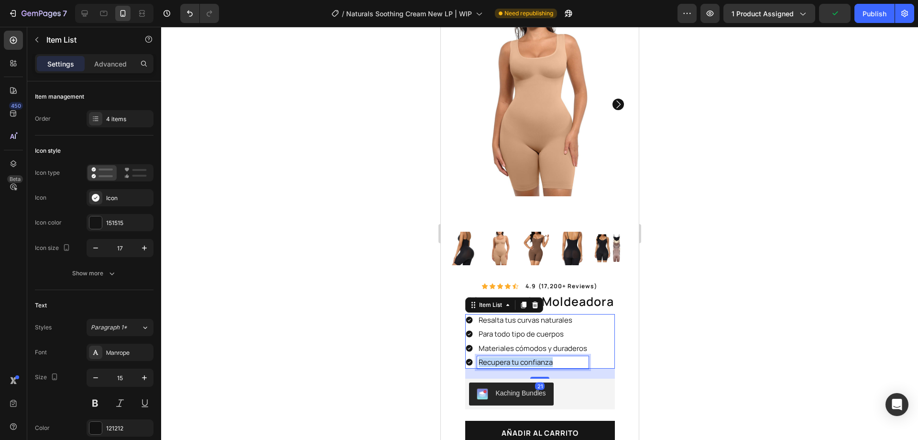
click at [535, 357] on p "Recupera tu confianza" at bounding box center [532, 362] width 109 height 10
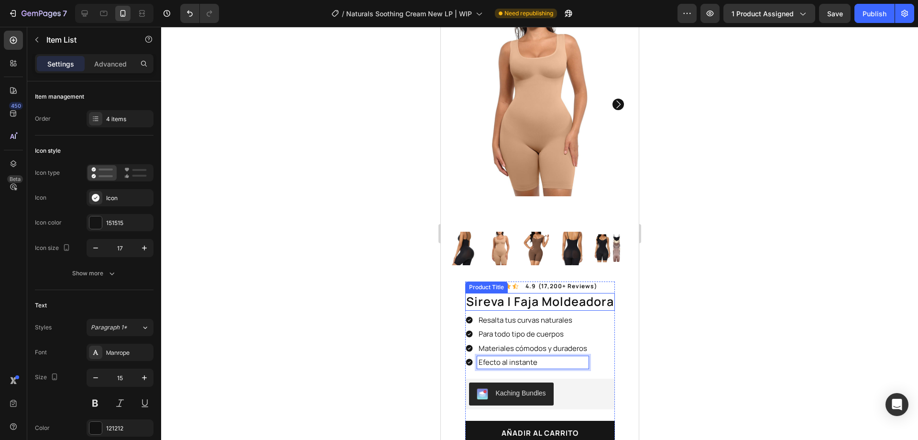
click at [741, 278] on div at bounding box center [539, 233] width 757 height 413
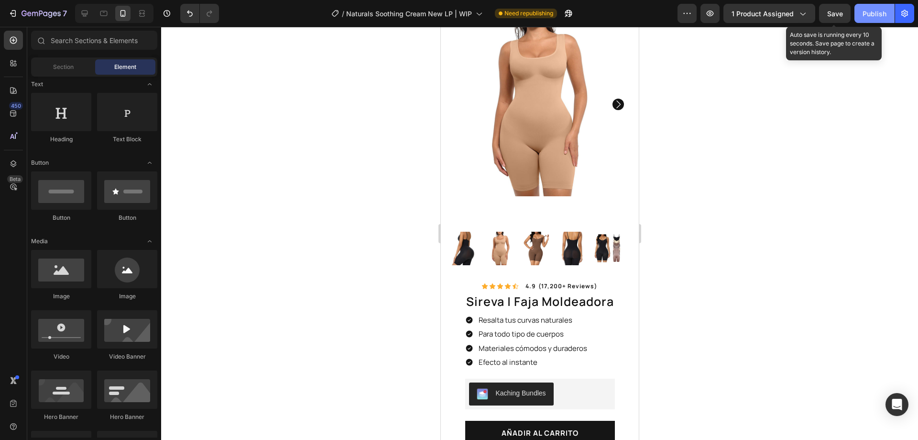
drag, startPoint x: 840, startPoint y: 17, endPoint x: 873, endPoint y: 17, distance: 32.5
click at [840, 17] on span "Save" at bounding box center [836, 14] width 16 height 8
click at [874, 17] on div "Publish" at bounding box center [875, 14] width 24 height 10
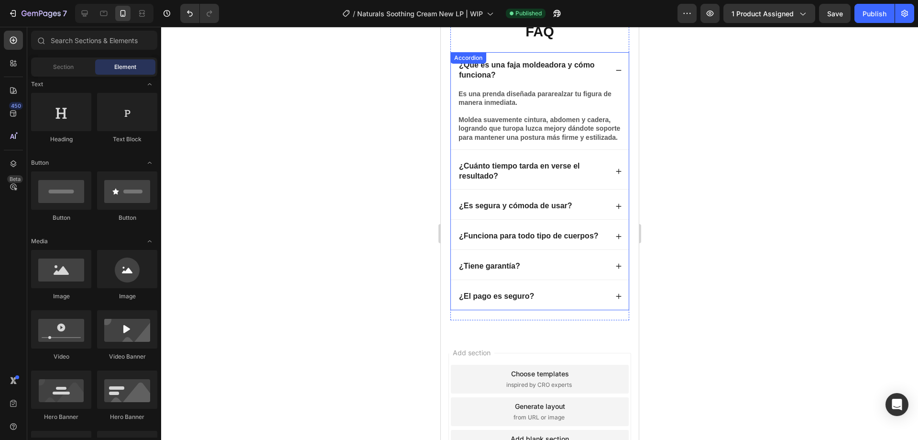
scroll to position [2105, 0]
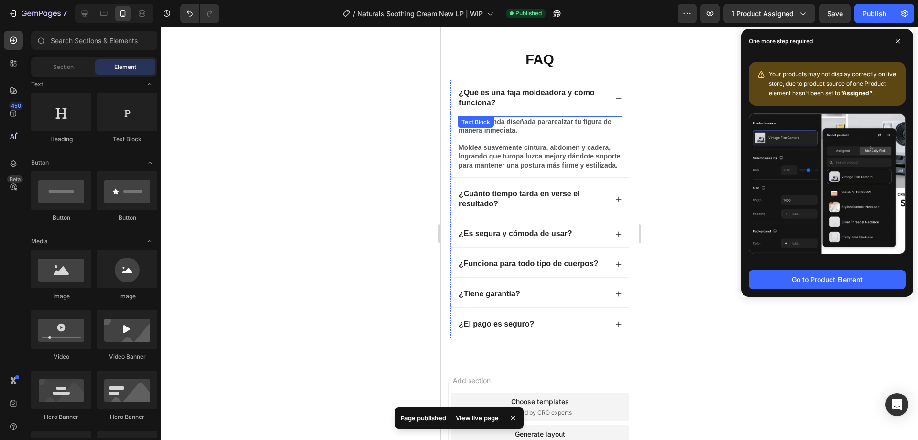
click at [529, 155] on strong "ropa luzca mejor" at bounding box center [535, 156] width 53 height 8
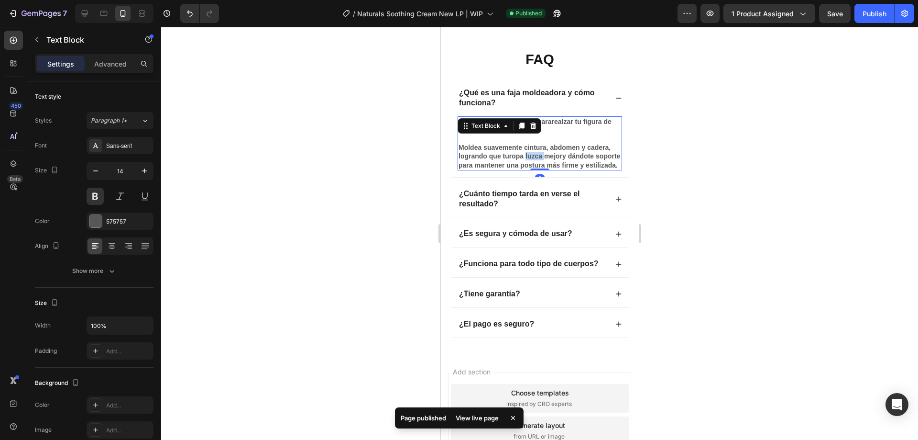
click at [529, 155] on strong "ropa luzca mejor" at bounding box center [535, 156] width 53 height 8
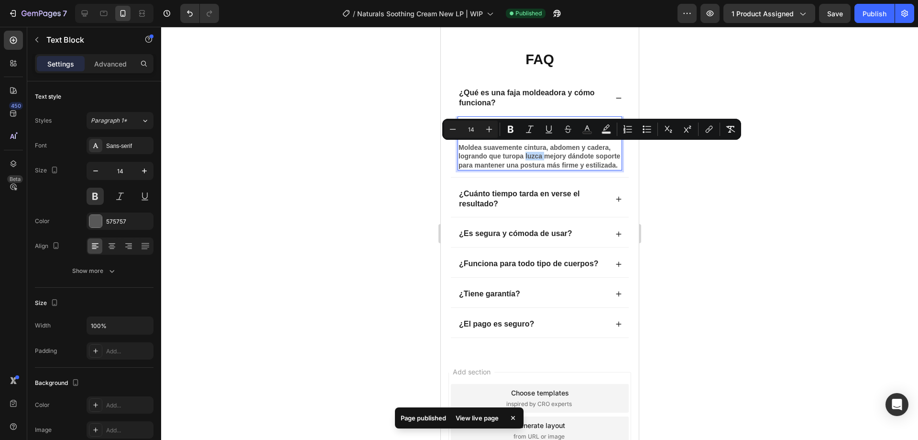
click at [518, 155] on strong "ropa luzca mejor" at bounding box center [535, 156] width 53 height 8
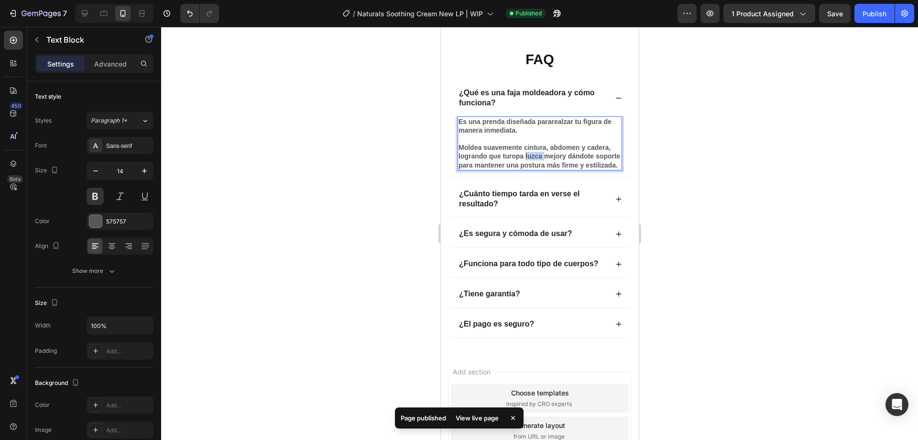
drag, startPoint x: 507, startPoint y: 177, endPoint x: 454, endPoint y: 119, distance: 78.9
click at [454, 119] on div "Es una prenda diseñada para realzar tu figura de manera inmediata. Moldea suave…" at bounding box center [540, 146] width 178 height 61
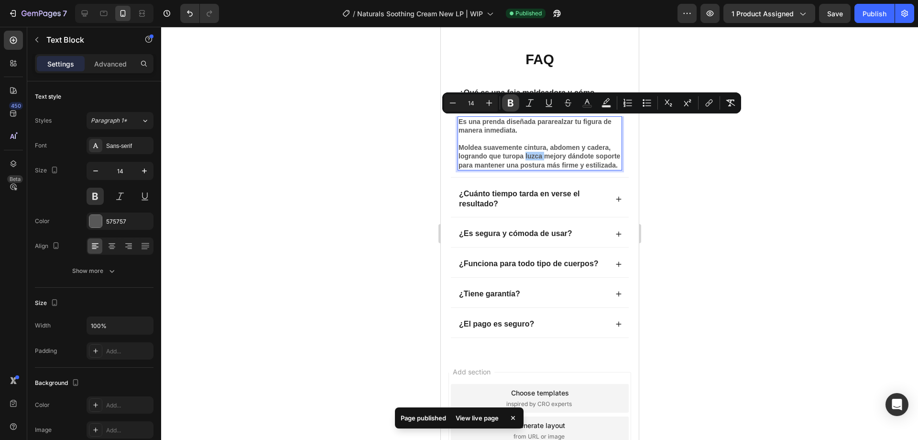
click at [516, 103] on button "Bold" at bounding box center [510, 102] width 17 height 17
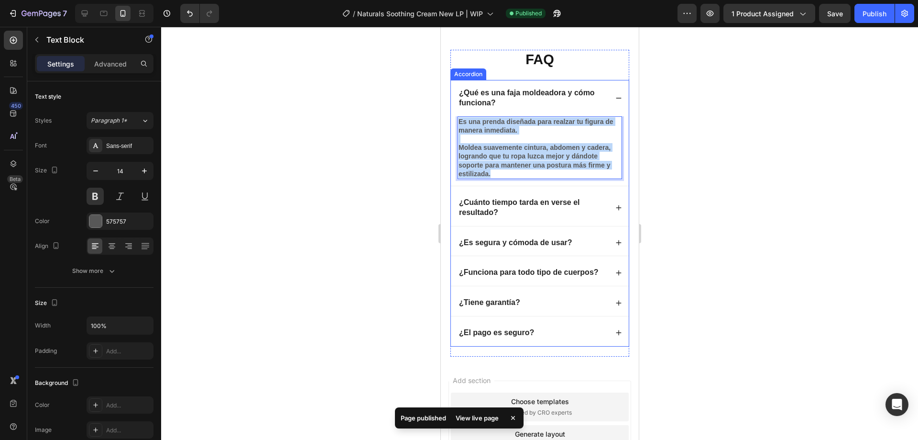
drag, startPoint x: 494, startPoint y: 174, endPoint x: 453, endPoint y: 118, distance: 69.7
click at [453, 118] on div "Es una prenda diseñada para realzar tu figura de manera inmediata. Moldea suave…" at bounding box center [540, 150] width 178 height 69
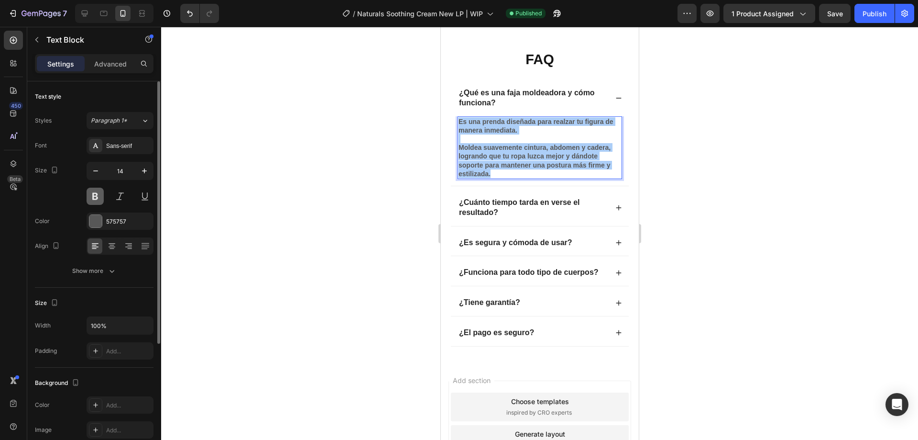
click at [98, 197] on button at bounding box center [95, 196] width 17 height 17
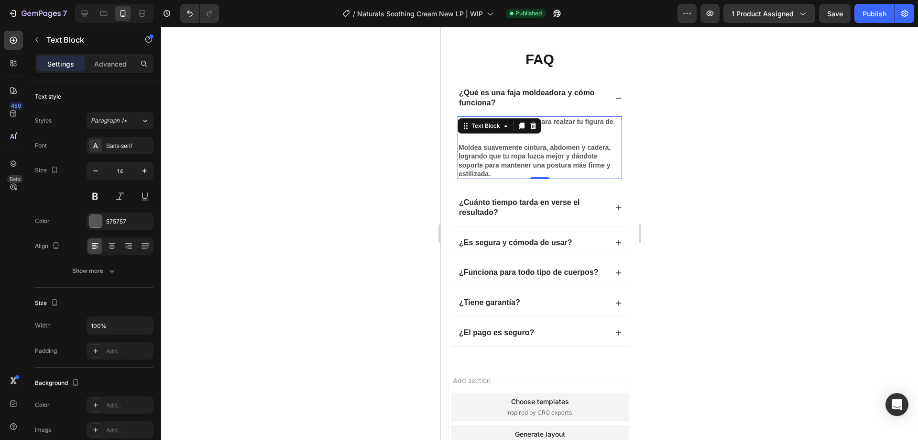
click at [499, 155] on strong "Moldea suavemente cintura, abdomen y cadera, logrando que tu ropa luzca mejor y…" at bounding box center [534, 161] width 152 height 34
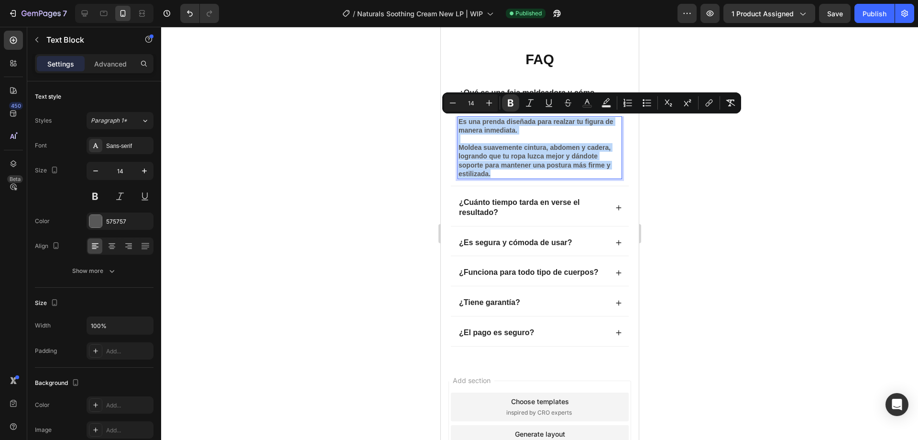
drag, startPoint x: 492, startPoint y: 175, endPoint x: 458, endPoint y: 121, distance: 64.5
click at [458, 121] on div "Es una prenda diseñada para realzar tu figura de manera inmediata. Moldea suave…" at bounding box center [539, 147] width 165 height 63
click at [514, 105] on icon "Editor contextual toolbar" at bounding box center [511, 103] width 10 height 10
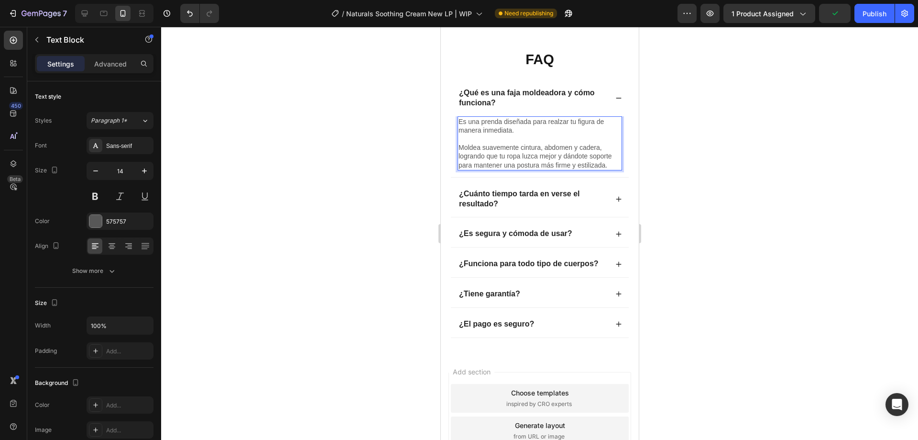
drag, startPoint x: 548, startPoint y: 122, endPoint x: 543, endPoint y: 131, distance: 10.5
click at [543, 131] on p "Es una prenda diseñada para realzar tu figura de manera inmediata." at bounding box center [539, 125] width 163 height 17
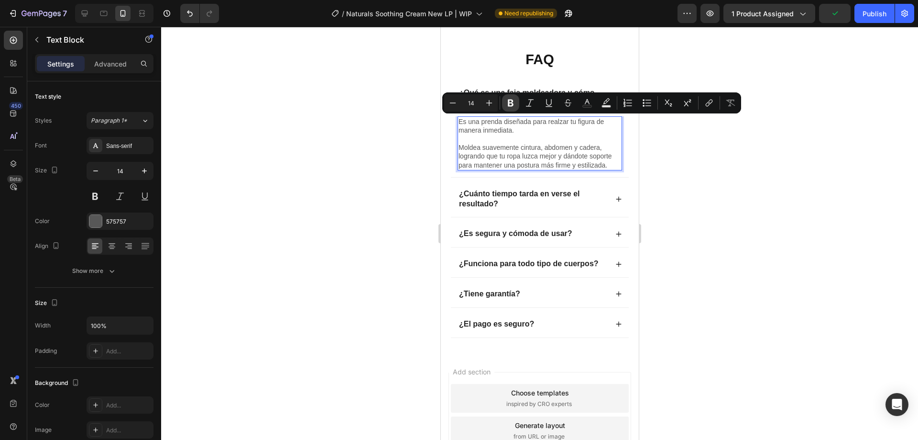
click at [508, 103] on icon "Editor contextual toolbar" at bounding box center [511, 102] width 6 height 7
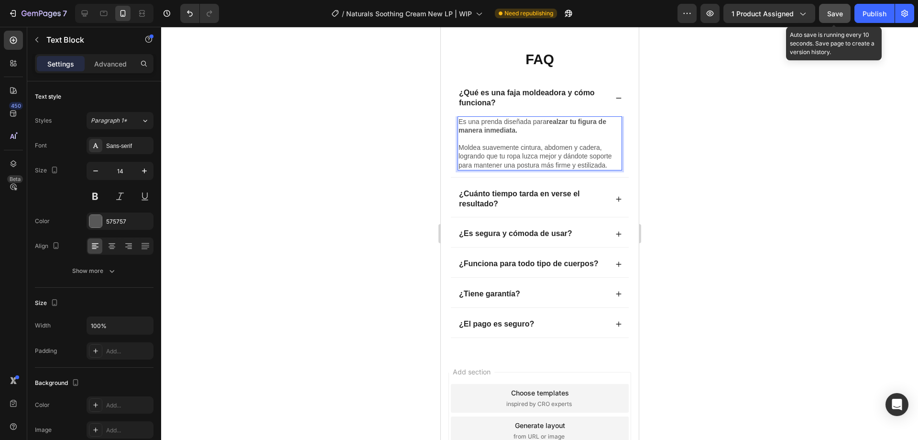
click at [833, 17] on span "Save" at bounding box center [836, 14] width 16 height 8
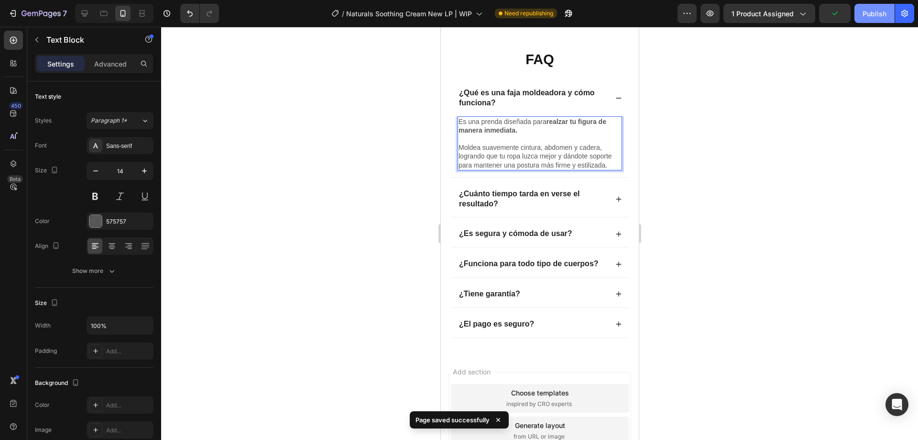
click at [877, 7] on button "Publish" at bounding box center [875, 13] width 40 height 19
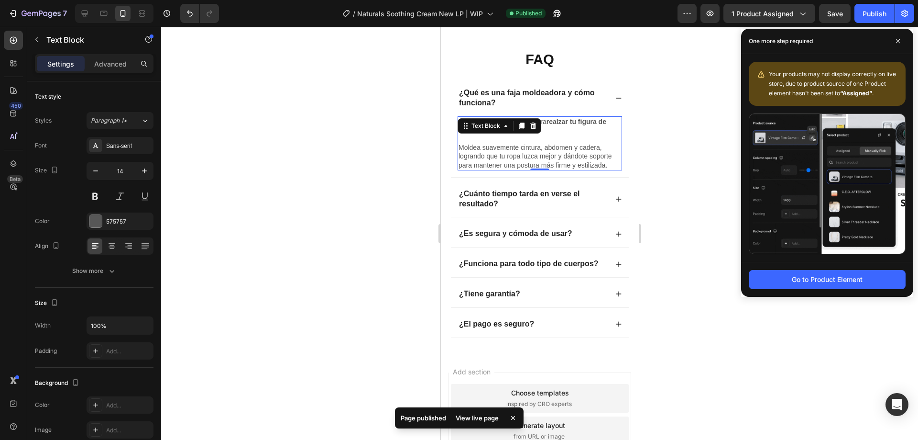
click at [382, 155] on div at bounding box center [539, 233] width 757 height 413
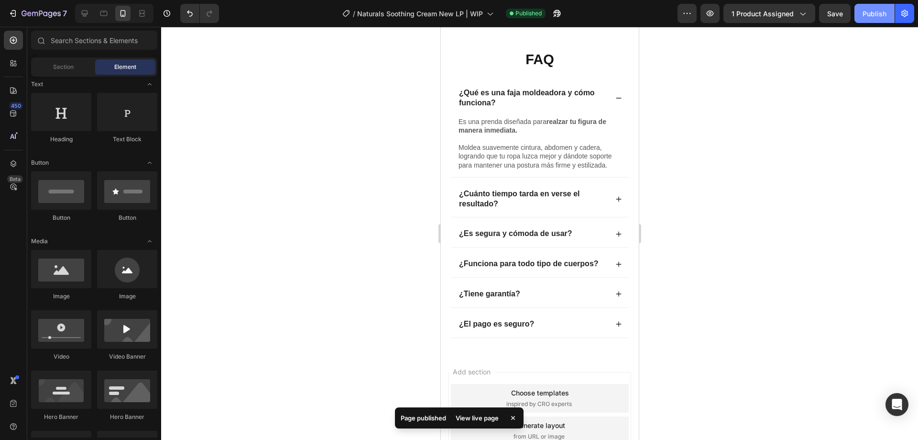
click at [873, 12] on div "Publish" at bounding box center [875, 14] width 24 height 10
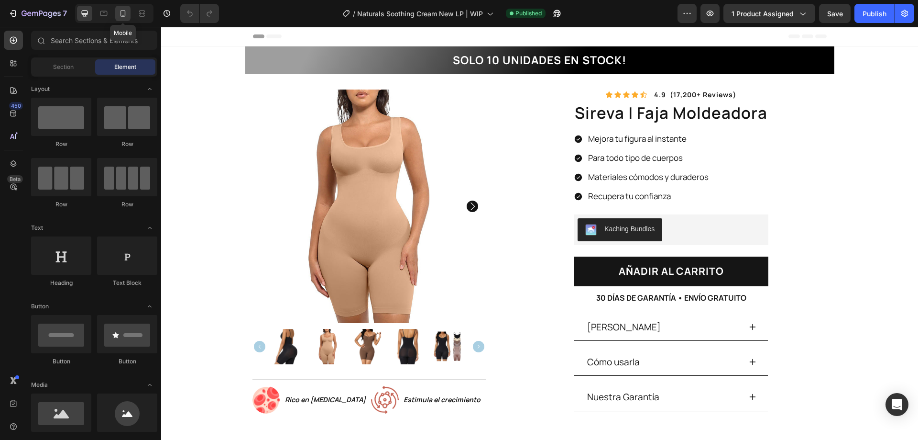
click at [122, 11] on icon at bounding box center [123, 13] width 5 height 7
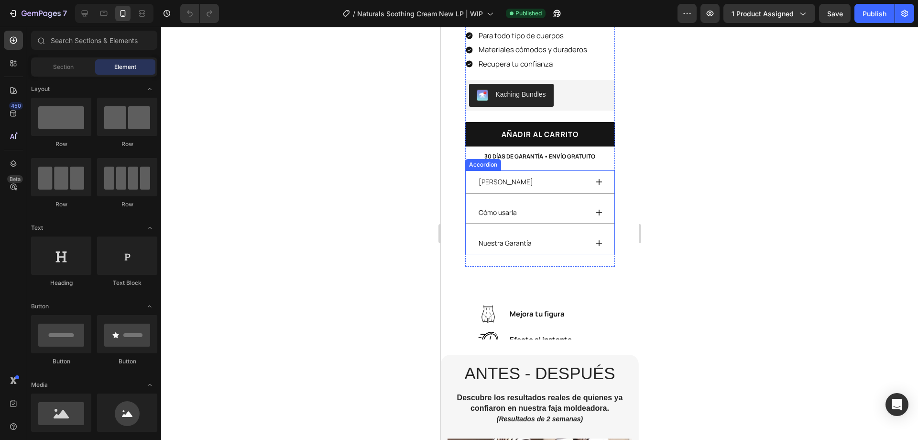
scroll to position [478, 0]
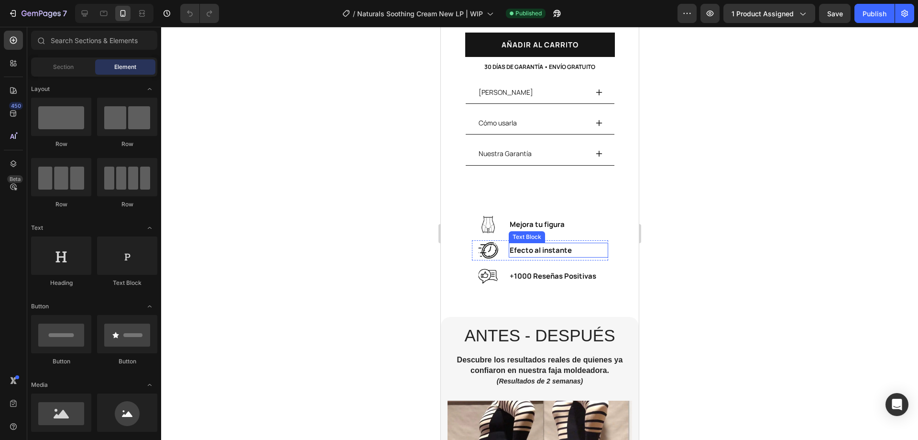
click at [535, 218] on p "Mejora tu figura" at bounding box center [558, 224] width 98 height 13
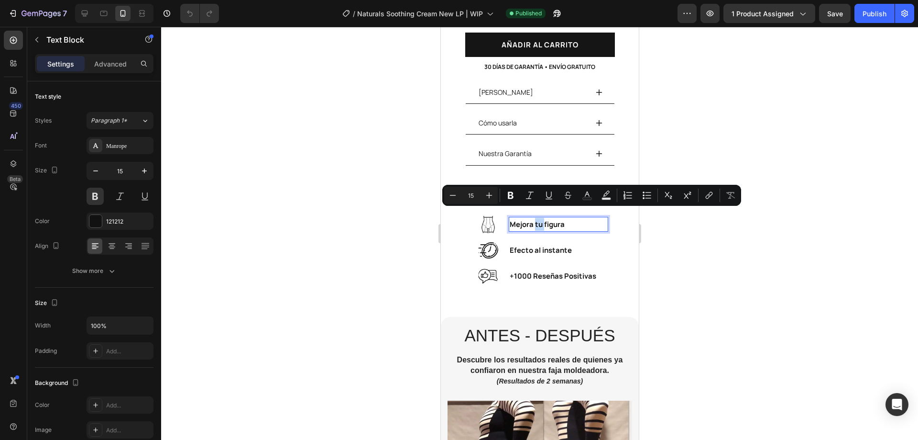
click at [536, 218] on p "Mejora tu figura" at bounding box center [558, 224] width 98 height 13
